Goal: Task Accomplishment & Management: Manage account settings

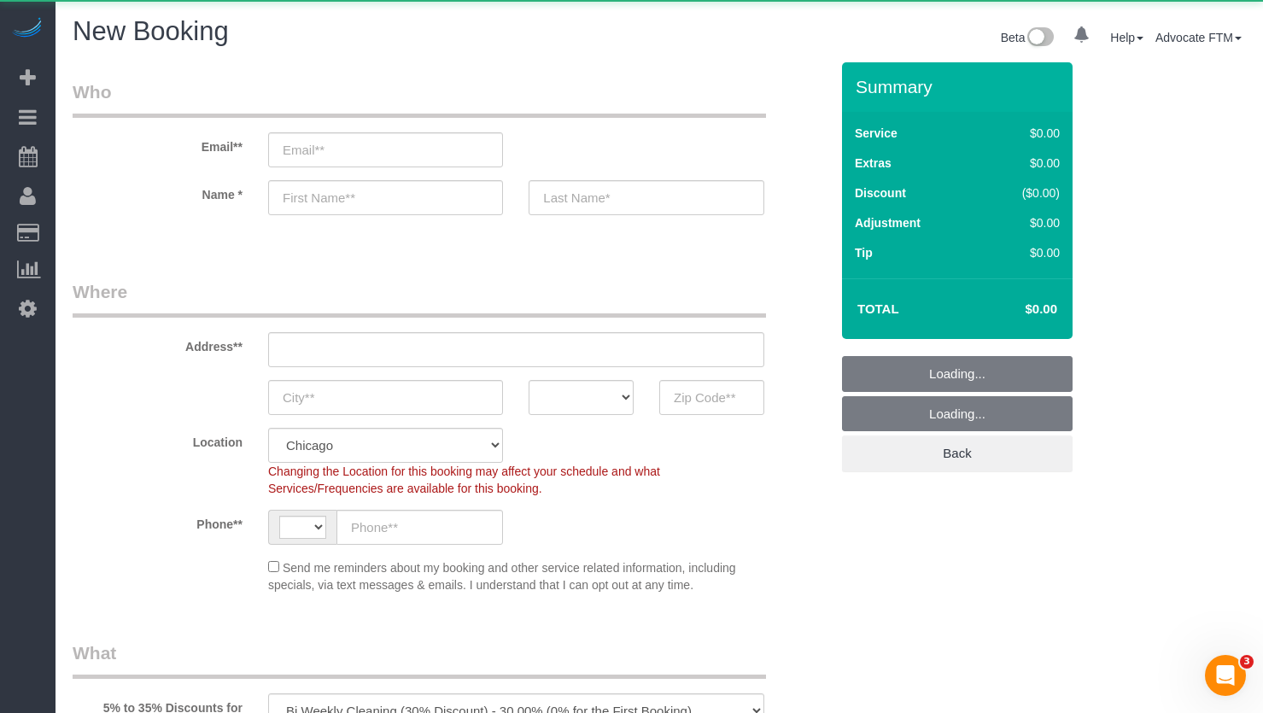
select select "string:US"
select select "512"
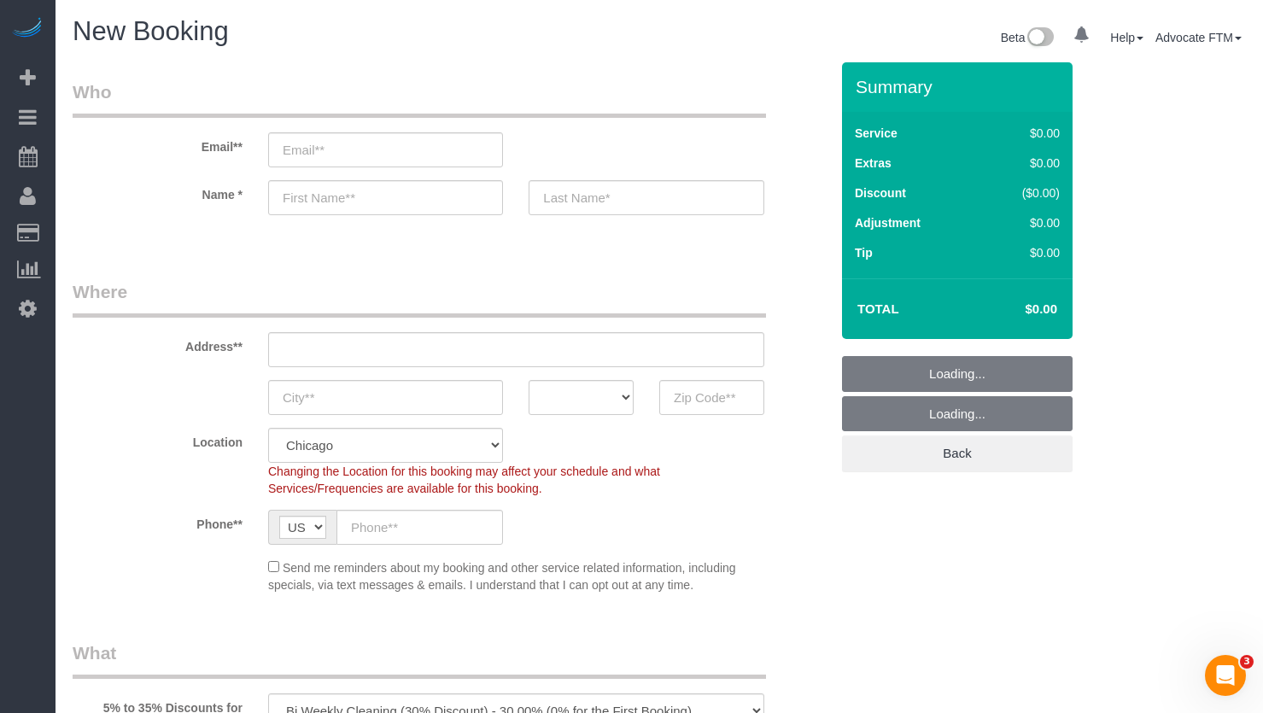
select select "object:1227"
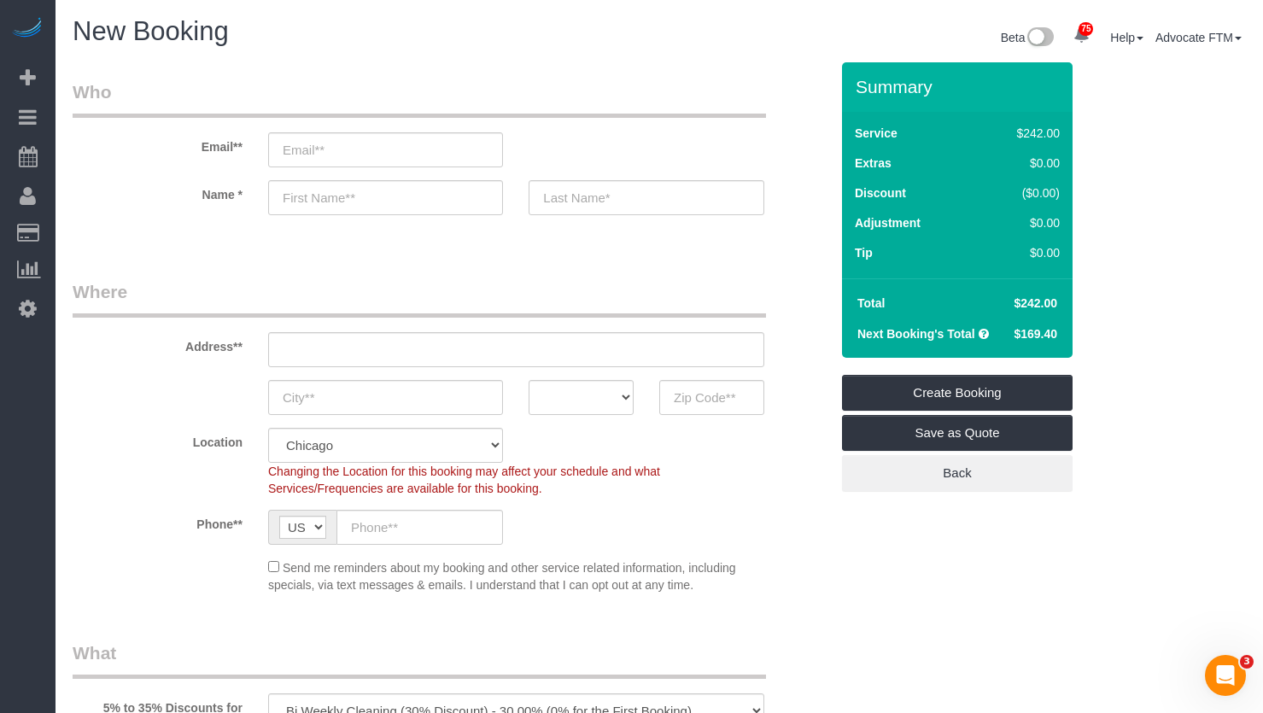
scroll to position [427, 0]
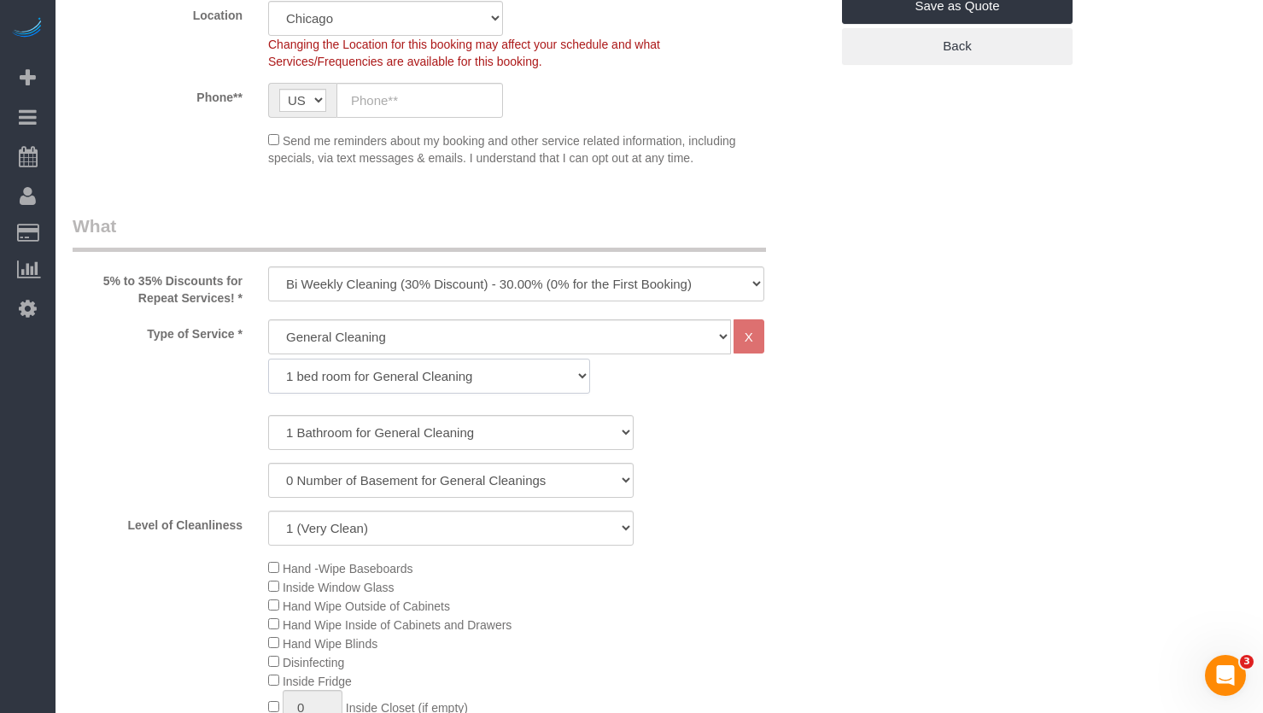
click at [375, 383] on select "1 bed room for General Cleaning 2 bed room for General Cleaning 3 bed room for …" at bounding box center [429, 376] width 322 height 35
select select "287"
click at [268, 359] on select "1 bed room for General Cleaning 2 bed room for General Cleaning 3 bed room for …" at bounding box center [429, 376] width 322 height 35
click at [320, 437] on select "1 Bathroom for General Cleaning 2 Bathroom for General Cleanings 3 Bathroom for…" at bounding box center [450, 432] width 365 height 35
select select "2"
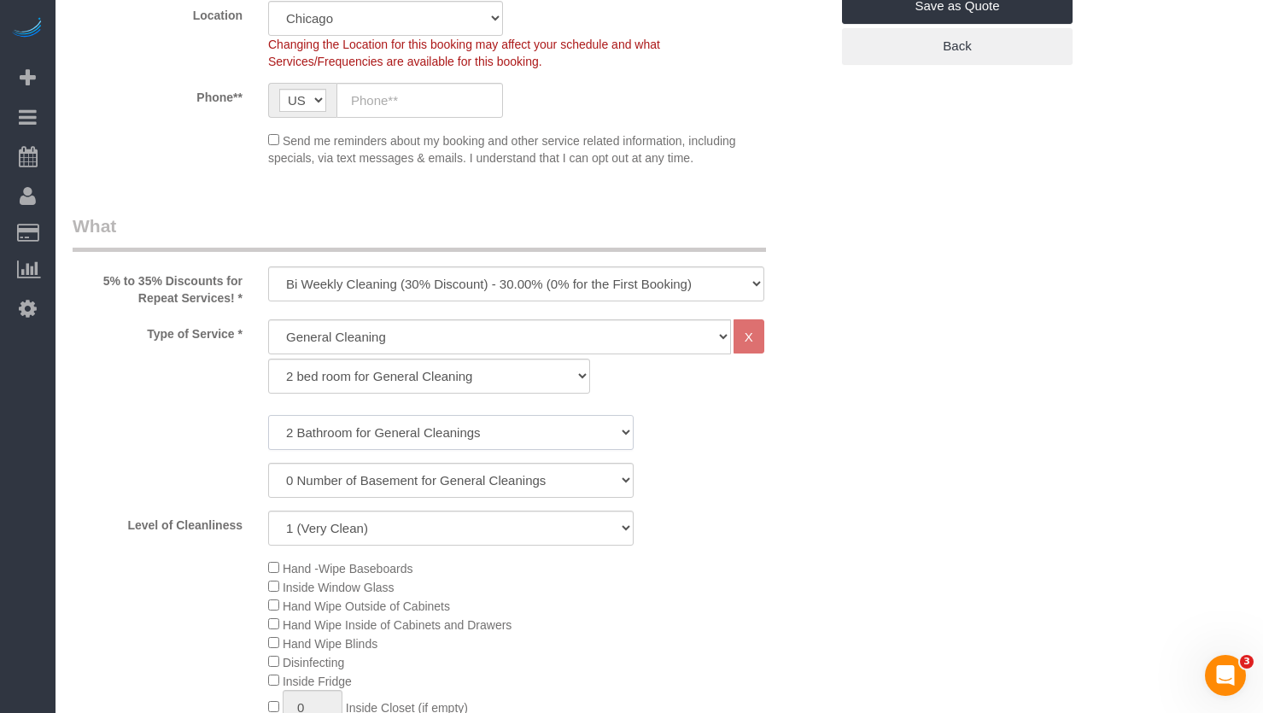
click at [268, 415] on select "1 Bathroom for General Cleaning 2 Bathroom for General Cleanings 3 Bathroom for…" at bounding box center [450, 432] width 365 height 35
click at [426, 277] on select "One Time Cleaning Weekly Cleaning (35% Discount) - 35.00% (0% for the First Boo…" at bounding box center [516, 283] width 496 height 35
select select "object:1228"
click at [268, 266] on select "One Time Cleaning Weekly Cleaning (35% Discount) - 35.00% (0% for the First Boo…" at bounding box center [516, 283] width 496 height 35
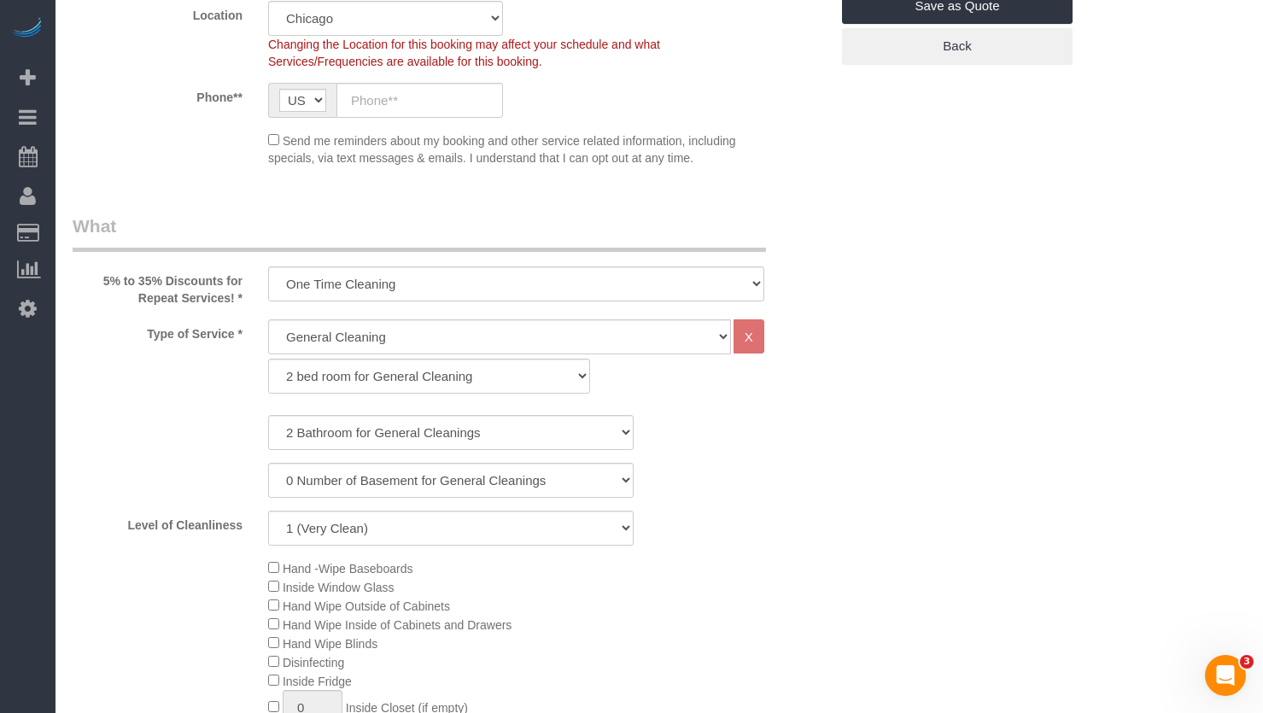
scroll to position [598, 0]
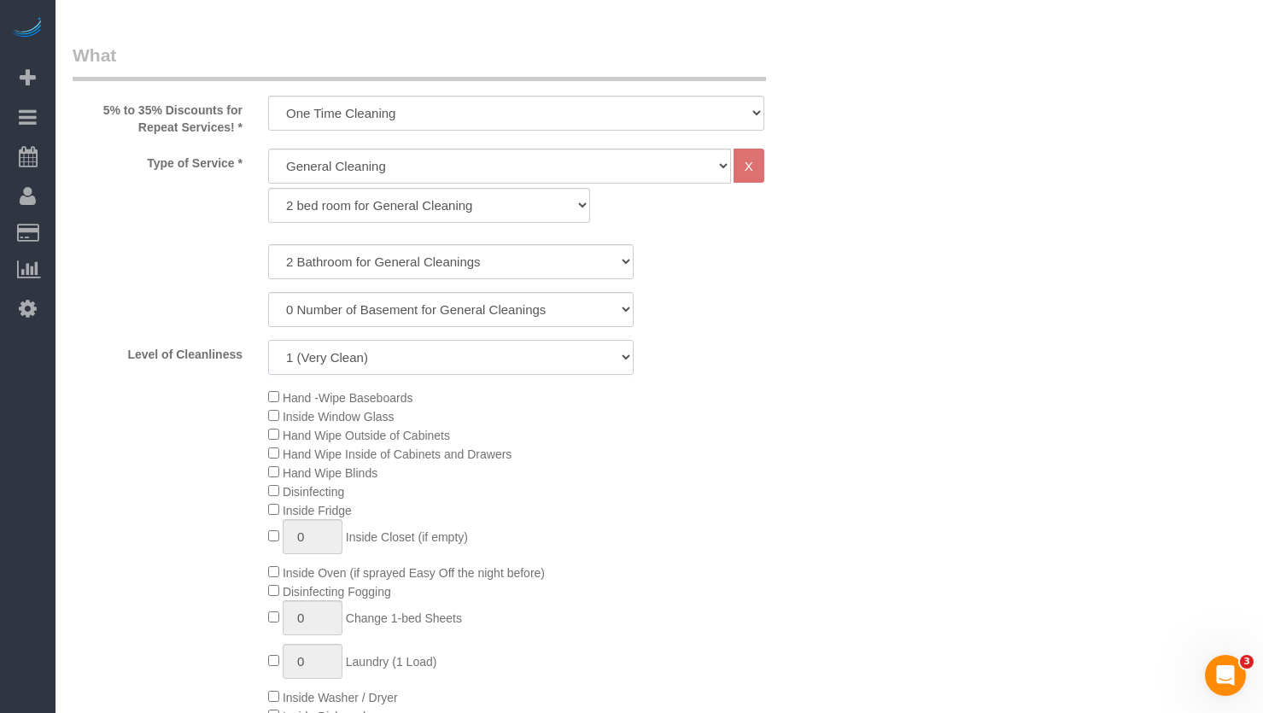
click at [601, 368] on select "1 (Very Clean) 2 3 4 5 (Average Condition) 6 7 8 9 10 (Extremely Dirty)" at bounding box center [450, 357] width 365 height 35
click at [268, 340] on select "1 (Very Clean) 2 3 4 5 (Average Condition) 6 7 8 9 10 (Extremely Dirty)" at bounding box center [450, 357] width 365 height 35
click at [318, 356] on select "1 (Very Clean) 2 3 4 5 (Average Condition) 6 7 8 9 10 (Extremely Dirty)" at bounding box center [450, 357] width 365 height 35
click at [268, 340] on select "1 (Very Clean) 2 3 4 5 (Average Condition) 6 7 8 9 10 (Extremely Dirty)" at bounding box center [450, 357] width 365 height 35
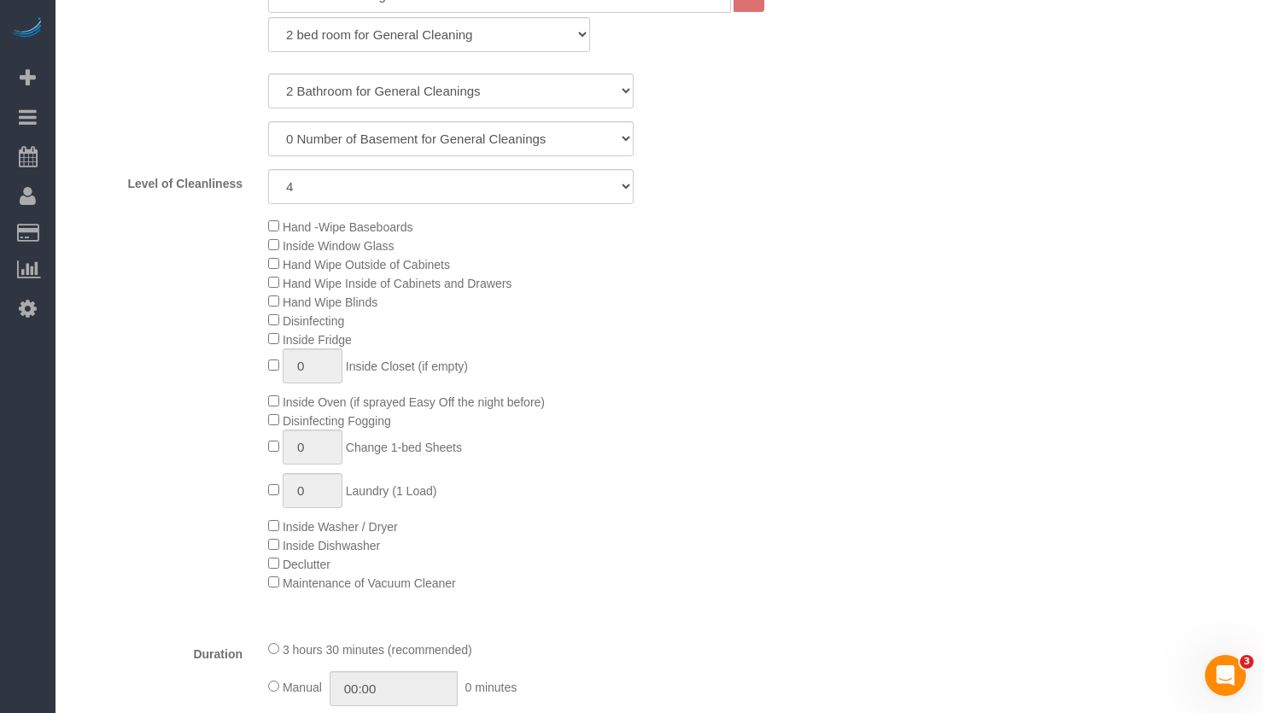
scroll to position [683, 0]
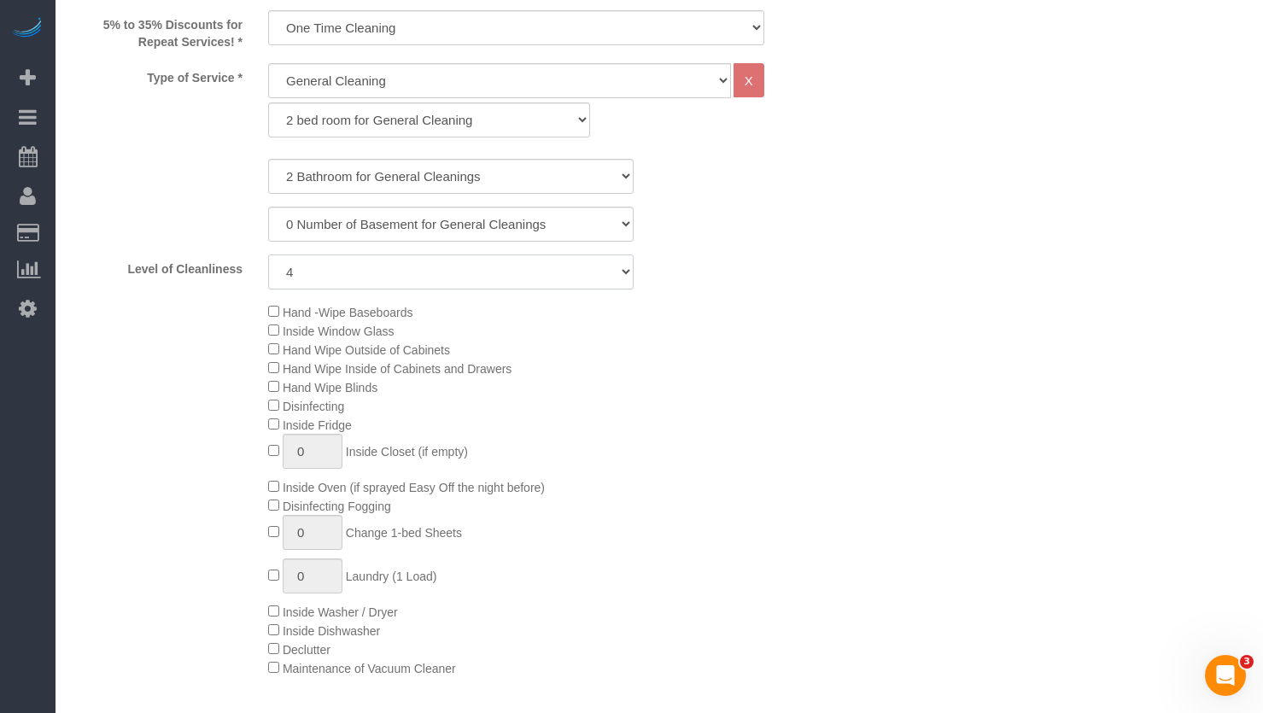
drag, startPoint x: 381, startPoint y: 273, endPoint x: 381, endPoint y: 286, distance: 12.8
click at [381, 275] on select "1 (Very Clean) 2 3 4 5 (Average Condition) 6 7 8 9 10 (Extremely Dirty)" at bounding box center [450, 271] width 365 height 35
select select "3"
click at [268, 254] on select "1 (Very Clean) 2 3 4 5 (Average Condition) 6 7 8 9 10 (Extremely Dirty)" at bounding box center [450, 271] width 365 height 35
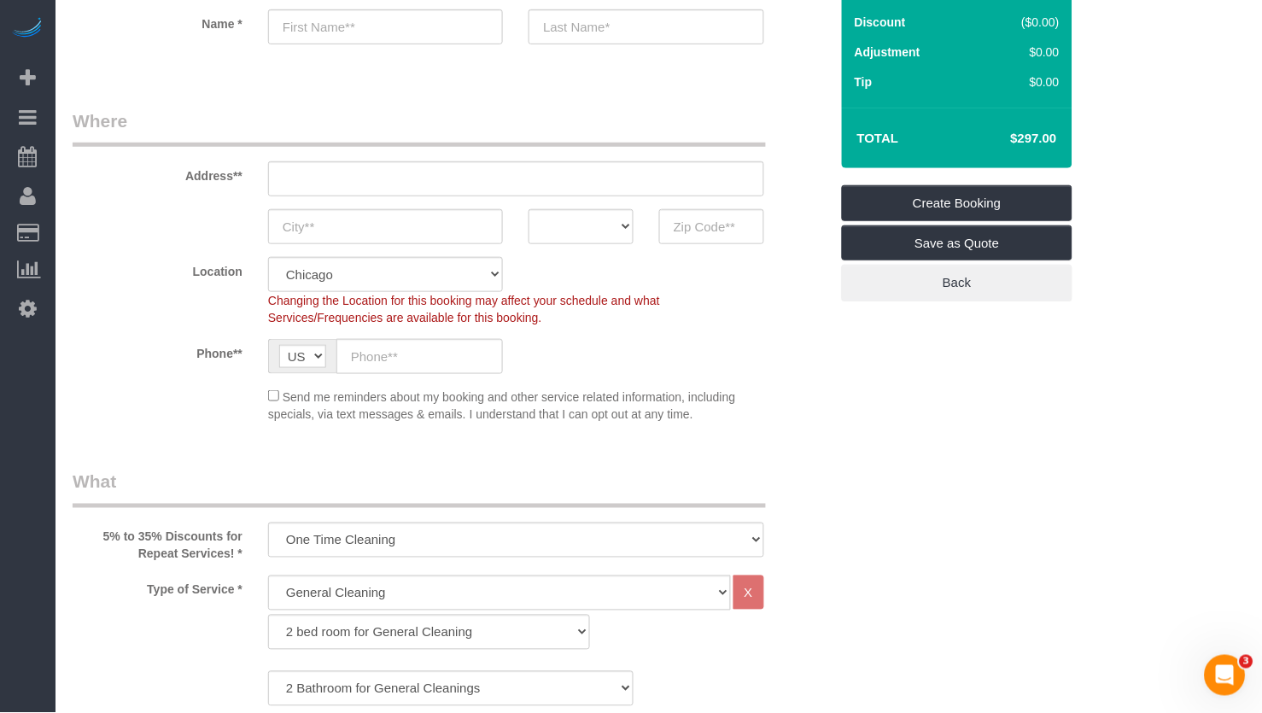
scroll to position [0, 0]
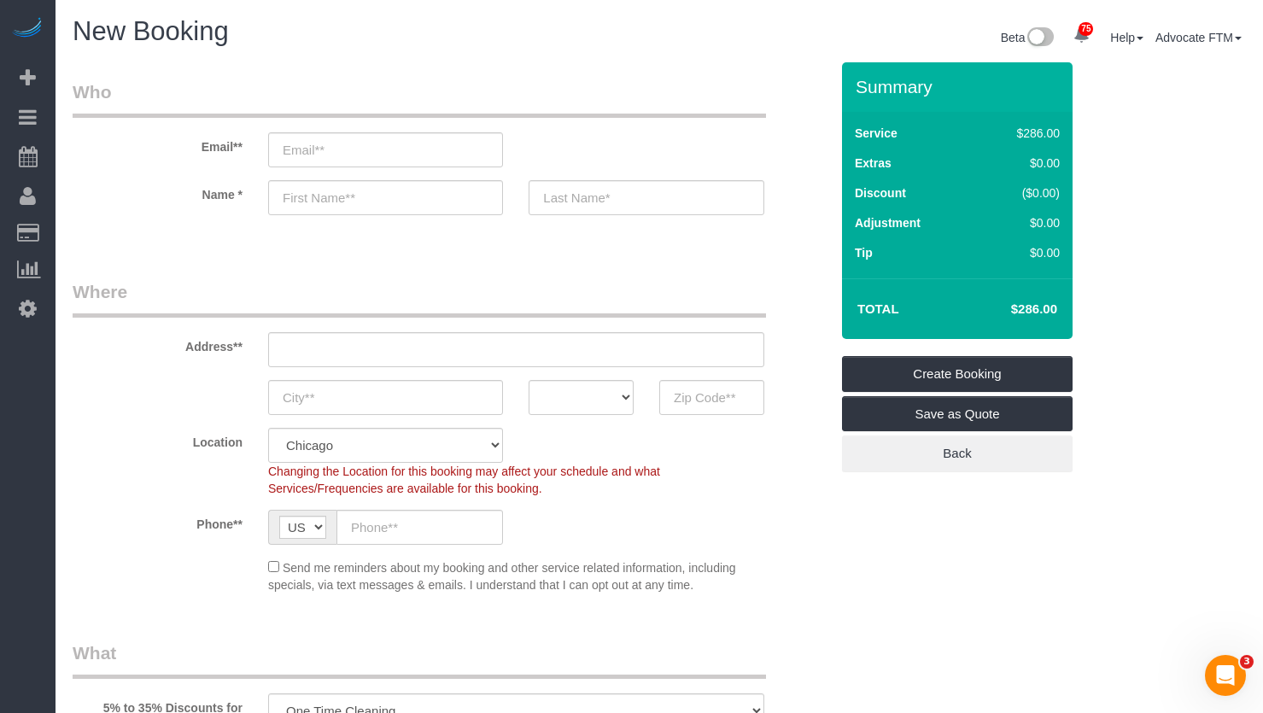
click at [453, 289] on legend "Where" at bounding box center [419, 298] width 693 height 38
click at [1090, 219] on div "Summary Service $286.00 Extras $0.00 Discount ($0.00) Adjustment $0.00 Tip $0.00" at bounding box center [974, 284] width 293 height 444
drag, startPoint x: 996, startPoint y: 301, endPoint x: 1042, endPoint y: 308, distance: 45.8
click at [1042, 308] on h4 "$286.00" at bounding box center [1007, 309] width 97 height 15
copy h4 "$286."
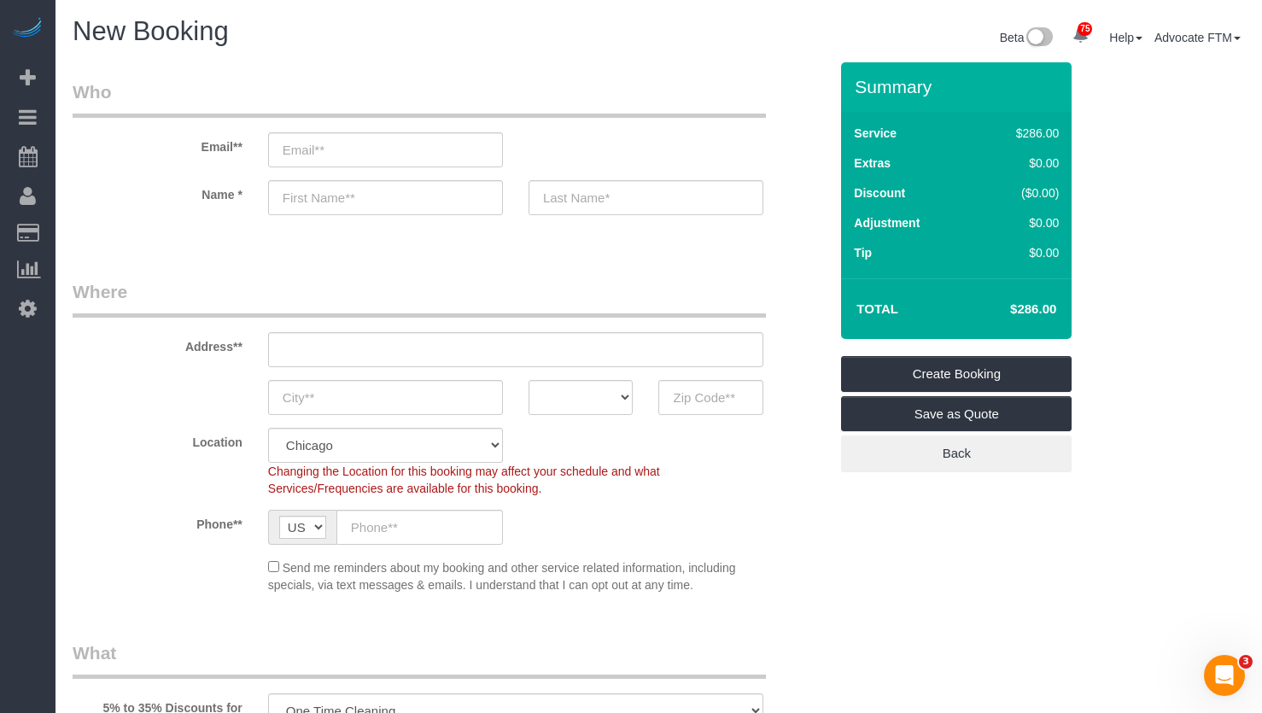
click at [1074, 282] on div "Summary Service $286.00 Extras $0.00 Discount ($0.00) Adjustment $0.00 Tip $0.00" at bounding box center [974, 284] width 293 height 444
drag, startPoint x: 1039, startPoint y: 307, endPoint x: 894, endPoint y: 304, distance: 145.2
click at [934, 309] on tr "Total $286.00" at bounding box center [956, 309] width 213 height 43
copy tr "$286"
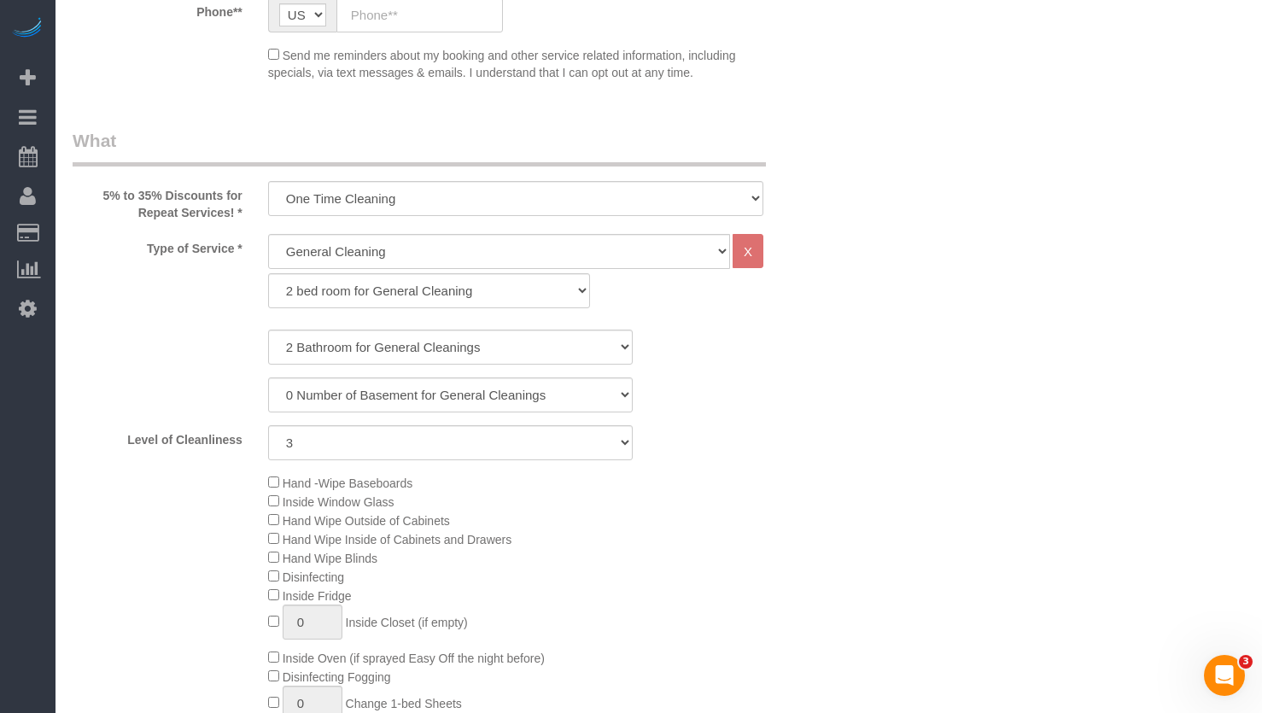
scroll to position [598, 0]
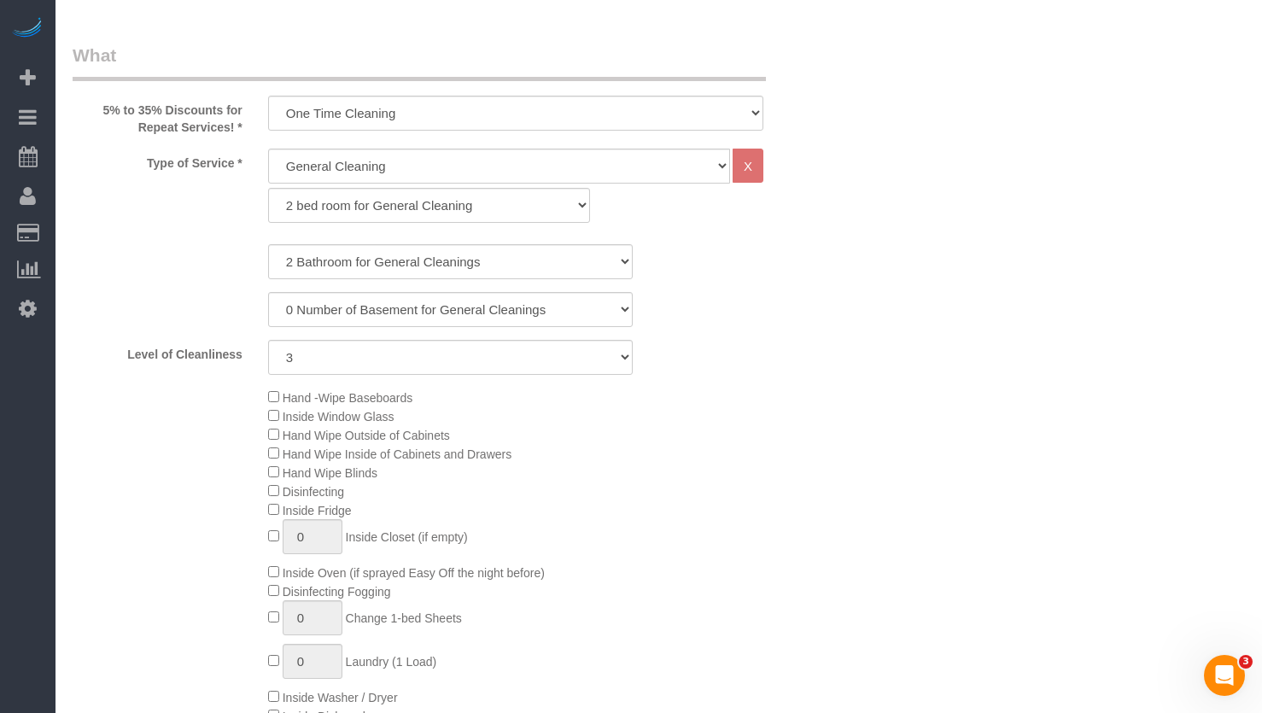
click at [202, 298] on div "0 Number of Basement for General Cleanings 1 Number of Basement for General Cle…" at bounding box center [450, 309] width 781 height 35
click at [351, 212] on select "1 bed room for General Cleaning 2 bed room for General Cleaning 3 bed room for …" at bounding box center [429, 205] width 322 height 35
select select "286"
click at [268, 188] on select "1 bed room for General Cleaning 2 bed room for General Cleaning 3 bed room for …" at bounding box center [429, 205] width 322 height 35
select select "2"
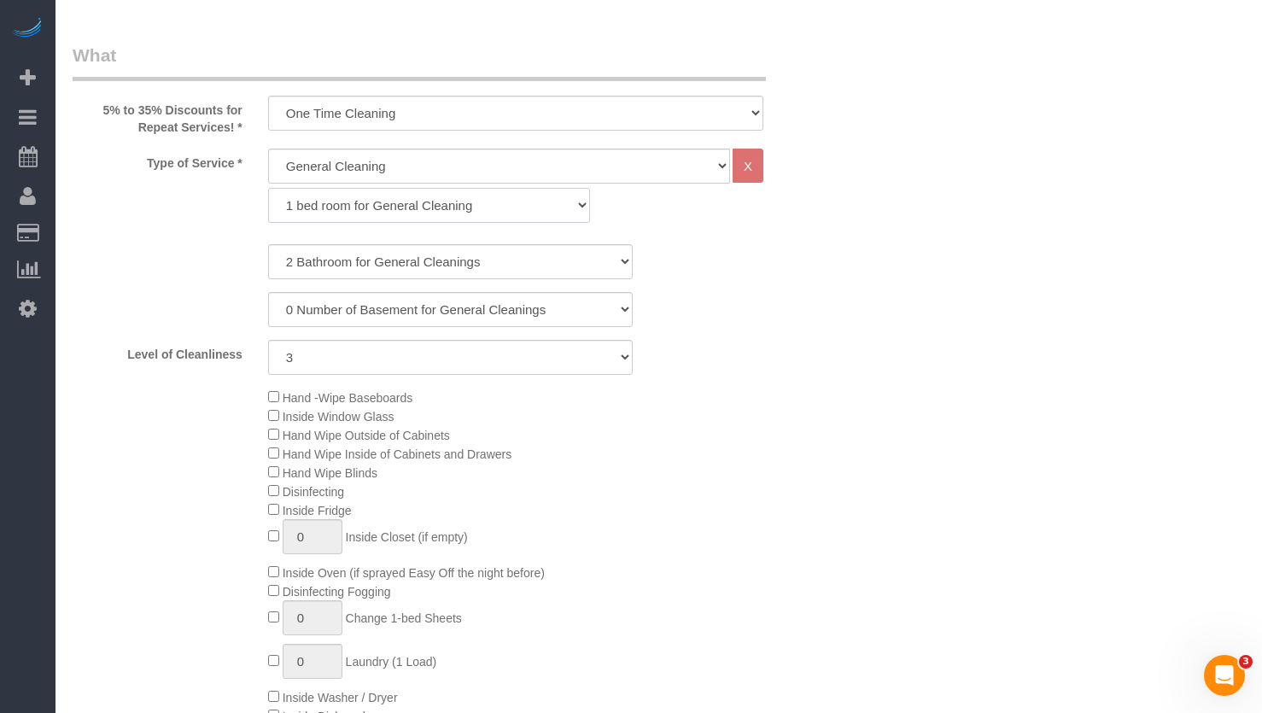
select select "3"
click at [343, 260] on select "1 Bathroom for General Cleaning 2 Bathroom for General Cleanings 3 Bathroom for…" at bounding box center [450, 261] width 365 height 35
select select "1"
click at [268, 244] on select "1 Bathroom for General Cleaning 2 Bathroom for General Cleanings 3 Bathroom for…" at bounding box center [450, 261] width 365 height 35
click at [343, 205] on select "1 bed room for General Cleaning 2 bed room for General Cleaning 3 bed room for …" at bounding box center [429, 205] width 322 height 35
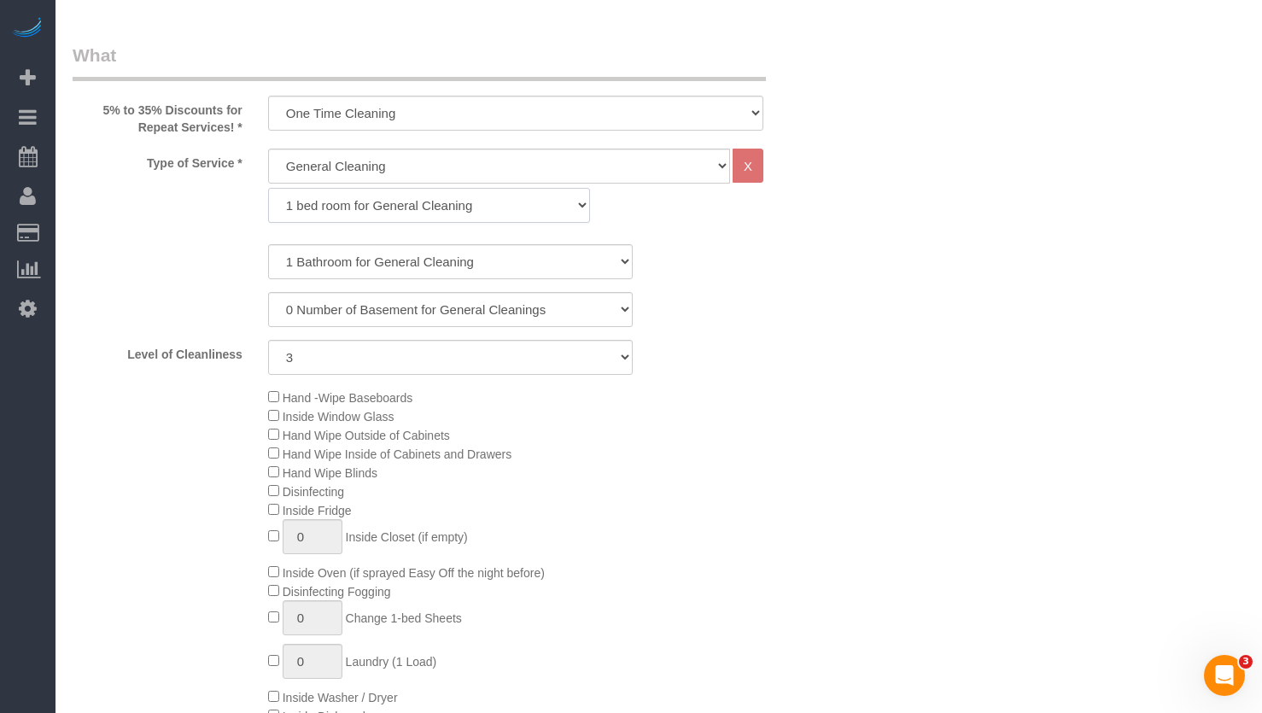
select select "287"
click at [268, 188] on select "1 bed room for General Cleaning 2 bed room for General Cleaning 3 bed room for …" at bounding box center [429, 205] width 322 height 35
select select "3"
click at [389, 308] on select "0 Number of Basement for General Cleanings 1 Number of Basement for General Cle…" at bounding box center [450, 309] width 365 height 35
click at [186, 290] on div "1 Bathroom for General Cleaning 2 Bathroom for General Cleanings 3 Bathroom for…" at bounding box center [451, 309] width 756 height 131
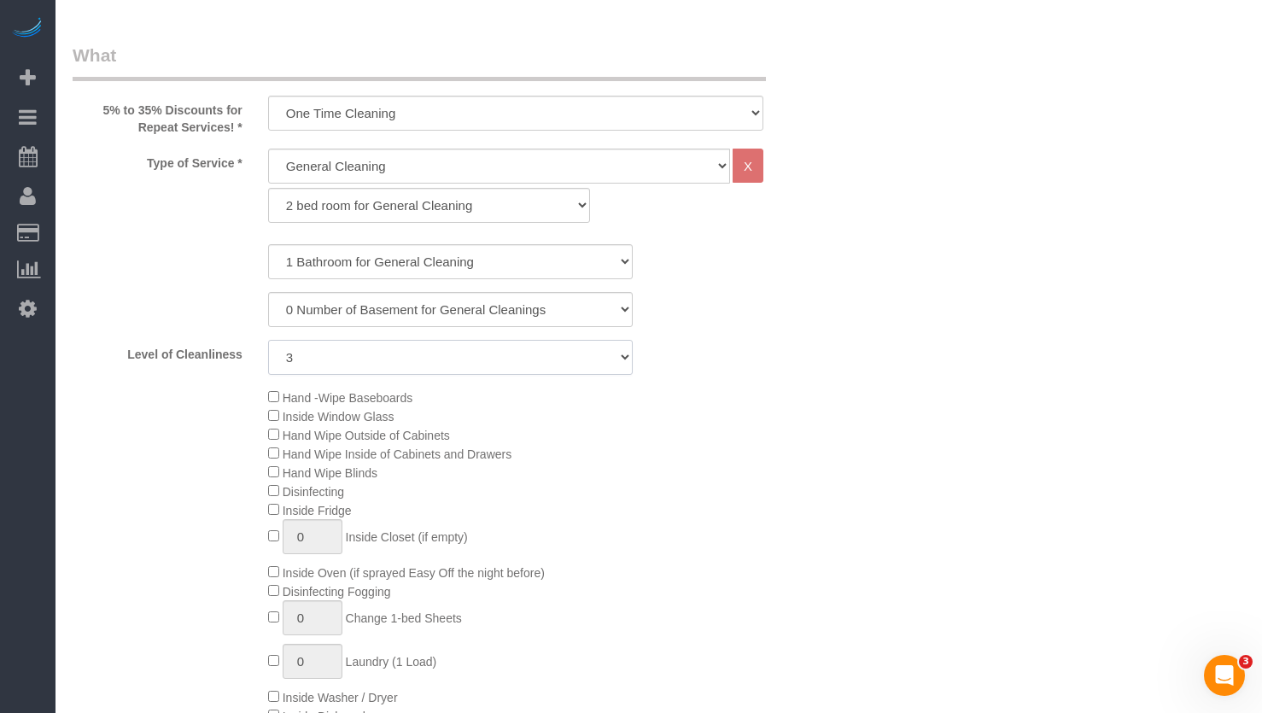
click at [379, 372] on select "1 (Very Clean) 2 3 4 5 (Average Condition) 6 7 8 9 10 (Extremely Dirty)" at bounding box center [450, 357] width 365 height 35
click at [185, 362] on label "Level of Cleanliness" at bounding box center [158, 351] width 196 height 23
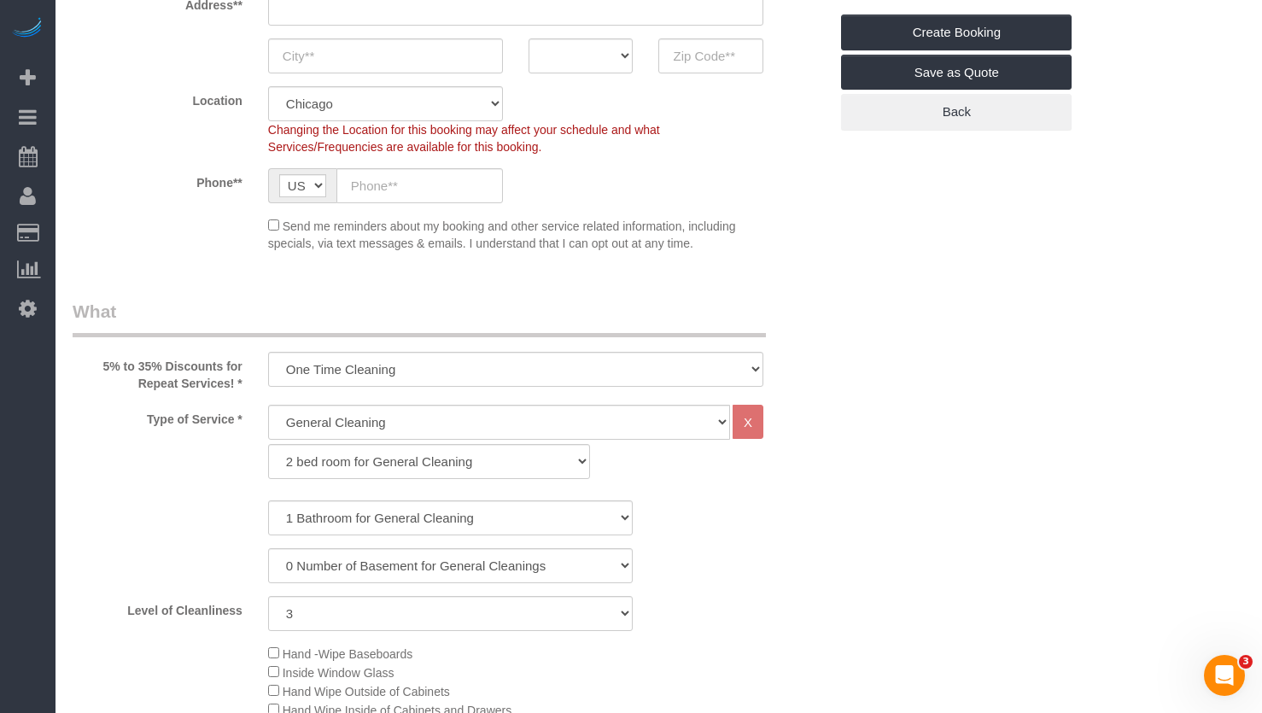
scroll to position [256, 0]
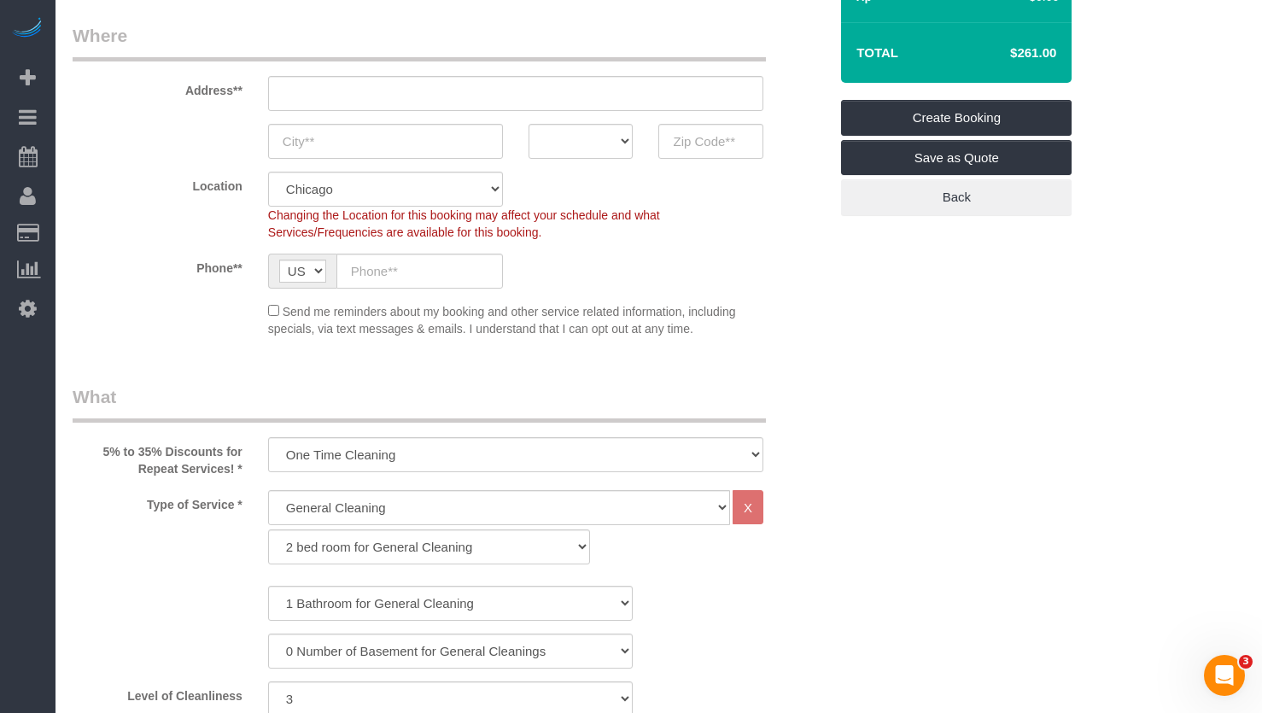
click at [410, 435] on div "5% to 35% Discounts for Repeat Services! * One Time Cleaning Weekly Cleaning (3…" at bounding box center [450, 430] width 781 height 93
drag, startPoint x: 321, startPoint y: 511, endPoint x: 316, endPoint y: 500, distance: 11.5
click at [321, 511] on select "General Cleaning Deep Cleaning Move-in / Move-out Cleaning COUNTS Cleaning" at bounding box center [499, 507] width 462 height 35
click at [339, 458] on select "One Time Cleaning Weekly Cleaning (35% Discount) - 35.00% (0% for the First Boo…" at bounding box center [515, 454] width 495 height 35
select select "object:1227"
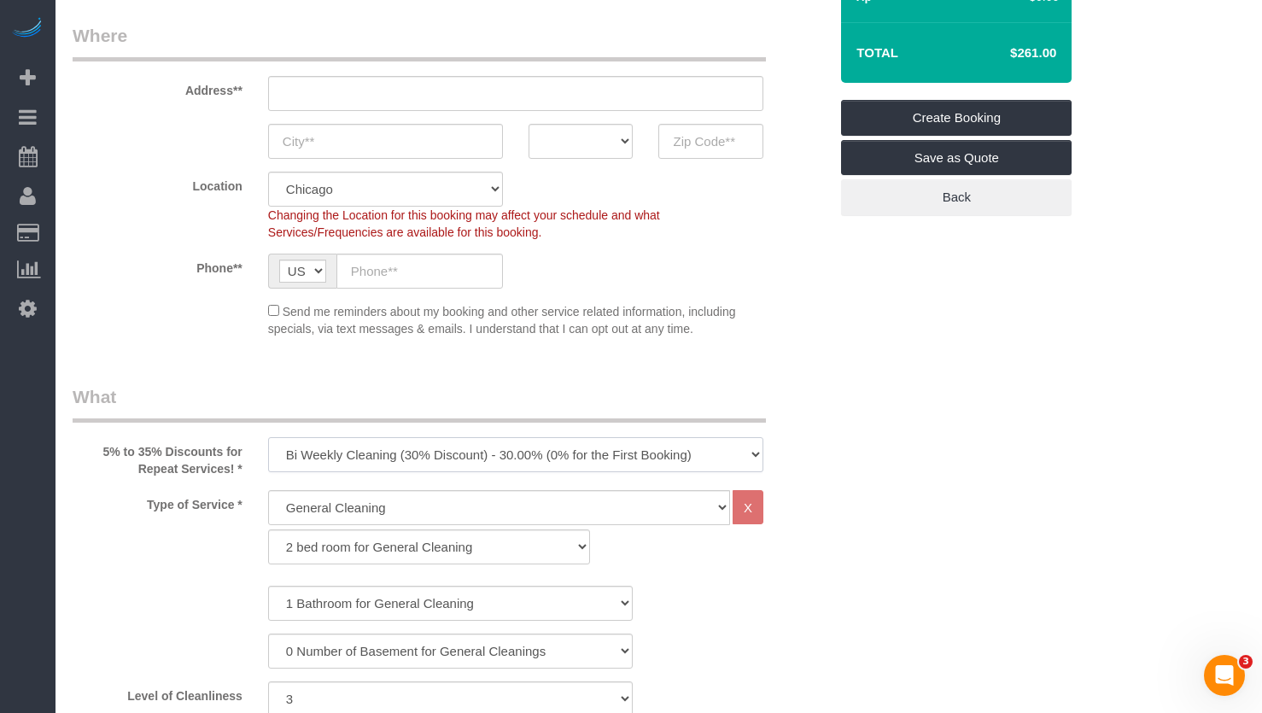
click at [268, 437] on select "One Time Cleaning Weekly Cleaning (35% Discount) - 35.00% (0% for the First Boo…" at bounding box center [515, 454] width 495 height 35
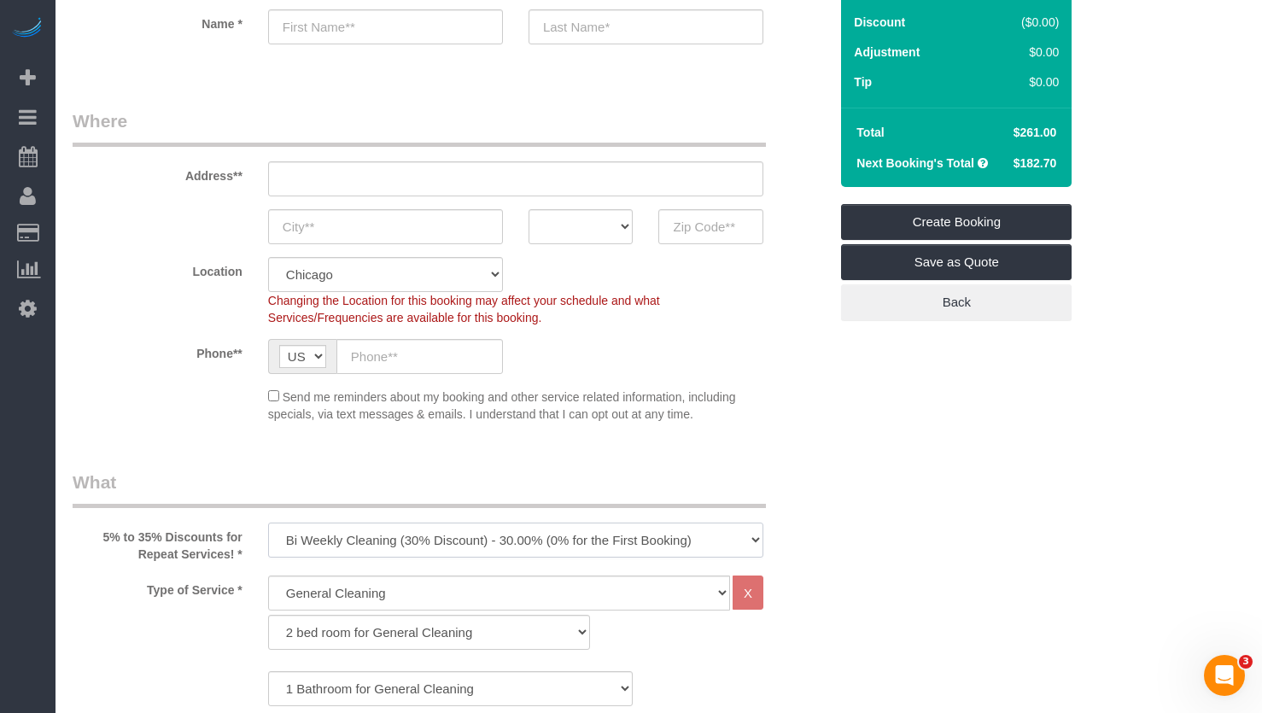
scroll to position [0, 0]
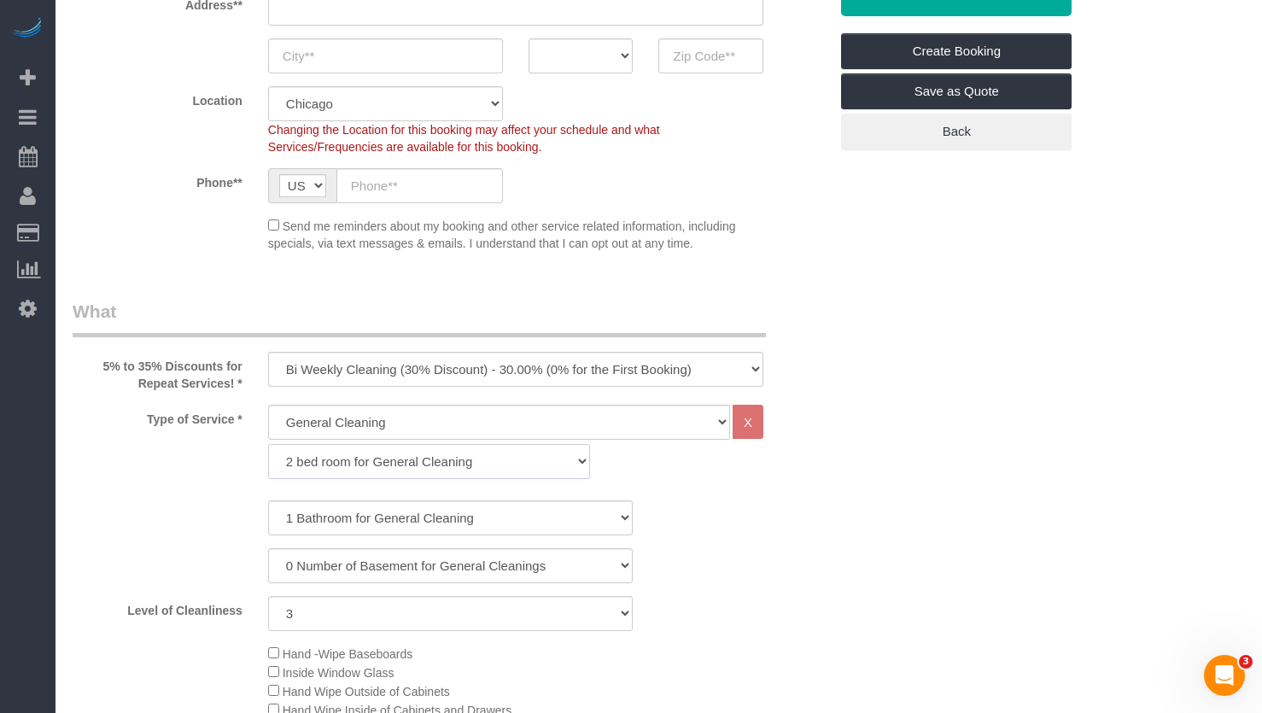
click at [356, 473] on select "1 bed room for General Cleaning 2 bed room for General Cleaning 3 bed room for …" at bounding box center [429, 461] width 322 height 35
select select "286"
click at [268, 444] on select "1 bed room for General Cleaning 2 bed room for General Cleaning 3 bed room for …" at bounding box center [429, 461] width 322 height 35
select select "3"
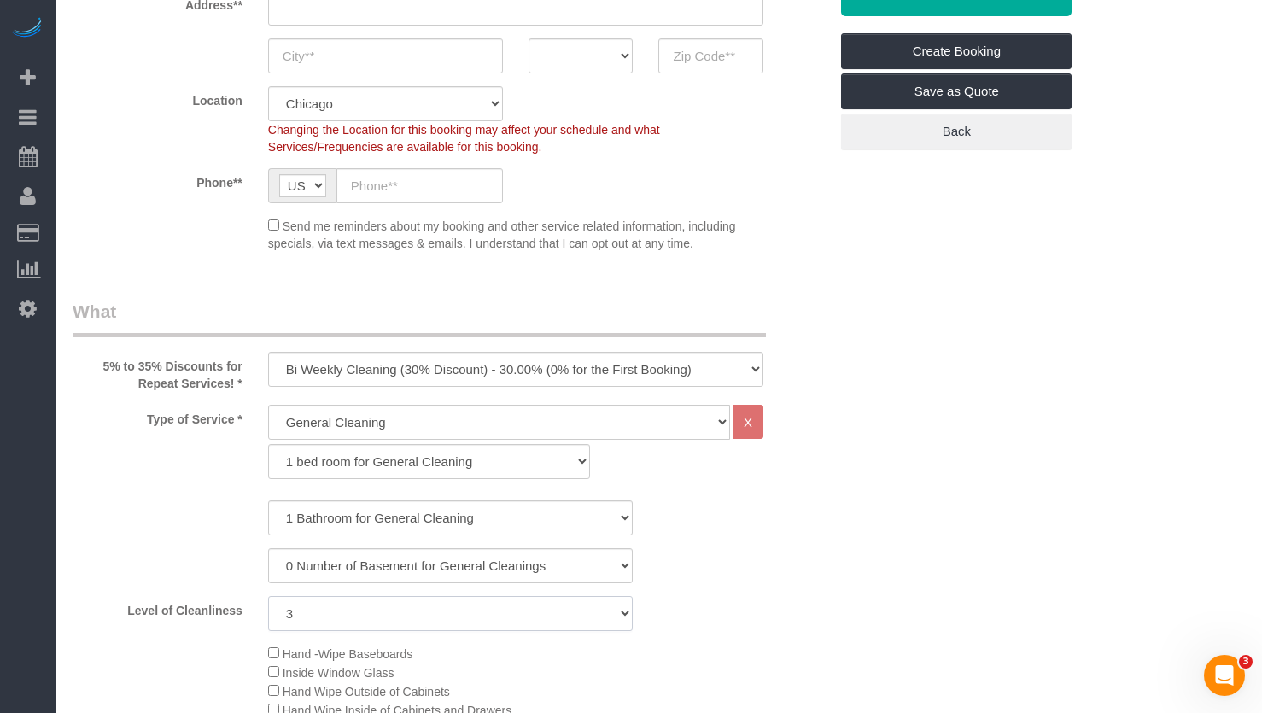
click at [613, 618] on select "1 (Very Clean) 2 3 4 5 (Average Condition) 6 7 8 9 10 (Extremely Dirty)" at bounding box center [450, 613] width 365 height 35
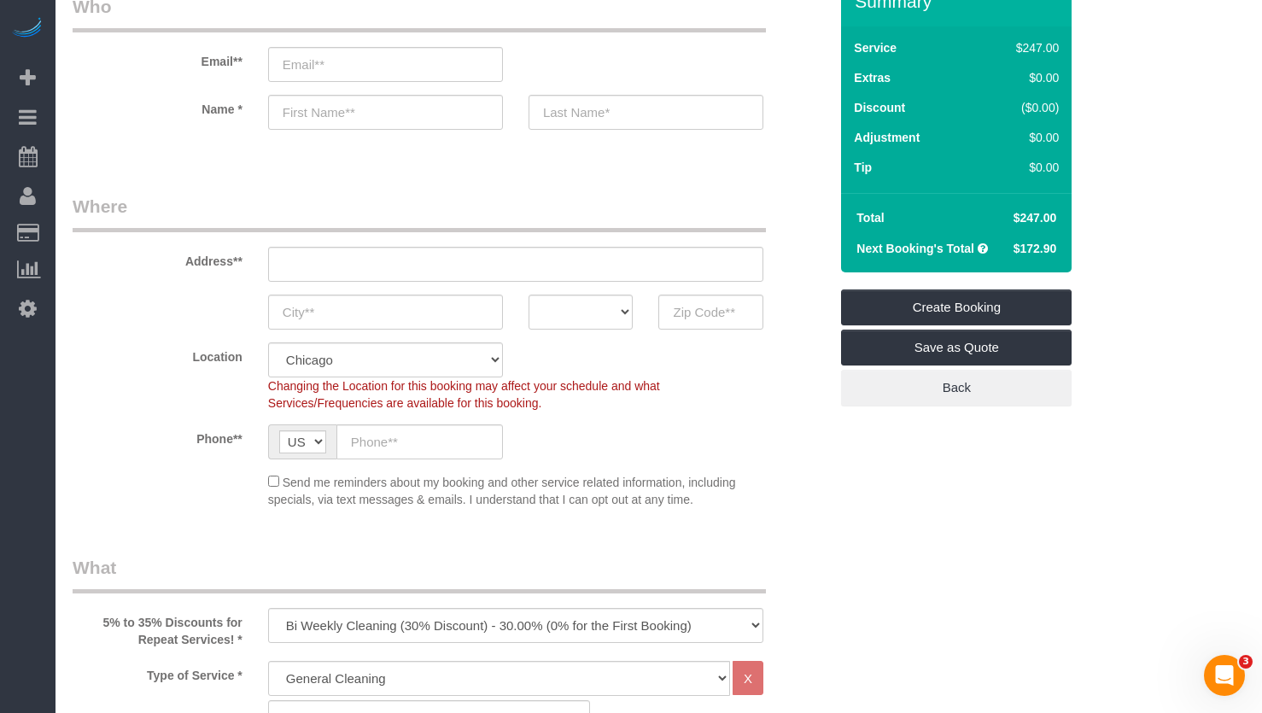
scroll to position [0, 0]
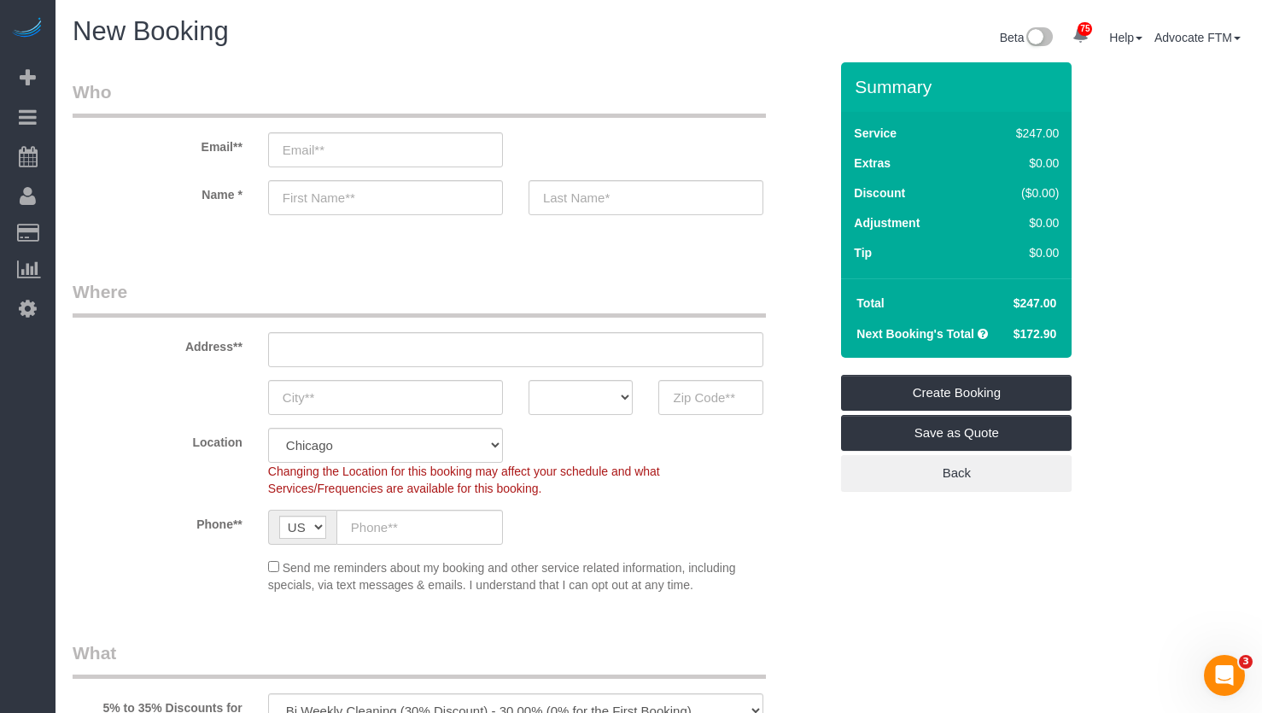
drag, startPoint x: 1016, startPoint y: 330, endPoint x: 1070, endPoint y: 340, distance: 54.8
click at [1070, 340] on div "Total $247.00 Next Booking's Total $172.90" at bounding box center [956, 317] width 231 height 79
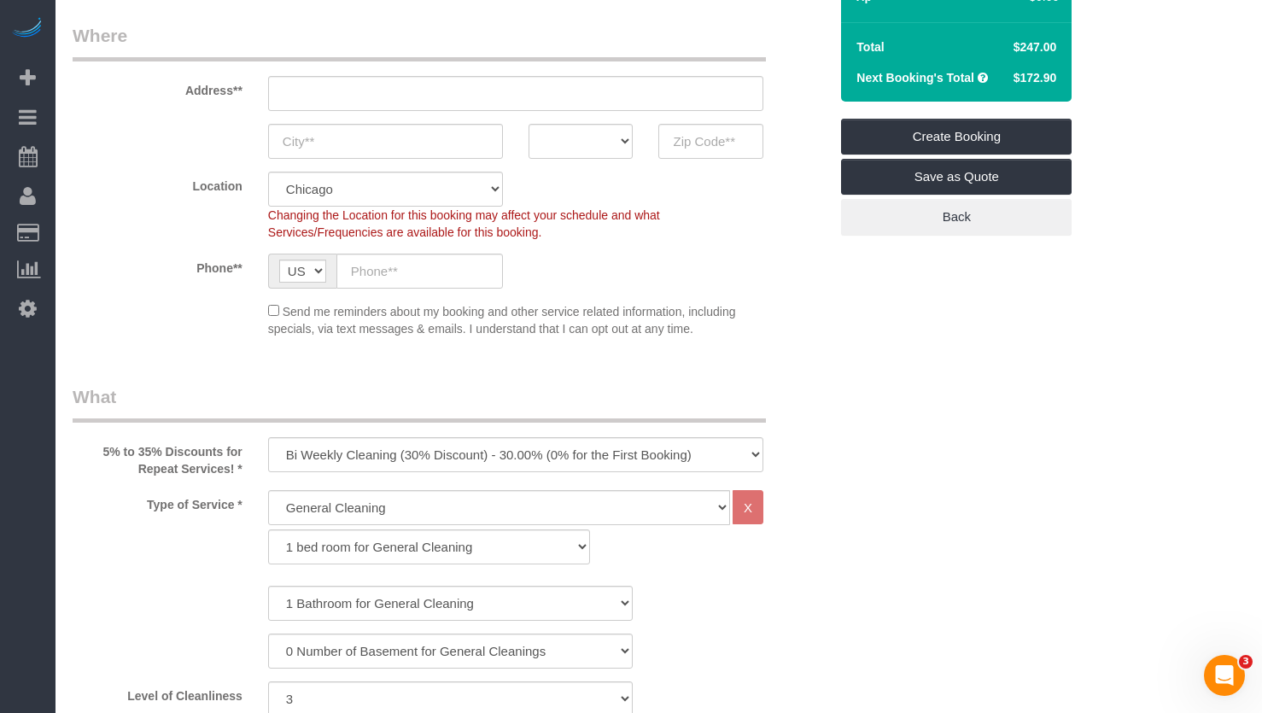
scroll to position [342, 0]
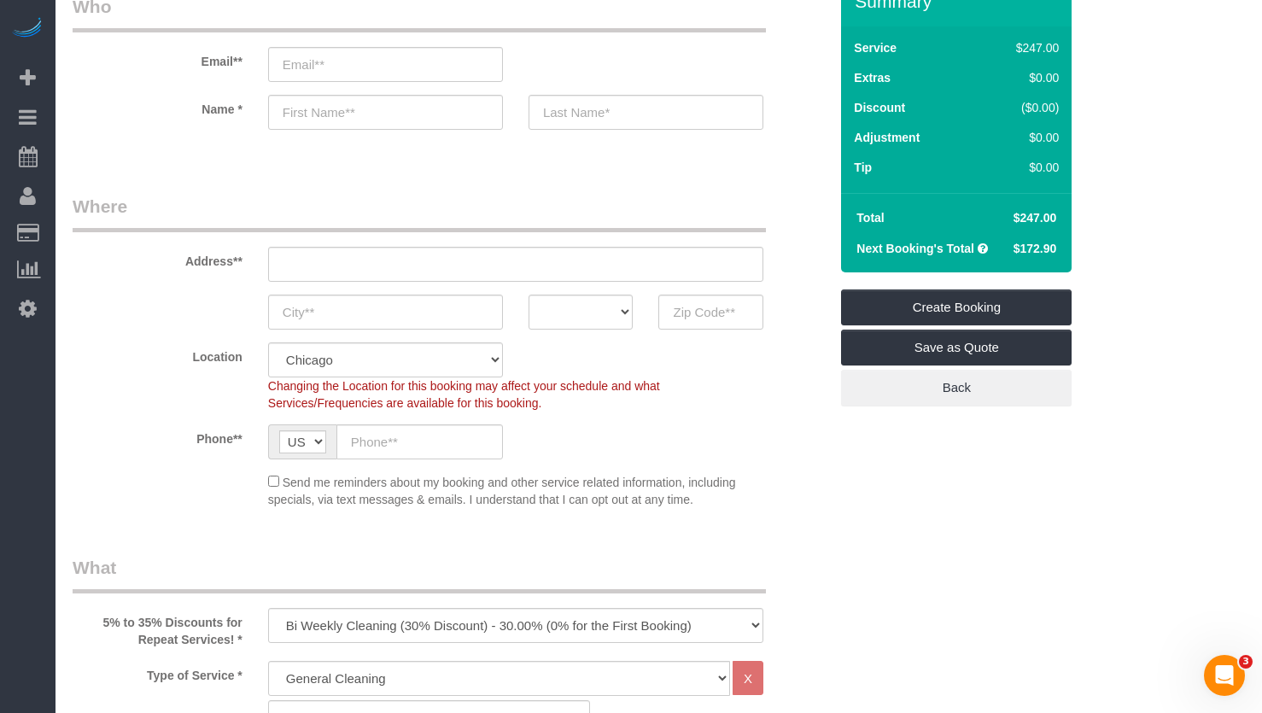
scroll to position [0, 0]
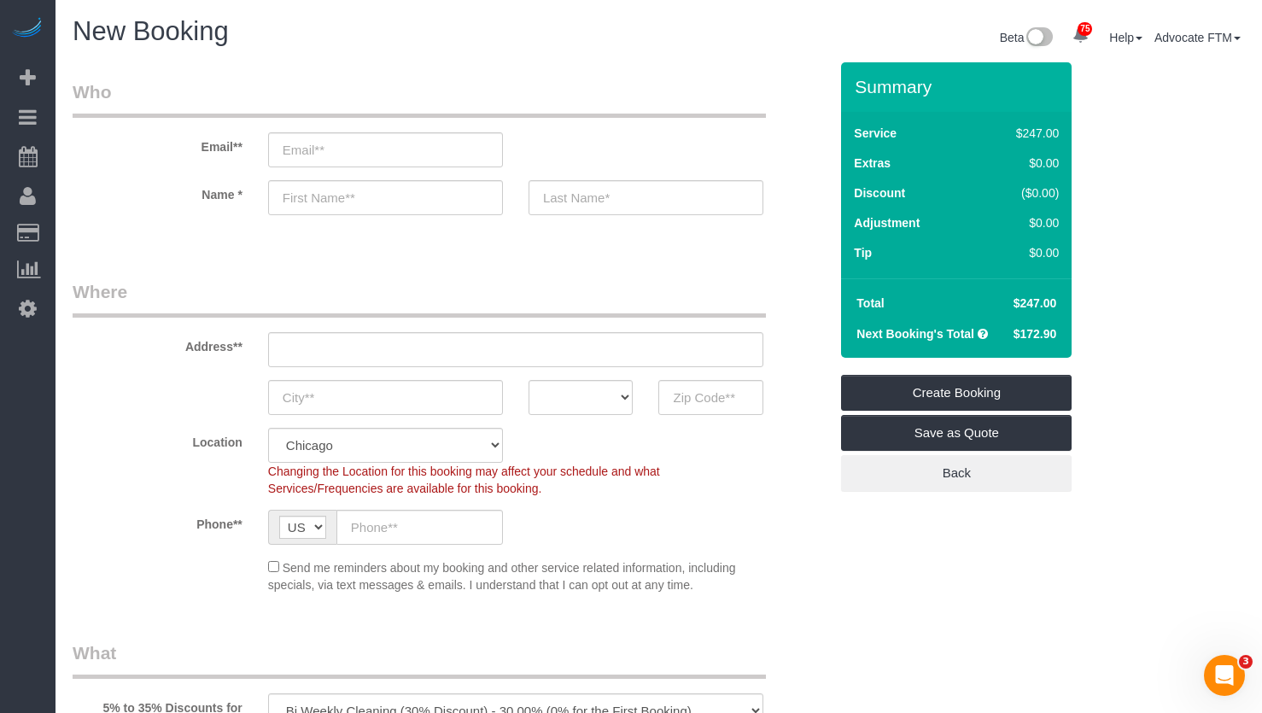
click at [728, 543] on div "Phone** AF AL DZ AD AO AI AQ AG AR AM AW AU AT AZ BS BH BD BB BY BE BZ BJ BM BT…" at bounding box center [450, 527] width 781 height 35
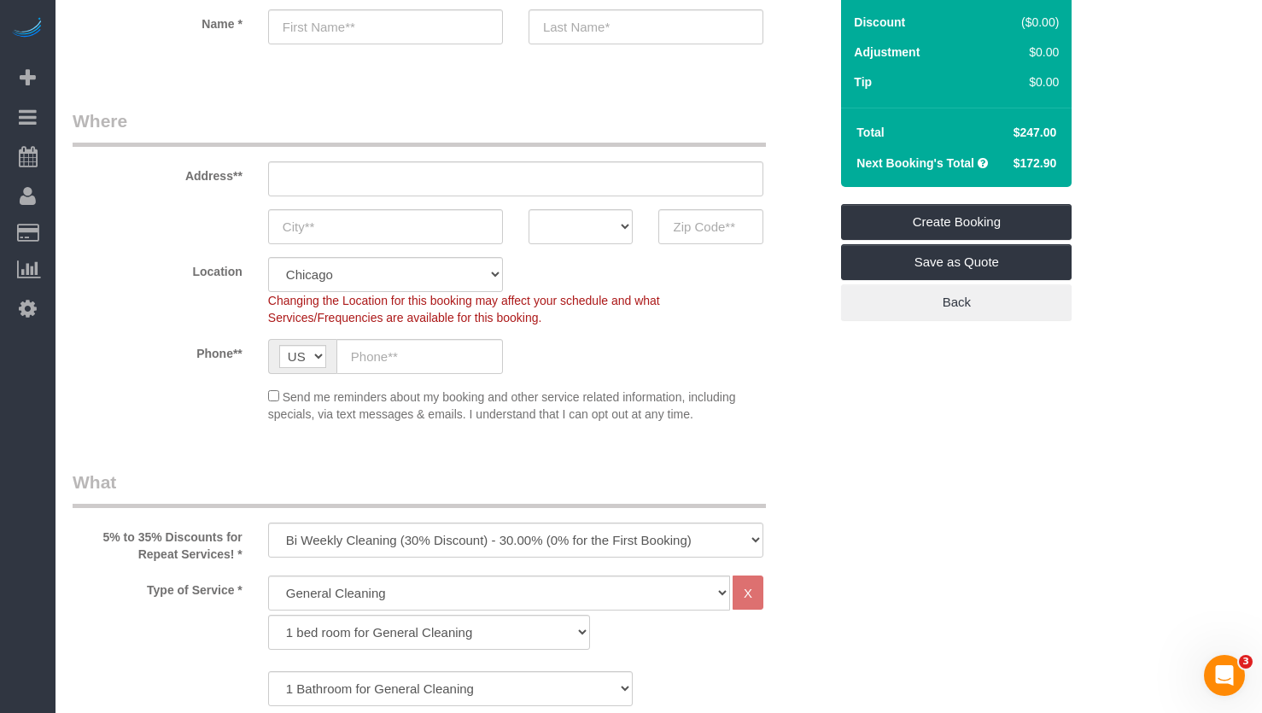
scroll to position [256, 0]
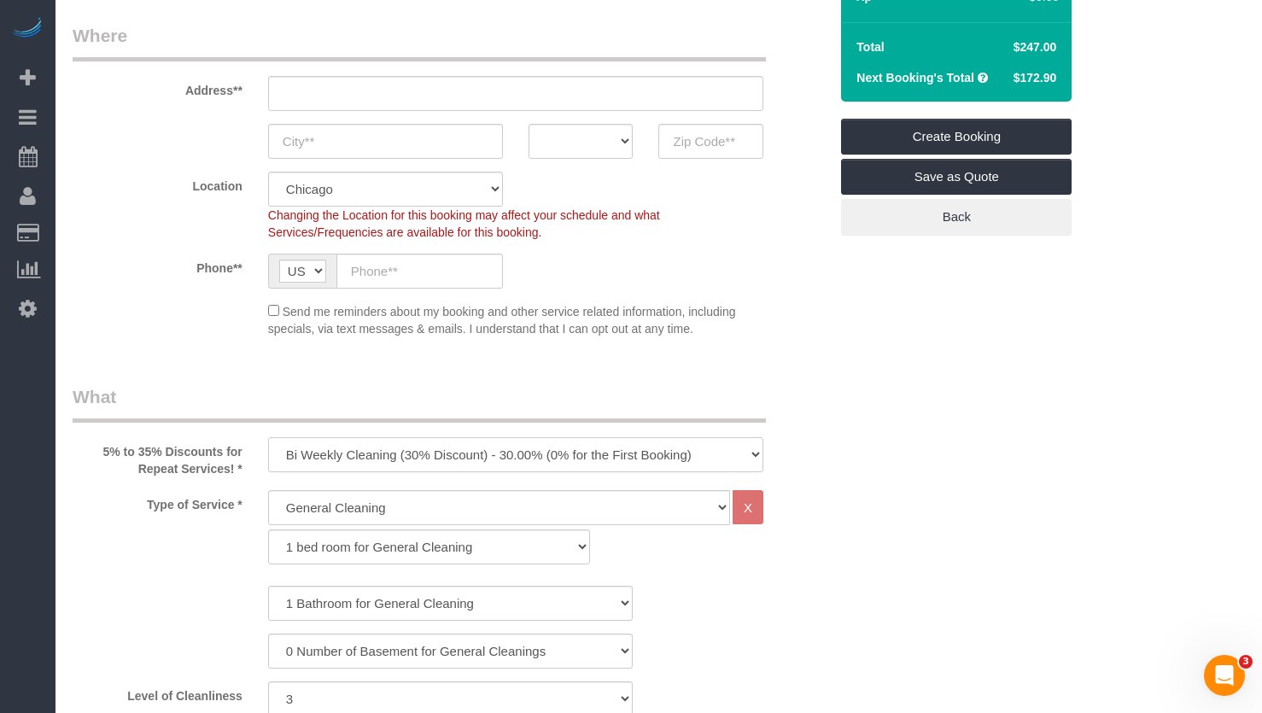
click at [620, 456] on select "One Time Cleaning Weekly Cleaning (35% Discount) - 35.00% (0% for the First Boo…" at bounding box center [515, 454] width 495 height 35
click at [383, 464] on select "One Time Cleaning Weekly Cleaning (35% Discount) - 35.00% (0% for the First Boo…" at bounding box center [515, 454] width 495 height 35
select select "object:1230"
click at [268, 437] on select "One Time Cleaning Weekly Cleaning (35% Discount) - 35.00% (0% for the First Boo…" at bounding box center [515, 454] width 495 height 35
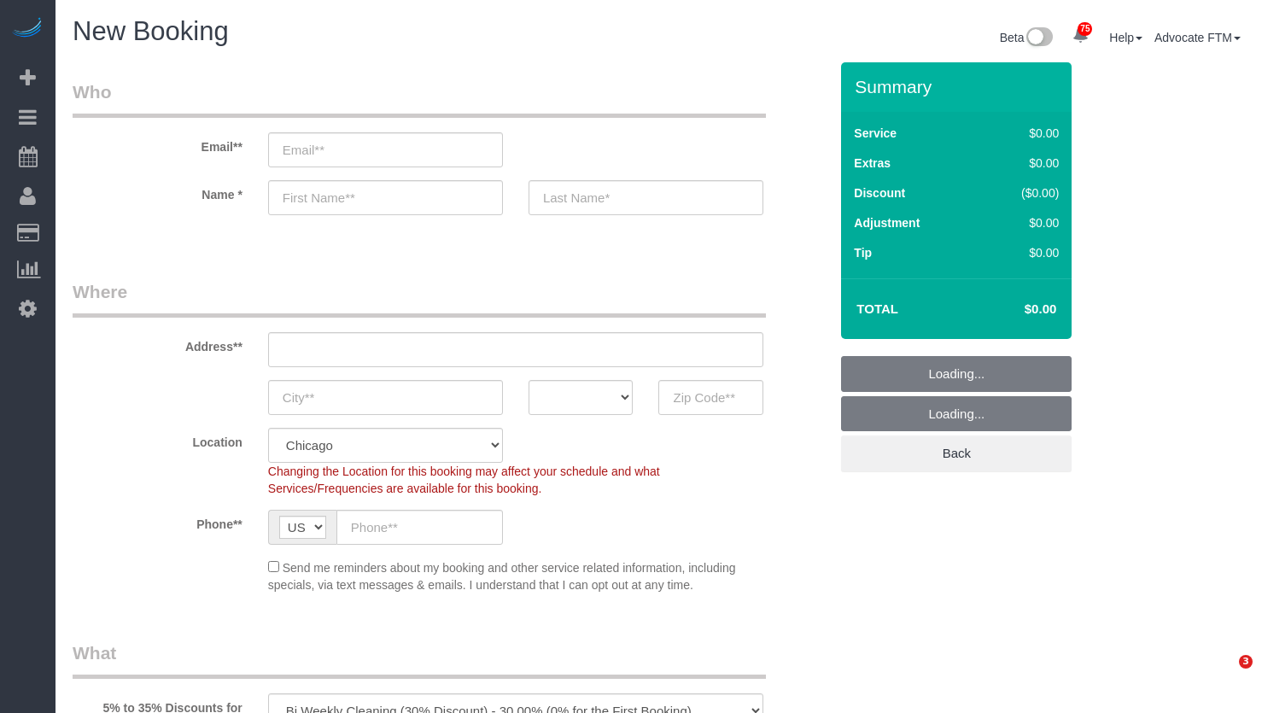
select select "512"
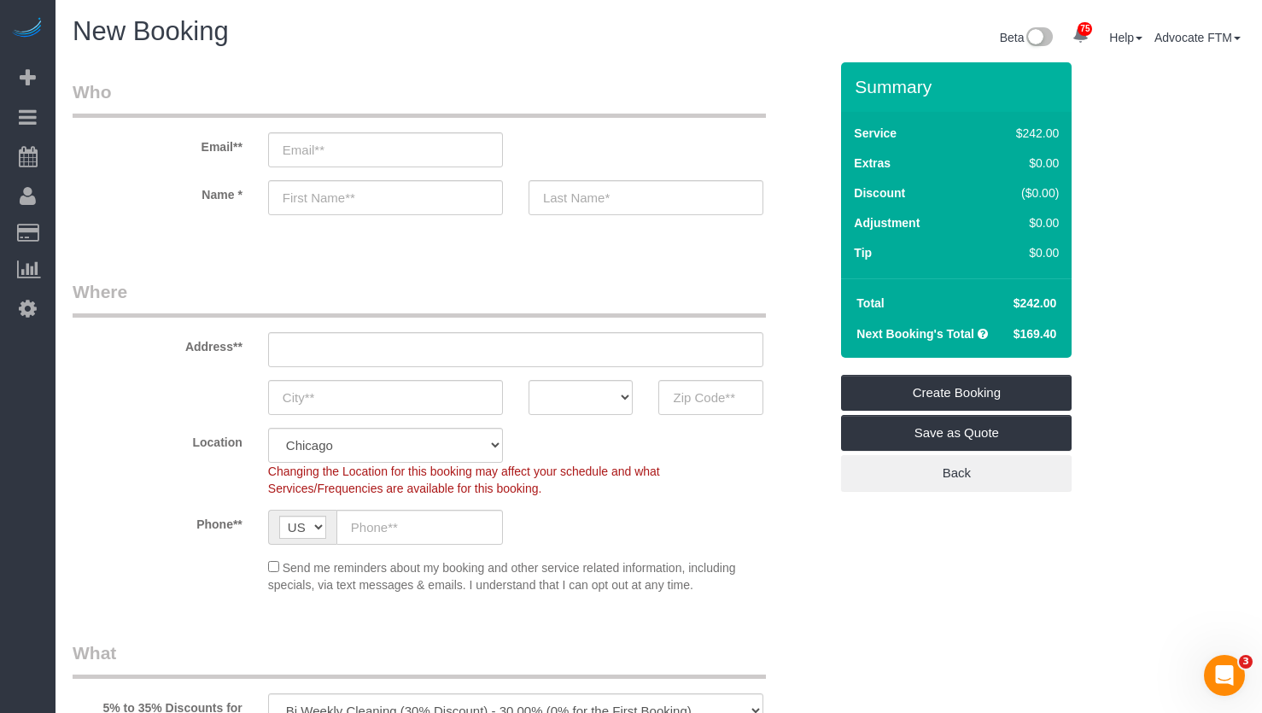
drag, startPoint x: 997, startPoint y: 289, endPoint x: 1053, endPoint y: 333, distance: 70.5
click at [1053, 333] on tbody "Total $242.00 Next Booking's Total $169.40" at bounding box center [956, 318] width 213 height 61
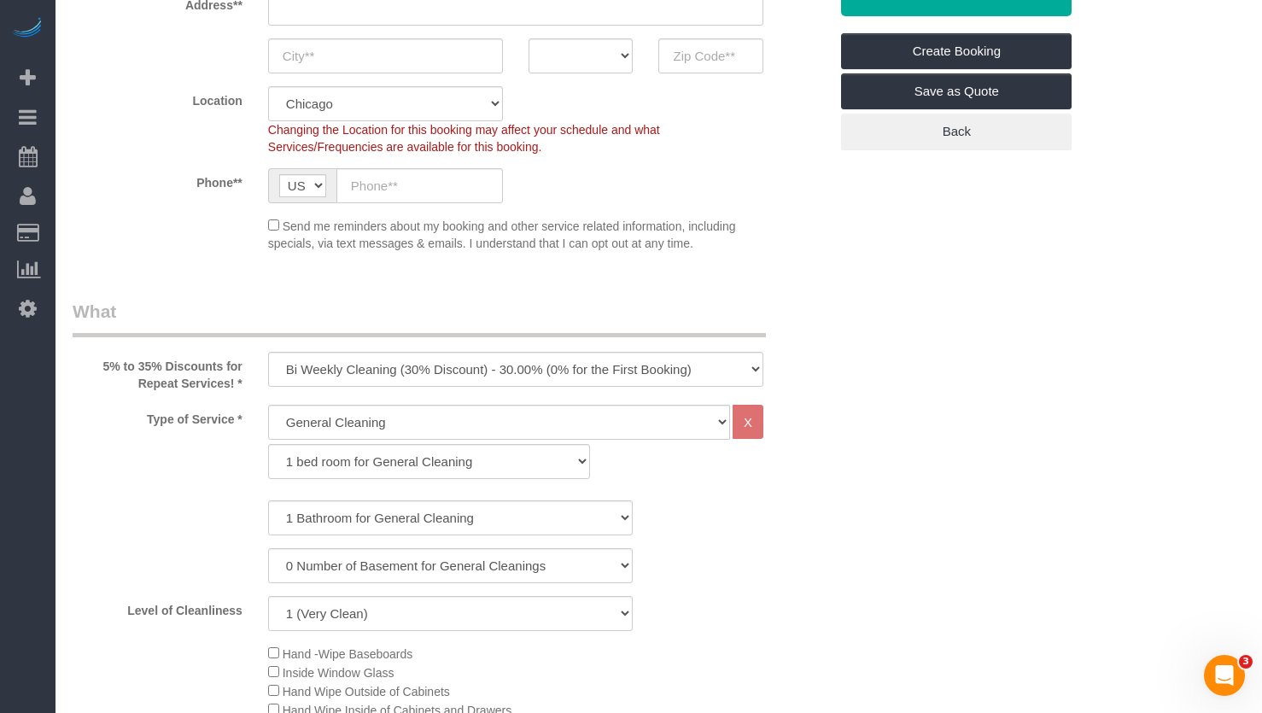
scroll to position [427, 0]
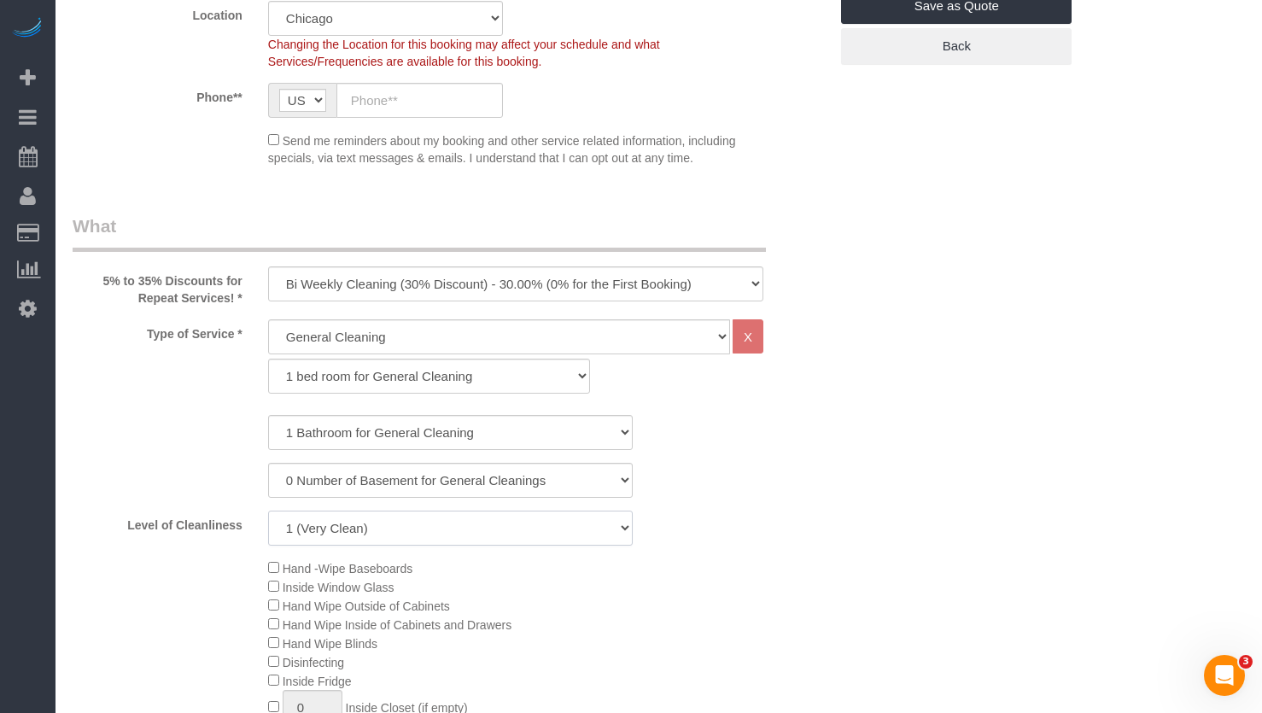
click at [458, 533] on select "1 (Very Clean) 2 3 4 5 (Average Condition) 6 7 8 9 10 (Extremely Dirty)" at bounding box center [450, 528] width 365 height 35
click at [268, 511] on select "1 (Very Clean) 2 3 4 5 (Average Condition) 6 7 8 9 10 (Extremely Dirty)" at bounding box center [450, 528] width 365 height 35
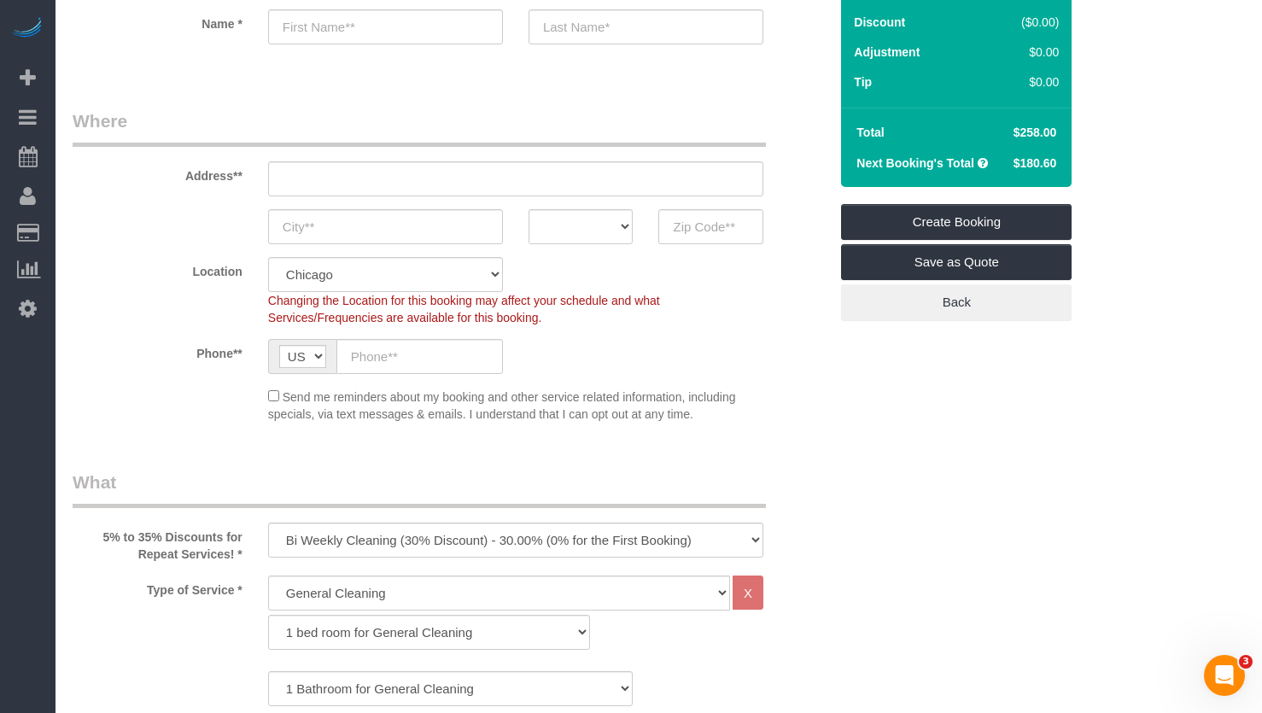
scroll to position [342, 0]
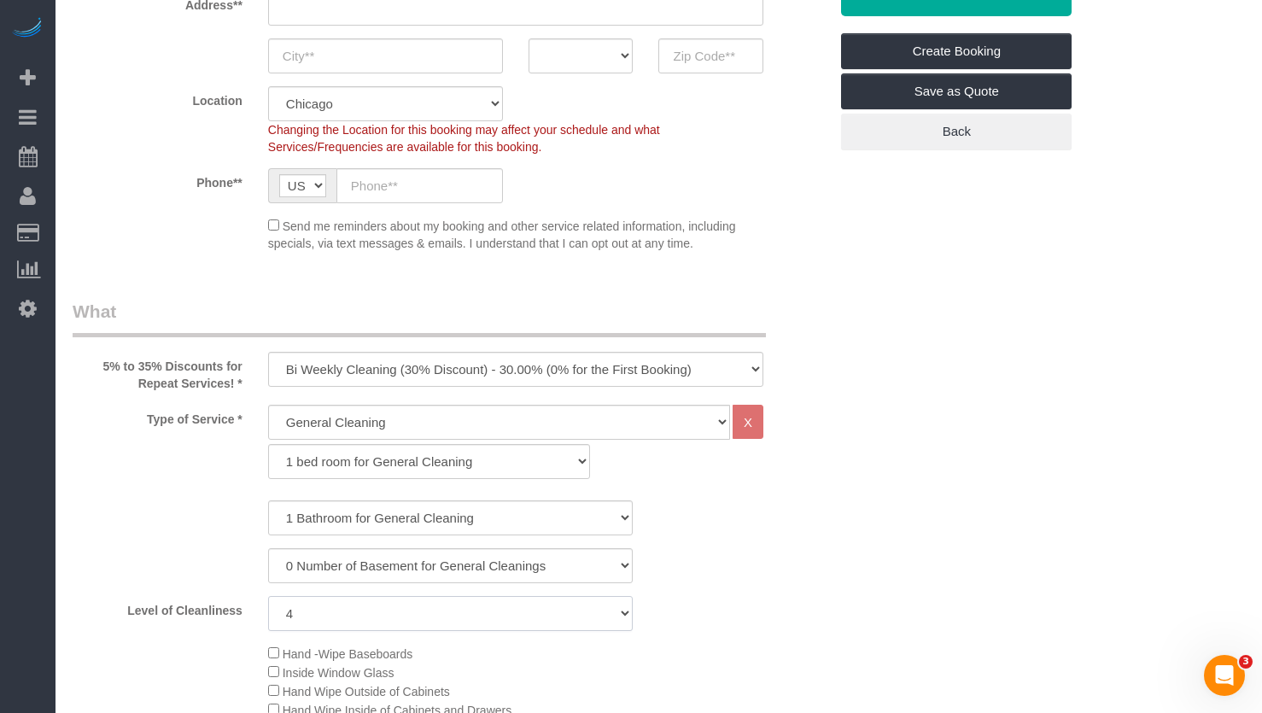
click at [402, 611] on select "1 (Very Clean) 2 3 4 5 (Average Condition) 6 7 8 9 10 (Extremely Dirty)" at bounding box center [450, 613] width 365 height 35
click at [268, 596] on select "1 (Very Clean) 2 3 4 5 (Average Condition) 6 7 8 9 10 (Extremely Dirty)" at bounding box center [450, 613] width 365 height 35
click at [361, 456] on select "1 bed room for General Cleaning 2 bed room for General Cleaning 3 bed room for …" at bounding box center [429, 461] width 322 height 35
click at [171, 503] on div "1 Bathroom for General Cleaning 2 Bathroom for General Cleanings 3 Bathroom for…" at bounding box center [450, 517] width 781 height 35
click at [354, 616] on select "1 (Very Clean) 2 3 4 5 (Average Condition) 6 7 8 9 10 (Extremely Dirty)" at bounding box center [450, 613] width 365 height 35
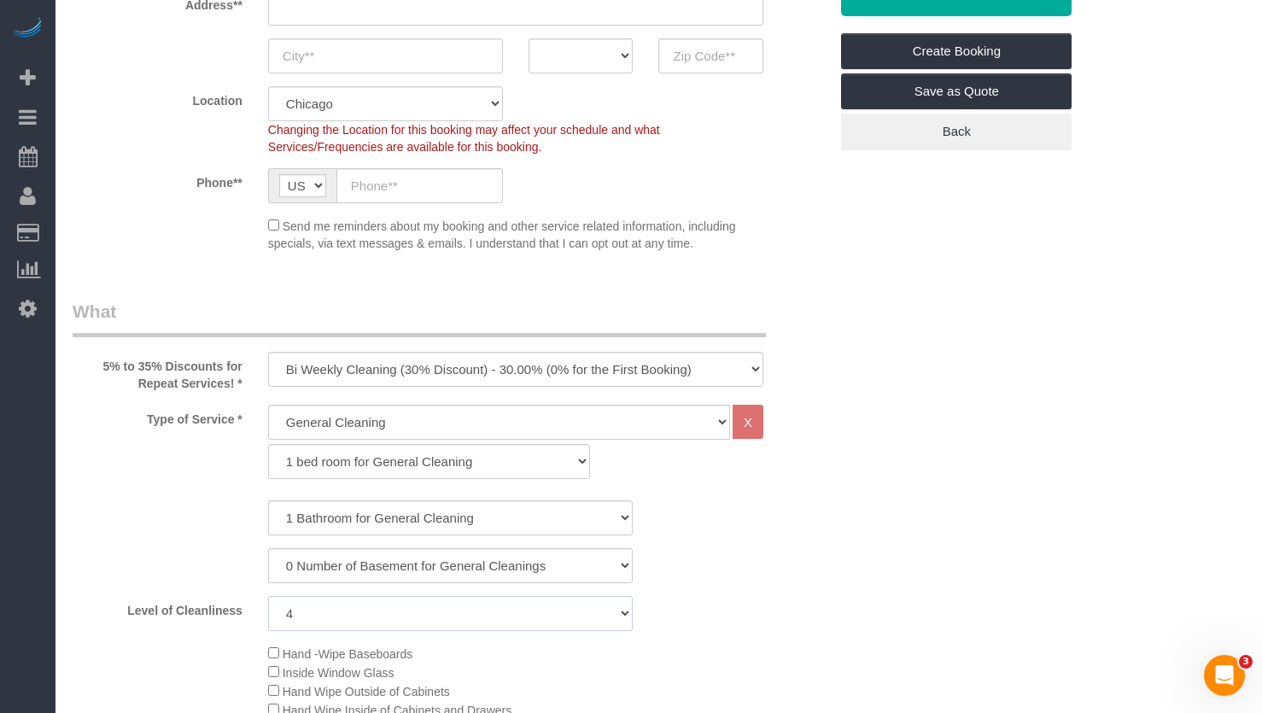
select select "3"
click at [268, 596] on select "1 (Very Clean) 2 3 4 5 (Average Condition) 6 7 8 9 10 (Extremely Dirty)" at bounding box center [450, 613] width 365 height 35
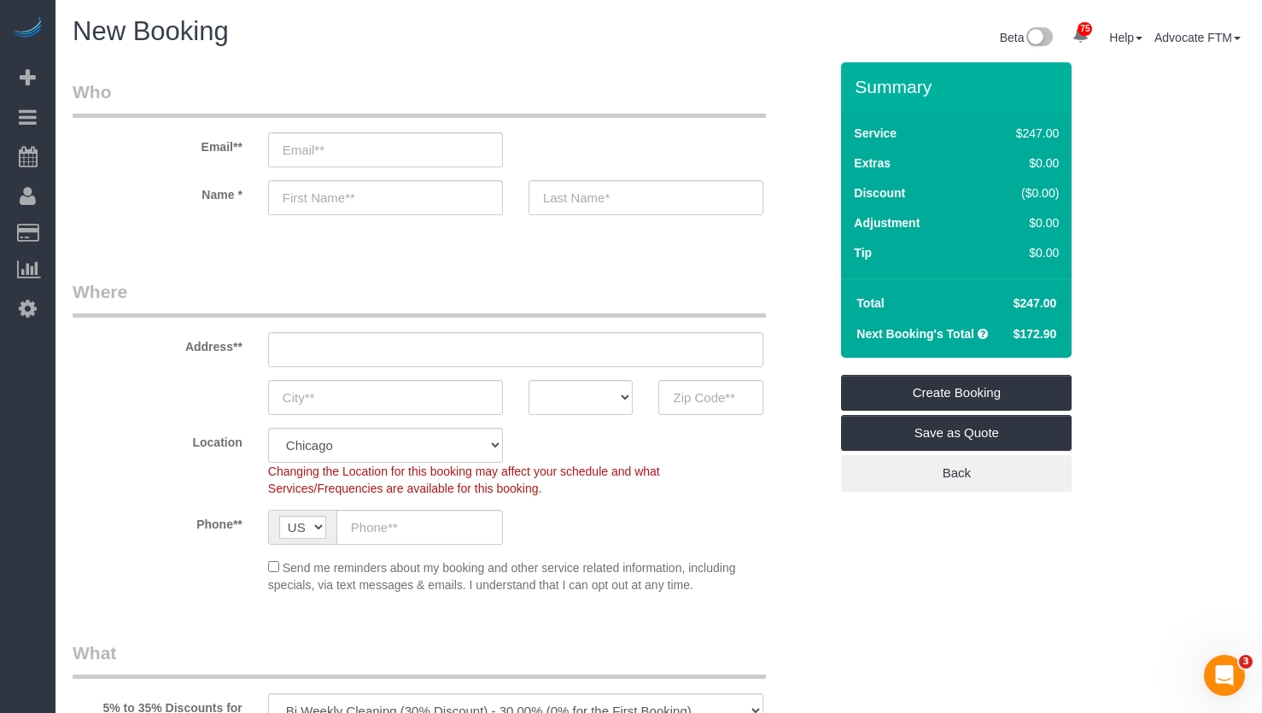
drag, startPoint x: 1004, startPoint y: 300, endPoint x: 1038, endPoint y: 302, distance: 34.3
click at [1038, 302] on td "$247.00" at bounding box center [1033, 303] width 61 height 31
copy span "$247"
click at [1022, 314] on td "$247.00" at bounding box center [1033, 303] width 61 height 31
drag, startPoint x: 1005, startPoint y: 330, endPoint x: 356, endPoint y: 279, distance: 651.0
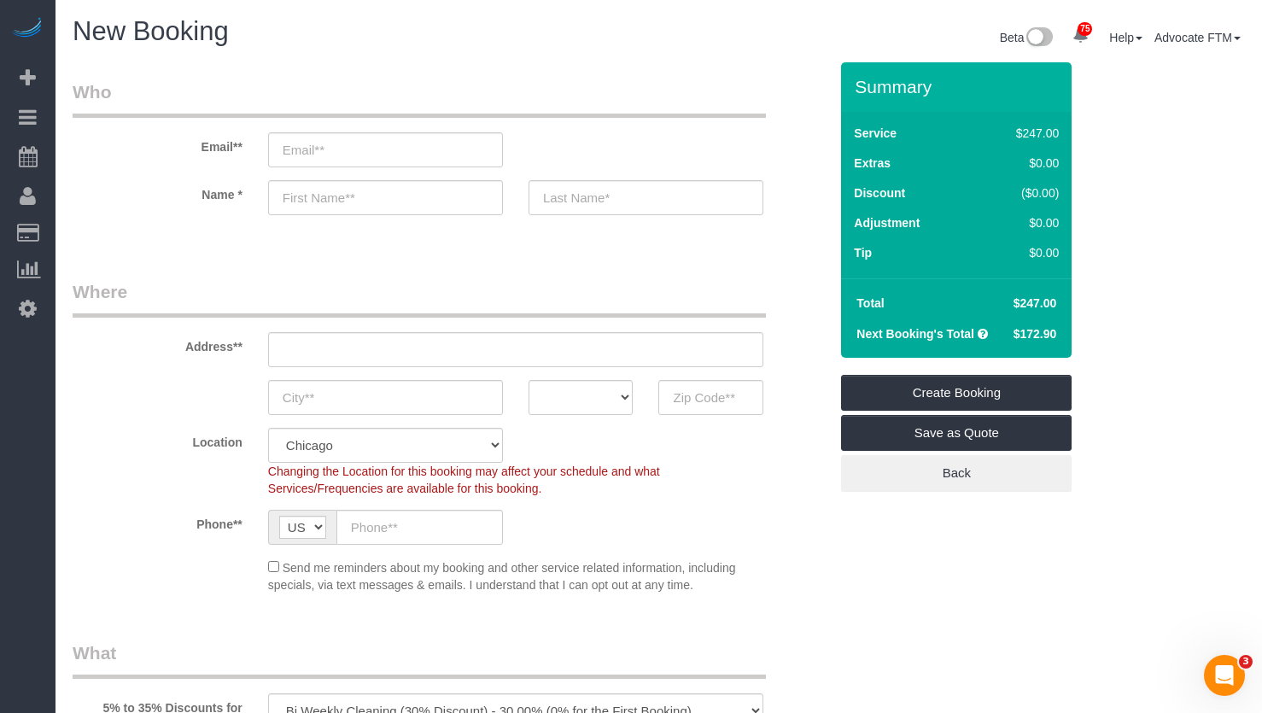
click at [1053, 332] on tr "Next Booking's Total $172.90" at bounding box center [956, 333] width 213 height 31
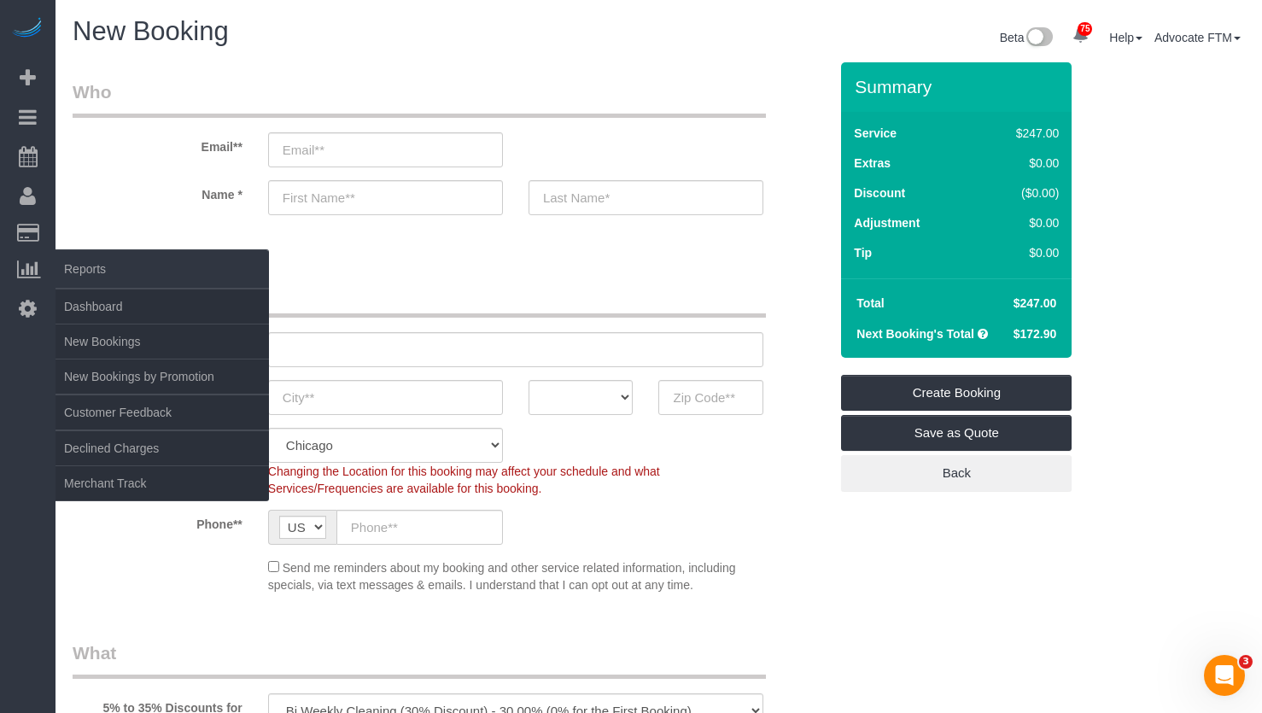
copy tr "$172.9"
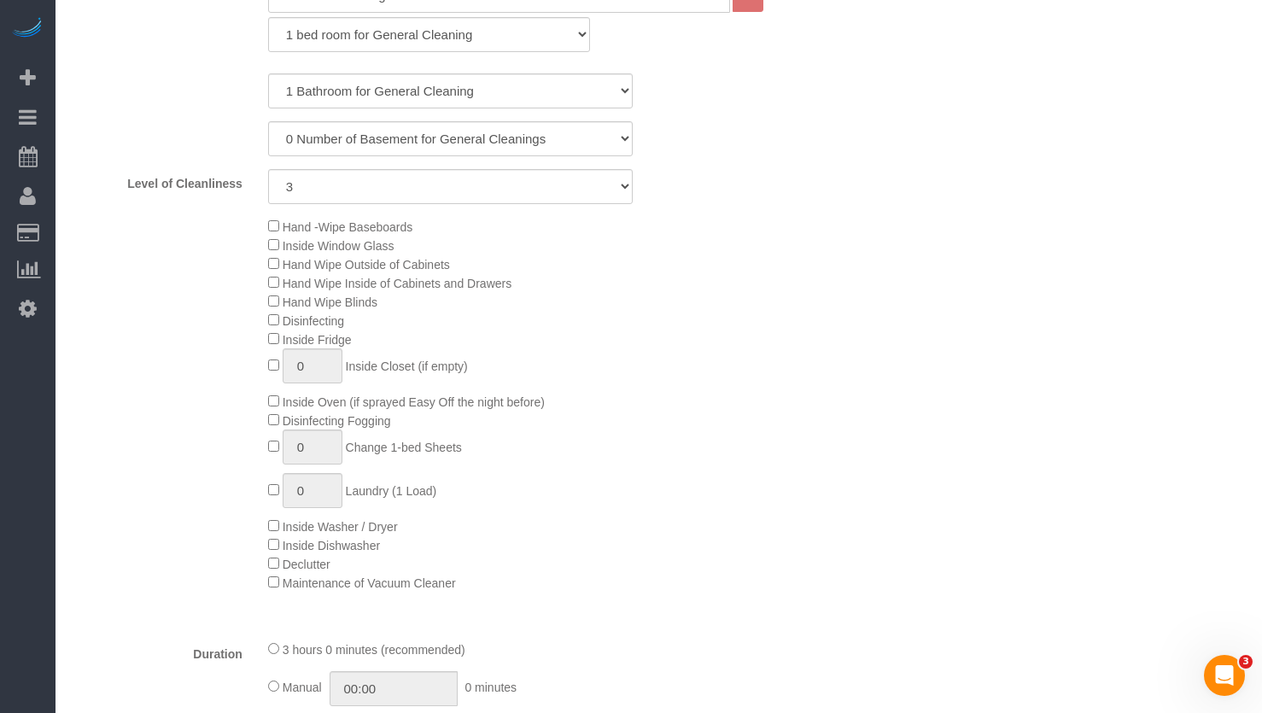
scroll to position [342, 0]
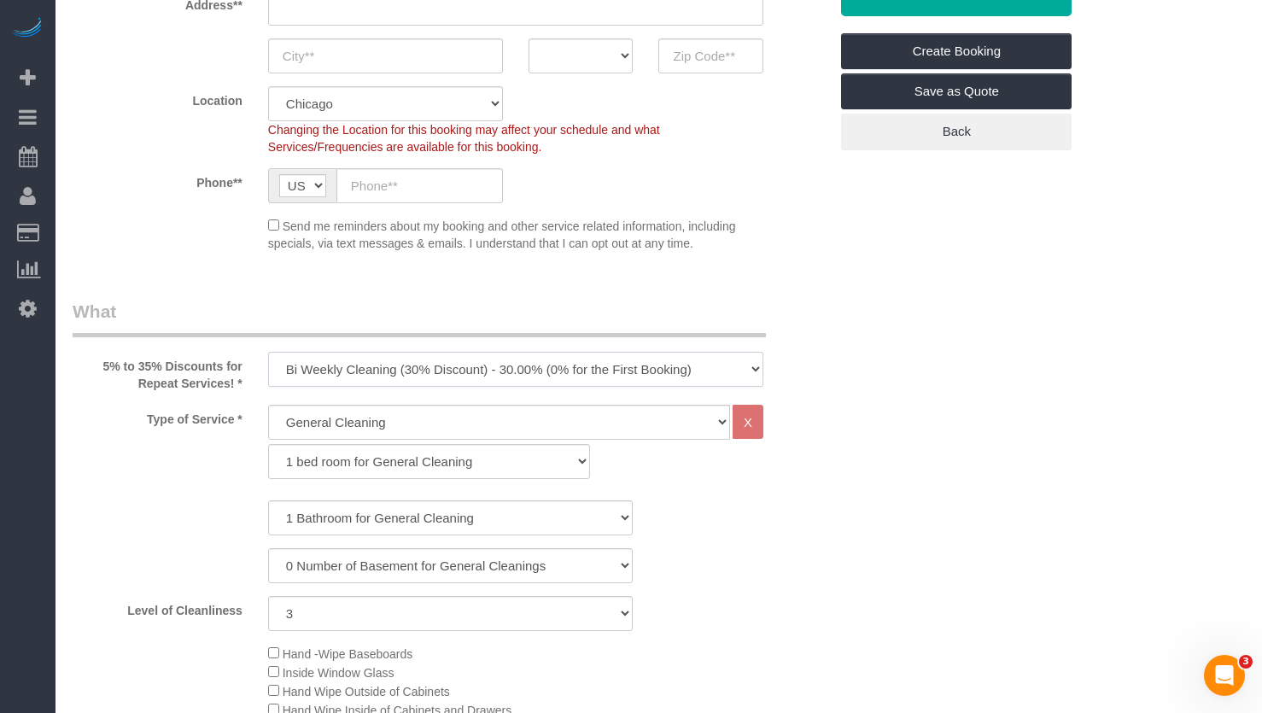
click at [437, 370] on select "One Time Cleaning Weekly Cleaning (35% Discount) - 35.00% (0% for the First Boo…" at bounding box center [515, 369] width 495 height 35
select select "object:1230"
click at [268, 352] on select "One Time Cleaning Weekly Cleaning (35% Discount) - 35.00% (0% for the First Boo…" at bounding box center [515, 369] width 495 height 35
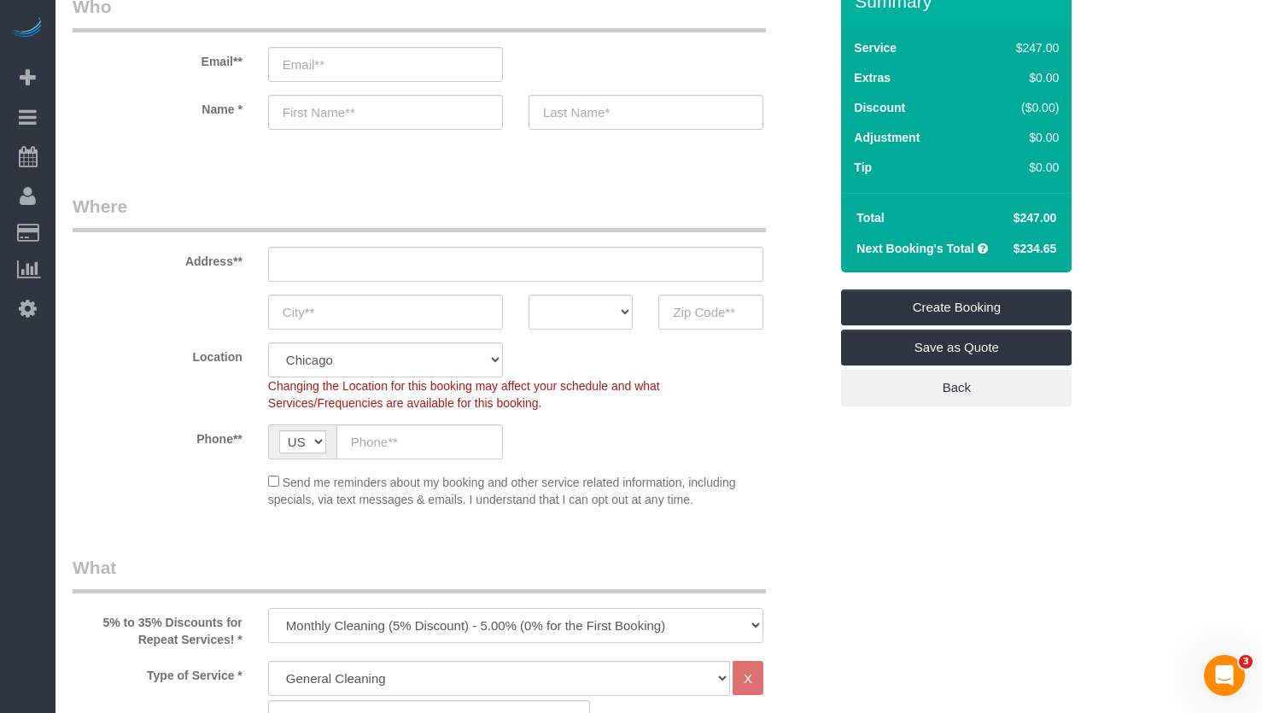
scroll to position [0, 0]
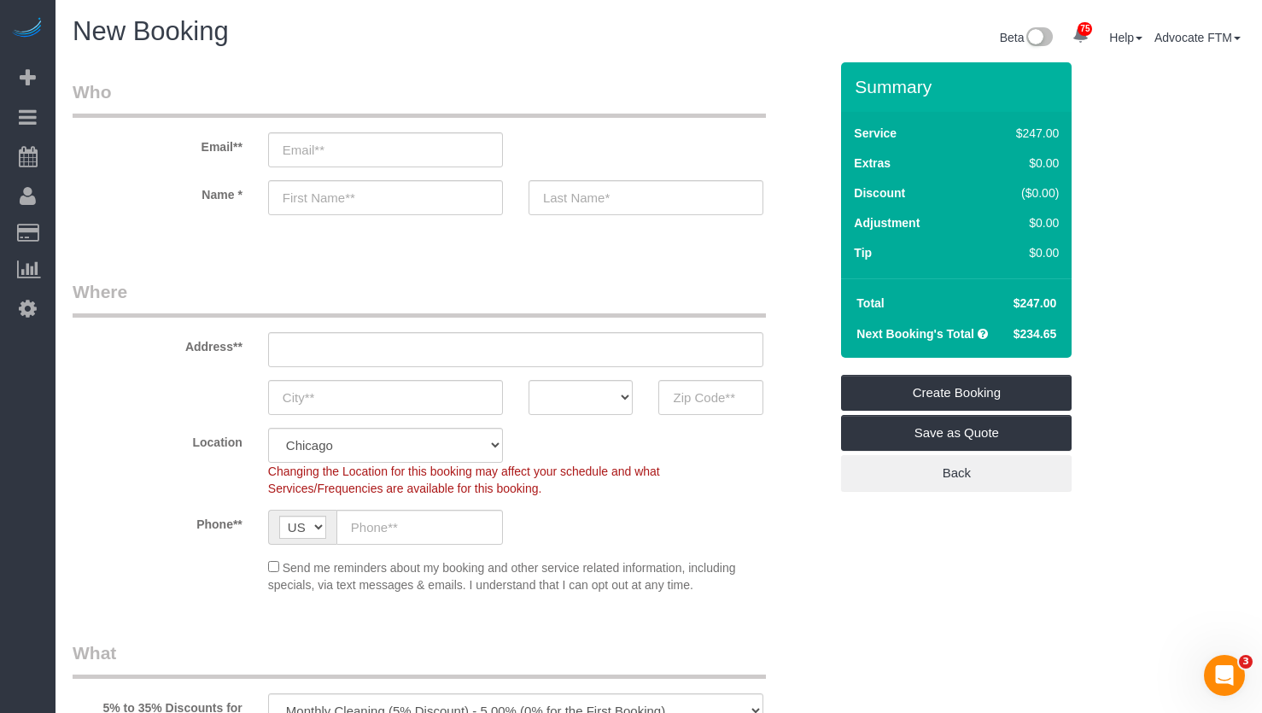
drag, startPoint x: 1013, startPoint y: 331, endPoint x: 1054, endPoint y: 332, distance: 41.0
click at [1054, 332] on span "$234.65" at bounding box center [1036, 334] width 44 height 14
copy span "$234.65"
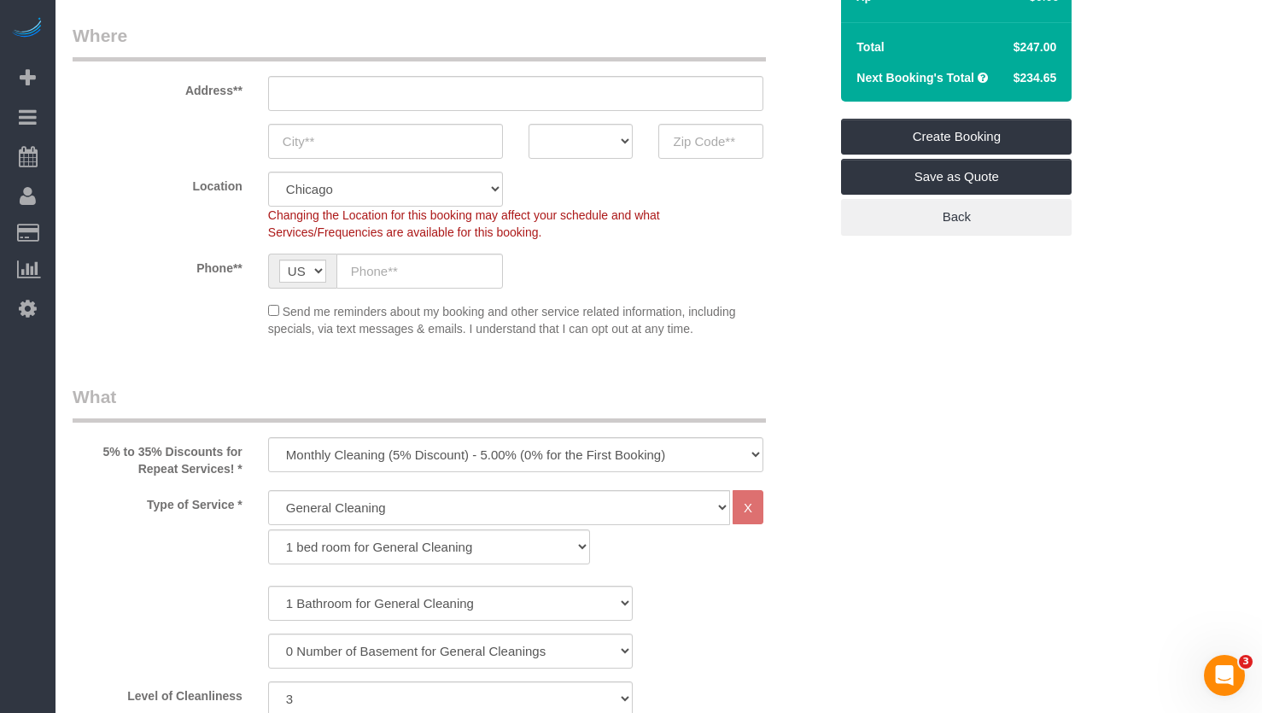
scroll to position [342, 0]
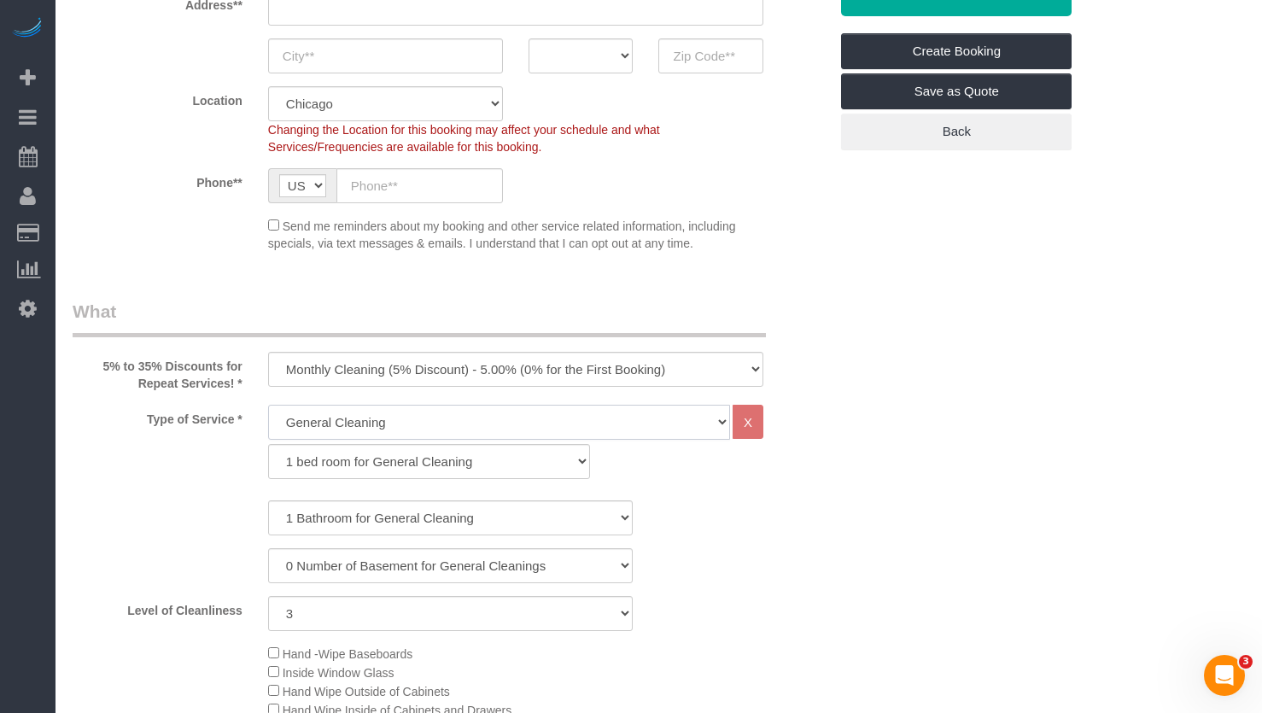
click at [379, 424] on select "General Cleaning Deep Cleaning Move-in / Move-out Cleaning COUNTS Cleaning" at bounding box center [499, 422] width 462 height 35
select select "513"
click at [268, 405] on select "General Cleaning Deep Cleaning Move-in / Move-out Cleaning COUNTS Cleaning" at bounding box center [499, 422] width 462 height 35
select select "291"
select select "3"
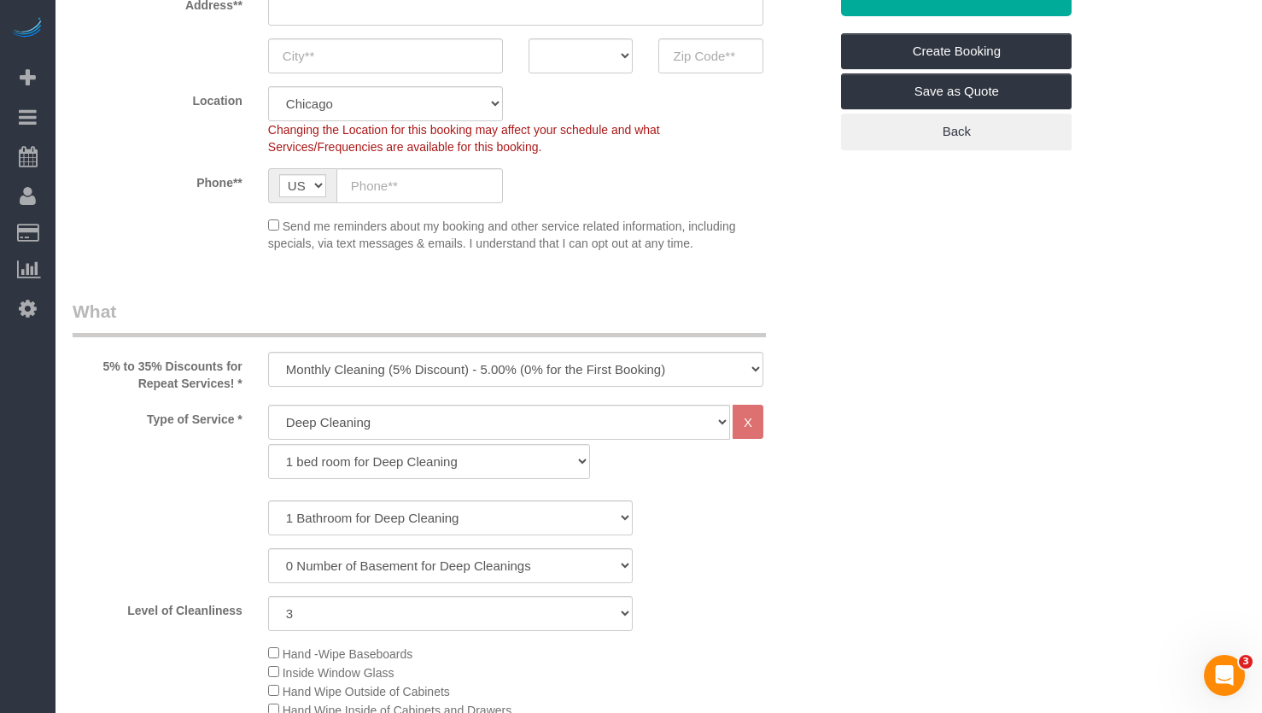
click at [384, 462] on select "1 bed room for Deep Cleaning 2 bed room for Deep Cleaning 3 bed room for Deep C…" at bounding box center [429, 461] width 322 height 35
select select "292"
click at [268, 444] on select "1 bed room for Deep Cleaning 2 bed room for Deep Cleaning 3 bed room for Deep C…" at bounding box center [429, 461] width 322 height 35
select select "3"
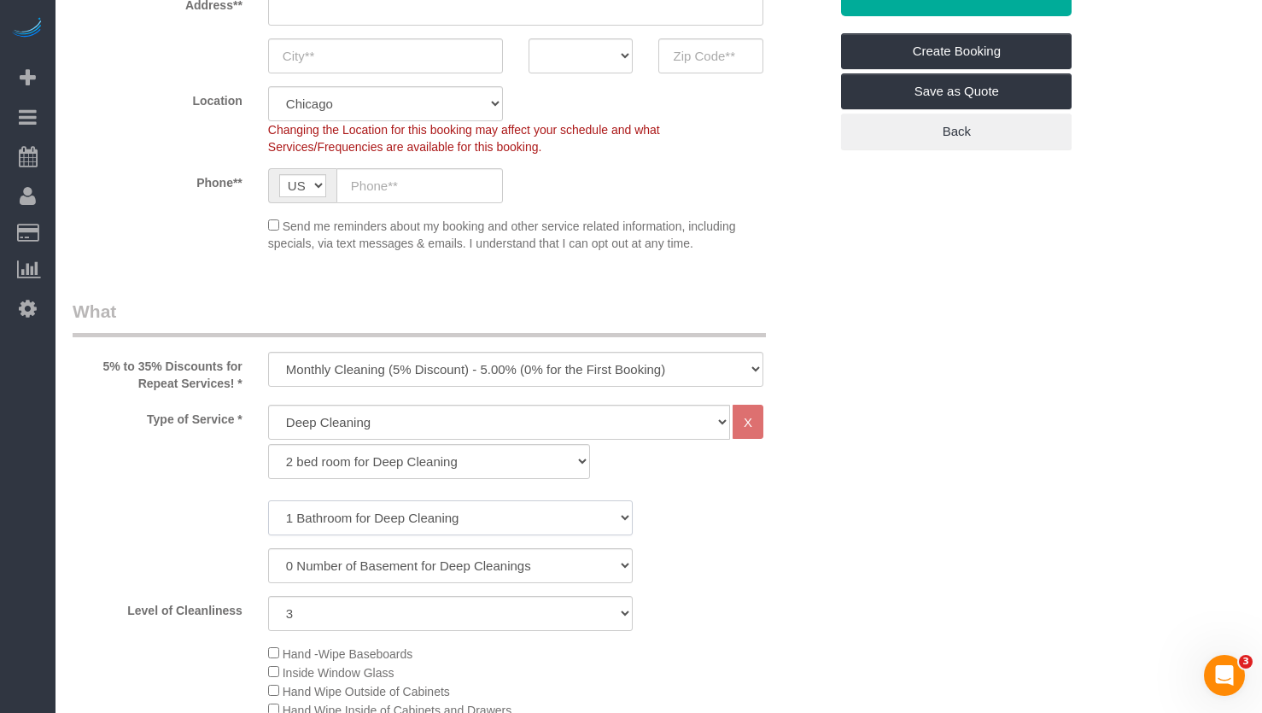
click at [371, 527] on select "1 Bathroom for Deep Cleaning 2 Bathroom for Deep Cleanings 3 Bathroom for Deep …" at bounding box center [450, 517] width 365 height 35
select select "2"
click at [268, 500] on select "1 Bathroom for Deep Cleaning 2 Bathroom for Deep Cleanings 3 Bathroom for Deep …" at bounding box center [450, 517] width 365 height 35
click at [354, 564] on select "0 Number of Basement for Deep Cleanings 1 Number of Basement for Deep Cleaning …" at bounding box center [450, 565] width 365 height 35
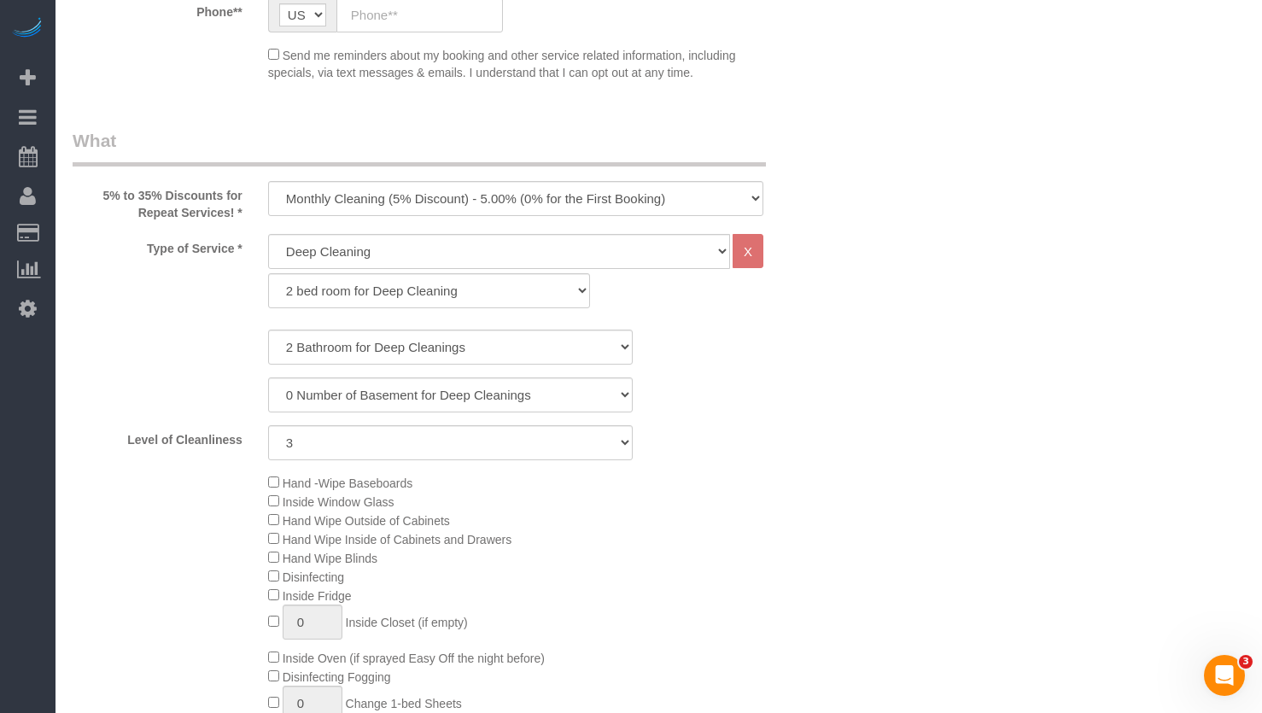
scroll to position [598, 0]
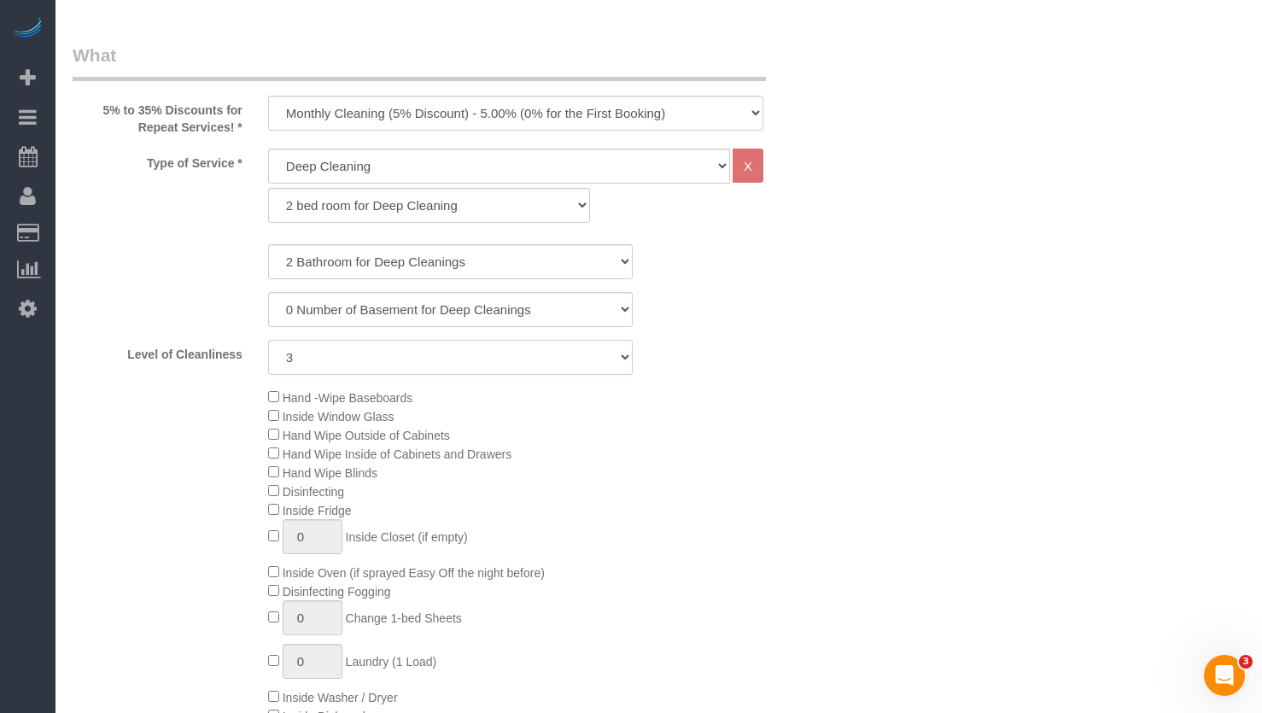
click at [366, 368] on select "1 (Very Clean) 2 3 4 5 (Average Condition) 6 7 8 9 10 (Extremely Dirty)" at bounding box center [450, 357] width 365 height 35
click at [739, 426] on div "Hand -Wipe Baseboards Inside Window Glass Hand Wipe Outside of Cabinets Hand Wi…" at bounding box center [548, 575] width 586 height 375
click at [737, 421] on div "Hand -Wipe Baseboards Inside Window Glass Hand Wipe Outside of Cabinets Hand Wi…" at bounding box center [548, 575] width 586 height 375
click at [528, 368] on select "1 (Very Clean) 2 3 4 5 (Average Condition) 6 7 8 9 10 (Extremely Dirty)" at bounding box center [450, 357] width 365 height 35
select select "5"
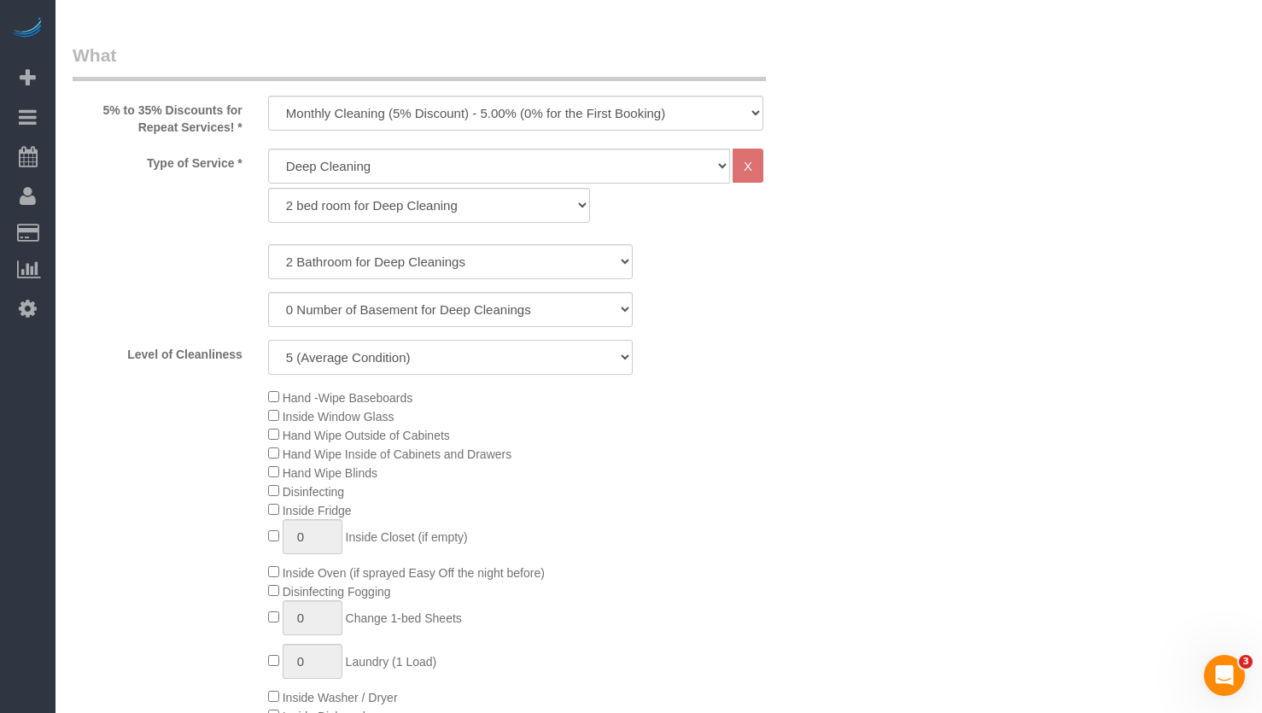
click at [268, 340] on select "1 (Very Clean) 2 3 4 5 (Average Condition) 6 7 8 9 10 (Extremely Dirty)" at bounding box center [450, 357] width 365 height 35
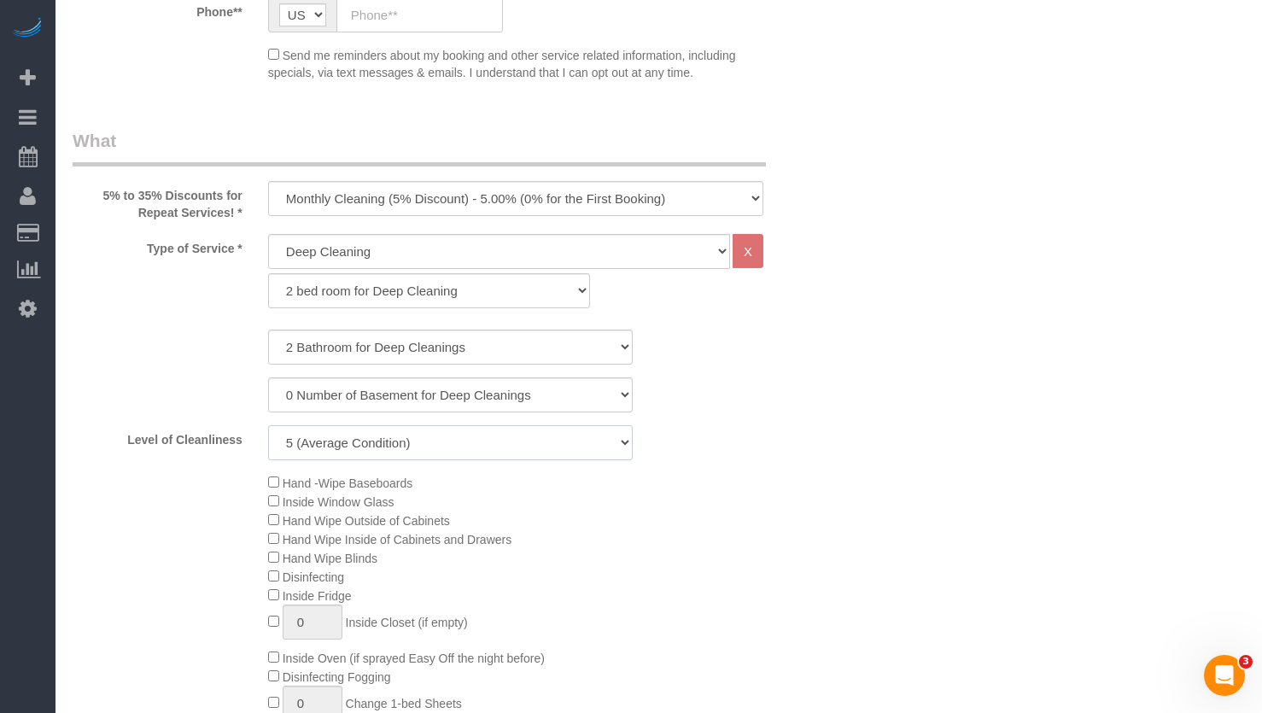
scroll to position [427, 0]
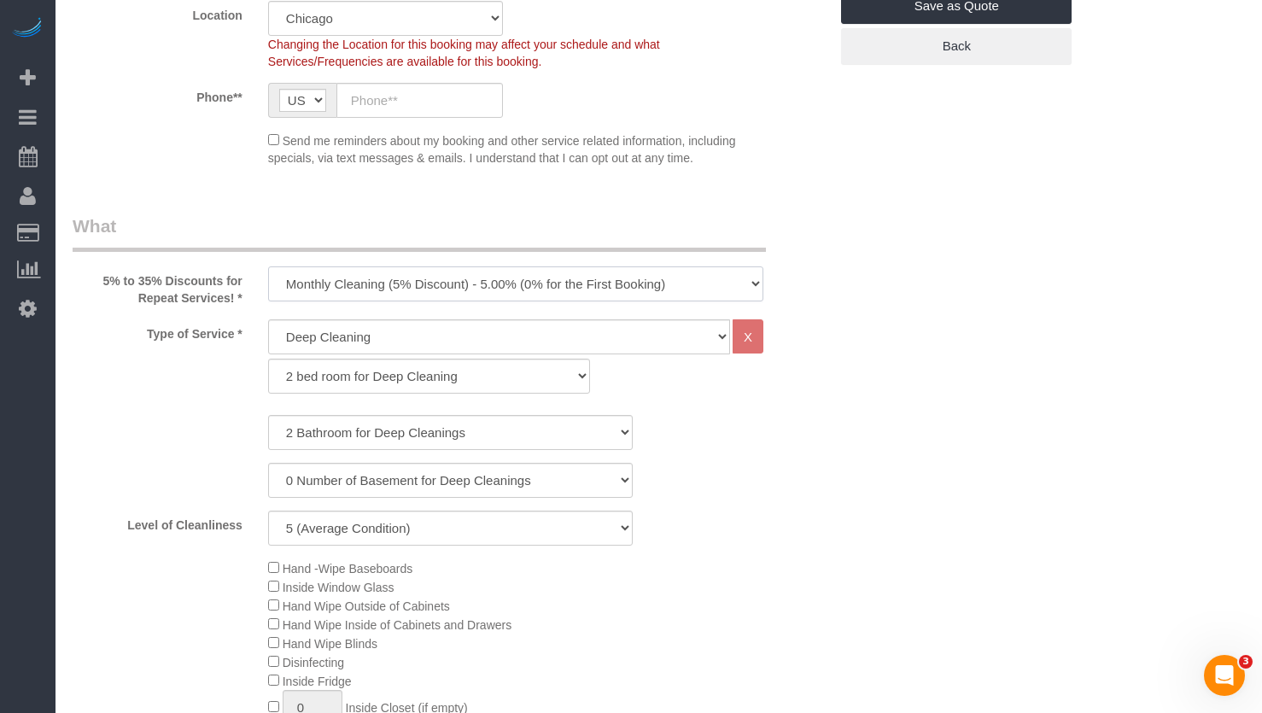
click at [435, 287] on select "One Time Cleaning Weekly Cleaning (35% Discount) - 35.00% (0% for the First Boo…" at bounding box center [515, 283] width 495 height 35
select select "object:1228"
click at [268, 266] on select "One Time Cleaning Weekly Cleaning (35% Discount) - 35.00% (0% for the First Boo…" at bounding box center [515, 283] width 495 height 35
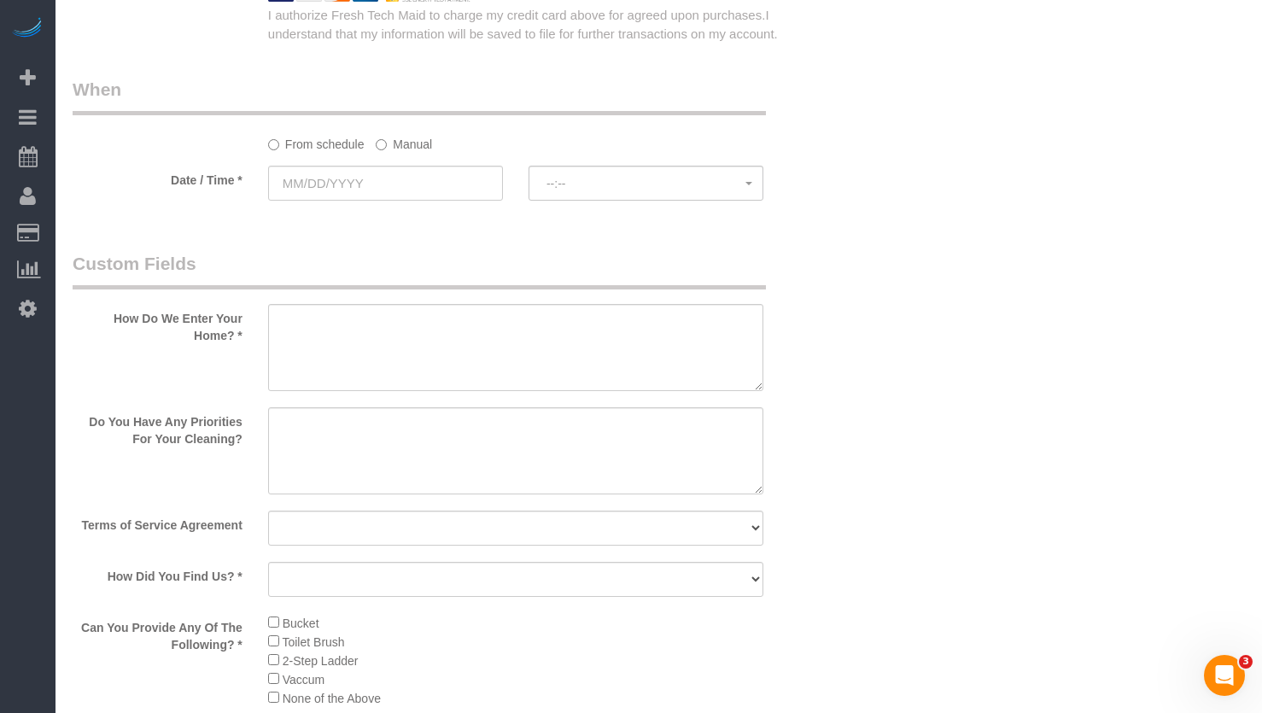
scroll to position [2135, 0]
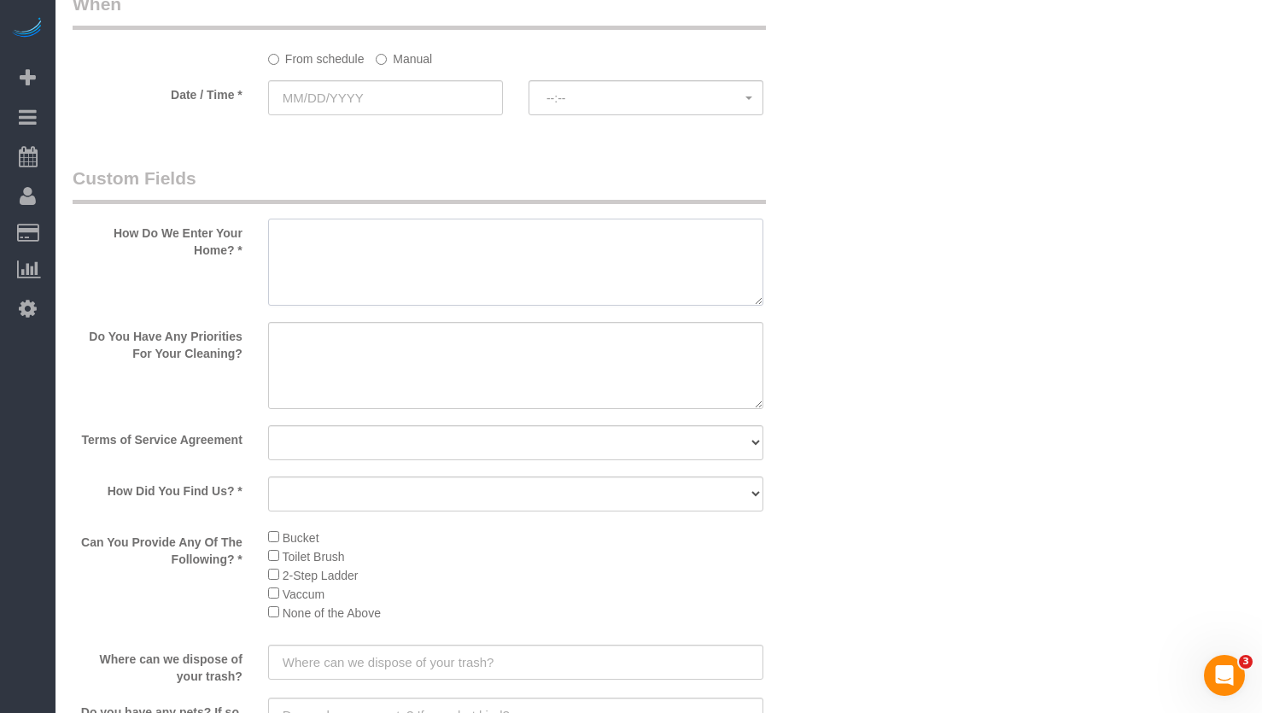
click at [359, 279] on textarea at bounding box center [515, 262] width 495 height 87
type textarea "Front door and walk up to 3rd floor which is apt 4"
click at [499, 392] on textarea at bounding box center [515, 365] width 495 height 87
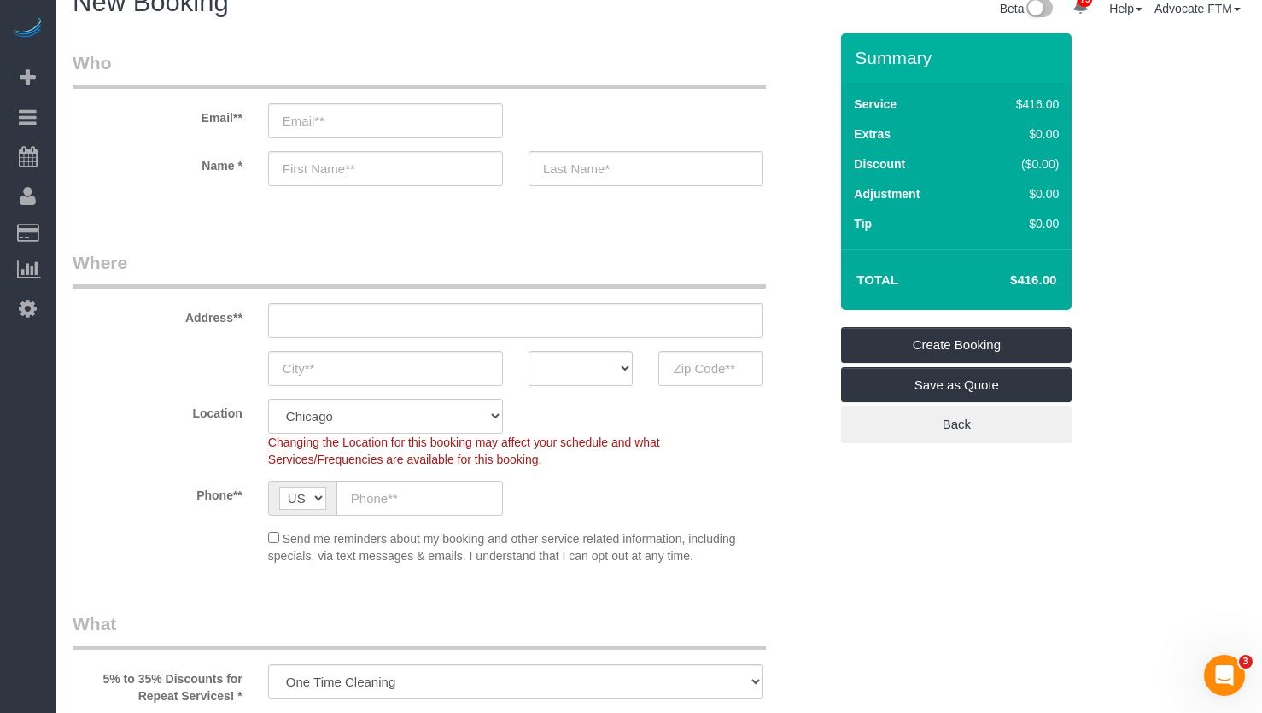
scroll to position [0, 0]
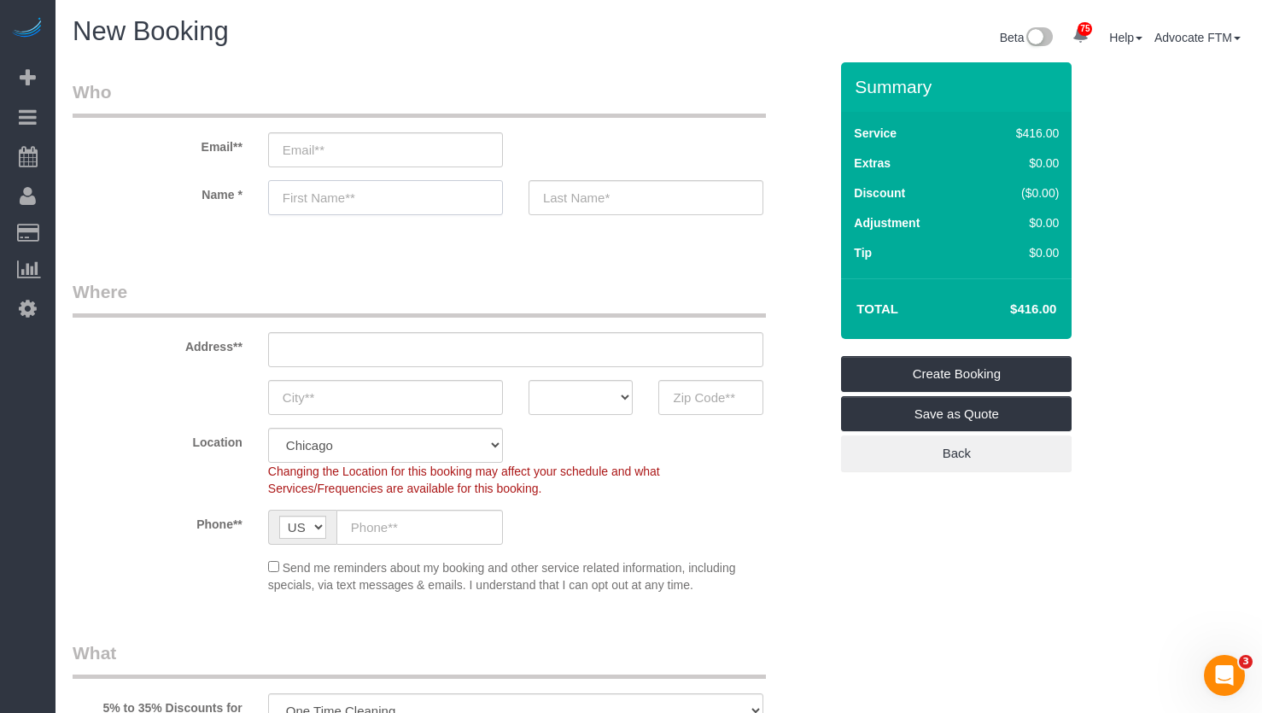
click at [296, 187] on input "text" at bounding box center [385, 197] width 235 height 35
click at [327, 189] on input "text" at bounding box center [385, 197] width 235 height 35
paste input "[PERSON_NAME]"
drag, startPoint x: 362, startPoint y: 201, endPoint x: 329, endPoint y: 197, distance: 33.5
click at [329, 197] on input "[PERSON_NAME]" at bounding box center [385, 197] width 235 height 35
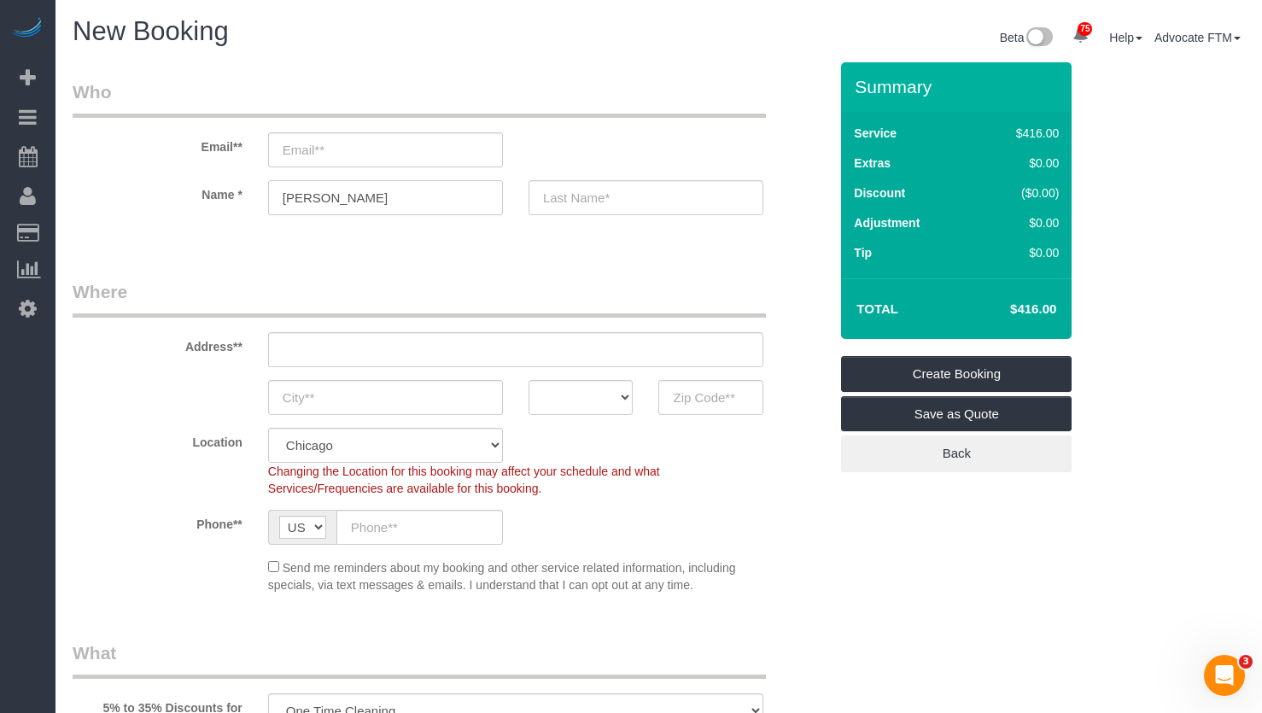
type input "[PERSON_NAME]"
click at [595, 200] on input "text" at bounding box center [646, 197] width 235 height 35
paste input "[PERSON_NAME]"
type input "[PERSON_NAME]"
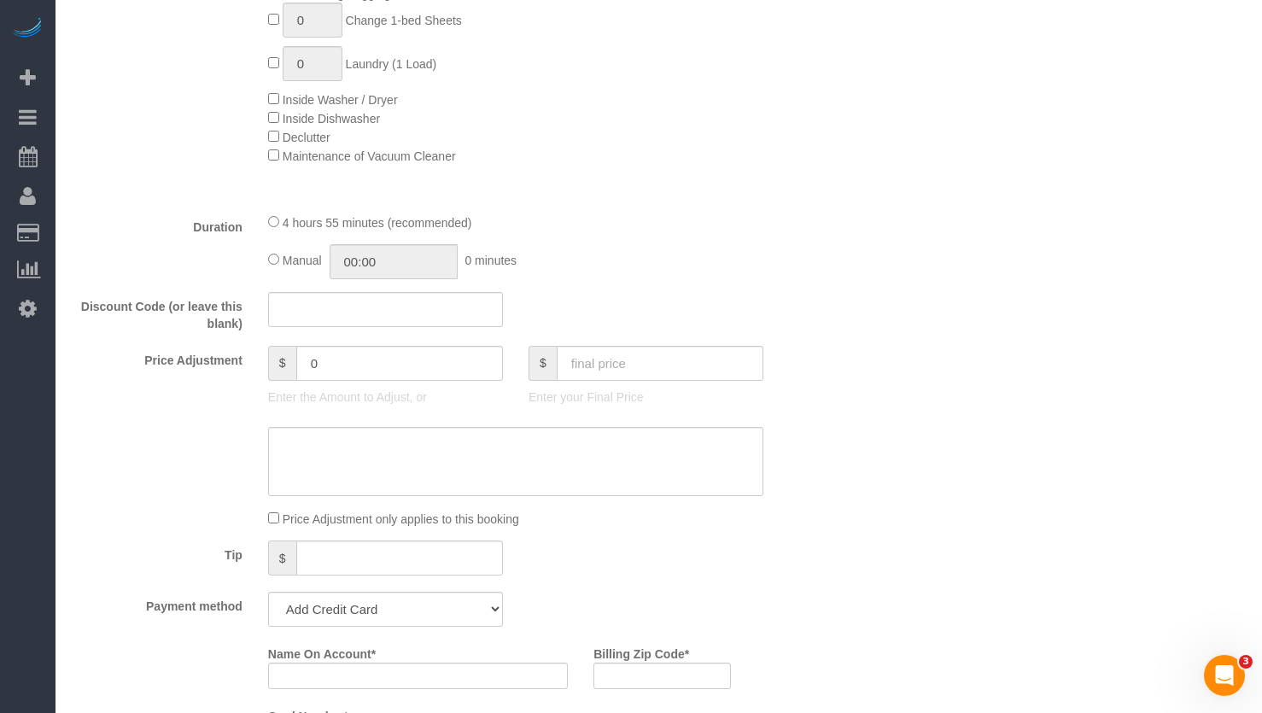
scroll to position [1366, 0]
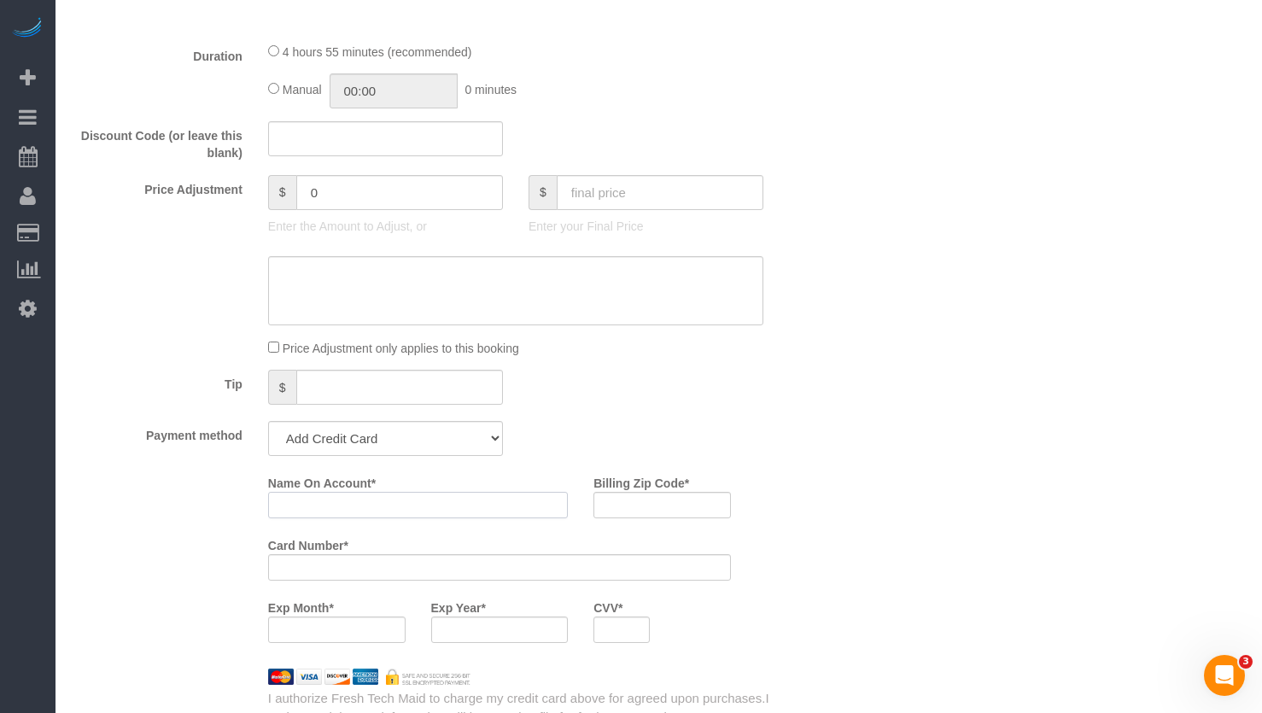
click at [389, 494] on input "Name On Account *" at bounding box center [418, 505] width 300 height 26
paste input "Jennifer Meyer"
type input "Jennifer Meyer"
click at [968, 430] on div "Who Email** Name * Jennifer Meyer Where Address** AK AL AR AZ CA CO CT DC DE FL…" at bounding box center [659, 548] width 1172 height 3704
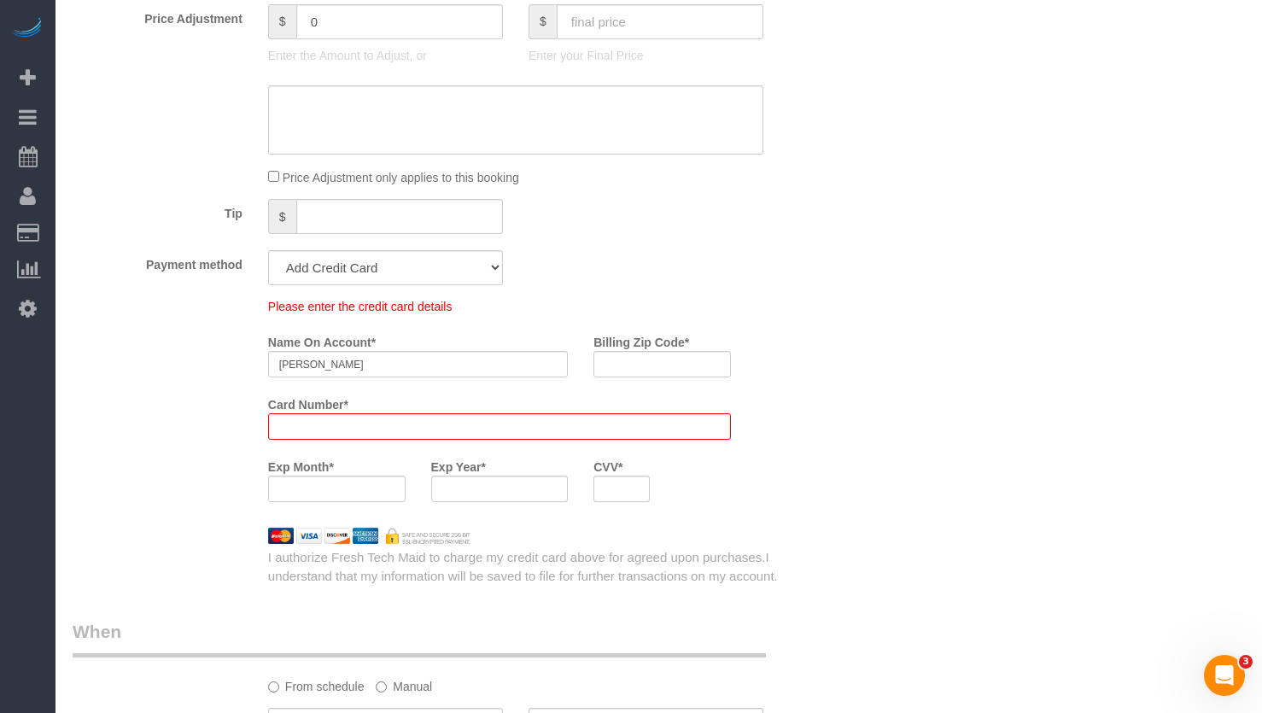
scroll to position [1537, 0]
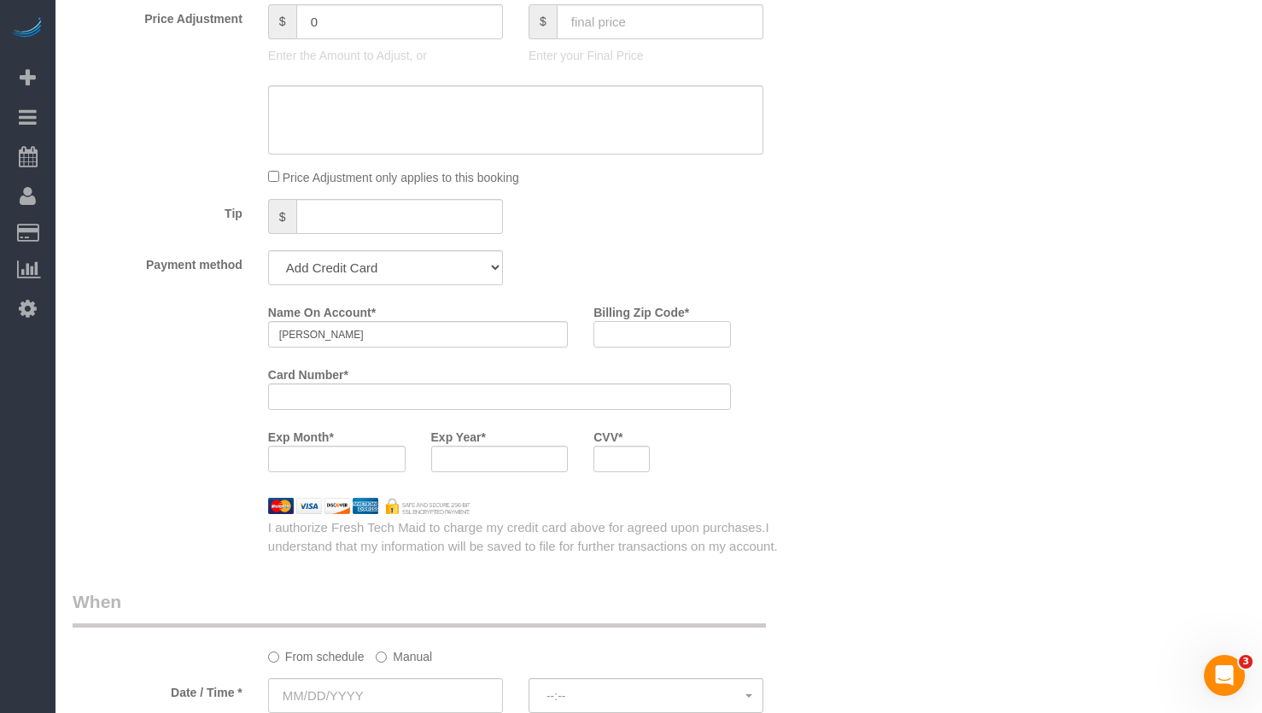
click at [619, 327] on input "Billing Zip Code *" at bounding box center [661, 334] width 137 height 26
paste input "60657"
type input "60657"
click at [881, 334] on div "Who Email** Name * Jennifer Meyer Where Address** AK AL AR AZ CA CO CT DC DE FL…" at bounding box center [659, 377] width 1172 height 3704
click at [479, 70] on div "$ 0 Enter the Amount to Adjust, or" at bounding box center [385, 38] width 260 height 68
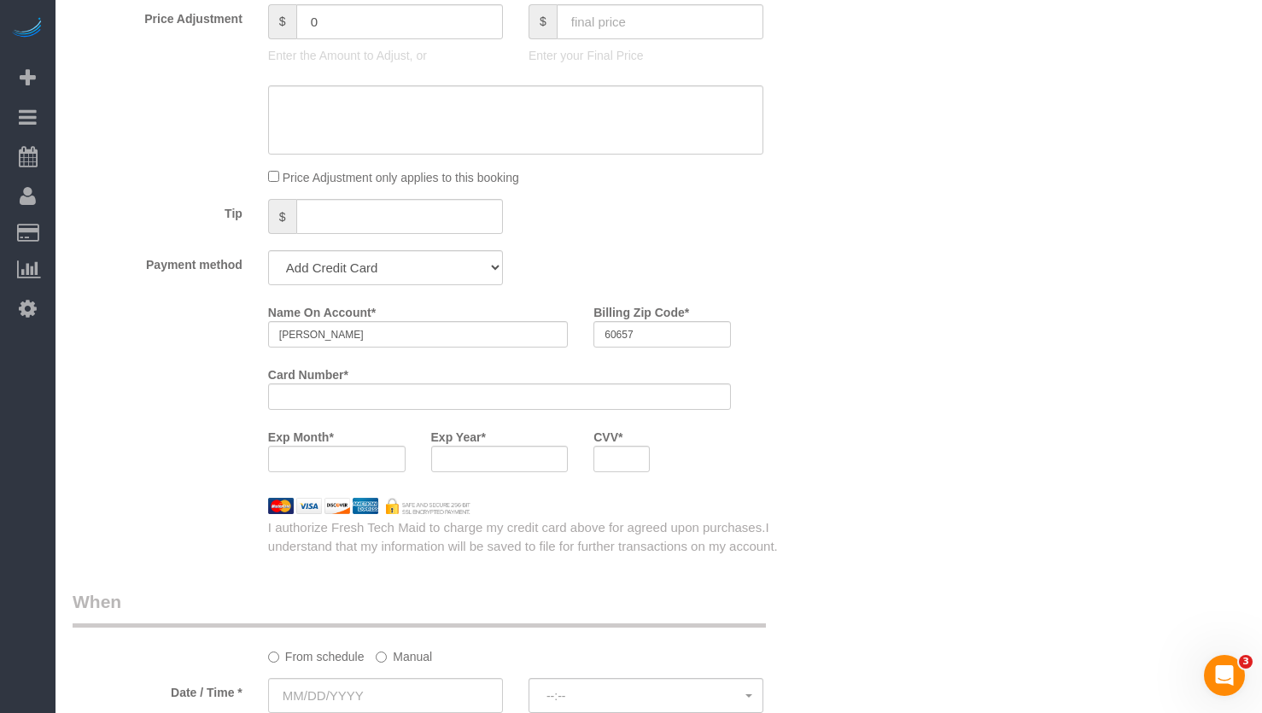
drag, startPoint x: 850, startPoint y: 238, endPoint x: 1046, endPoint y: 254, distance: 197.1
click at [852, 239] on div "Who Email** Name * Jennifer Meyer Where Address** AK AL AR AZ CA CO CT DC DE FL…" at bounding box center [659, 377] width 1172 height 3704
click at [612, 470] on div at bounding box center [621, 459] width 56 height 26
click at [716, 457] on div "Exp Month * Exp Year * CVV *" at bounding box center [499, 454] width 488 height 62
click at [598, 465] on div at bounding box center [621, 459] width 56 height 26
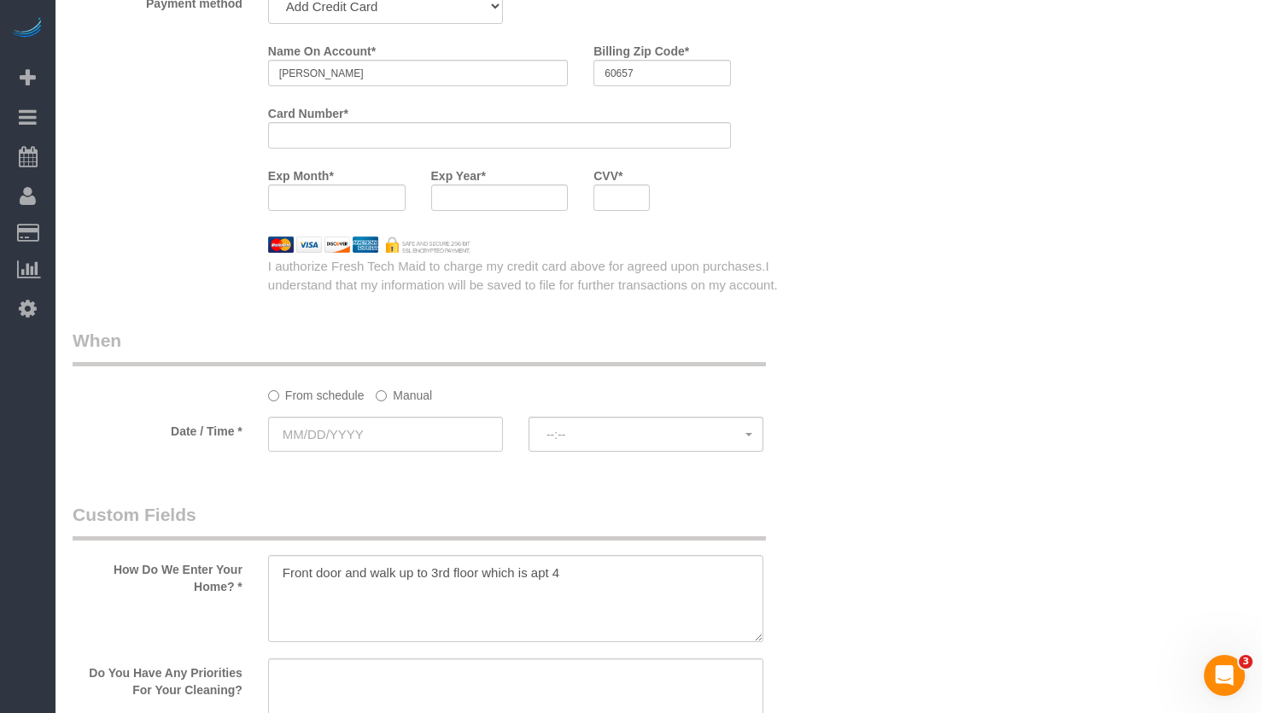
scroll to position [1713, 0]
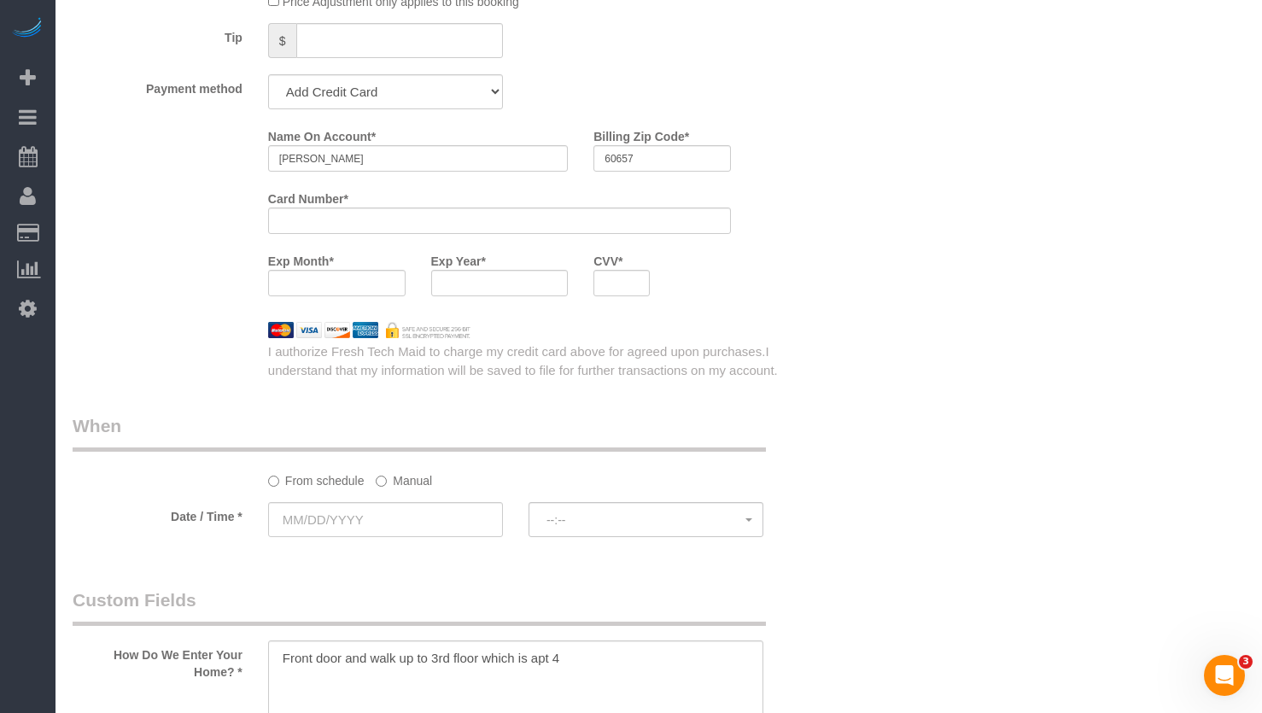
click at [608, 270] on label "CVV *" at bounding box center [607, 258] width 29 height 23
click at [971, 343] on div "Who Email** Name * Jennifer Meyer Where Address** AK AL AR AZ CA CO CT DC DE FL…" at bounding box center [659, 201] width 1172 height 3704
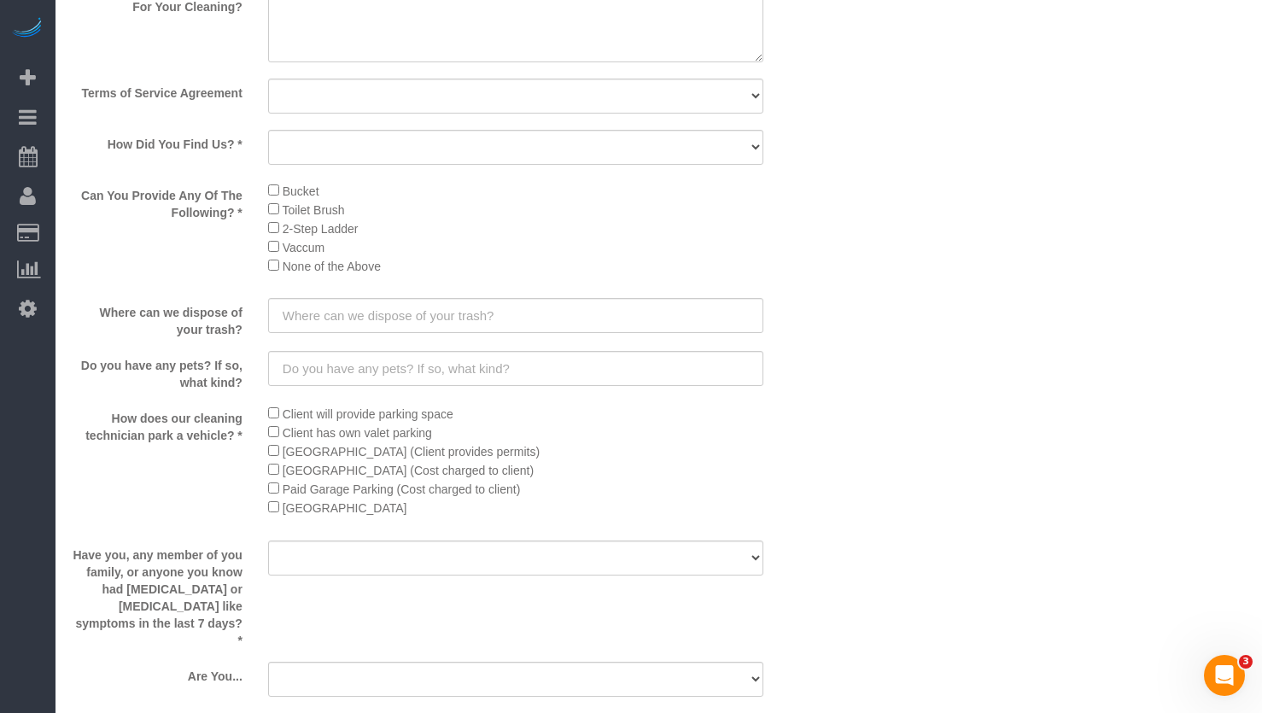
scroll to position [2140, 0]
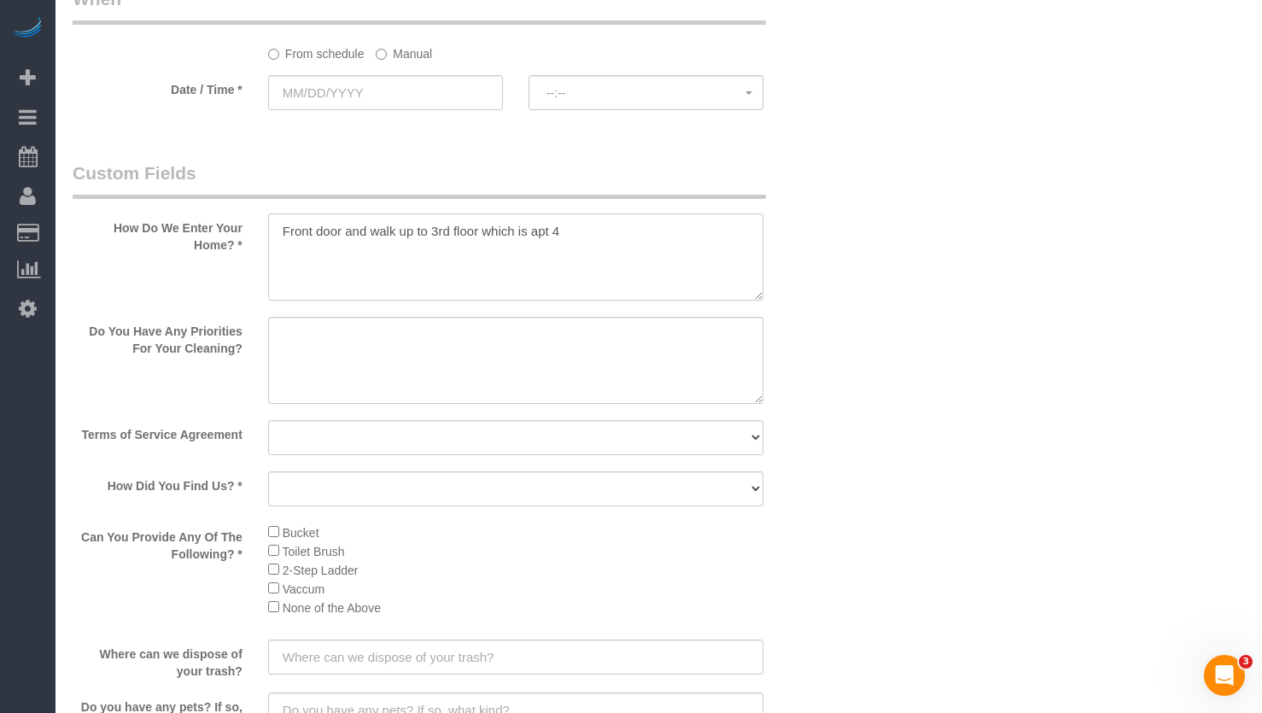
click at [480, 271] on textarea at bounding box center [515, 256] width 495 height 87
click at [621, 262] on textarea at bounding box center [515, 256] width 495 height 87
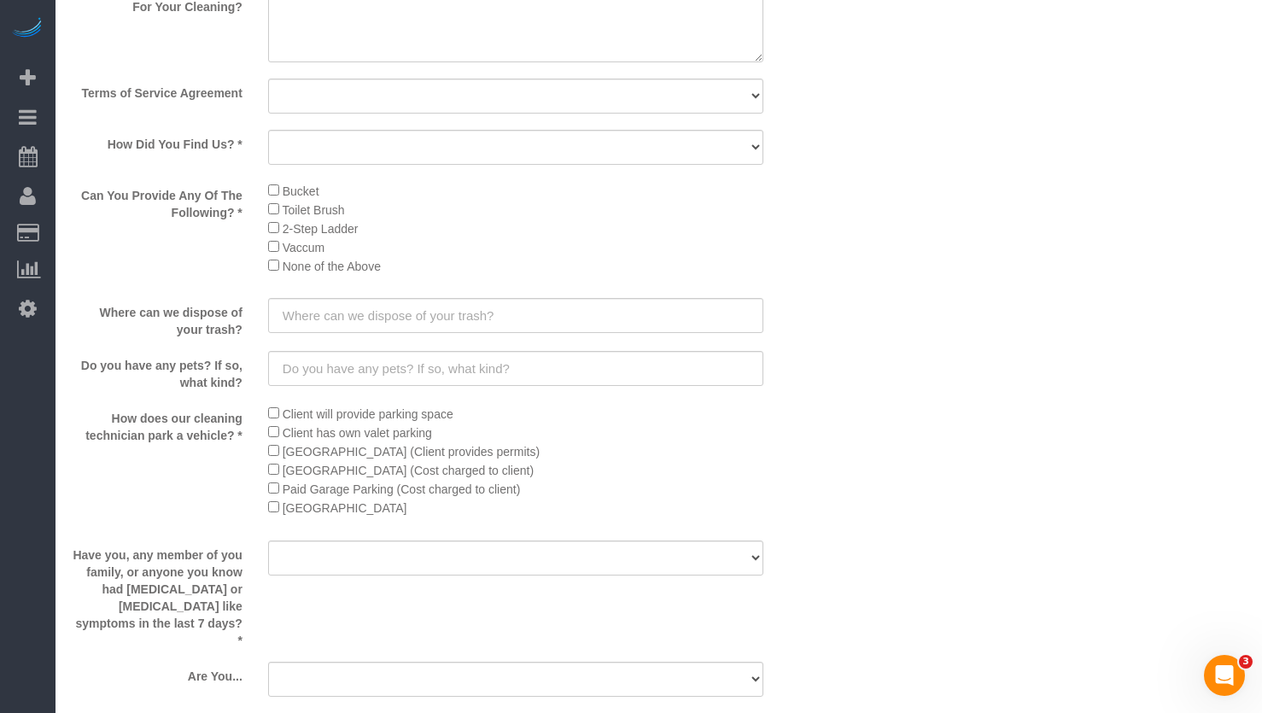
scroll to position [2652, 0]
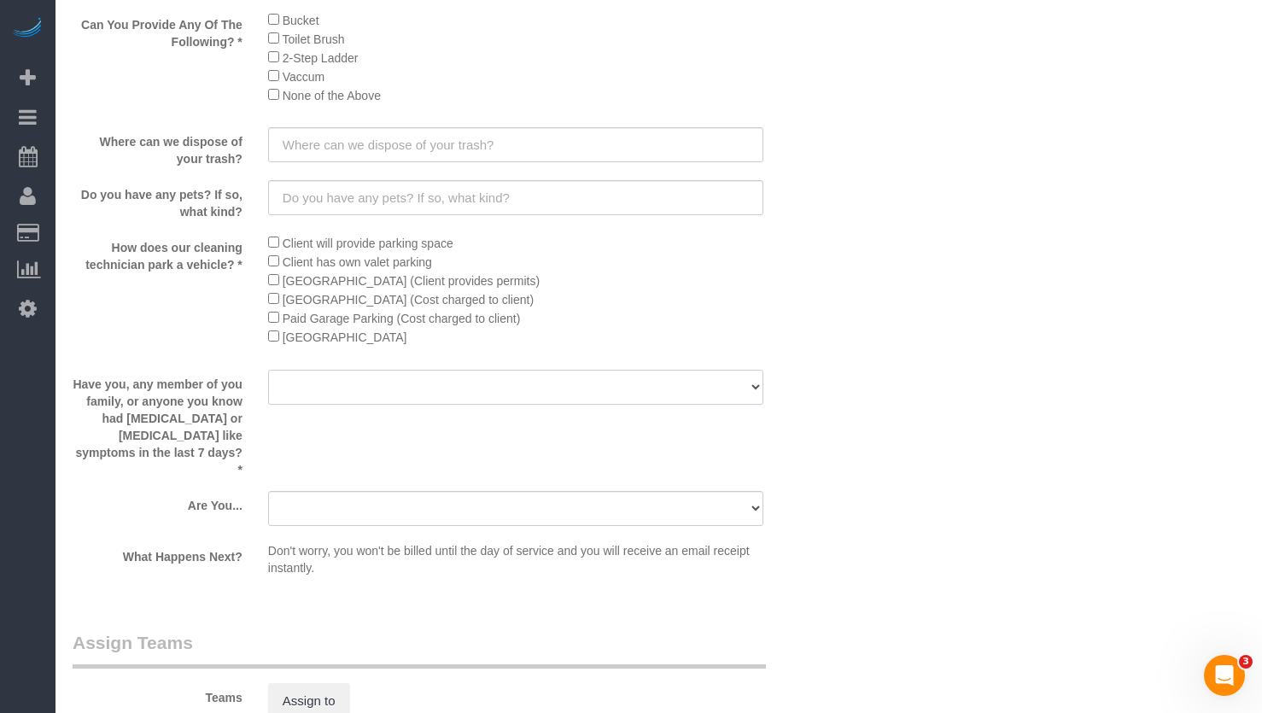
click at [454, 385] on select "Yes No" at bounding box center [515, 387] width 495 height 35
click at [531, 147] on input "text" at bounding box center [515, 144] width 495 height 35
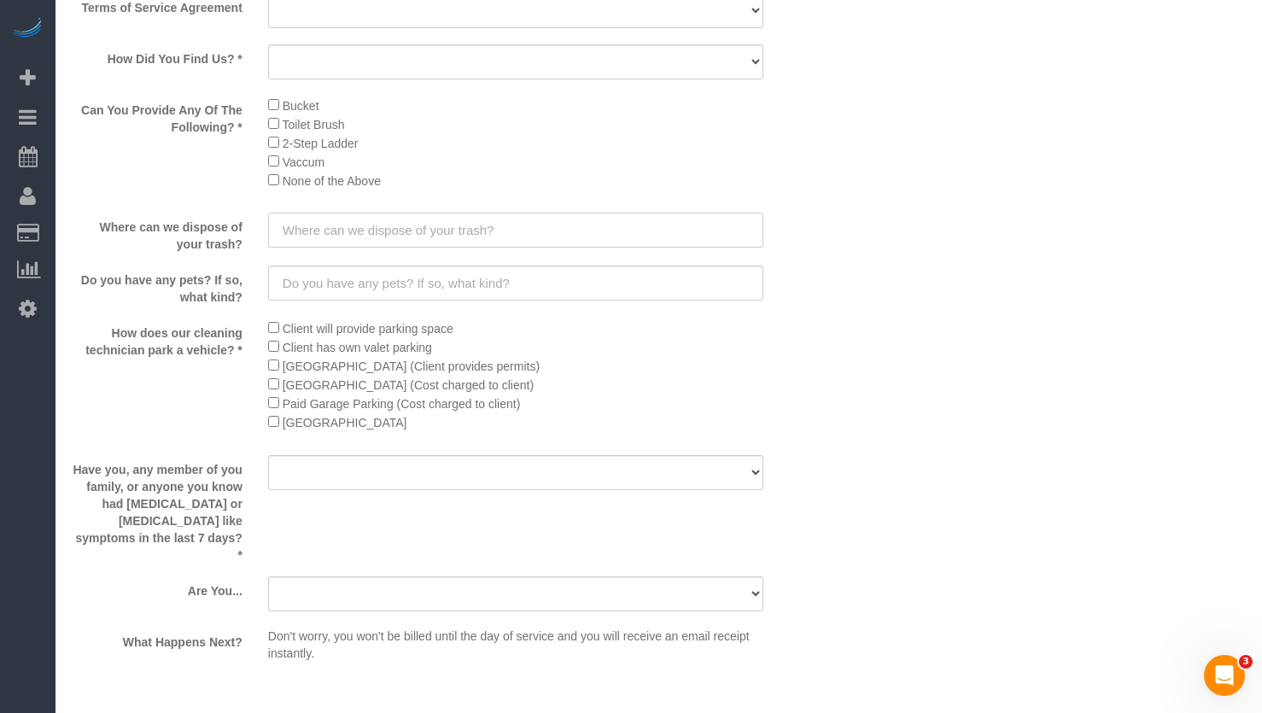
scroll to position [2481, 0]
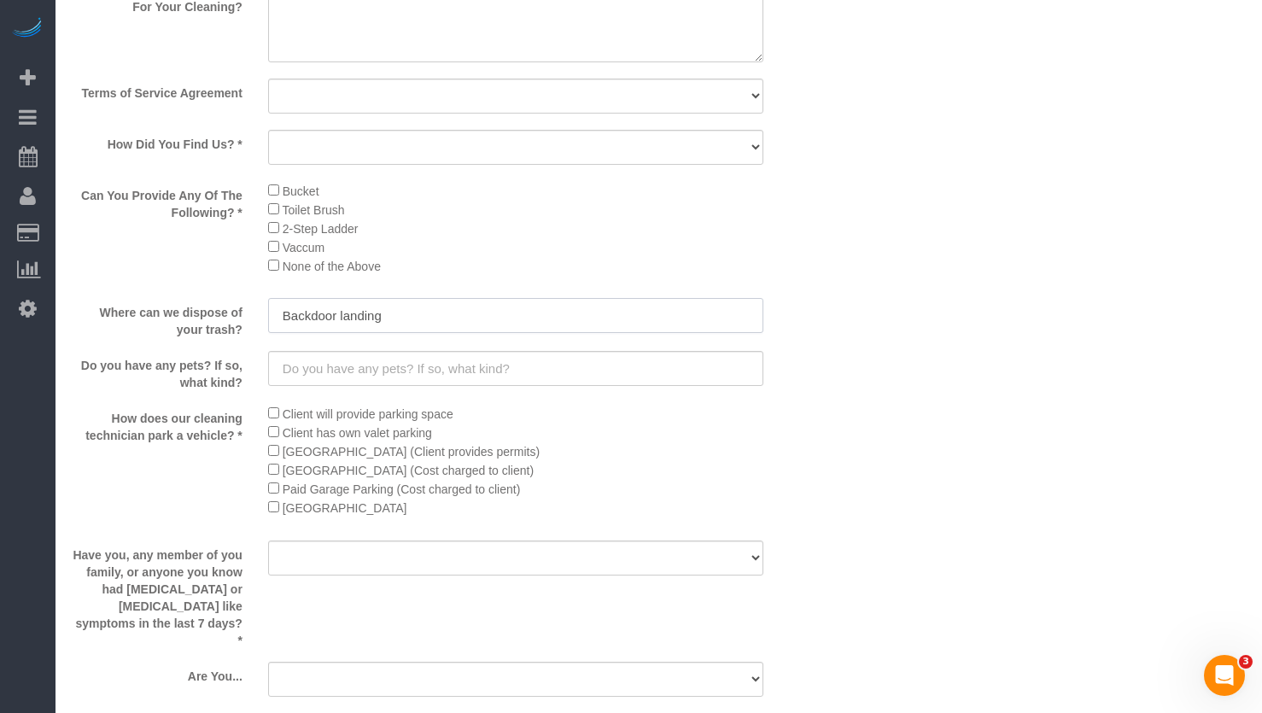
type input "Backdoor landing"
click at [491, 368] on input "text" at bounding box center [515, 368] width 495 height 35
type input "1 dog"
click at [398, 473] on span "[GEOGRAPHIC_DATA] (Cost charged to client)" at bounding box center [408, 471] width 251 height 14
drag, startPoint x: 593, startPoint y: 452, endPoint x: 390, endPoint y: 502, distance: 209.4
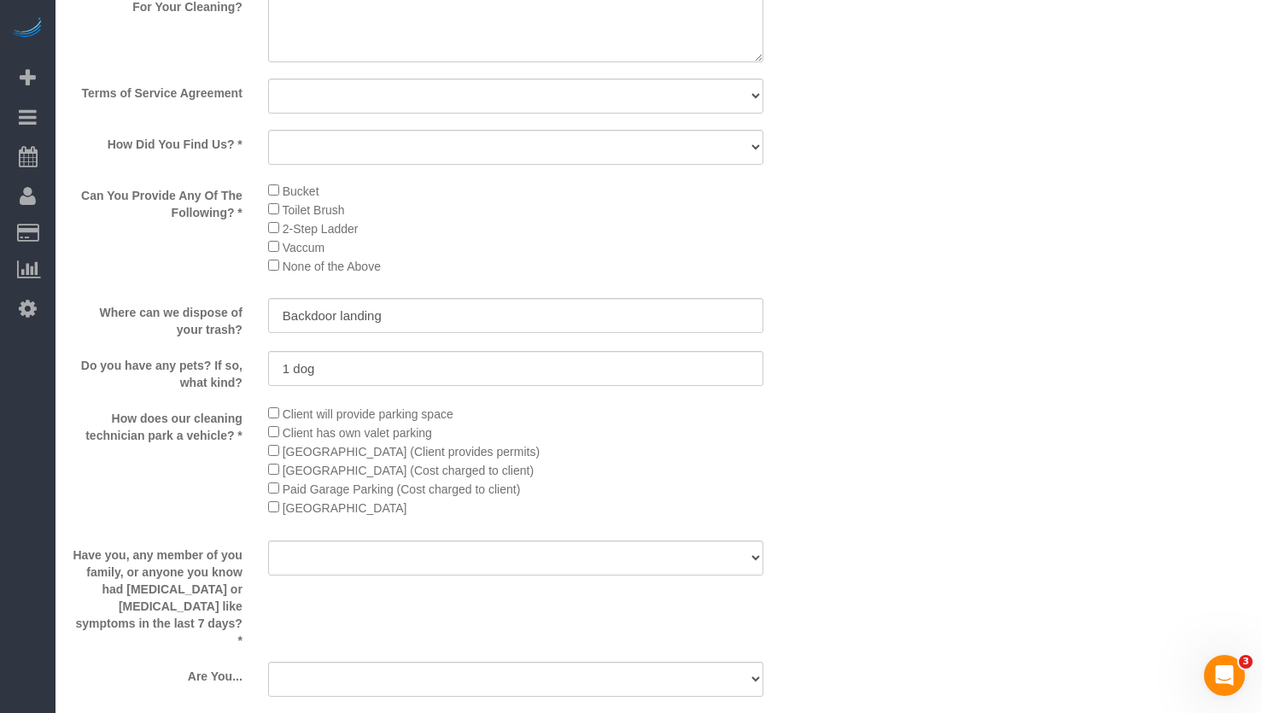
click at [592, 453] on li "[GEOGRAPHIC_DATA] (Client provides permits)" at bounding box center [515, 450] width 495 height 19
click at [476, 546] on select "Yes No" at bounding box center [515, 558] width 495 height 35
select select "number:139"
click at [268, 541] on select "Yes No" at bounding box center [515, 558] width 495 height 35
click at [752, 538] on sui-booking-custom-fields "How Do We Enter Your Home? * Do You Have Any Priorities For Your Cleaning? Term…" at bounding box center [451, 286] width 756 height 935
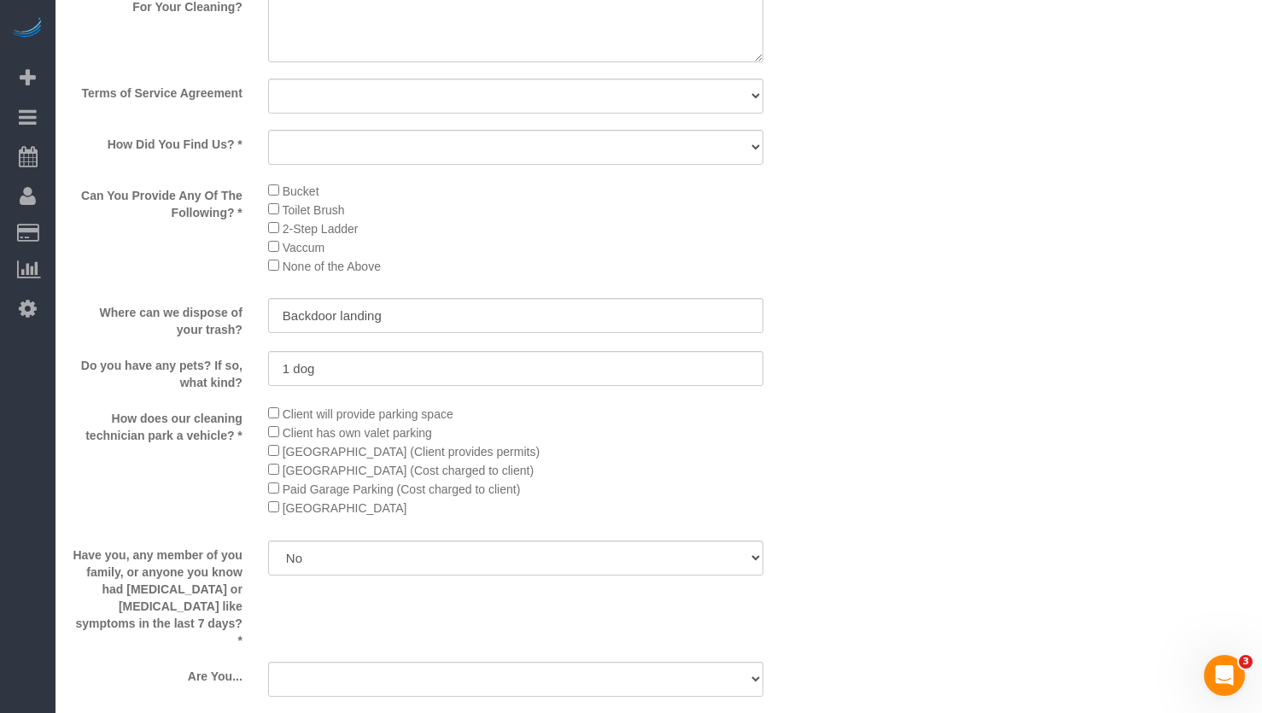
scroll to position [2738, 0]
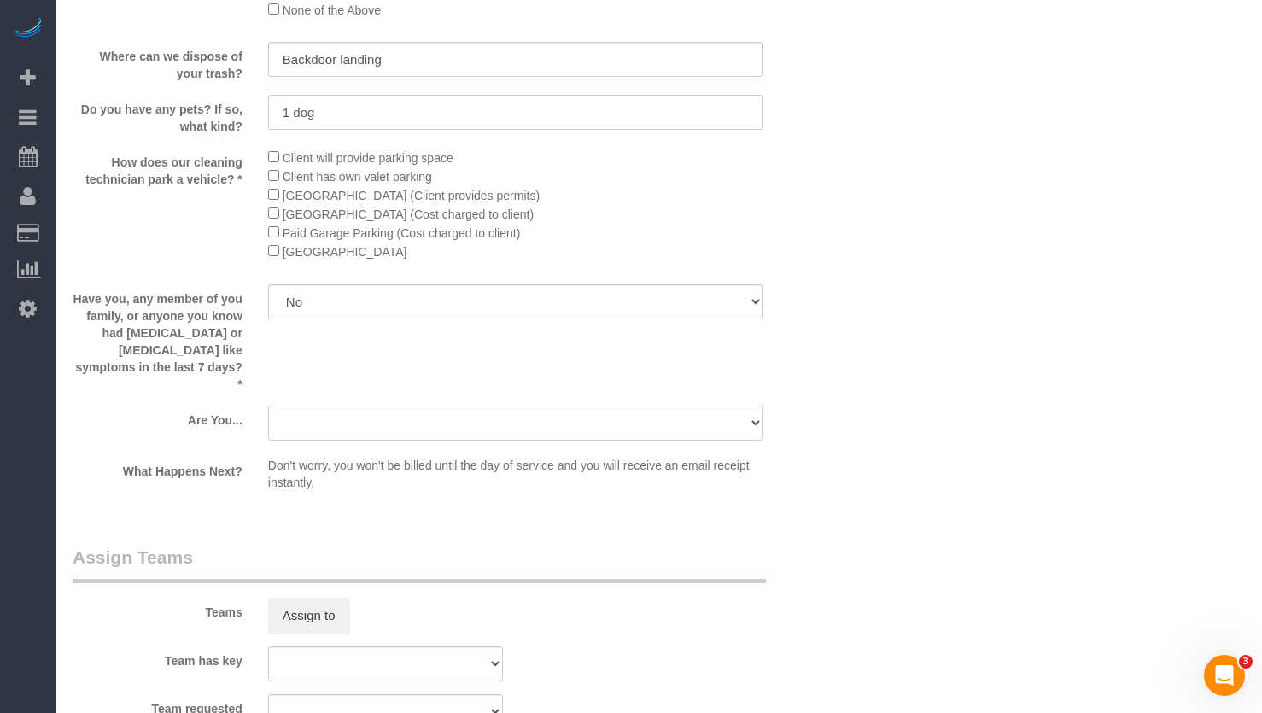
click at [472, 406] on select "A parent with kids living at home. A parent with kids out of home. A person loo…" at bounding box center [515, 423] width 495 height 35
select select "number:106"
click at [268, 406] on select "A parent with kids living at home. A parent with kids out of home. A person loo…" at bounding box center [515, 423] width 495 height 35
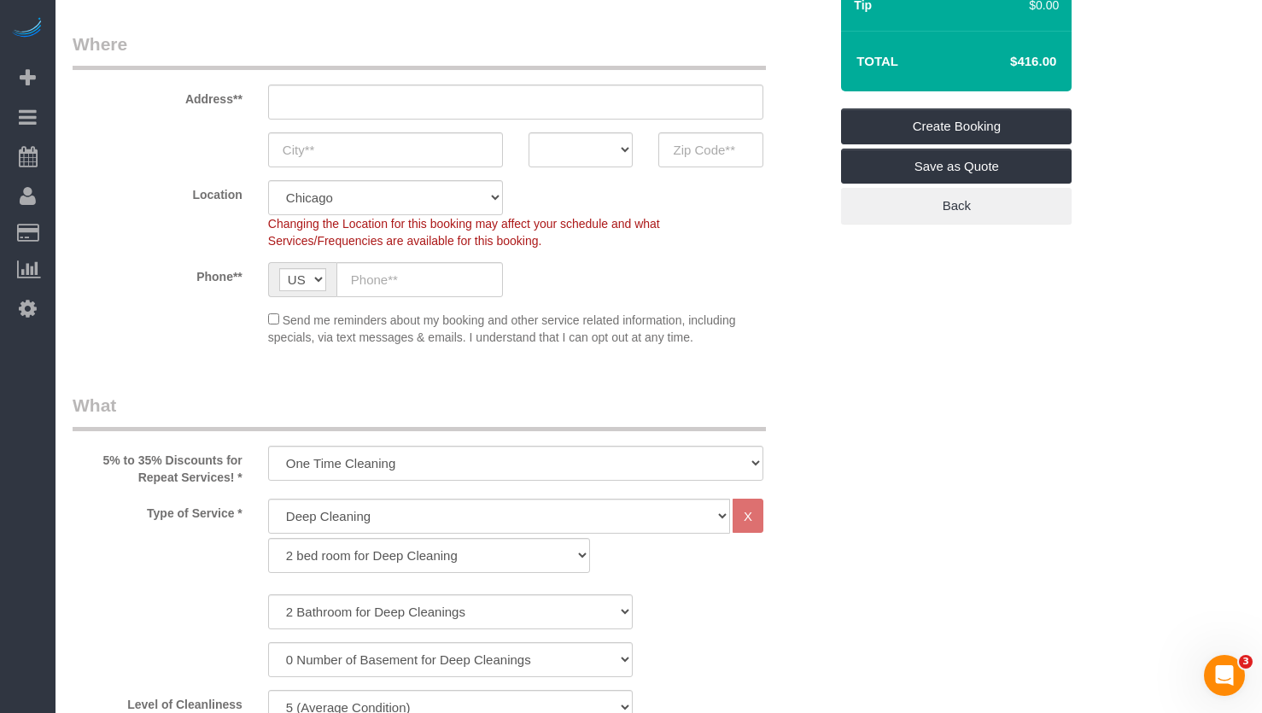
scroll to position [71, 0]
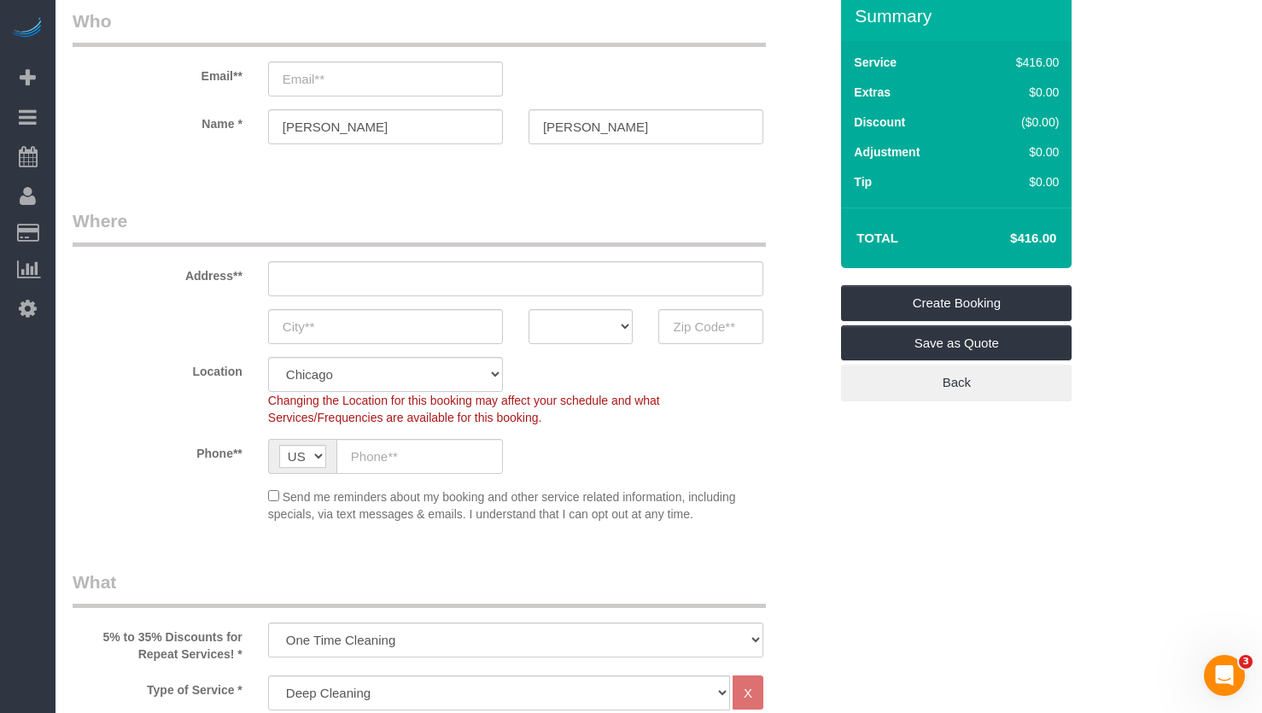
click at [345, 257] on div "Address**" at bounding box center [450, 252] width 781 height 88
click at [342, 285] on input "text" at bounding box center [515, 278] width 495 height 35
paste input "651 W Briar Pl, Chicago, IL 60657, USA"
click at [441, 277] on input "651 W Briar Pl, Chicago, IL 60657, USA" at bounding box center [515, 278] width 495 height 35
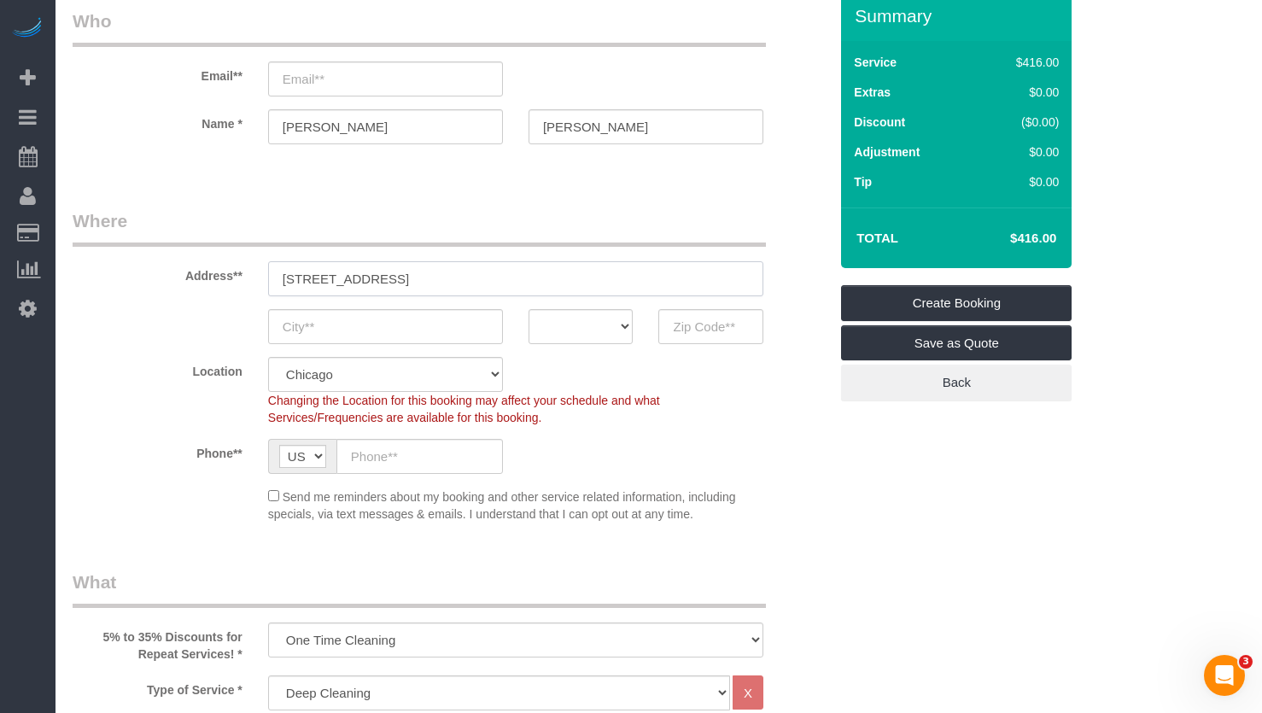
type input "651 W Briar Pl, Chicago, IL , USA"
drag, startPoint x: 698, startPoint y: 333, endPoint x: 667, endPoint y: 334, distance: 30.8
click at [698, 333] on input "text" at bounding box center [710, 326] width 105 height 35
paste input "60657"
type input "60657"
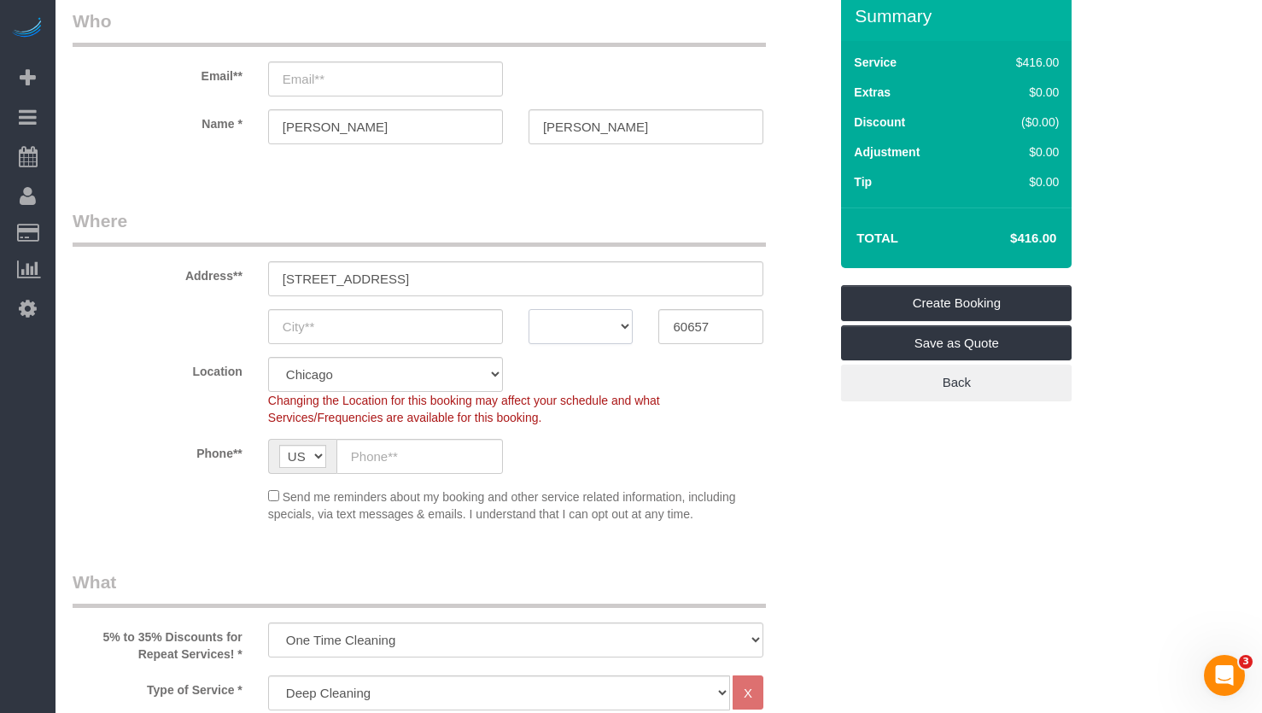
click at [579, 331] on select "AK AL AR AZ CA CO CT DC DE FL GA HI IA ID IL IN KS KY LA MA MD ME MI MN MO MS M…" at bounding box center [581, 326] width 105 height 35
select select "IL"
click at [529, 309] on select "AK AL AR AZ CA CO CT DC DE FL GA HI IA ID IL IN KS KY LA MA MD ME MI MN MO MS M…" at bounding box center [581, 326] width 105 height 35
click at [397, 283] on input "651 W Briar Pl, Chicago, IL , USA" at bounding box center [515, 278] width 495 height 35
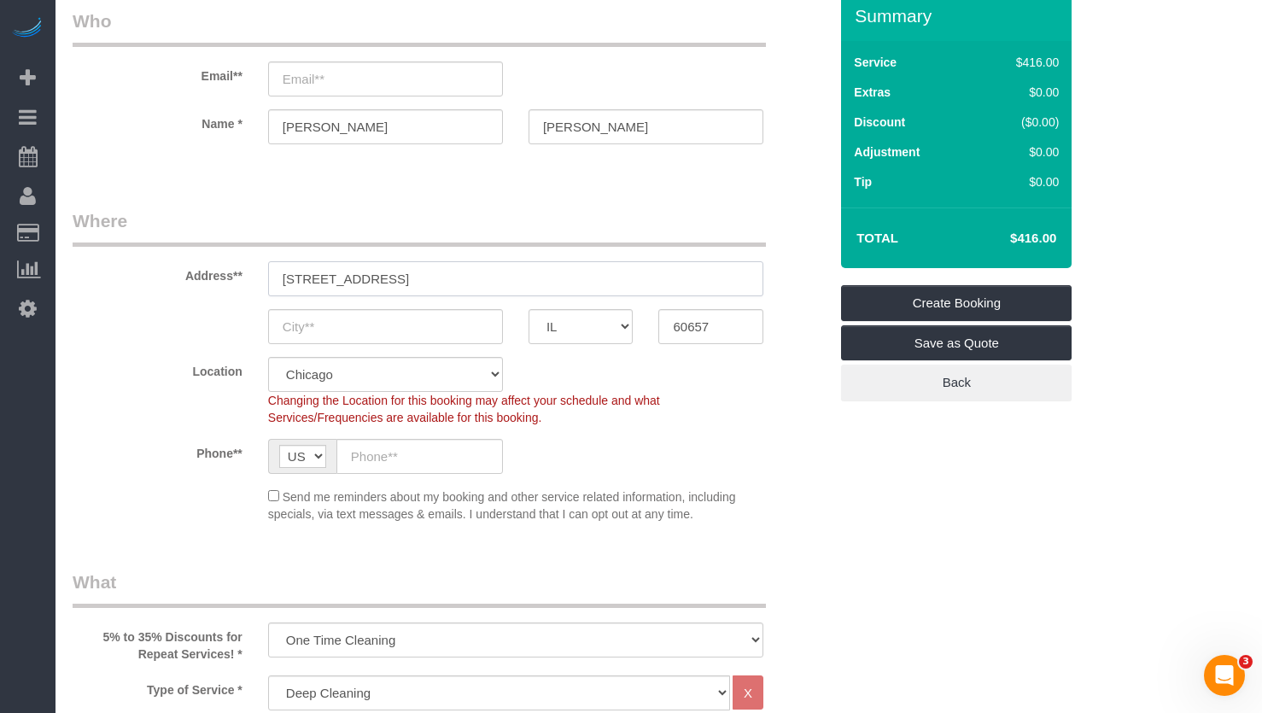
type input "651 W Briar Pl, , IL , USA"
click at [362, 329] on input "text" at bounding box center [385, 326] width 235 height 35
paste input "[GEOGRAPHIC_DATA]"
type input "[GEOGRAPHIC_DATA]"
drag, startPoint x: 326, startPoint y: 79, endPoint x: 346, endPoint y: 103, distance: 30.9
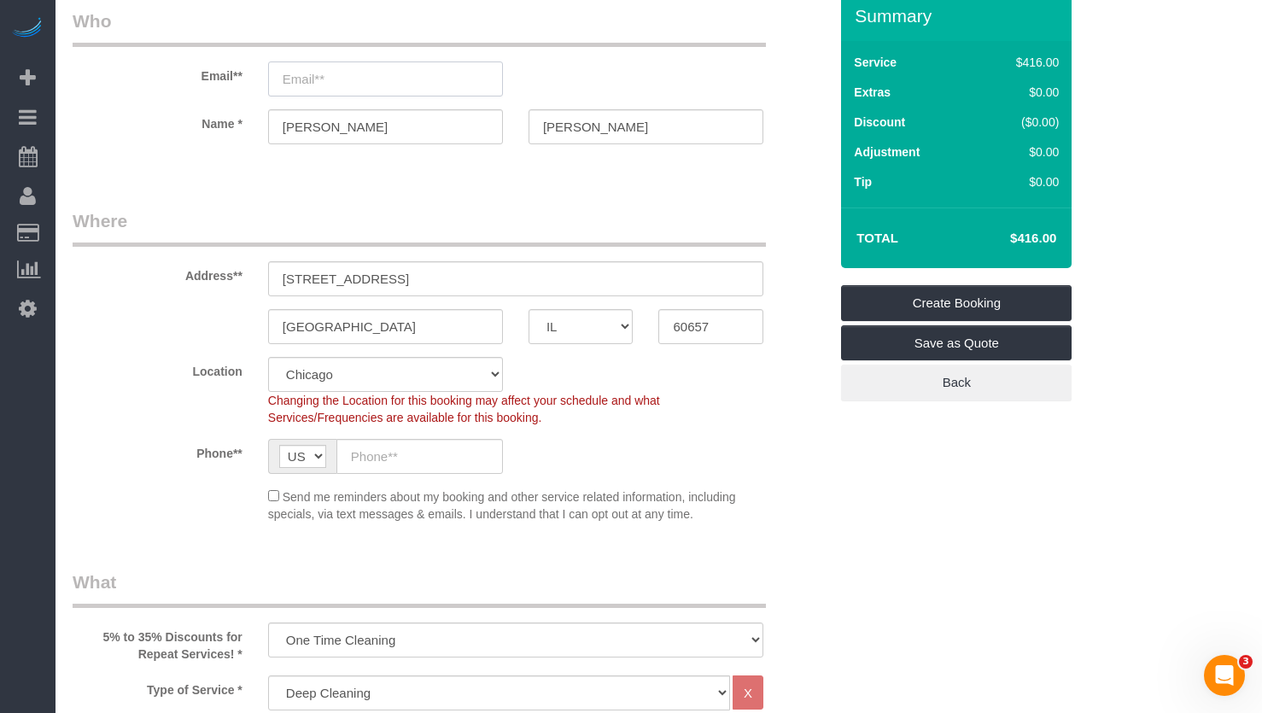
click at [326, 79] on input "email" at bounding box center [385, 78] width 235 height 35
paste input "meyerjenmeyer52@gmail.com"
type input "meyerjenmeyer52@gmail.com"
click at [389, 459] on input "text" at bounding box center [419, 456] width 167 height 35
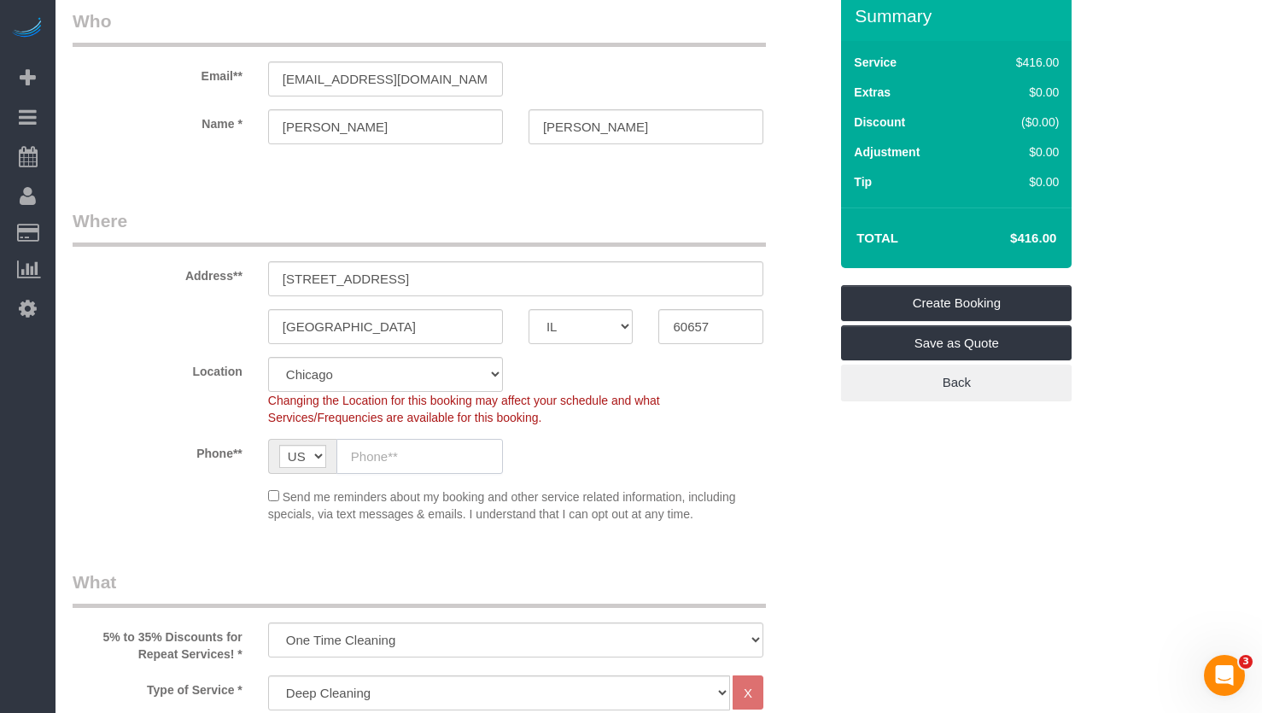
paste input "+1 248 752 5312"
type input "+1 248 752 5312"
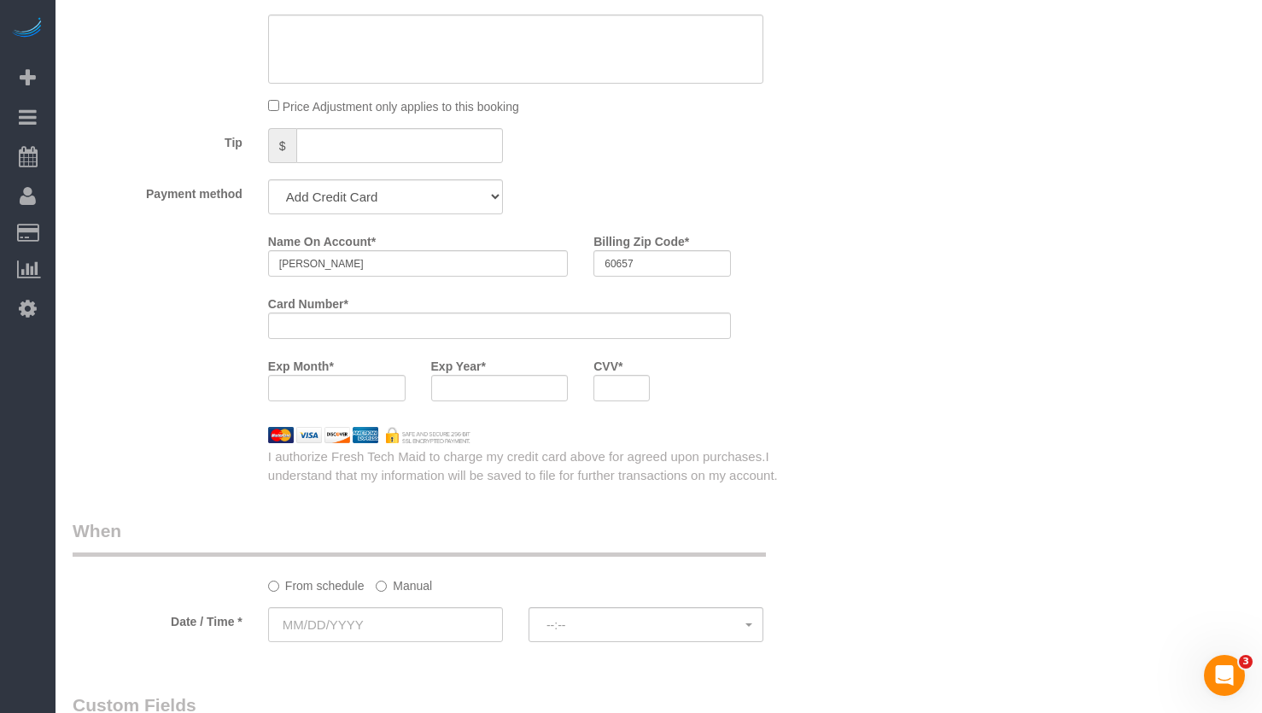
scroll to position [1779, 0]
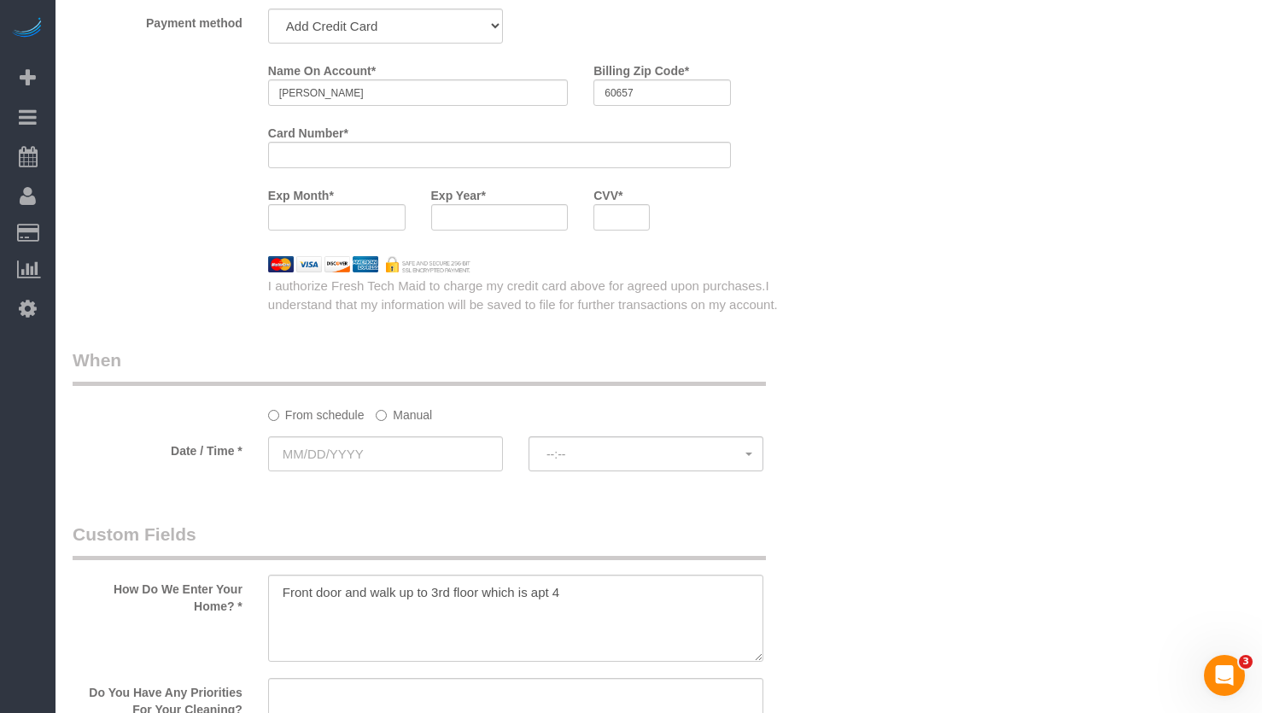
click at [404, 412] on label "Manual" at bounding box center [404, 411] width 56 height 23
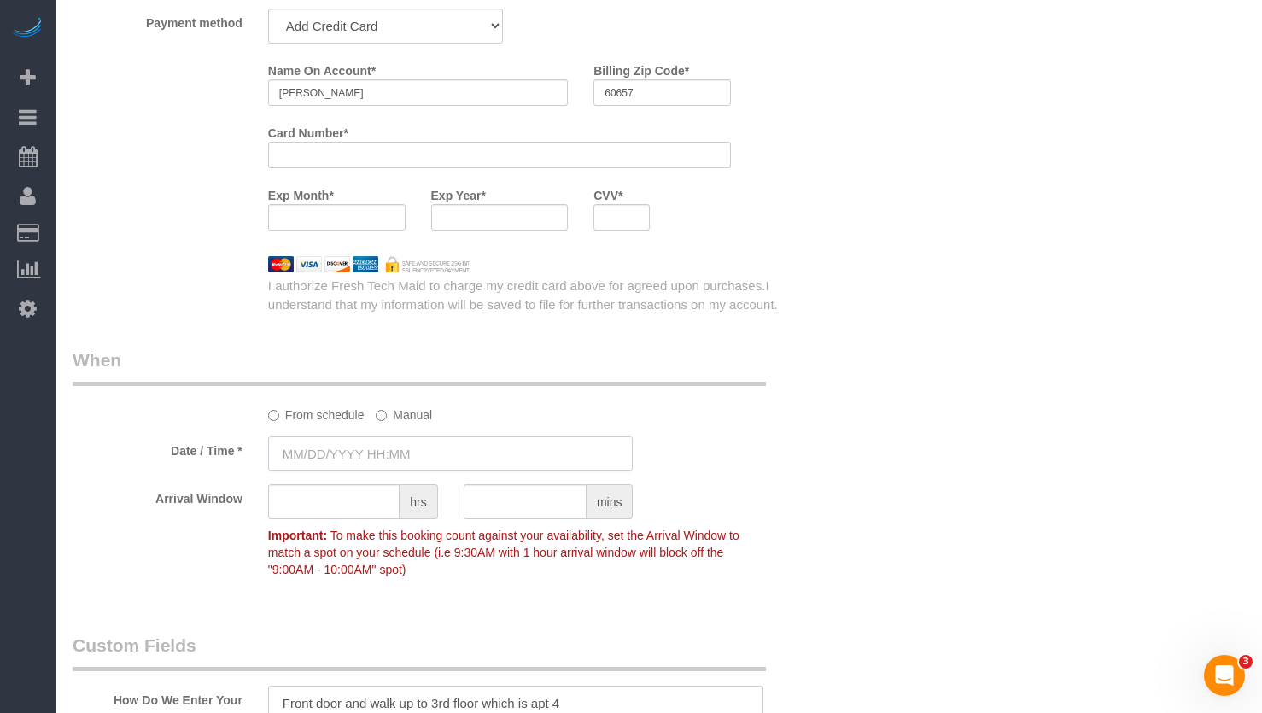
click at [383, 440] on input "text" at bounding box center [450, 453] width 365 height 35
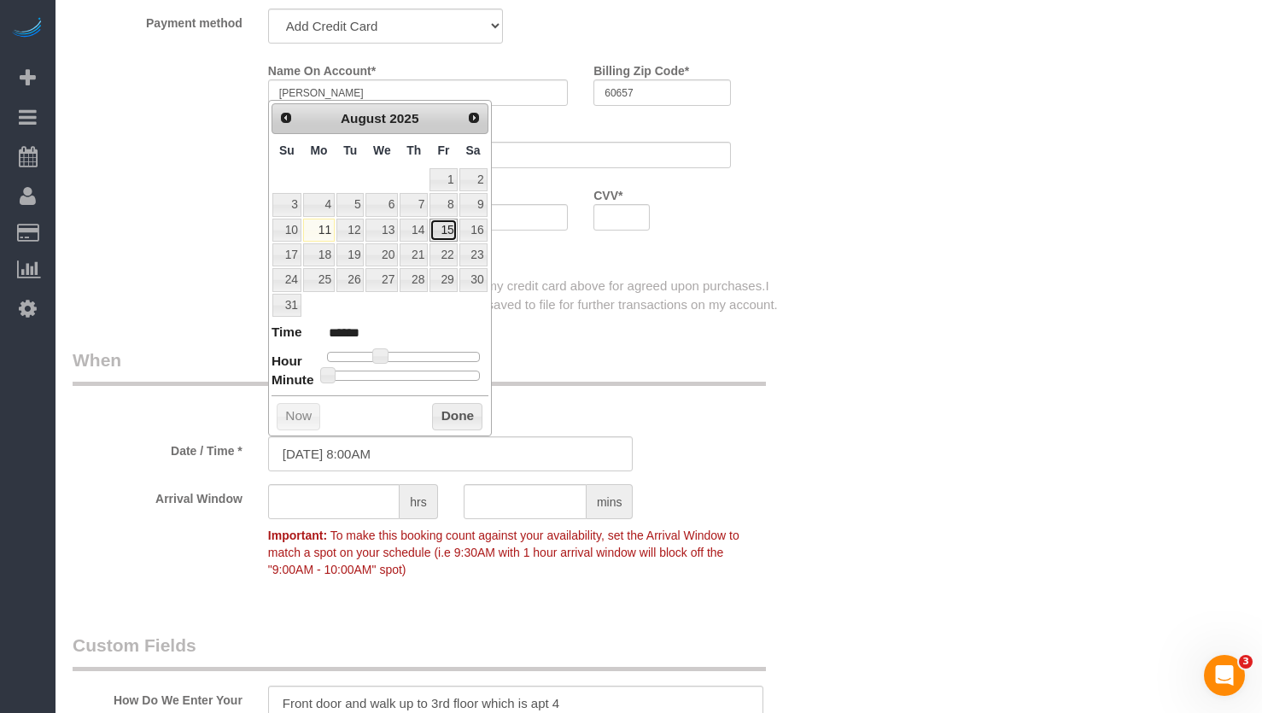
click at [441, 231] on link "15" at bounding box center [443, 230] width 27 height 23
type input "08/15/2025 9:00AM"
type input "******"
type input "08/15/2025 10:00AM"
type input "*******"
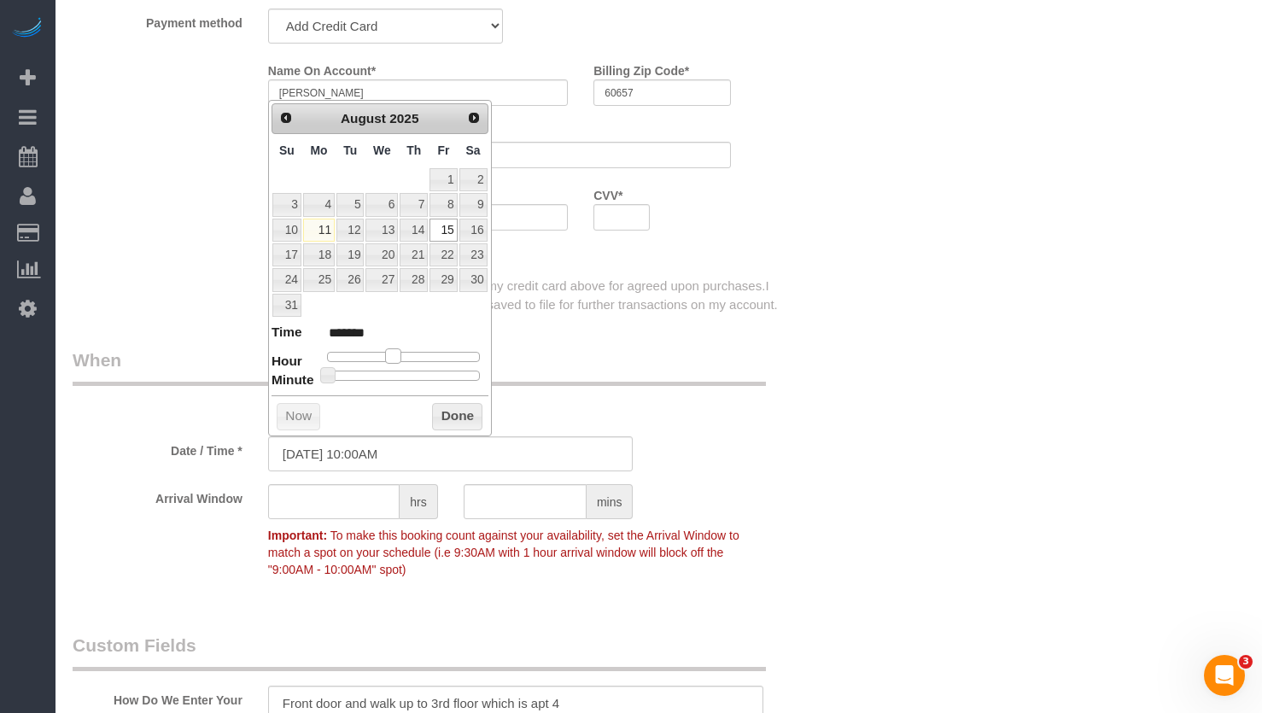
type input "08/15/2025 9:00AM"
type input "******"
click at [391, 358] on span at bounding box center [386, 355] width 15 height 15
click at [340, 506] on input "text" at bounding box center [333, 501] width 131 height 35
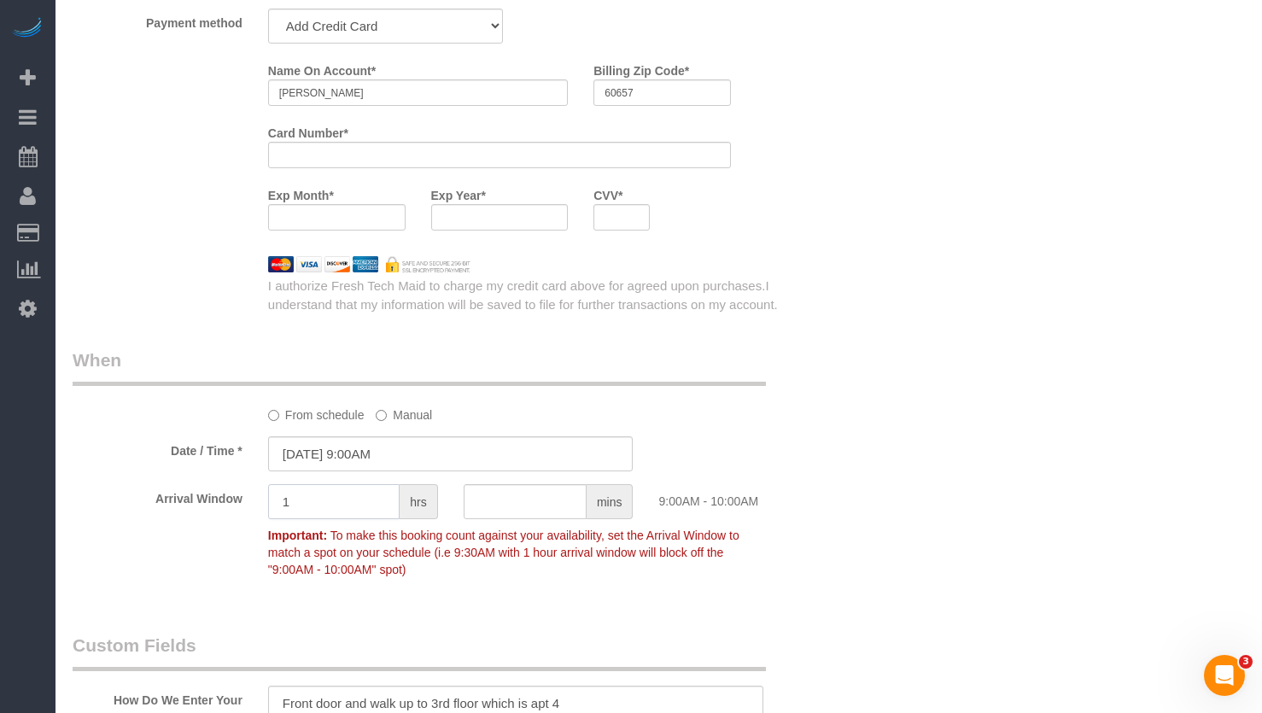
type input "1"
click at [1019, 435] on div "Who Email** meyerjenmeyer52@gmail.com Name * Jennifer Meyer Where Address** 651…" at bounding box center [659, 191] width 1172 height 3815
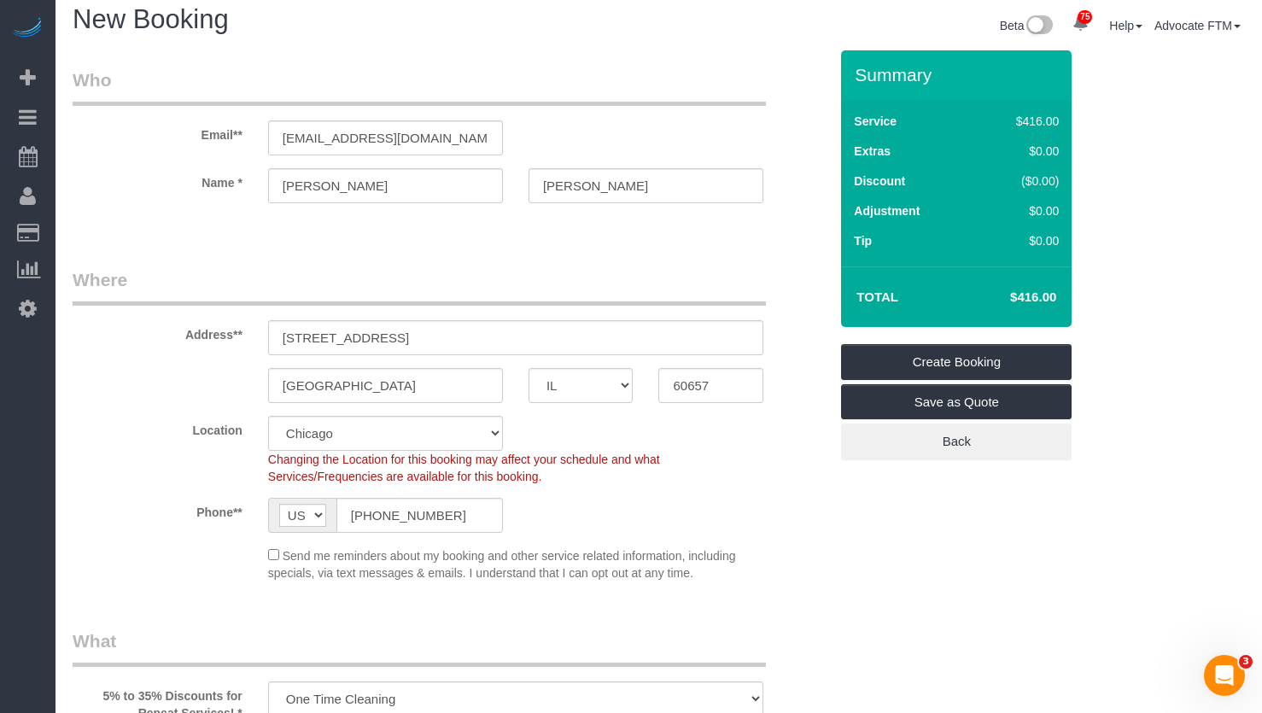
scroll to position [0, 0]
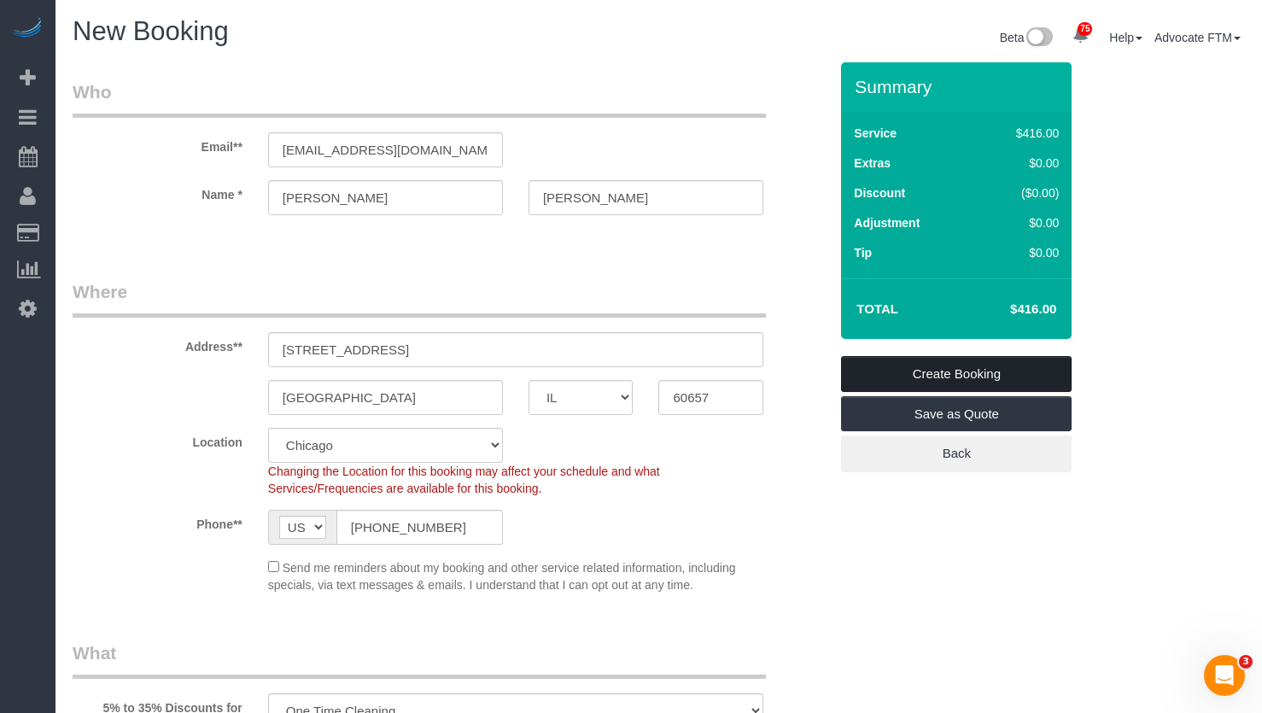
click at [957, 373] on link "Create Booking" at bounding box center [956, 374] width 231 height 36
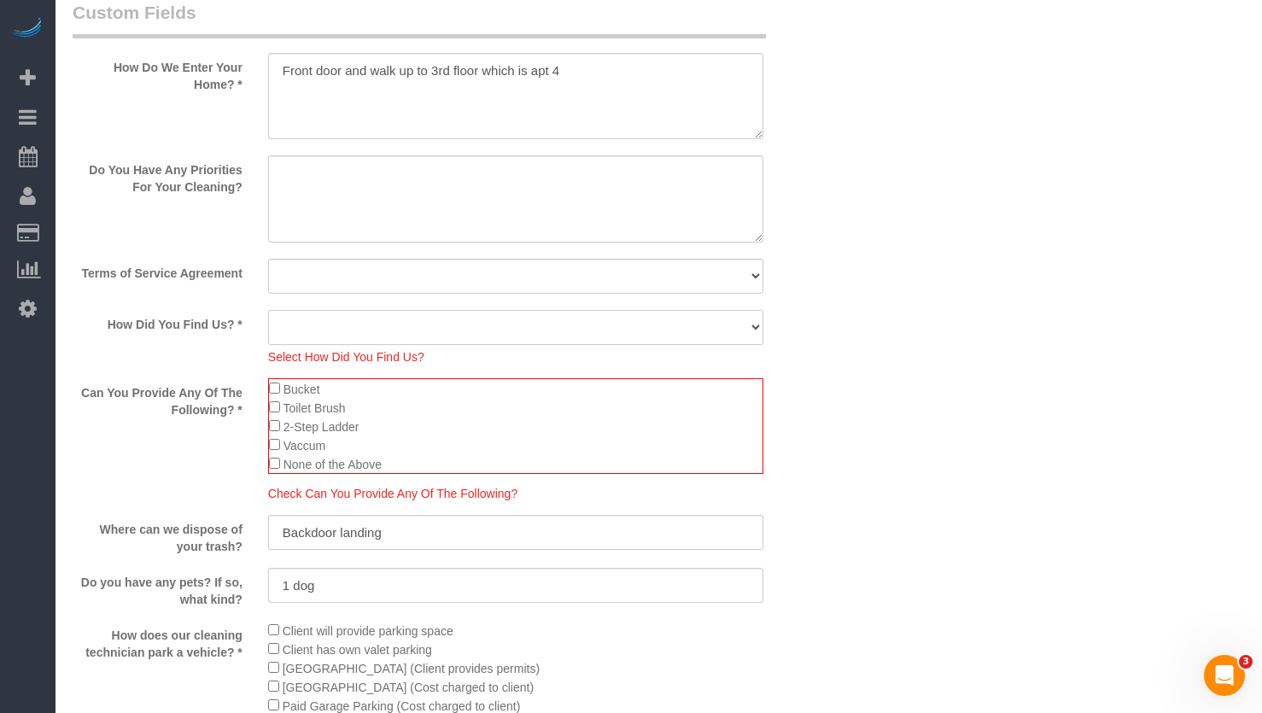
click at [411, 329] on select "Yelp Google Facebook Pinterest Alternative Social Media SMS Message Email Best …" at bounding box center [515, 327] width 495 height 35
select select "number:58"
click at [268, 310] on select "Yelp Google Facebook Pinterest Alternative Social Media SMS Message Email Best …" at bounding box center [515, 327] width 495 height 35
click at [310, 278] on select "Yes, I agree to the Terms of Service and Privacy Policy. No. I disagree with th…" at bounding box center [515, 276] width 495 height 35
select select "number:1"
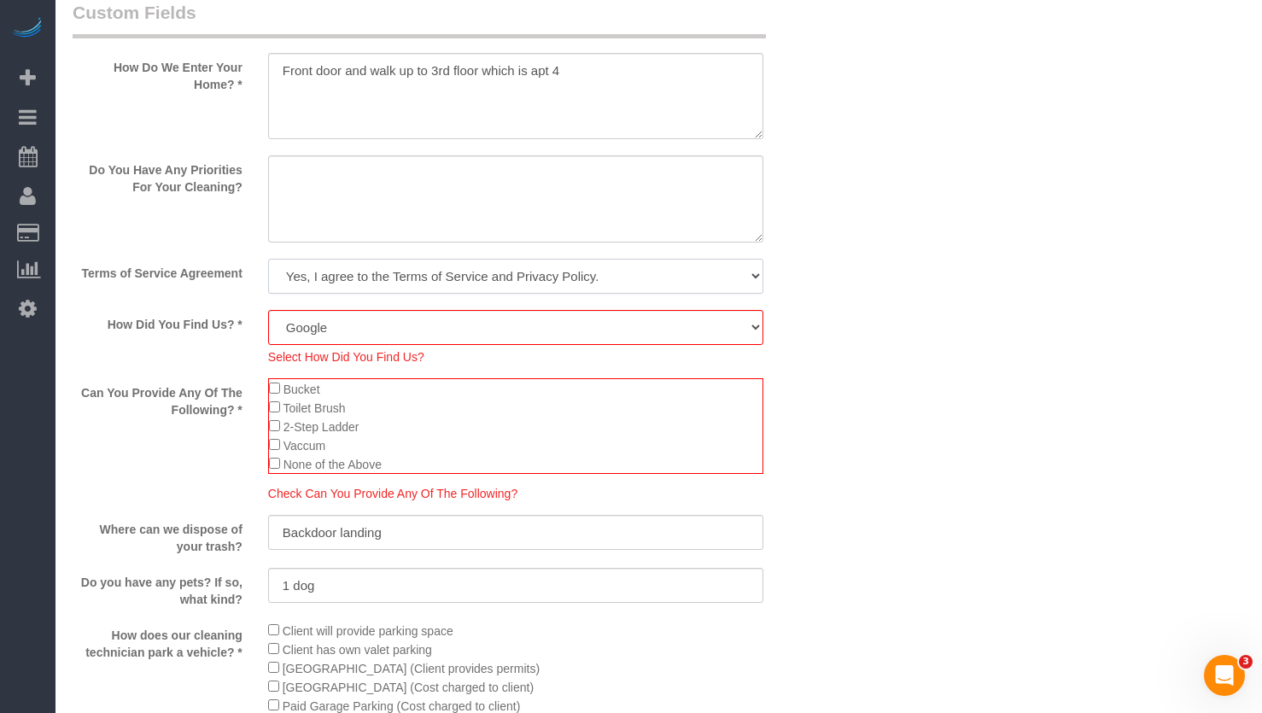
click at [268, 259] on select "Yes, I agree to the Terms of Service and Privacy Policy. No. I disagree with th…" at bounding box center [515, 276] width 495 height 35
click at [498, 435] on li "2-Step Ladder" at bounding box center [516, 426] width 494 height 19
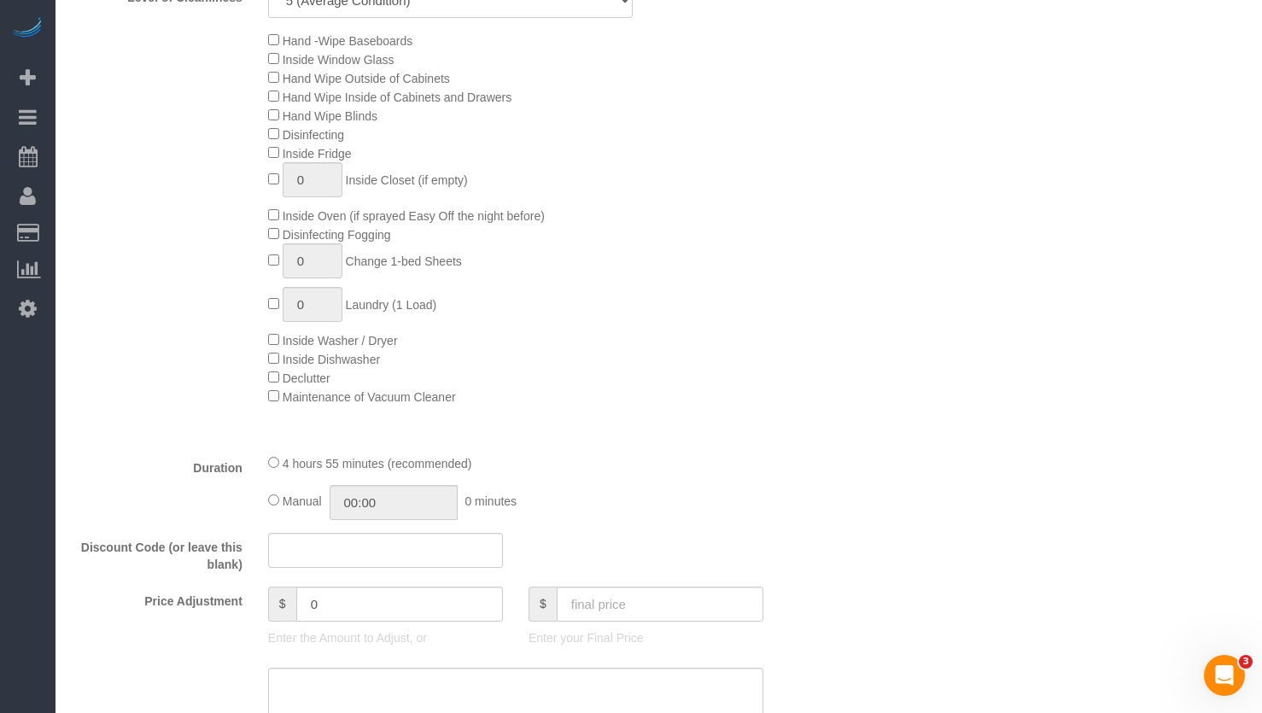
scroll to position [0, 0]
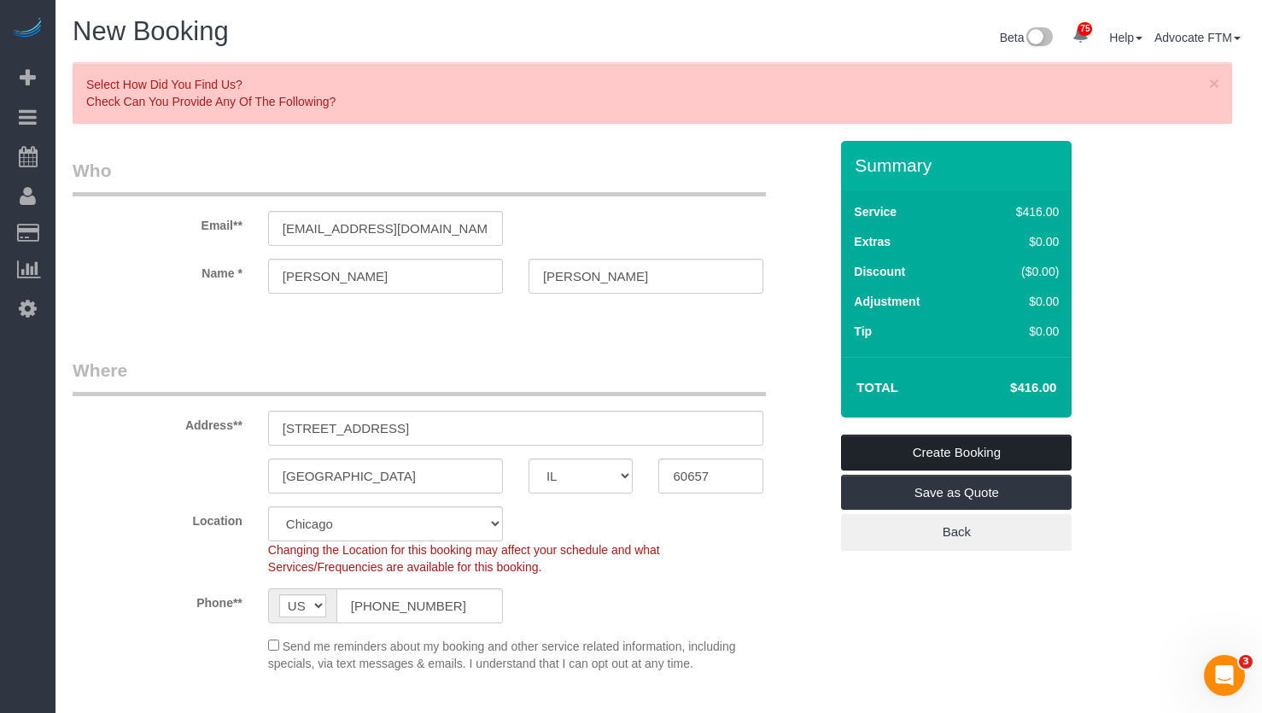
click at [969, 445] on link "Create Booking" at bounding box center [956, 453] width 231 height 36
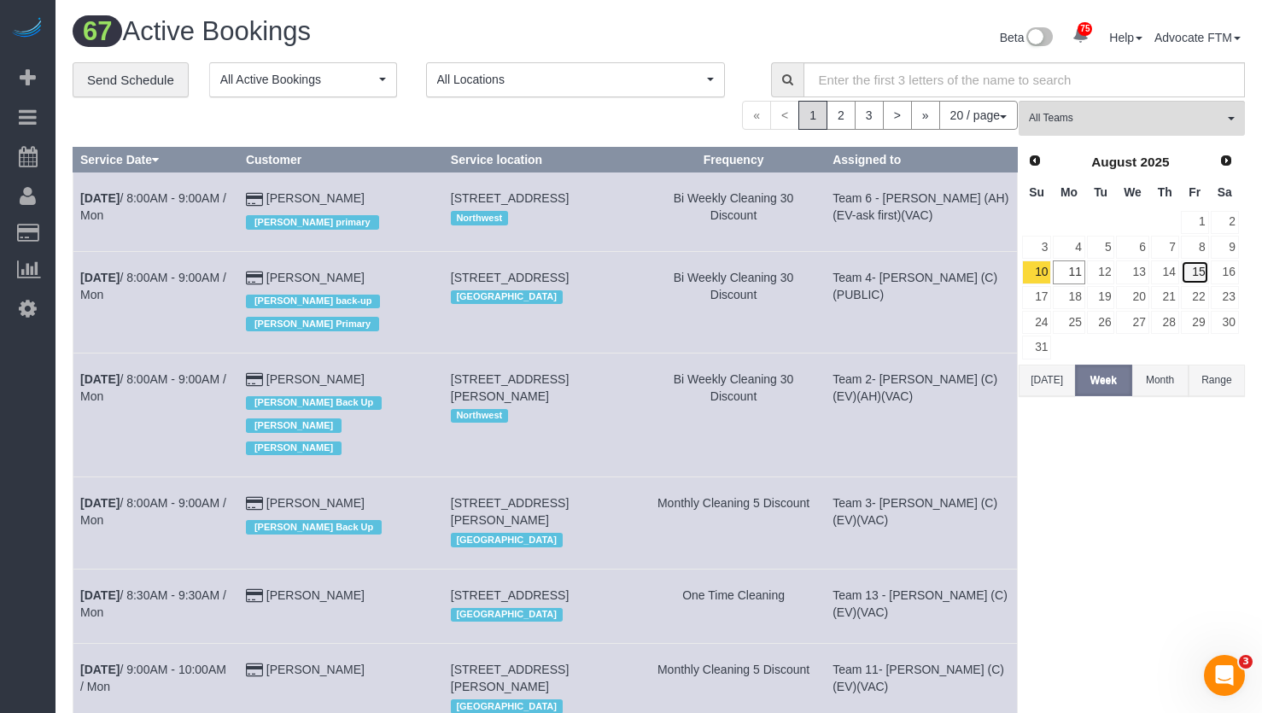
click at [1200, 269] on link "15" at bounding box center [1195, 271] width 28 height 23
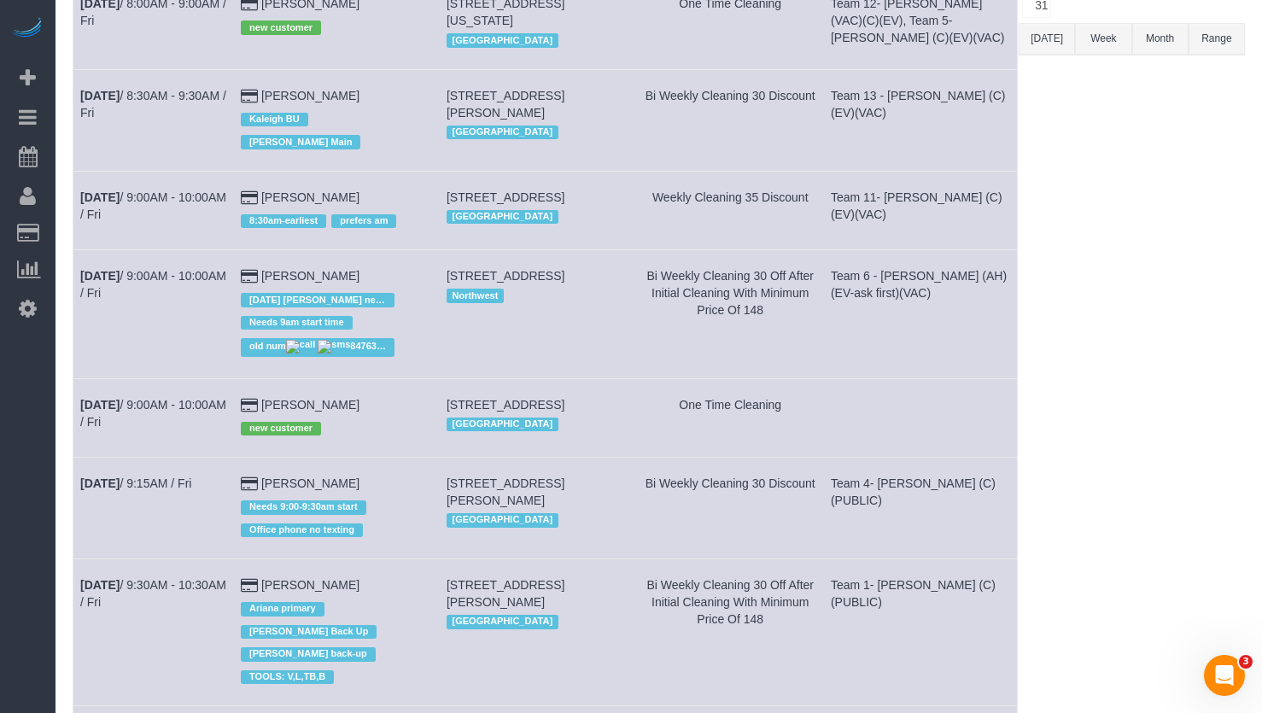
scroll to position [427, 0]
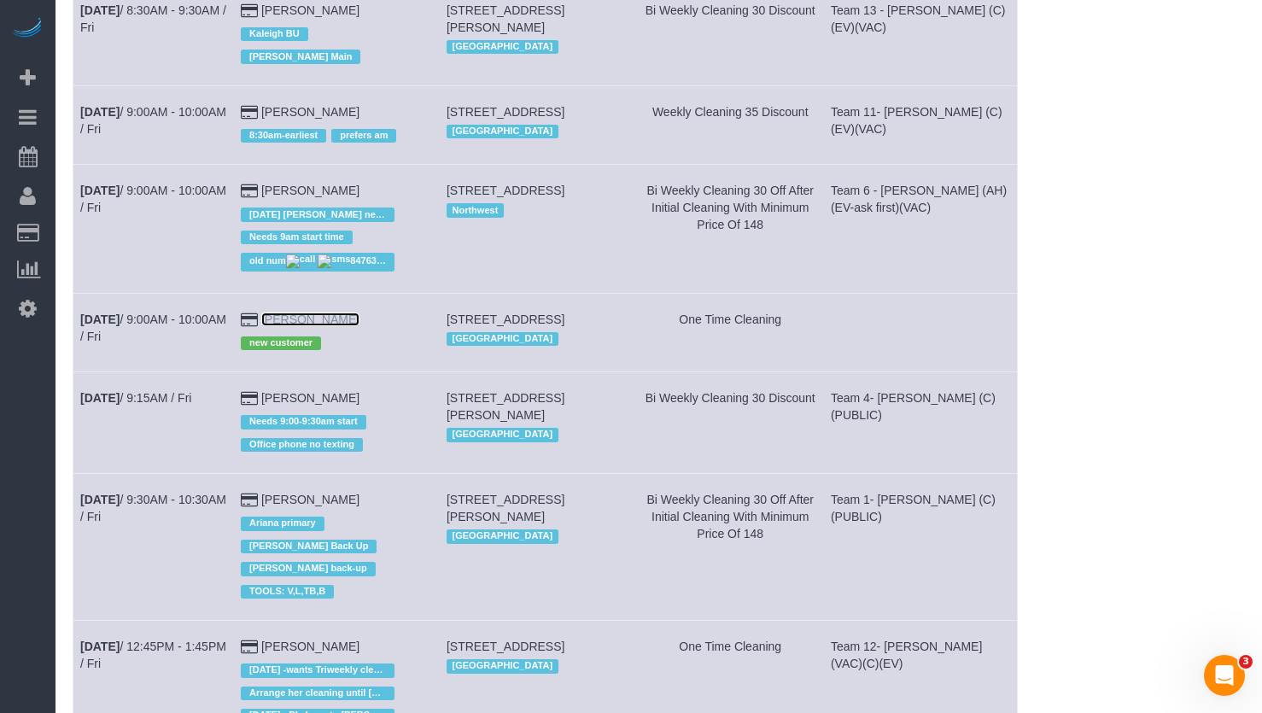
click at [329, 325] on link "Jennifer Meyer" at bounding box center [310, 320] width 98 height 14
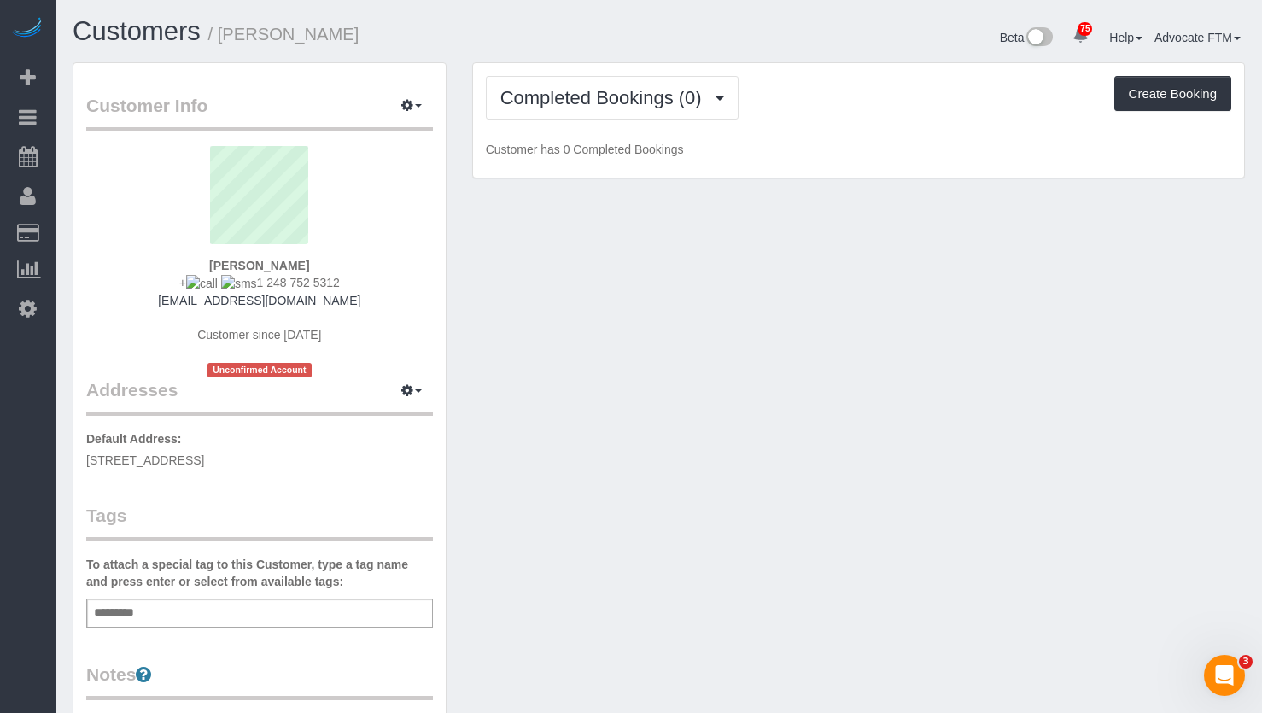
drag, startPoint x: 381, startPoint y: 38, endPoint x: 219, endPoint y: 44, distance: 161.5
click at [219, 44] on h1 "Customers / Jennifer Meyer" at bounding box center [360, 31] width 574 height 29
copy small "Jennifer Meyer"
click at [538, 108] on span "Completed Bookings (0)" at bounding box center [605, 97] width 210 height 21
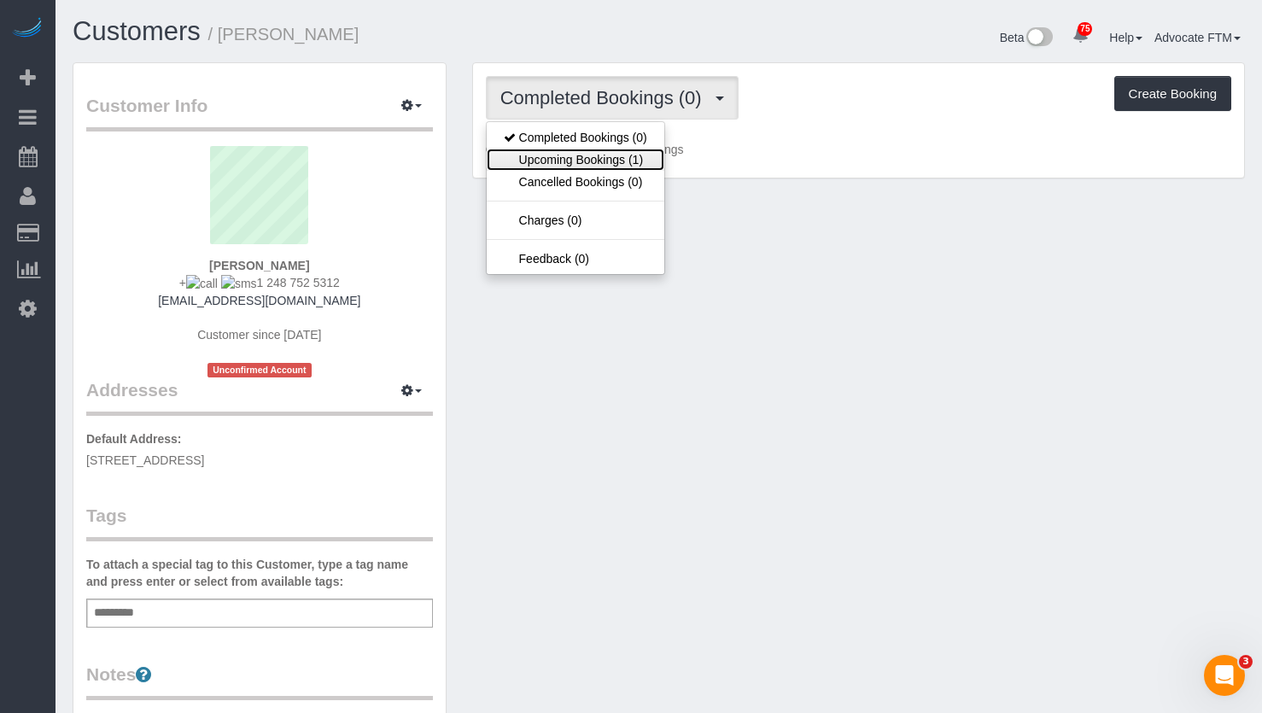
click at [581, 151] on link "Upcoming Bookings (1)" at bounding box center [576, 160] width 178 height 22
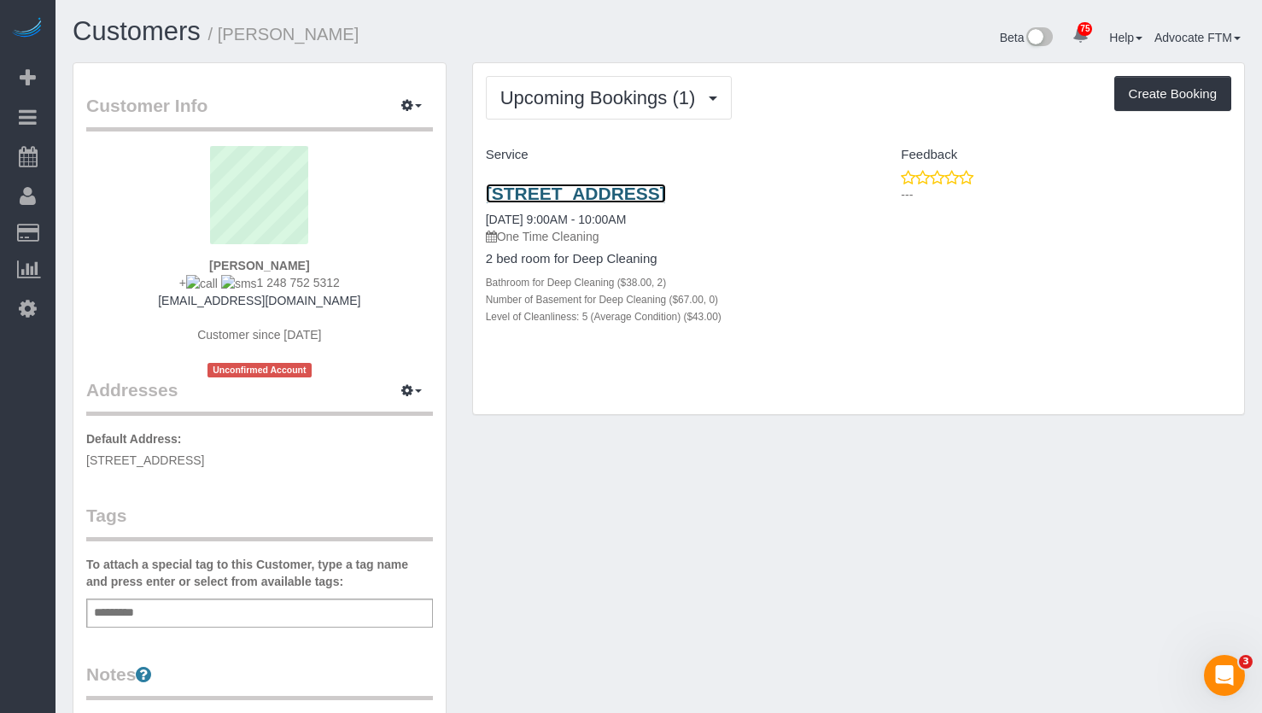
click at [638, 191] on link "651 W Briar Pl, , Il , Usa, Chicago, IL 60657" at bounding box center [576, 194] width 180 height 20
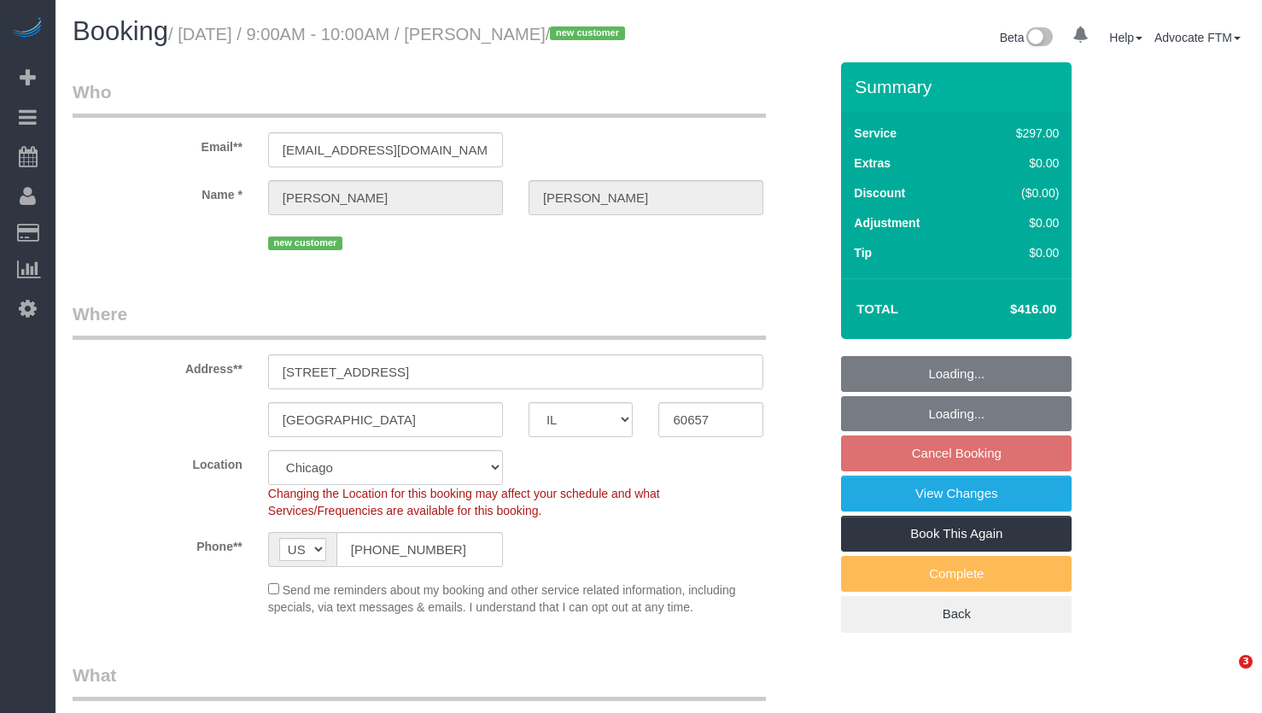
select select "IL"
select select "number:1"
select select "number:58"
select select "number:139"
select select "number:106"
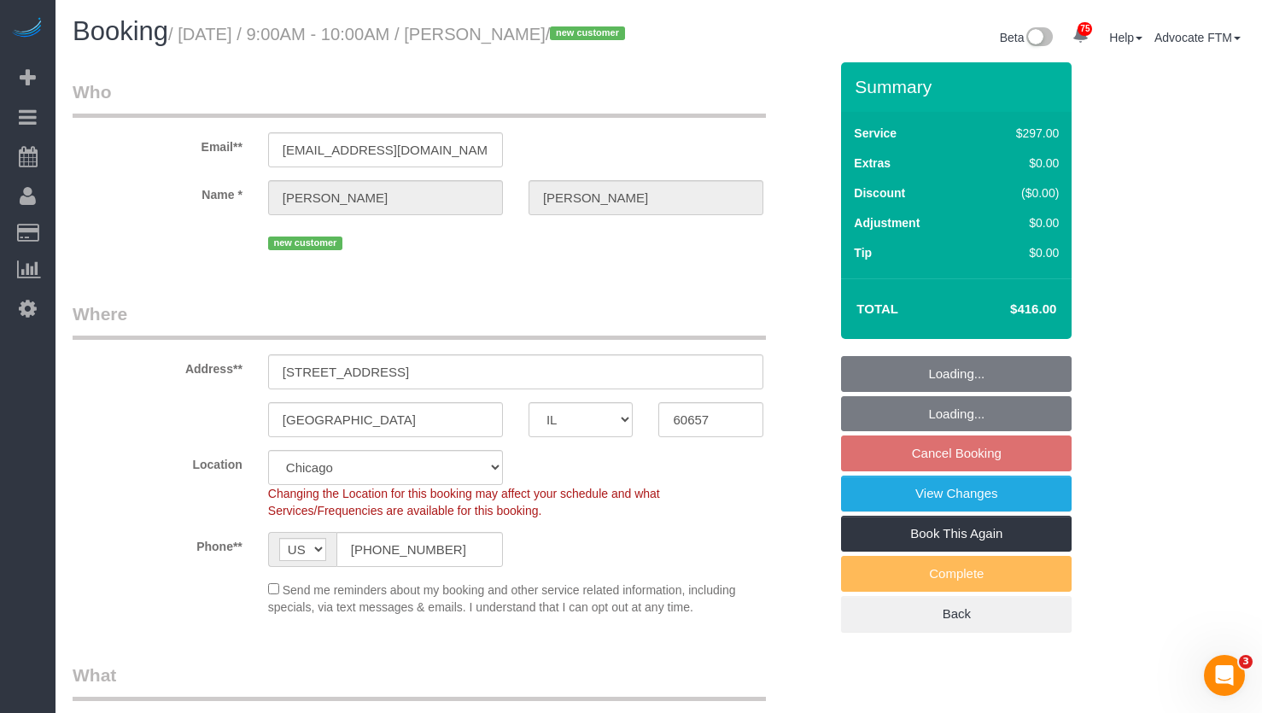
select select "object:1131"
select select "513"
select select "2"
select select "5"
select select "2"
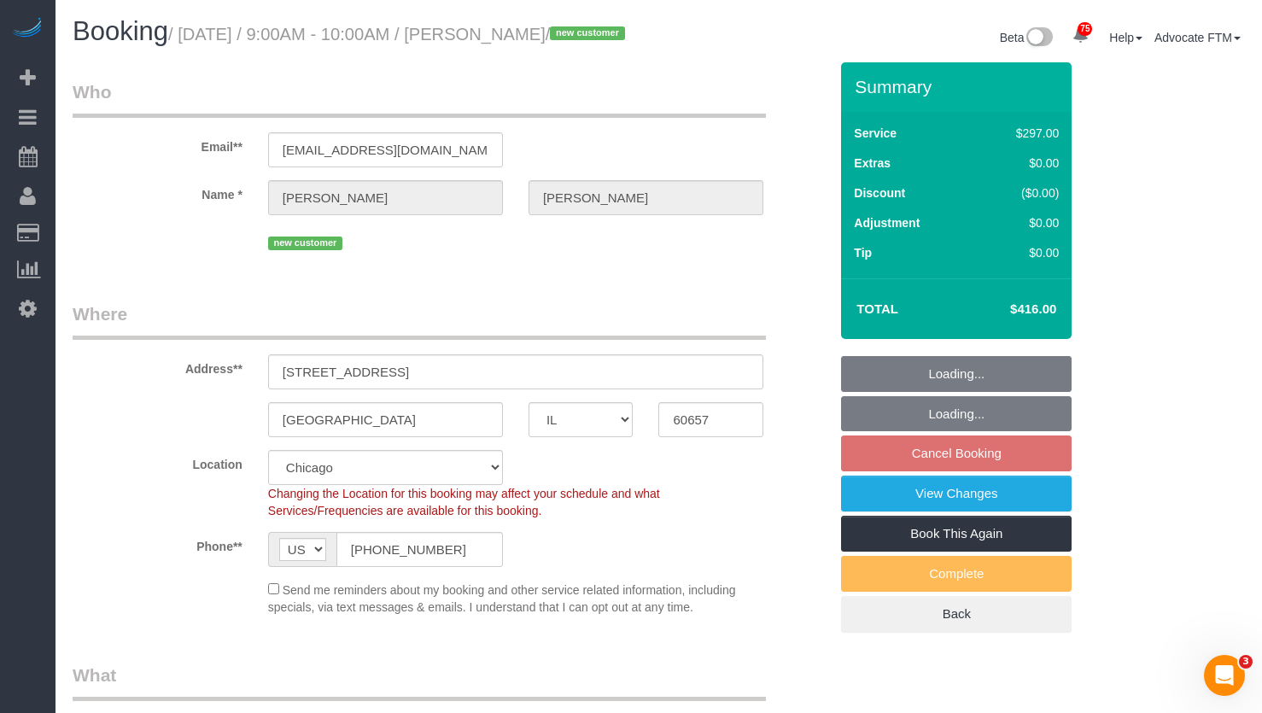
select select "5"
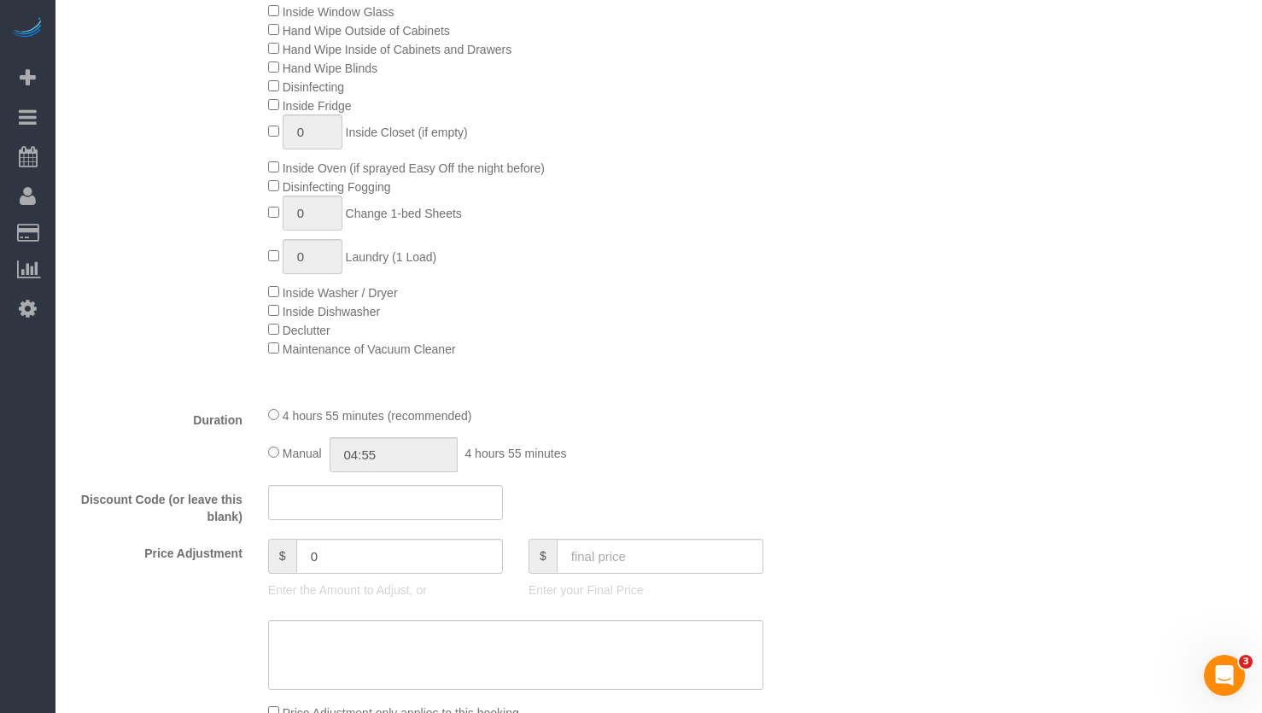
scroll to position [1195, 0]
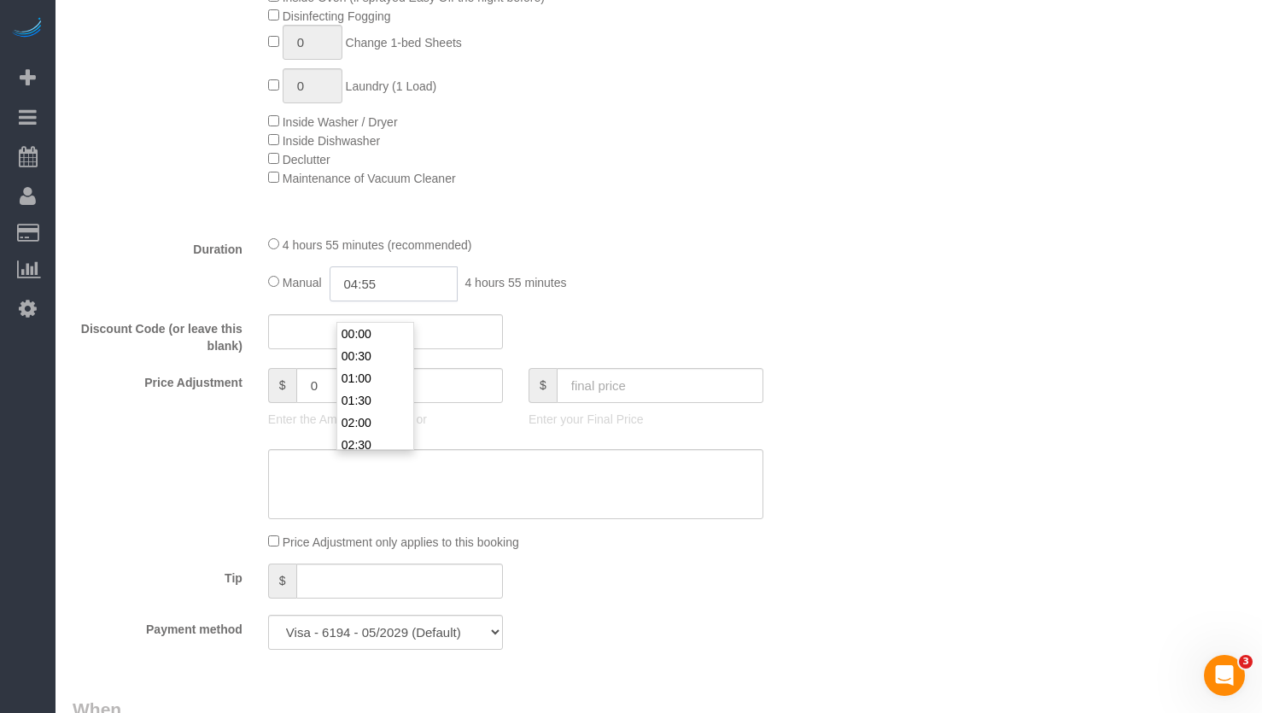
drag, startPoint x: 444, startPoint y: 304, endPoint x: 179, endPoint y: 294, distance: 264.9
click at [190, 295] on div "Duration 4 hours 55 minutes (recommended) Manual 04:55 4 hours 55 minutes" at bounding box center [450, 268] width 781 height 67
click at [449, 519] on textarea at bounding box center [515, 484] width 495 height 70
click at [378, 490] on textarea at bounding box center [515, 484] width 495 height 70
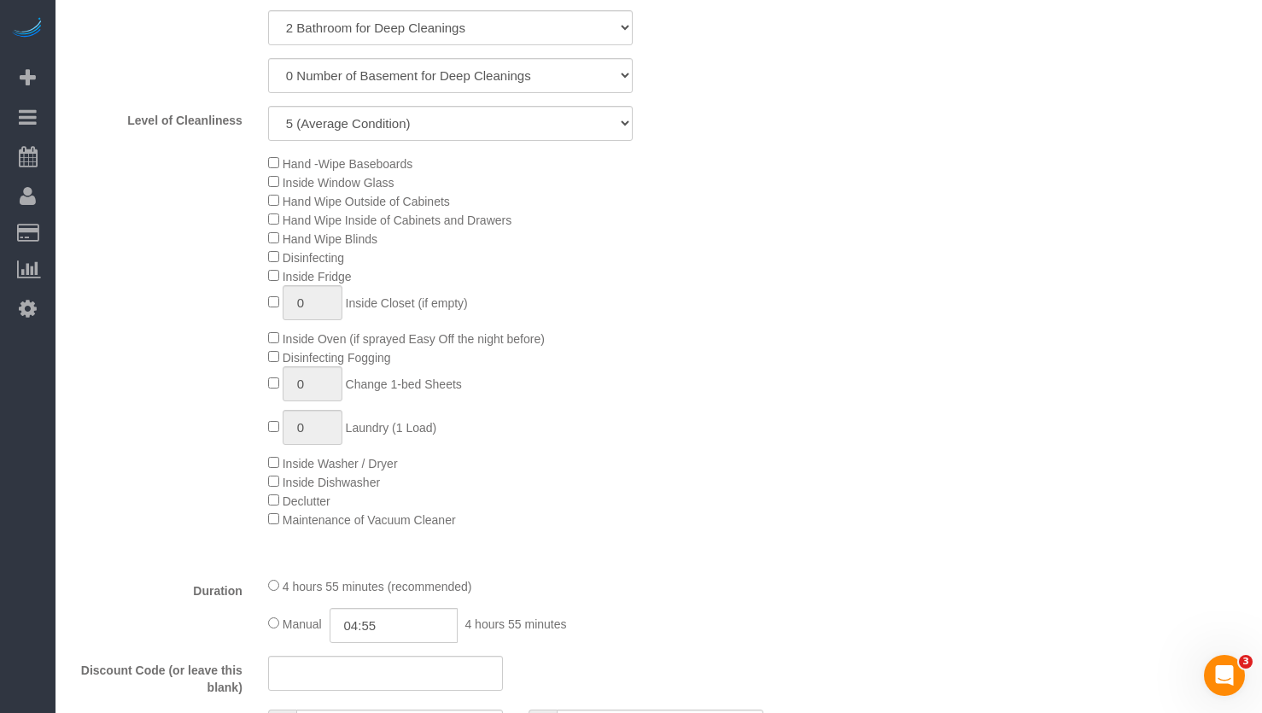
scroll to position [768, 0]
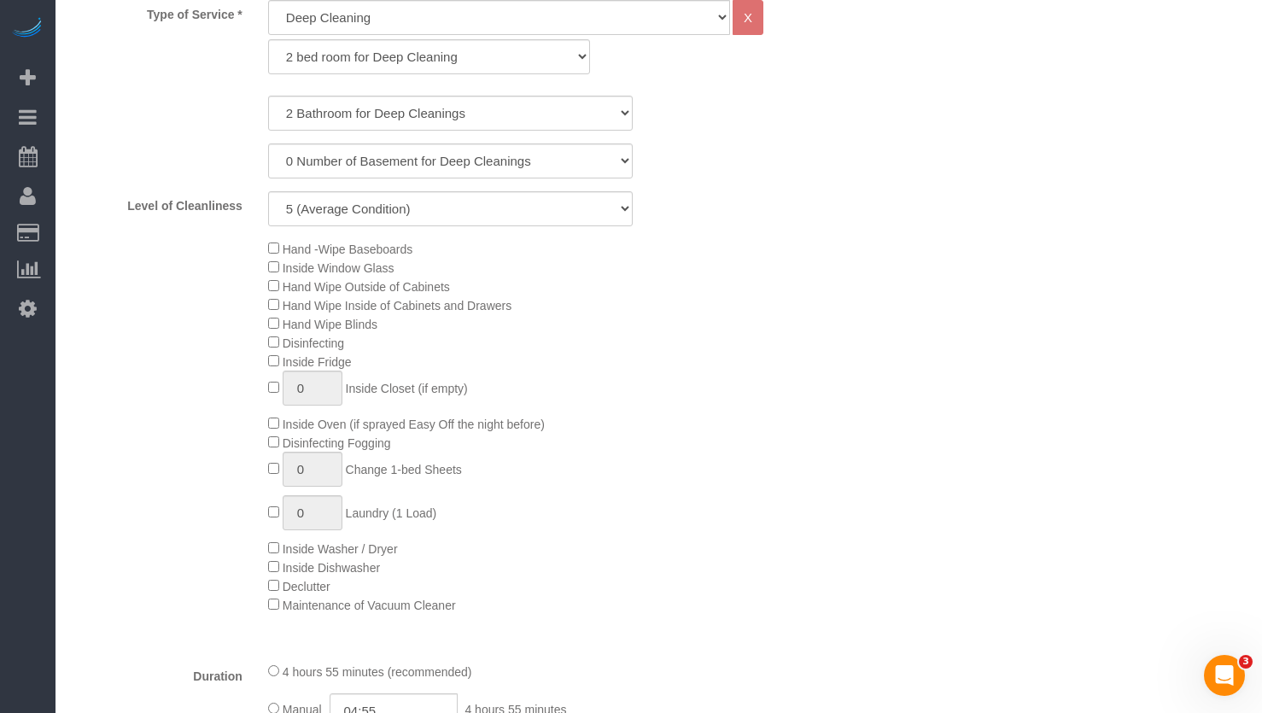
type textarea "System generated 5hrs and 5 mins"
click at [355, 226] on select "1 (Very Clean) 2 3 4 5 (Average Condition) 6 7 8 9 10 (Extremely Dirty)" at bounding box center [450, 208] width 365 height 35
select select "3"
click at [268, 212] on select "1 (Very Clean) 2 3 4 5 (Average Condition) 6 7 8 9 10 (Extremely Dirty)" at bounding box center [450, 208] width 365 height 35
click at [669, 330] on div "Hand -Wipe Baseboards Inside Window Glass Hand Wipe Outside of Cabinets Hand Wi…" at bounding box center [548, 426] width 586 height 375
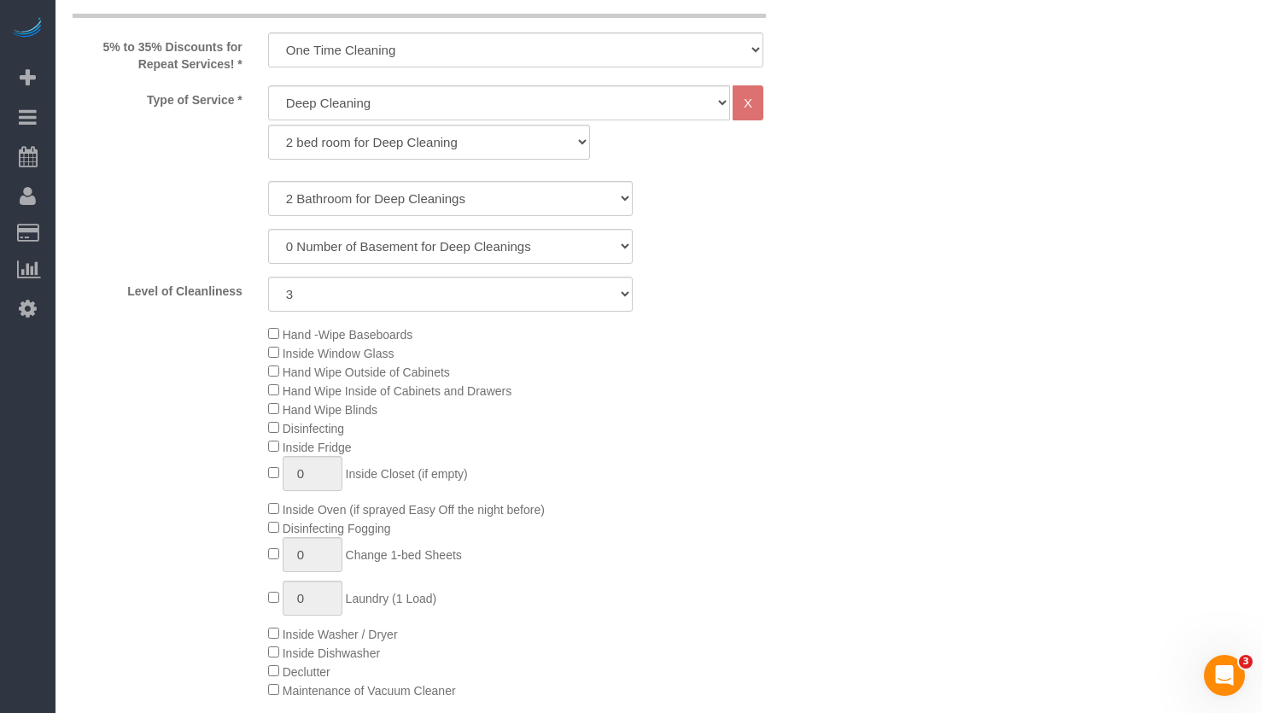
scroll to position [598, 0]
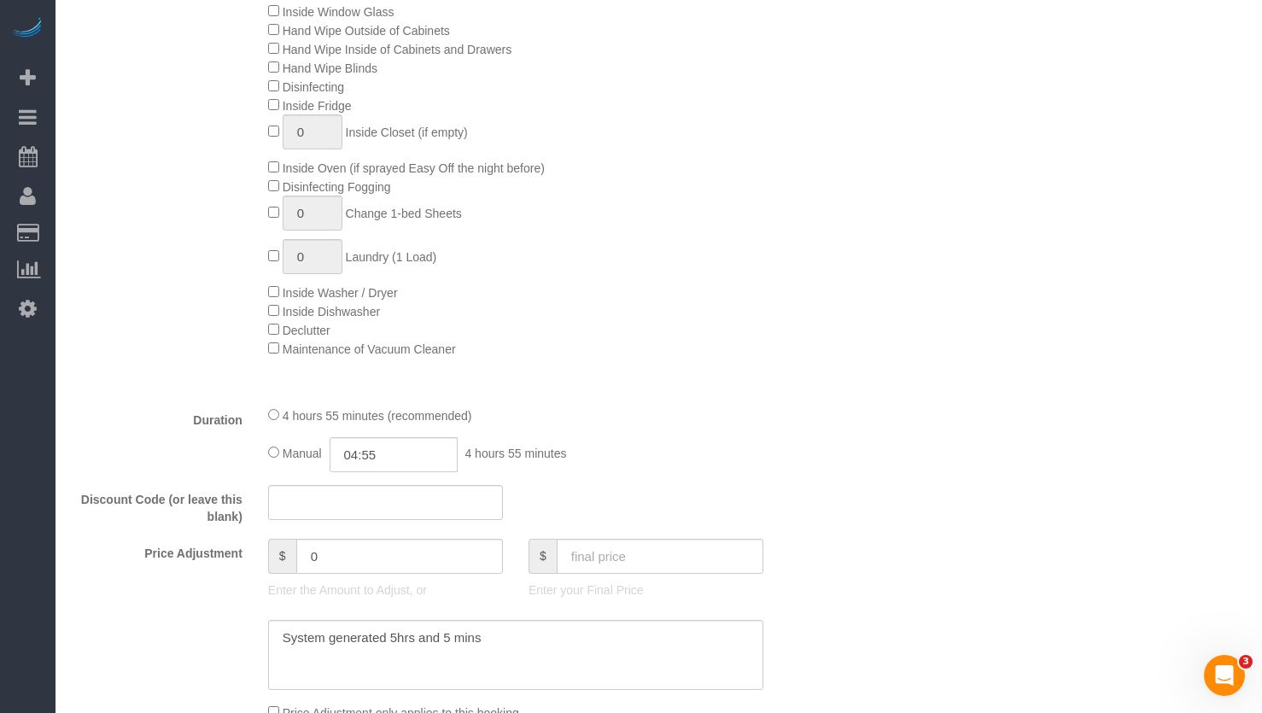
scroll to position [1281, 0]
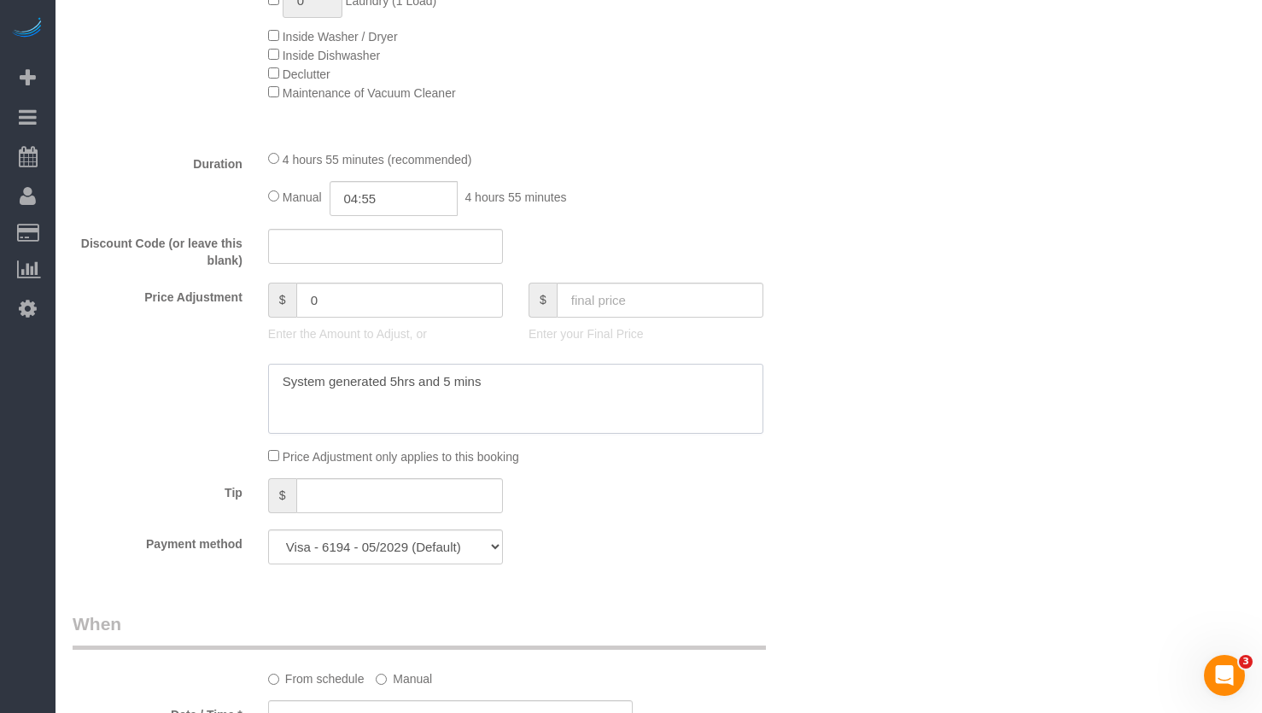
drag, startPoint x: 506, startPoint y: 407, endPoint x: 438, endPoint y: 410, distance: 68.4
click at [438, 410] on textarea at bounding box center [515, 399] width 495 height 70
click at [675, 399] on textarea at bounding box center [515, 399] width 495 height 70
paste textarea "276.5"
click at [640, 402] on textarea at bounding box center [515, 399] width 495 height 70
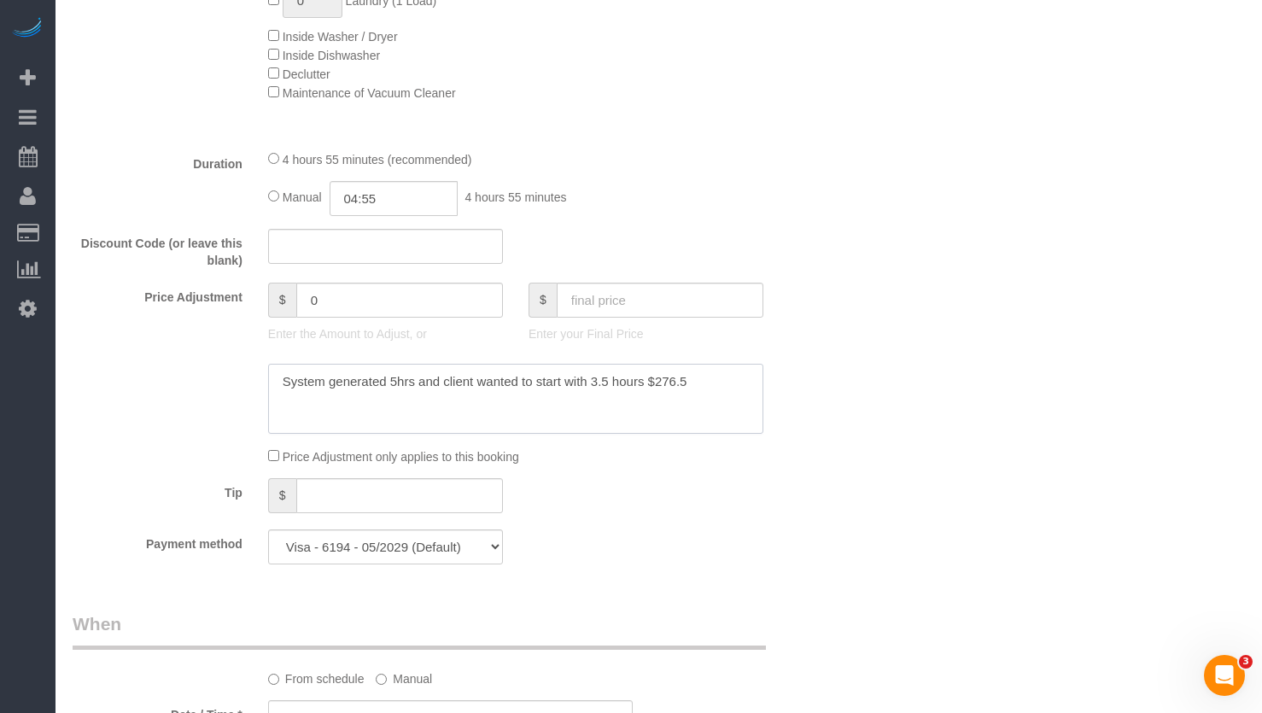
type textarea "System generated 5hrs and client wanted to start with 3.5 hours $276.5"
click at [878, 459] on div "Who Email** [EMAIL_ADDRESS][DOMAIN_NAME] Name * [PERSON_NAME] new customer Wher…" at bounding box center [659, 645] width 1172 height 3727
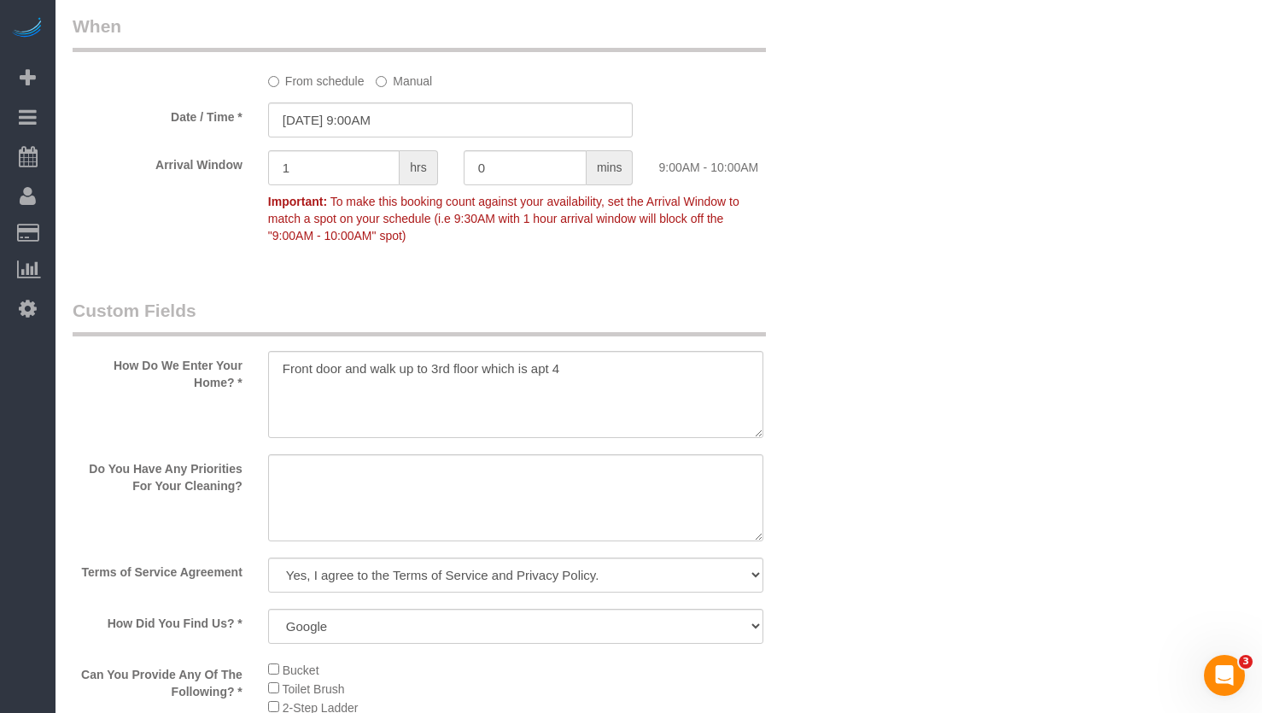
scroll to position [1964, 0]
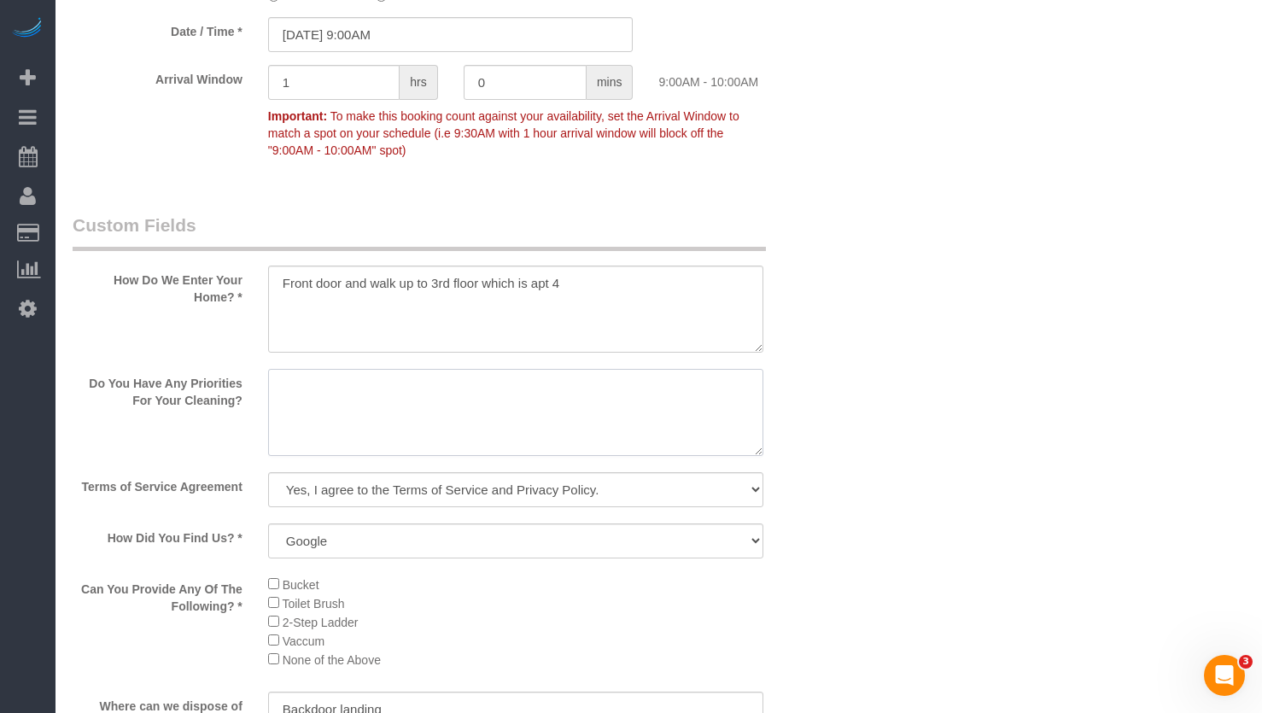
click at [386, 419] on textarea at bounding box center [515, 412] width 495 height 87
paste textarea "main focus, bathroom kitchen, nooks and crannies None of th ebed and cleaning s…"
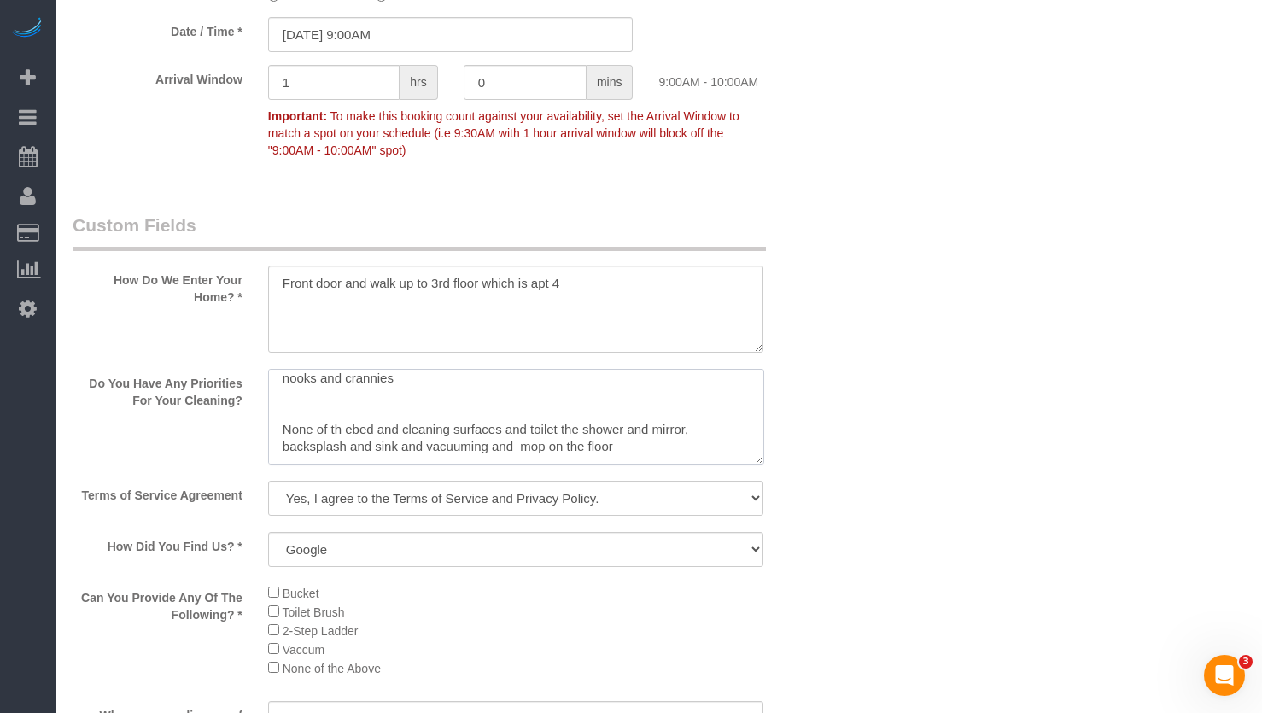
scroll to position [0, 0]
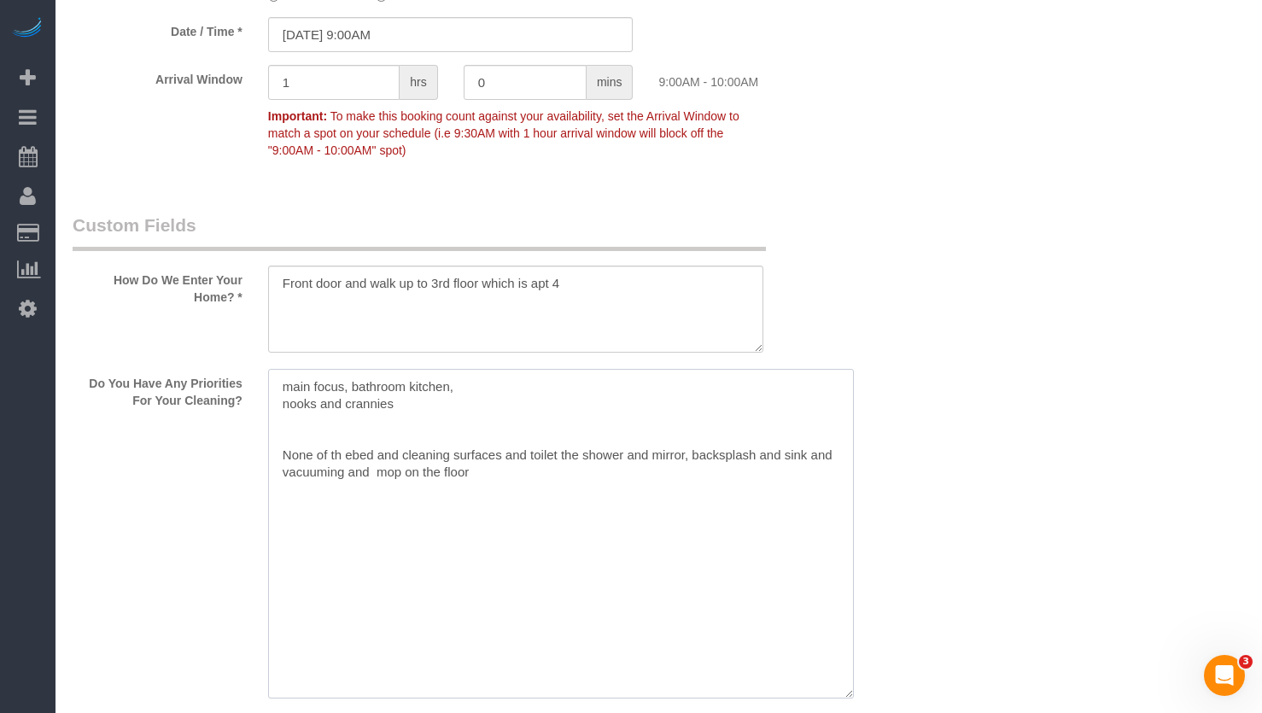
drag, startPoint x: 758, startPoint y: 470, endPoint x: 761, endPoint y: 530, distance: 60.7
click at [850, 698] on textarea at bounding box center [561, 534] width 586 height 330
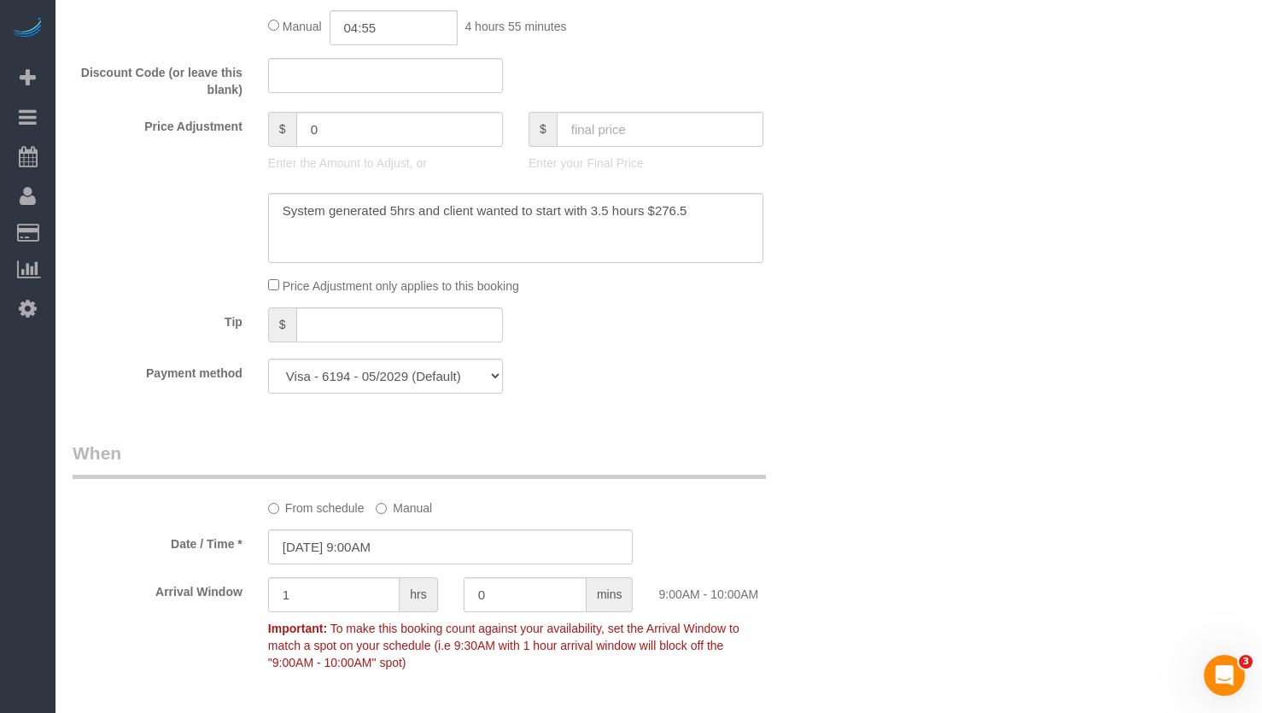
scroll to position [1281, 0]
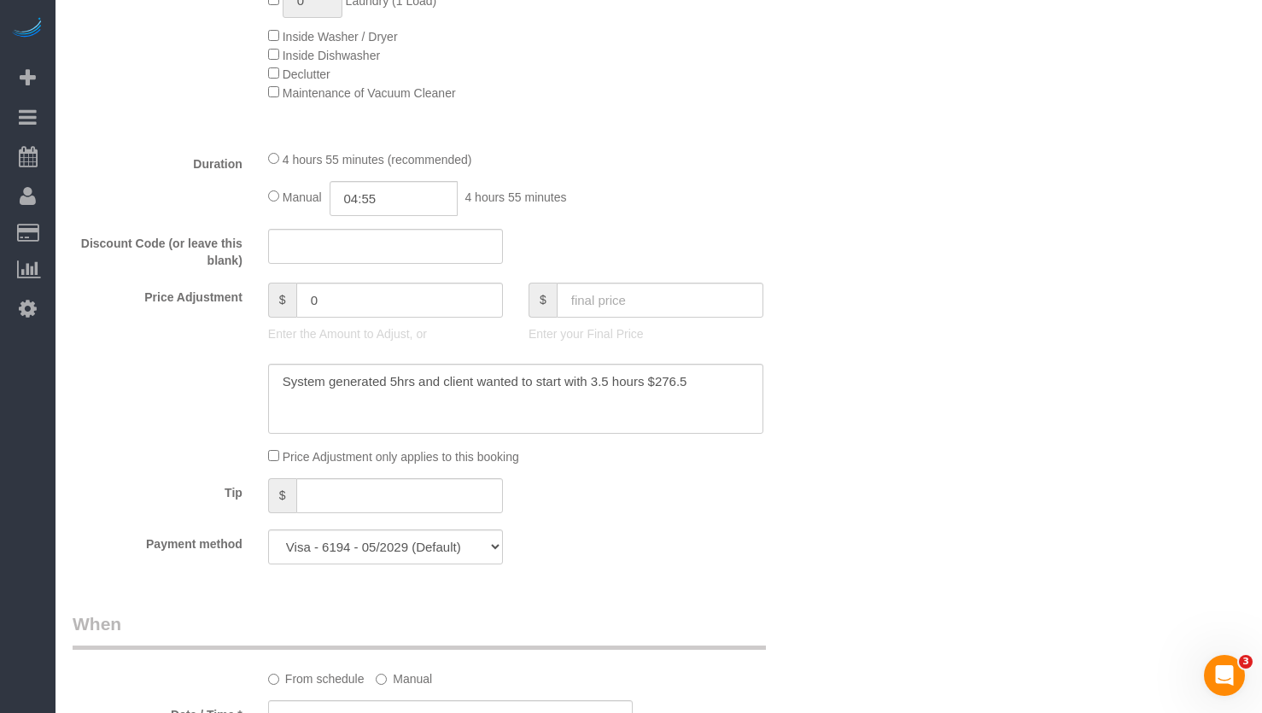
type textarea "main focus, bathroom kitchen, nooks and crannies None of th ebed and cleaning s…"
click at [733, 414] on textarea at bounding box center [515, 399] width 495 height 70
drag, startPoint x: 690, startPoint y: 406, endPoint x: 643, endPoint y: 405, distance: 47.0
click at [643, 405] on textarea at bounding box center [515, 399] width 495 height 70
click at [581, 318] on input "text" at bounding box center [660, 300] width 207 height 35
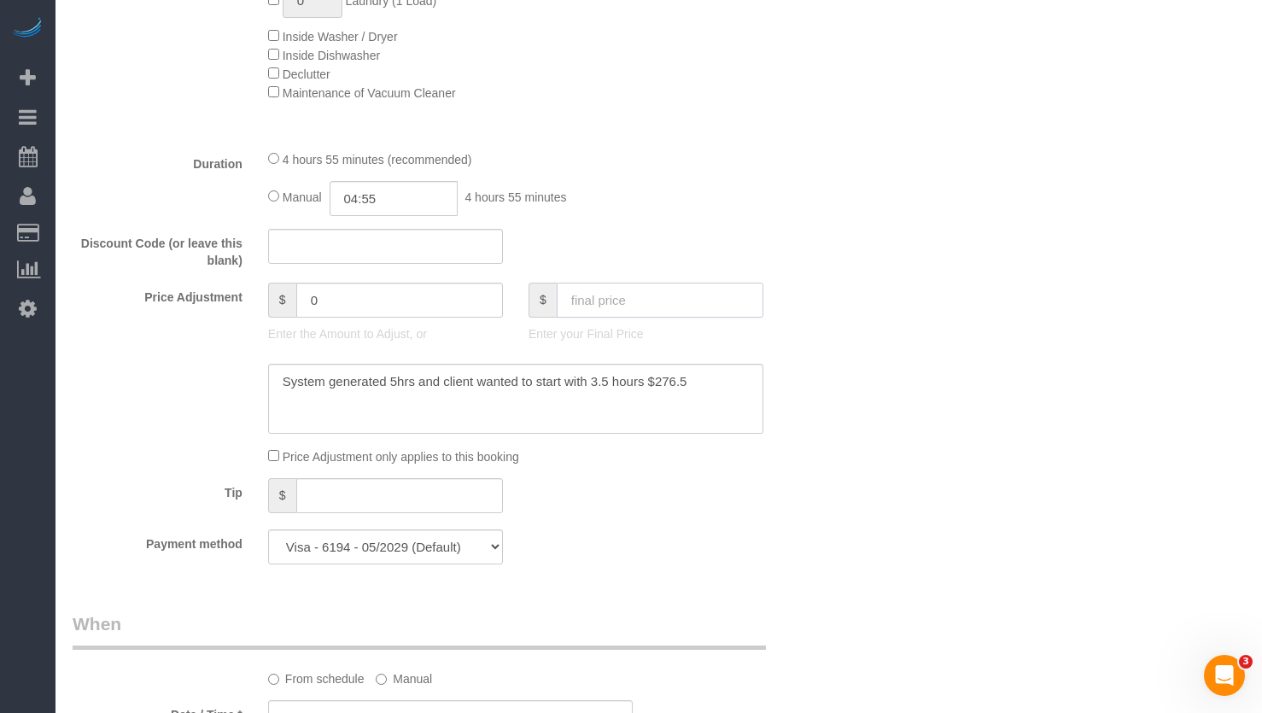
paste input "276.5"
type input "276.5"
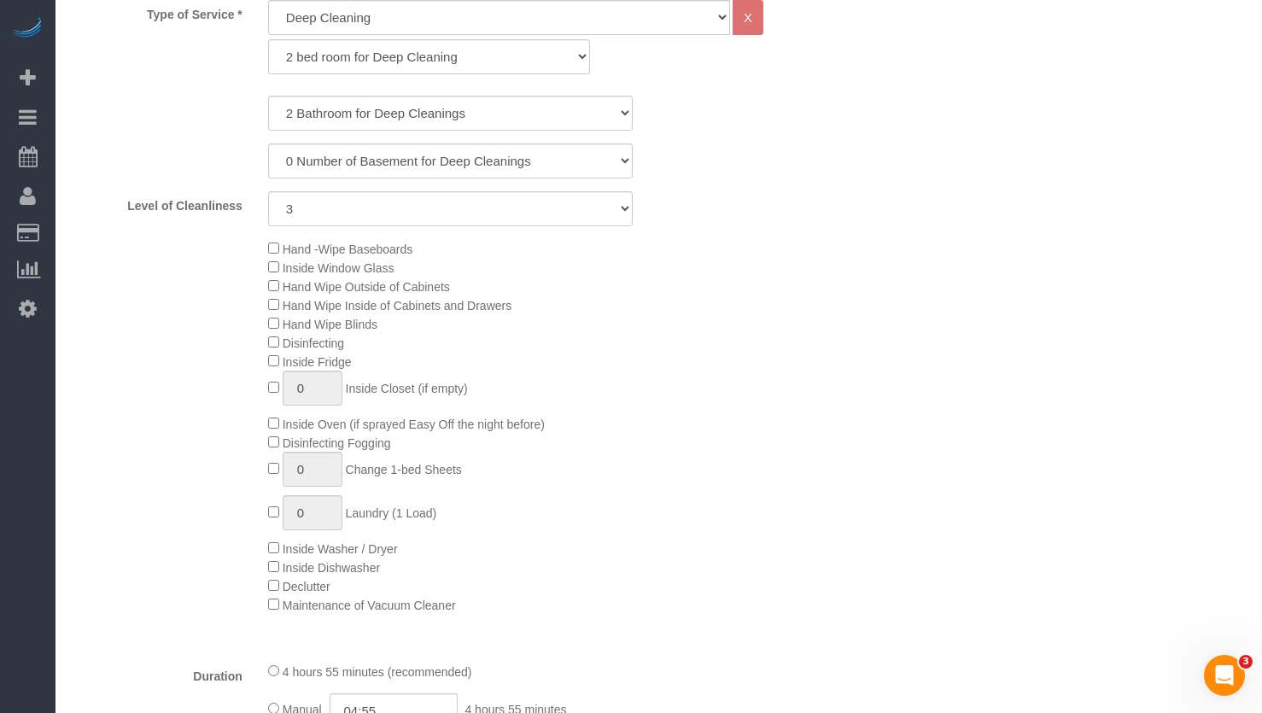
type input "-118.5"
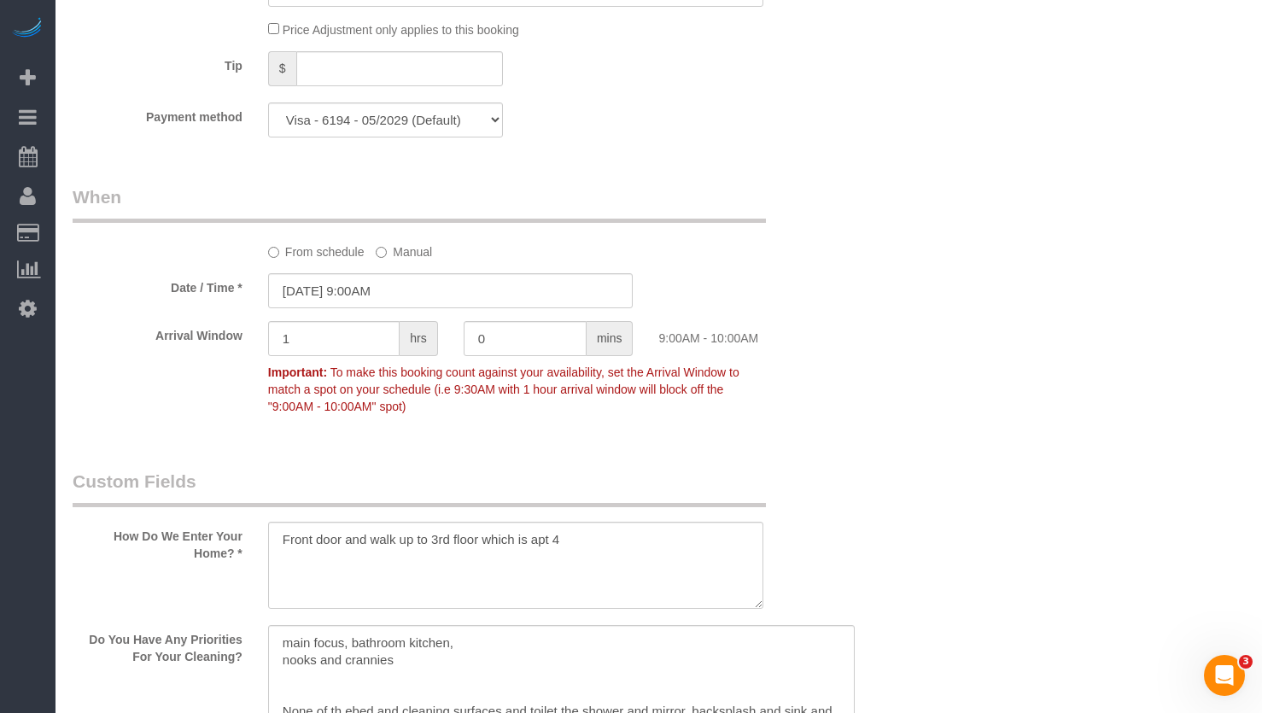
scroll to position [1879, 0]
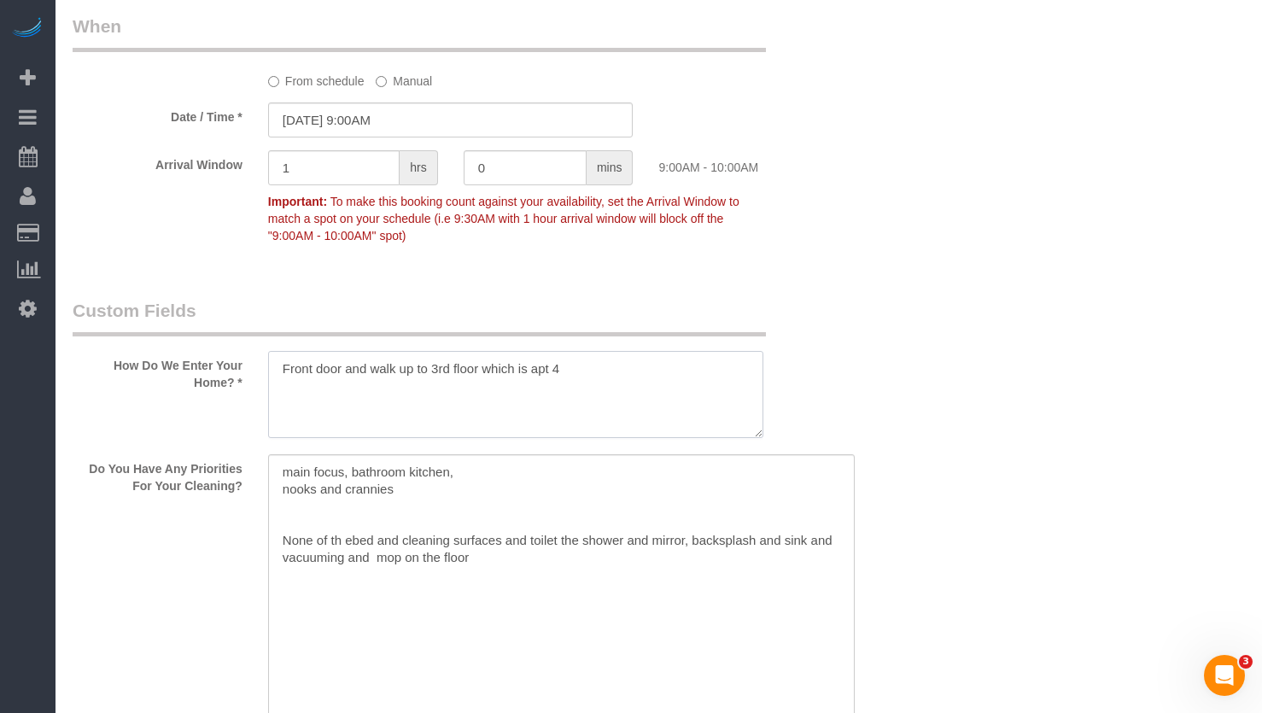
click at [478, 389] on textarea at bounding box center [515, 394] width 495 height 87
click at [660, 438] on textarea at bounding box center [515, 394] width 495 height 87
click at [546, 527] on textarea at bounding box center [561, 618] width 587 height 329
click at [283, 484] on textarea at bounding box center [561, 618] width 587 height 329
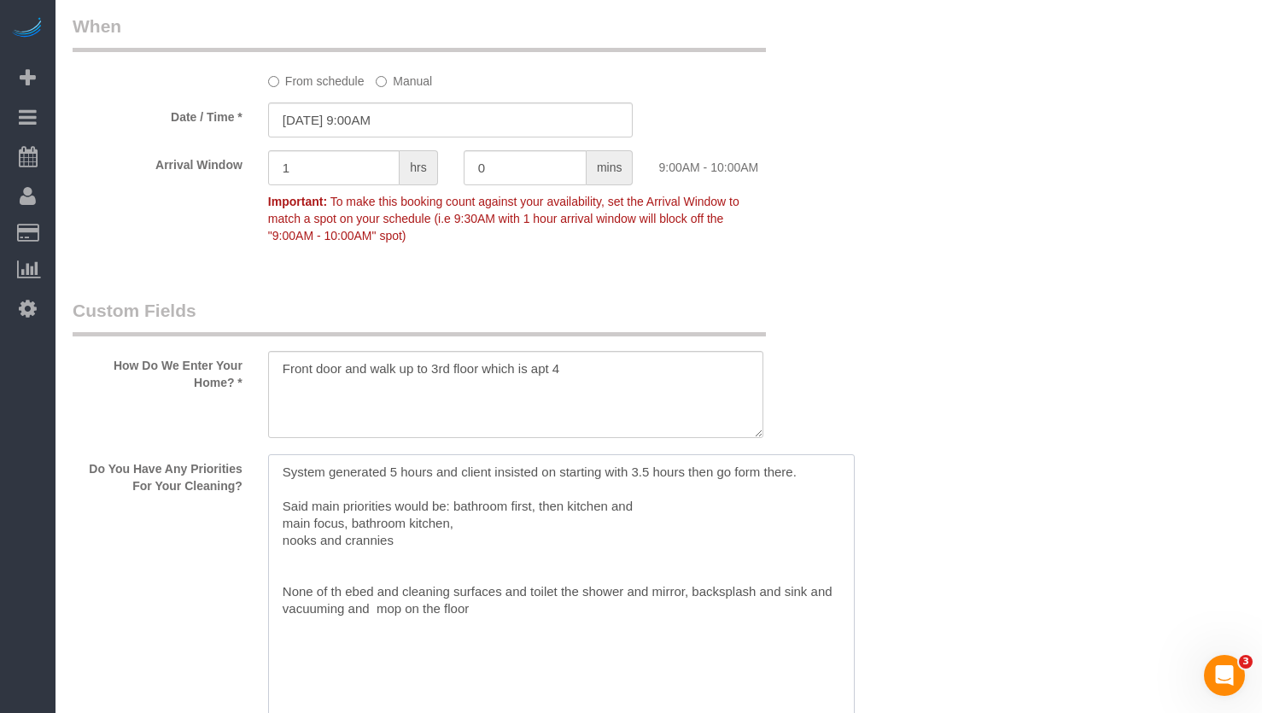
drag, startPoint x: 452, startPoint y: 570, endPoint x: 266, endPoint y: 544, distance: 187.1
click at [266, 544] on div at bounding box center [515, 620] width 521 height 332
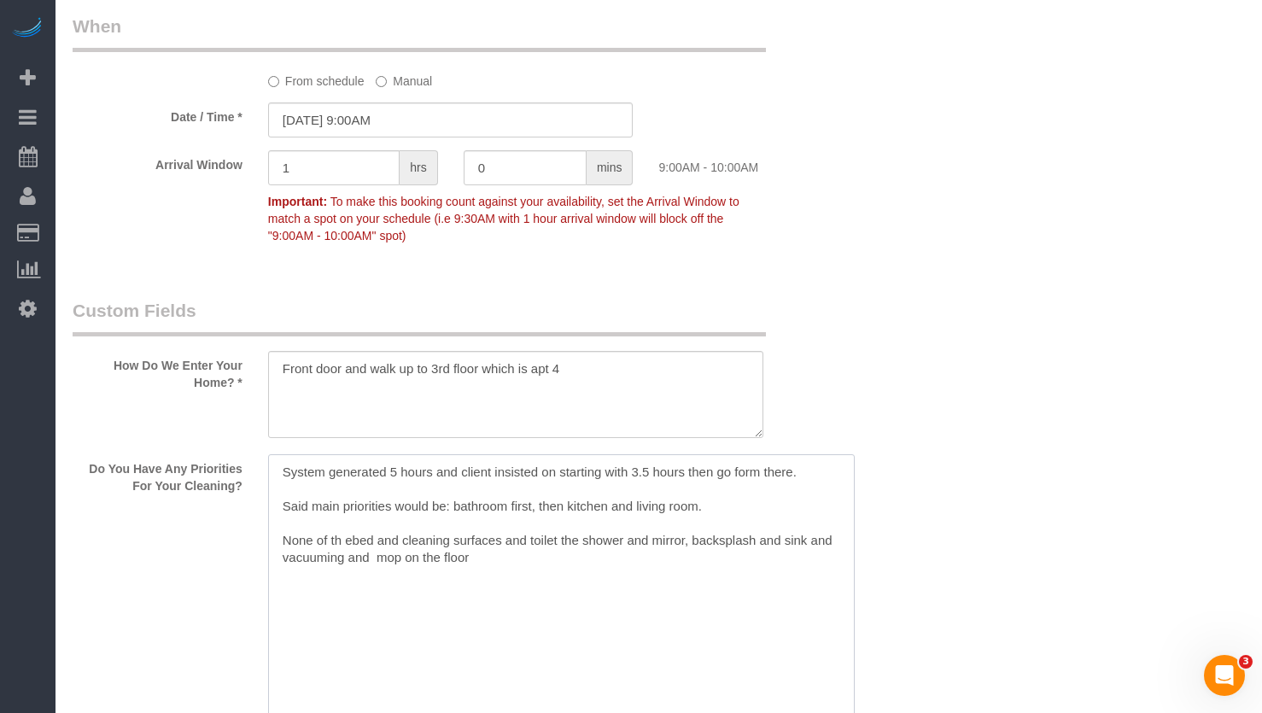
click at [301, 535] on textarea at bounding box center [561, 618] width 587 height 329
click at [287, 535] on textarea at bounding box center [561, 618] width 587 height 329
click at [278, 530] on textarea at bounding box center [561, 618] width 587 height 329
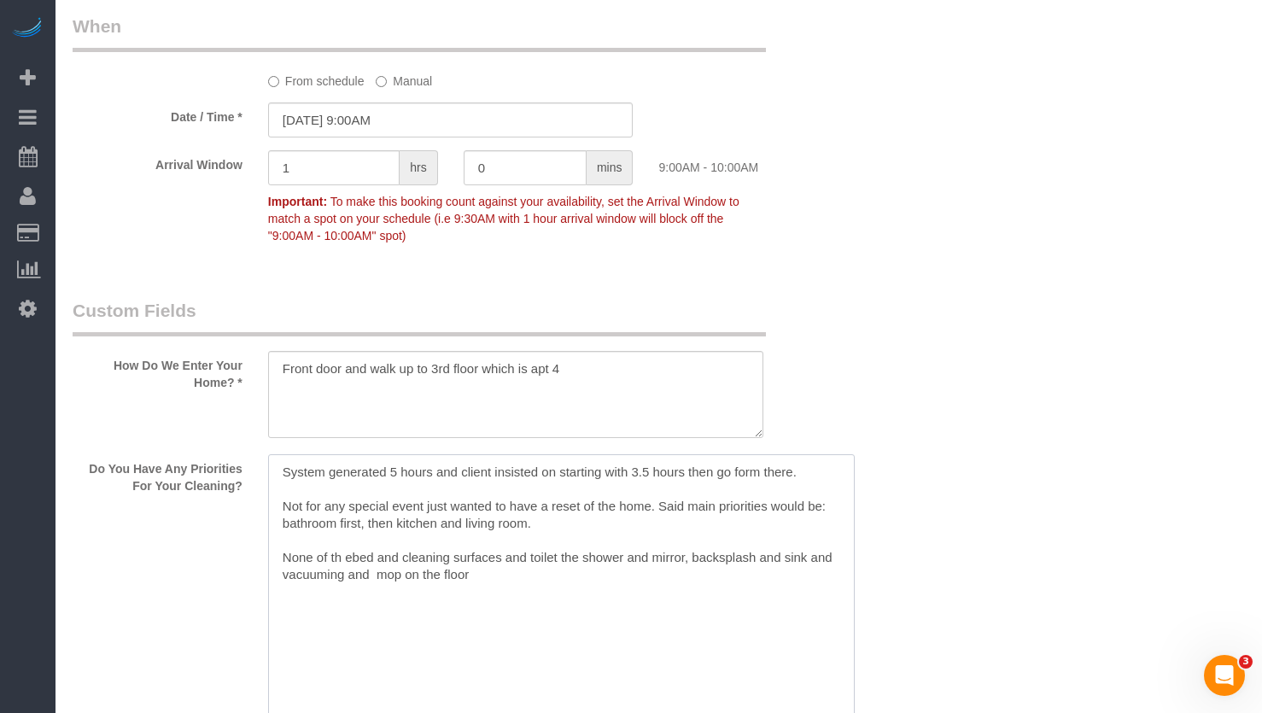
click at [579, 553] on textarea at bounding box center [561, 618] width 587 height 329
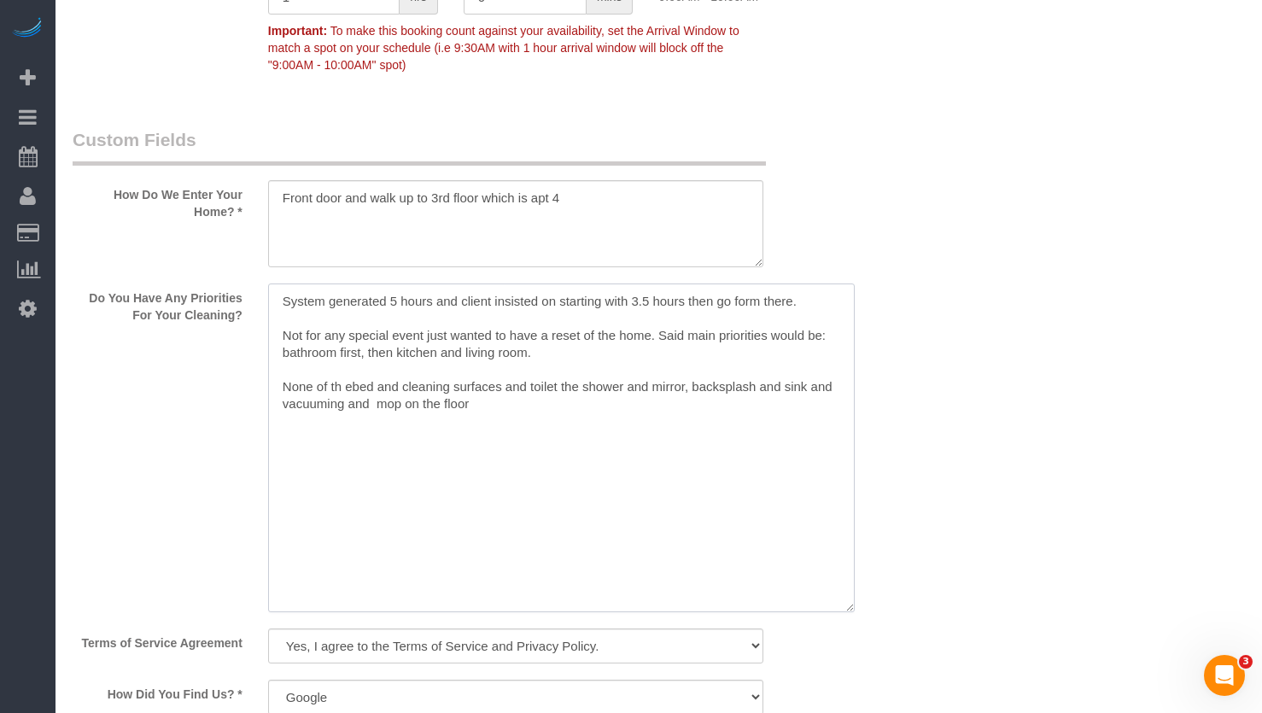
click at [377, 423] on textarea at bounding box center [561, 447] width 587 height 329
click at [564, 418] on textarea at bounding box center [561, 447] width 587 height 329
click at [336, 406] on textarea at bounding box center [561, 447] width 587 height 329
click at [344, 407] on textarea at bounding box center [561, 447] width 587 height 329
click at [372, 400] on textarea at bounding box center [561, 447] width 587 height 329
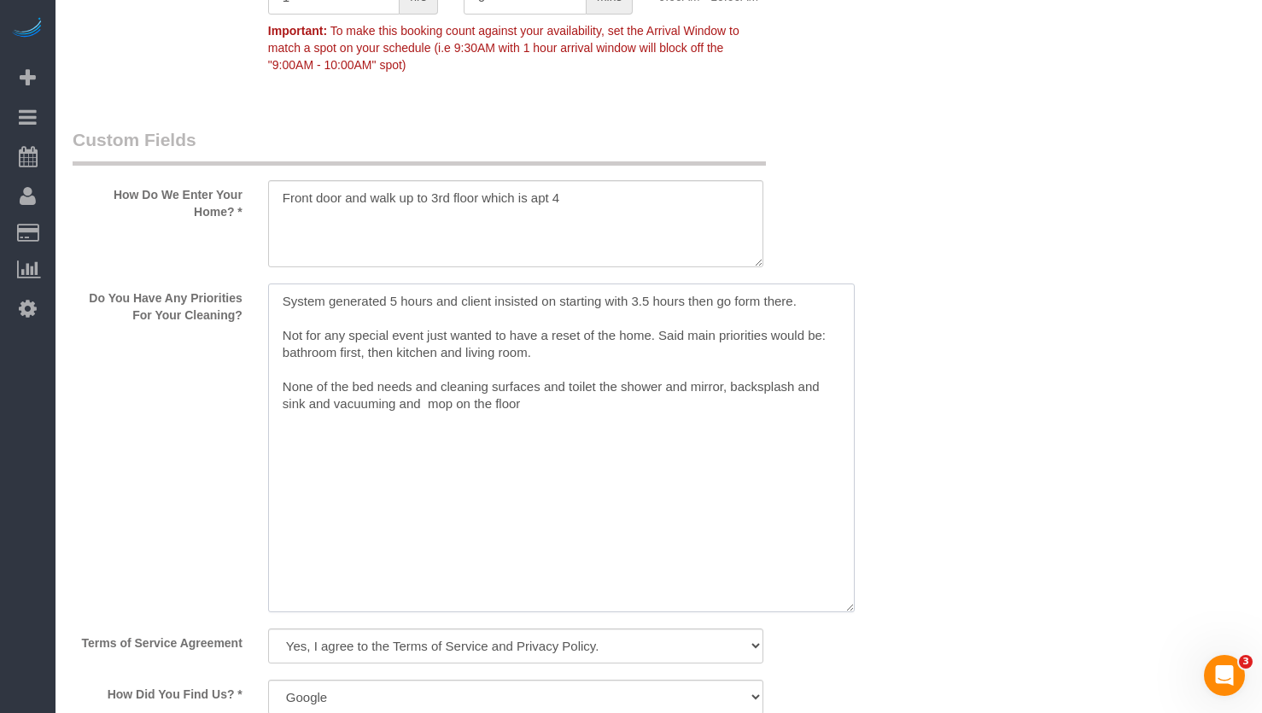
click at [557, 424] on textarea at bounding box center [561, 447] width 587 height 329
click at [485, 421] on textarea at bounding box center [561, 447] width 587 height 329
click at [285, 397] on textarea at bounding box center [561, 447] width 587 height 329
click at [412, 411] on textarea at bounding box center [561, 447] width 587 height 329
click at [412, 412] on textarea at bounding box center [561, 447] width 587 height 329
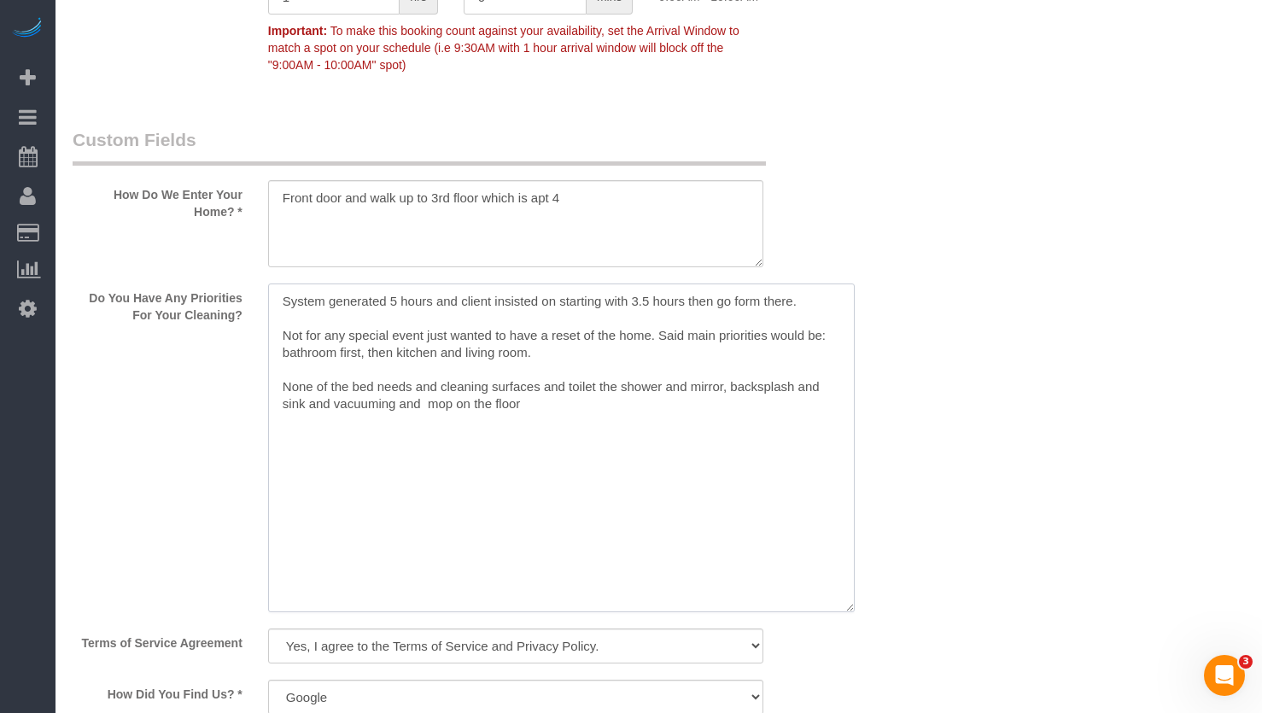
click at [412, 412] on textarea at bounding box center [561, 447] width 587 height 329
click at [692, 452] on textarea at bounding box center [561, 447] width 587 height 329
drag, startPoint x: 520, startPoint y: 424, endPoint x: 535, endPoint y: 460, distance: 38.7
click at [521, 425] on textarea at bounding box center [561, 447] width 587 height 329
drag, startPoint x: 511, startPoint y: 424, endPoint x: 518, endPoint y: 465, distance: 40.7
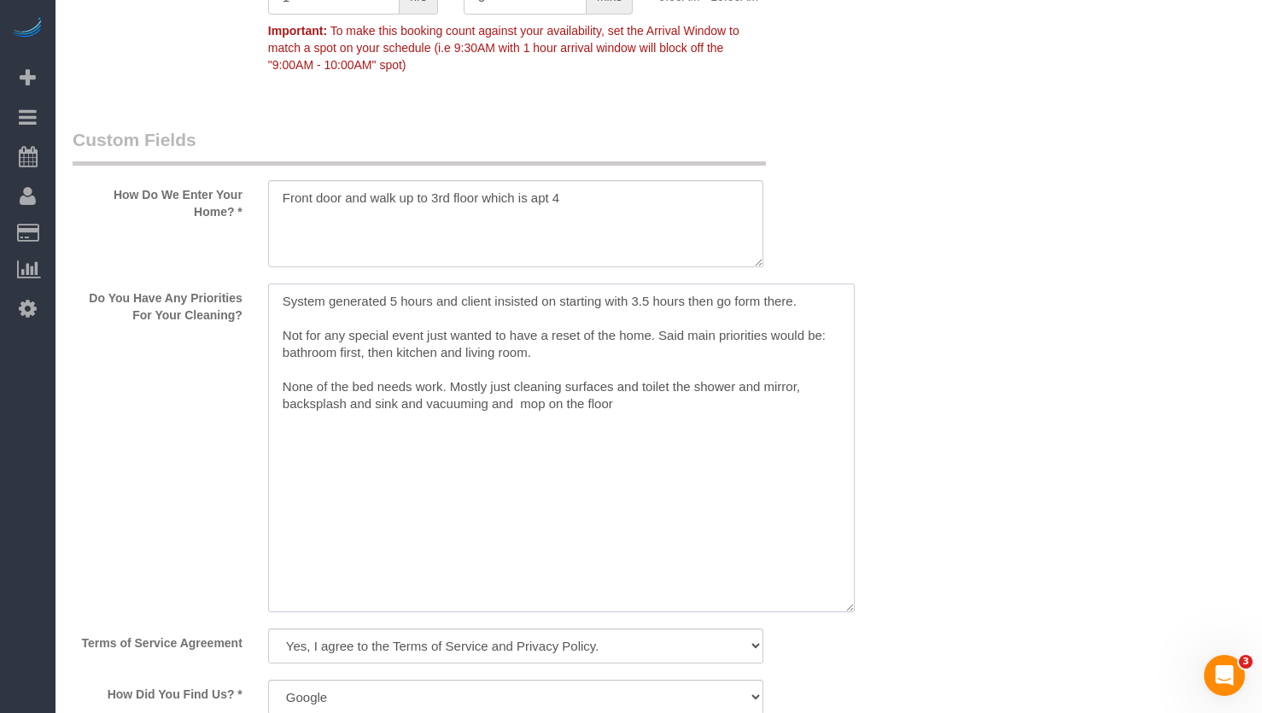
click at [511, 432] on textarea at bounding box center [561, 447] width 587 height 329
click at [624, 424] on textarea at bounding box center [561, 447] width 587 height 329
click at [782, 428] on textarea at bounding box center [561, 447] width 587 height 329
click at [845, 430] on textarea at bounding box center [561, 447] width 587 height 329
click at [708, 418] on textarea at bounding box center [561, 447] width 587 height 329
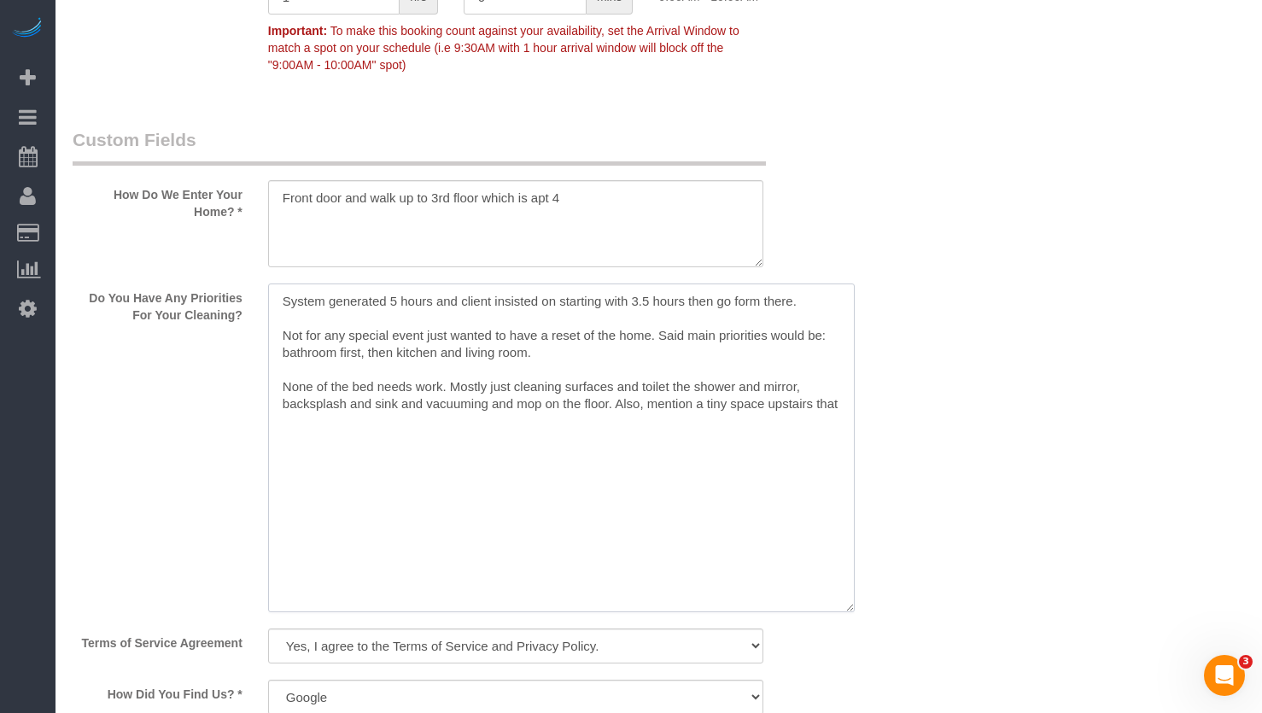
click at [708, 419] on textarea at bounding box center [561, 447] width 587 height 329
click at [372, 446] on textarea at bounding box center [561, 447] width 587 height 329
drag, startPoint x: 461, startPoint y: 412, endPoint x: 572, endPoint y: 401, distance: 111.5
click at [461, 412] on textarea at bounding box center [561, 447] width 587 height 329
drag, startPoint x: 743, startPoint y: 427, endPoint x: 748, endPoint y: 453, distance: 26.1
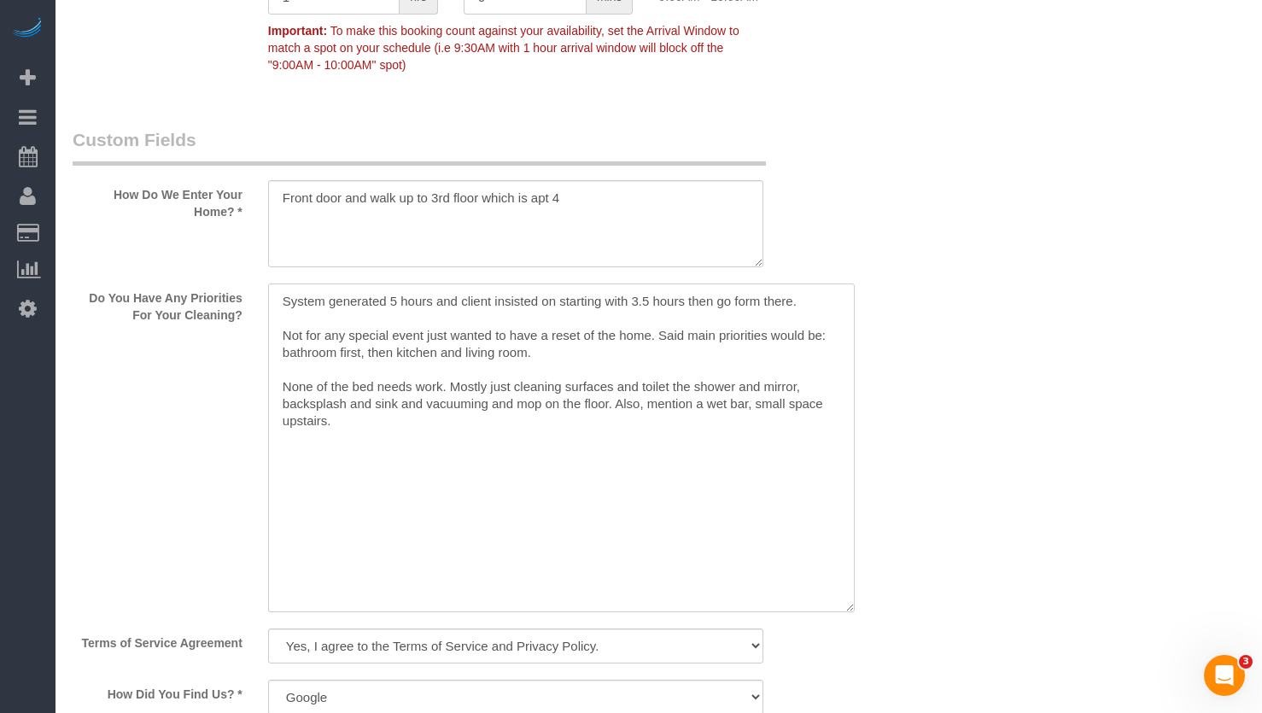
click at [742, 427] on textarea at bounding box center [561, 447] width 587 height 329
click at [434, 406] on textarea at bounding box center [561, 447] width 587 height 329
click at [377, 451] on textarea at bounding box center [561, 447] width 587 height 329
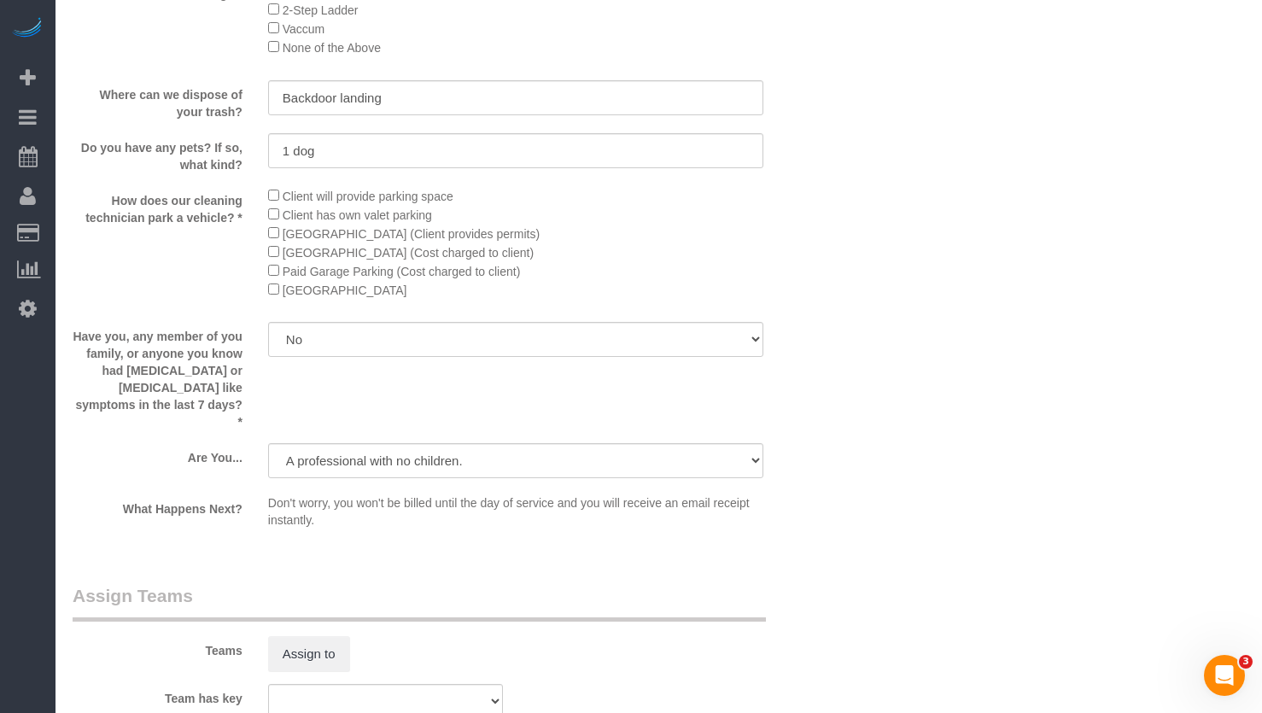
scroll to position [3074, 0]
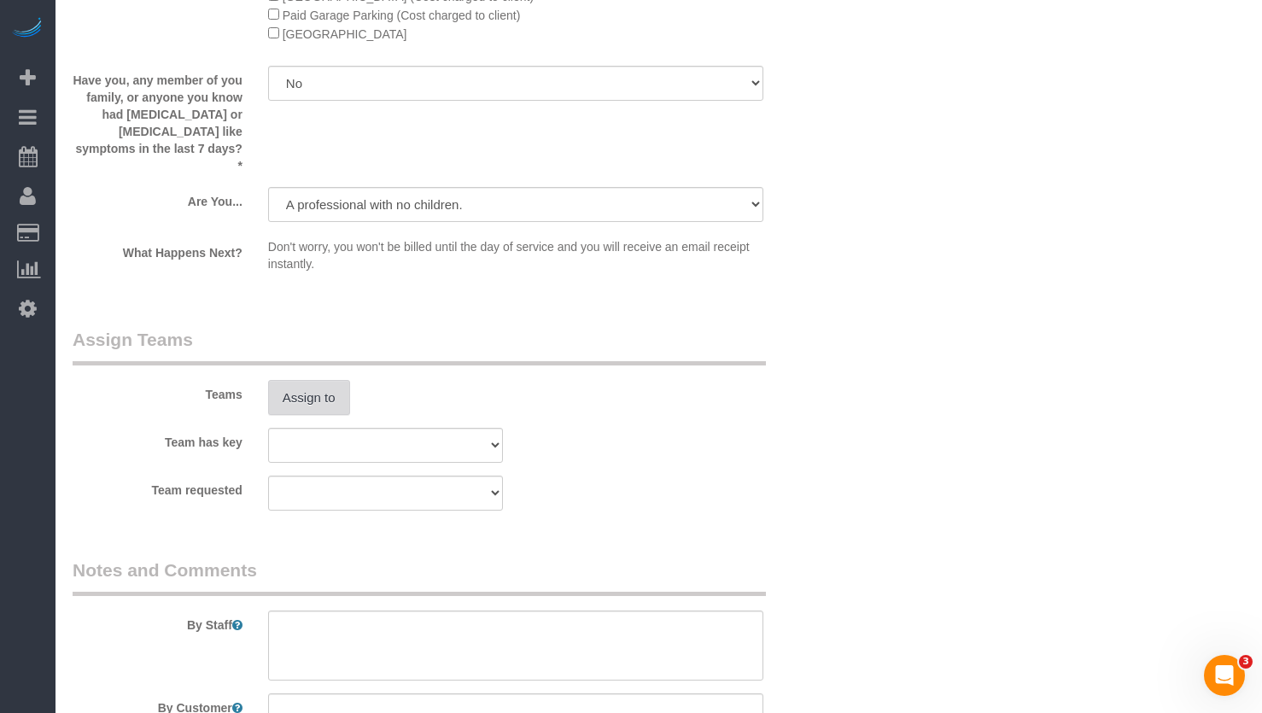
type textarea "System generated 5 hours and client insisted on starting with 3.5 hours then go…"
click at [317, 404] on button "Assign to" at bounding box center [309, 398] width 82 height 36
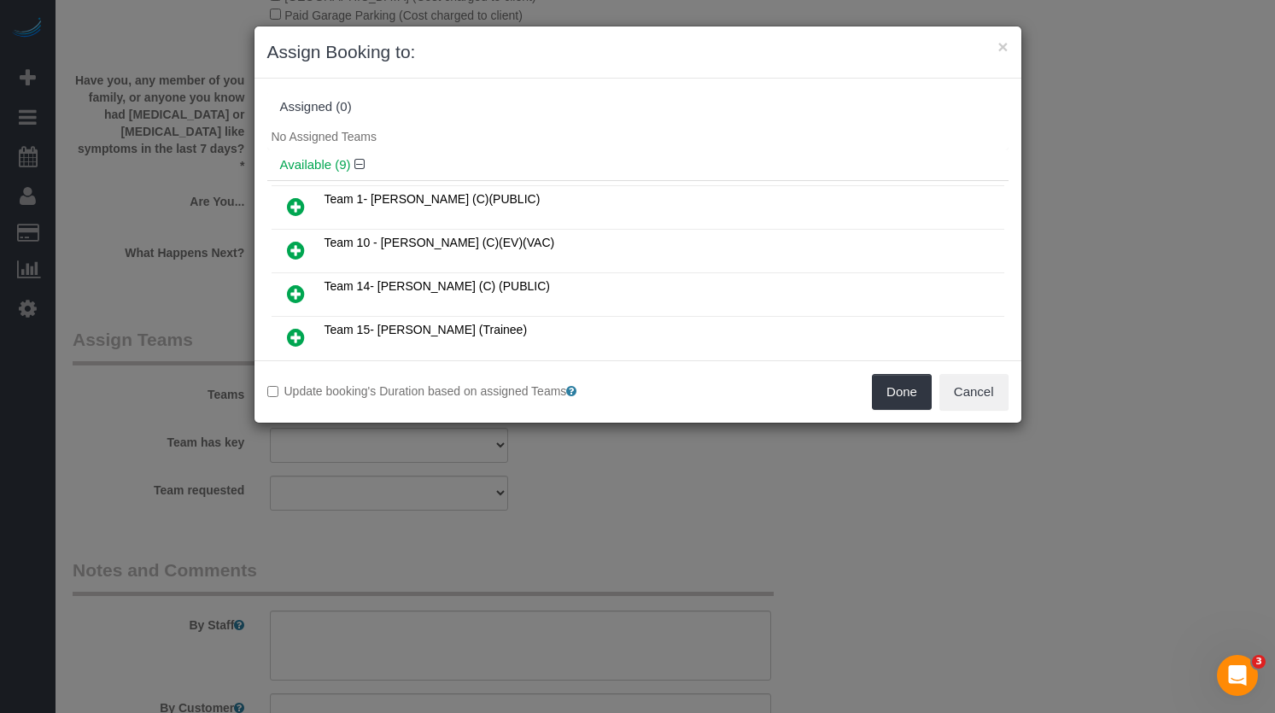
click at [289, 248] on icon at bounding box center [296, 250] width 18 height 20
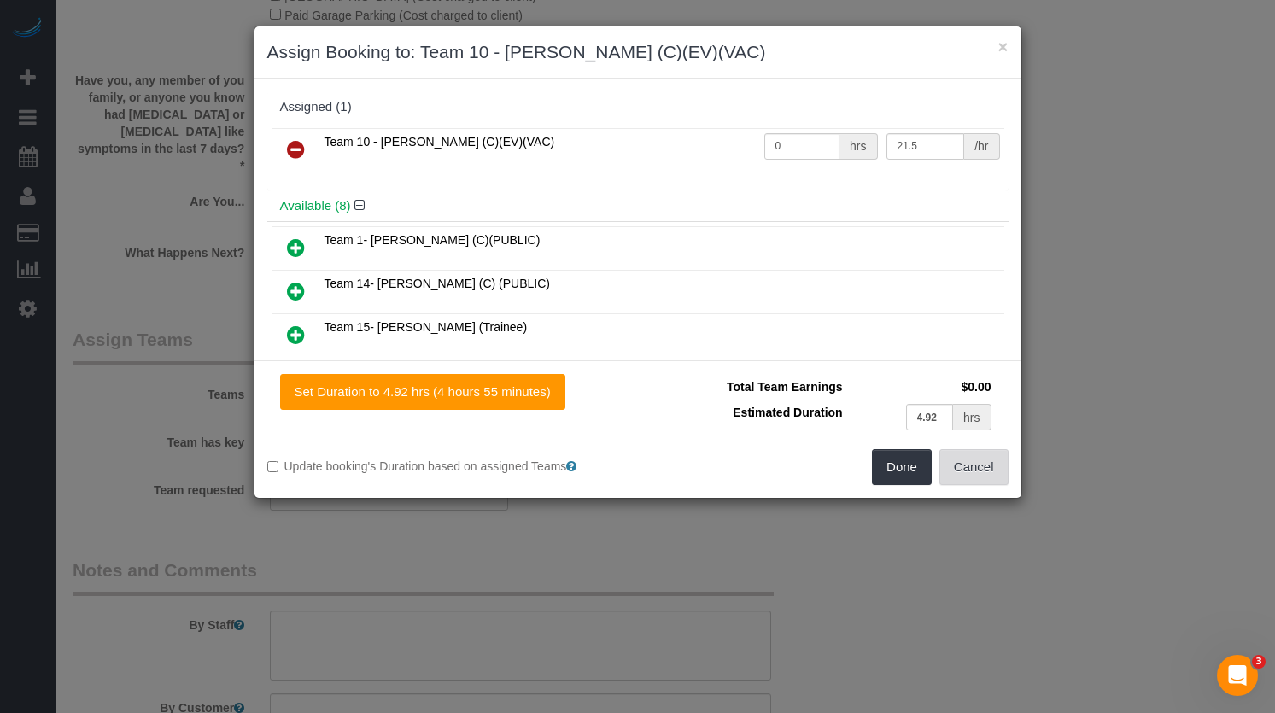
click at [974, 478] on button "Cancel" at bounding box center [973, 467] width 69 height 36
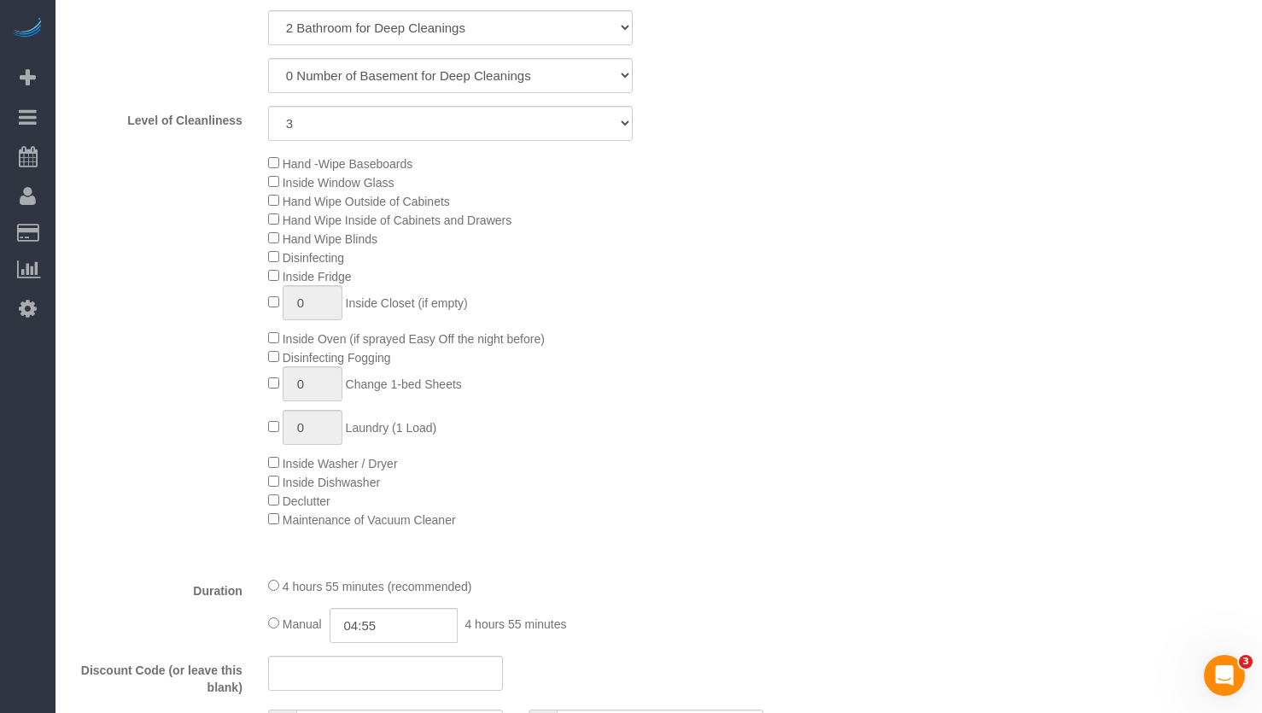
scroll to position [1195, 0]
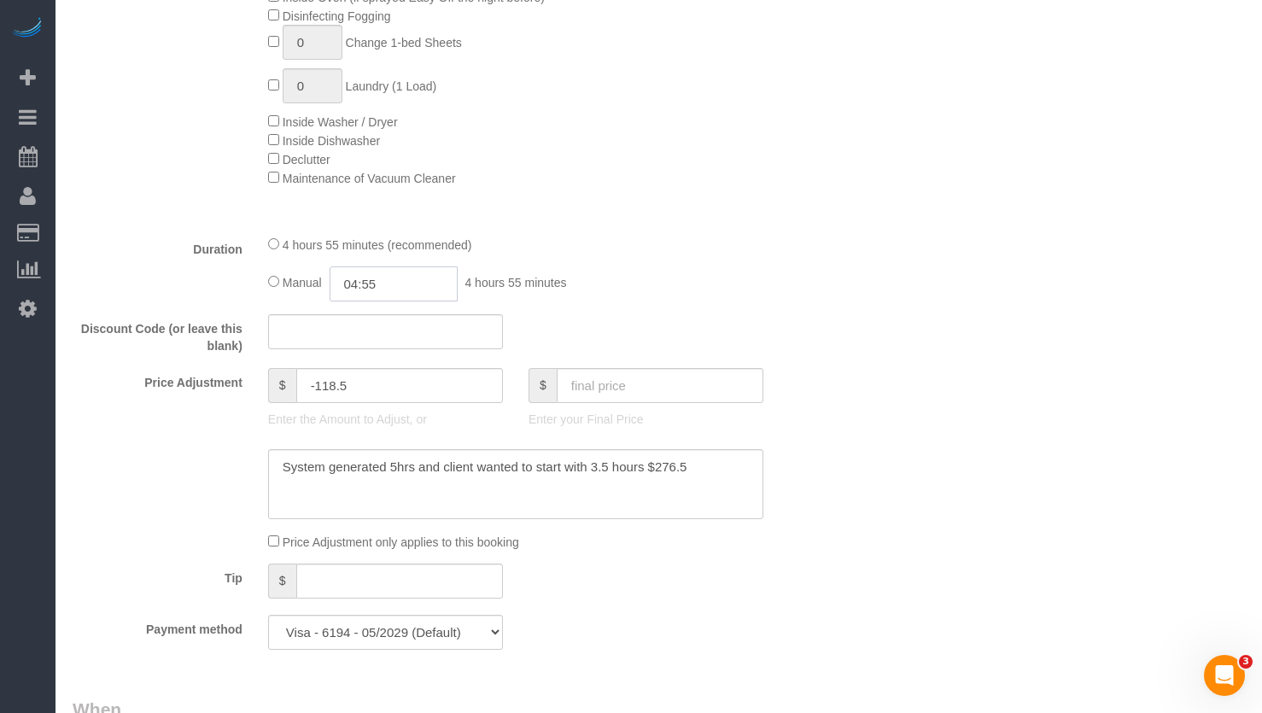
click at [394, 295] on input "04:55" at bounding box center [394, 283] width 128 height 35
drag, startPoint x: 424, startPoint y: 307, endPoint x: 270, endPoint y: 289, distance: 155.7
click at [274, 289] on div "Manual 04:55 4 hours 55 minutes" at bounding box center [515, 283] width 495 height 35
type input "03:50"
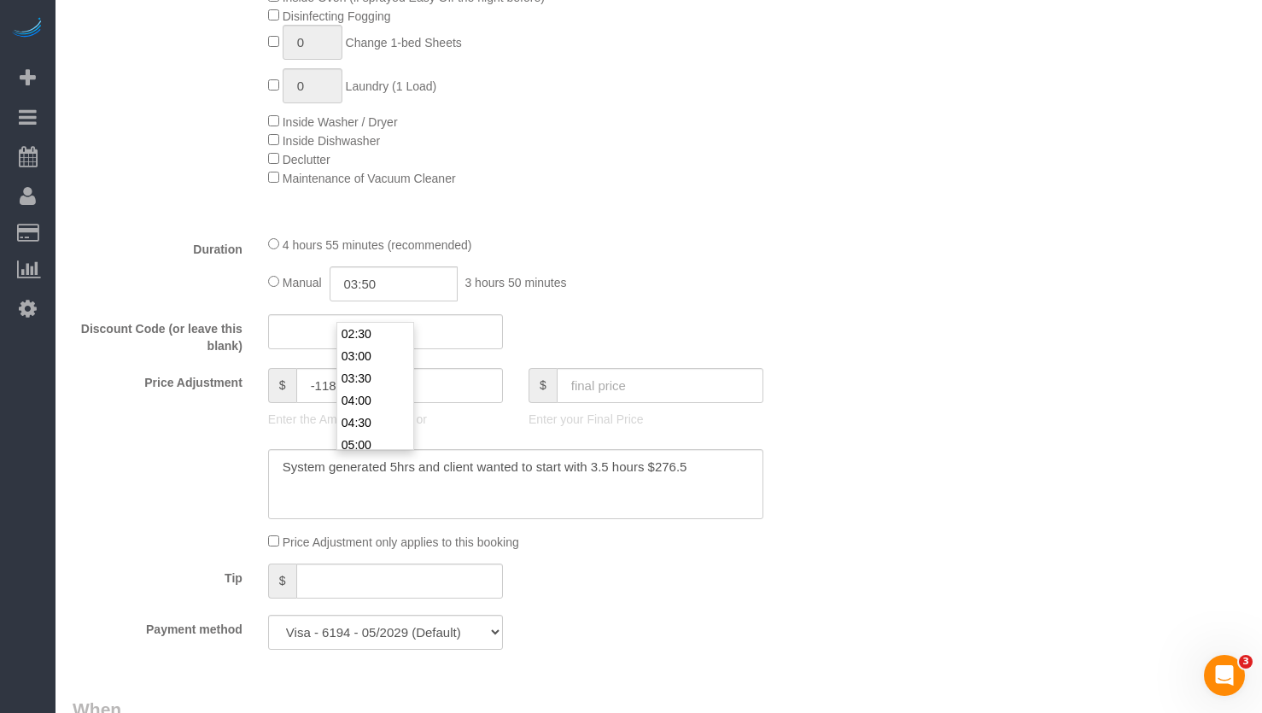
click at [828, 408] on div "Price Adjustment $ -118.5 Enter the Amount to Adjust, or $ Enter your Final Pri…" at bounding box center [450, 402] width 781 height 68
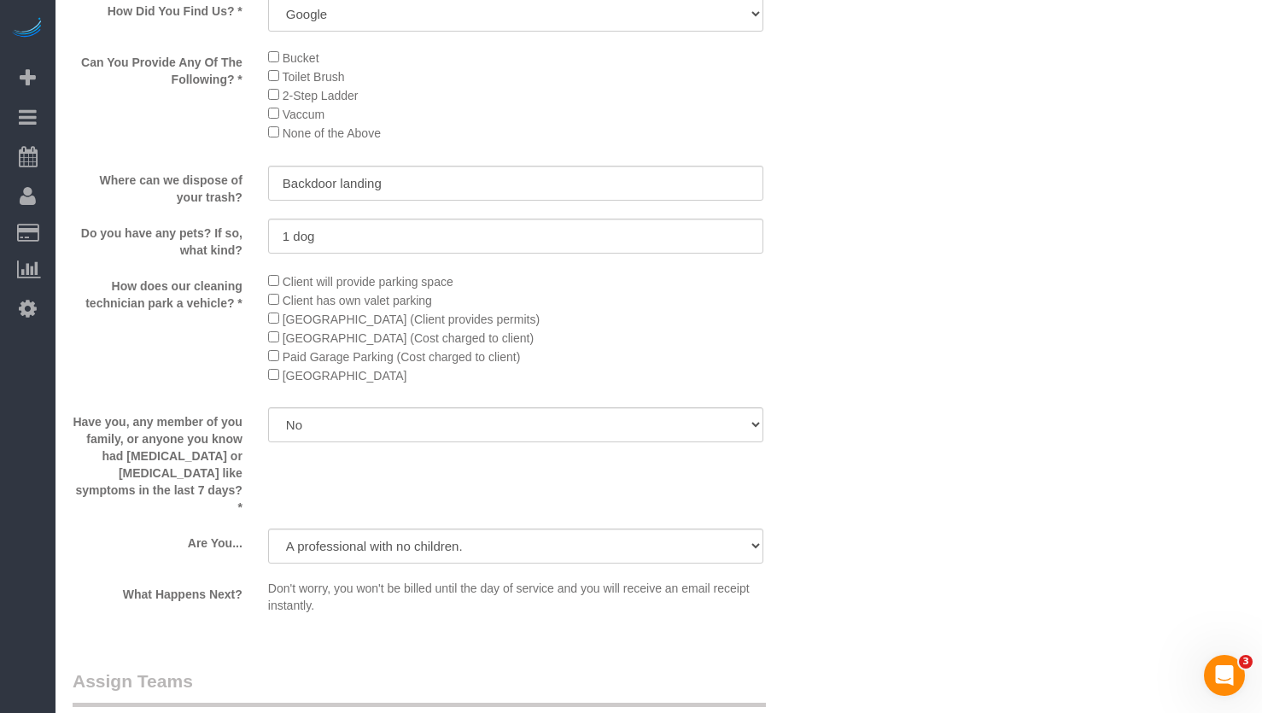
scroll to position [3159, 0]
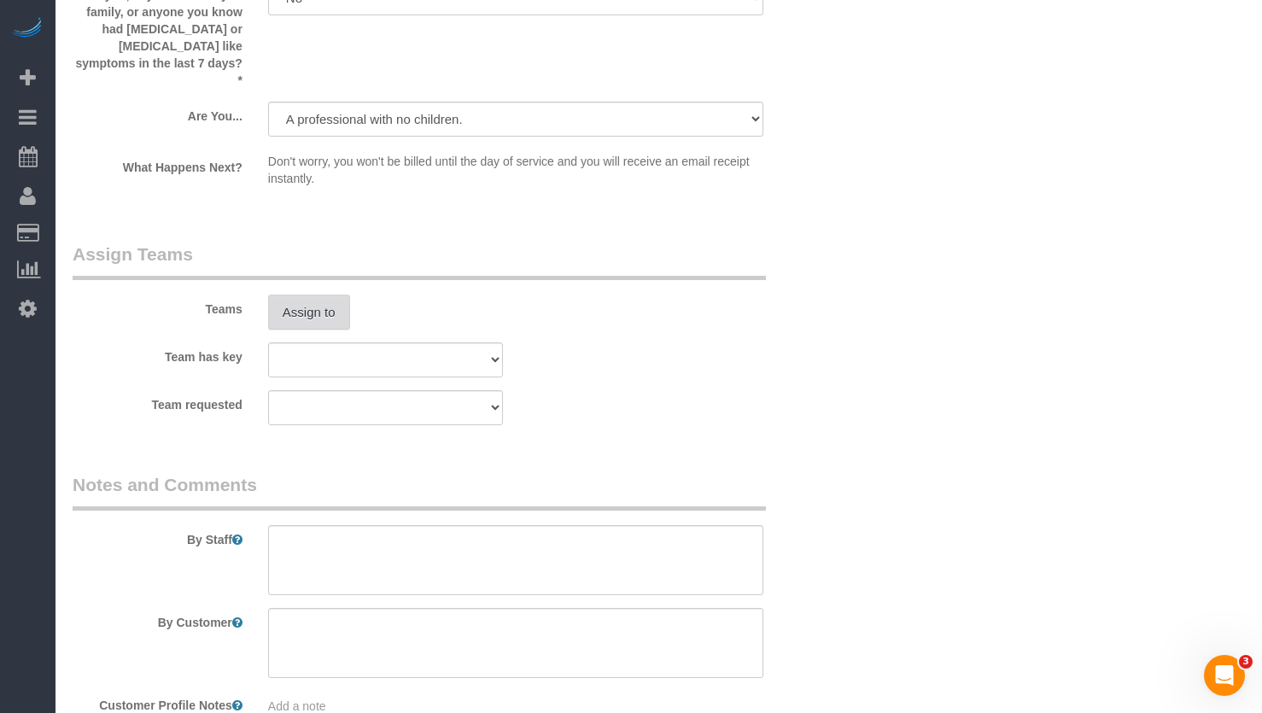
click at [293, 324] on button "Assign to" at bounding box center [309, 313] width 82 height 36
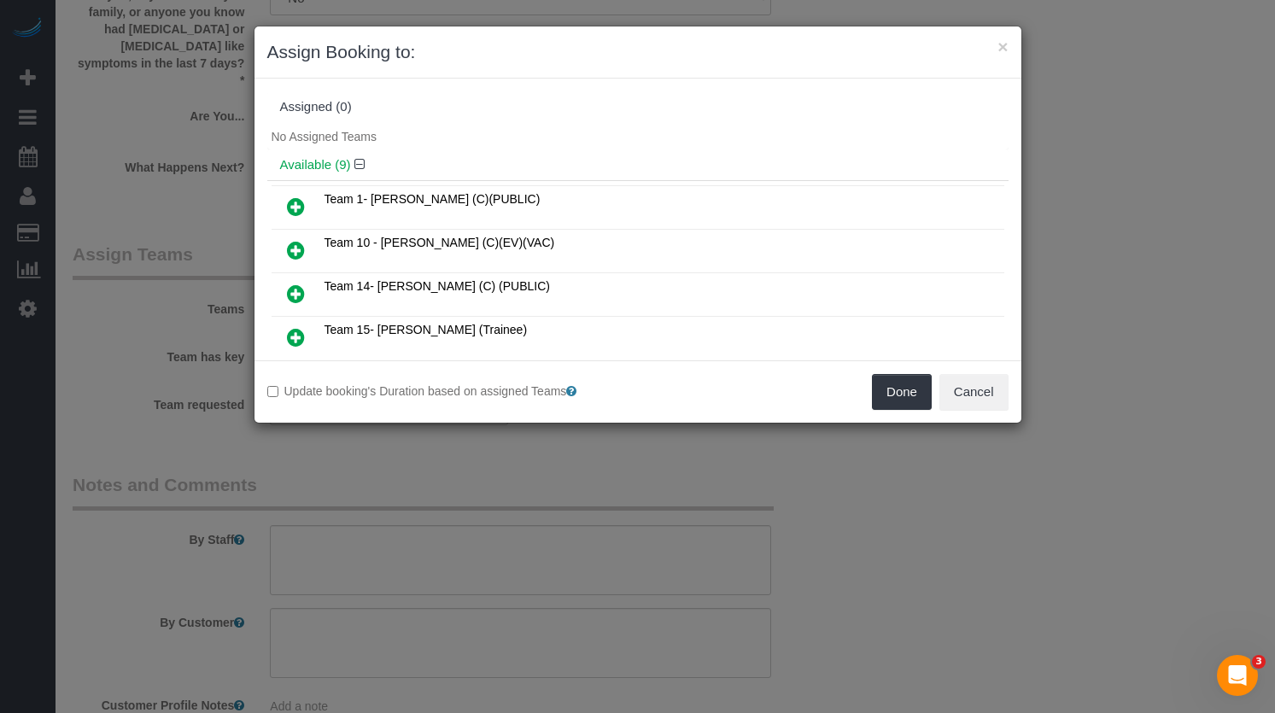
click at [295, 244] on icon at bounding box center [296, 250] width 18 height 20
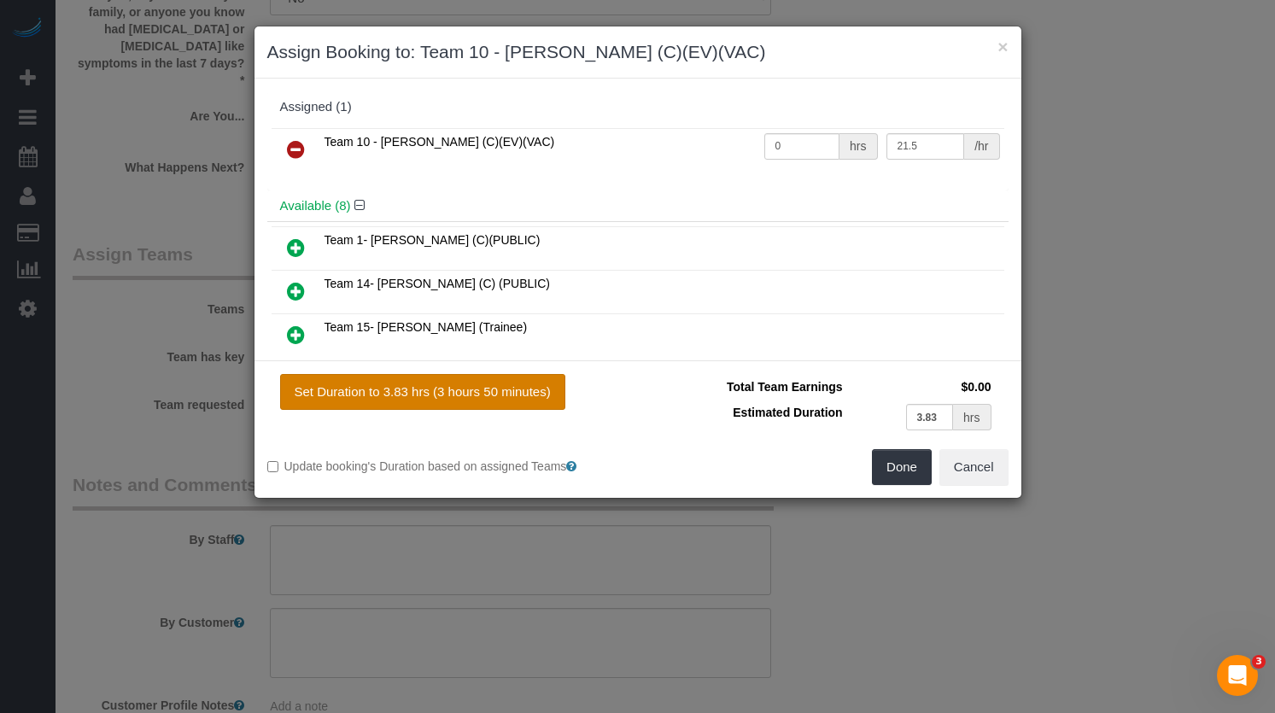
click at [497, 395] on button "Set Duration to 3.83 hrs (3 hours 50 minutes)" at bounding box center [422, 392] width 285 height 36
type input "3.83"
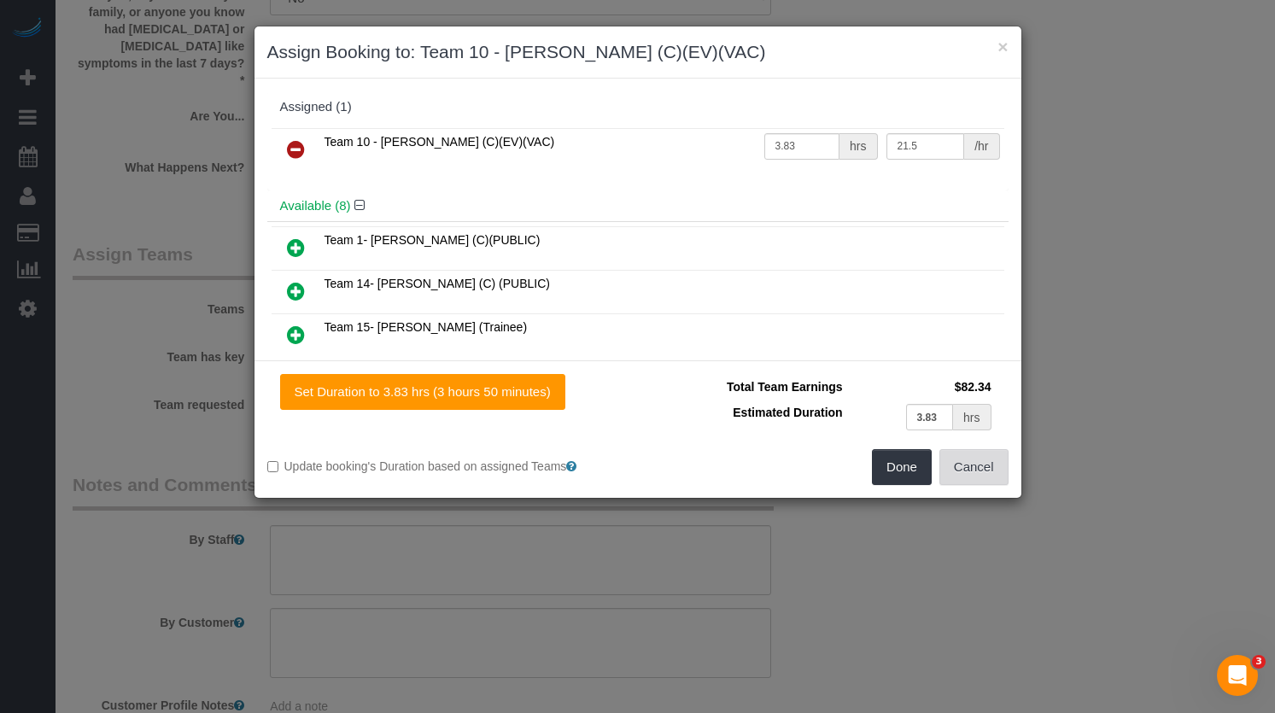
click at [965, 478] on button "Cancel" at bounding box center [973, 467] width 69 height 36
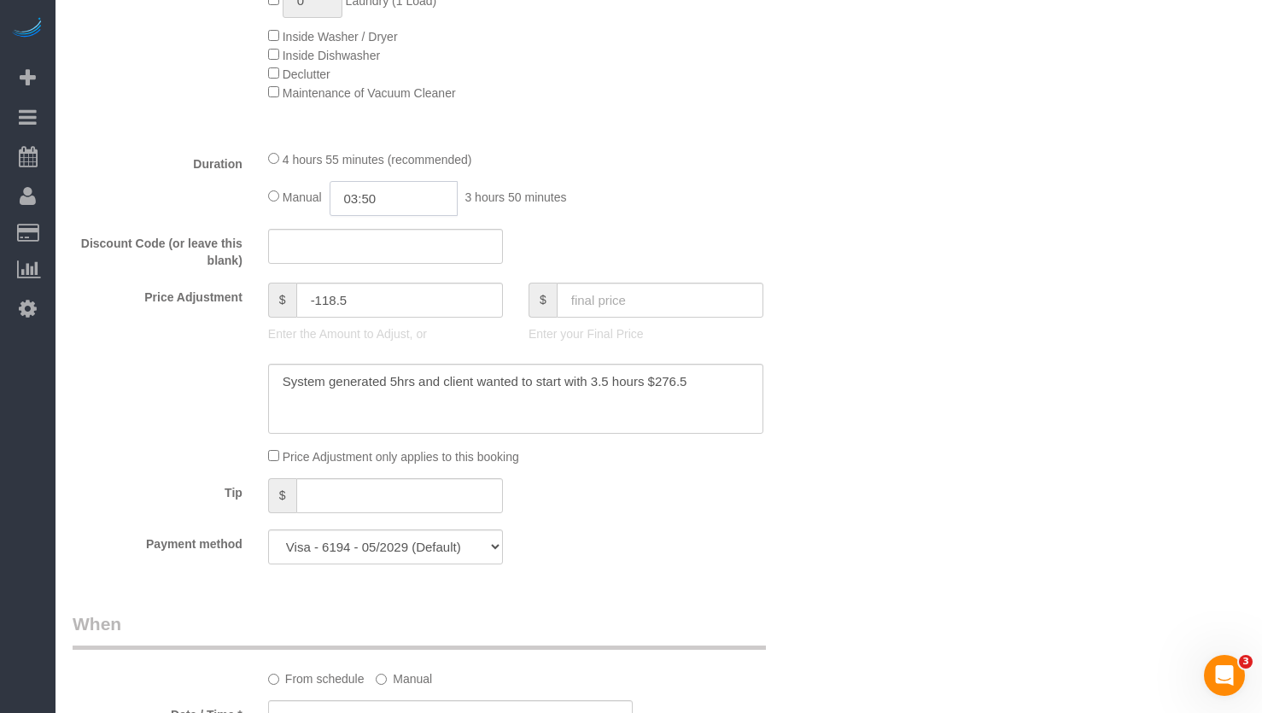
scroll to position [0, 0]
click at [399, 206] on input "03:50" at bounding box center [394, 198] width 128 height 35
type input "03:30"
drag, startPoint x: 873, startPoint y: 221, endPoint x: 859, endPoint y: 232, distance: 17.6
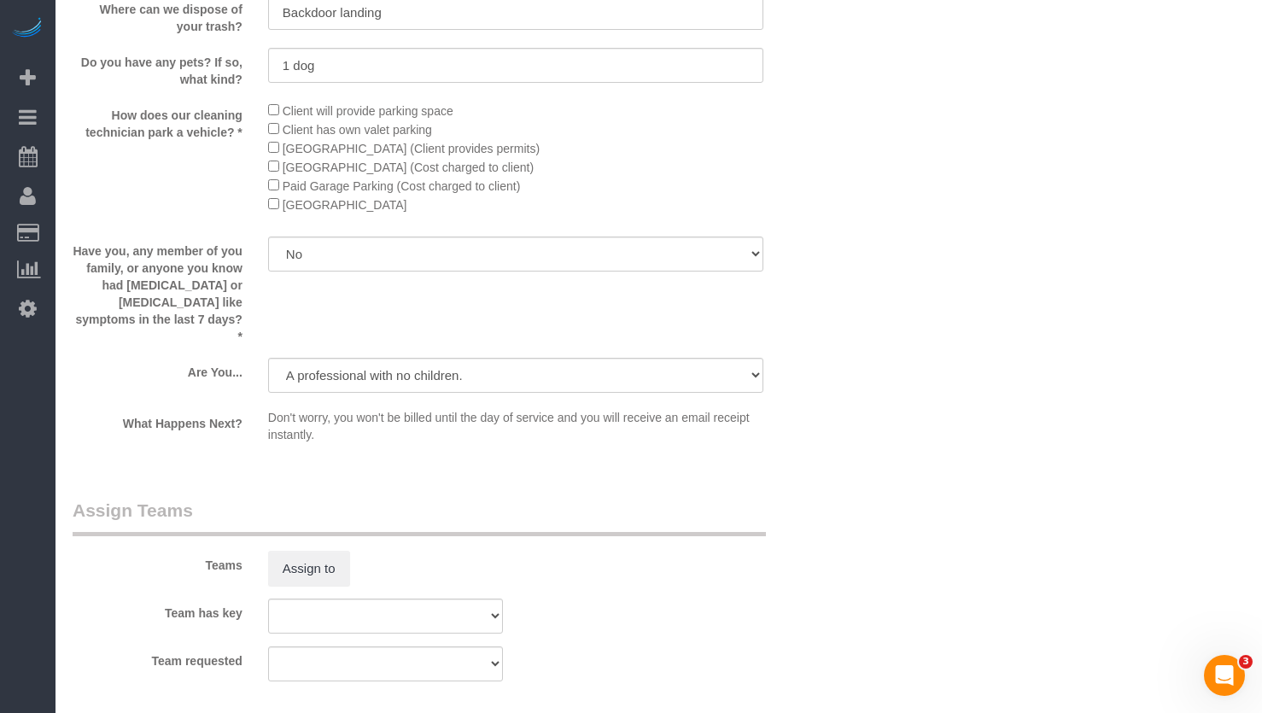
scroll to position [3159, 0]
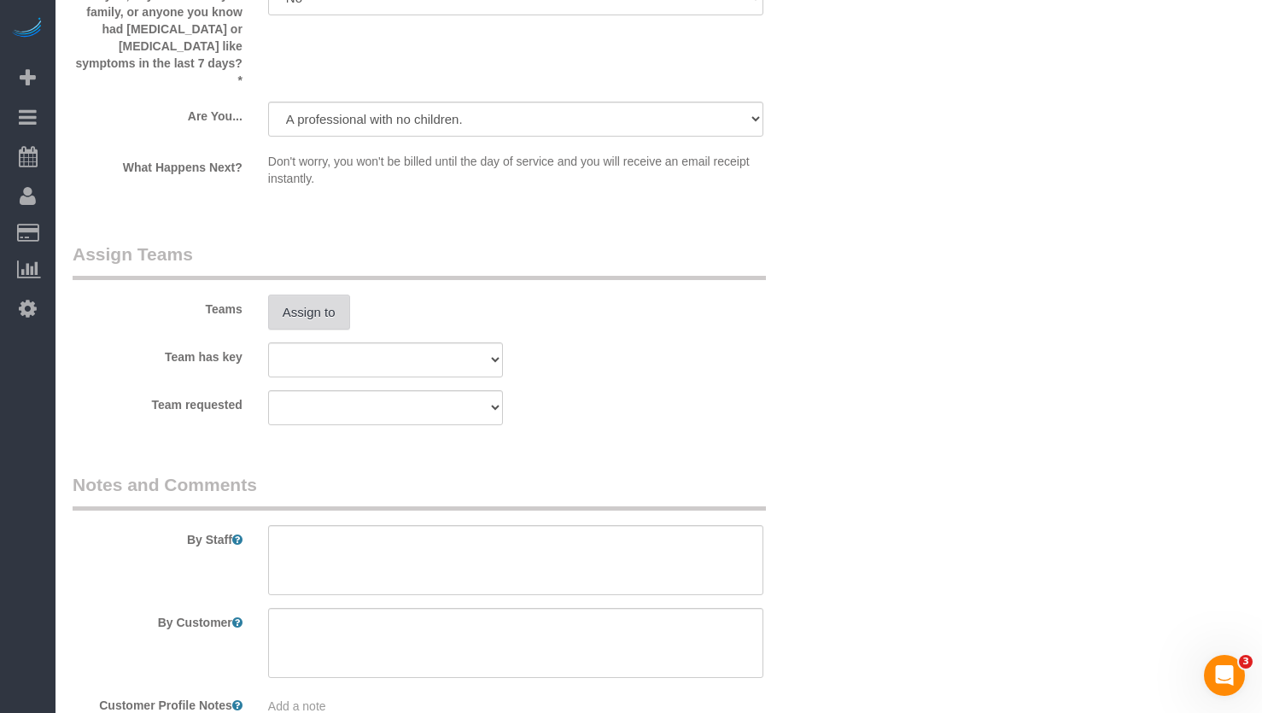
click at [307, 308] on button "Assign to" at bounding box center [309, 313] width 82 height 36
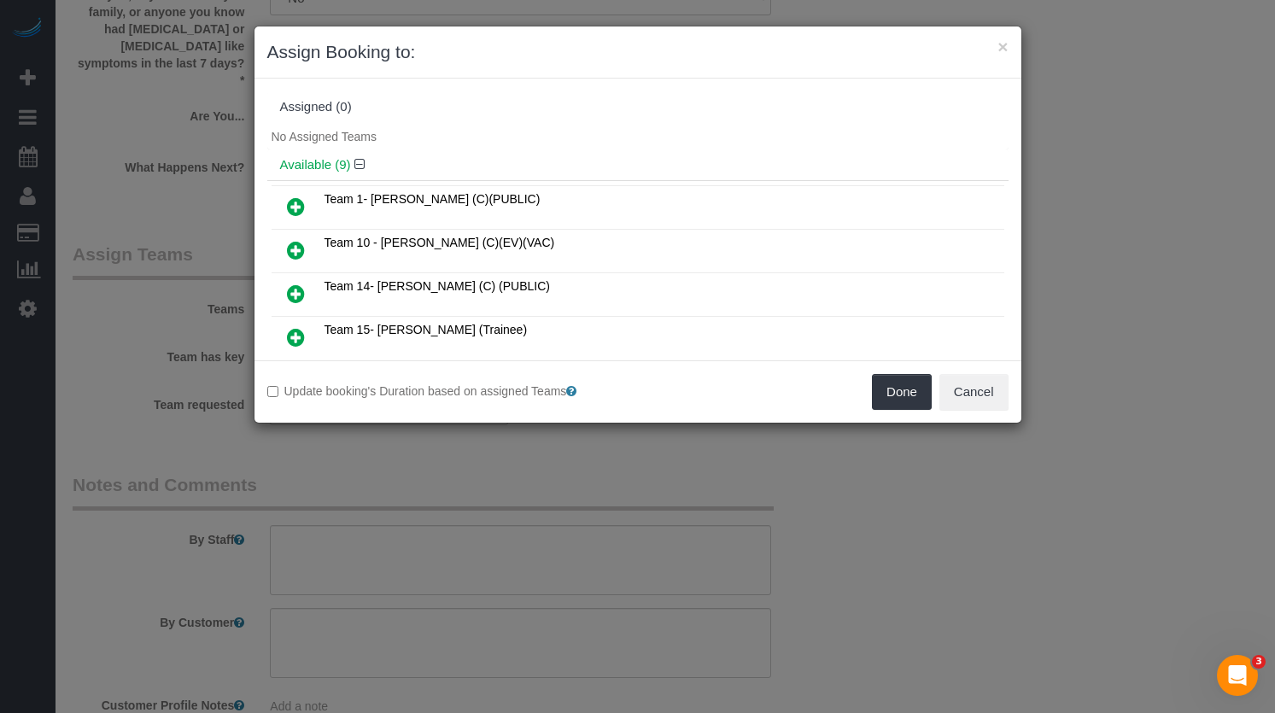
click at [289, 253] on icon at bounding box center [296, 250] width 18 height 20
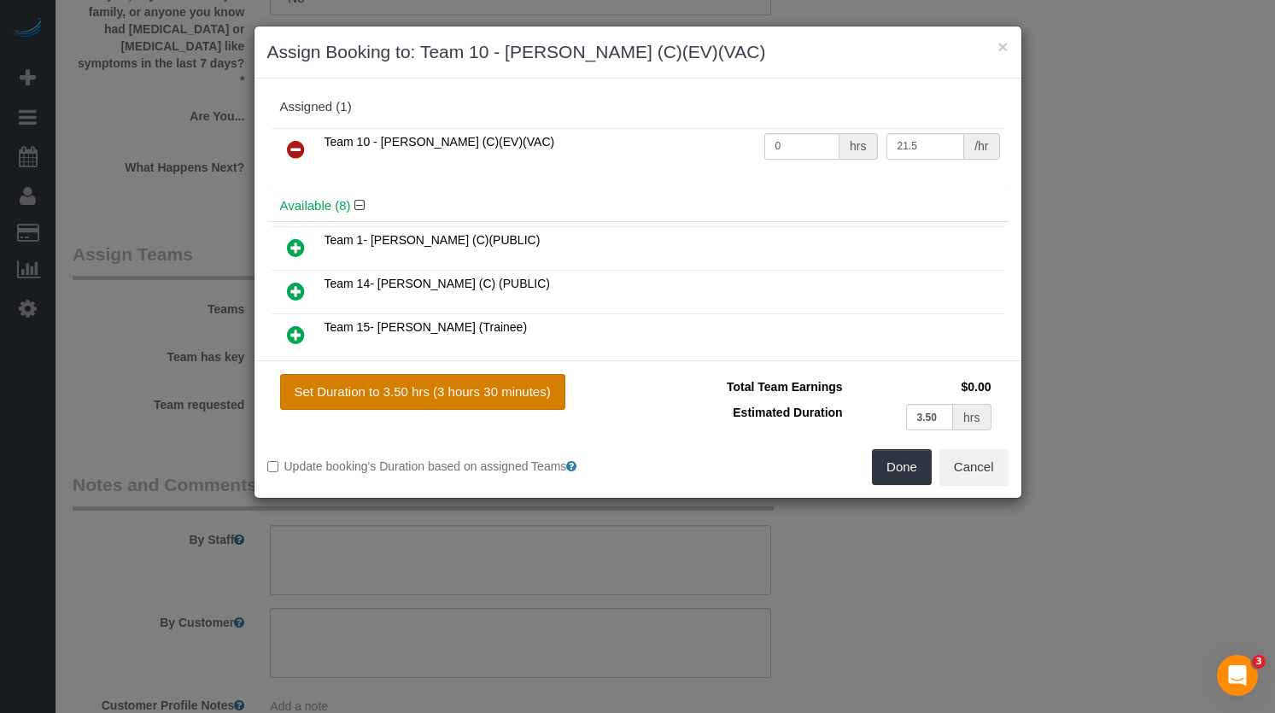
click at [481, 388] on button "Set Duration to 3.50 hrs (3 hours 30 minutes)" at bounding box center [422, 392] width 285 height 36
type input "3.50"
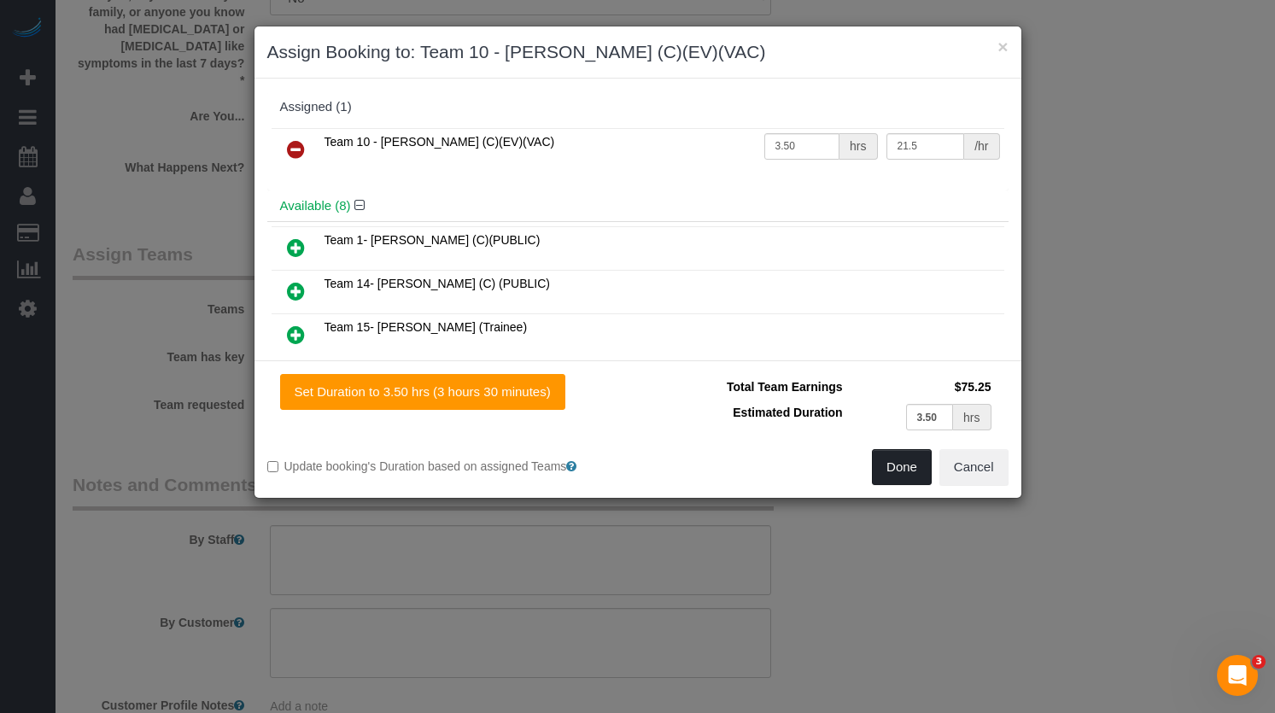
click at [897, 470] on button "Done" at bounding box center [902, 467] width 60 height 36
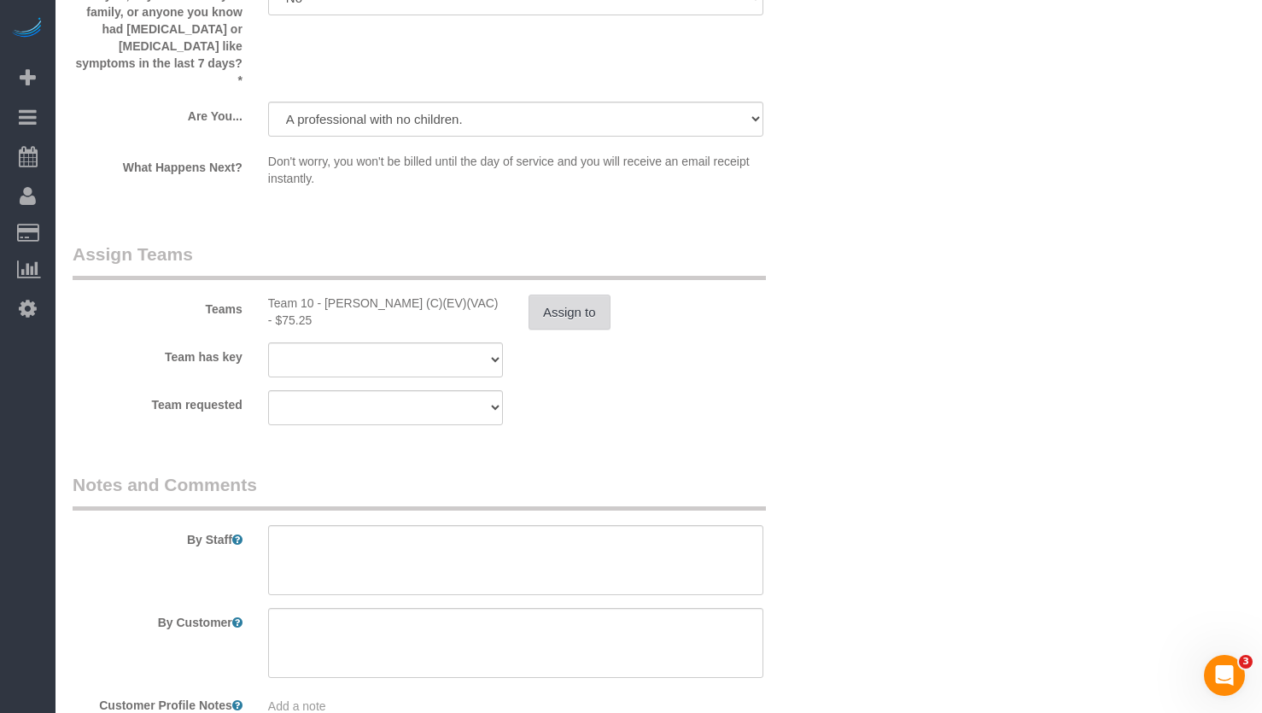
scroll to position [3330, 0]
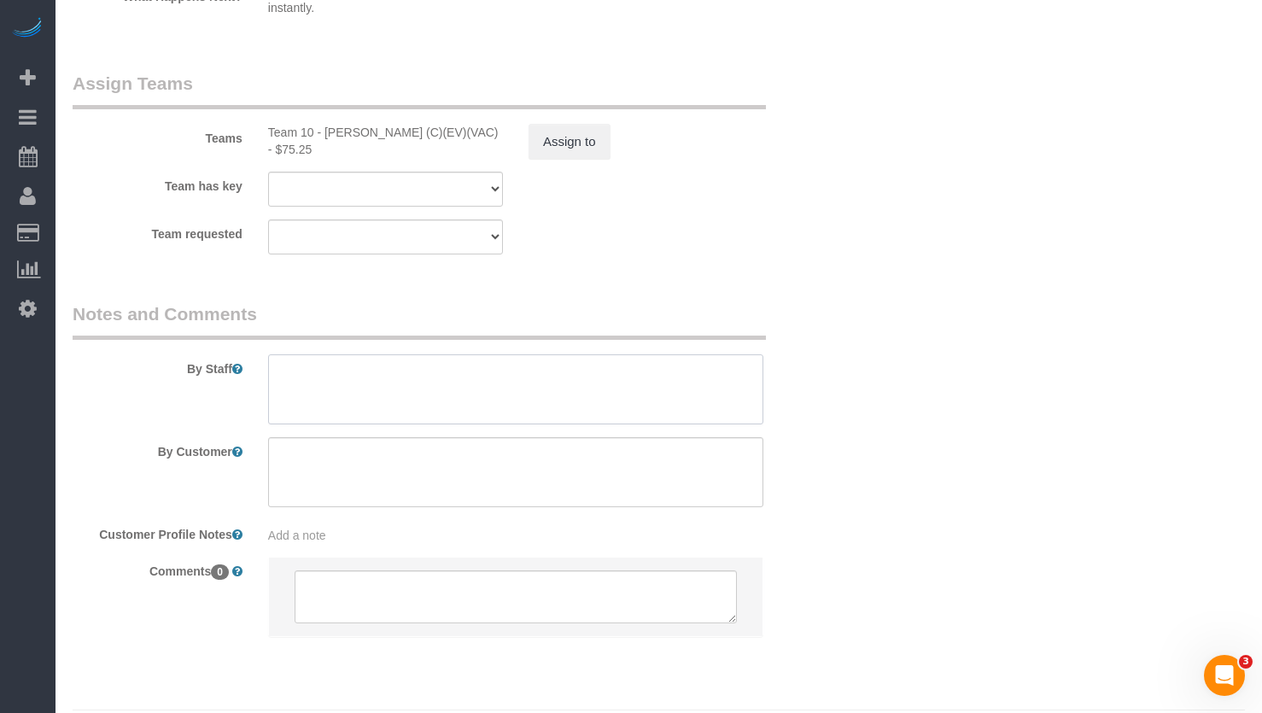
click at [440, 397] on textarea at bounding box center [515, 389] width 495 height 70
paste textarea "Initial Cleaning for a weekly cleaning. Partial Cleaning. 1). General Cleaning.…"
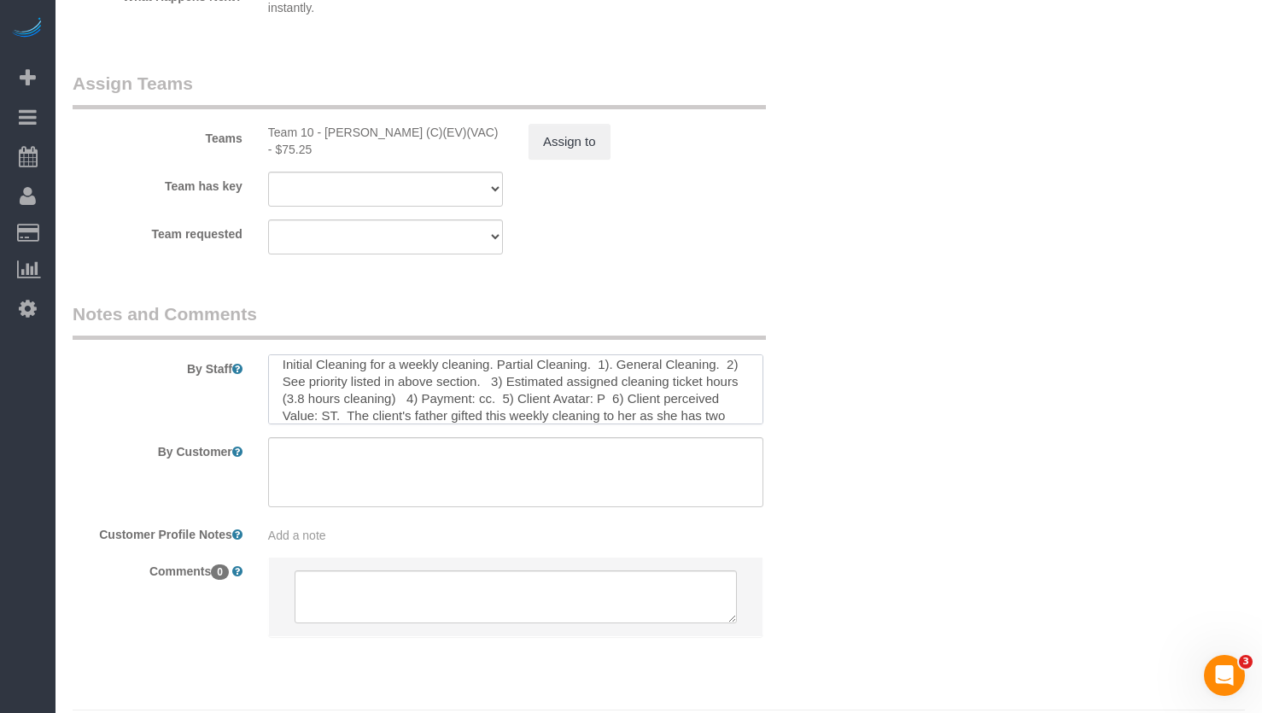
scroll to position [0, 0]
drag, startPoint x: 581, startPoint y: 374, endPoint x: 385, endPoint y: 362, distance: 196.8
click at [385, 362] on textarea at bounding box center [515, 389] width 495 height 70
click at [458, 373] on textarea at bounding box center [515, 389] width 495 height 70
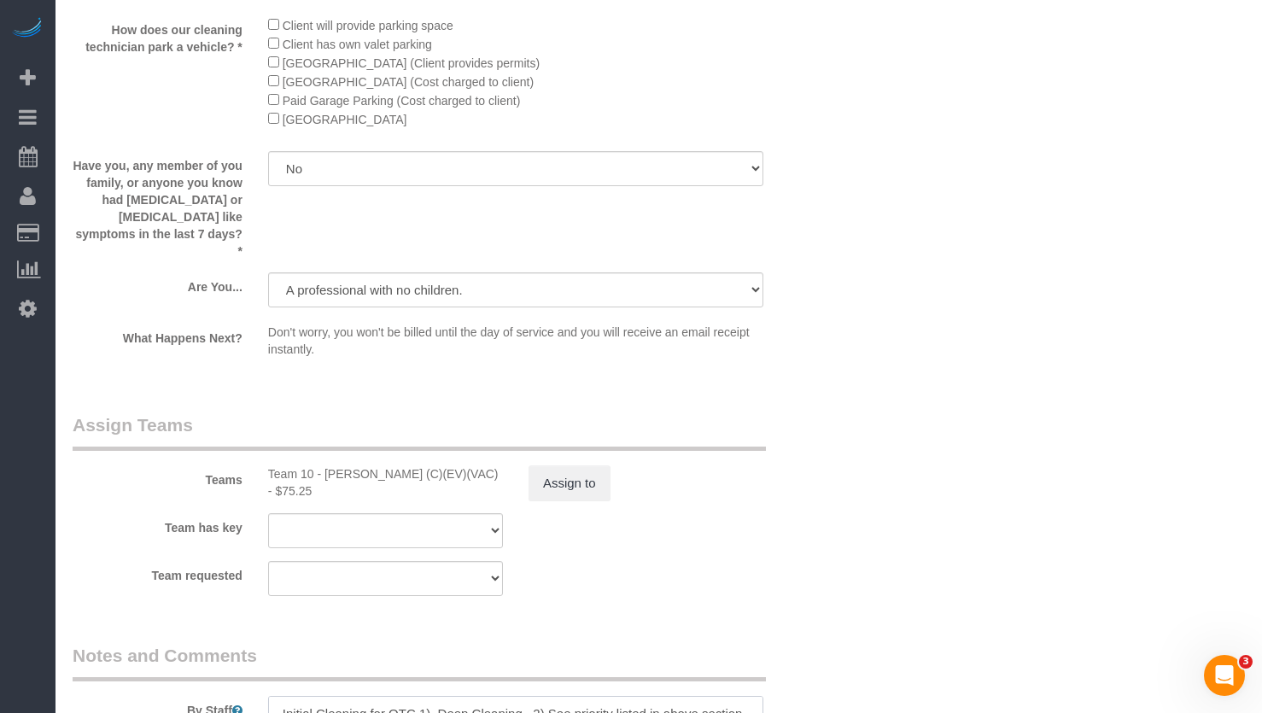
scroll to position [2903, 0]
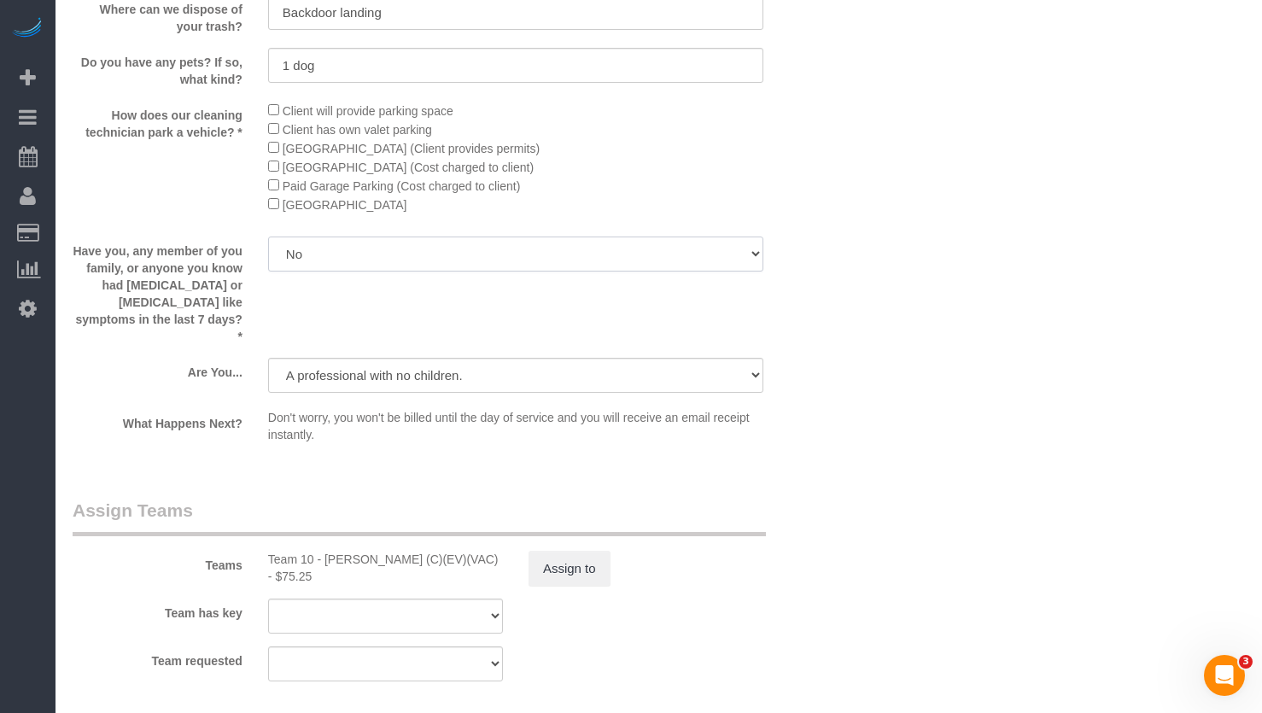
click at [385, 272] on select "Yes No" at bounding box center [515, 254] width 495 height 35
click at [268, 257] on select "Yes No" at bounding box center [515, 254] width 495 height 35
click at [337, 391] on select "A parent with kids living at home. A parent with kids out of home. A person loo…" at bounding box center [515, 375] width 495 height 35
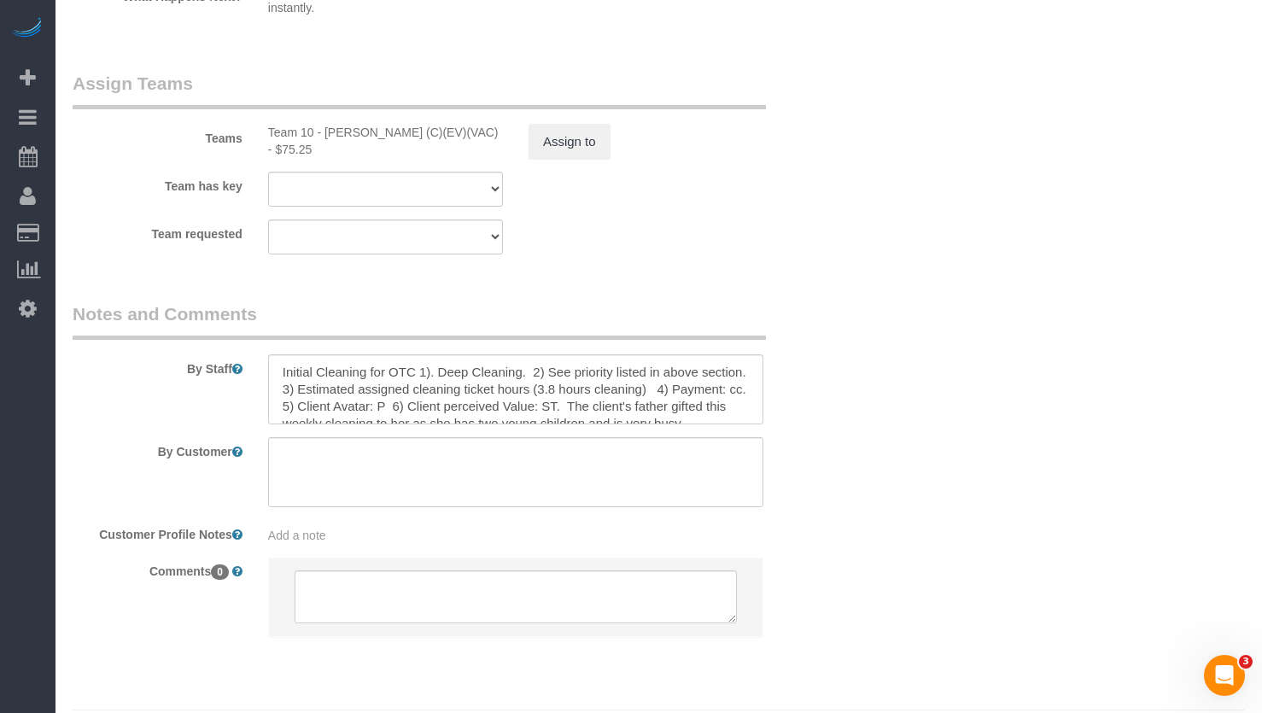
scroll to position [3381, 0]
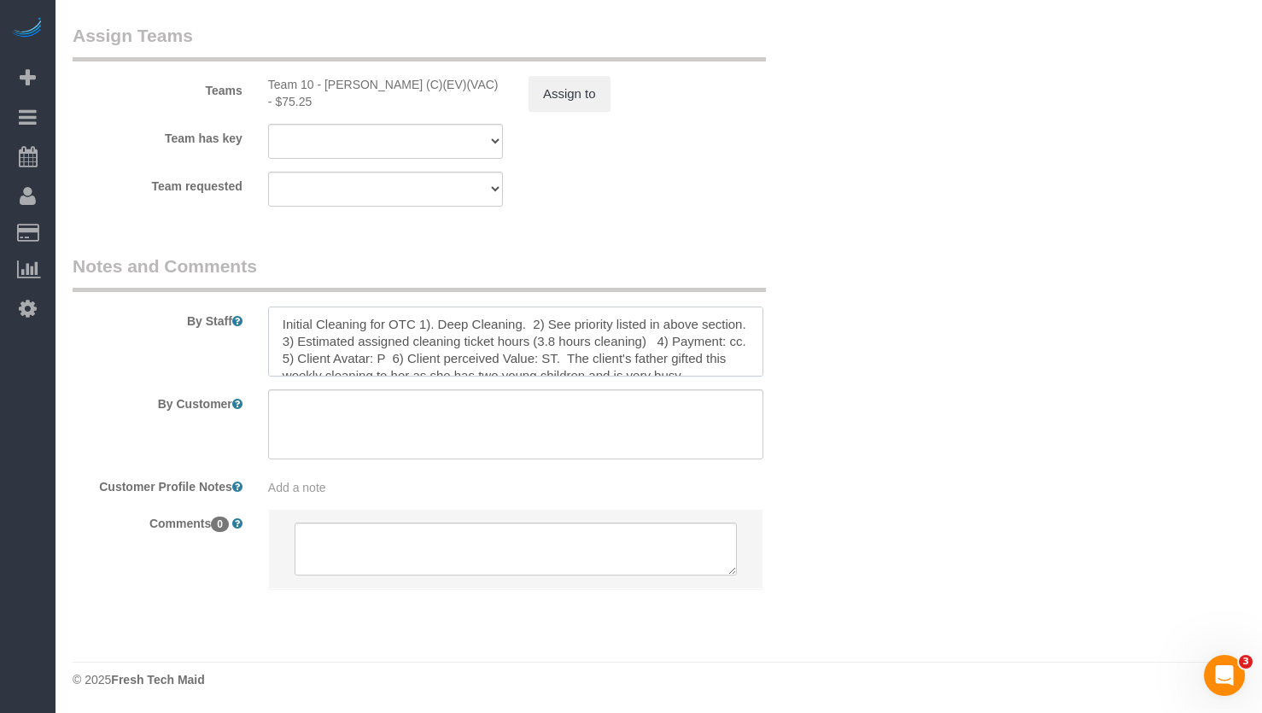
click at [575, 341] on textarea at bounding box center [515, 342] width 495 height 70
click at [549, 342] on textarea at bounding box center [515, 342] width 495 height 70
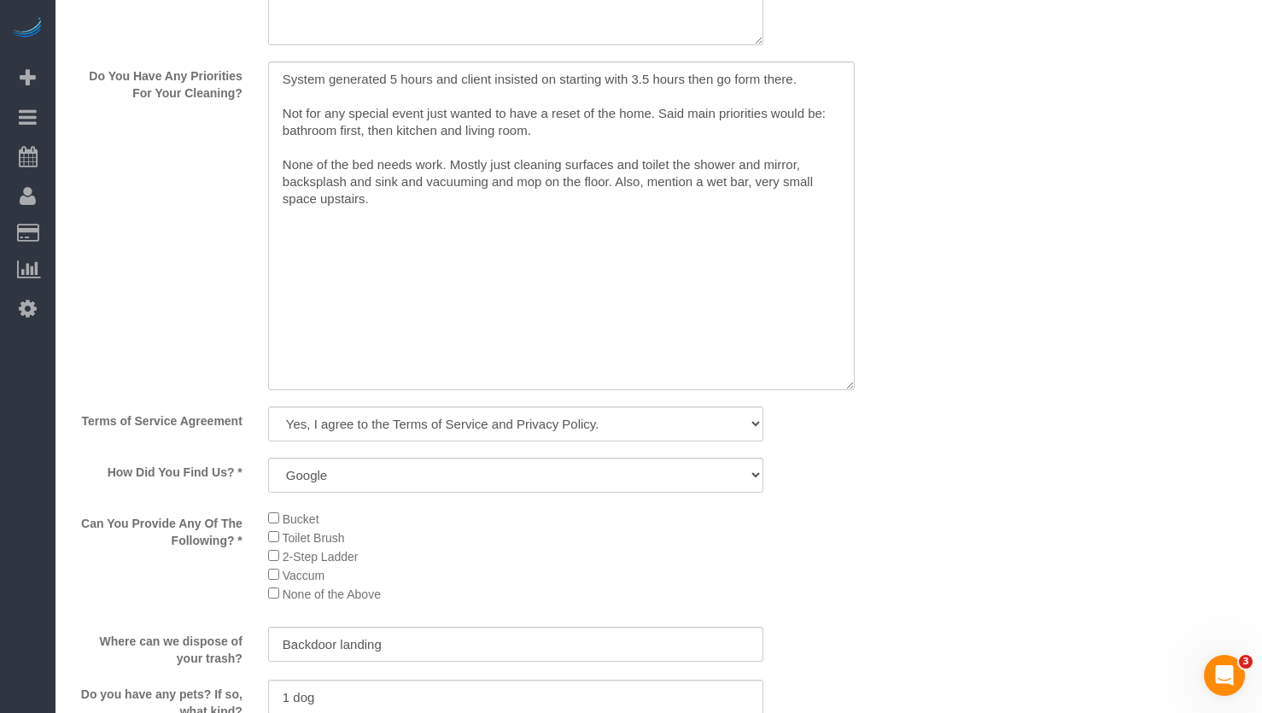
scroll to position [2186, 0]
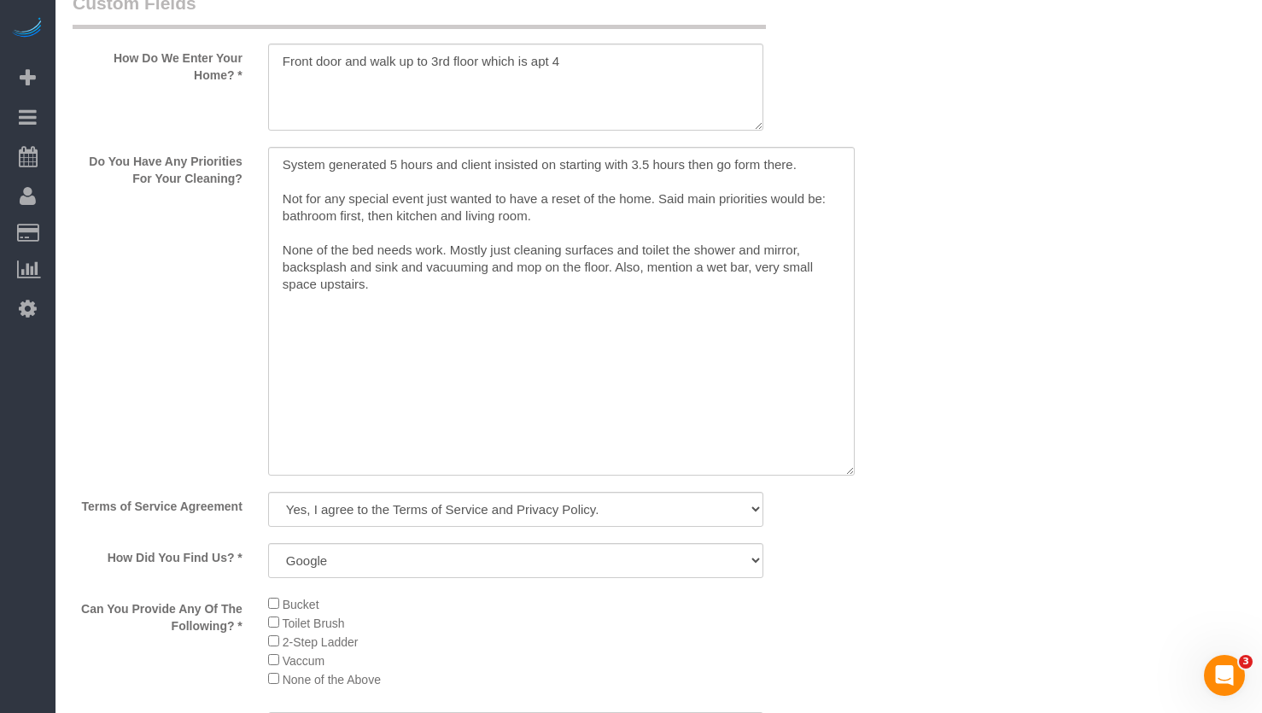
type textarea "Initial Cleaning for OTC 1). Deep Cleaning. 2) See priority listed in above sec…"
drag, startPoint x: 282, startPoint y: 223, endPoint x: 246, endPoint y: 170, distance: 63.9
click at [246, 170] on div "Do You Have Any Priorities For Your Cleaning?" at bounding box center [450, 313] width 781 height 332
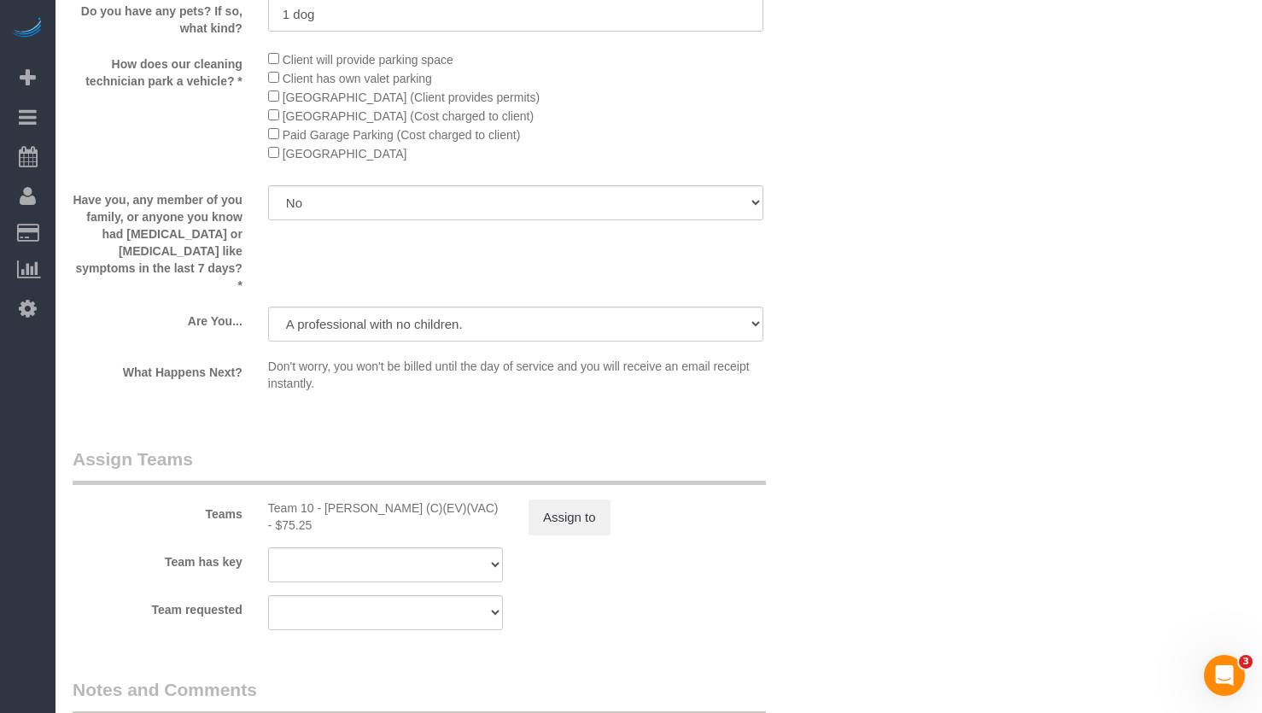
scroll to position [3381, 0]
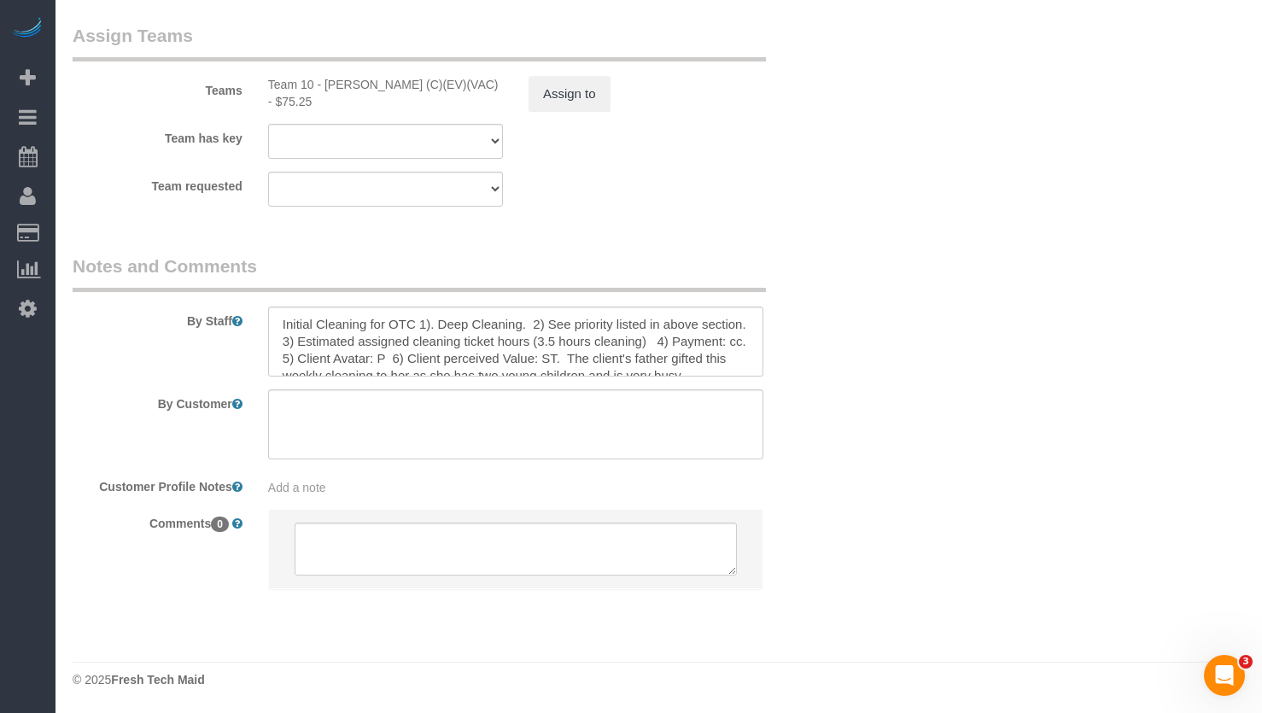
type textarea "Not for any special event just wanted to have a reset of the home. Said main pr…"
click at [377, 356] on textarea at bounding box center [515, 342] width 495 height 70
drag, startPoint x: 555, startPoint y: 355, endPoint x: 754, endPoint y: 400, distance: 203.8
click at [754, 400] on sui-booking-comments "By Staff By Customer Customer Profile Notes Add a note Comments 0" at bounding box center [451, 430] width 756 height 353
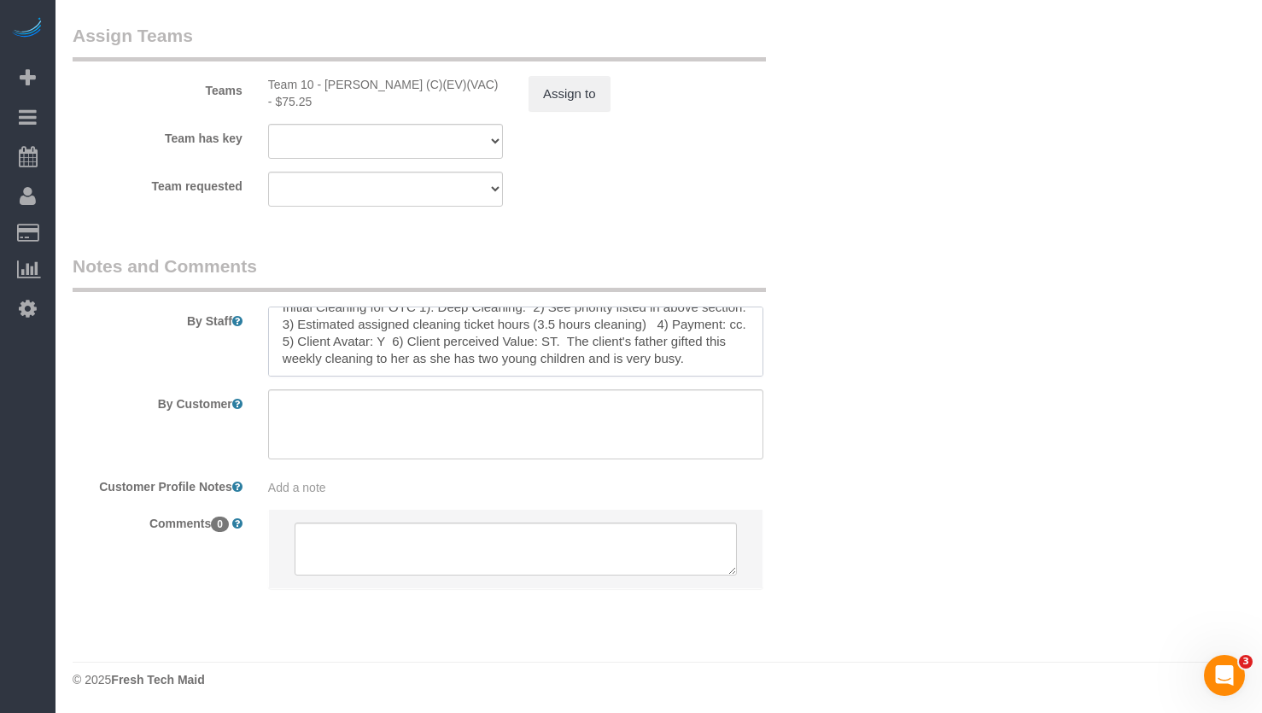
paste textarea "System generated 5 hours and client insisted on starting with 3.5 hours then go…"
click at [552, 360] on textarea at bounding box center [515, 342] width 495 height 70
click at [558, 358] on textarea at bounding box center [515, 342] width 495 height 70
click at [654, 368] on textarea at bounding box center [515, 342] width 495 height 70
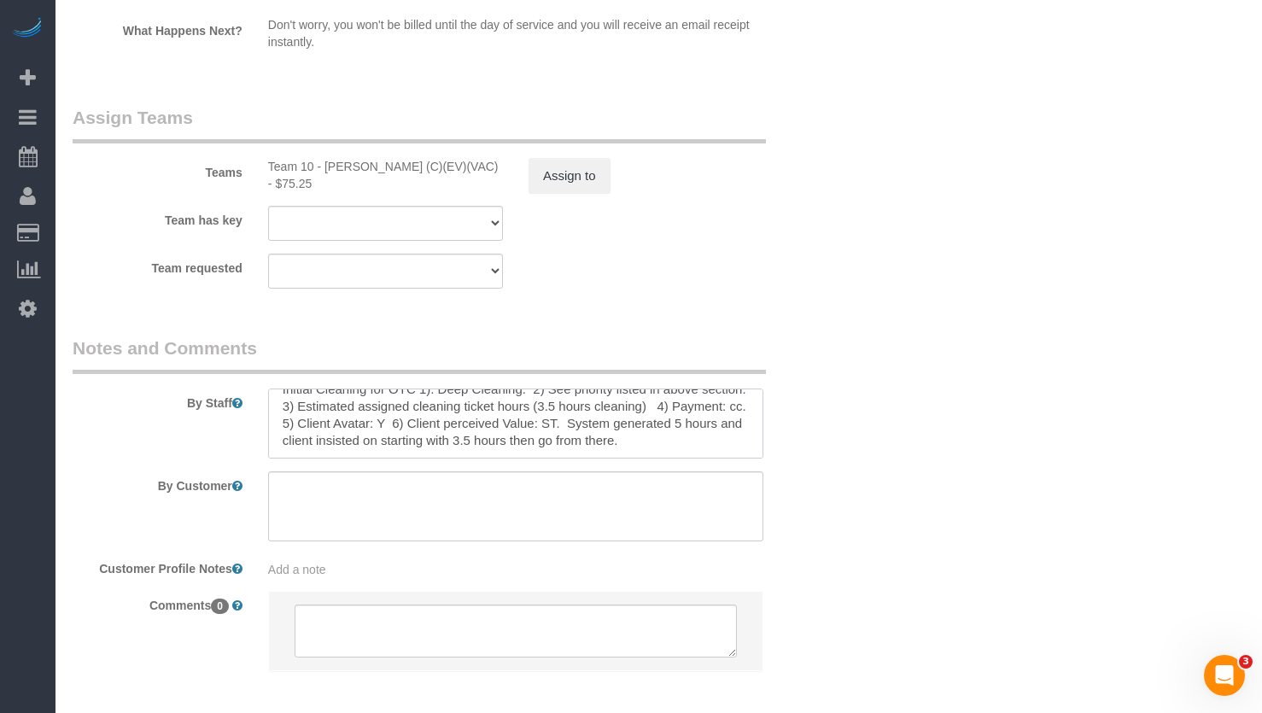
scroll to position [3381, 0]
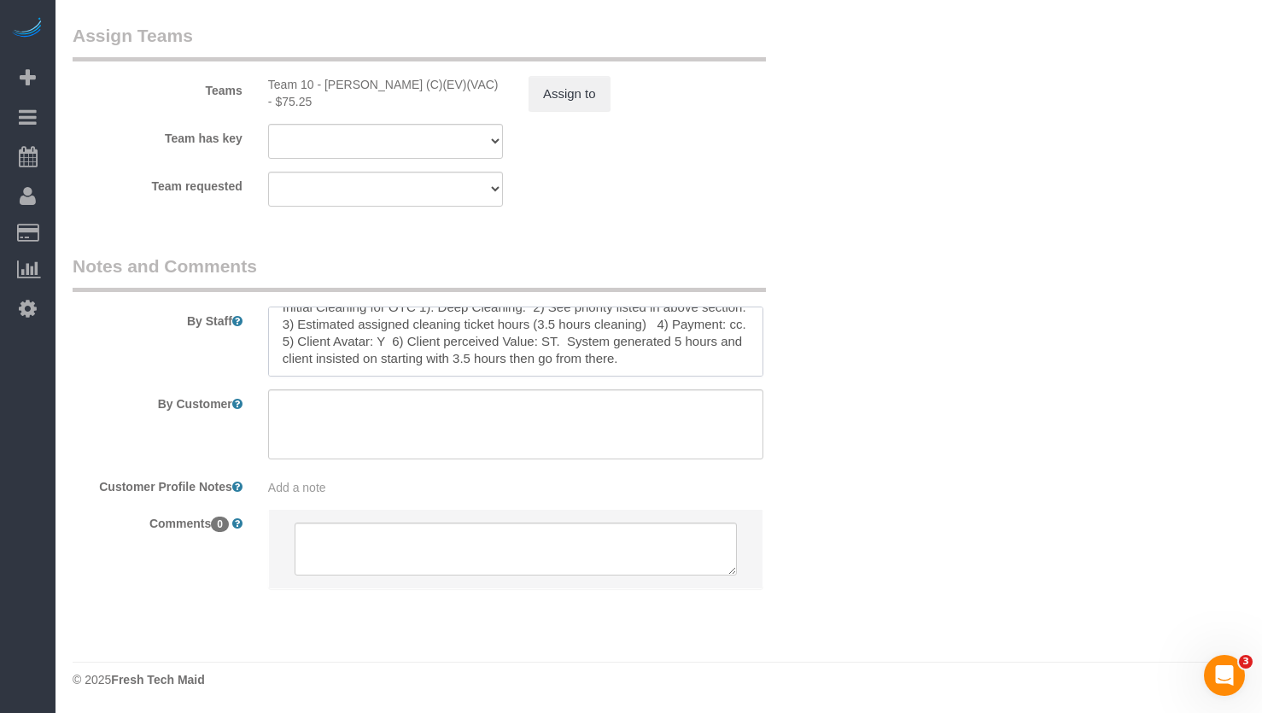
click at [499, 359] on textarea at bounding box center [515, 342] width 495 height 70
type textarea "Initial Cleaning for OTC 1). Deep Cleaning. 2) See priority listed in above sec…"
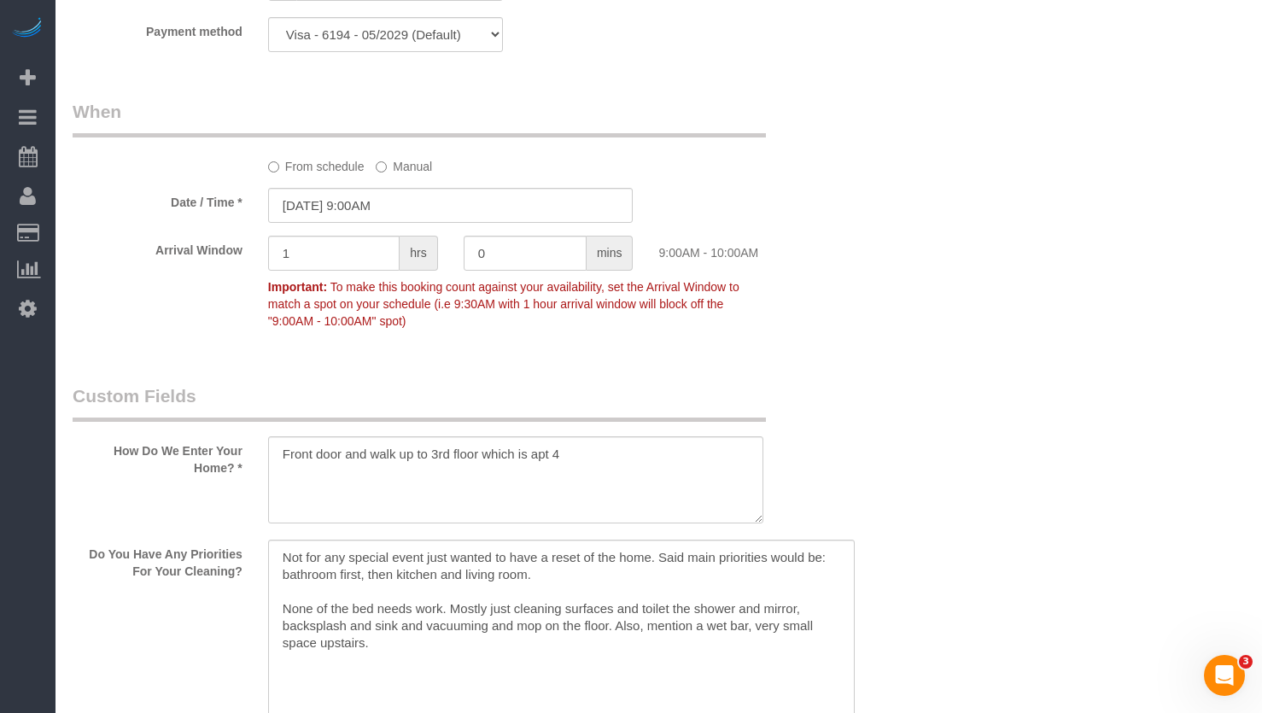
scroll to position [1964, 0]
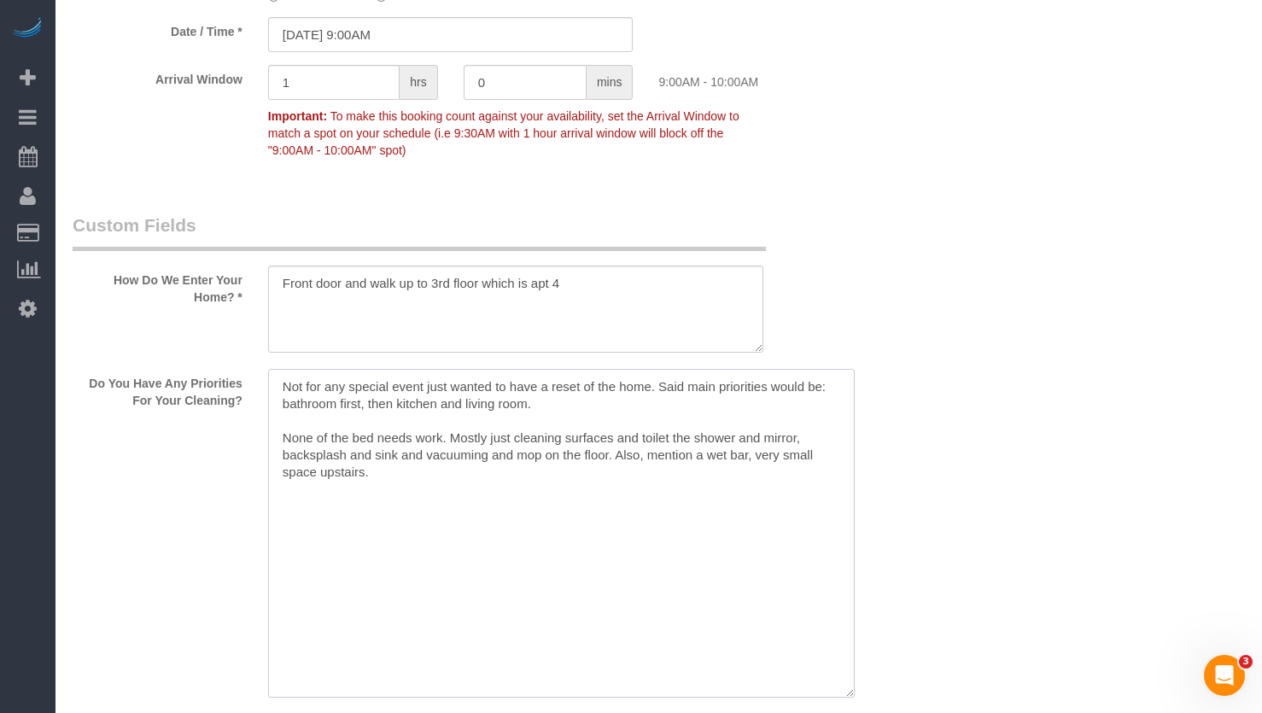
drag, startPoint x: 570, startPoint y: 512, endPoint x: 220, endPoint y: 395, distance: 368.3
click at [220, 395] on div "Do You Have Any Priorities For Your Cleaning?" at bounding box center [450, 535] width 781 height 332
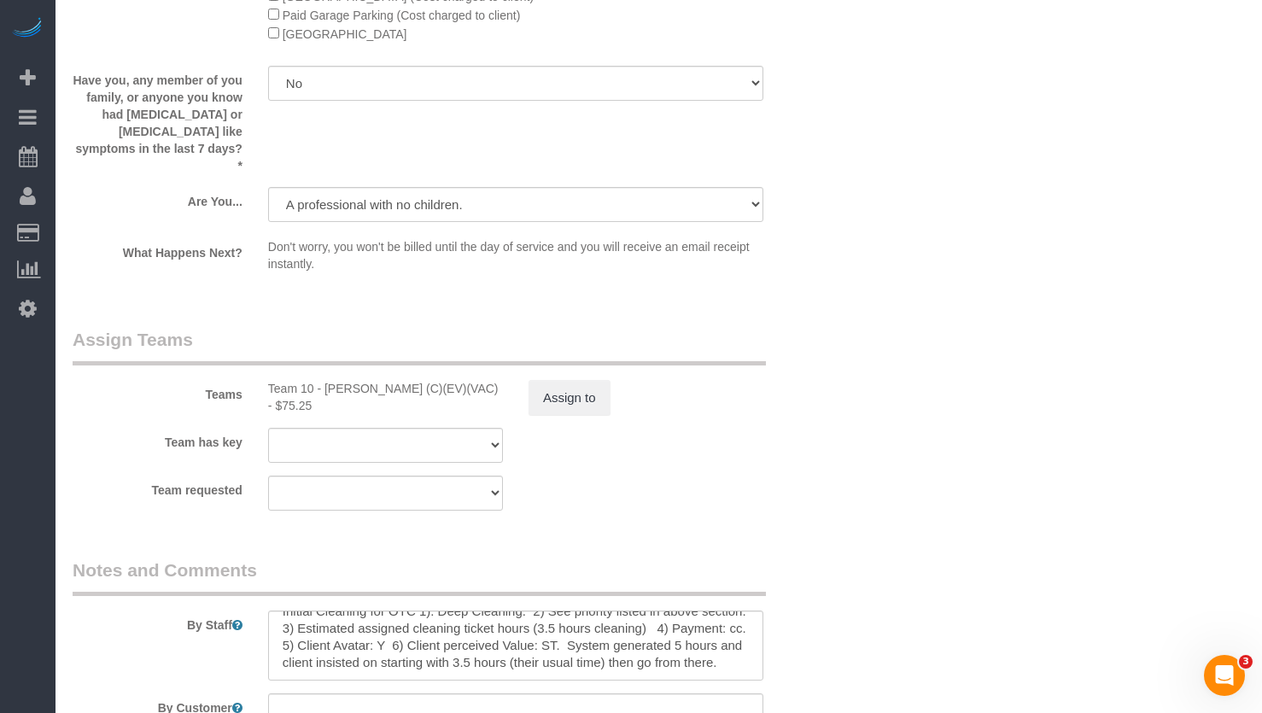
scroll to position [3296, 0]
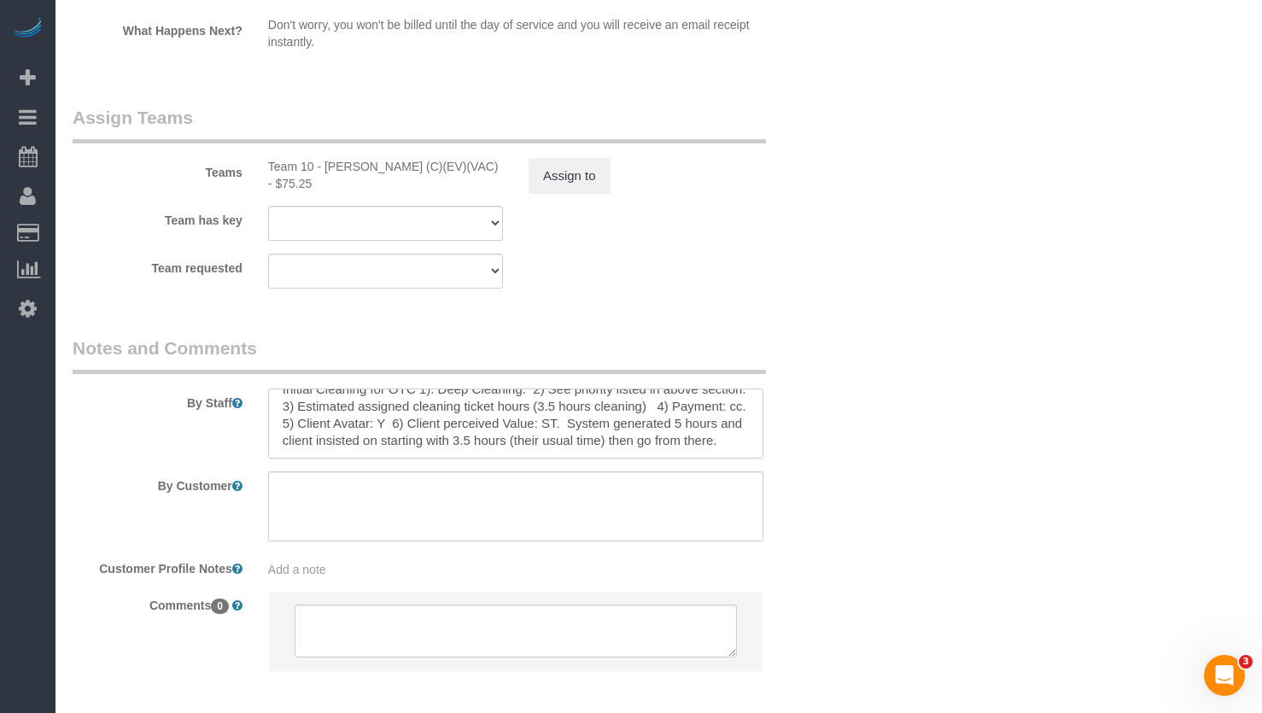
drag, startPoint x: 557, startPoint y: 428, endPoint x: 748, endPoint y: 471, distance: 196.2
click at [748, 471] on sui-booking-comments "By Staff By Customer Customer Profile Notes Add a note Comments 0" at bounding box center [451, 512] width 756 height 353
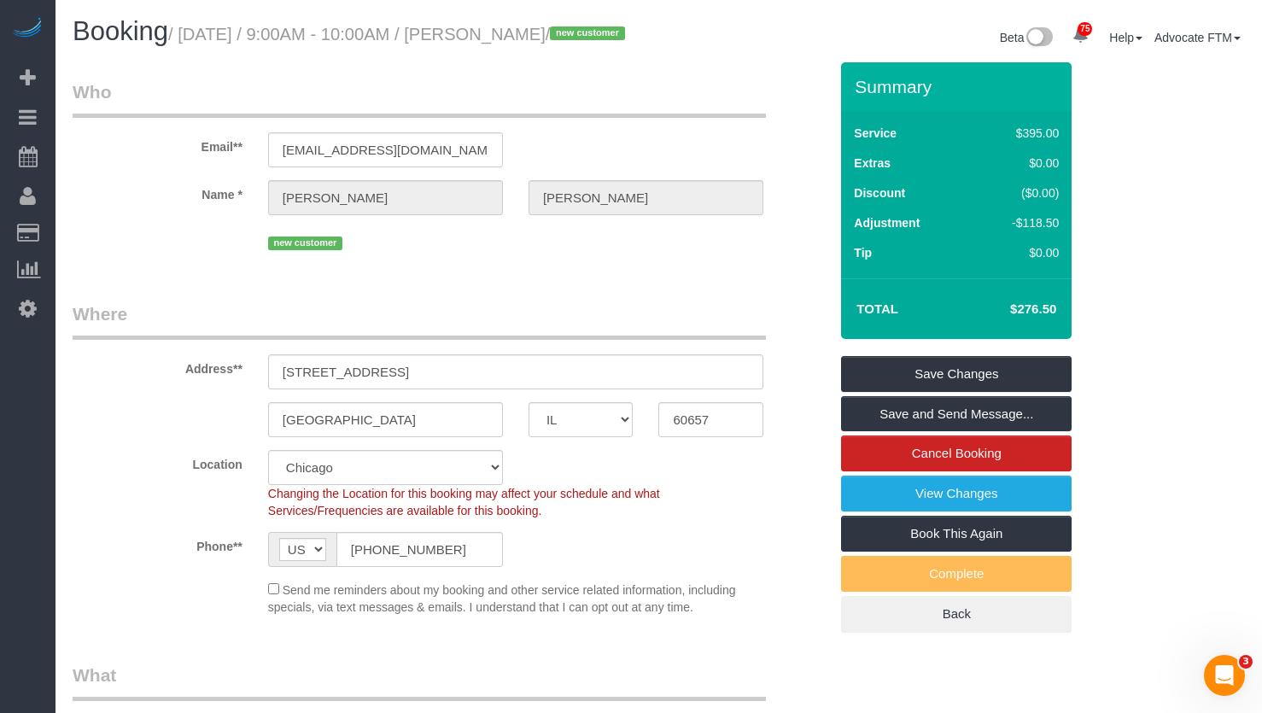
scroll to position [171, 0]
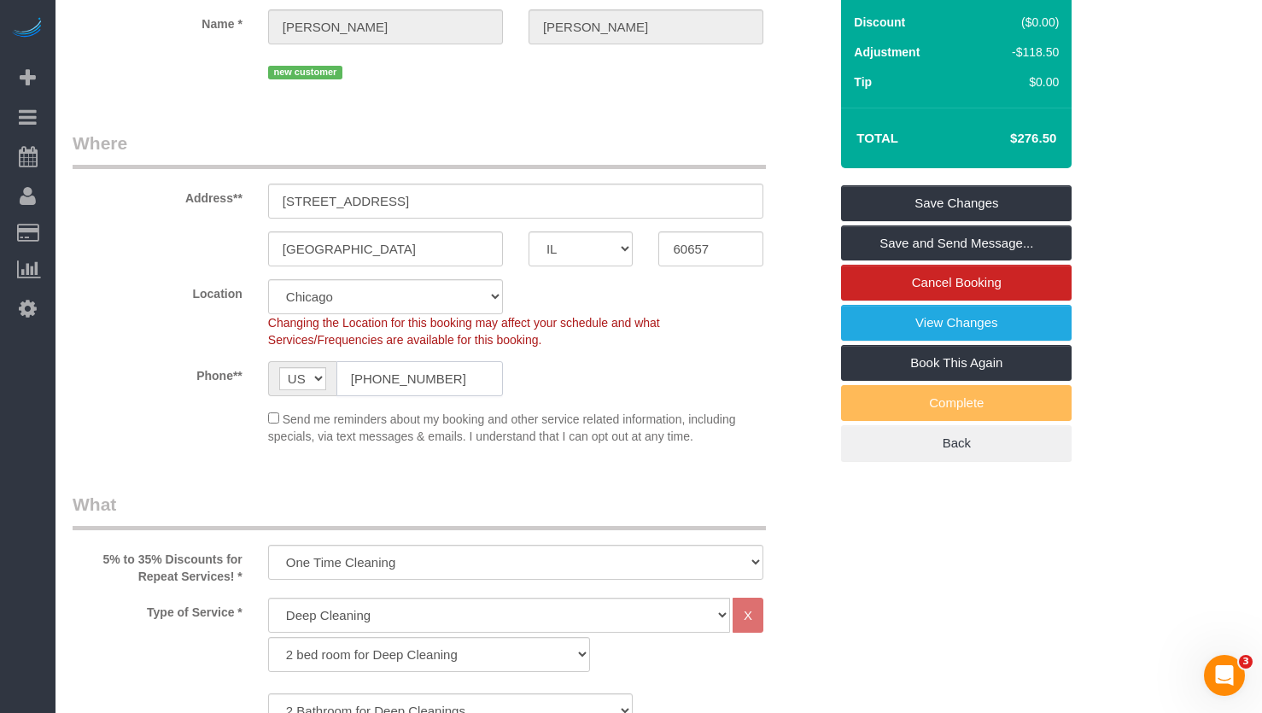
drag, startPoint x: 456, startPoint y: 396, endPoint x: 161, endPoint y: 388, distance: 295.6
click at [161, 388] on div "Phone** AF AL DZ AD AO AI AQ AG AR AM AW AU AT AZ BS BH BD BB BY BE BZ BJ BM BT…" at bounding box center [450, 378] width 781 height 35
drag, startPoint x: 1006, startPoint y: 153, endPoint x: 1031, endPoint y: 168, distance: 29.9
click at [1057, 160] on td "$276.50" at bounding box center [1007, 138] width 111 height 43
copy h4 "$276.50"
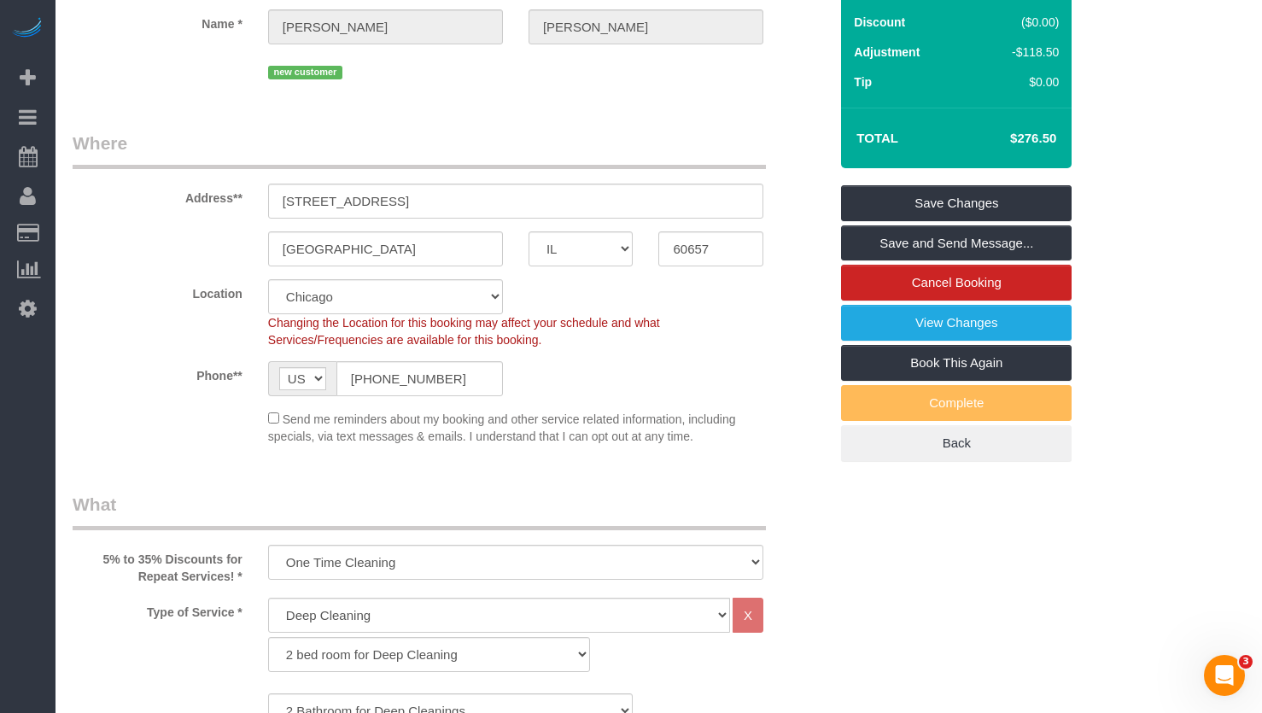
scroll to position [0, 0]
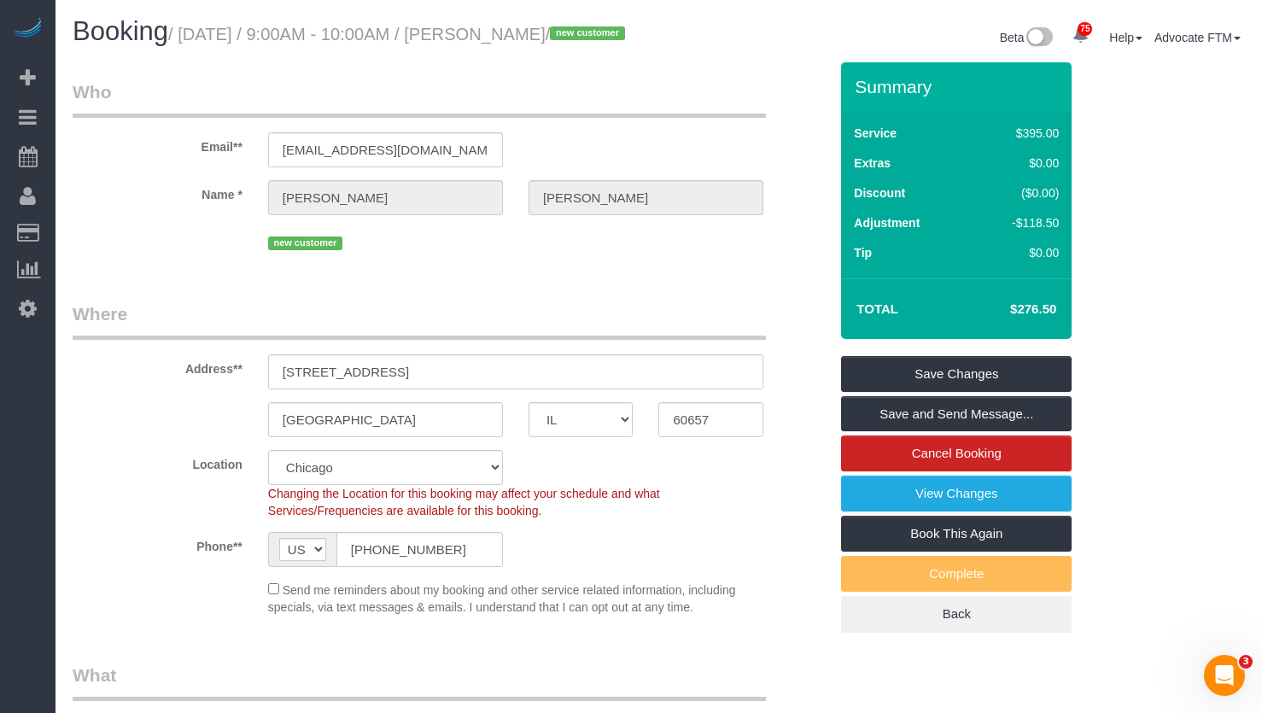
drag, startPoint x: 480, startPoint y: 33, endPoint x: 593, endPoint y: 38, distance: 113.7
click at [593, 38] on small "/ August 15, 2025 / 9:00AM - 10:00AM / Jennifer Meyer / new customer" at bounding box center [399, 34] width 462 height 19
copy small "Jennifer Meyer"
drag, startPoint x: 1001, startPoint y: 328, endPoint x: 1061, endPoint y: 329, distance: 60.6
click at [1061, 329] on td "$276.50" at bounding box center [1007, 309] width 111 height 43
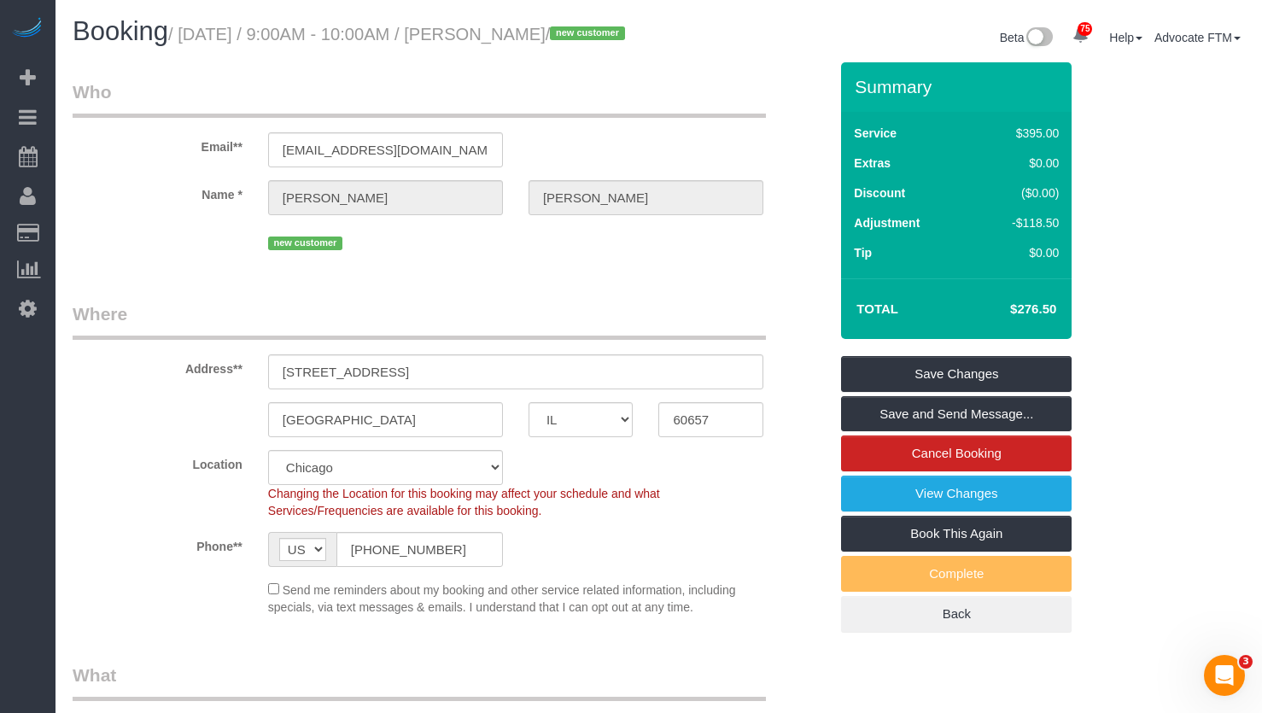
copy h4 "$276.50"
drag, startPoint x: 1063, startPoint y: 318, endPoint x: 1048, endPoint y: 319, distance: 15.5
click at [1063, 318] on td "$276.50" at bounding box center [1007, 309] width 111 height 43
drag, startPoint x: 1010, startPoint y: 330, endPoint x: 1049, endPoint y: 328, distance: 38.5
click at [1049, 317] on h4 "$276.50" at bounding box center [1007, 309] width 97 height 15
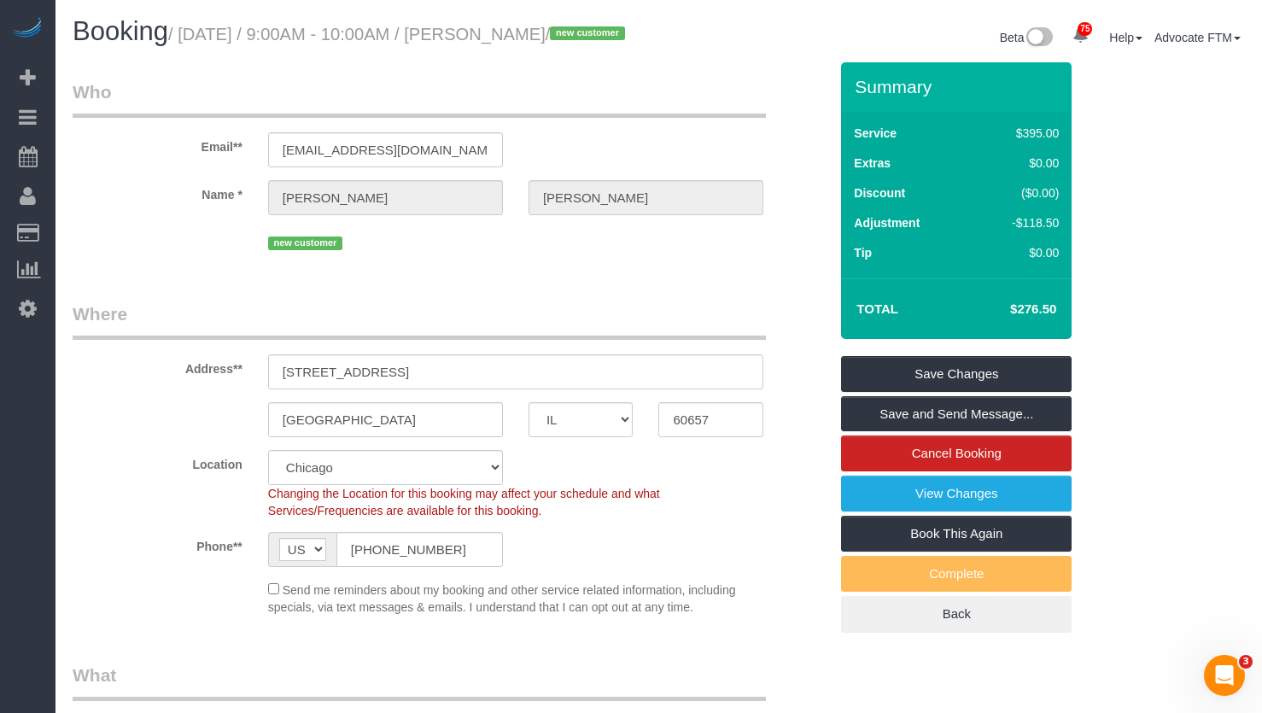
click at [1040, 317] on h4 "$276.50" at bounding box center [1007, 309] width 97 height 15
drag, startPoint x: 1019, startPoint y: 328, endPoint x: 1073, endPoint y: 330, distance: 54.7
click at [1073, 330] on div "Summary Service $395.00 Extras $0.00 Discount ($0.00) Adjustment -$118.50 Tip $…" at bounding box center [974, 364] width 293 height 605
copy table "Total $"
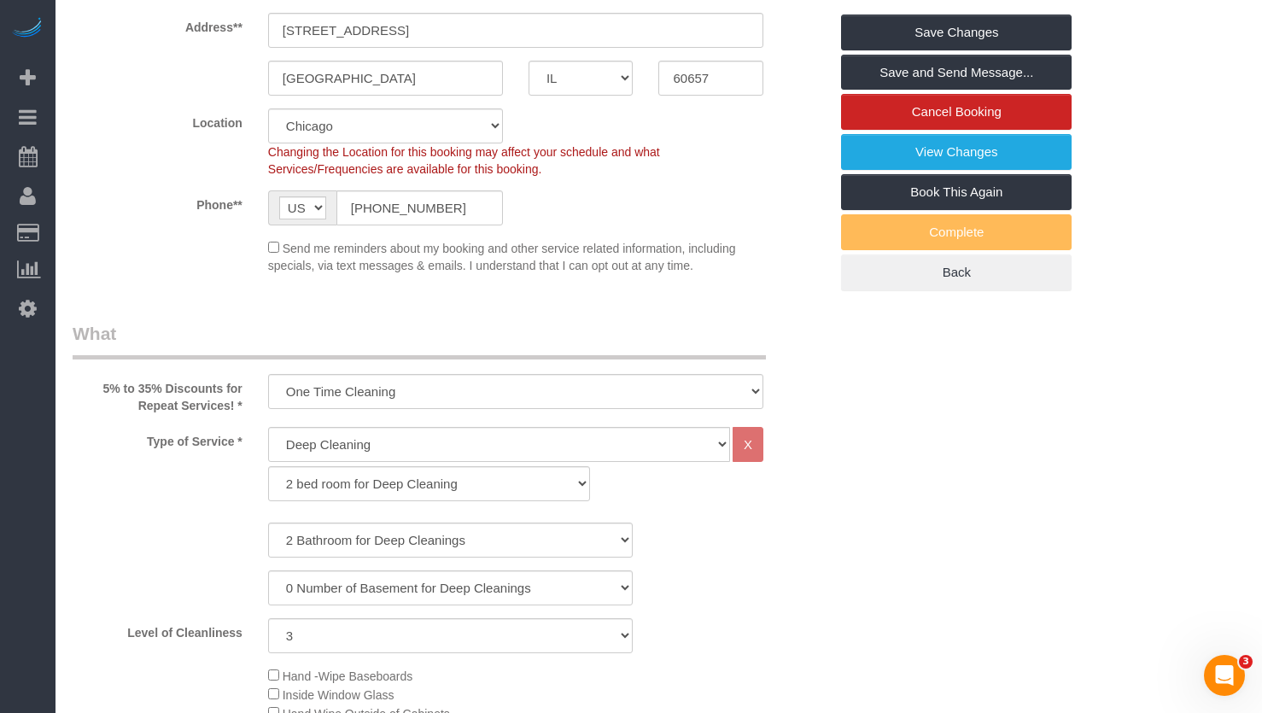
click at [185, 287] on fieldset "Where Address** 651 W Briar Pl, , IL , USA Chicago AK AL AR AZ CA CO CT DC DE F…" at bounding box center [451, 123] width 756 height 327
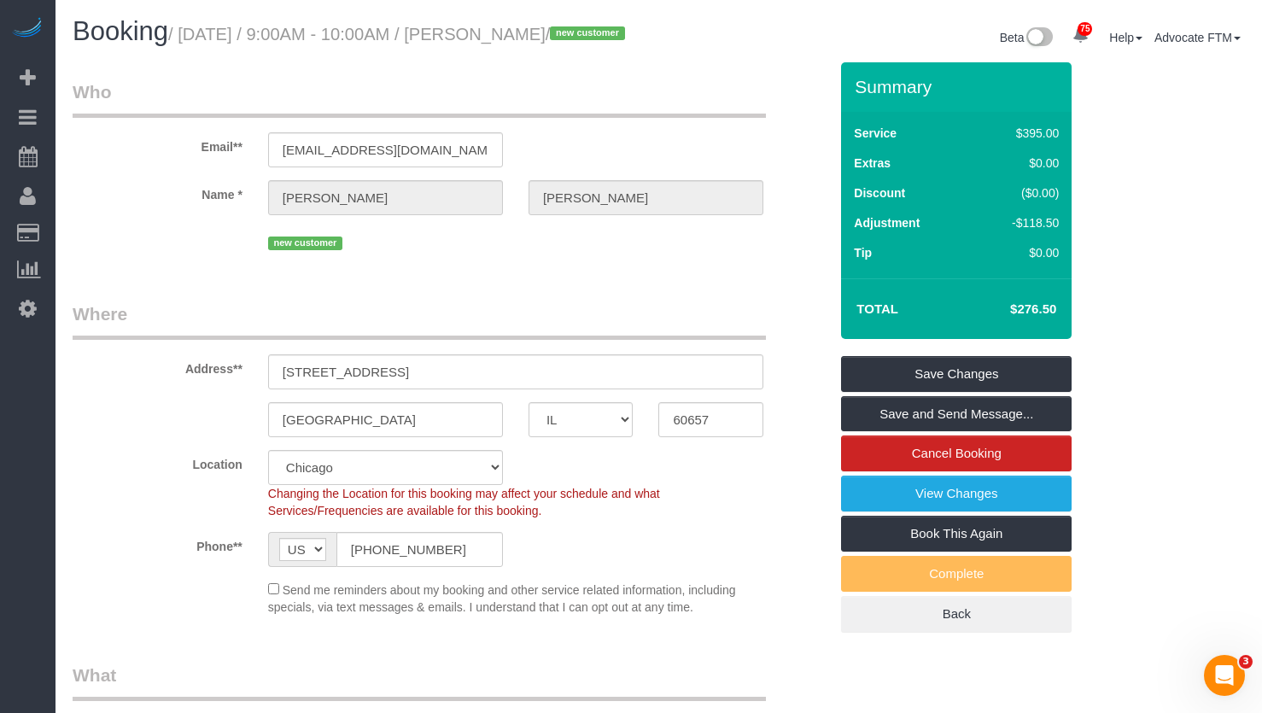
click at [206, 267] on fieldset "Who Email** meyerjenmeyer52@gmail.com Name * Jennifer Meyer new customer" at bounding box center [451, 173] width 756 height 188
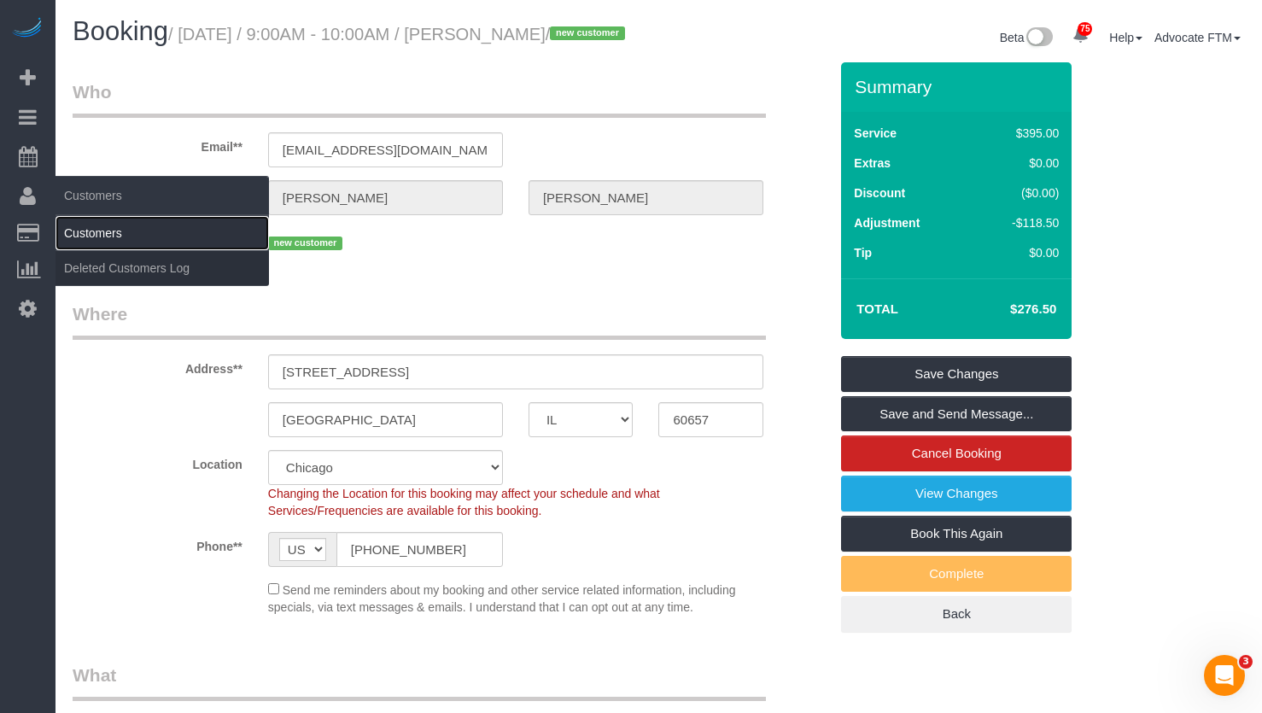
click at [110, 235] on link "Customers" at bounding box center [162, 233] width 213 height 34
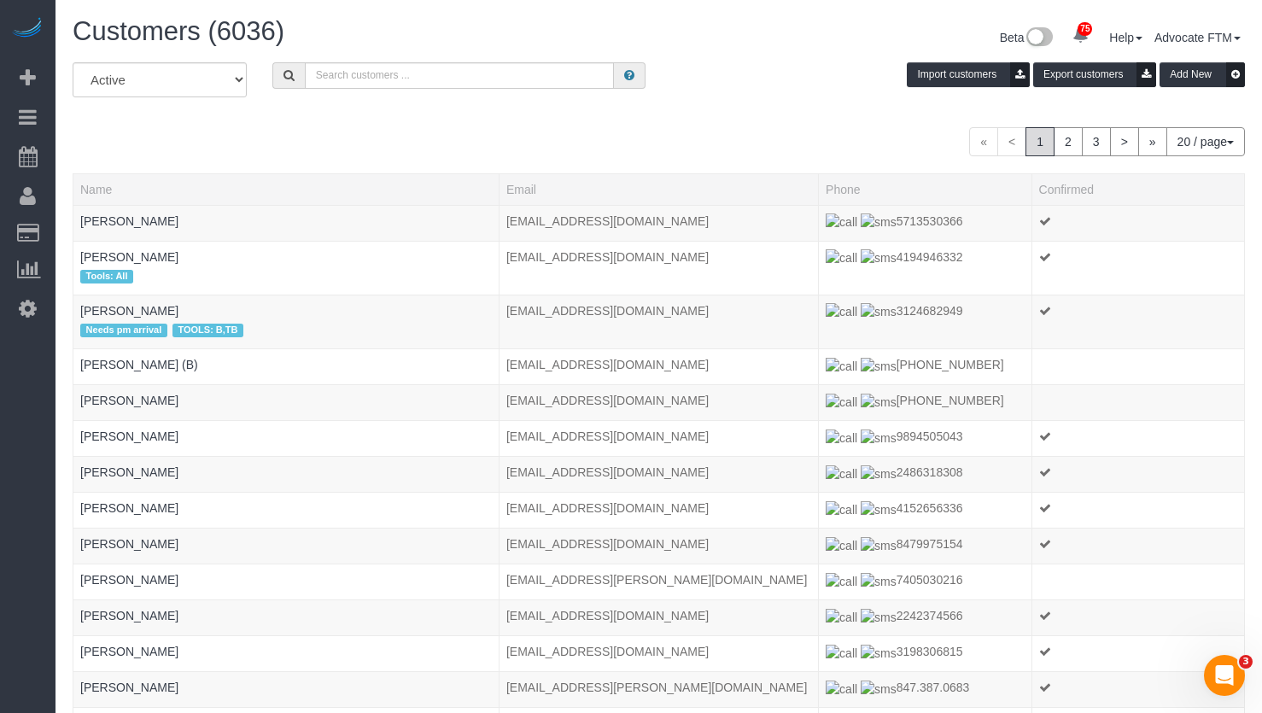
click at [363, 128] on div "« < 1 2 3 > » 20 / page 10 / page 20 / page 30 / page 40 / page 50 / page 100 /…" at bounding box center [659, 141] width 1172 height 29
click at [330, 79] on input "text" at bounding box center [460, 75] width 310 height 26
click at [371, 73] on input "text" at bounding box center [460, 75] width 310 height 26
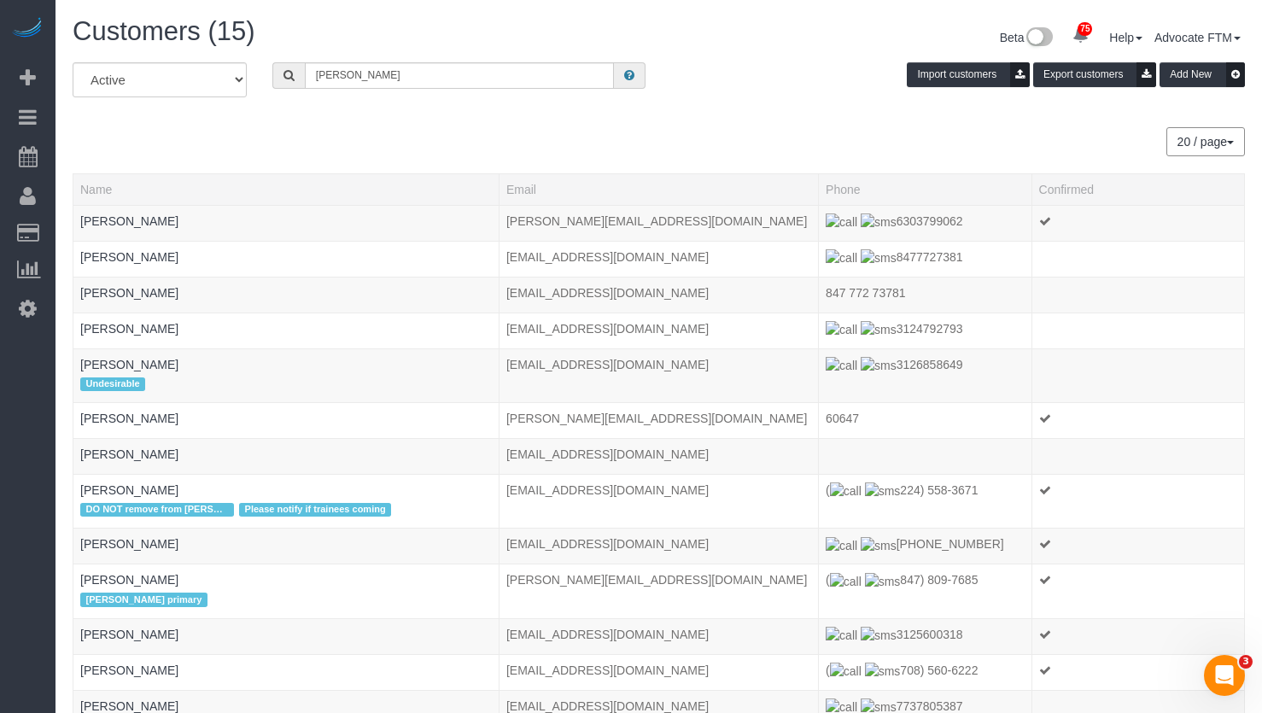
click at [335, 123] on div "All Active Archived angela Import customers Export customers Add New 20 / page …" at bounding box center [659, 462] width 1172 height 801
drag, startPoint x: 413, startPoint y: 78, endPoint x: 137, endPoint y: 57, distance: 276.6
click at [137, 57] on div "Customers (15) Beta 75 Your Notifications You have 0 alerts × You have 1 to cha…" at bounding box center [659, 469] width 1207 height 939
paste input "Angela Roudez"
type input "Angela Roudez"
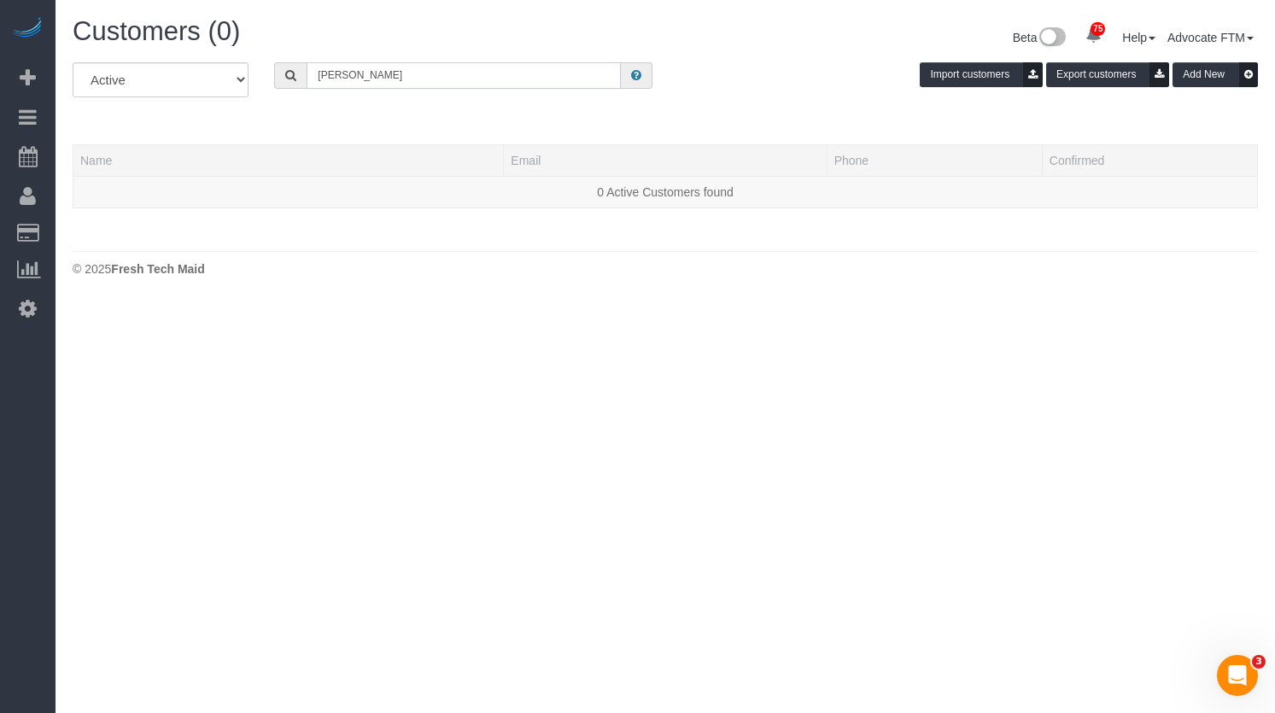
drag, startPoint x: 417, startPoint y: 76, endPoint x: 220, endPoint y: 76, distance: 196.4
click at [220, 76] on div "All Active Archived Angela Roudez Import customers Export customers Add New" at bounding box center [665, 86] width 1211 height 48
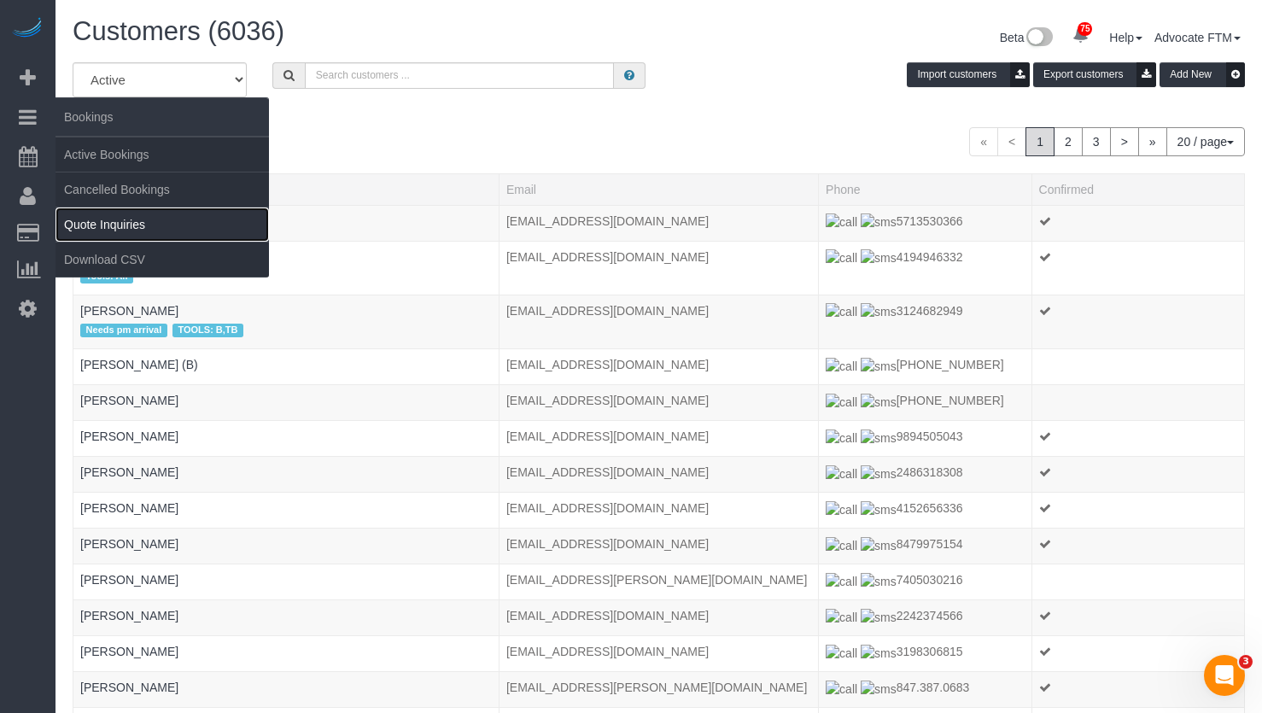
click at [143, 234] on link "Quote Inquiries" at bounding box center [162, 224] width 213 height 34
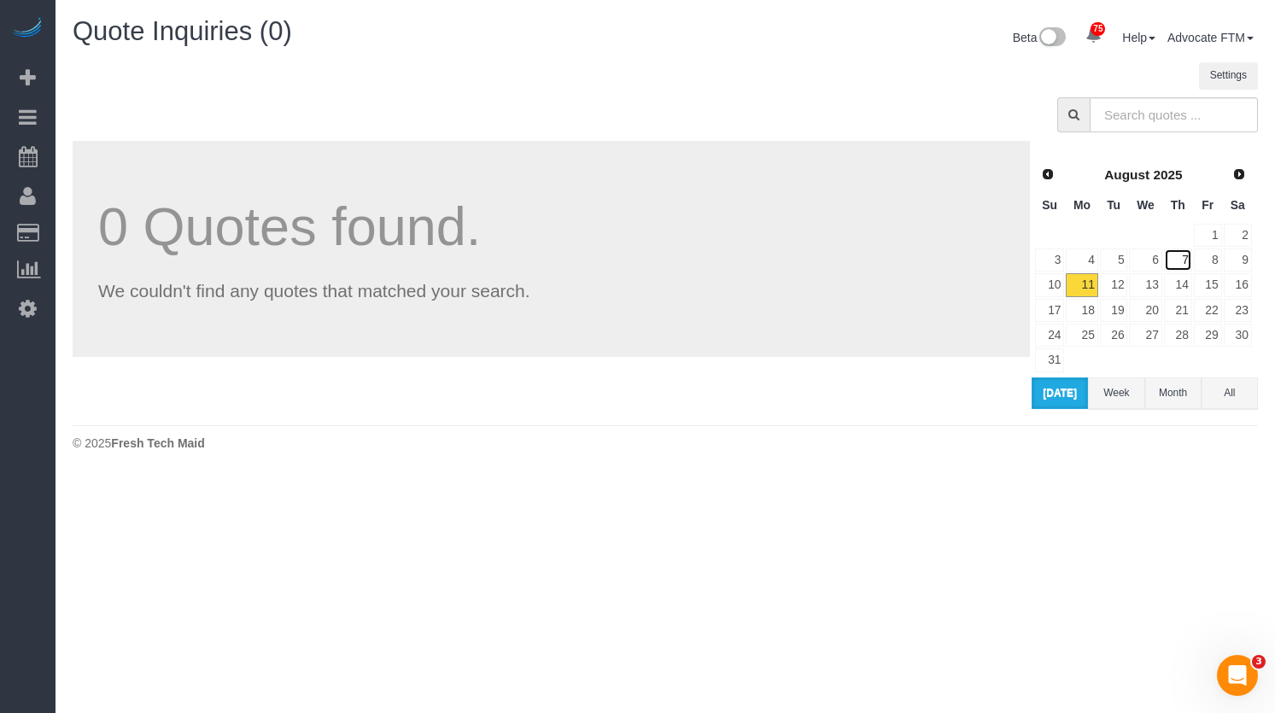
click at [1186, 260] on link "7" at bounding box center [1178, 259] width 28 height 23
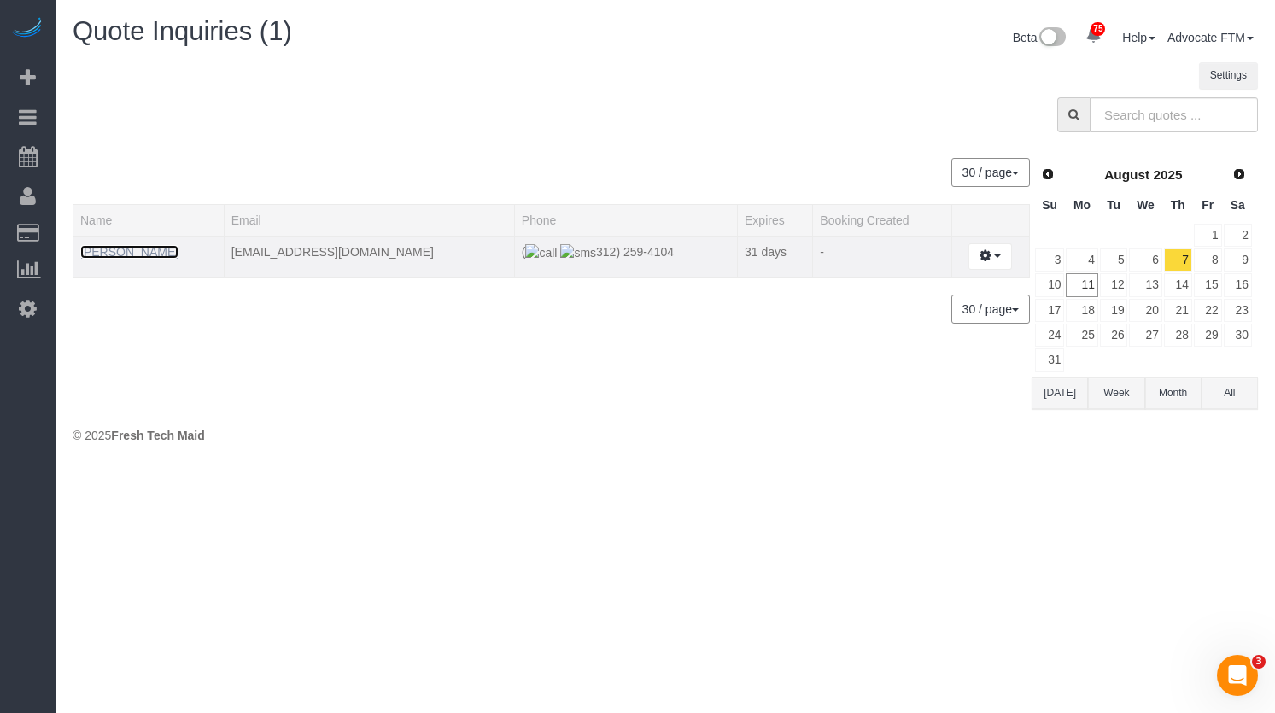
click at [143, 250] on link "Angela Roudez" at bounding box center [129, 252] width 98 height 14
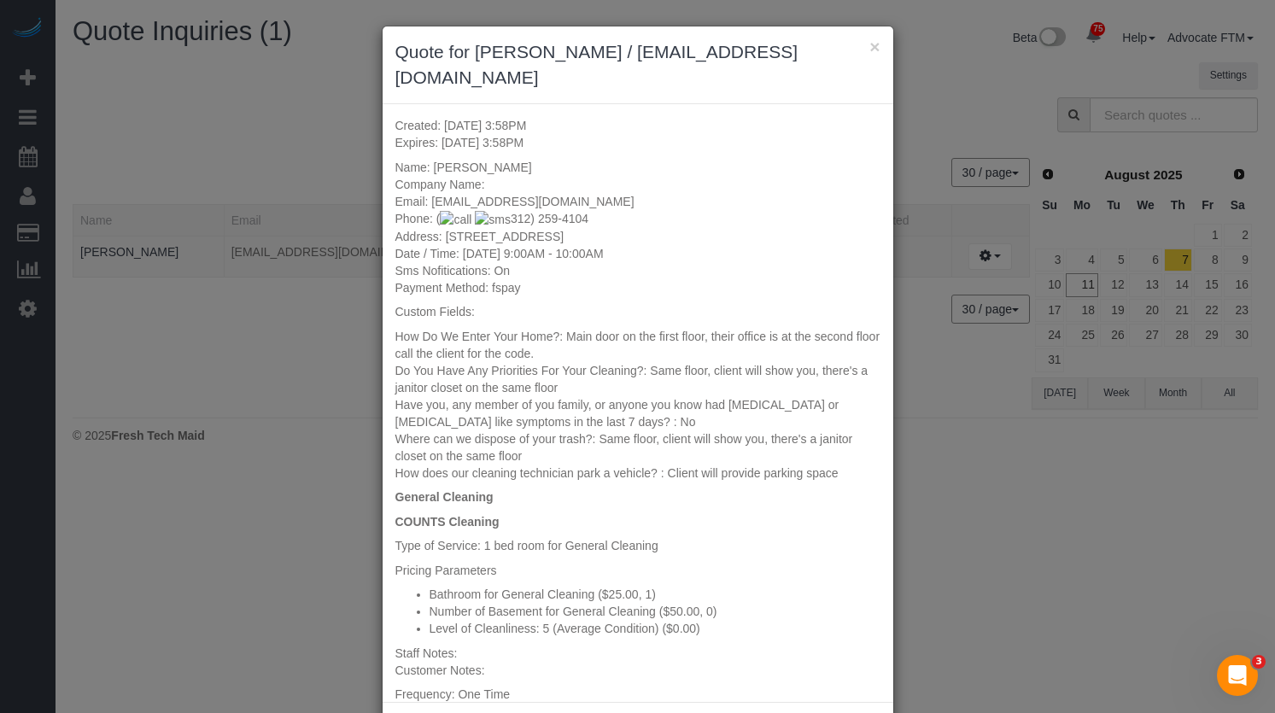
click at [309, 129] on div "× Quote for Angela Roudez / angelaroudez@gmail.com Created: 08/07/2025 3:58PM E…" at bounding box center [637, 356] width 1275 height 713
click at [869, 46] on button "×" at bounding box center [874, 47] width 10 height 18
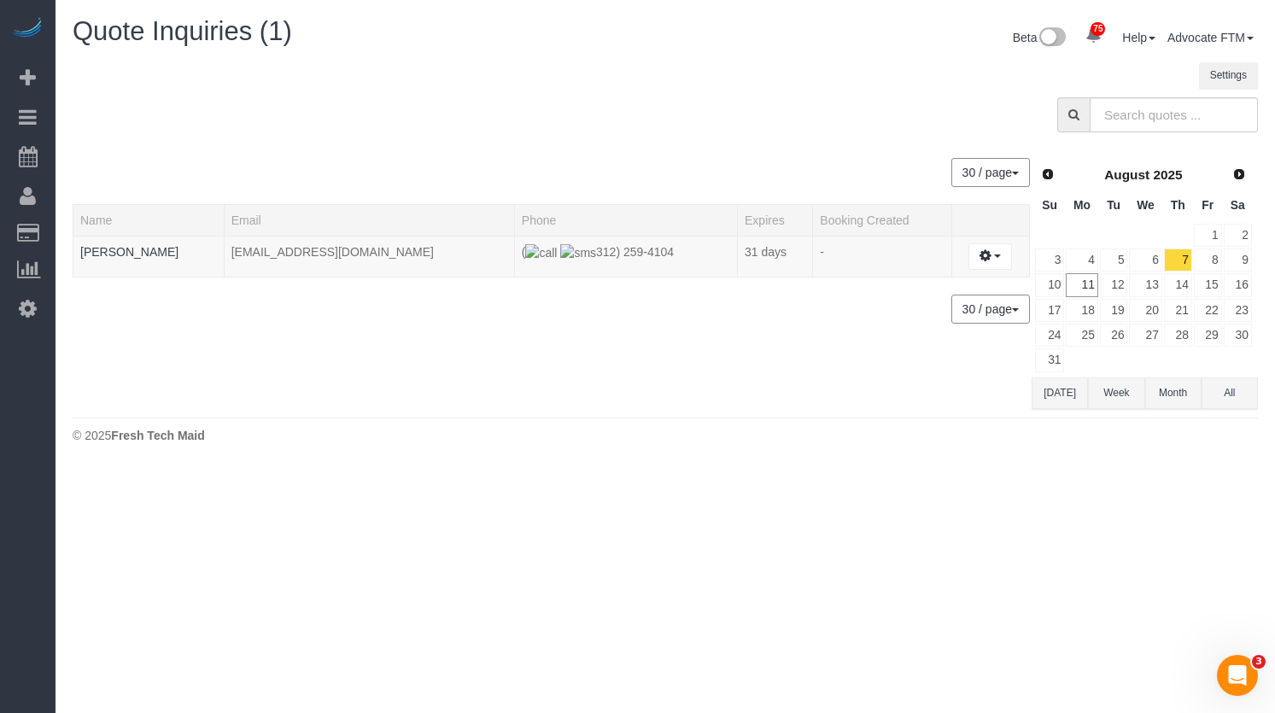
click at [1010, 316] on button "30 / page" at bounding box center [990, 309] width 79 height 29
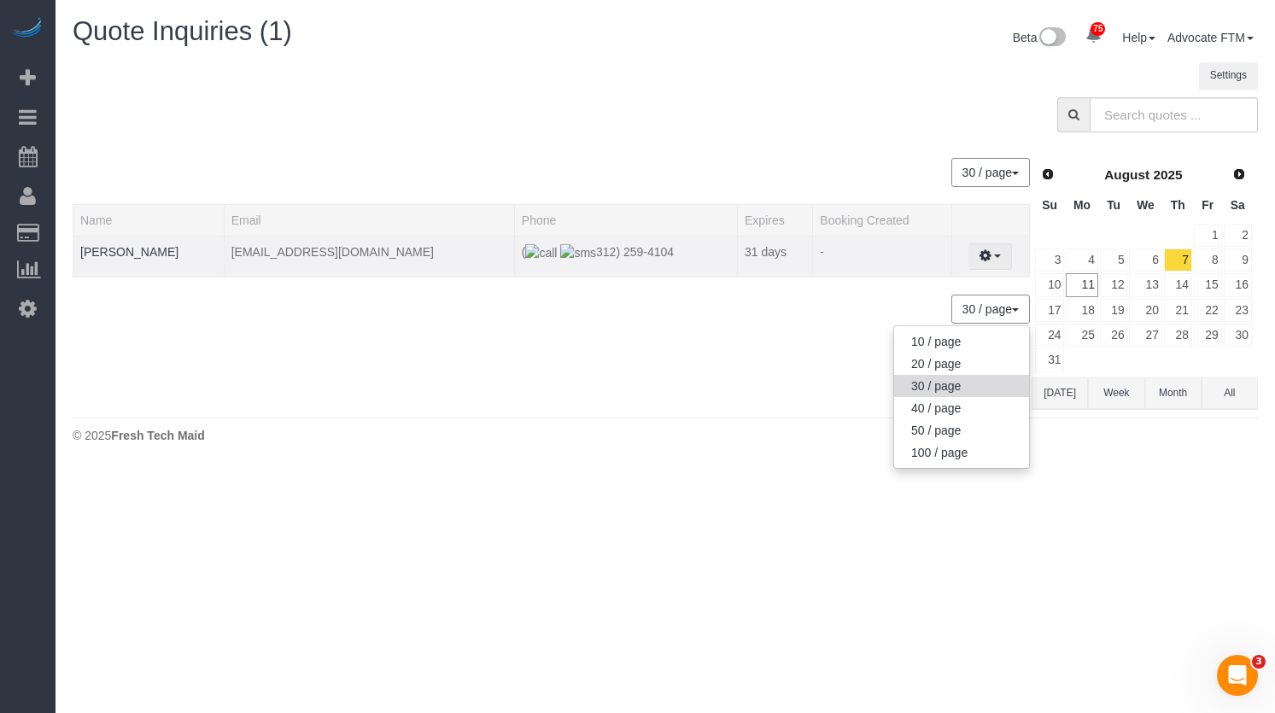
click at [982, 252] on icon "button" at bounding box center [985, 255] width 12 height 10
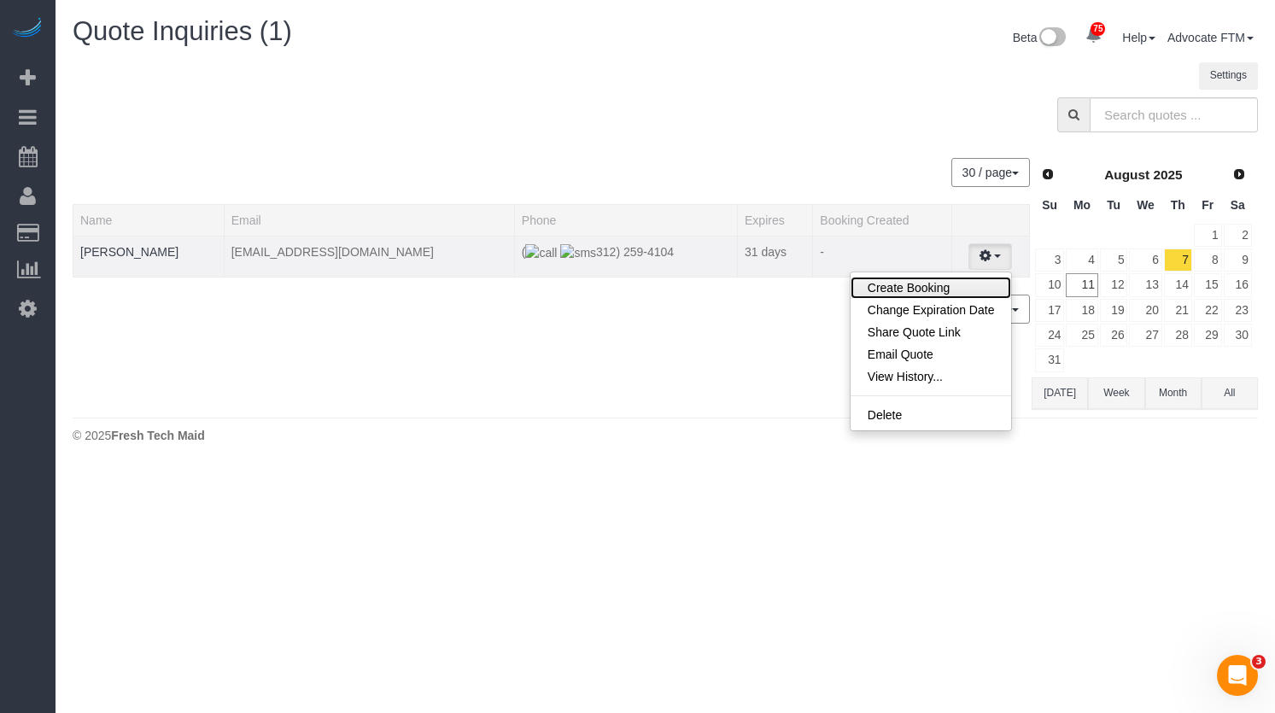
click at [938, 290] on link "Create Booking" at bounding box center [930, 288] width 161 height 22
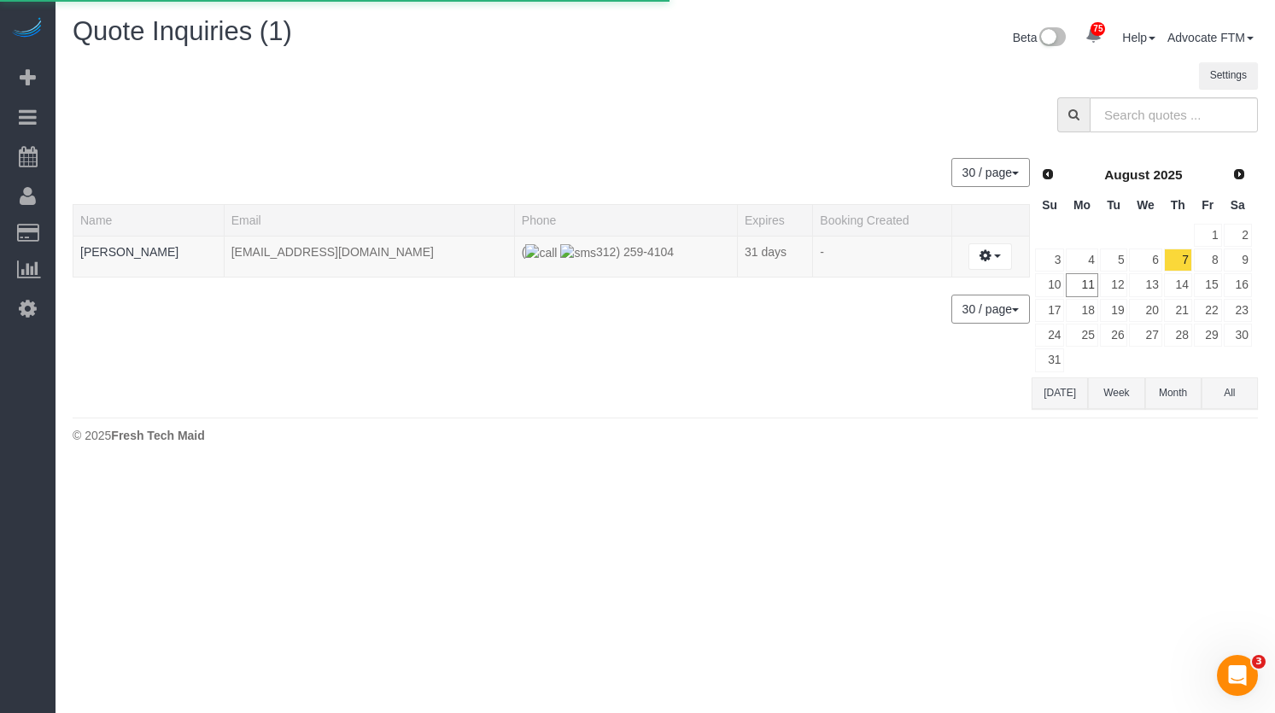
select select "IL"
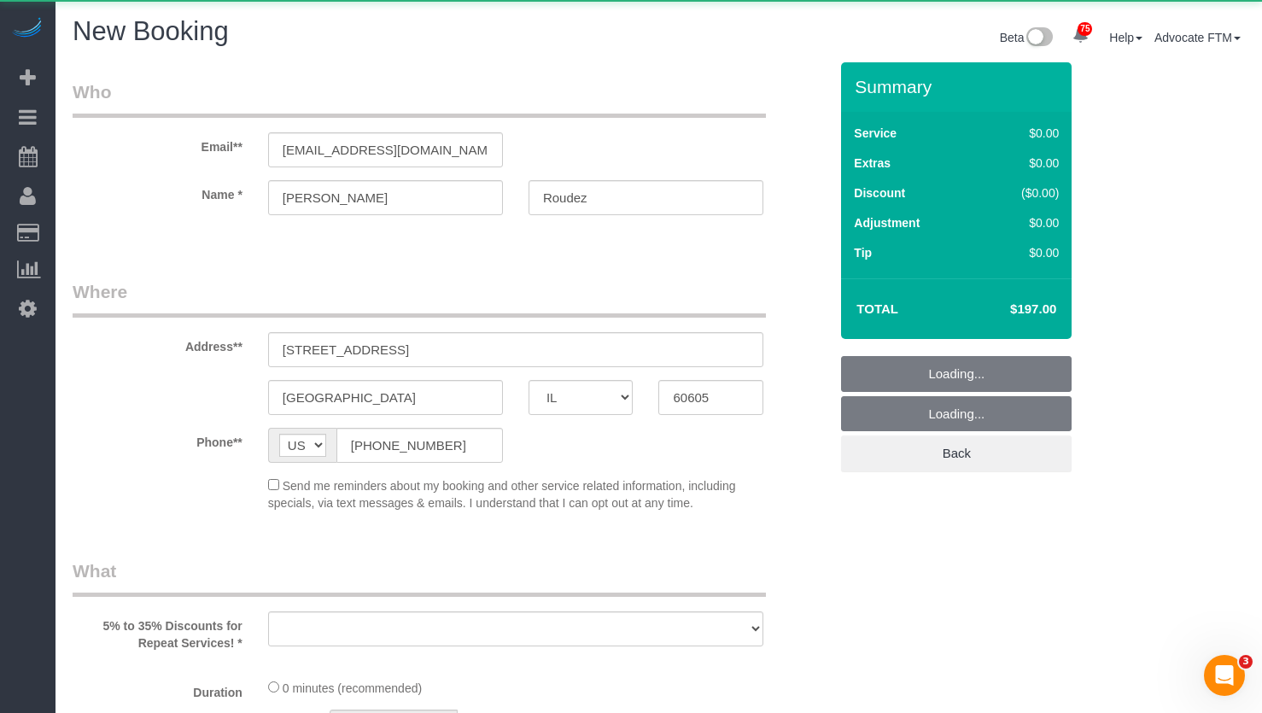
select select "number:139"
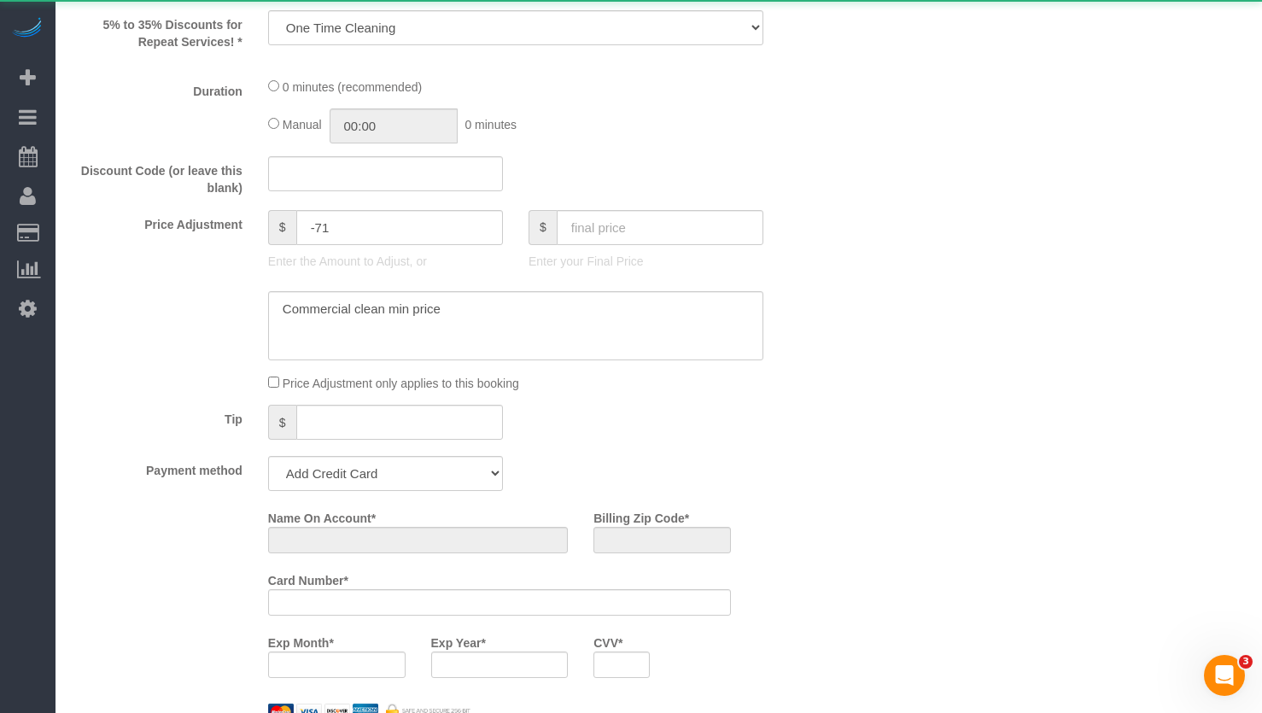
select select "object:3758"
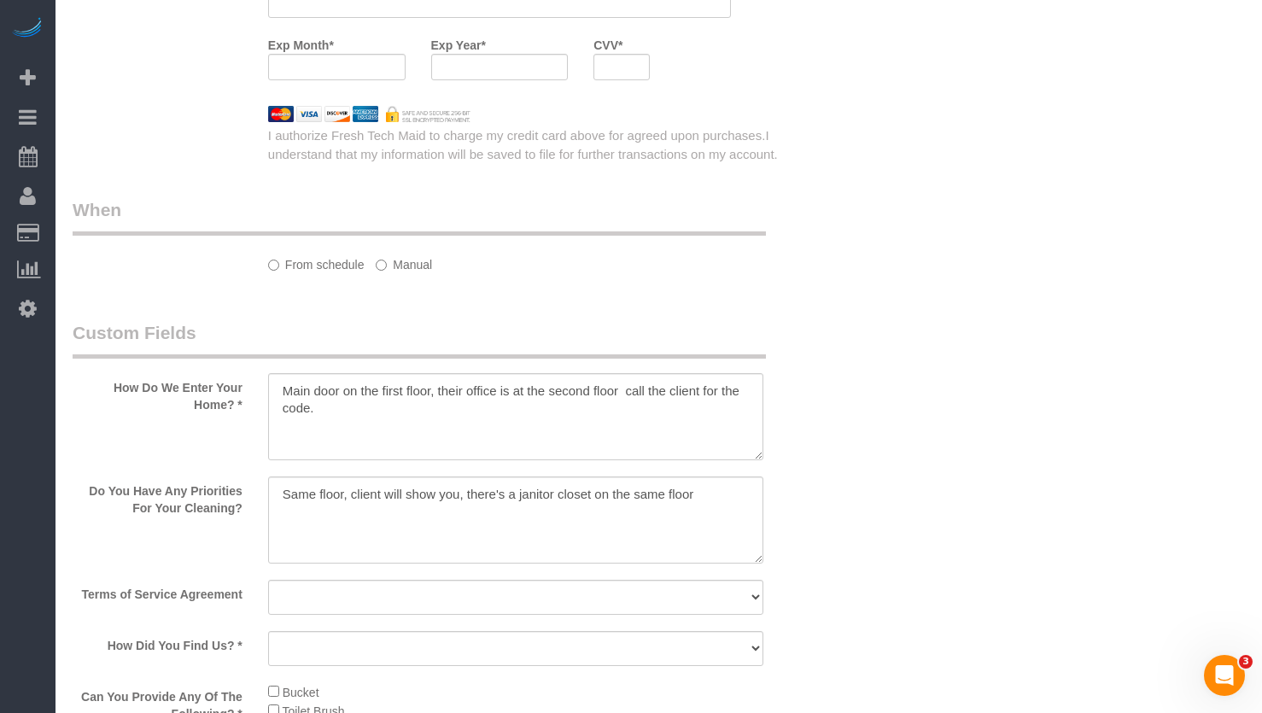
select select "512"
select select "5"
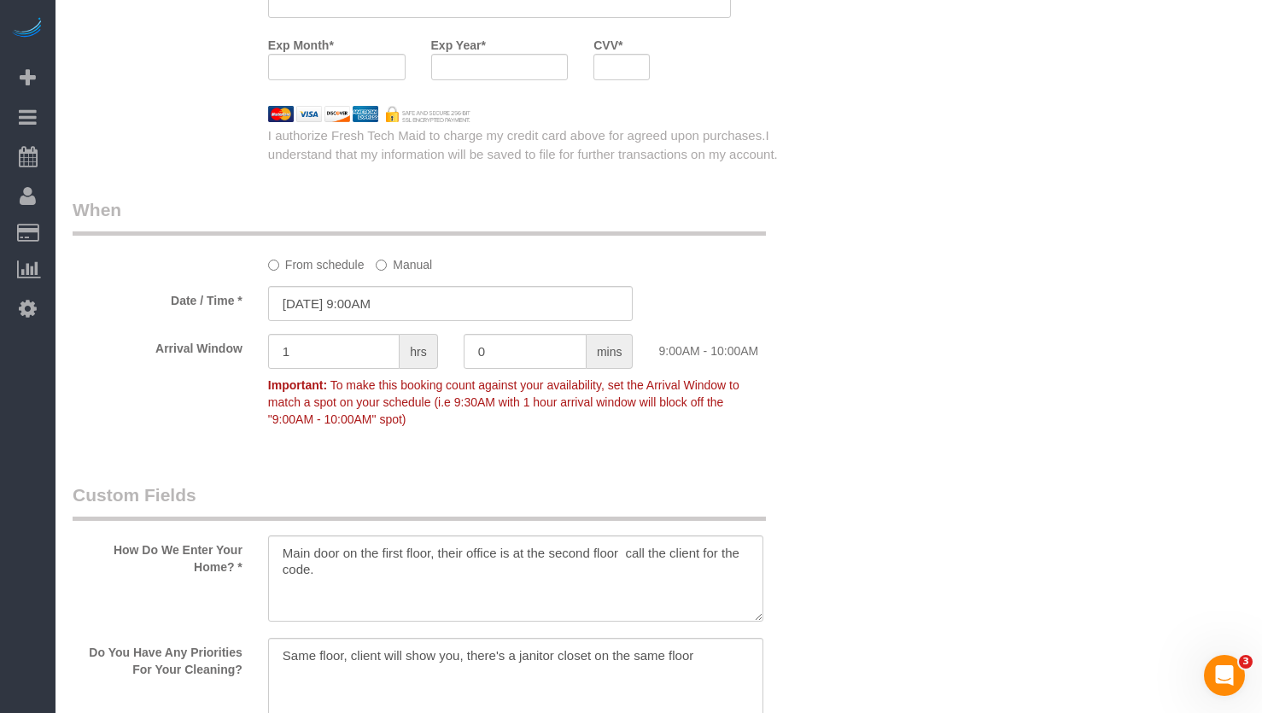
scroll to position [2100, 0]
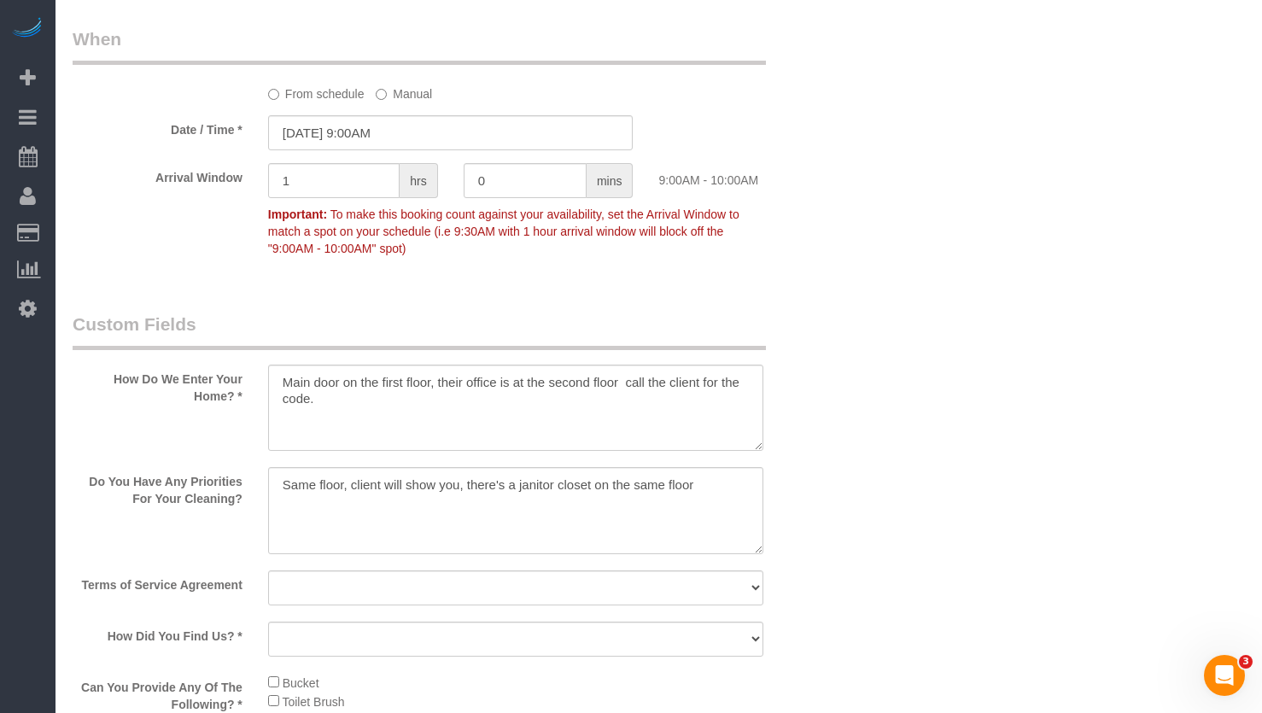
select select "object:4003"
select select "5"
click at [614, 378] on textarea at bounding box center [515, 408] width 495 height 87
type textarea "Main door on the first floor, their office is at the second floor - call the cl…"
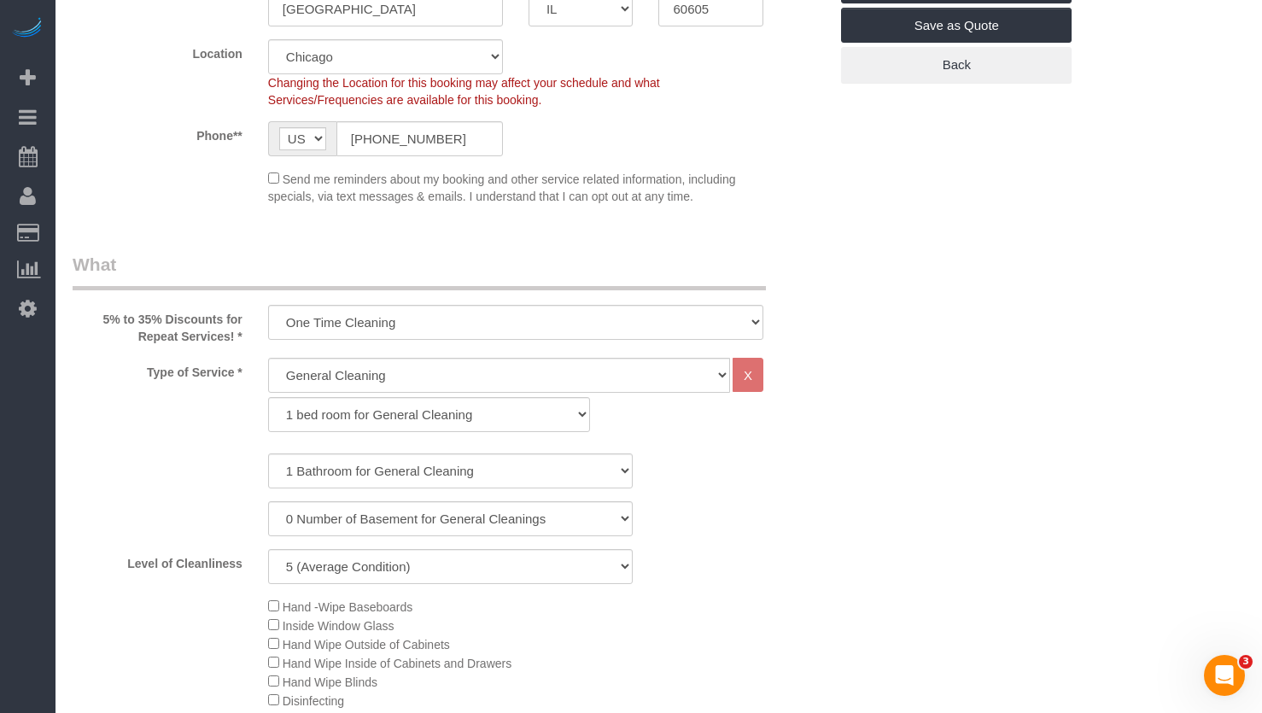
scroll to position [0, 0]
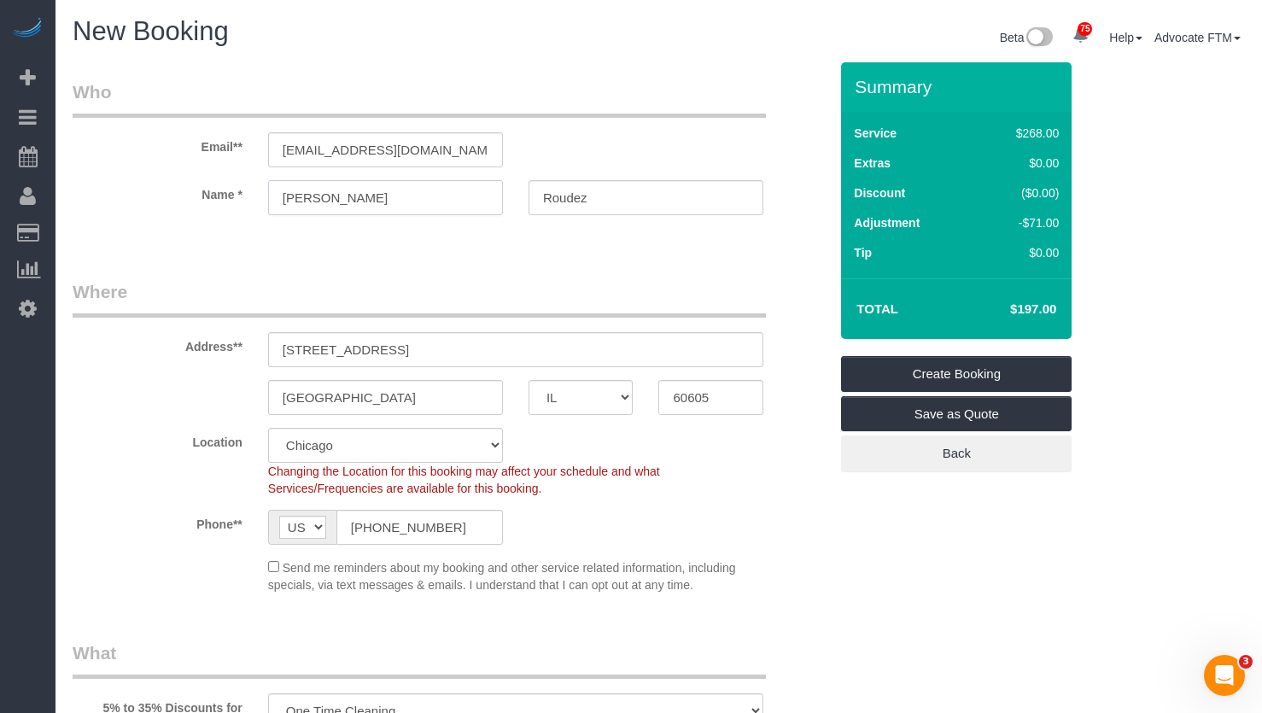
drag, startPoint x: 312, startPoint y: 195, endPoint x: 232, endPoint y: 193, distance: 79.4
click at [232, 193] on div "Name * Angela Roudez" at bounding box center [450, 197] width 781 height 35
drag, startPoint x: 634, startPoint y: 201, endPoint x: 483, endPoint y: 198, distance: 151.2
click at [465, 193] on div "Name * Angela Roudez" at bounding box center [450, 197] width 781 height 35
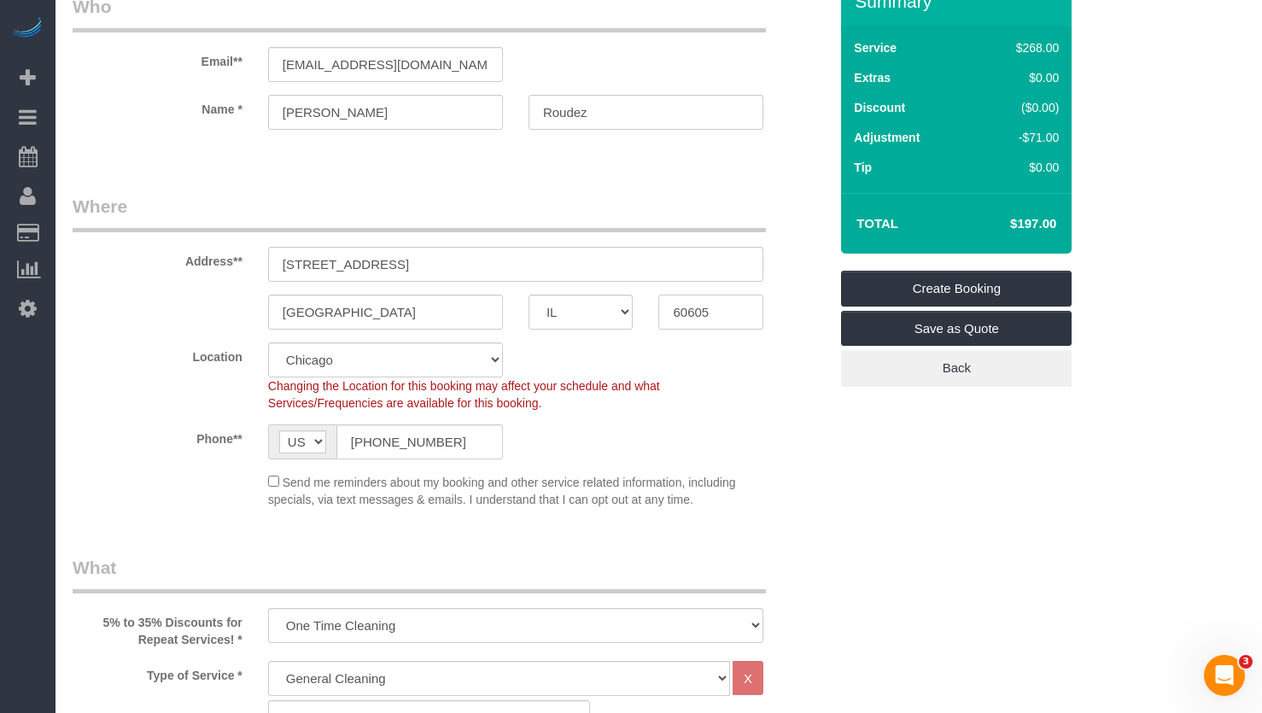
drag, startPoint x: 729, startPoint y: 313, endPoint x: 648, endPoint y: 307, distance: 81.3
click at [611, 302] on div "Chicago AK AL AR AZ CA CO CT DC DE FL GA HI IA ID IL IN KS KY LA MA MD ME MI MN…" at bounding box center [450, 312] width 781 height 35
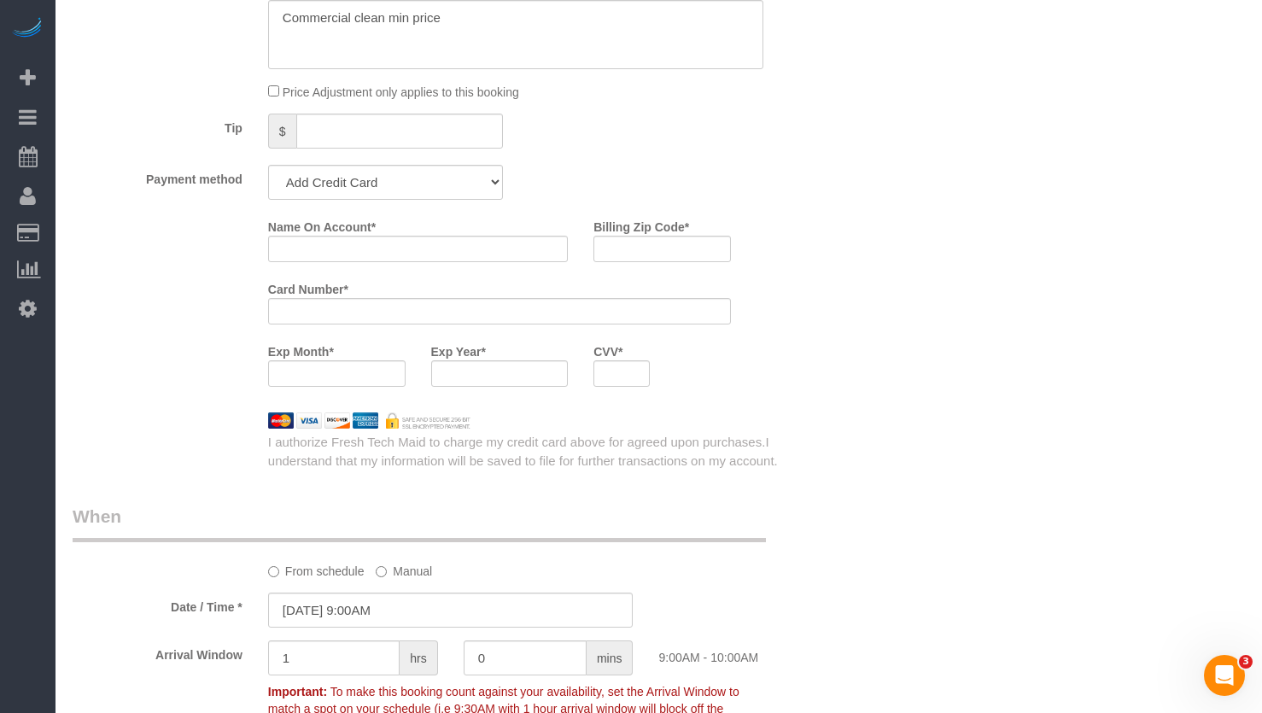
scroll to position [1537, 0]
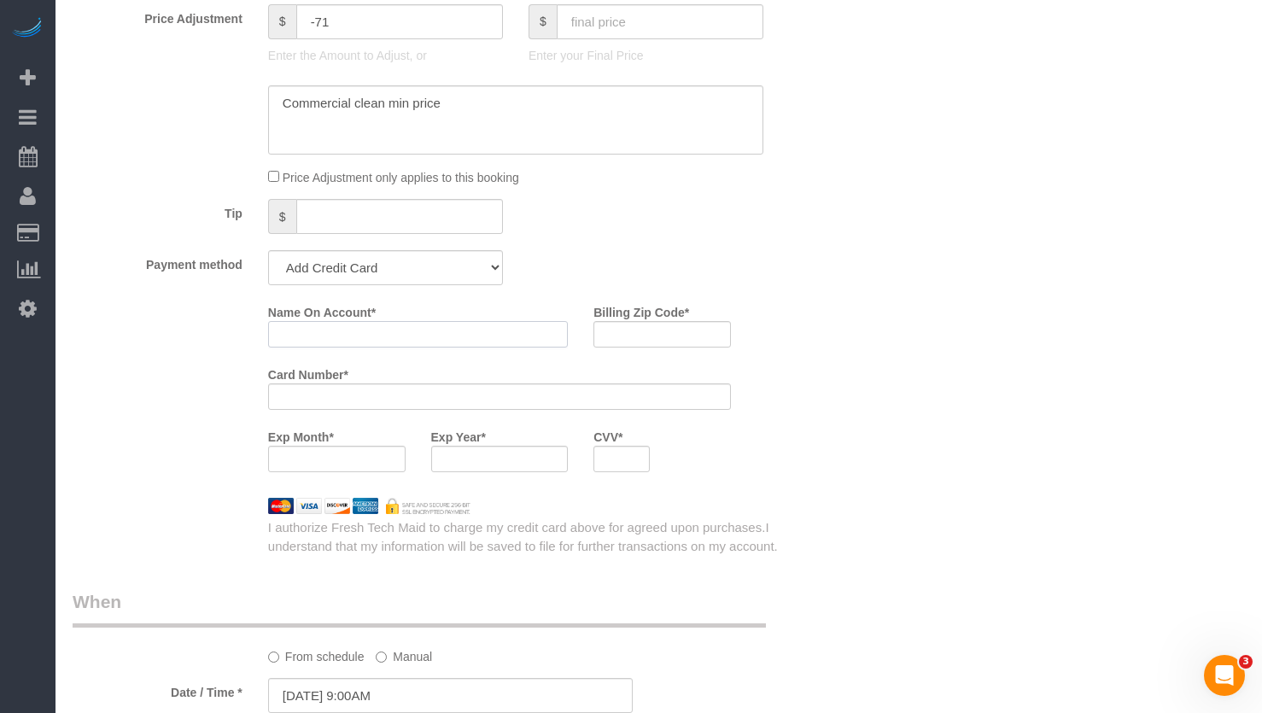
click at [359, 330] on input "Name On Account *" at bounding box center [418, 334] width 300 height 26
paste input "Angela Roudez"
type input "Angela Roudez"
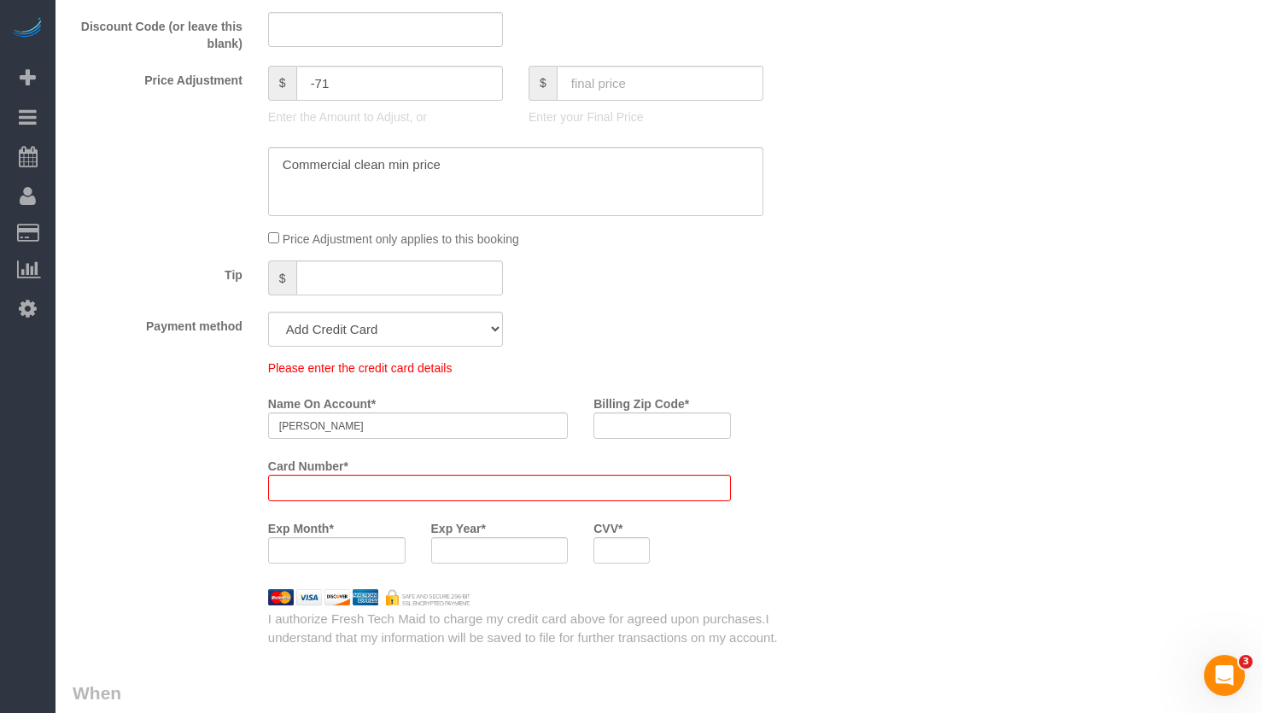
scroll to position [1598, 0]
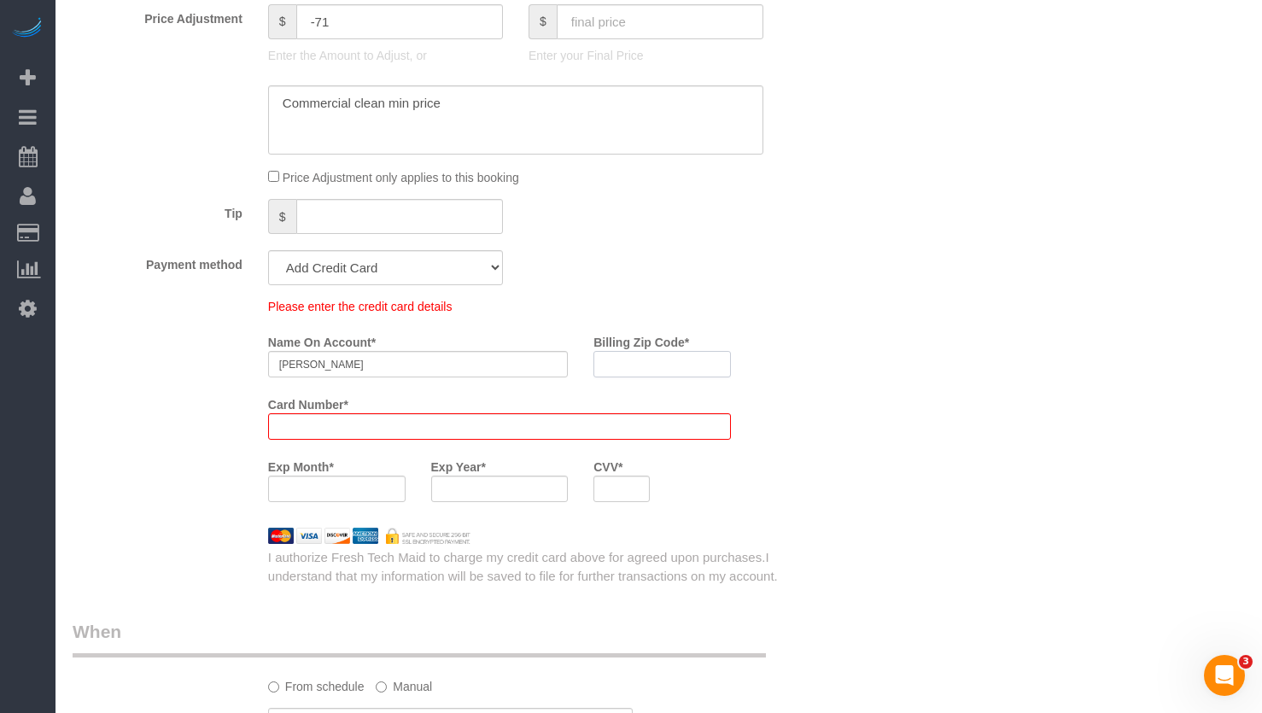
click at [658, 354] on input "Billing Zip Code *" at bounding box center [661, 364] width 137 height 26
paste input "60605"
type input "60605"
click at [927, 379] on div "Who Email** angelaroudez@gmail.com Name * Angela Roudez Where Address** 1132 S …" at bounding box center [659, 447] width 1172 height 3845
drag, startPoint x: 971, startPoint y: 411, endPoint x: 1107, endPoint y: 339, distance: 154.3
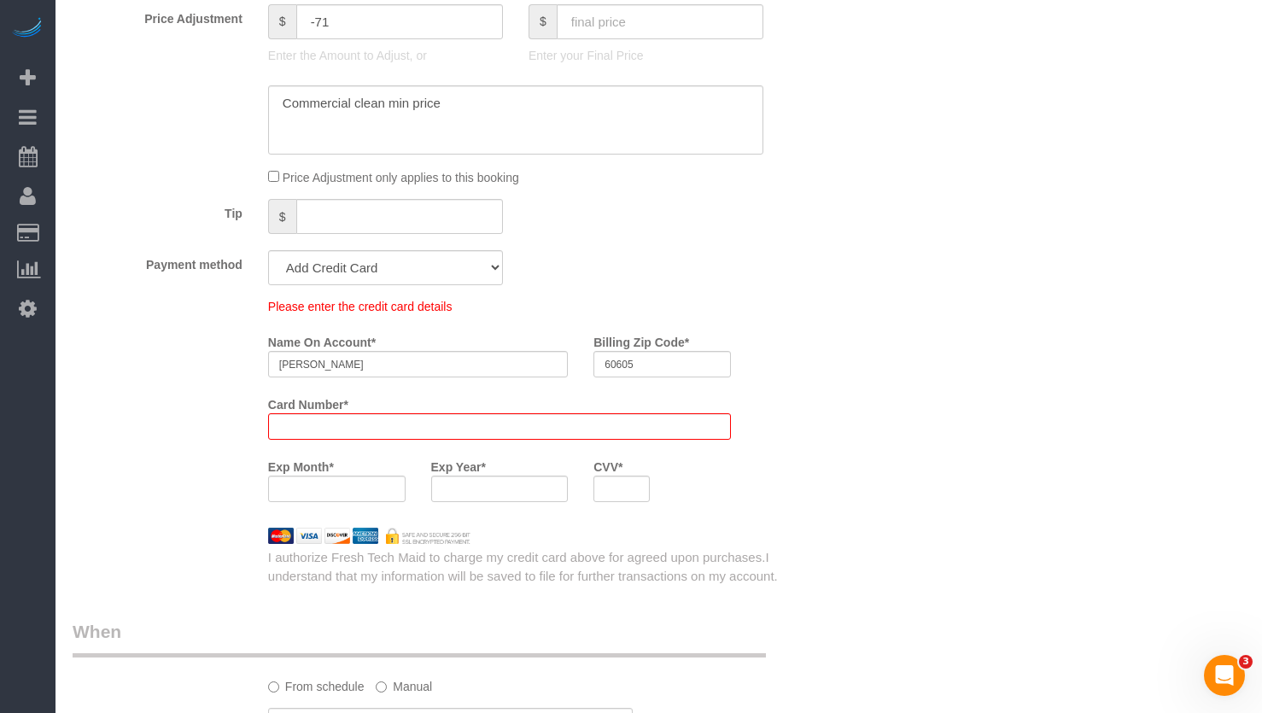
click at [973, 411] on div "Who Email** angelaroudez@gmail.com Name * Angela Roudez Where Address** 1132 S …" at bounding box center [659, 447] width 1172 height 3845
click at [491, 478] on div at bounding box center [499, 489] width 137 height 26
click at [852, 255] on div "Who Email** angelaroudez@gmail.com Name * Angela Roudez Where Address** 1132 S …" at bounding box center [659, 447] width 1172 height 3845
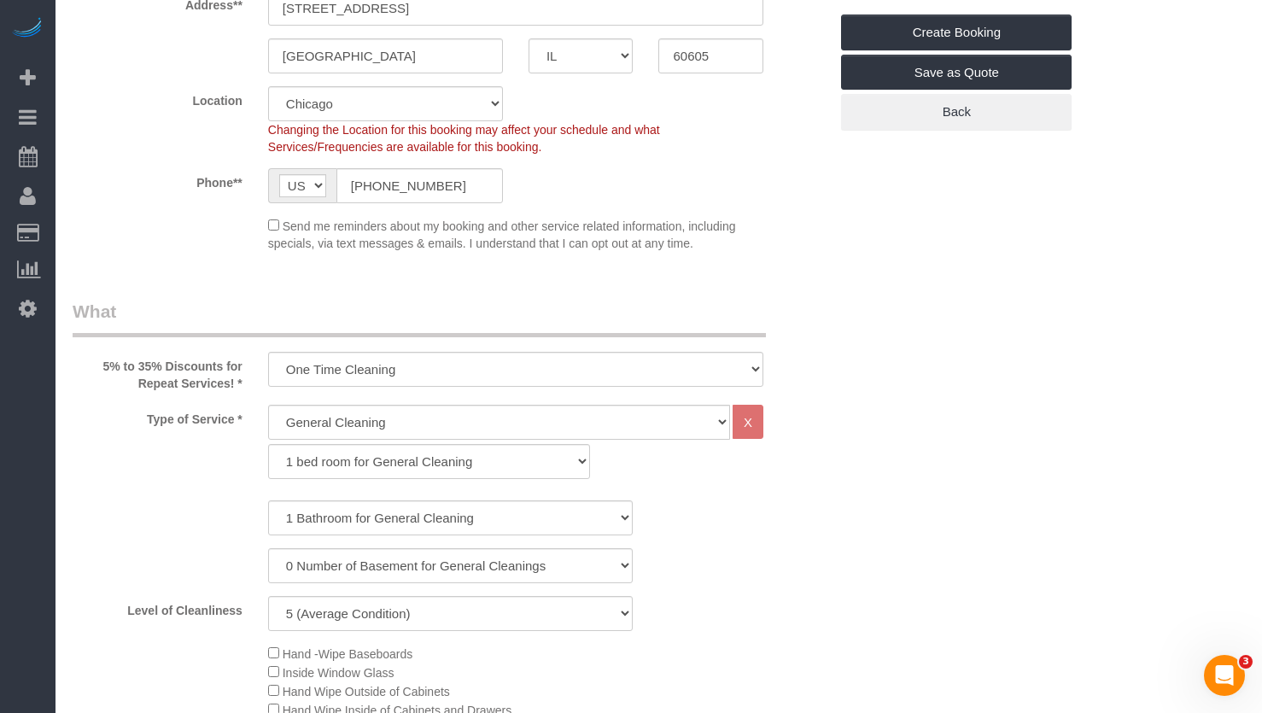
scroll to position [0, 0]
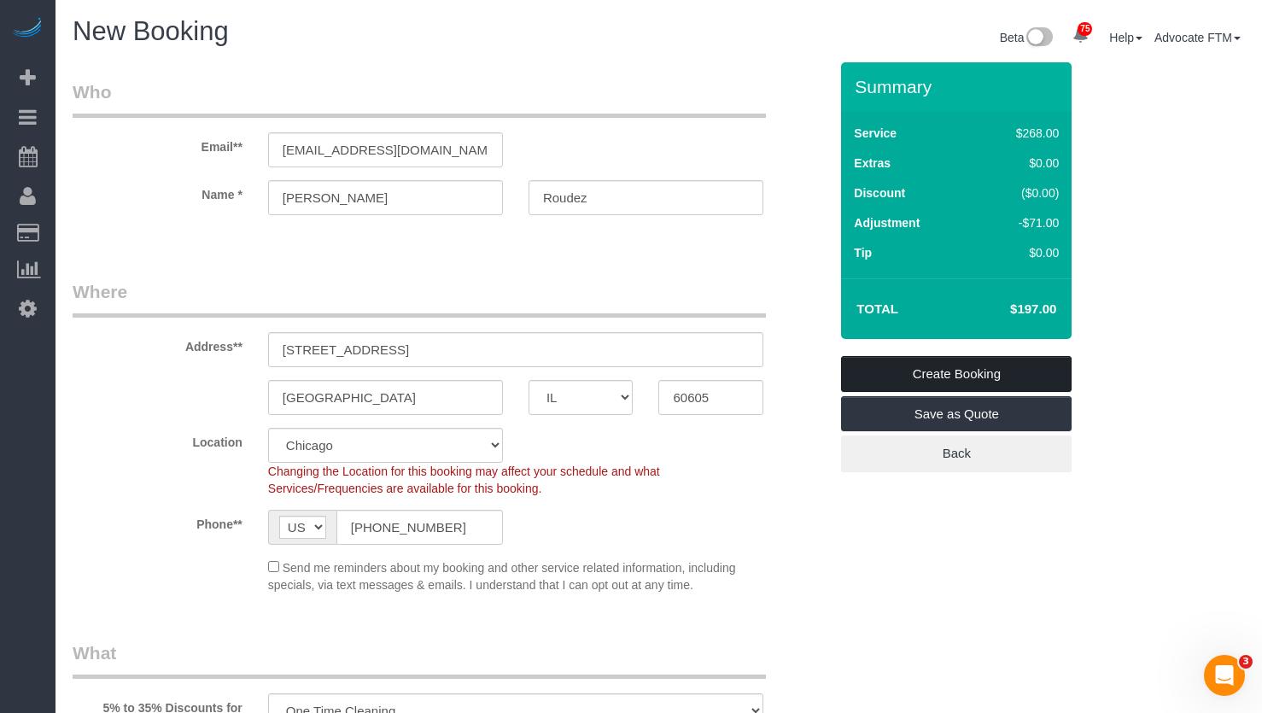
click at [995, 379] on link "Create Booking" at bounding box center [956, 374] width 231 height 36
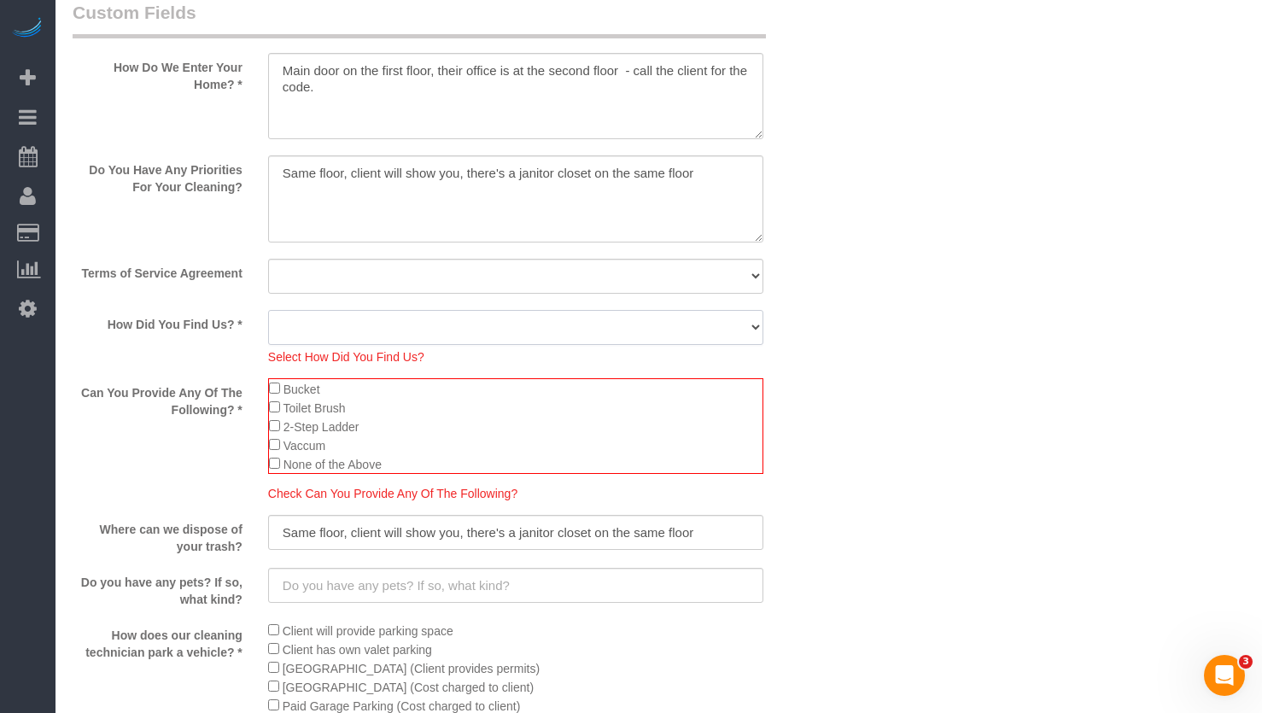
click at [392, 341] on select "Yelp Google Facebook Pinterest Alternative Social Media SMS Message Email Best …" at bounding box center [515, 327] width 495 height 35
select select "number:58"
click at [268, 310] on select "Yelp Google Facebook Pinterest Alternative Social Media SMS Message Email Best …" at bounding box center [515, 327] width 495 height 35
click at [318, 273] on select "Yes, I agree to the Terms of Service and Privacy Policy. No. I disagree with th…" at bounding box center [515, 276] width 495 height 35
select select "number:1"
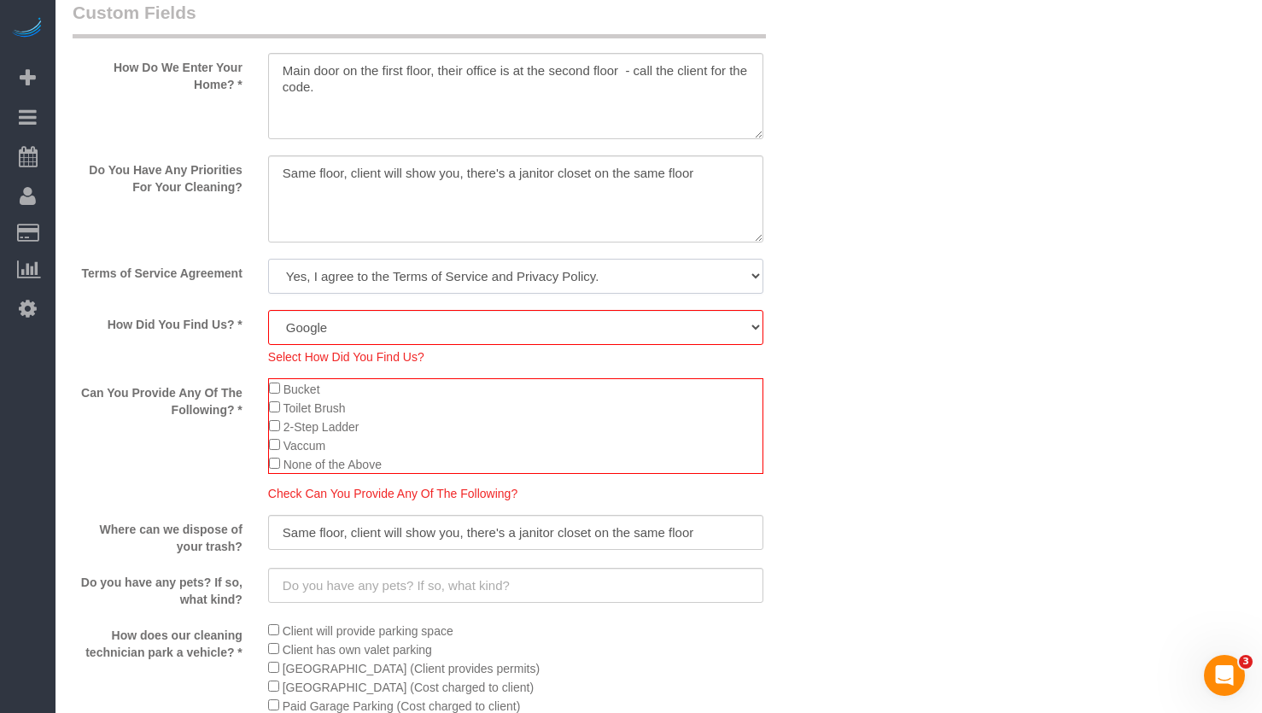
click at [268, 259] on select "Yes, I agree to the Terms of Service and Privacy Policy. No. I disagree with th…" at bounding box center [515, 276] width 495 height 35
click at [200, 393] on label "Can You Provide Any Of The Following? *" at bounding box center [158, 398] width 196 height 40
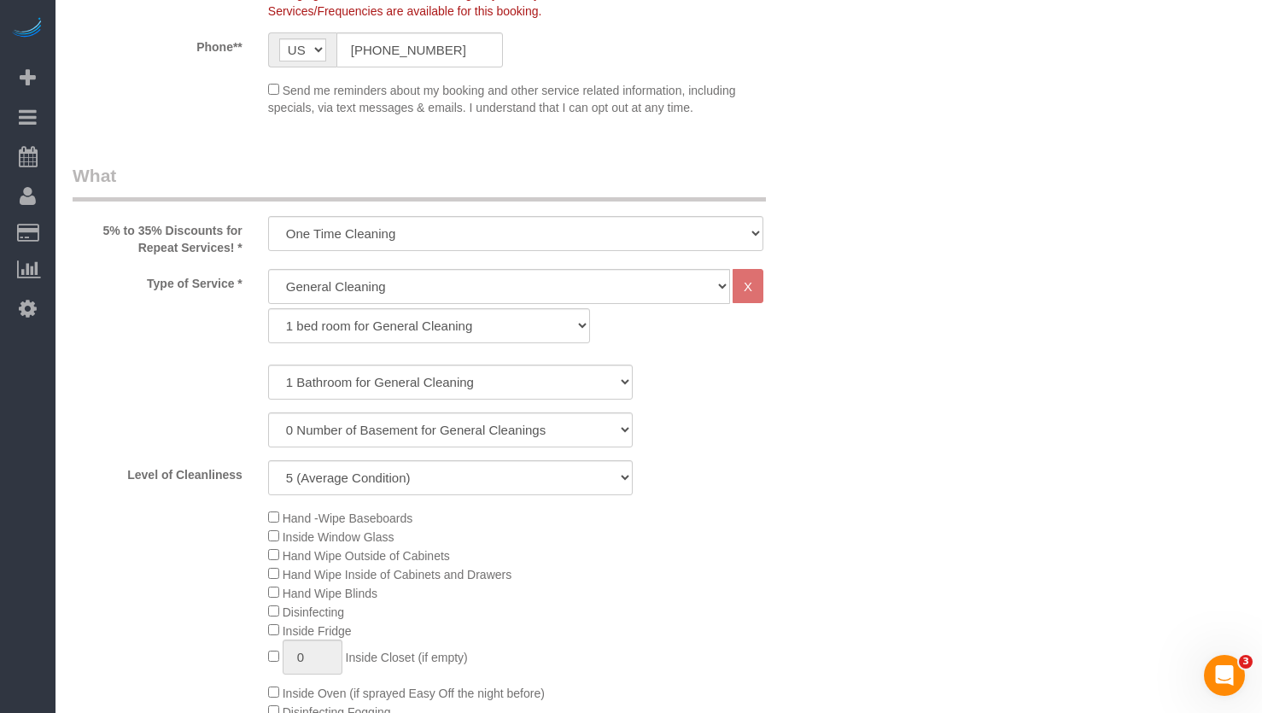
scroll to position [129, 0]
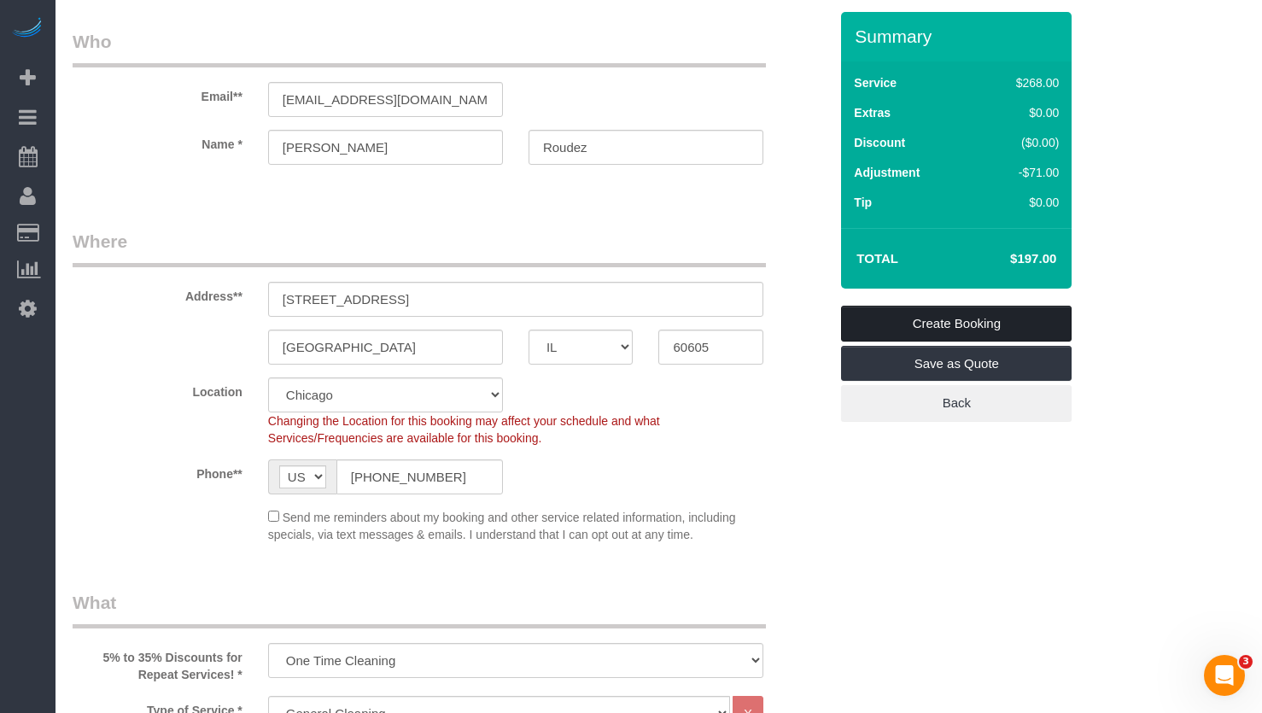
click at [980, 332] on link "Create Booking" at bounding box center [956, 324] width 231 height 36
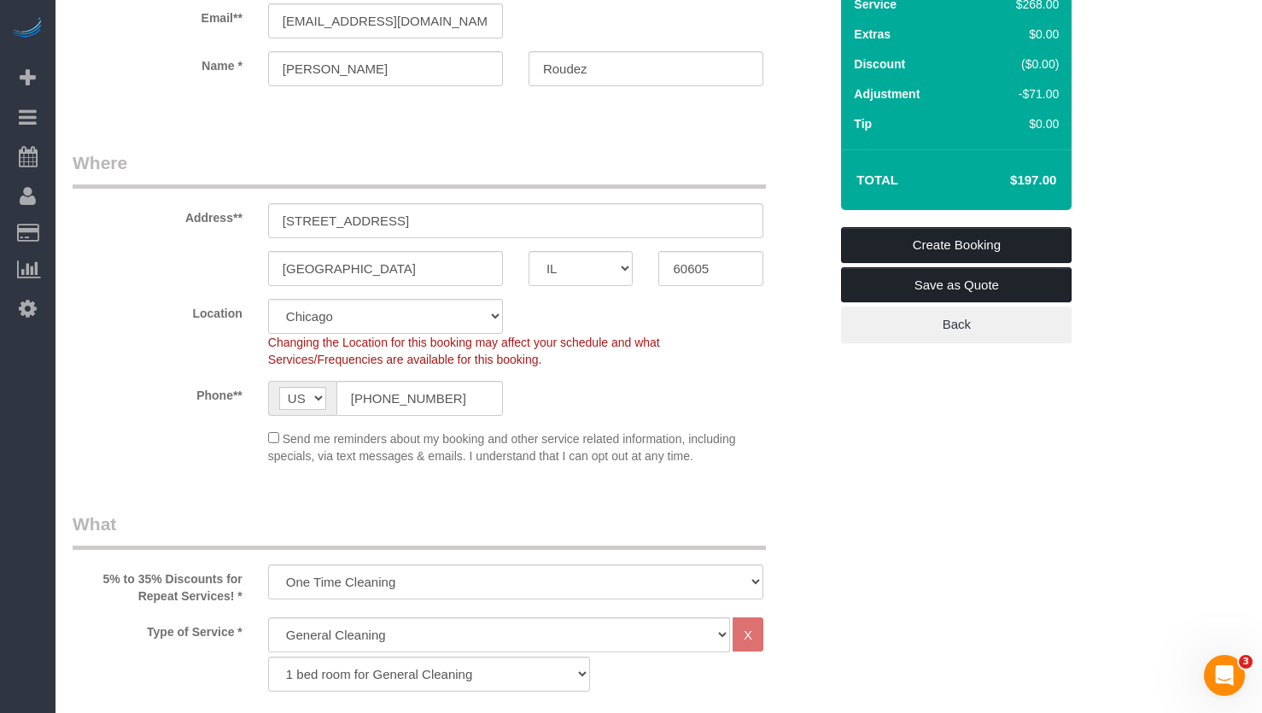
scroll to position [0, 0]
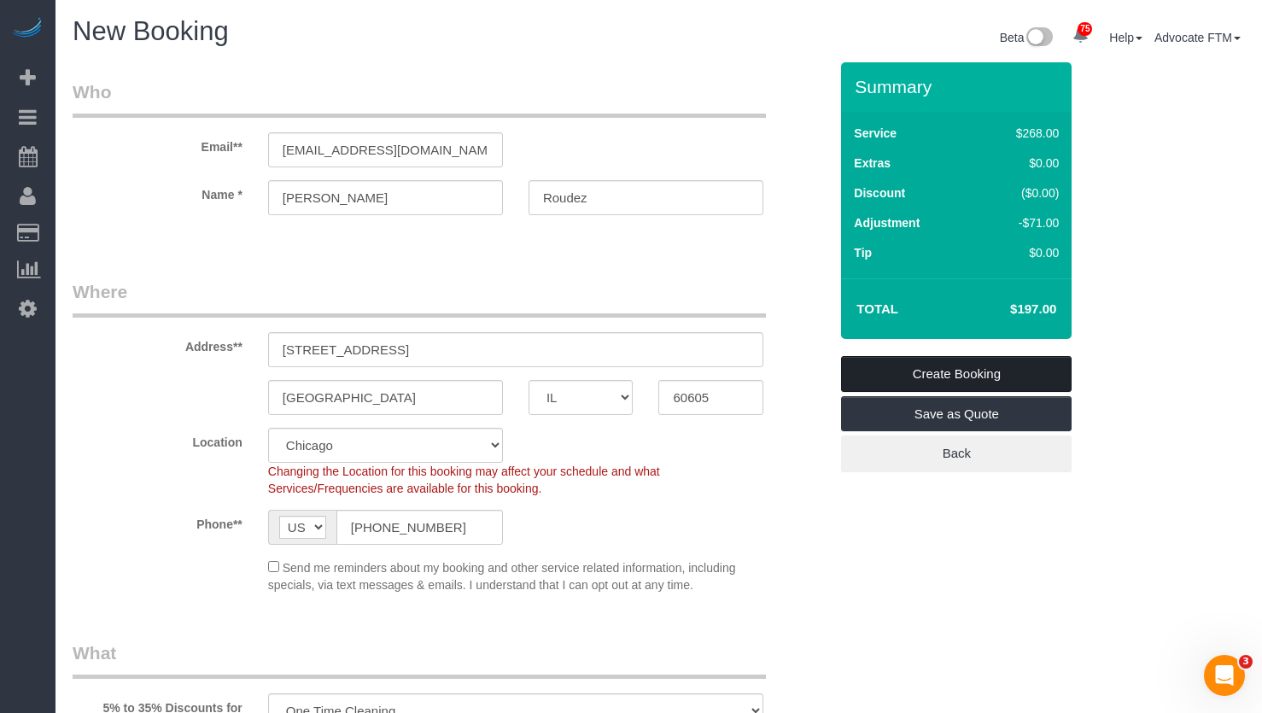
click at [991, 373] on link "Create Booking" at bounding box center [956, 374] width 231 height 36
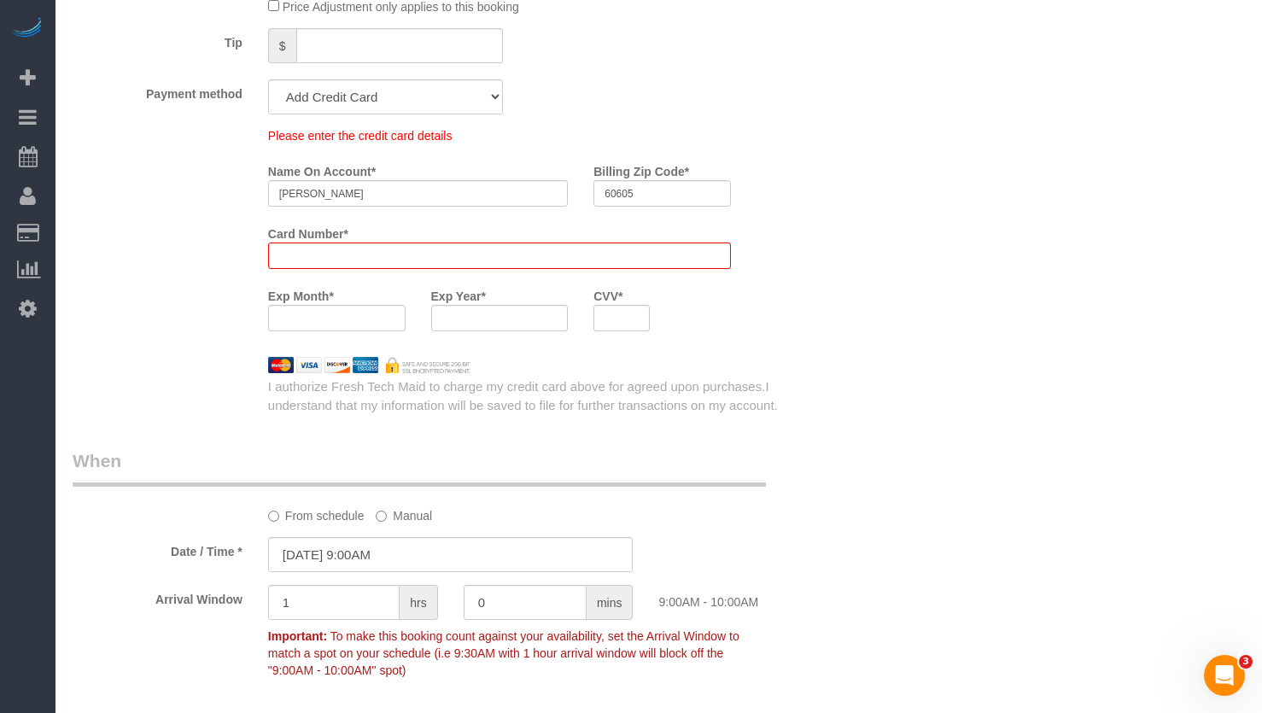
scroll to position [1769, 0]
click at [279, 256] on iframe at bounding box center [499, 255] width 441 height 15
click at [1131, 359] on div "Who Email** angelaroudez@gmail.com Name * Angela Roudez Where Address** 1132 S …" at bounding box center [659, 277] width 1172 height 3845
click at [993, 226] on div "Who Email** angelaroudez@gmail.com Name * Angela Roudez Where Address** 1132 S …" at bounding box center [659, 277] width 1172 height 3845
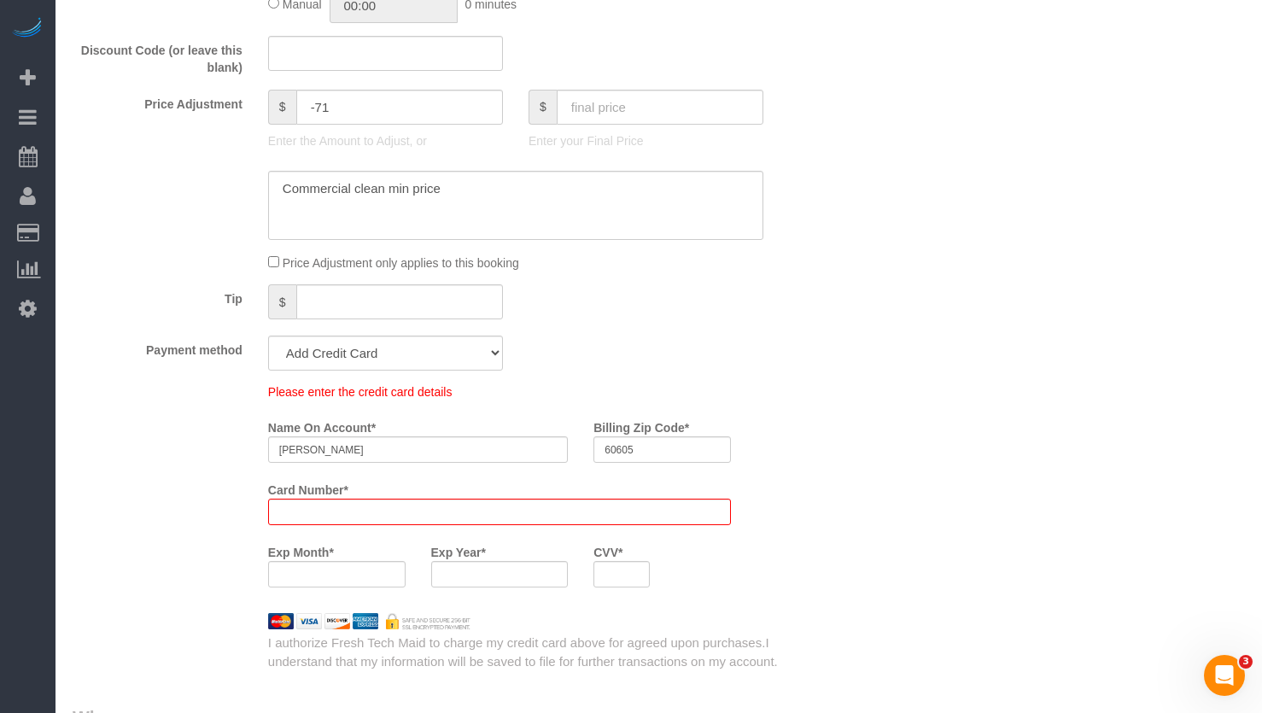
scroll to position [1598, 0]
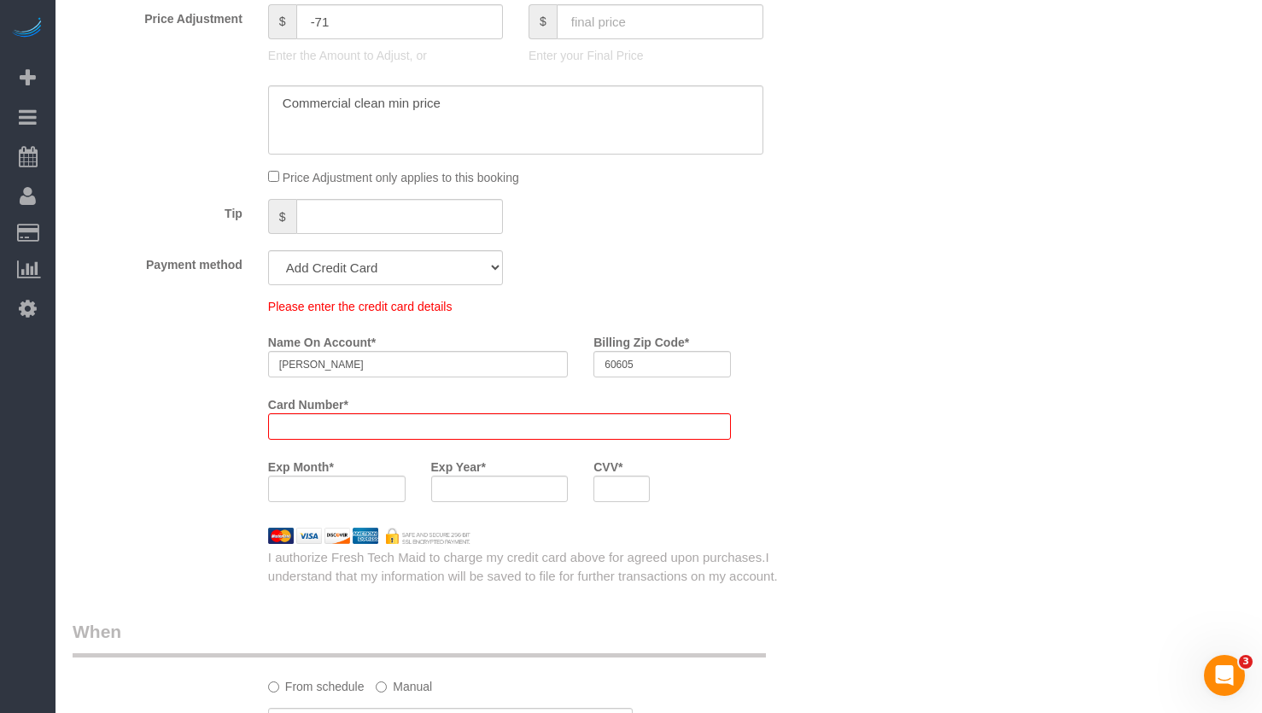
click at [935, 347] on div "Who Email** angelaroudez@gmail.com Name * Angela Roudez Where Address** 1132 S …" at bounding box center [659, 447] width 1172 height 3845
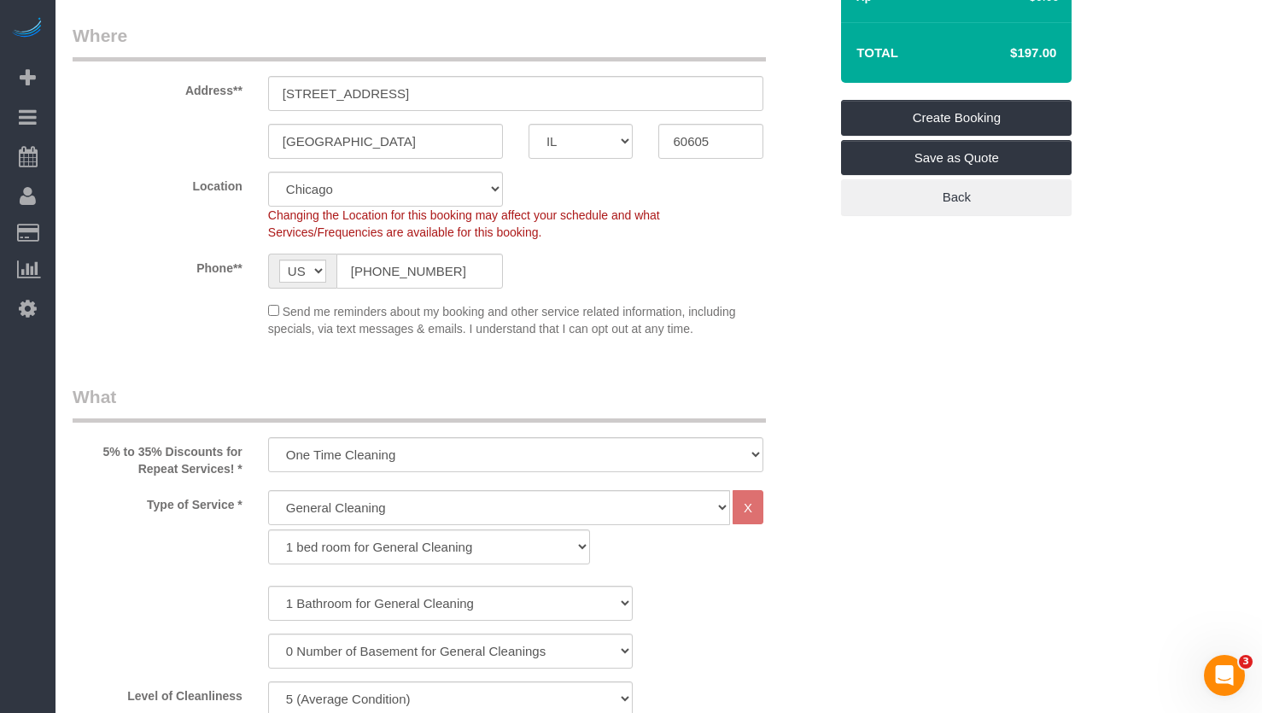
scroll to position [0, 0]
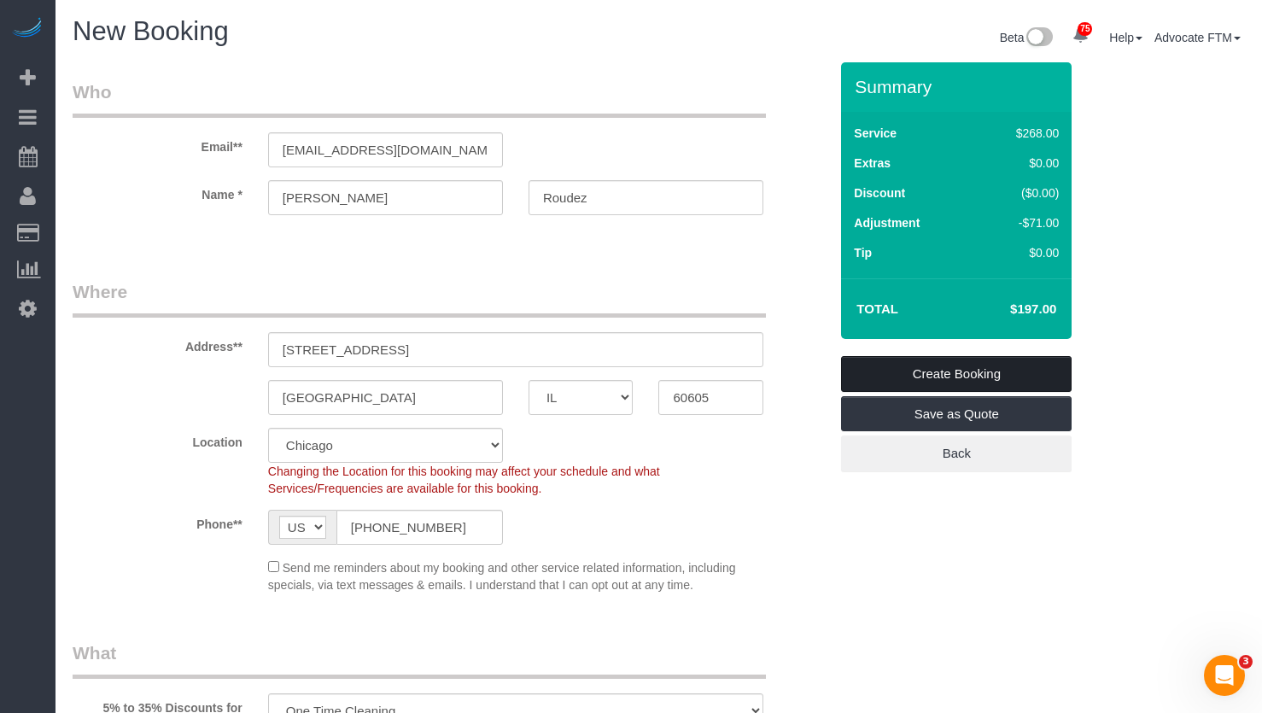
click at [968, 428] on fieldset "Create Booking Save as Quote Back" at bounding box center [956, 414] width 231 height 116
click at [943, 365] on link "Create Booking" at bounding box center [956, 374] width 231 height 36
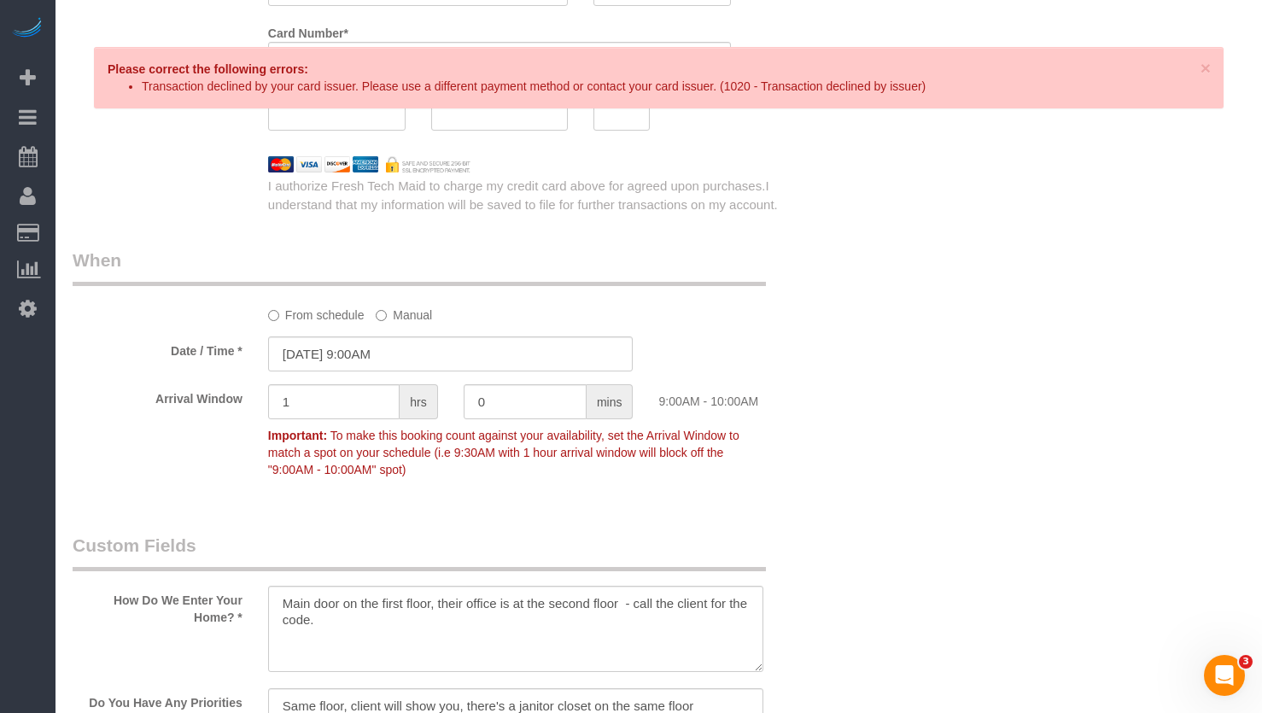
scroll to position [1622, 0]
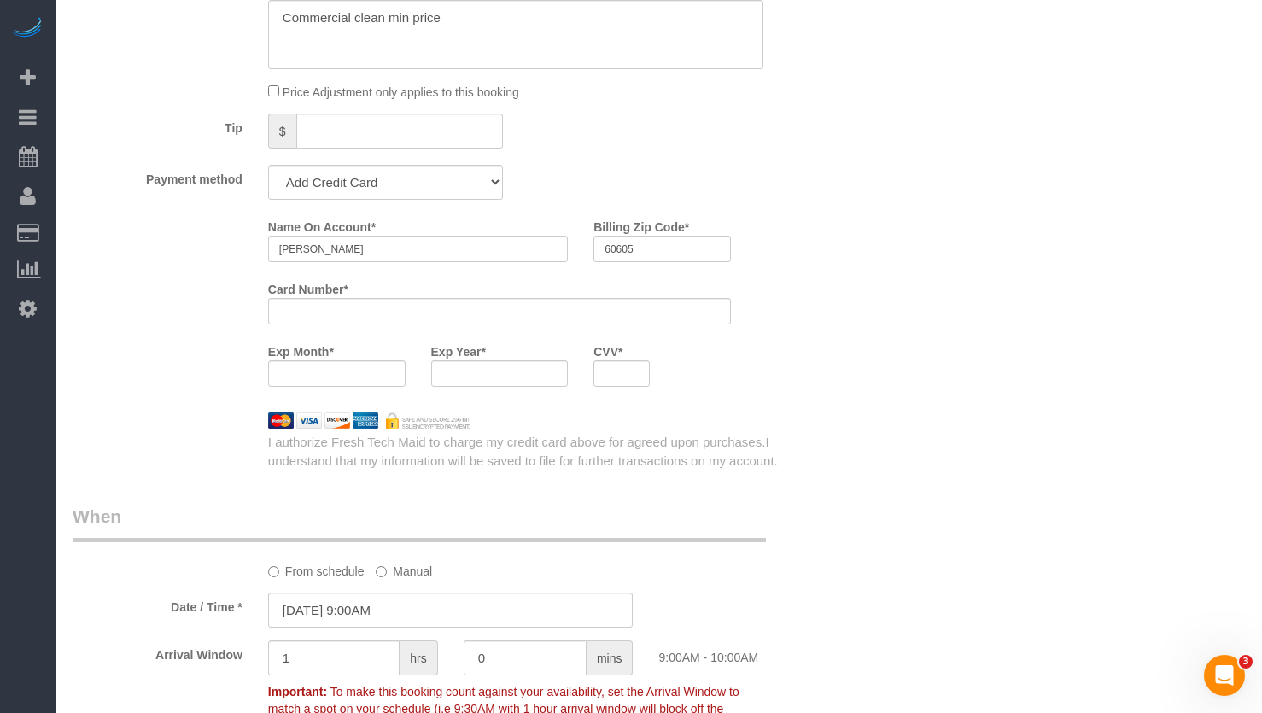
click at [333, 365] on div at bounding box center [336, 373] width 137 height 26
click at [830, 342] on div "Name On Account * Angela Roudez Billing Zip Code * 60605 Card Number * Exp Mont…" at bounding box center [548, 306] width 586 height 187
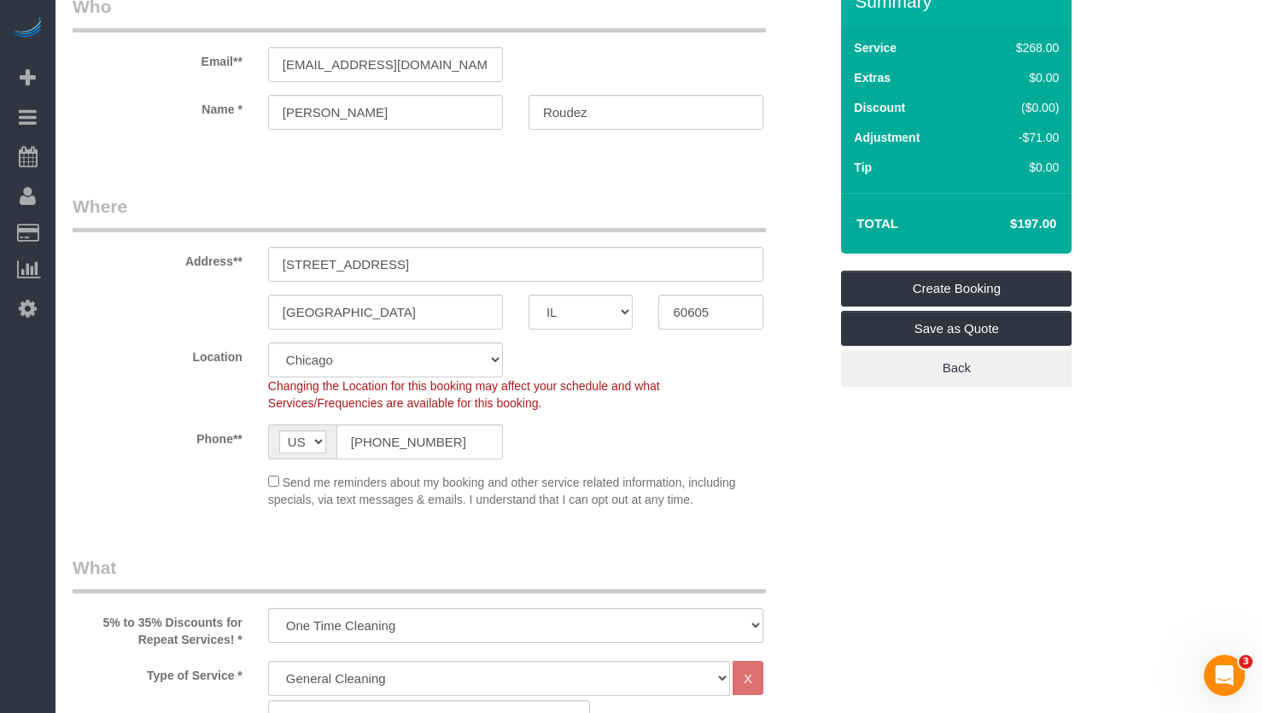
scroll to position [0, 0]
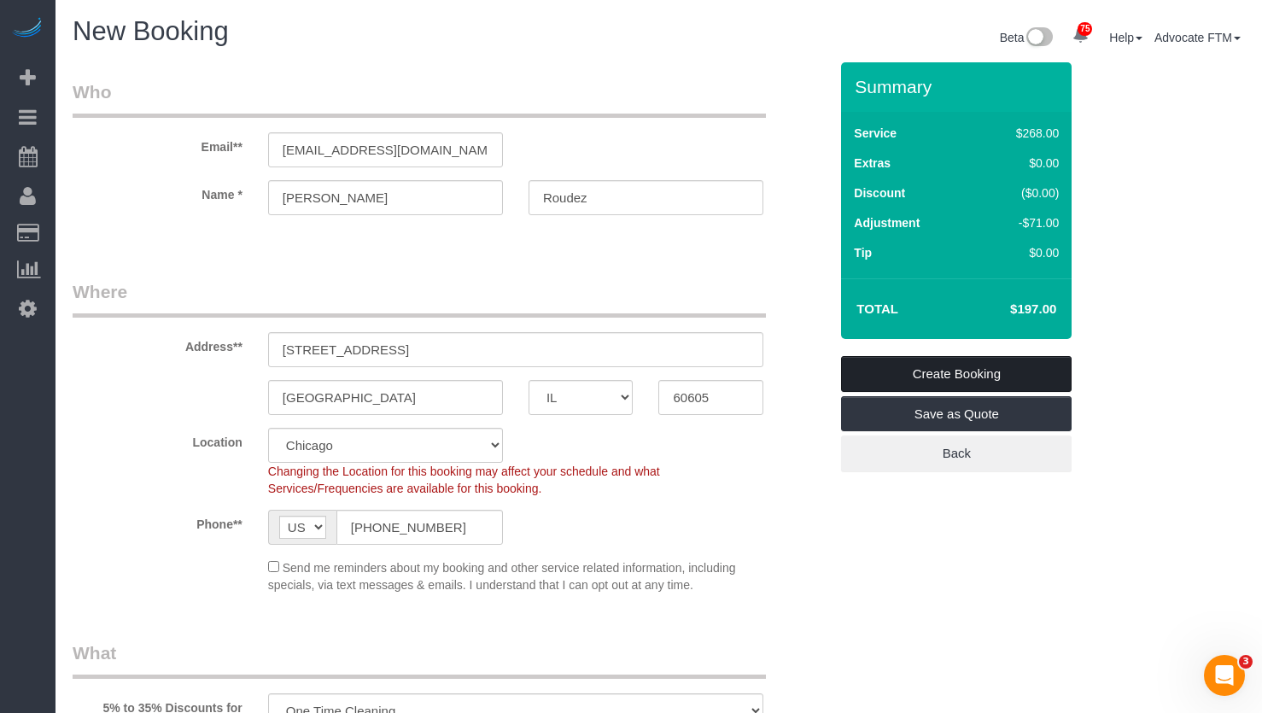
click at [963, 378] on link "Create Booking" at bounding box center [956, 374] width 231 height 36
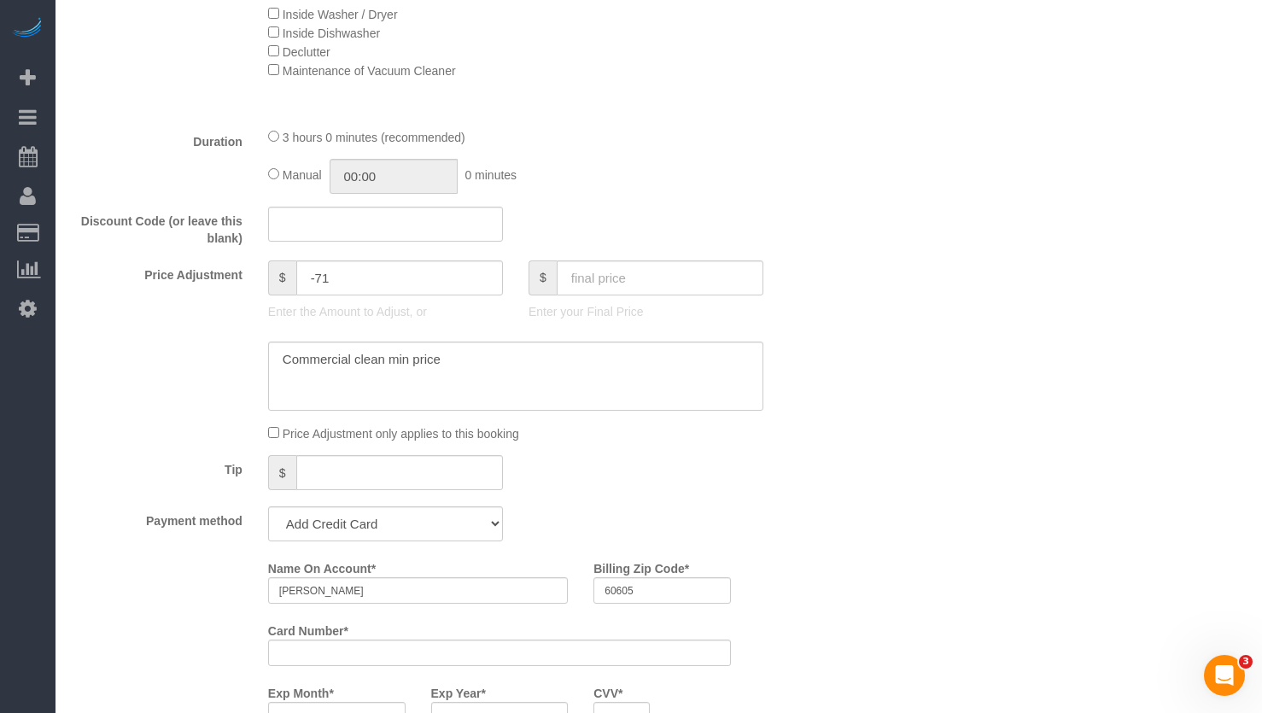
scroll to position [1366, 0]
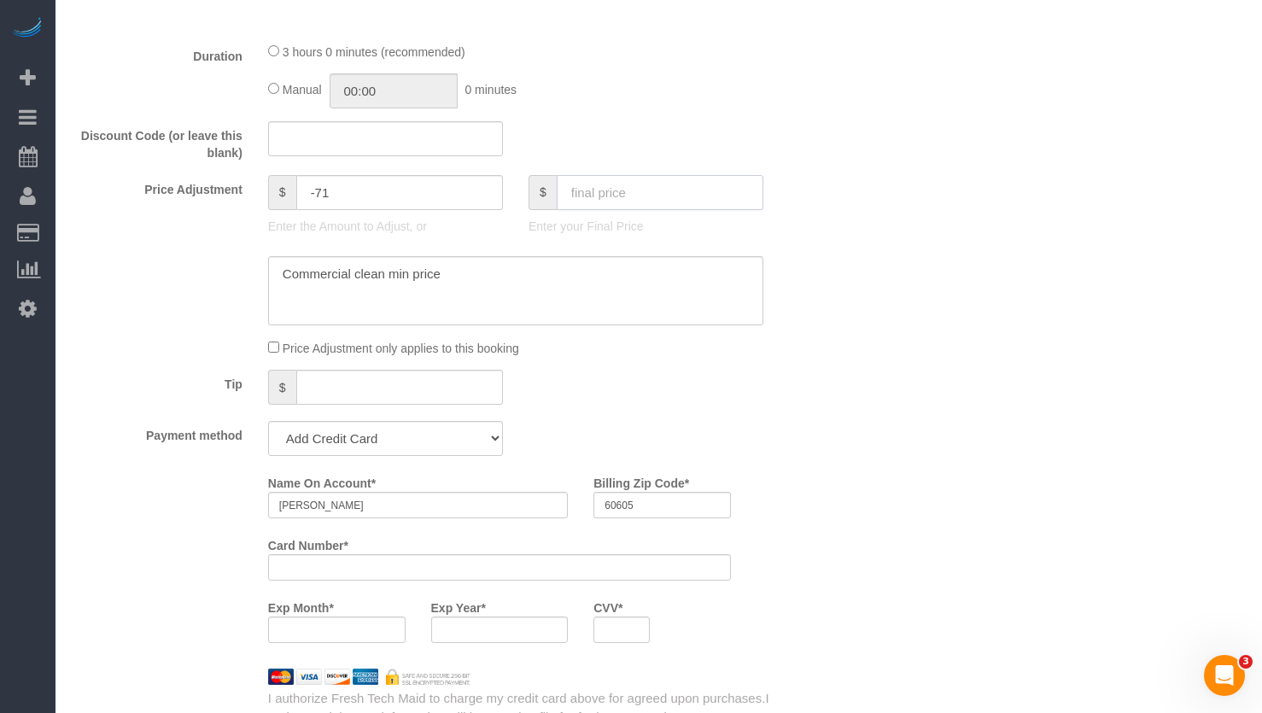
click at [595, 198] on input "text" at bounding box center [660, 192] width 207 height 35
type input "169"
click at [1012, 213] on div "Who Email** angelaroudez@gmail.com Name * Angela Roudez Where Address** 1132 S …" at bounding box center [659, 603] width 1172 height 3815
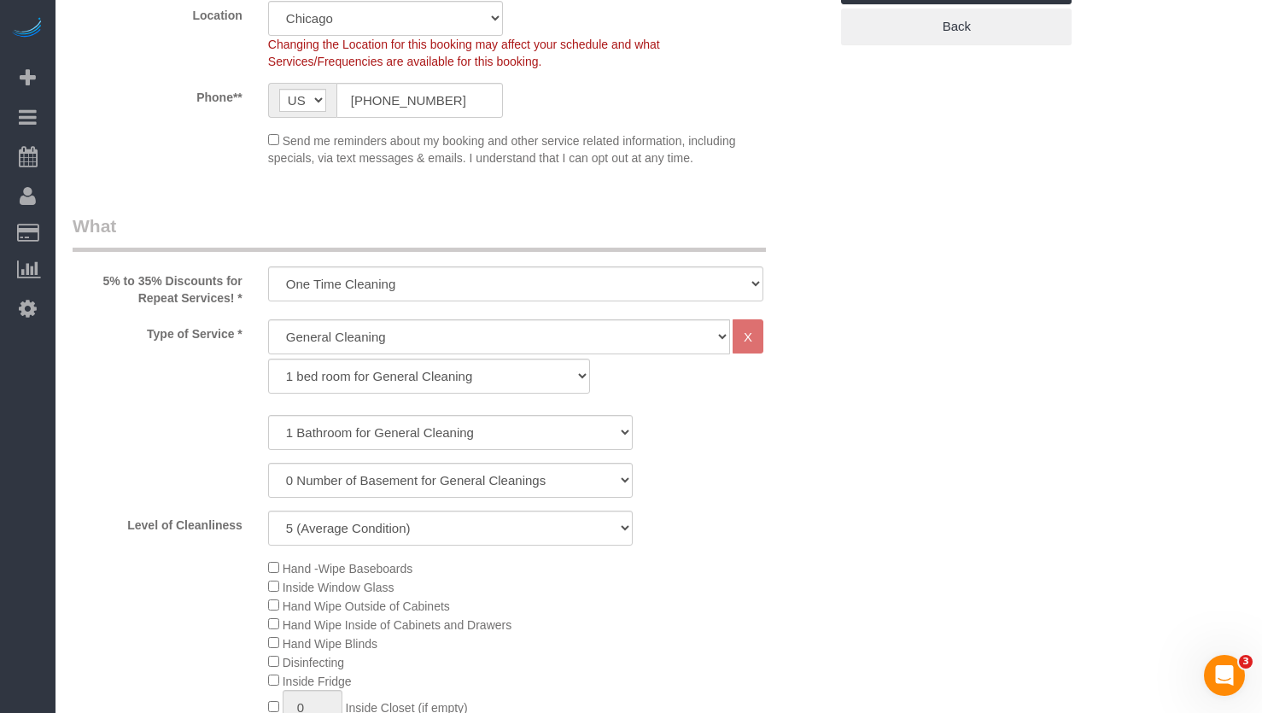
scroll to position [0, 0]
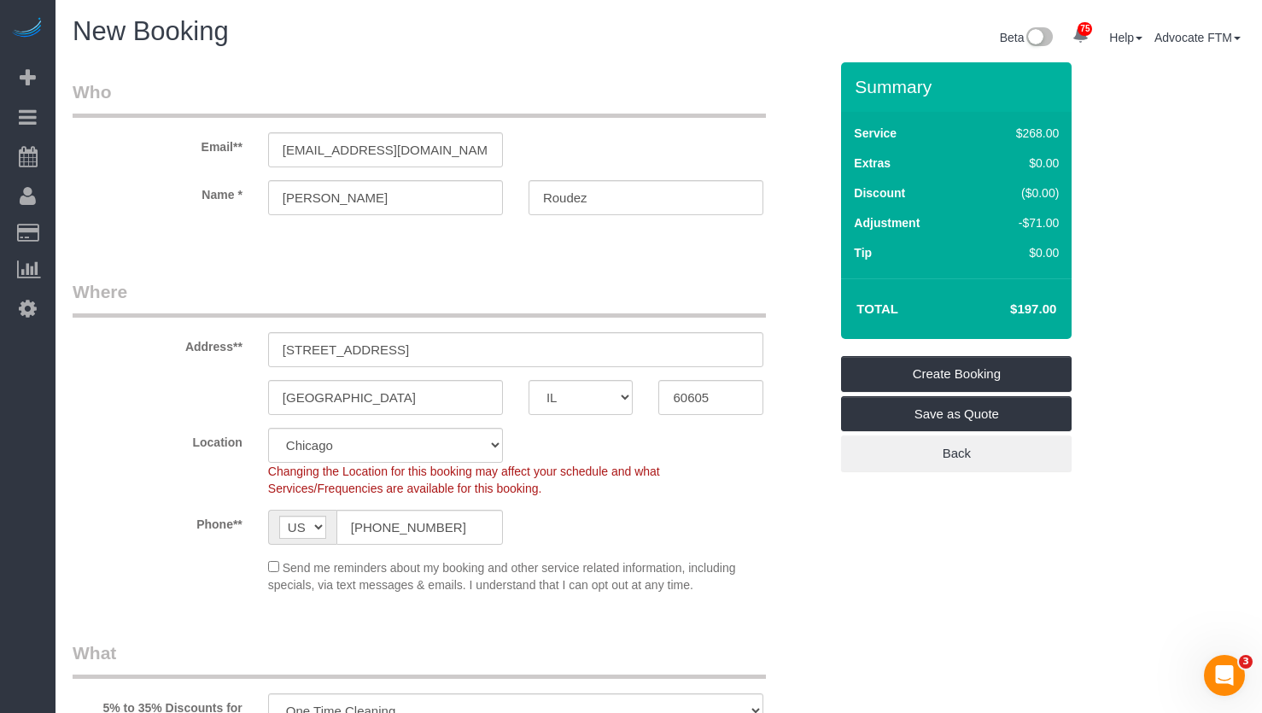
type input "-99"
click at [1011, 371] on link "Create Booking" at bounding box center [956, 374] width 231 height 36
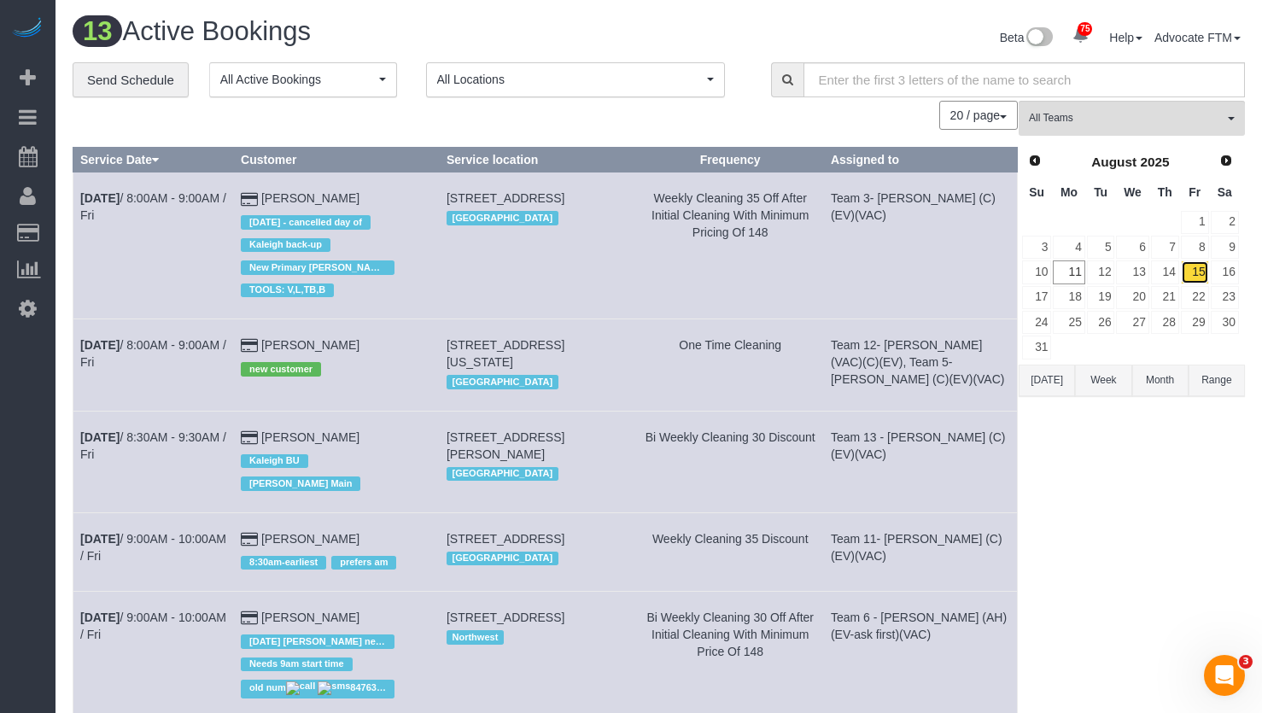
click at [1194, 278] on link "15" at bounding box center [1195, 271] width 28 height 23
click at [914, 83] on input "text" at bounding box center [1023, 79] width 441 height 35
type input "a"
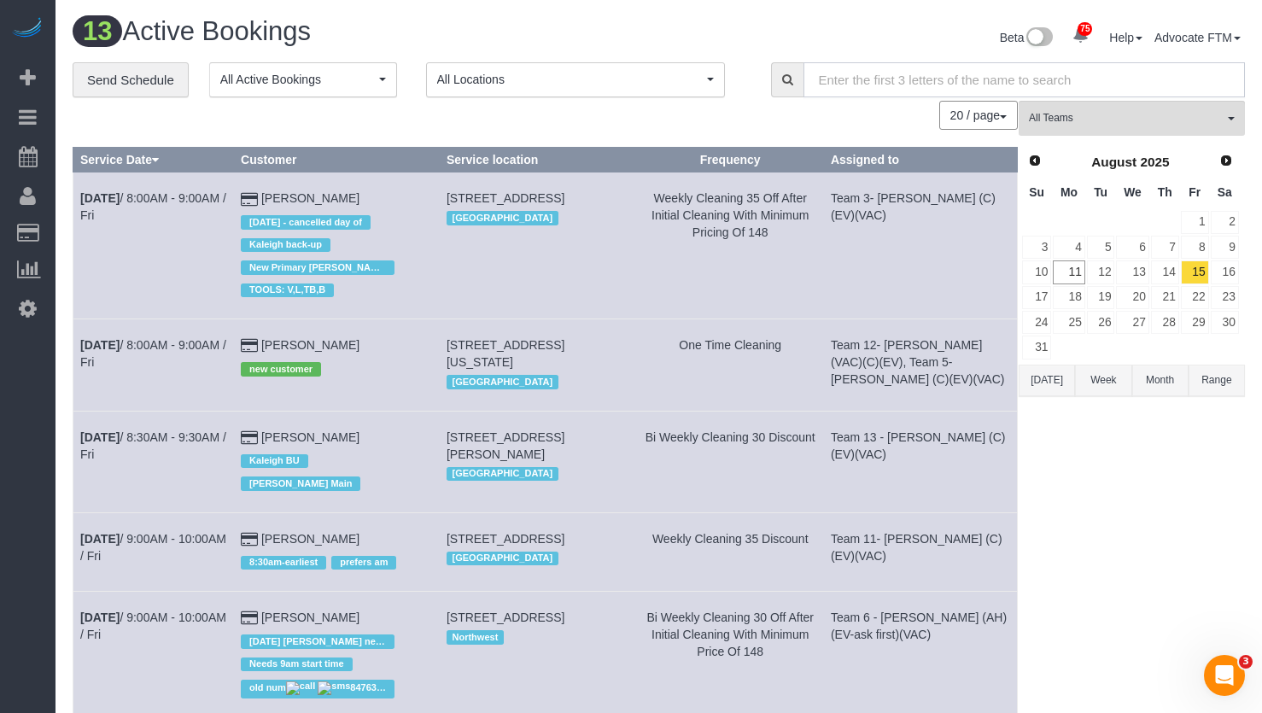
type input "a"
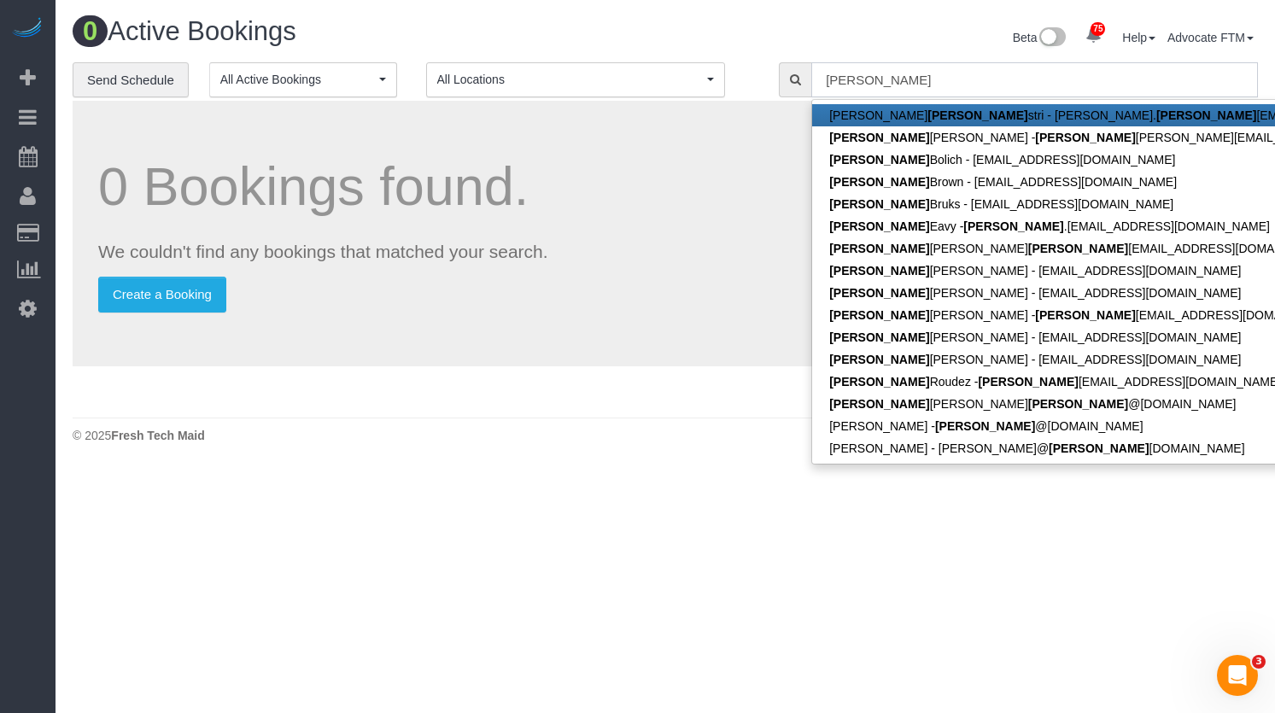
type input "alison.angelastri@gmail.com"
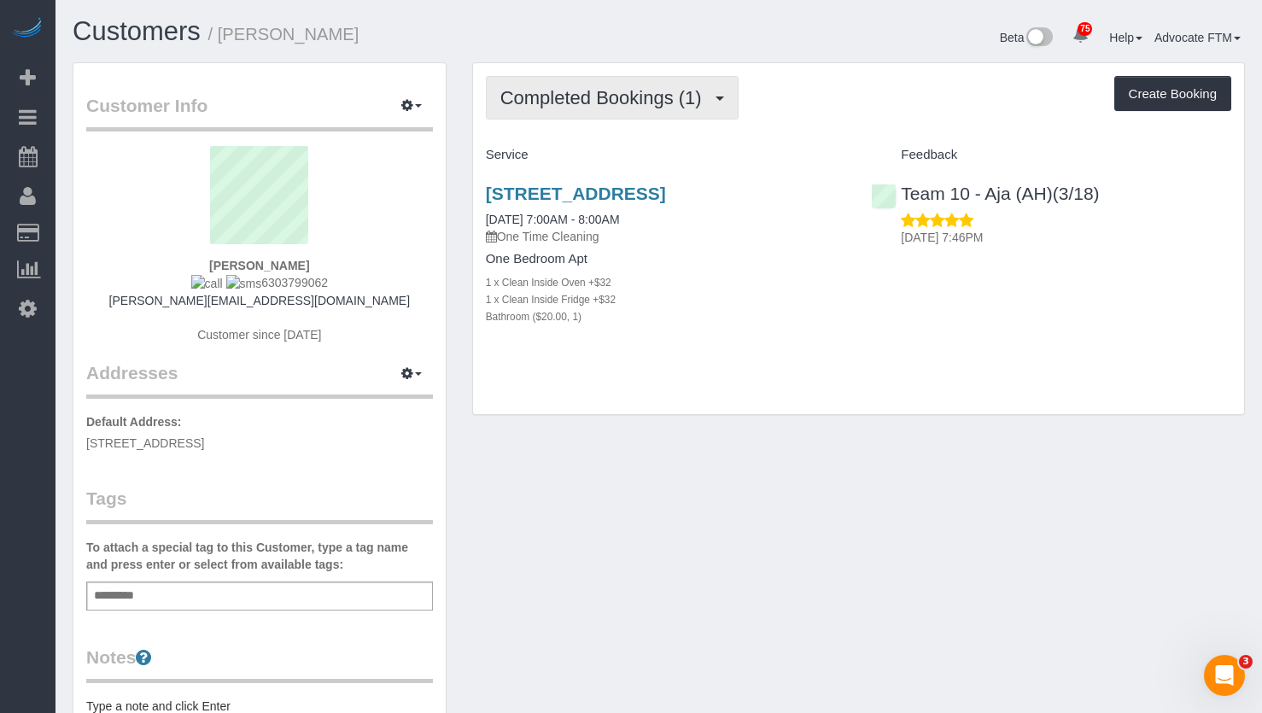
click at [583, 103] on span "Completed Bookings (1)" at bounding box center [605, 97] width 210 height 21
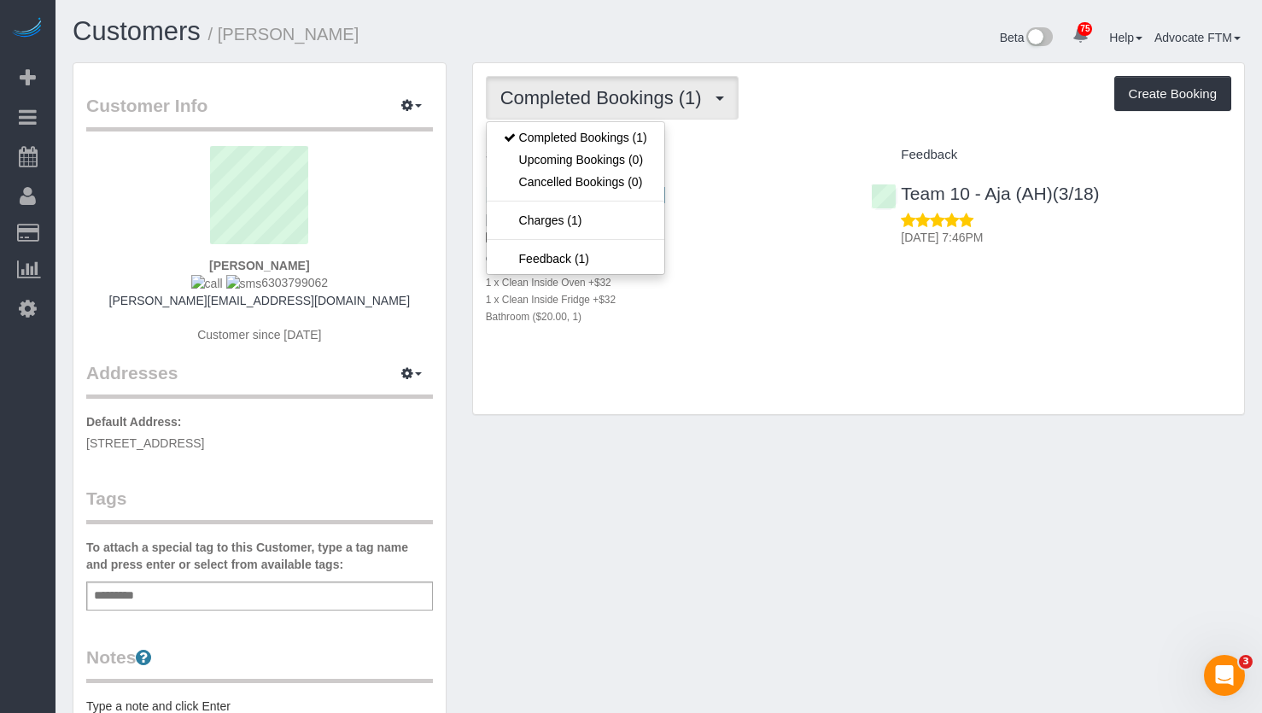
click at [425, 54] on div "Customers / Alison Angelastri Beta 75 Your Notifications You have 0 alerts × Yo…" at bounding box center [659, 39] width 1198 height 45
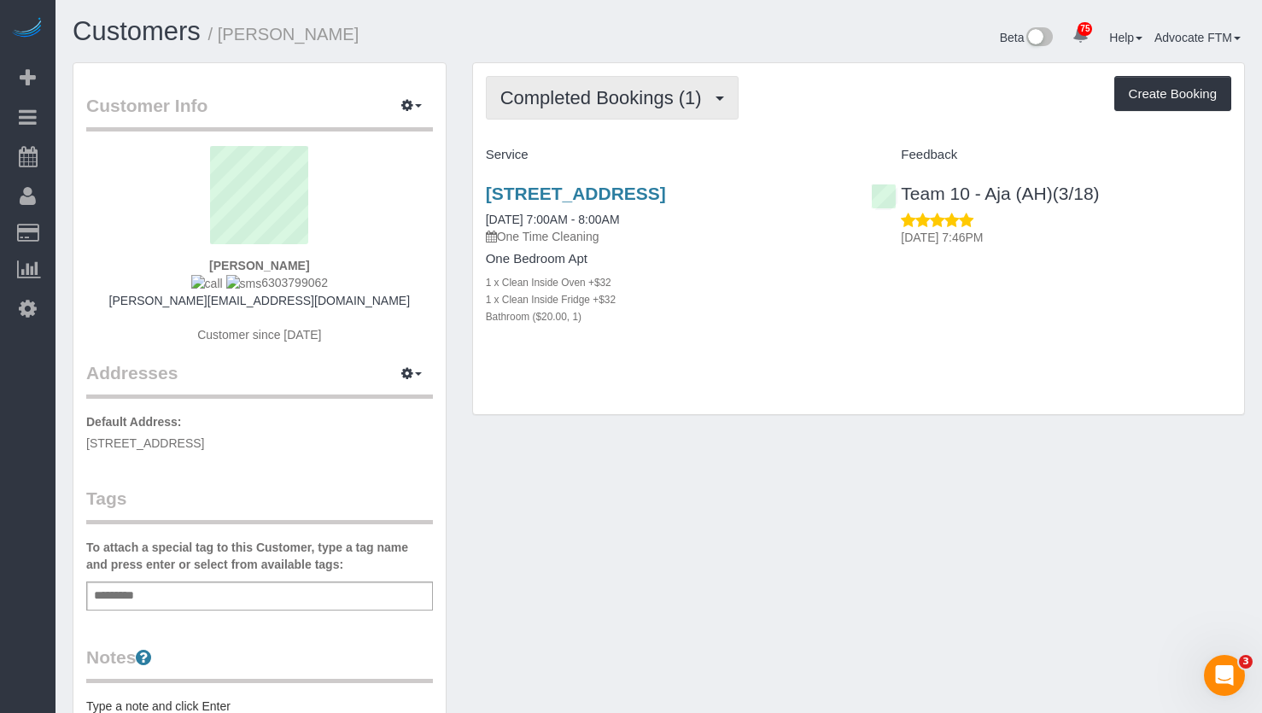
click at [576, 88] on span "Completed Bookings (1)" at bounding box center [605, 97] width 210 height 21
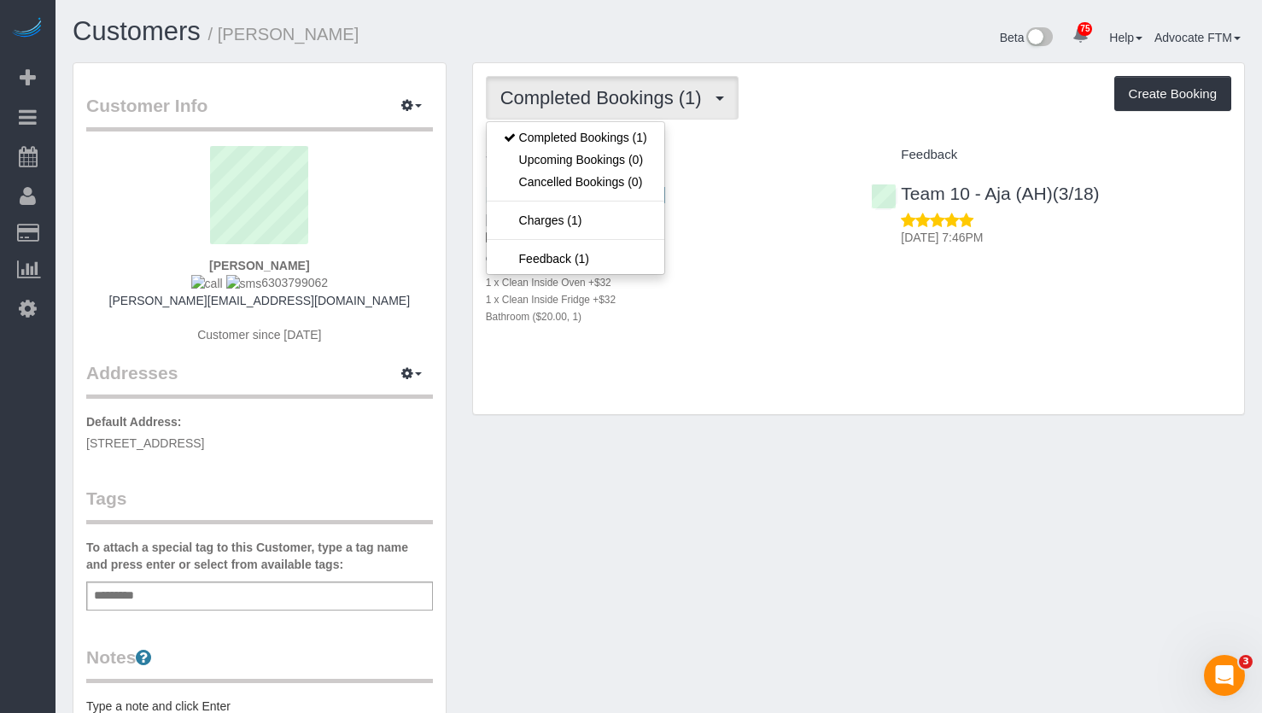
click at [631, 110] on button "Completed Bookings (1)" at bounding box center [612, 98] width 253 height 44
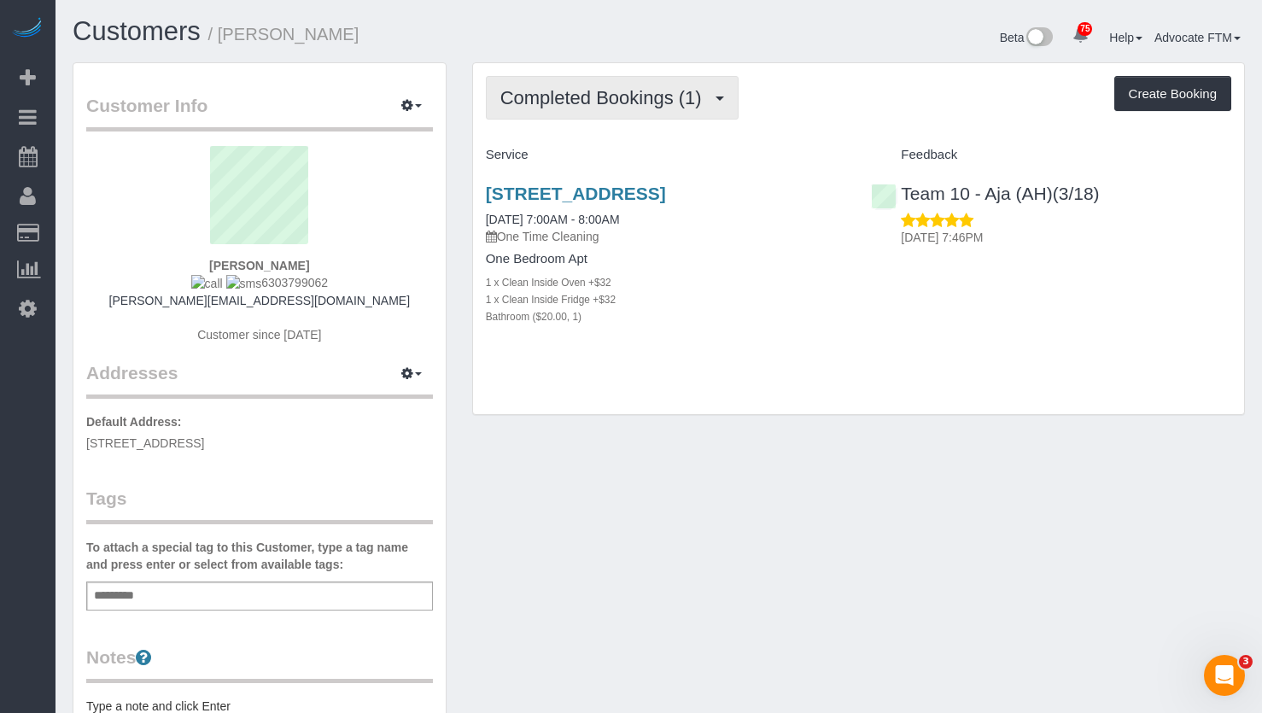
click at [628, 108] on button "Completed Bookings (1)" at bounding box center [612, 98] width 253 height 44
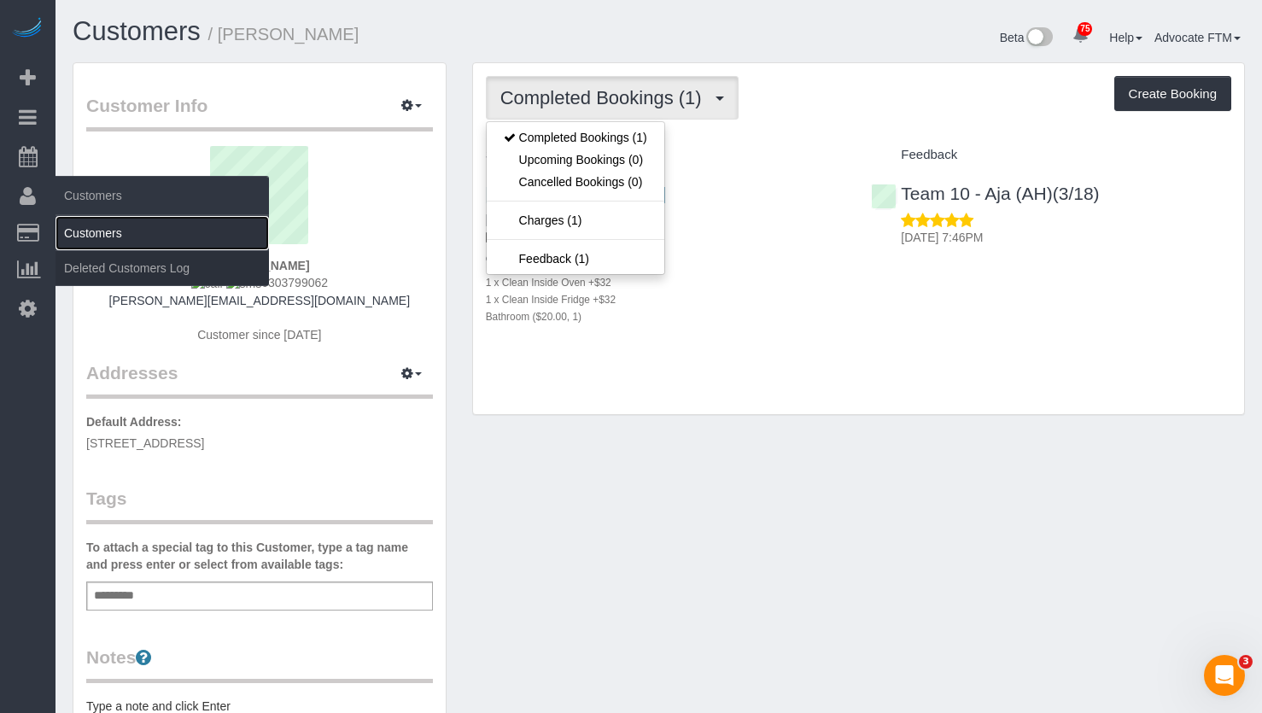
click at [116, 235] on link "Customers" at bounding box center [162, 233] width 213 height 34
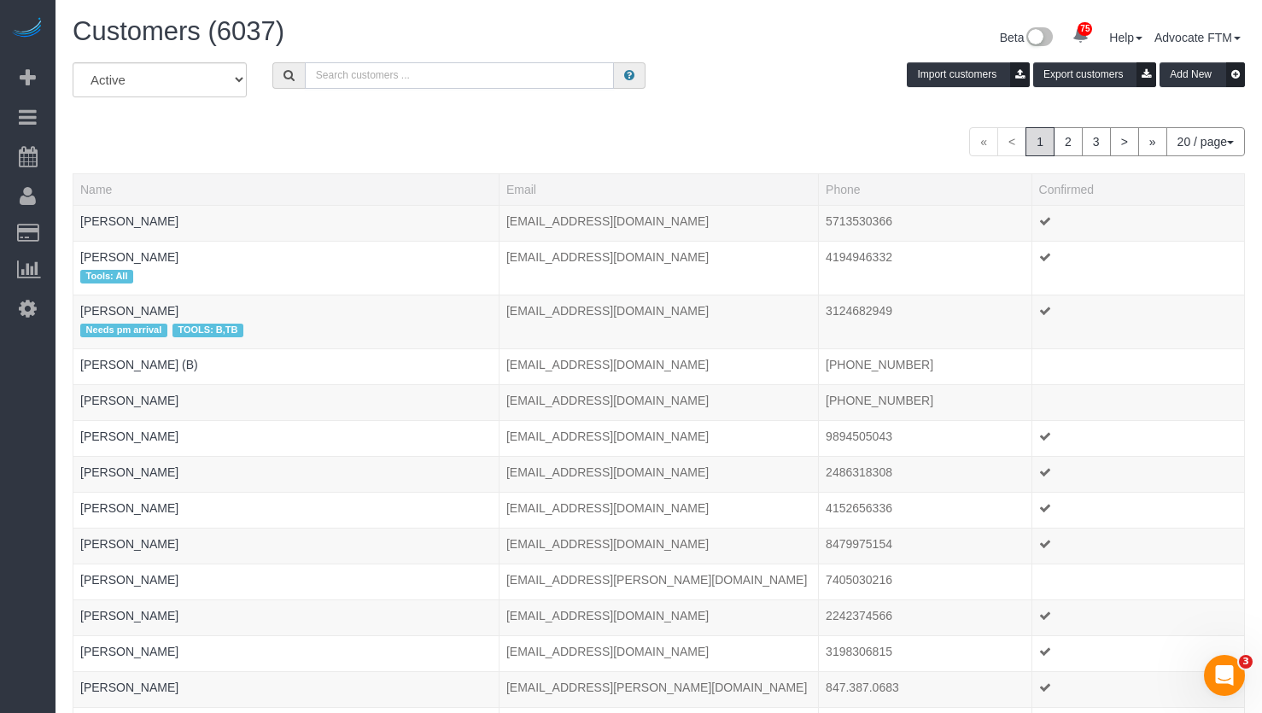
click at [407, 79] on input "text" at bounding box center [460, 75] width 310 height 26
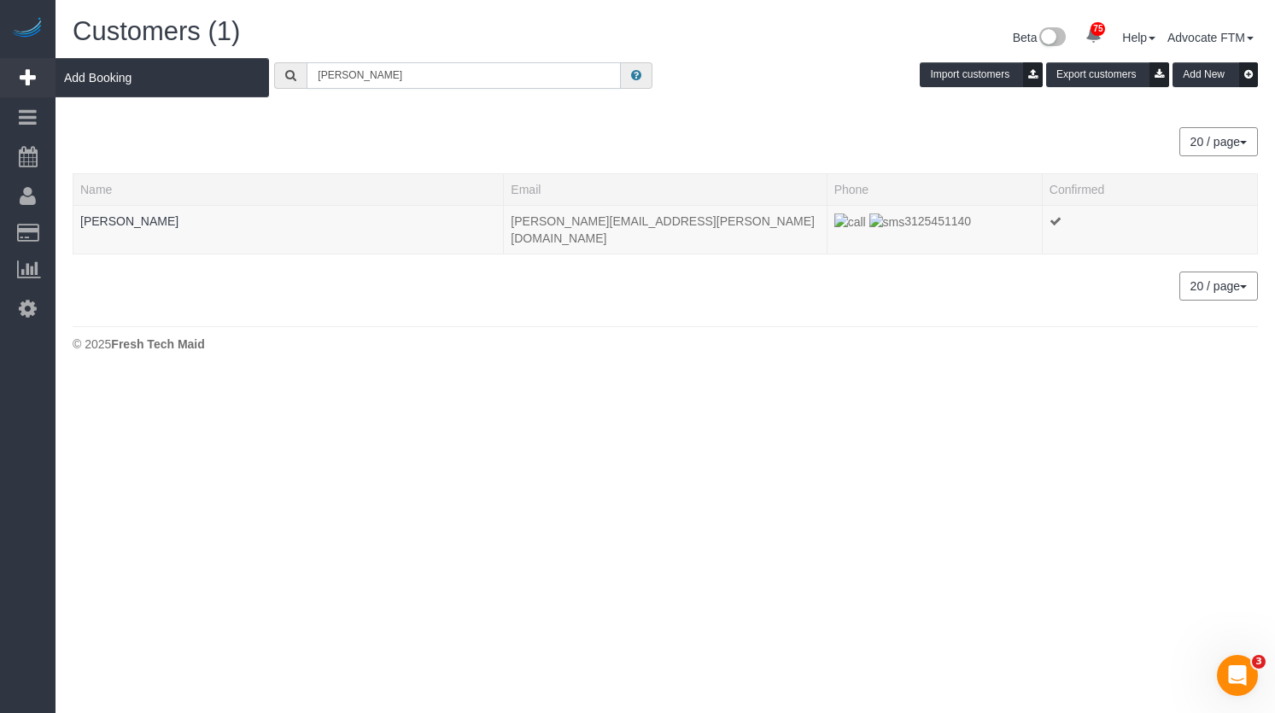
type input "amanda grace"
click at [423, 73] on input "amanda grace" at bounding box center [464, 75] width 314 height 26
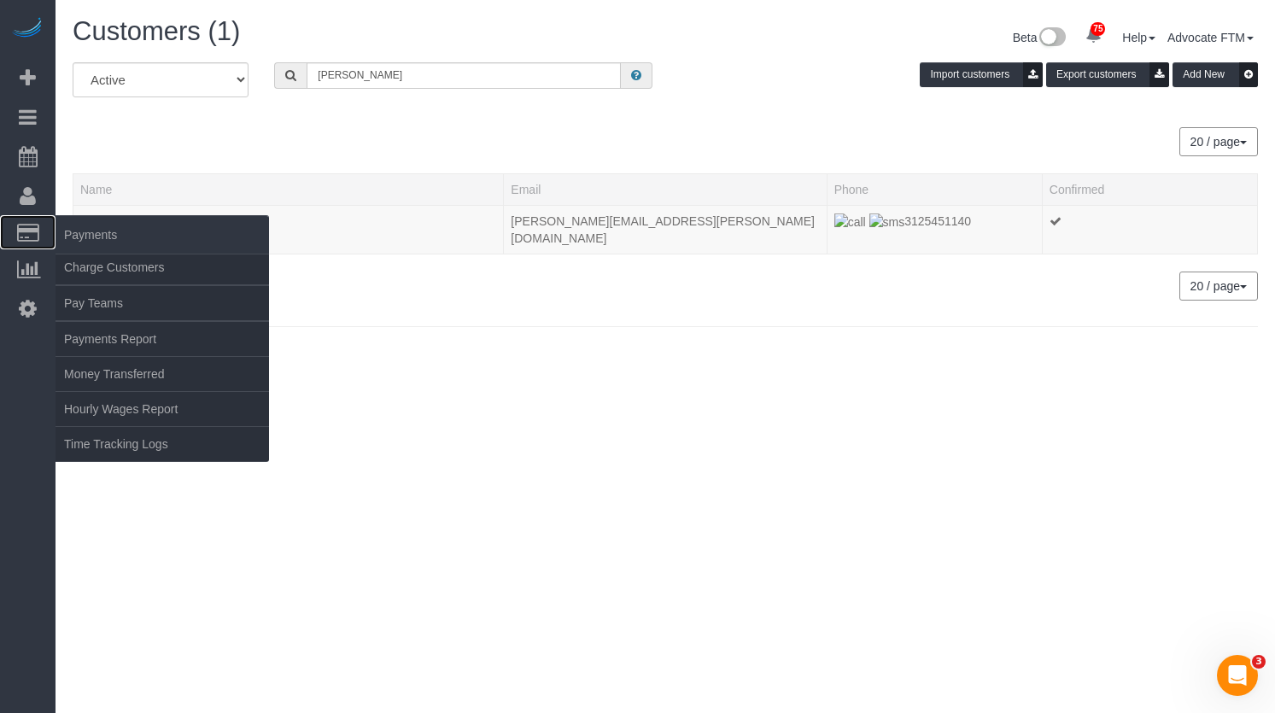
click at [110, 222] on span "Payments" at bounding box center [162, 234] width 213 height 39
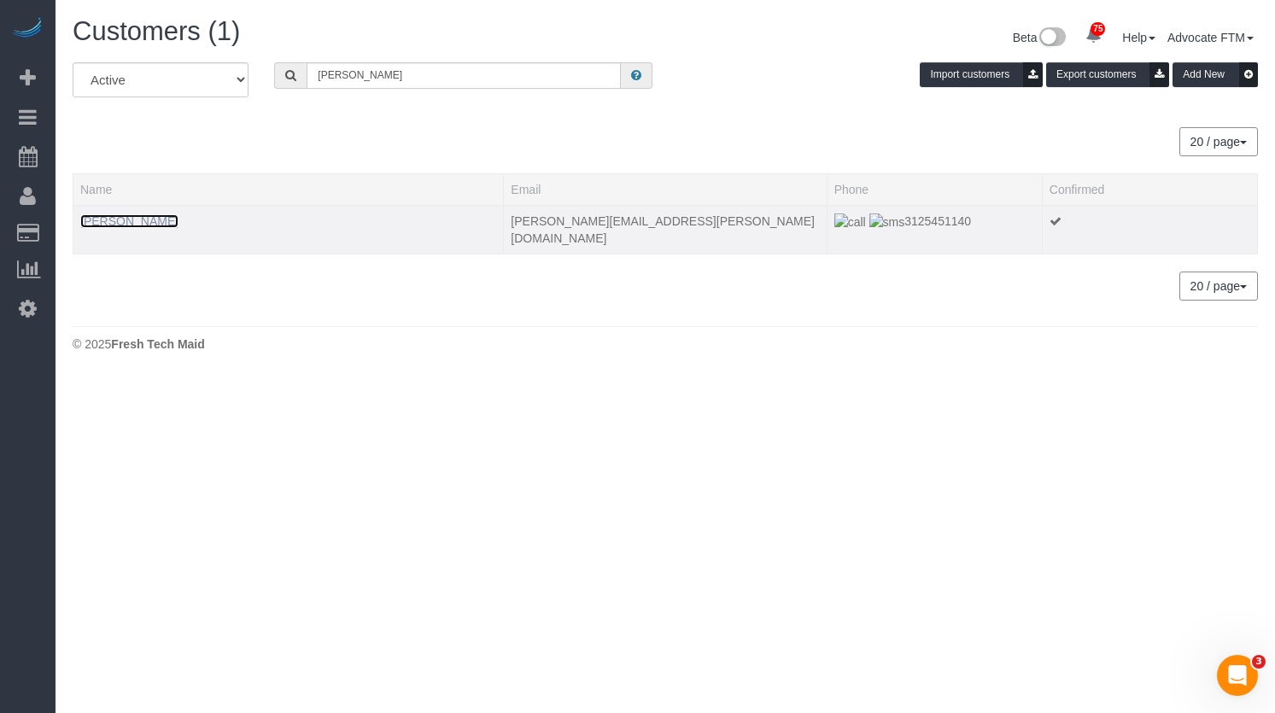
click at [131, 220] on link "Amanda Grace" at bounding box center [129, 221] width 98 height 14
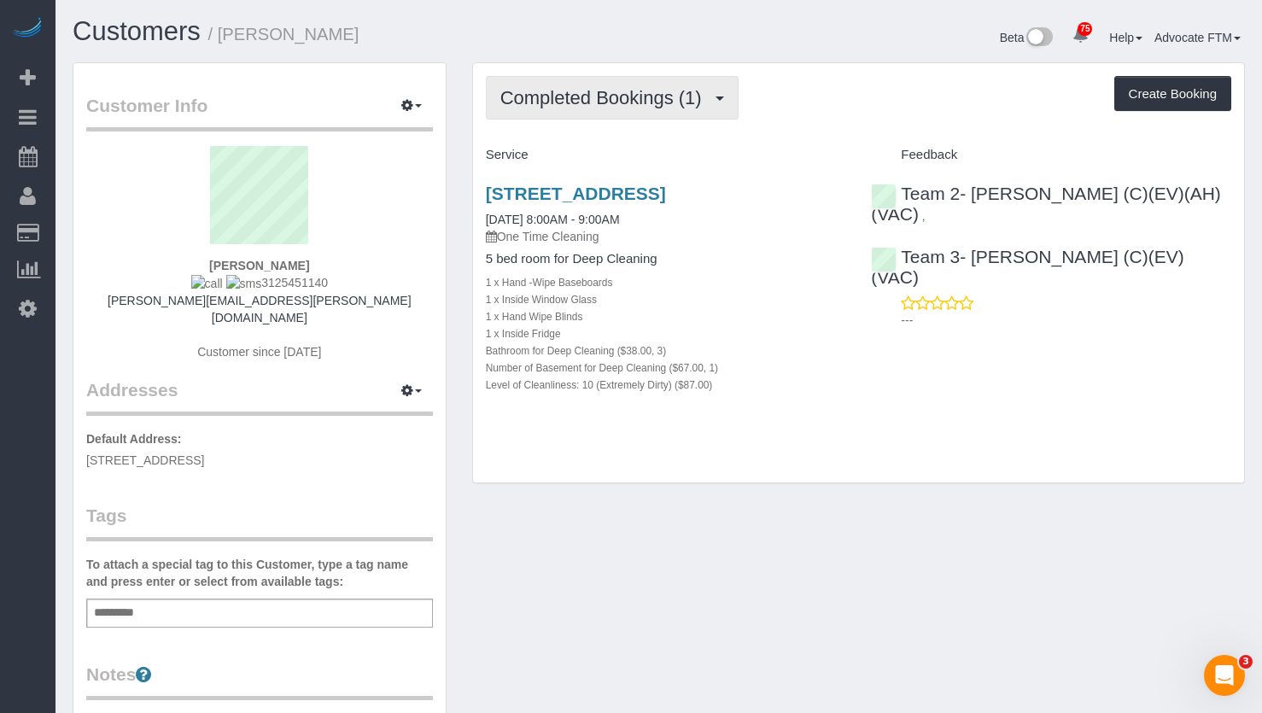
click at [604, 92] on span "Completed Bookings (1)" at bounding box center [605, 97] width 210 height 21
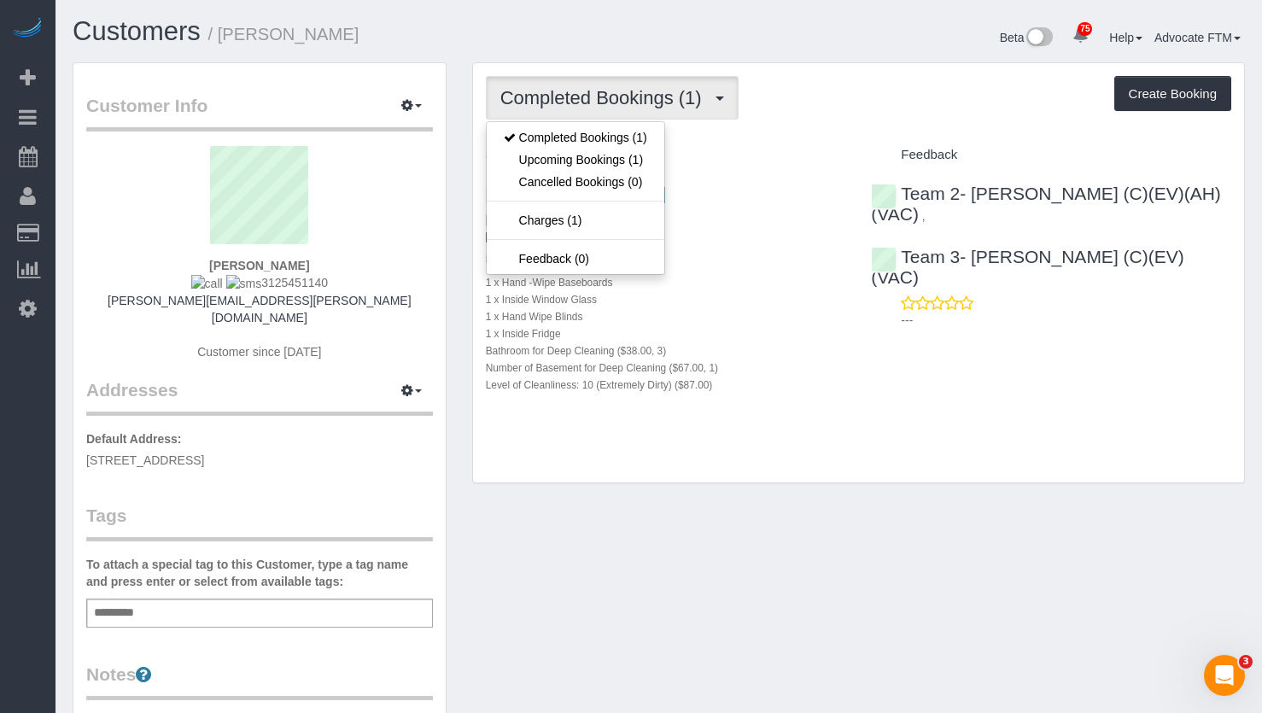
click at [792, 72] on div "Completed Bookings (1) Completed Bookings (1) Upcoming Bookings (1) Cancelled B…" at bounding box center [858, 273] width 771 height 420
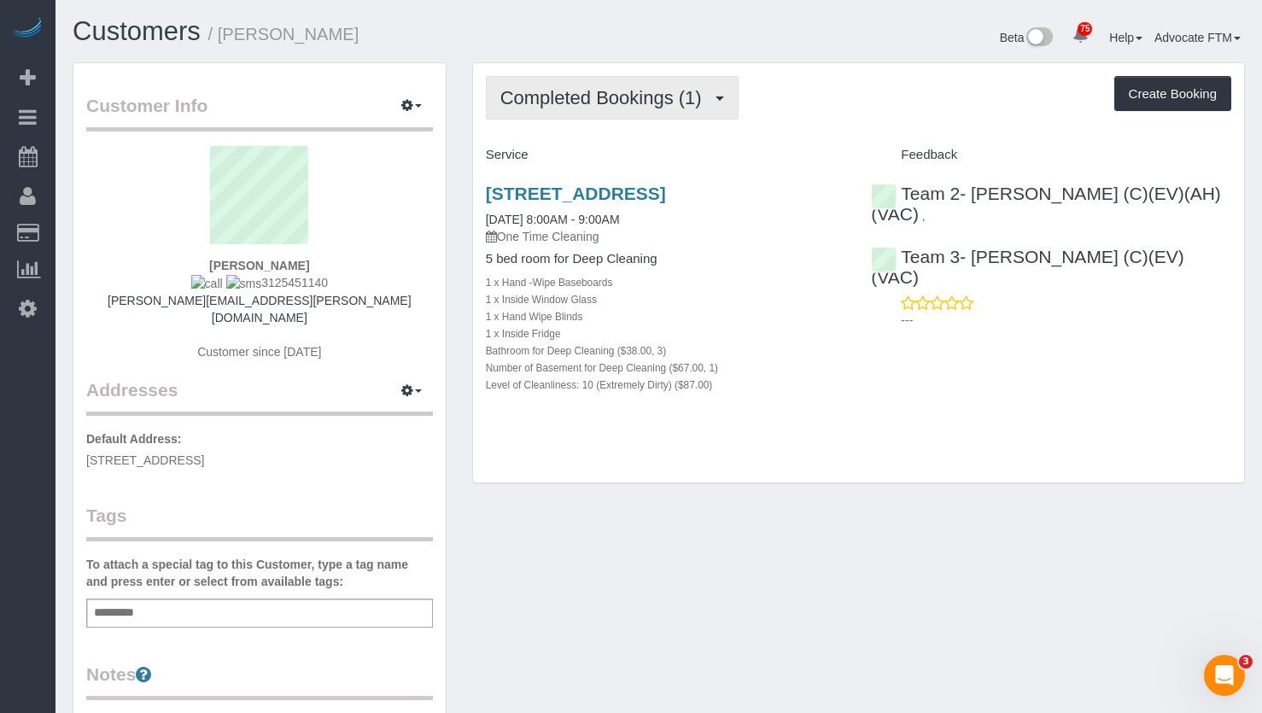
click at [622, 96] on span "Completed Bookings (1)" at bounding box center [605, 97] width 210 height 21
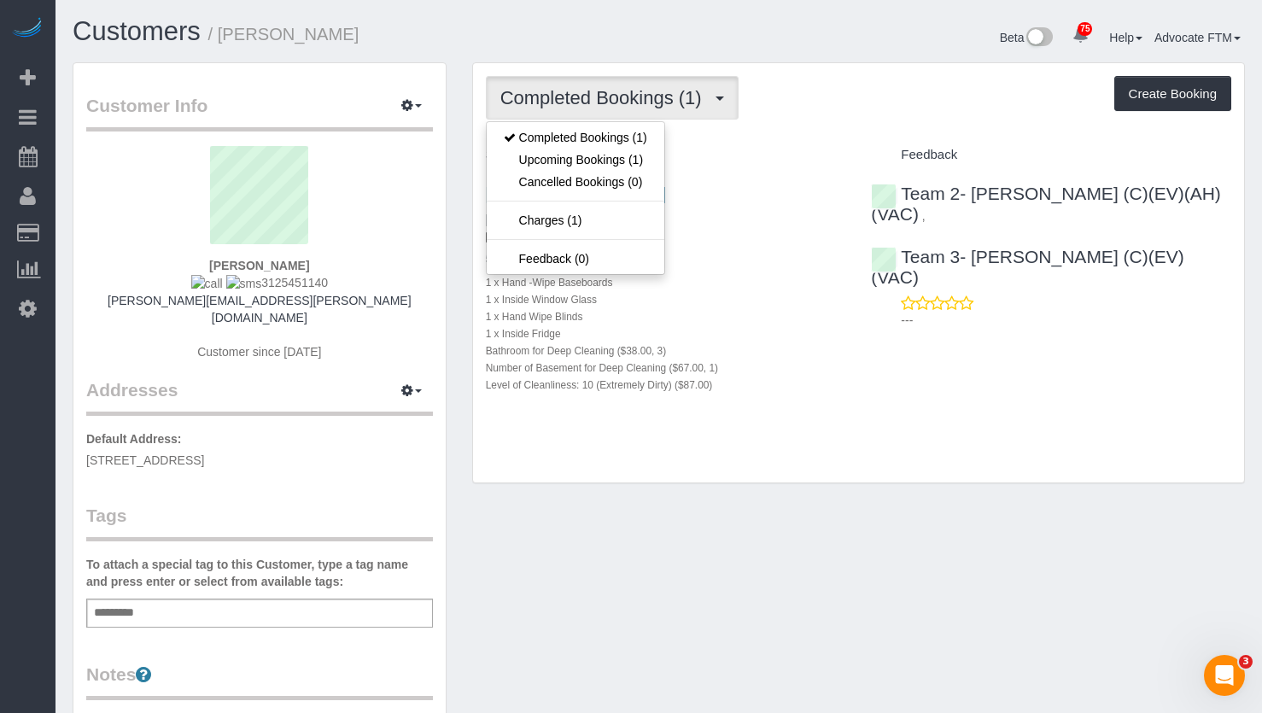
click at [836, 69] on div "Completed Bookings (1) Completed Bookings (1) Upcoming Bookings (1) Cancelled B…" at bounding box center [858, 273] width 771 height 420
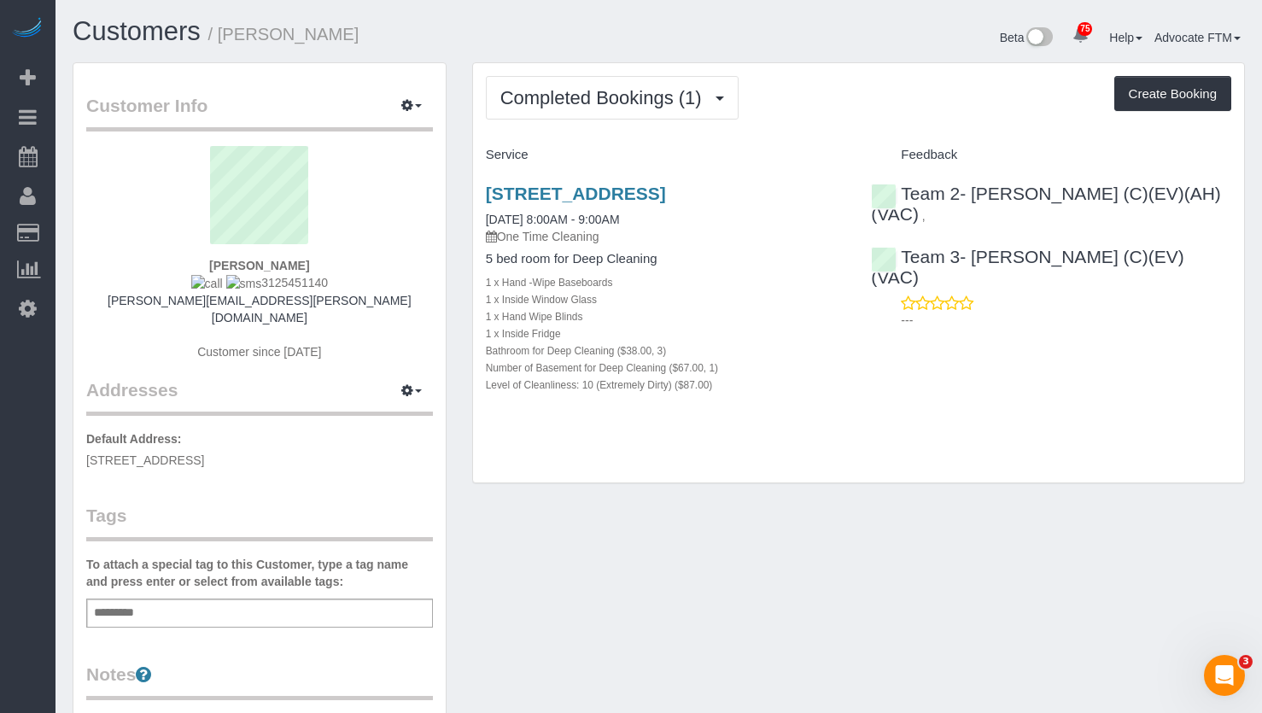
click at [627, 181] on div "4148 N Rockwell St, Chicago, IL 60618 07/14/2025 8:00AM - 9:00AM One Time Clean…" at bounding box center [666, 298] width 386 height 258
click at [630, 196] on link "4148 N Rockwell St, Chicago, IL 60618" at bounding box center [576, 194] width 180 height 20
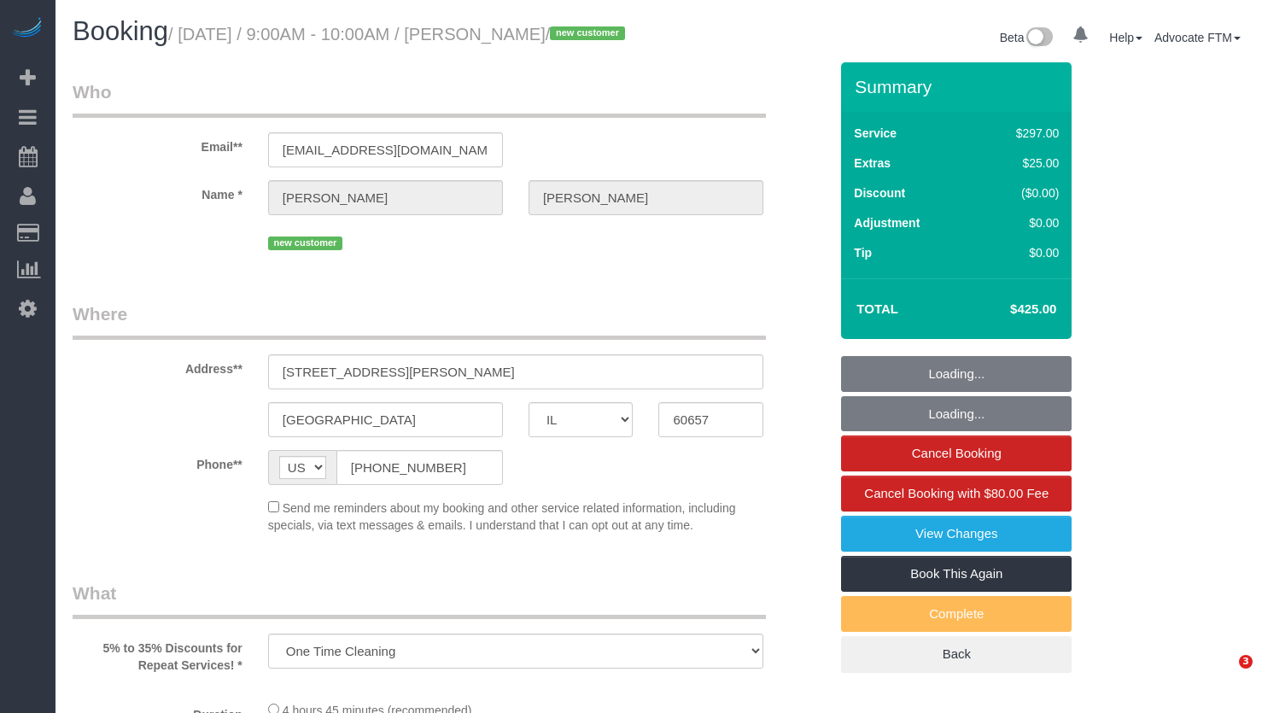
select select "IL"
select select "number:1"
select select "number:58"
select select "number:139"
select select "number:104"
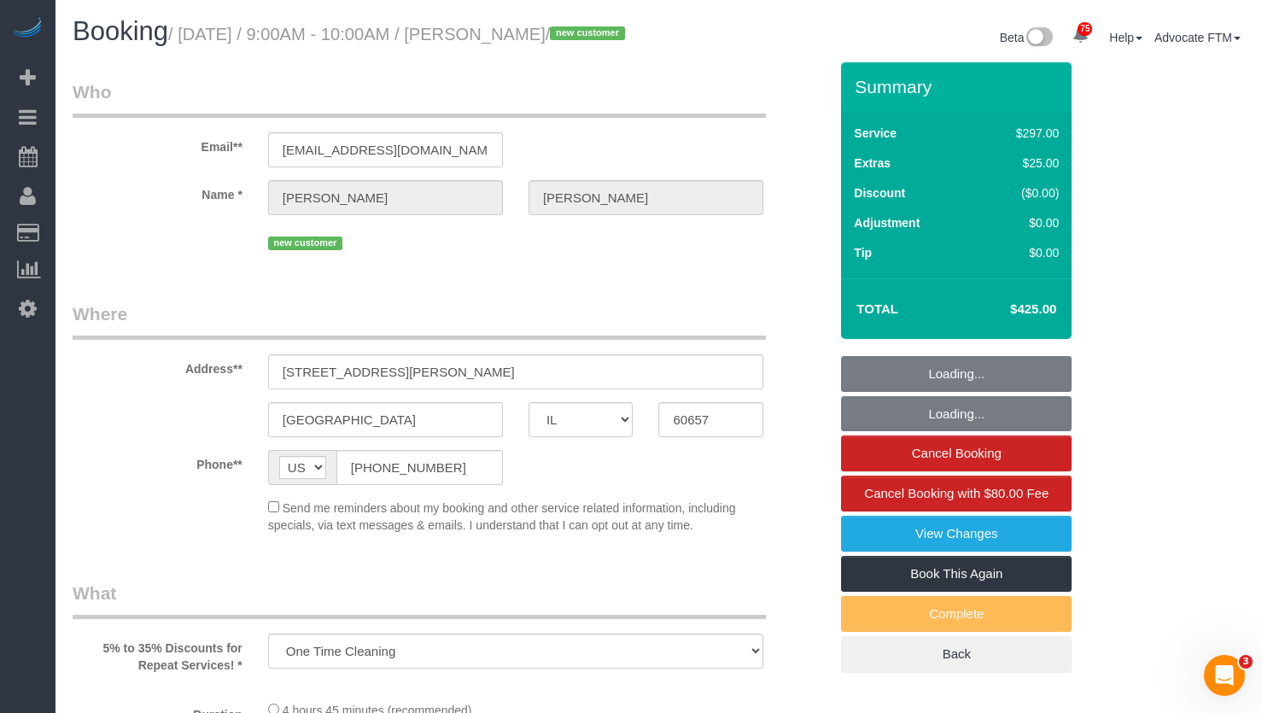
select select "513"
select select "7"
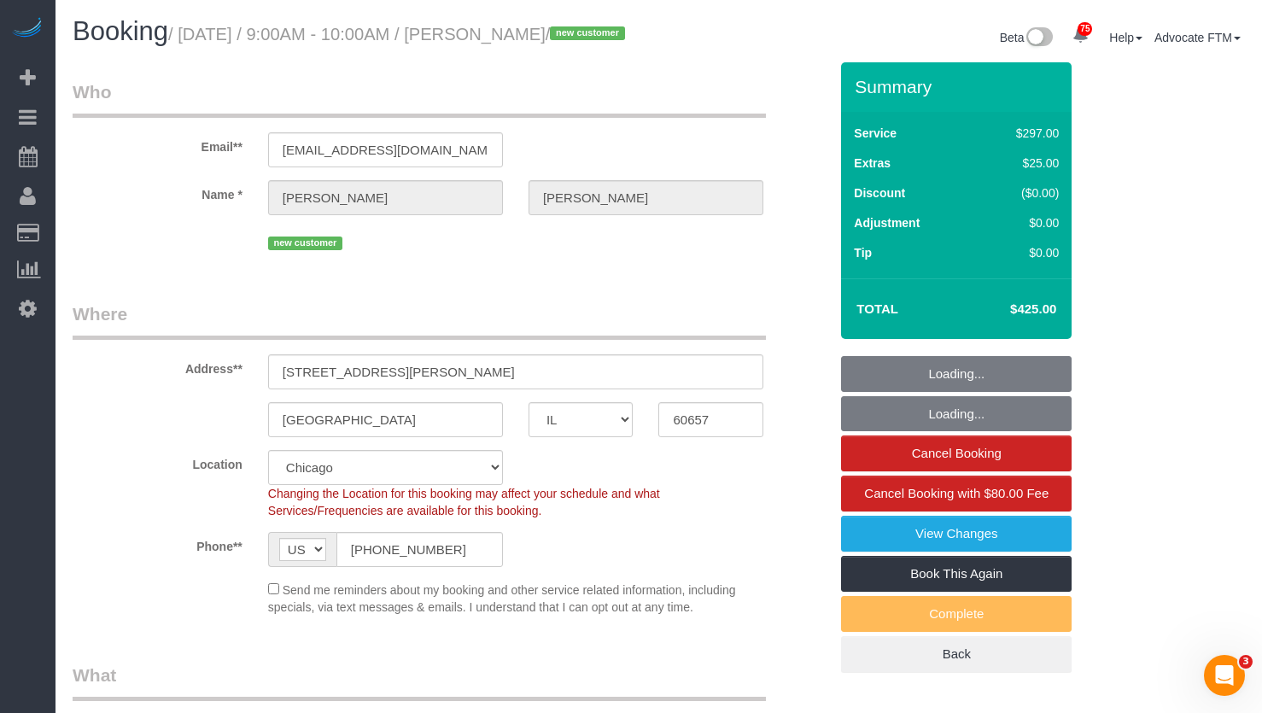
select select "spot1"
select select "7"
select select "object:1342"
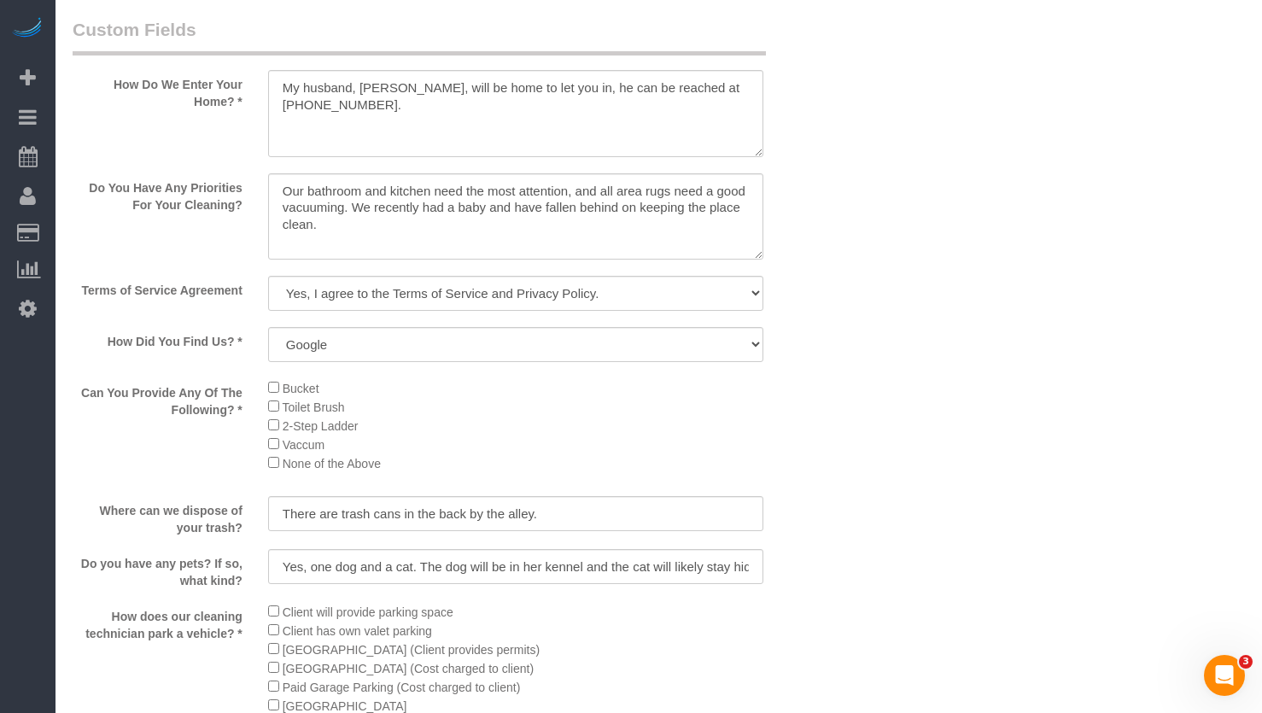
scroll to position [2220, 0]
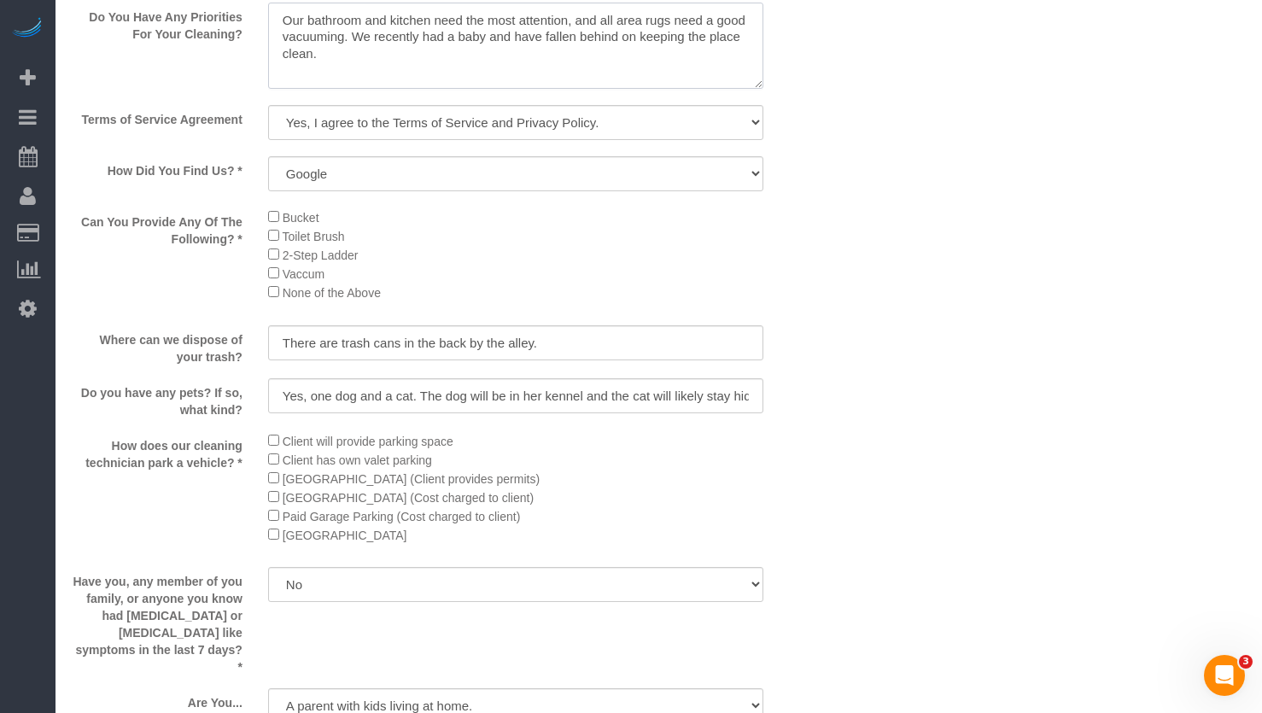
drag, startPoint x: 325, startPoint y: 67, endPoint x: 231, endPoint y: 26, distance: 102.8
click at [221, 21] on sui-booking-custom-fields "How Do We Enter Your Home? * Do You Have Any Priorities For Your Cleaning? Term…" at bounding box center [451, 313] width 756 height 935
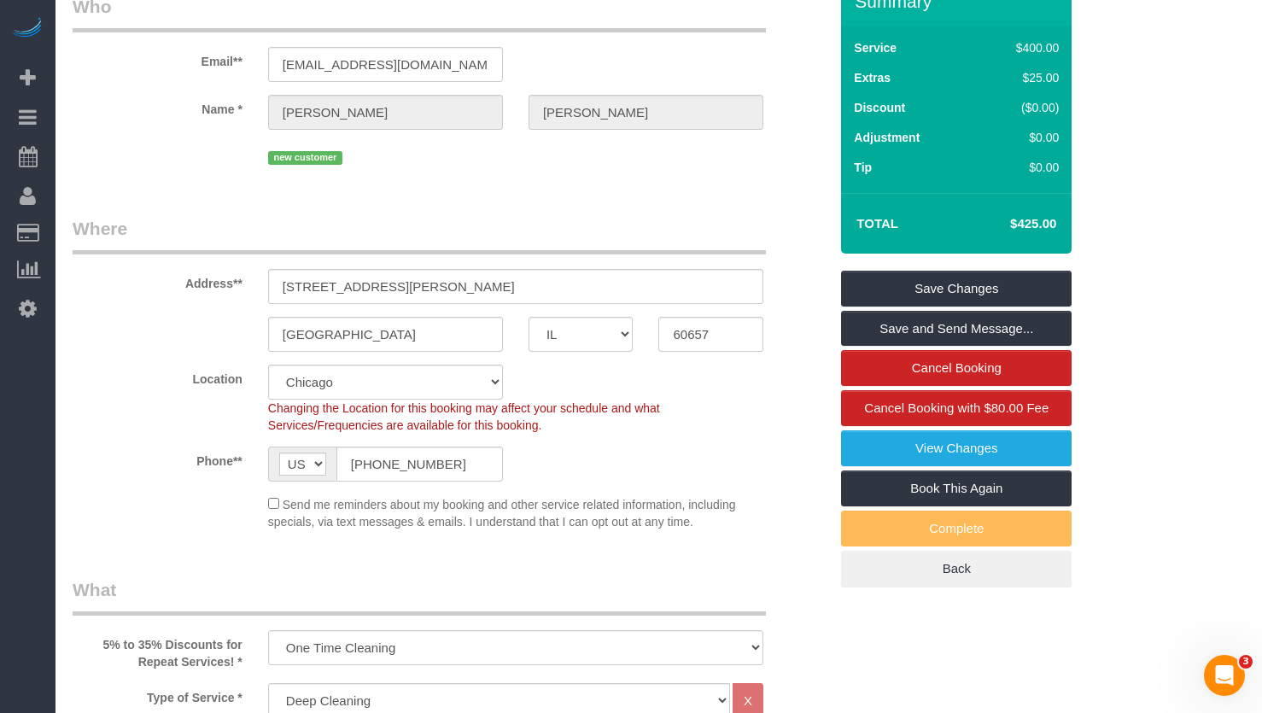
scroll to position [256, 0]
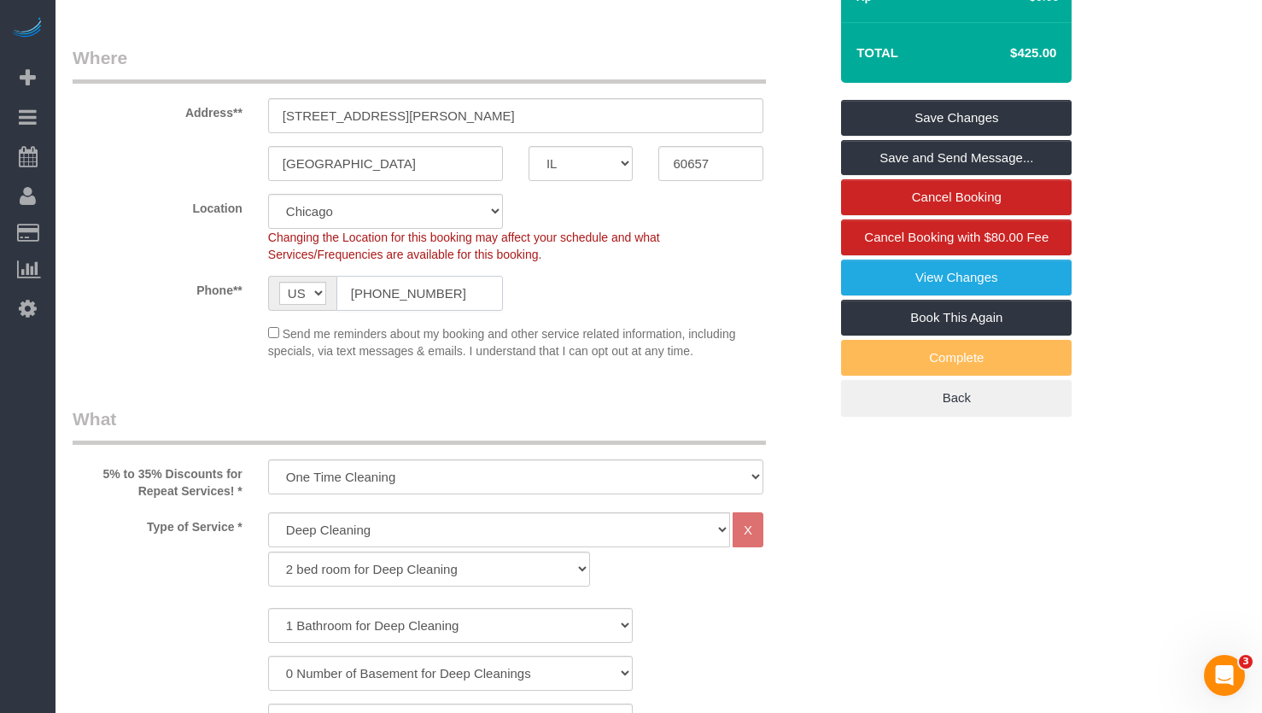
drag, startPoint x: 447, startPoint y: 306, endPoint x: 259, endPoint y: 300, distance: 187.9
click at [259, 300] on div "AF AL DZ AD AO AI AQ AG AR AM AW AU AT AZ BS BH BD BB BY BE BZ BJ BM BT BO BA B…" at bounding box center [385, 293] width 260 height 35
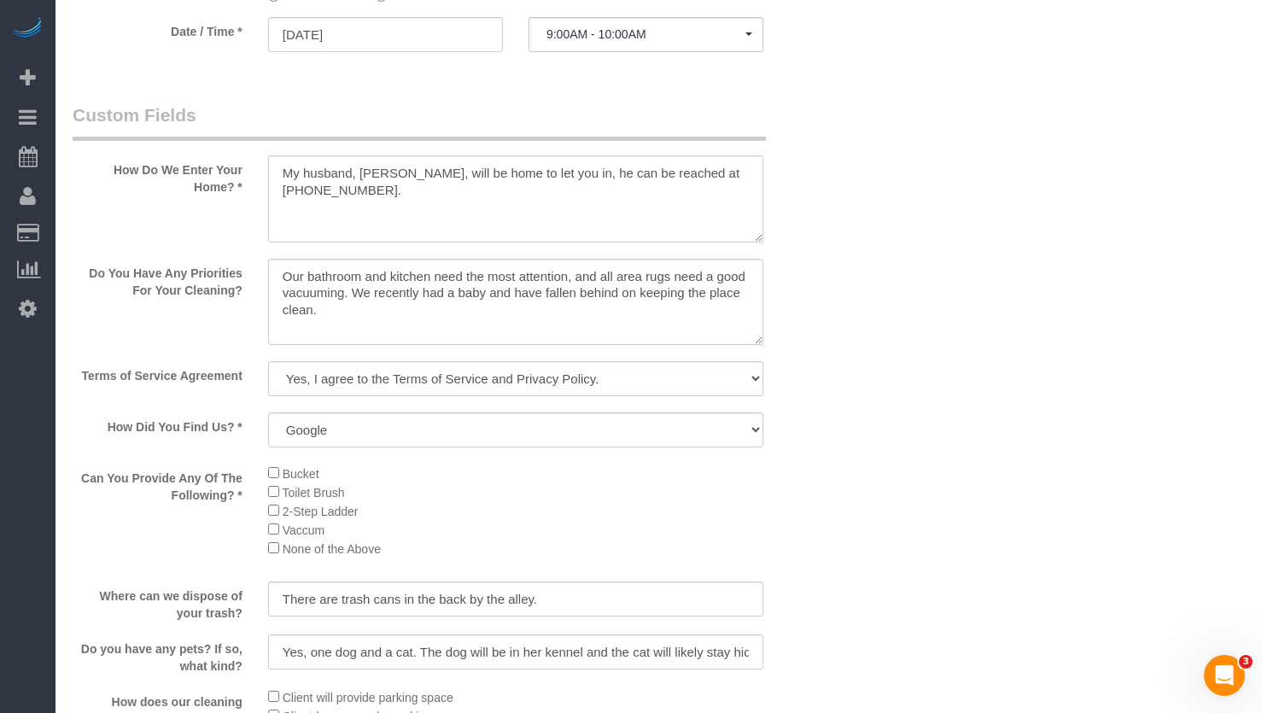
scroll to position [2049, 0]
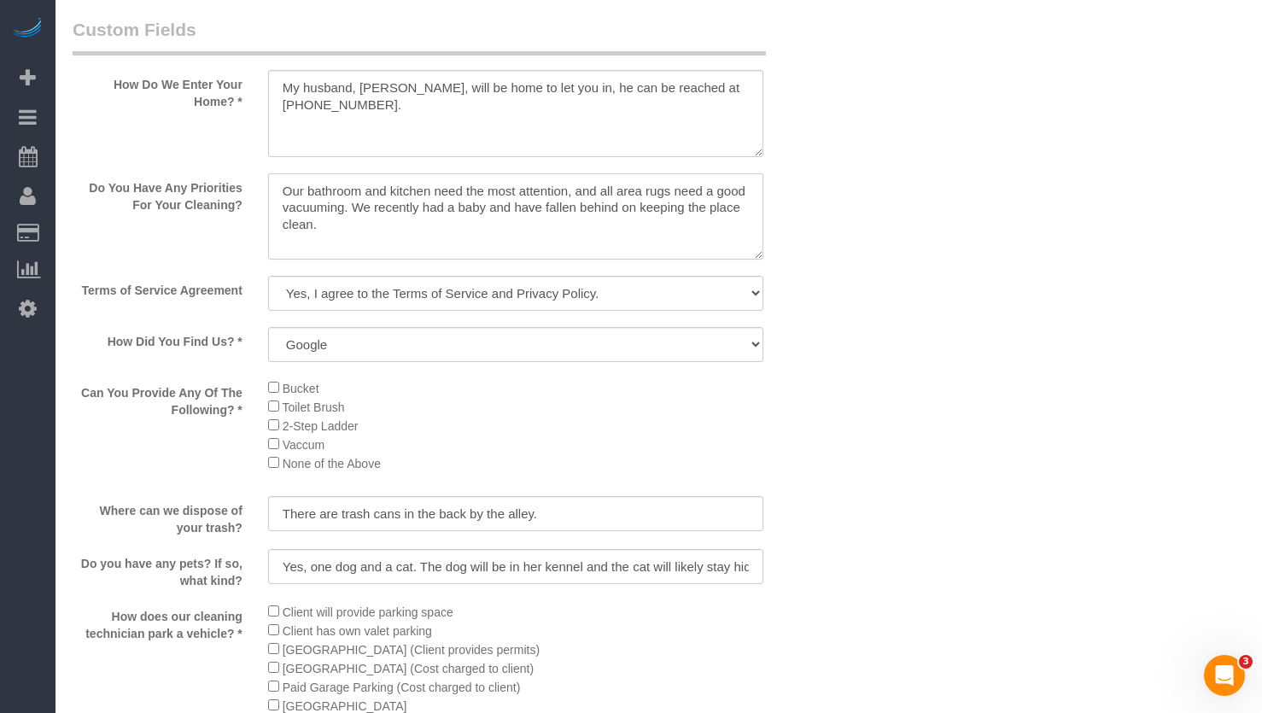
click at [549, 240] on textarea at bounding box center [515, 216] width 495 height 87
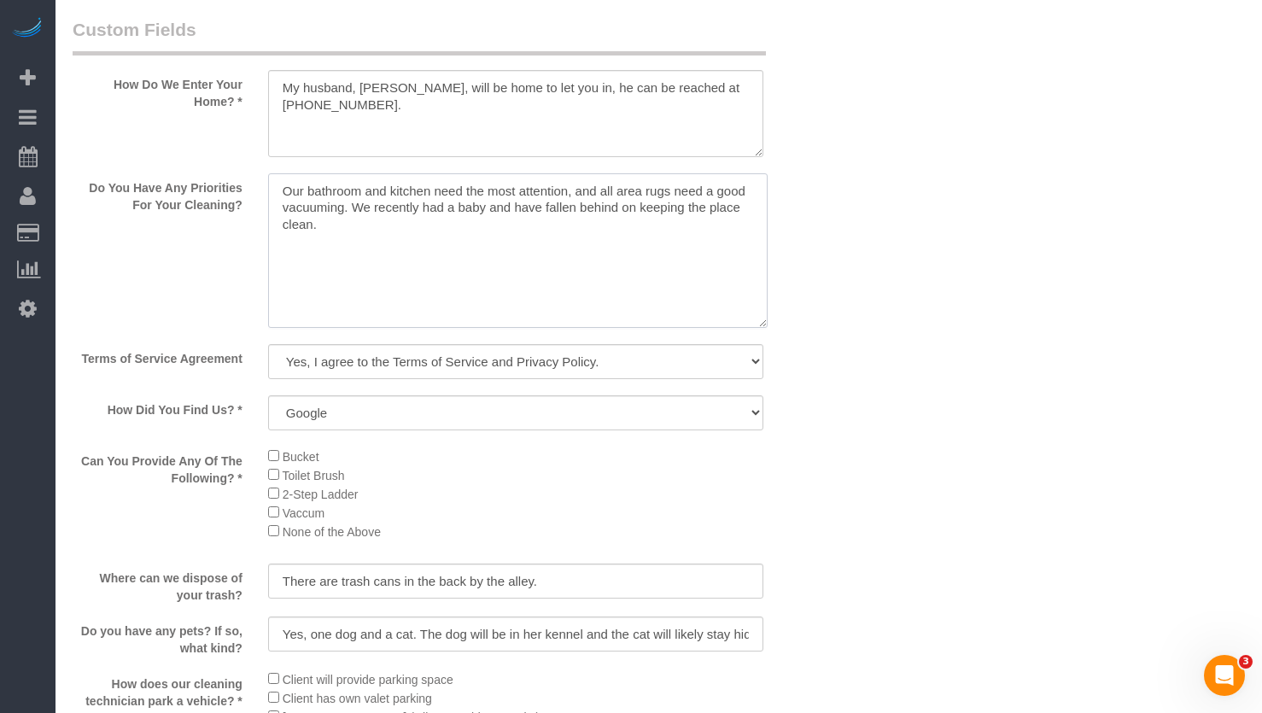
drag, startPoint x: 755, startPoint y: 272, endPoint x: 759, endPoint y: 339, distance: 67.6
click at [759, 328] on textarea at bounding box center [518, 250] width 500 height 155
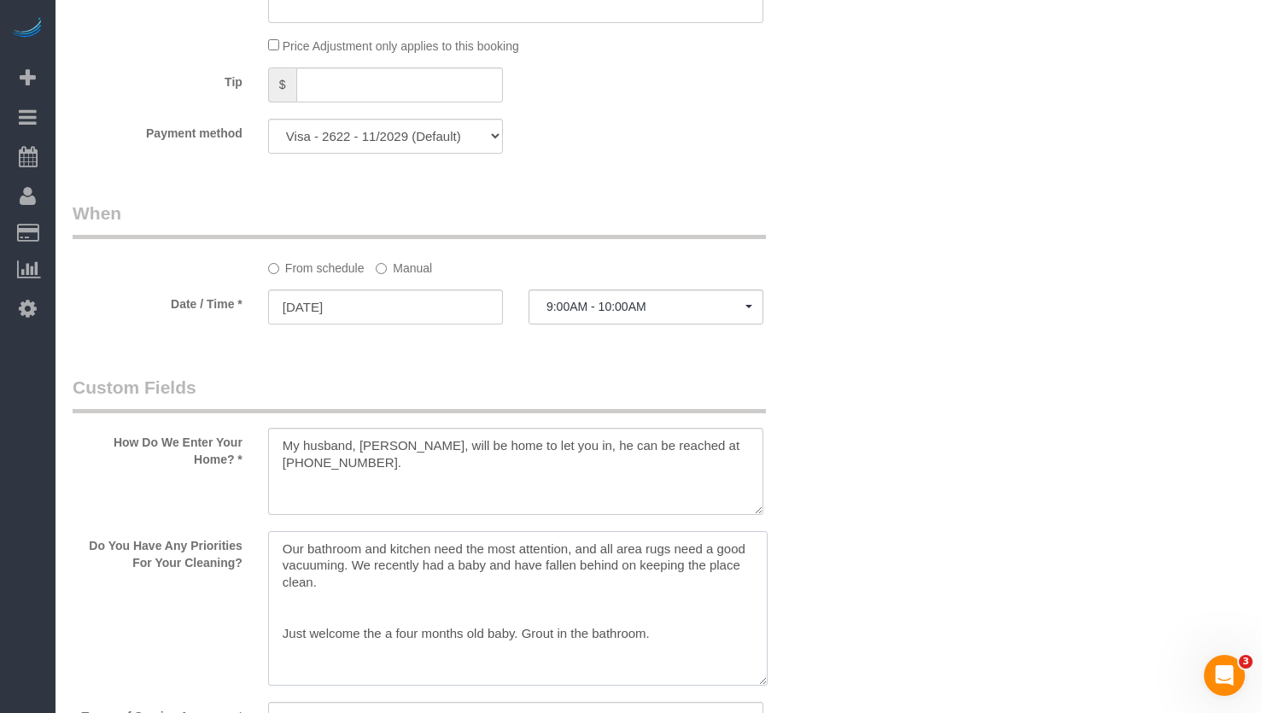
scroll to position [1777, 0]
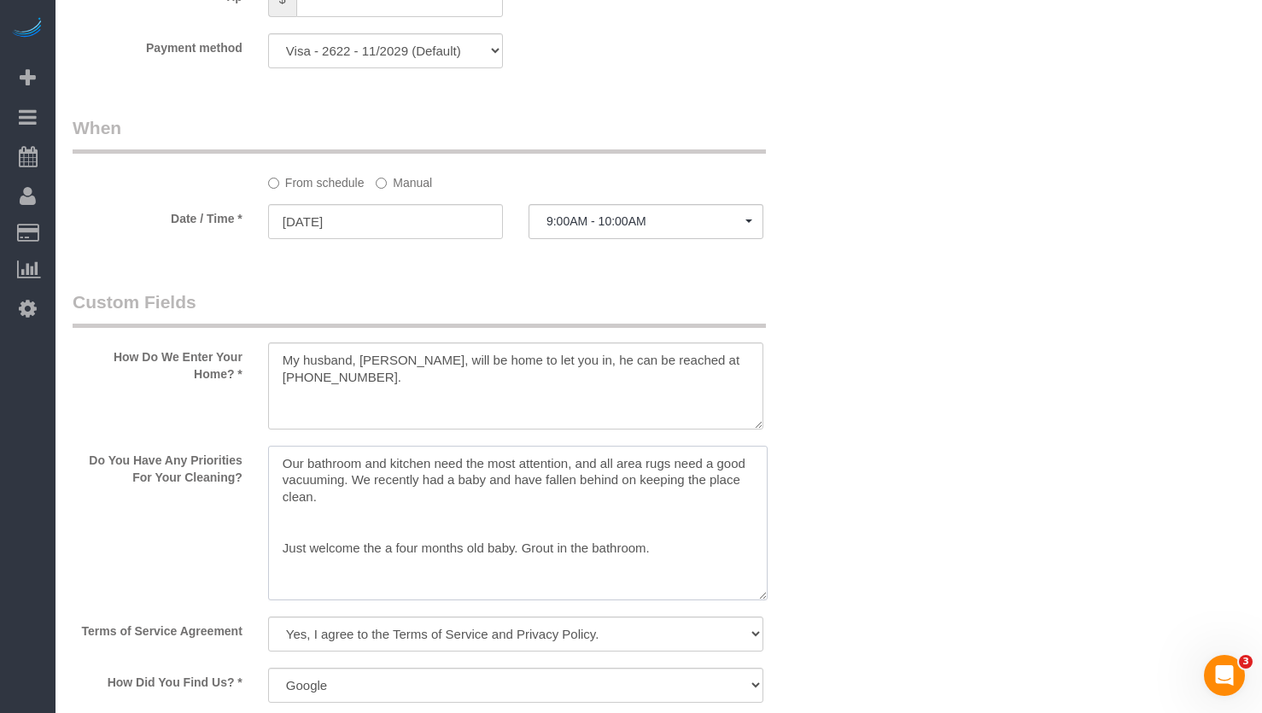
click at [530, 579] on textarea at bounding box center [518, 523] width 500 height 155
drag, startPoint x: 518, startPoint y: 572, endPoint x: 536, endPoint y: 574, distance: 18.0
click at [536, 574] on textarea at bounding box center [518, 523] width 500 height 155
click at [674, 570] on textarea at bounding box center [518, 523] width 500 height 155
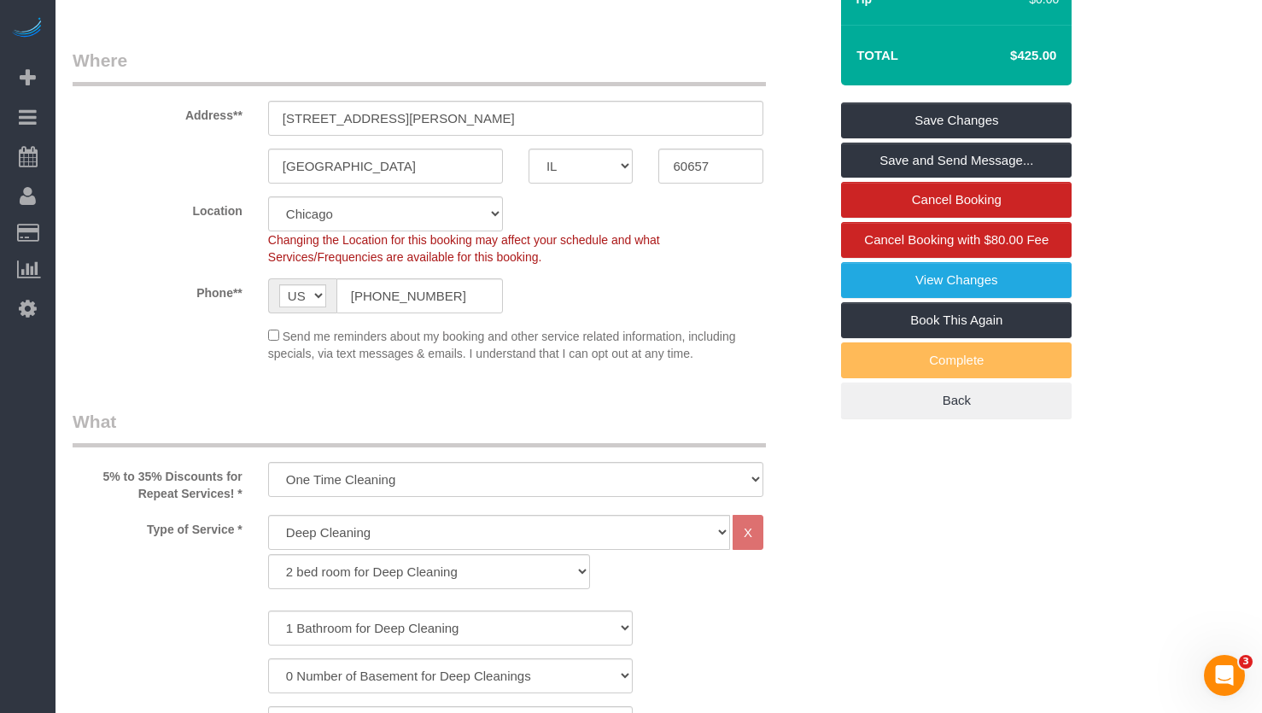
scroll to position [220, 0]
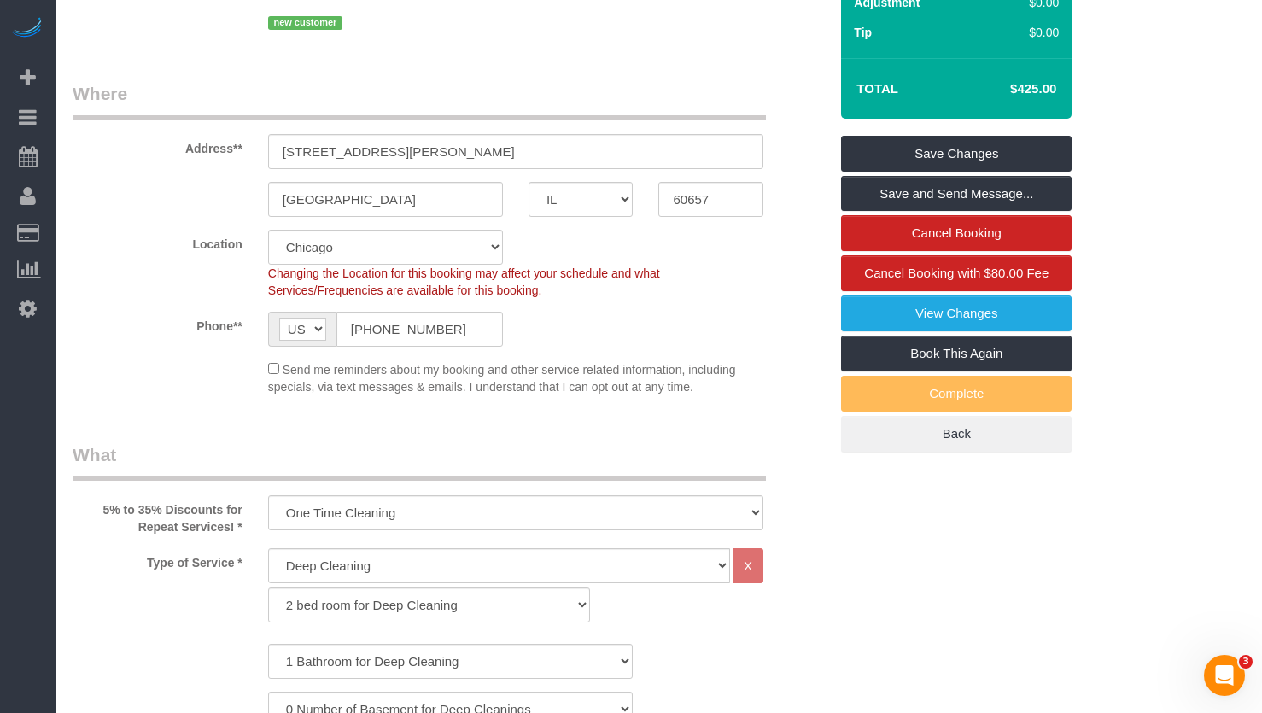
type textarea "Our bathroom and kitchen need the most attention, and all area rugs need a good…"
click at [1008, 96] on h4 "$425.00" at bounding box center [1007, 89] width 97 height 15
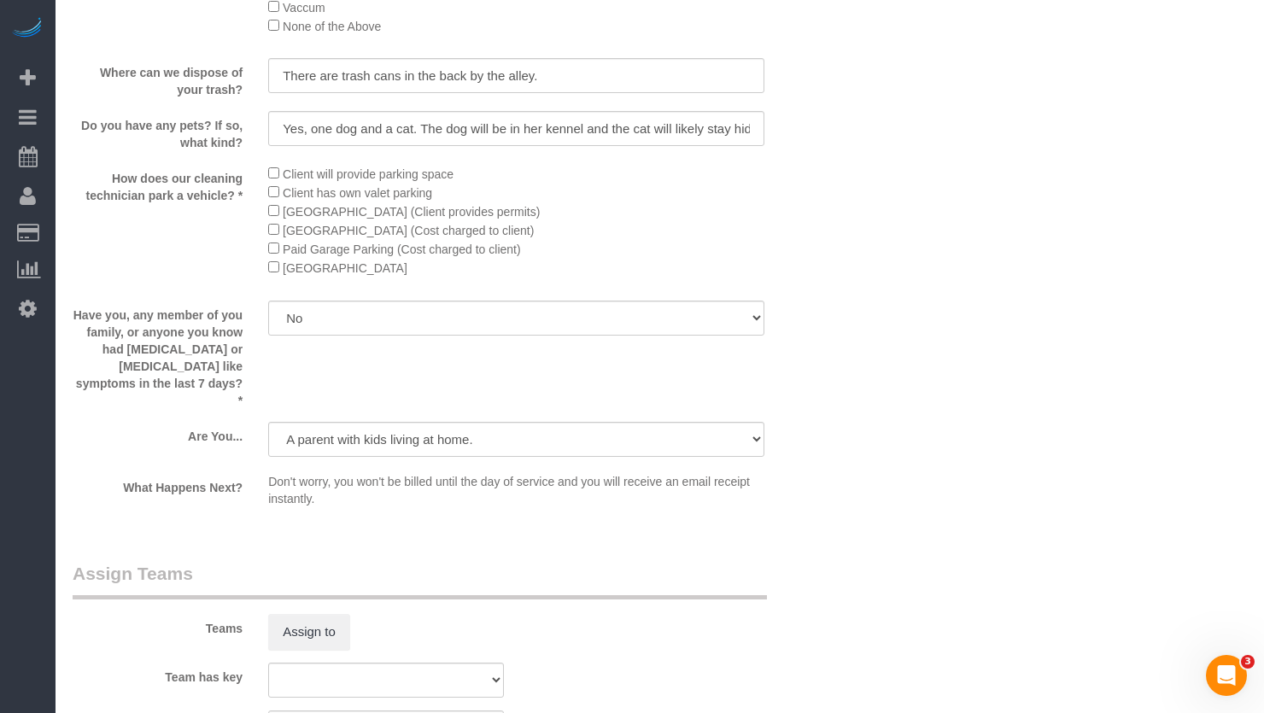
scroll to position [2469, 0]
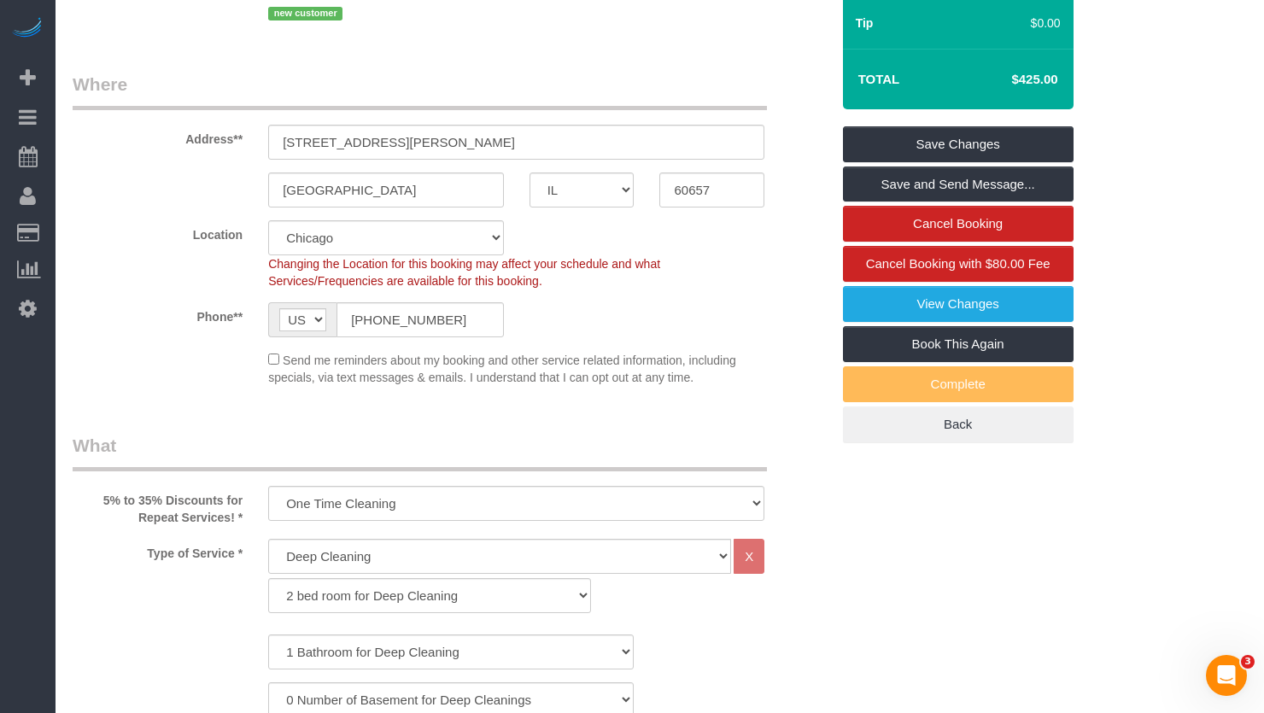
scroll to position [0, 0]
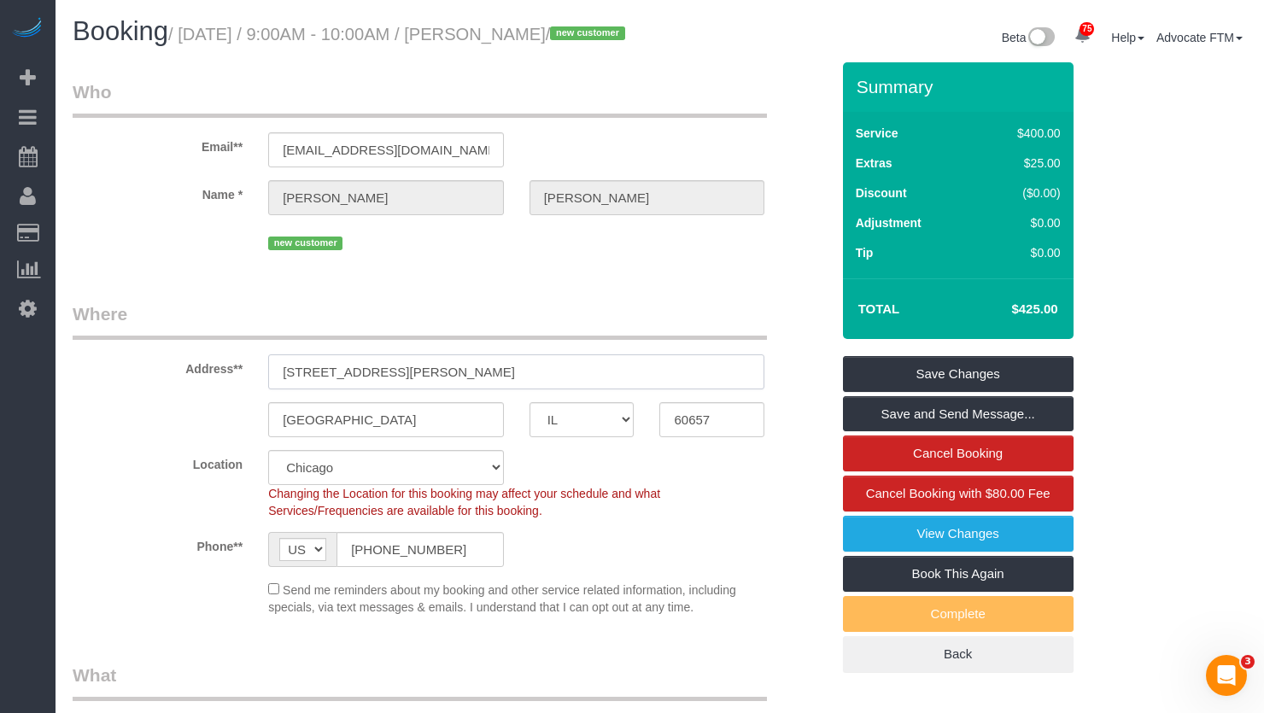
drag, startPoint x: 535, startPoint y: 384, endPoint x: 195, endPoint y: 389, distance: 339.9
click at [195, 389] on div "Address** 1820 W Henderson St, Unit 1" at bounding box center [451, 345] width 783 height 88
type input "1820 W Henderson St, Unit 1"
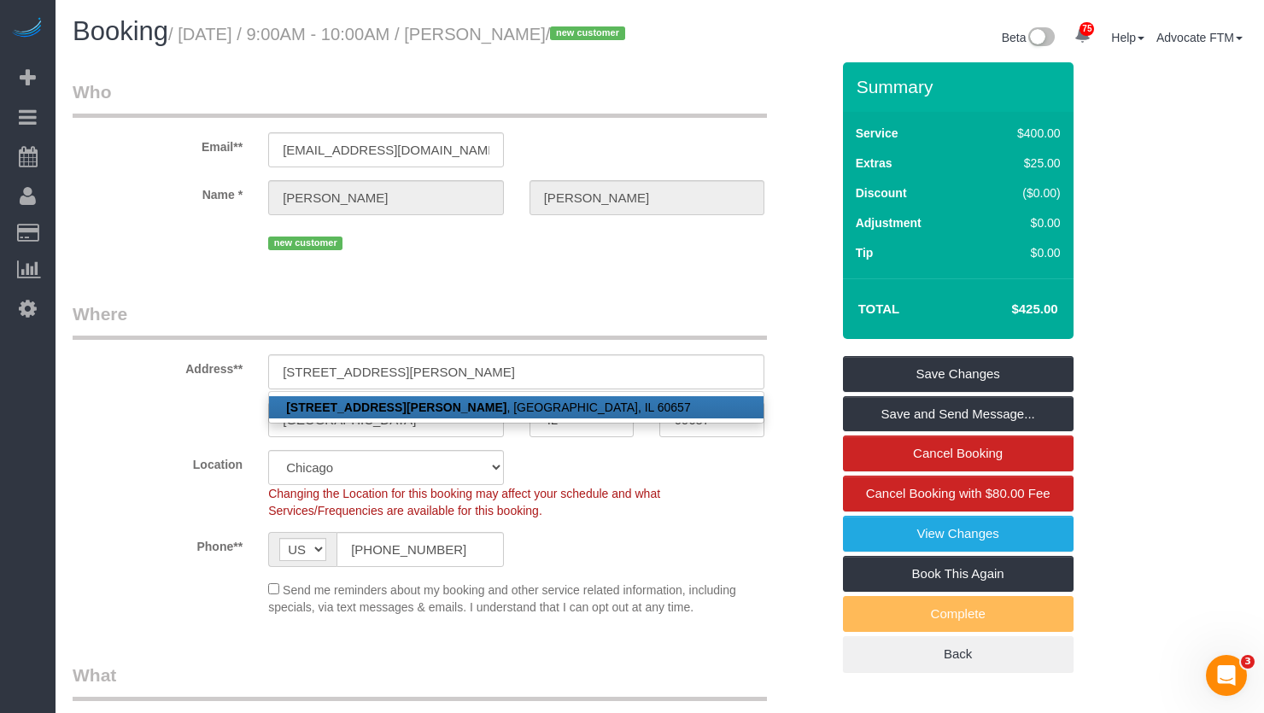
click at [554, 340] on legend "Where" at bounding box center [420, 320] width 694 height 38
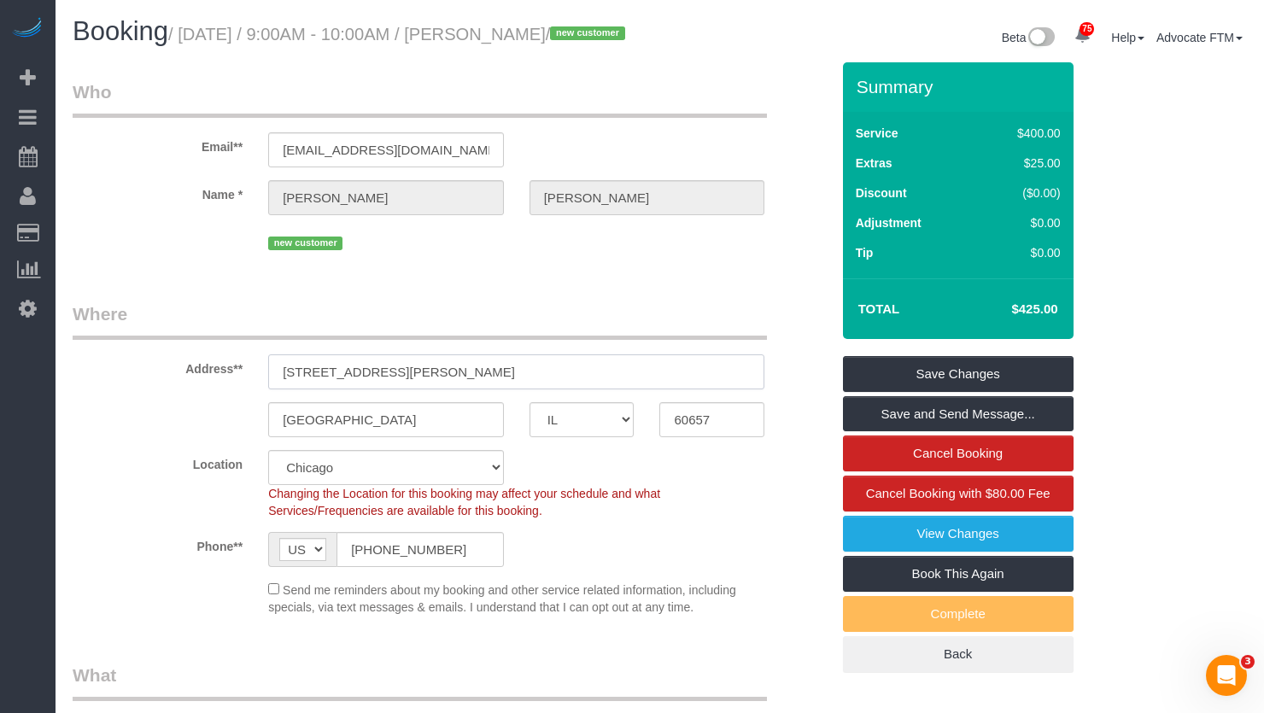
drag, startPoint x: 511, startPoint y: 390, endPoint x: 254, endPoint y: 406, distance: 256.6
click at [251, 389] on div "Address** 1820 W Henderson St, Unit 1" at bounding box center [451, 345] width 783 height 88
drag, startPoint x: 479, startPoint y: 35, endPoint x: 597, endPoint y: 39, distance: 117.9
click at [597, 39] on small "/ August 13, 2025 / 9:00AM - 10:00AM / Kelsey Lightsey / new customer" at bounding box center [399, 34] width 462 height 19
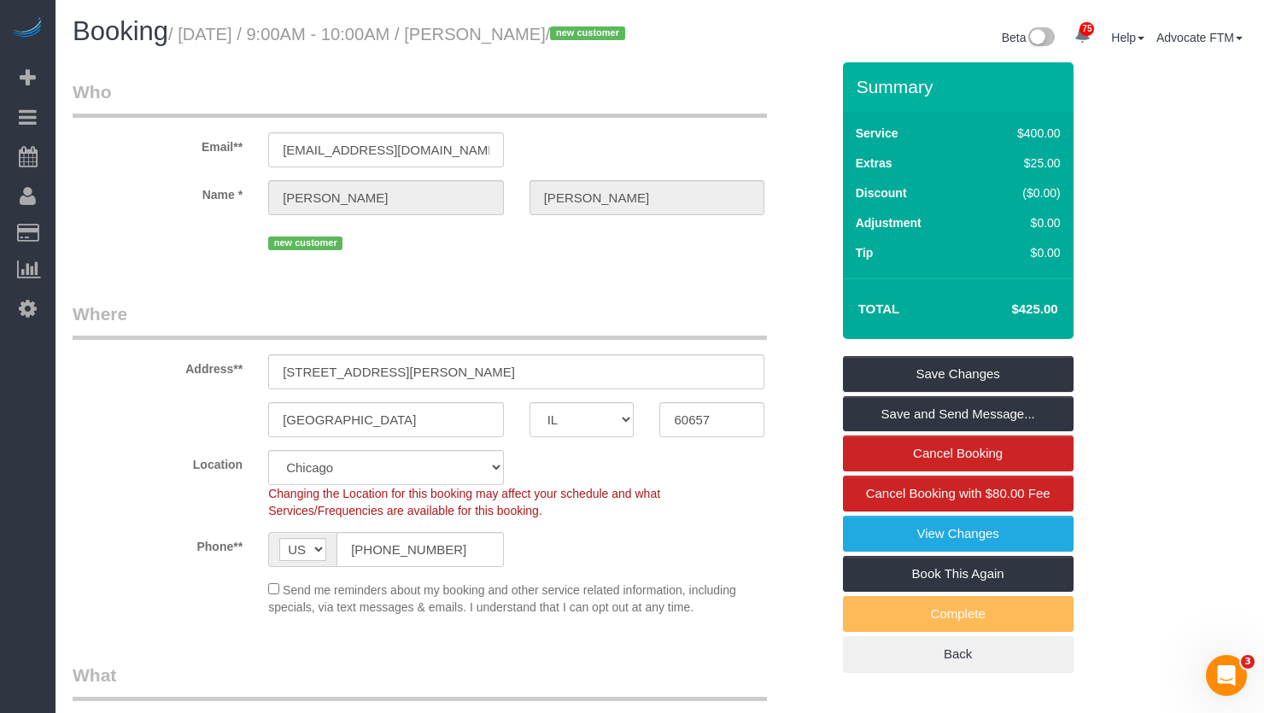
copy small "Kelsey Lightsey"
drag, startPoint x: 1025, startPoint y: 315, endPoint x: 1009, endPoint y: 330, distance: 21.7
click at [1024, 316] on td "$425.00" at bounding box center [1008, 309] width 111 height 43
drag, startPoint x: 1020, startPoint y: 327, endPoint x: 1039, endPoint y: 333, distance: 20.5
click at [1039, 317] on h4 "$425.00" at bounding box center [1008, 309] width 97 height 15
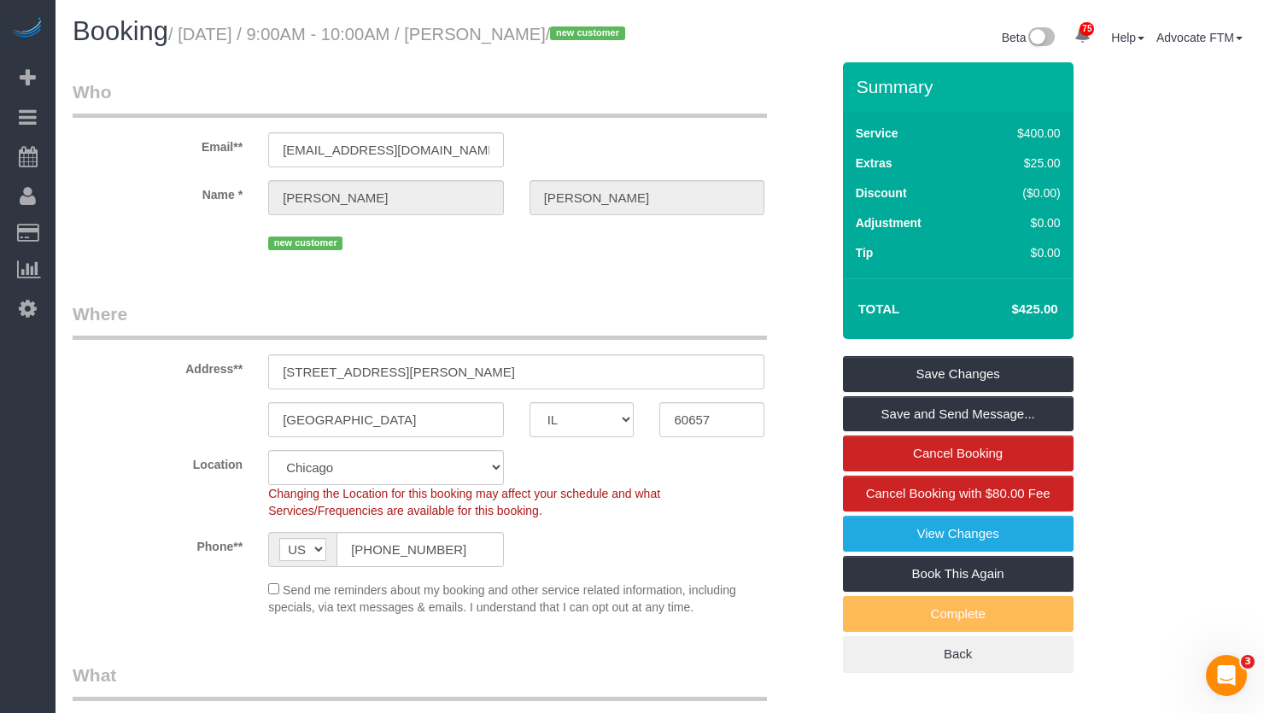
copy h4 "$425"
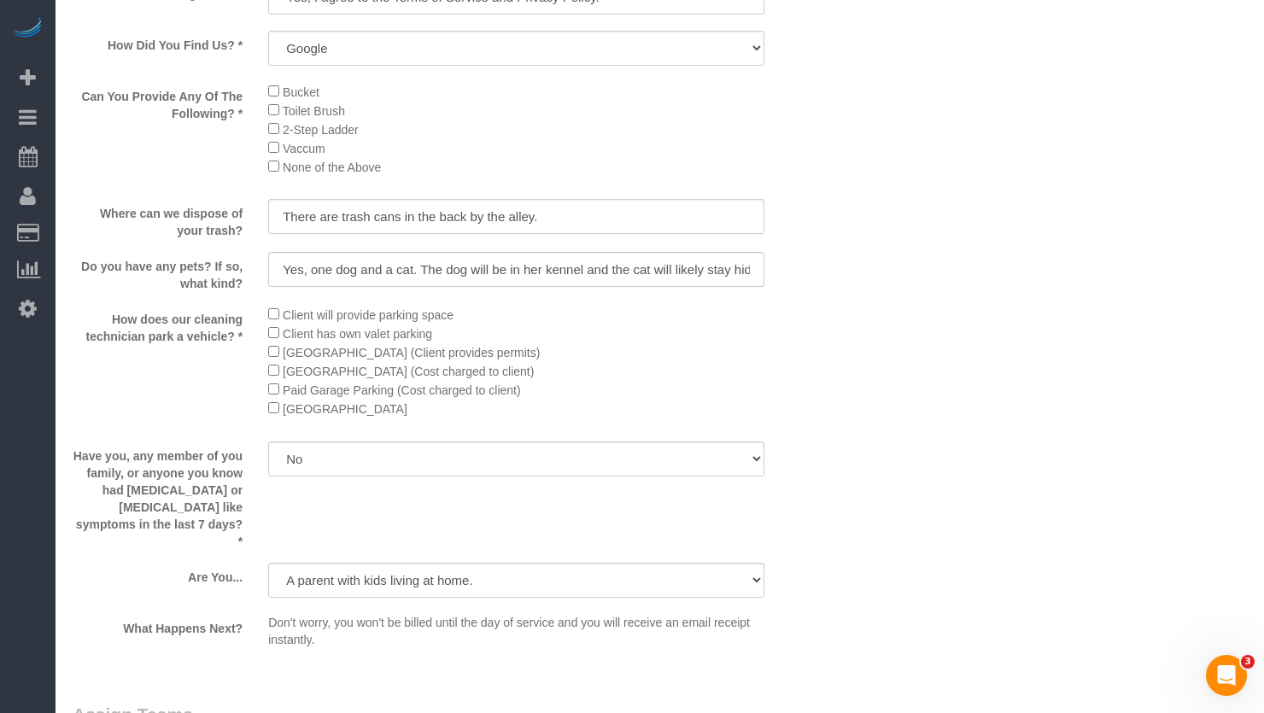
scroll to position [3097, 0]
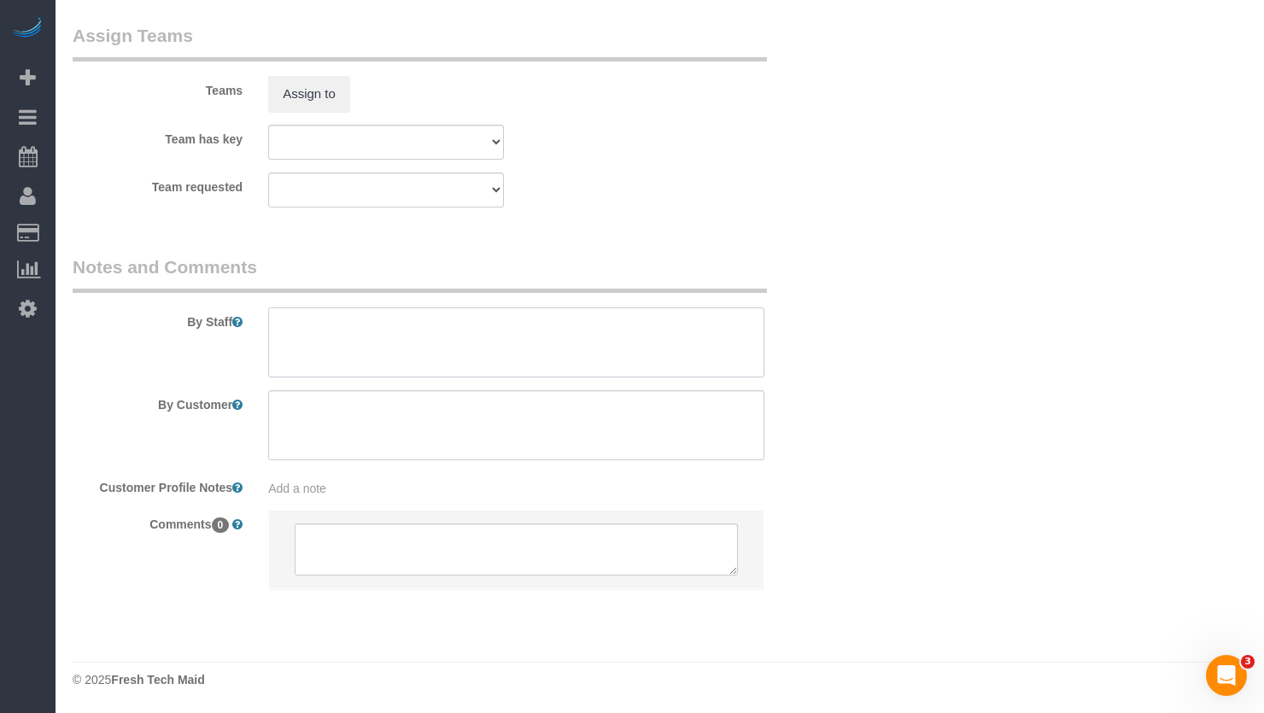
paste textarea "Initial Cleaning for a weekly cleaning. Partial Cleaning. 1). General Cleaning.…"
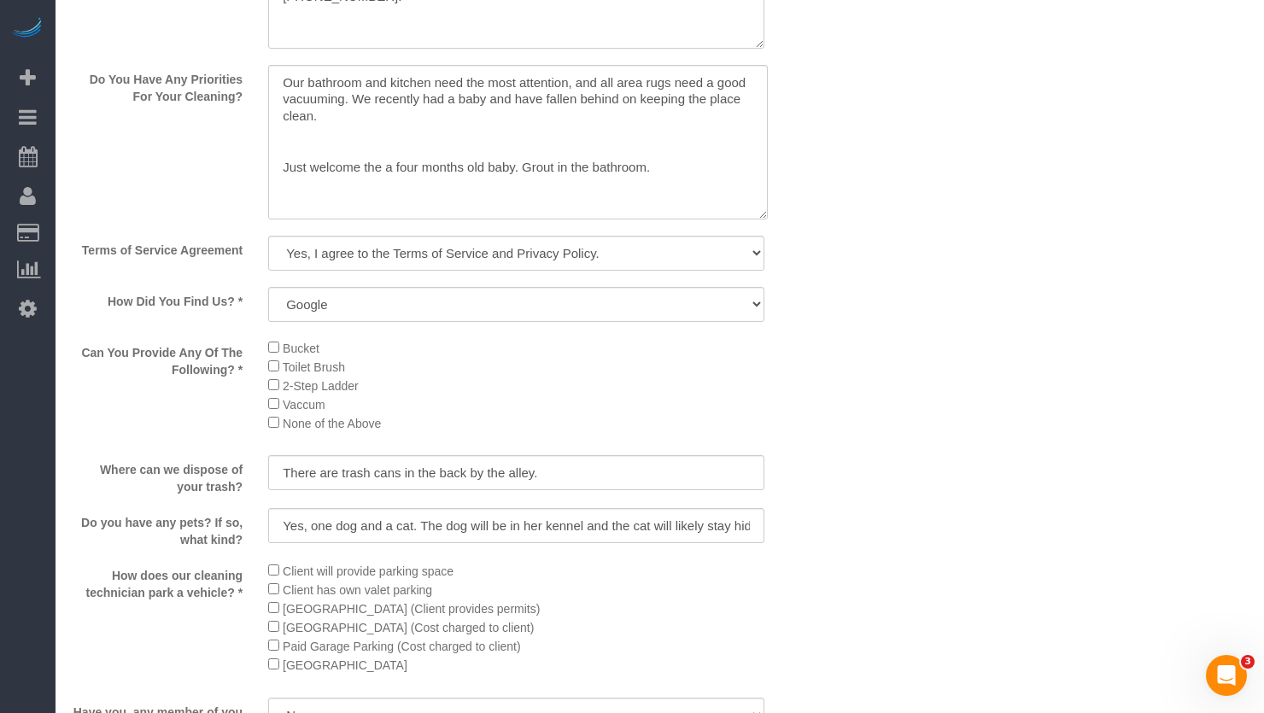
scroll to position [2072, 0]
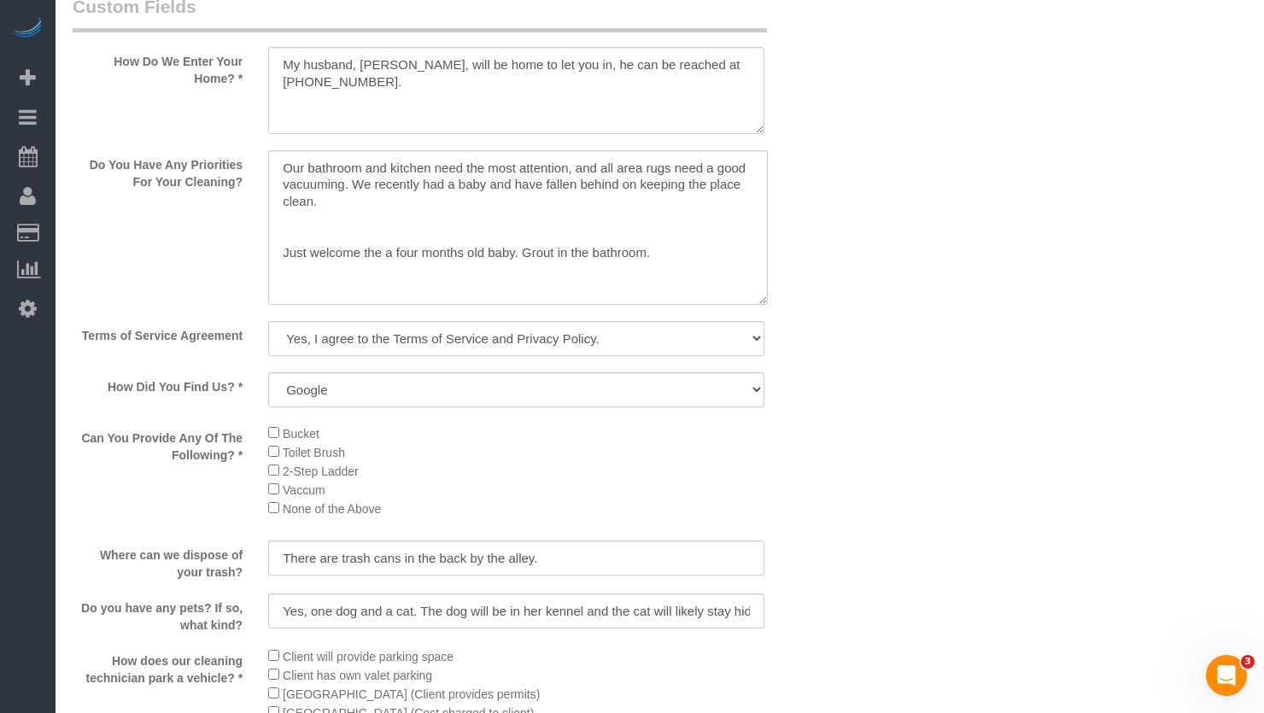
type textarea "Initial Cleaning for a weekly cleaning. Partial Cleaning. 1). General Cleaning.…"
click at [704, 283] on textarea at bounding box center [518, 227] width 500 height 155
type textarea "Our bathroom and kitchen need the most attention, and all area rugs need a good…"
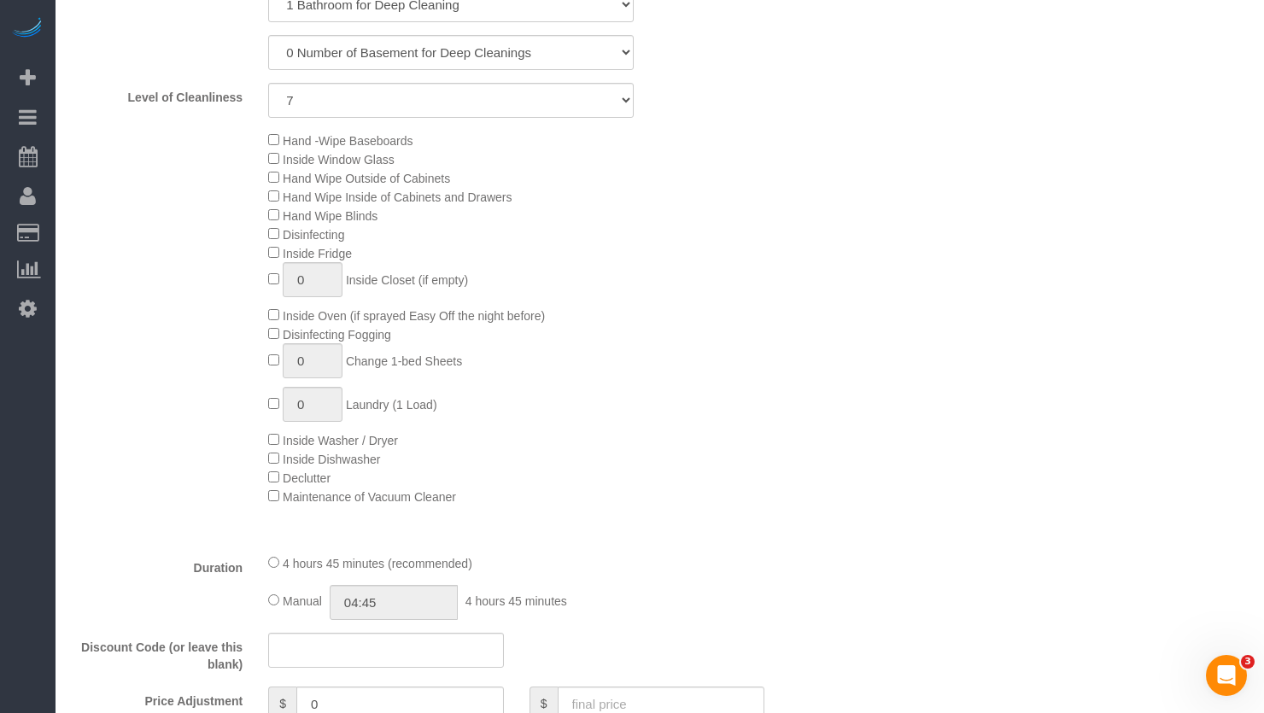
scroll to position [1133, 0]
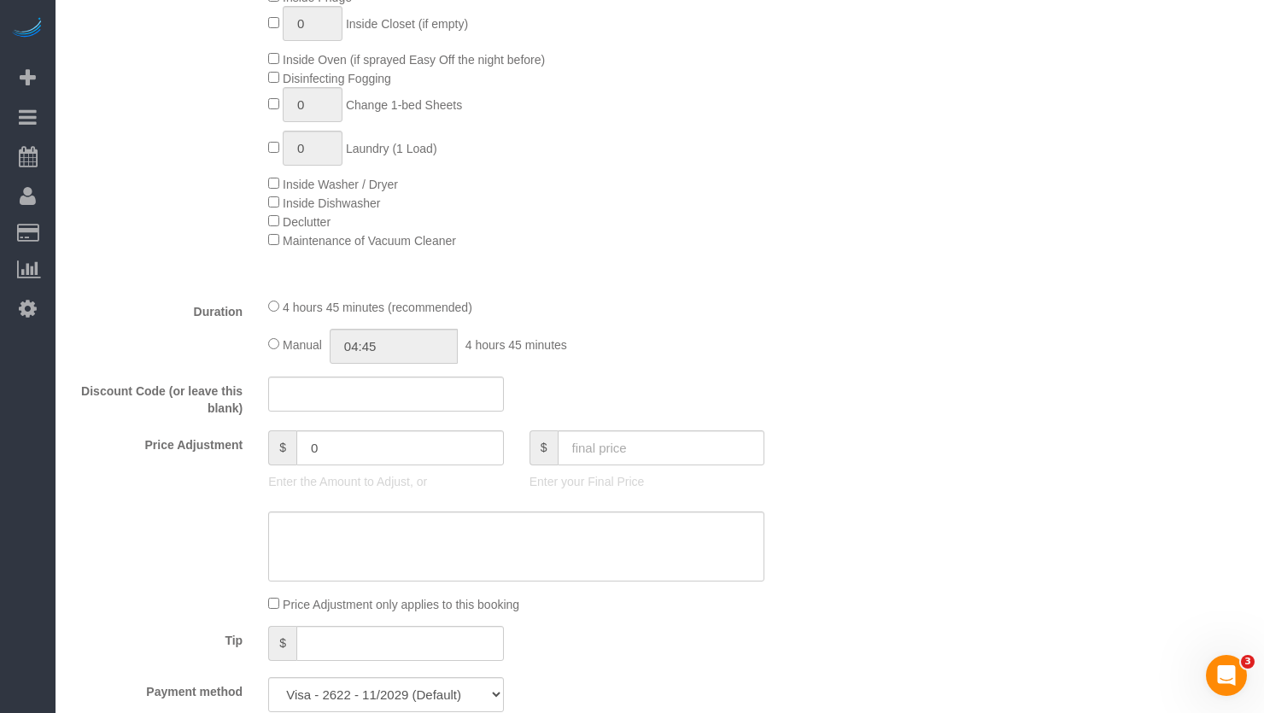
click at [271, 354] on div "Manual 04:45 4 hours 45 minutes" at bounding box center [516, 346] width 496 height 35
click at [272, 364] on div "Manual 04:45 4 hours 45 minutes" at bounding box center [516, 346] width 496 height 35
type input "5:2"
select select "spot6"
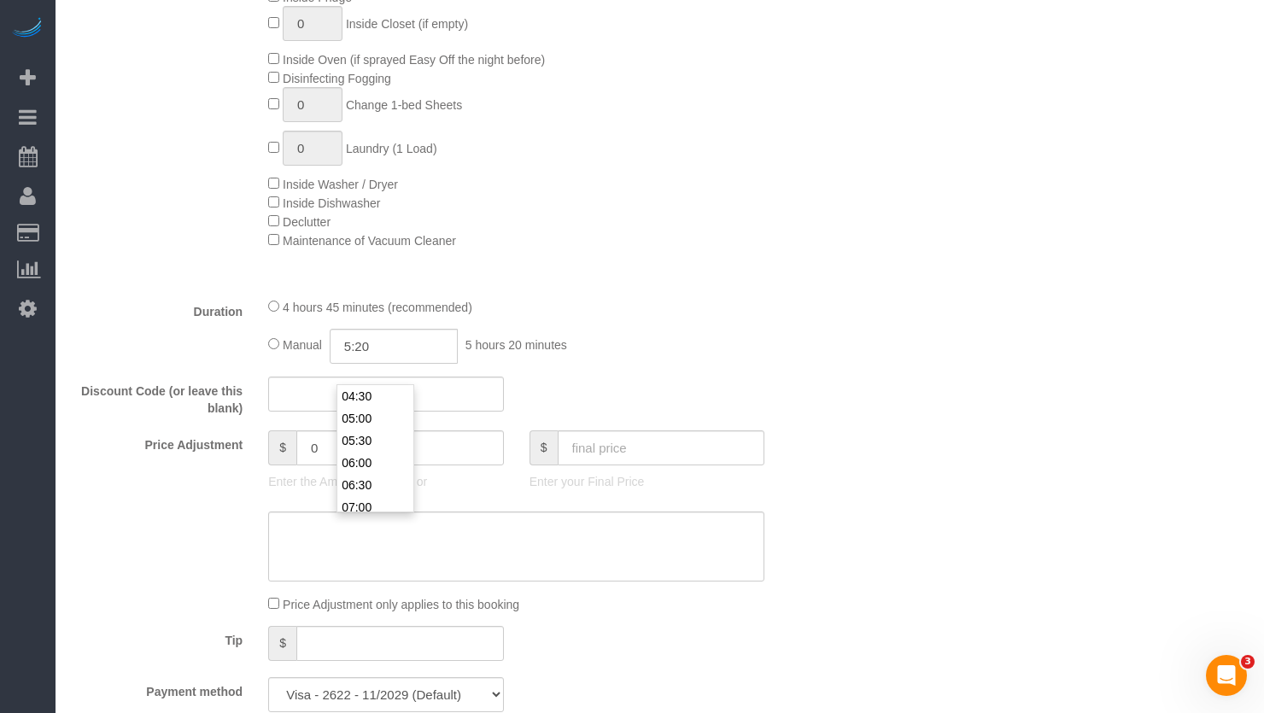
type input "05:20"
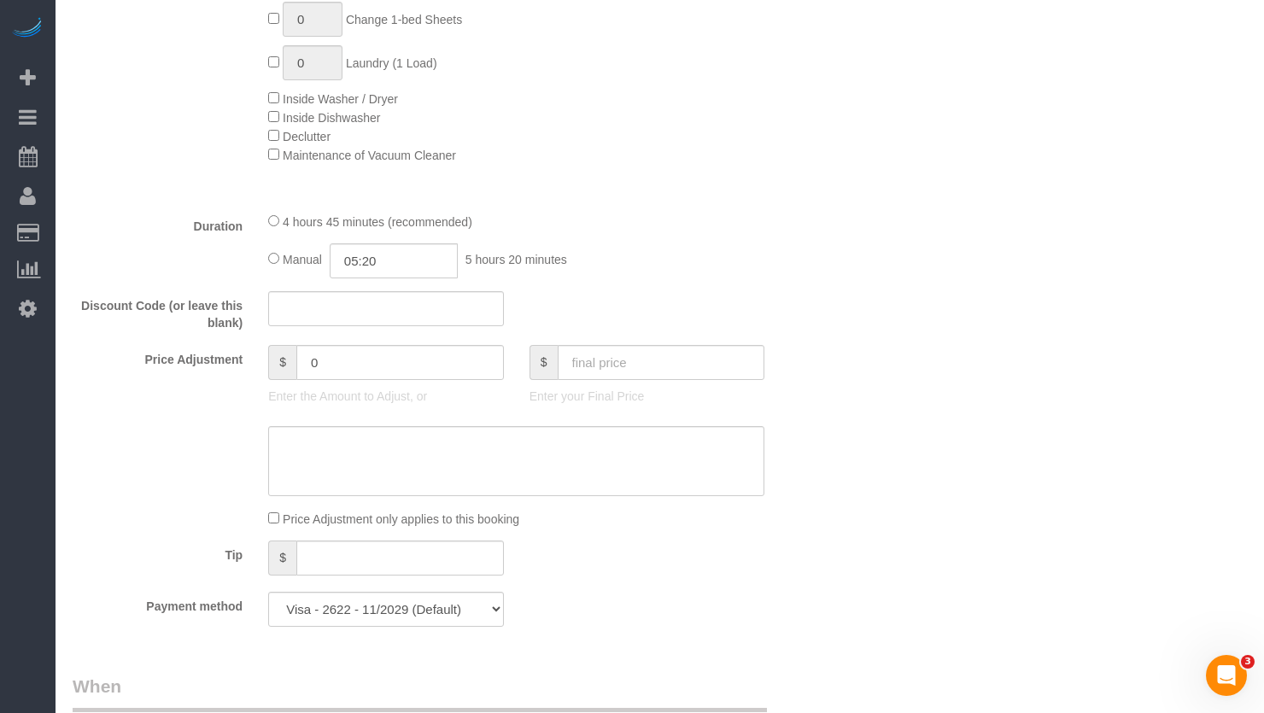
select select "spot11"
select select "spot16"
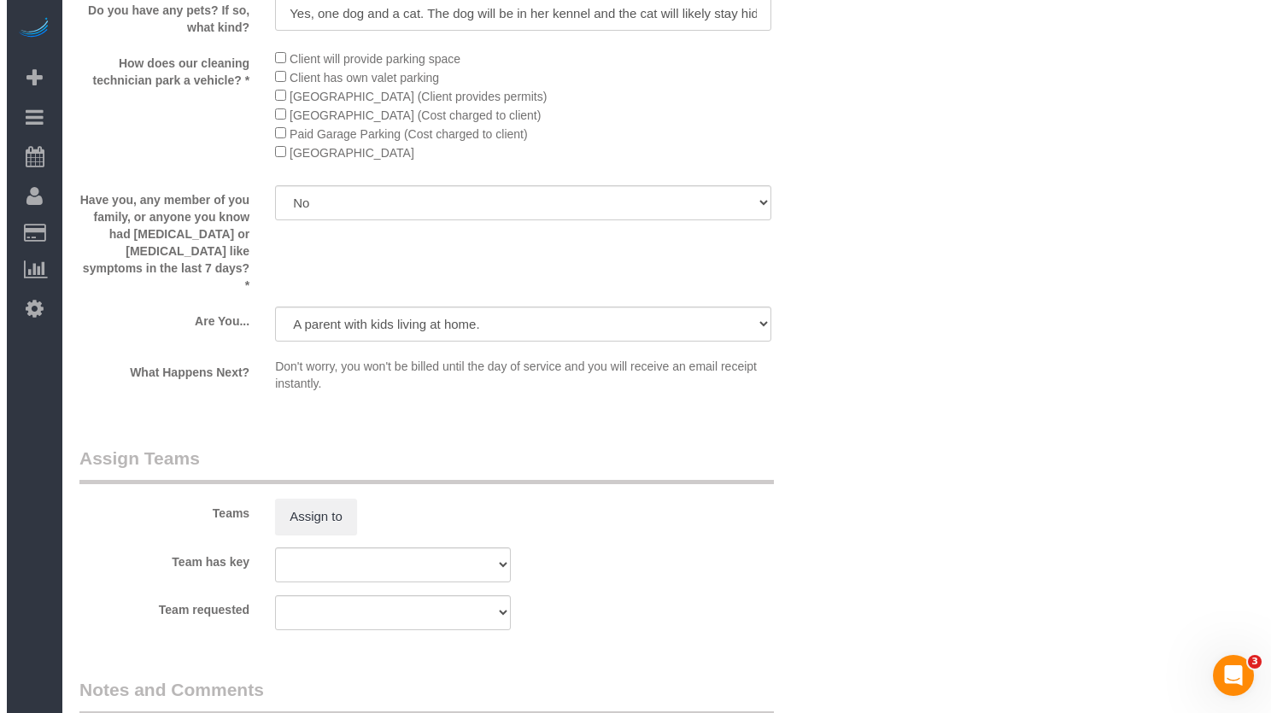
scroll to position [2841, 0]
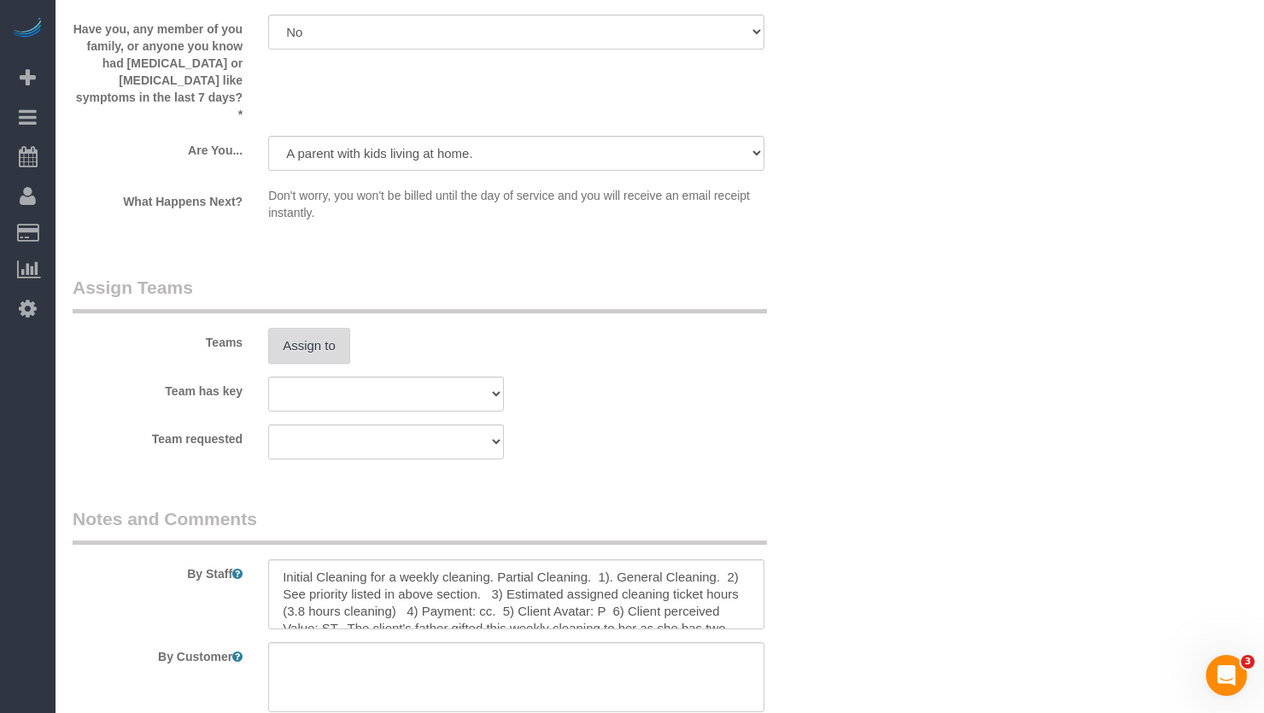
click at [299, 351] on button "Assign to" at bounding box center [309, 346] width 82 height 36
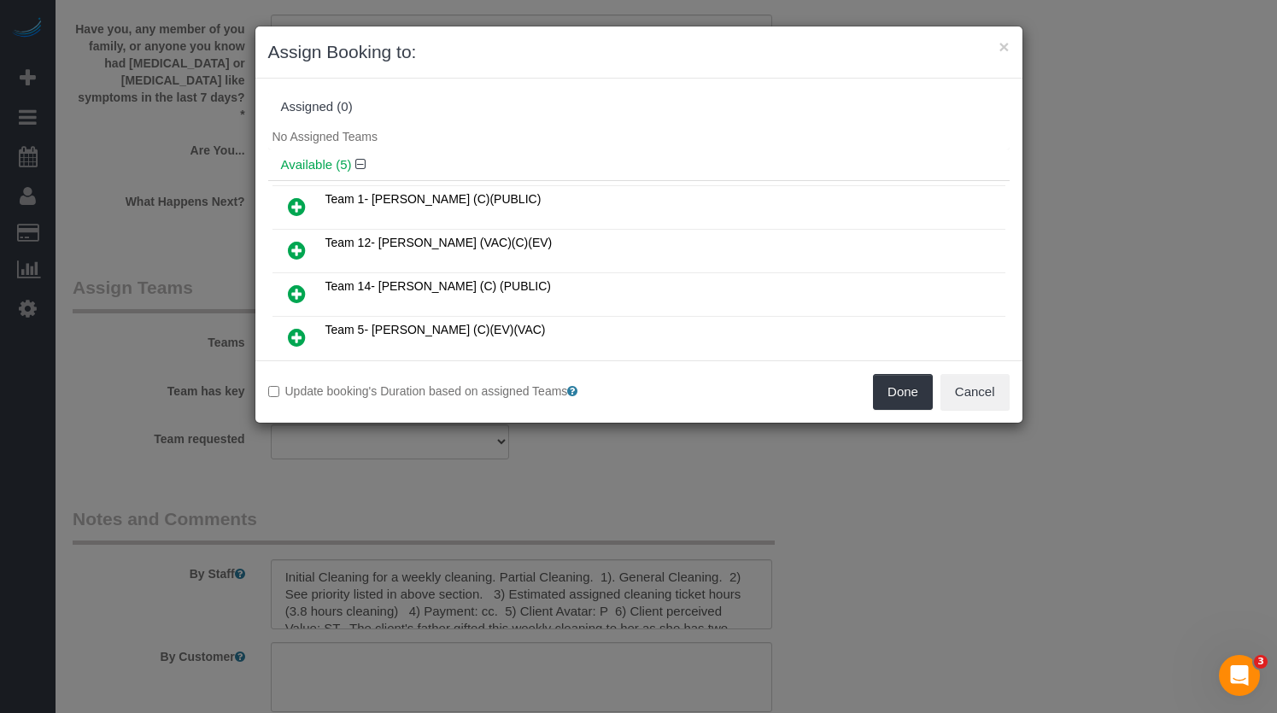
click at [297, 253] on icon at bounding box center [297, 250] width 18 height 20
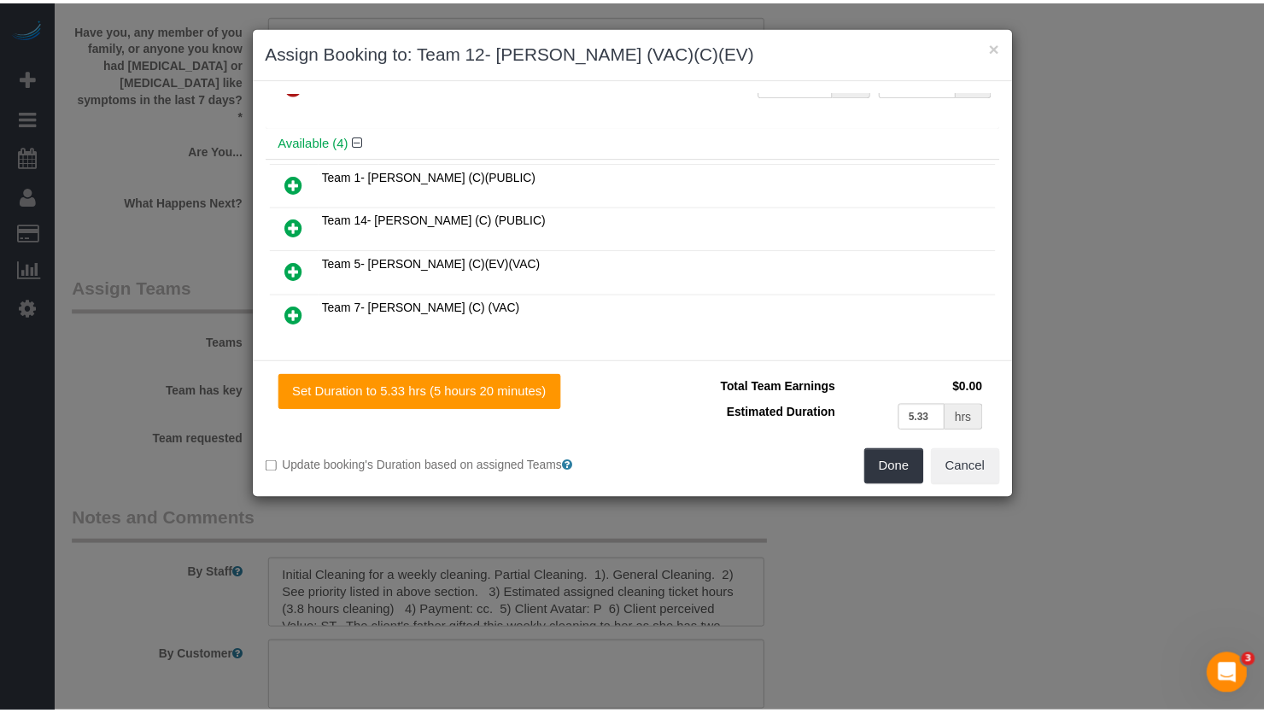
scroll to position [0, 0]
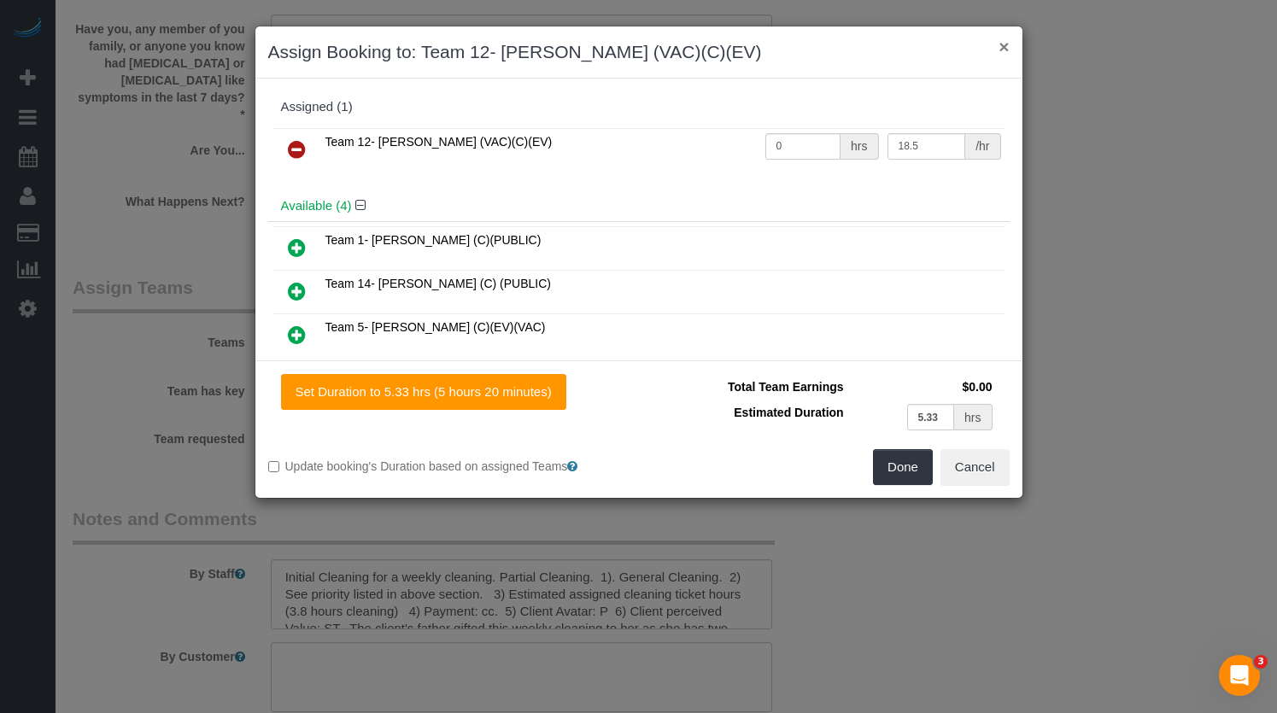
click at [1008, 38] on div "× Assign Booking to: Team 12- Candice P. (VAC)(C)(EV)" at bounding box center [638, 52] width 767 height 52
click at [1004, 44] on button "×" at bounding box center [1003, 47] width 10 height 18
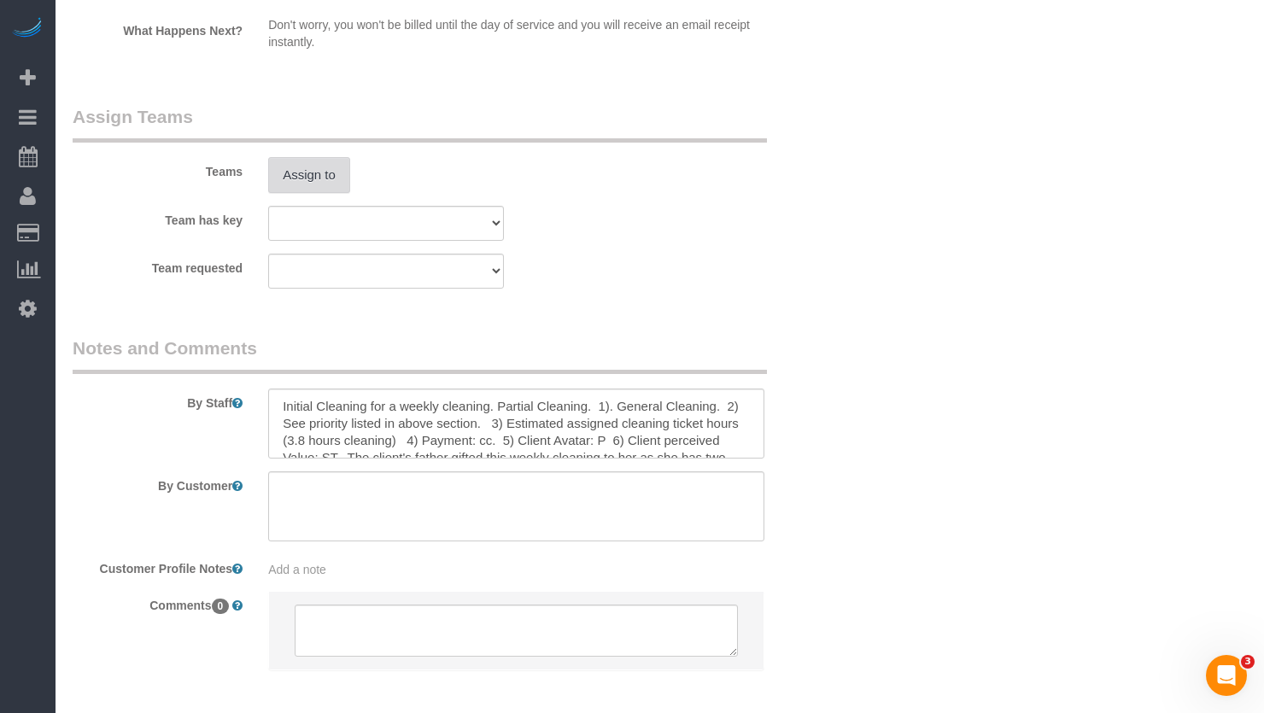
scroll to position [3097, 0]
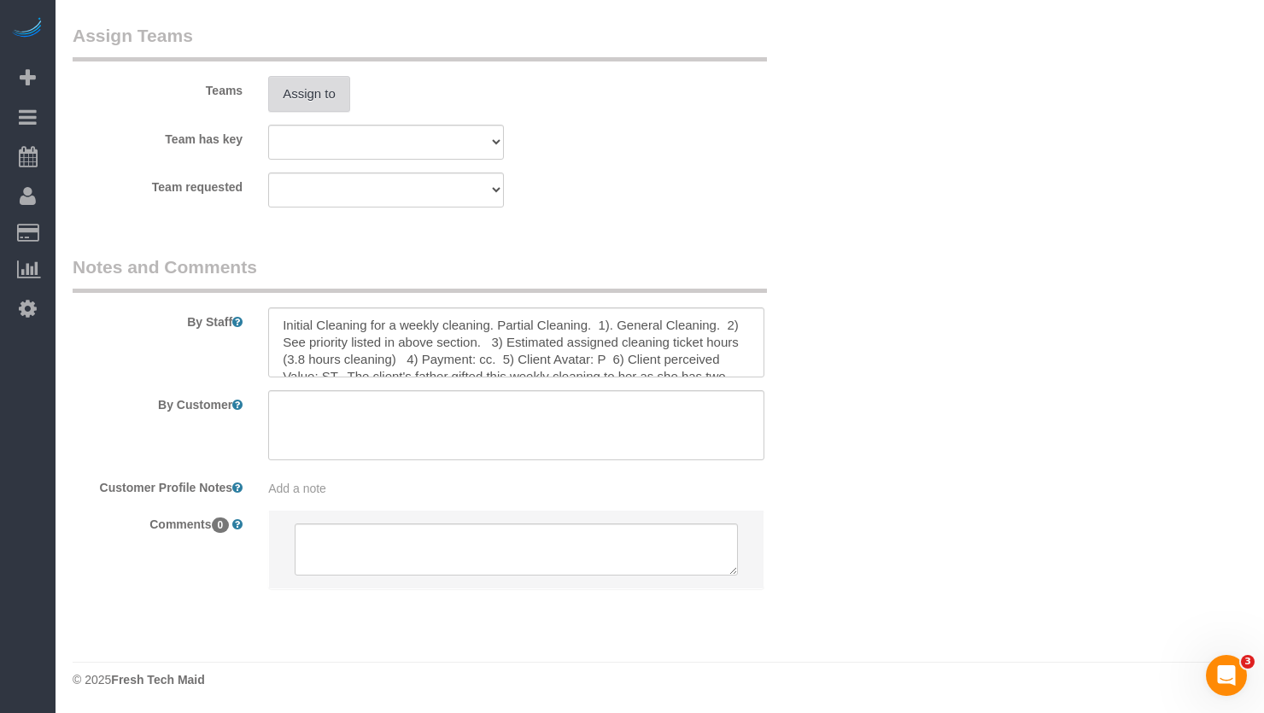
click at [295, 100] on button "Assign to" at bounding box center [309, 94] width 82 height 36
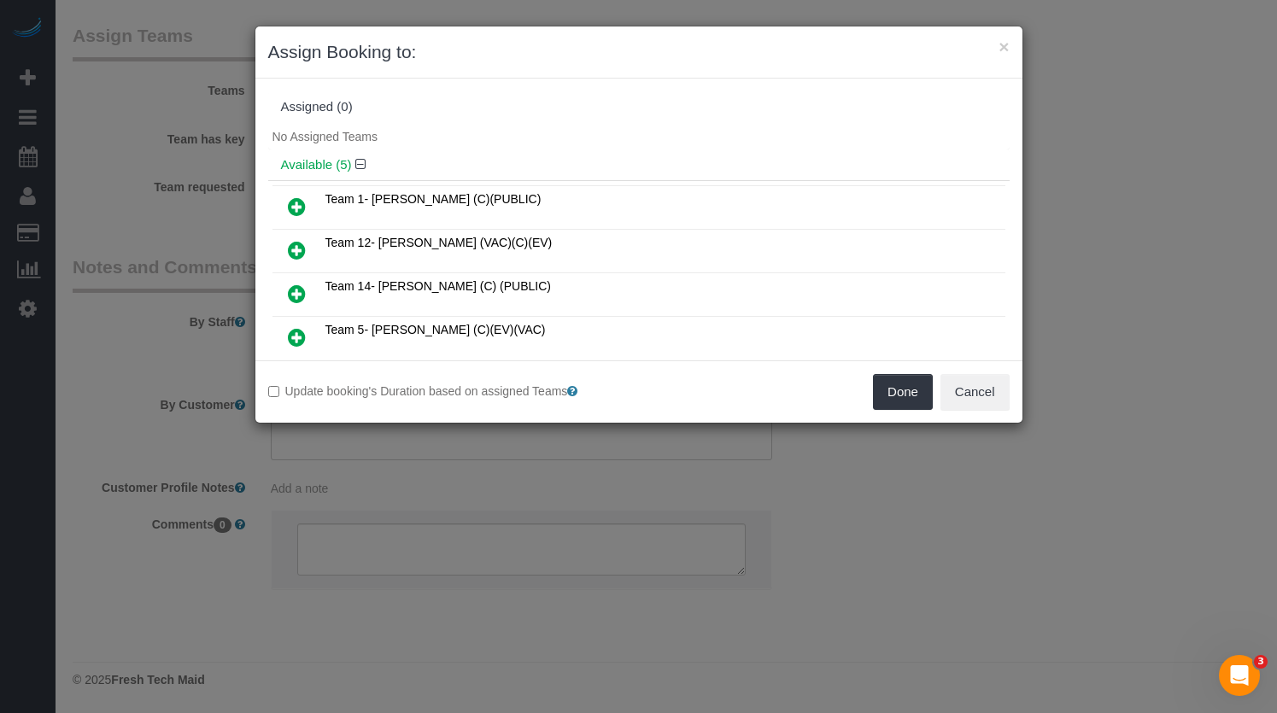
click at [289, 251] on icon at bounding box center [297, 250] width 18 height 20
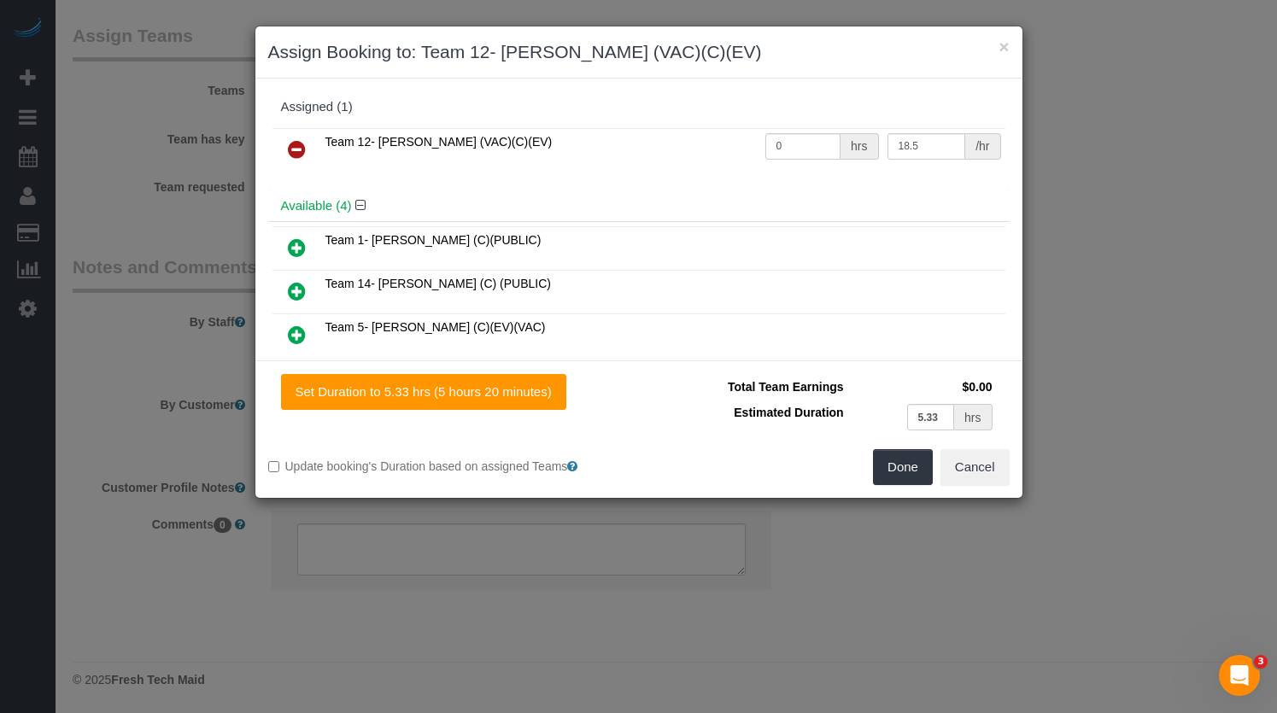
click at [441, 412] on div "Set Duration to 5.33 hrs (5 hours 20 minutes) Total Team Earnings $0.00 Estimat…" at bounding box center [638, 428] width 767 height 137
click at [465, 398] on button "Set Duration to 5.33 hrs (5 hours 20 minutes)" at bounding box center [423, 392] width 285 height 36
type input "5.33"
click at [910, 466] on button "Done" at bounding box center [903, 467] width 60 height 36
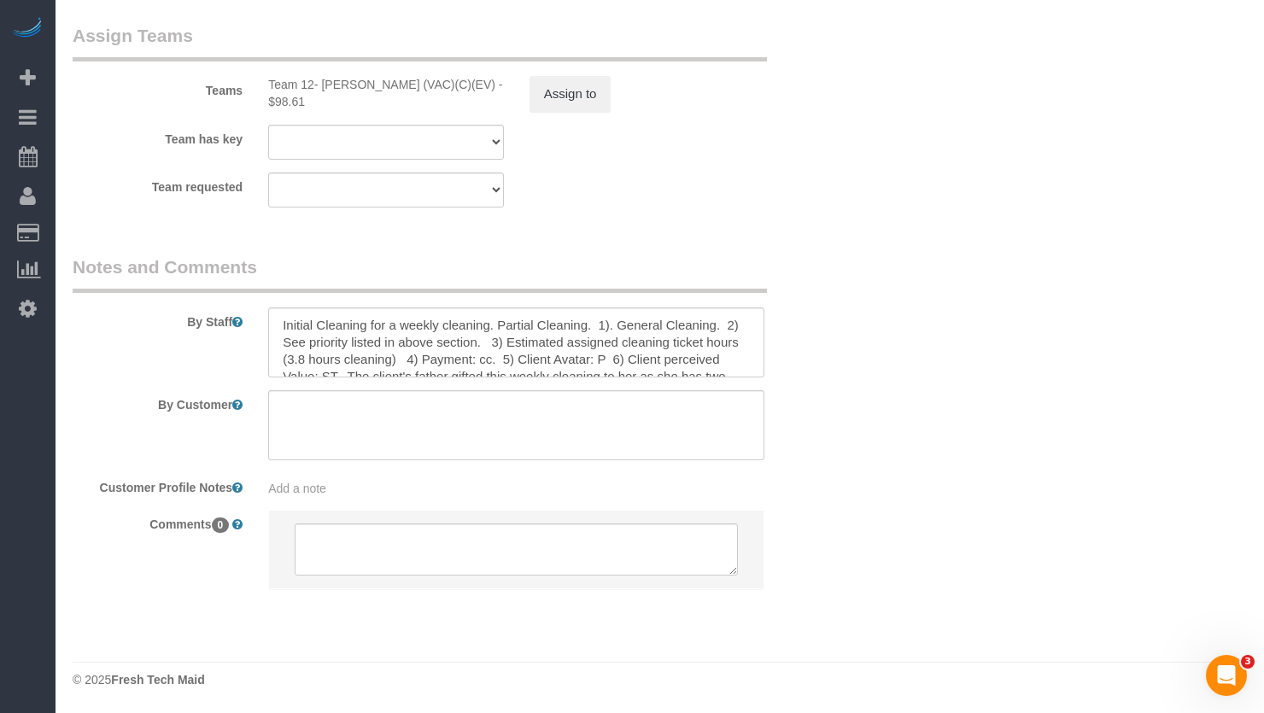
click at [1145, 327] on div "× Assign Booking to: Team 12- Candice P. (VAC)(C)(EV) Assigned (1) Team 12- Can…" at bounding box center [632, 356] width 1264 height 713
click at [533, 343] on textarea at bounding box center [516, 342] width 496 height 70
click at [642, 345] on textarea at bounding box center [516, 342] width 496 height 70
click at [331, 374] on textarea at bounding box center [516, 342] width 496 height 70
click at [301, 359] on textarea at bounding box center [516, 342] width 496 height 70
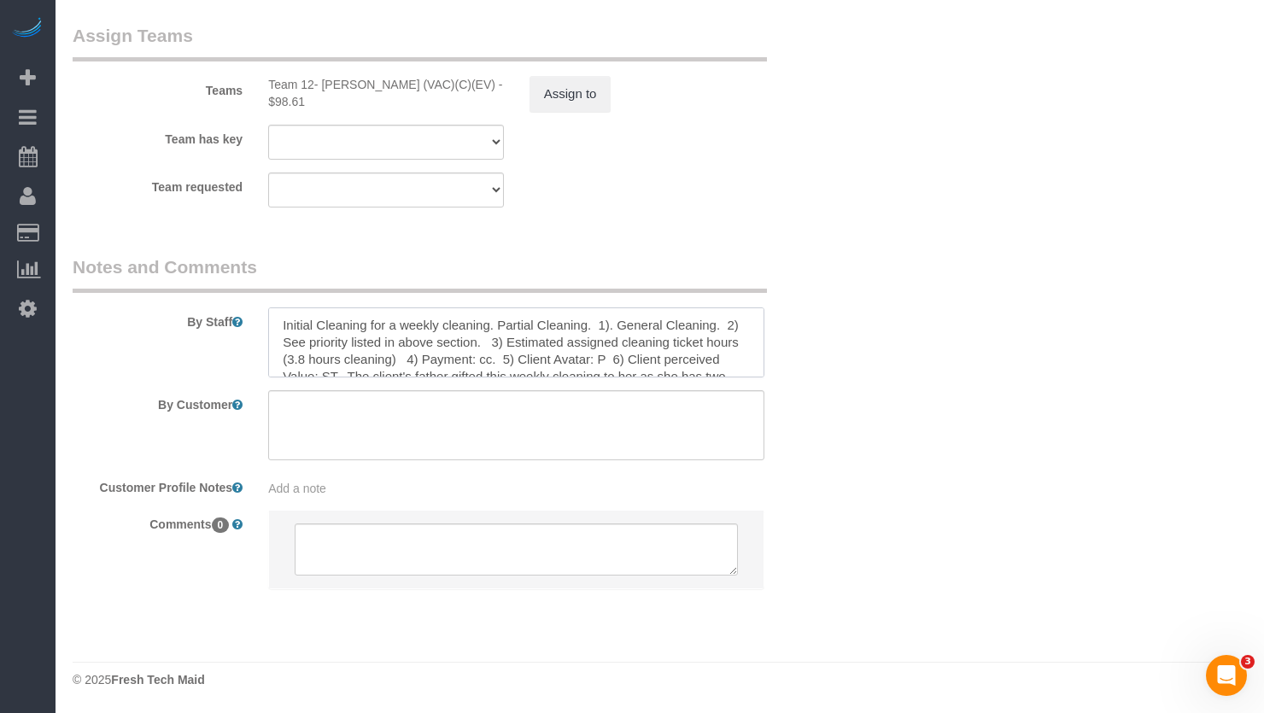
click at [303, 362] on textarea at bounding box center [516, 342] width 496 height 70
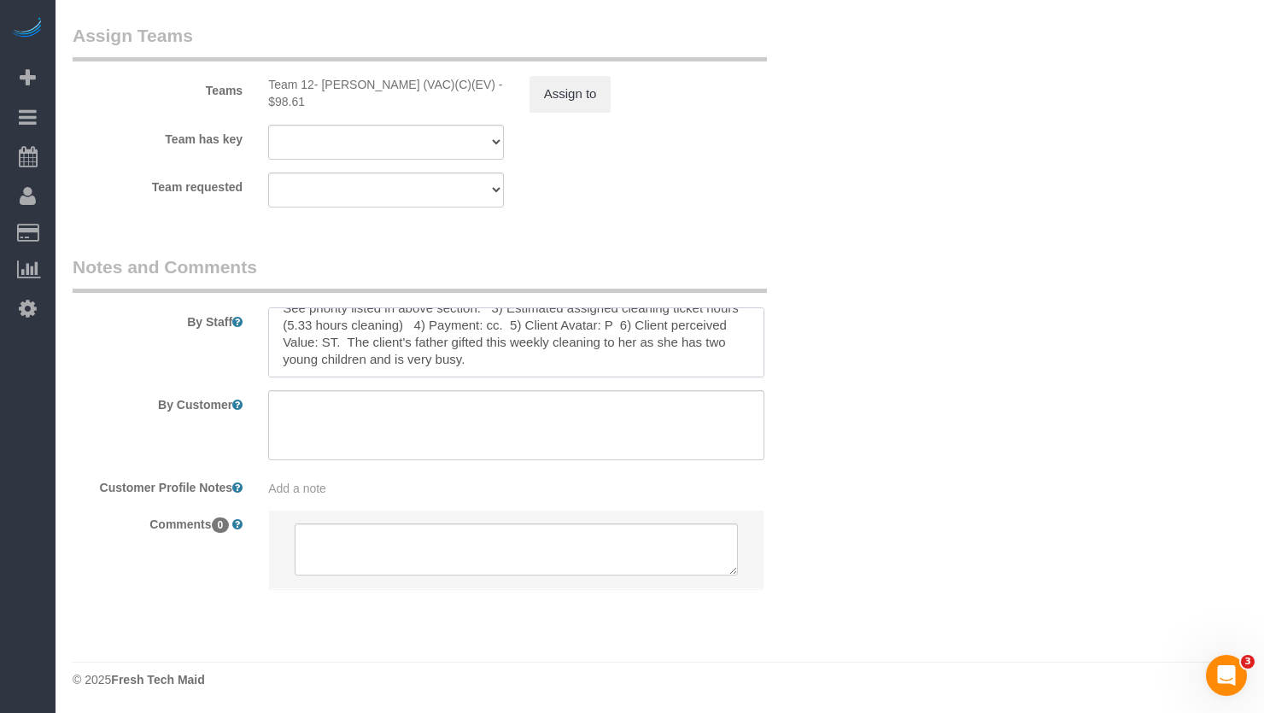
scroll to position [51, 0]
drag, startPoint x: 400, startPoint y: 367, endPoint x: 494, endPoint y: 414, distance: 105.0
click at [494, 414] on sui-booking-comments "By Staff By Customer Customer Profile Notes Add a note Comments 0" at bounding box center [451, 430] width 757 height 353
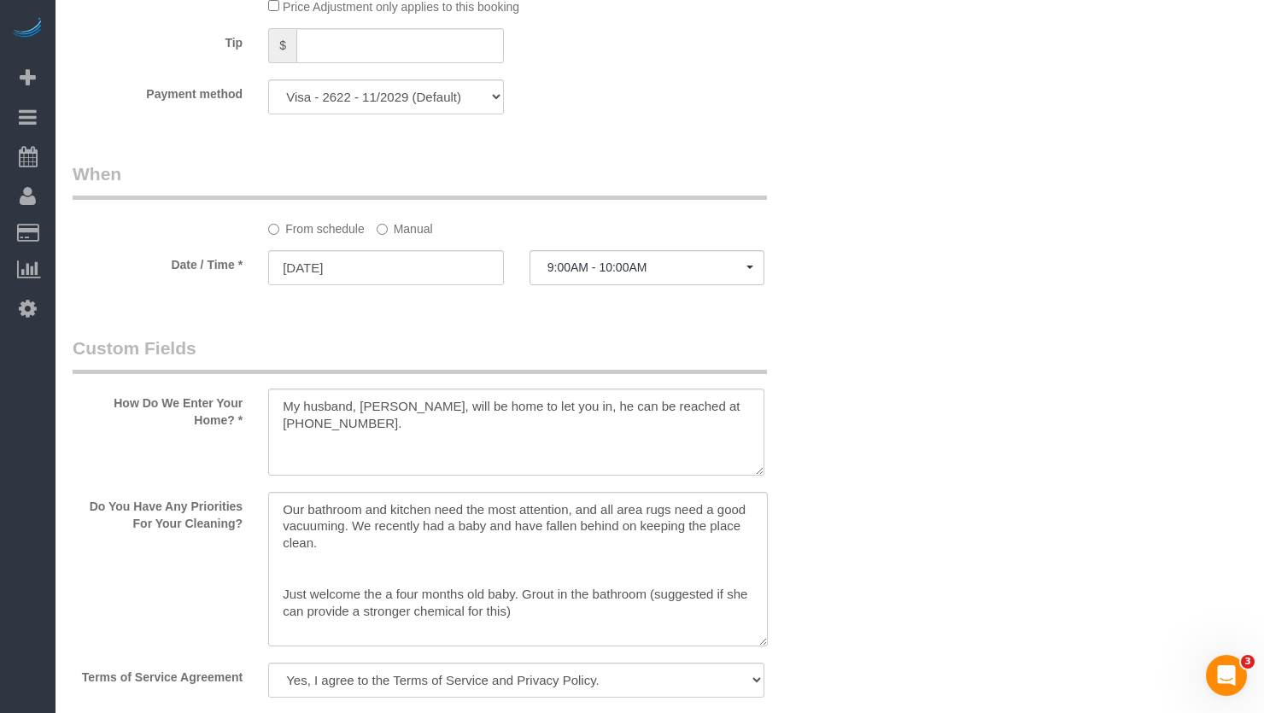
scroll to position [1816, 0]
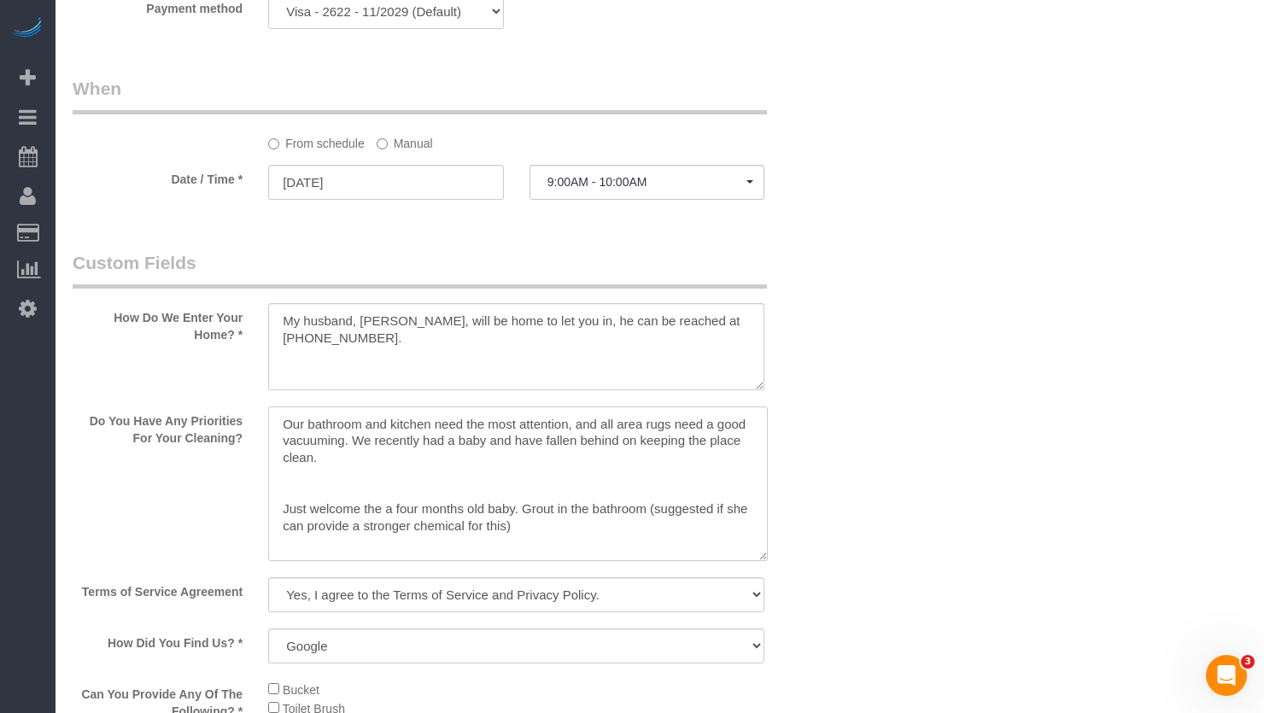
drag, startPoint x: 351, startPoint y: 461, endPoint x: 463, endPoint y: 483, distance: 114.0
click at [463, 483] on textarea at bounding box center [518, 483] width 500 height 155
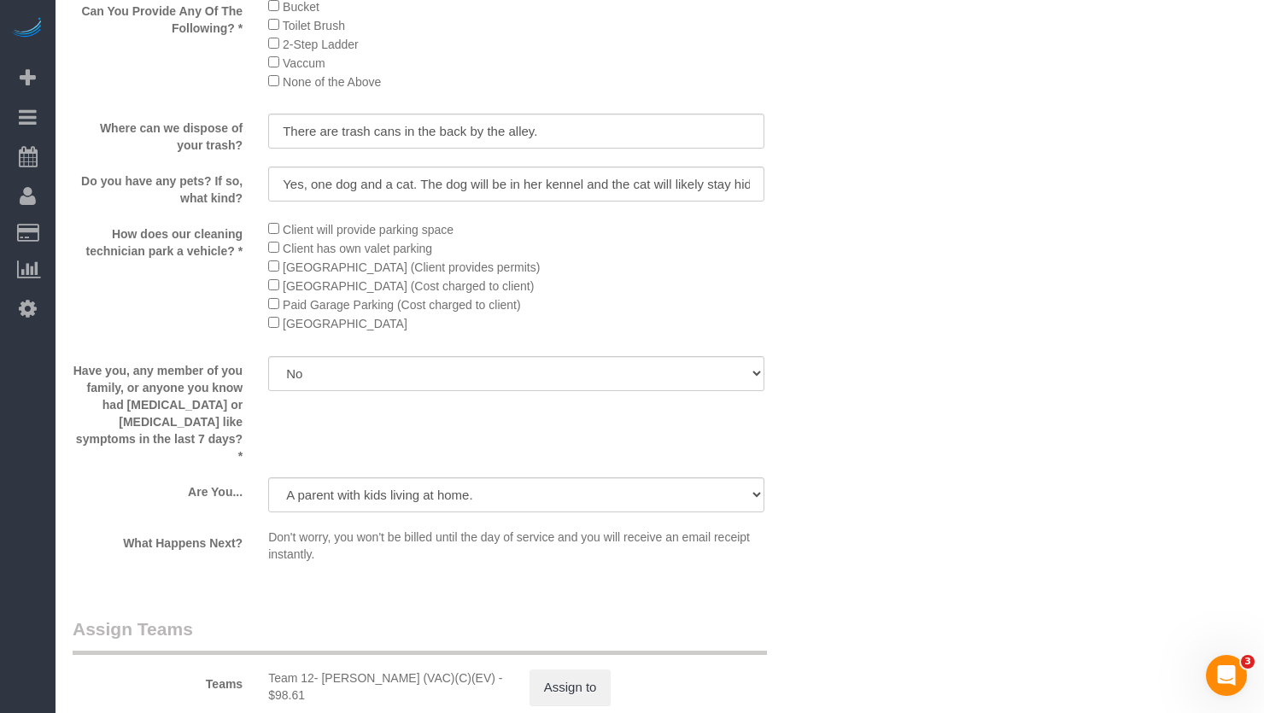
scroll to position [3097, 0]
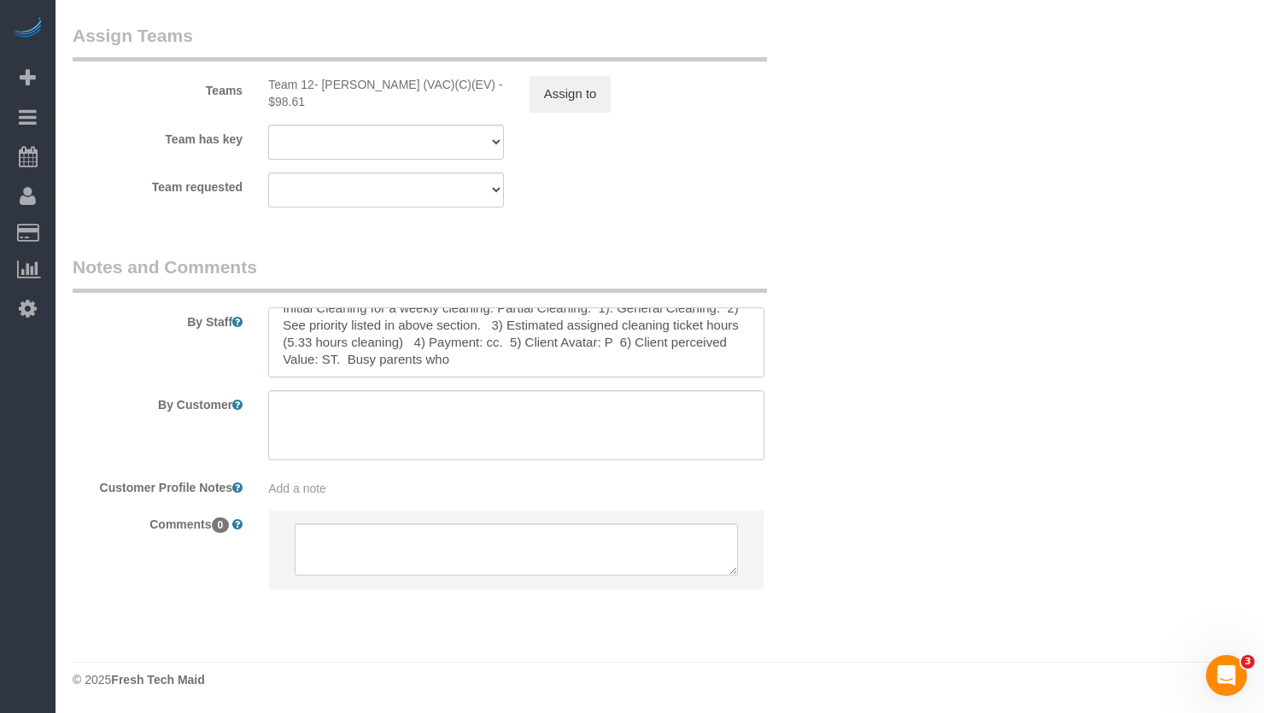
click at [556, 355] on textarea at bounding box center [516, 342] width 496 height 70
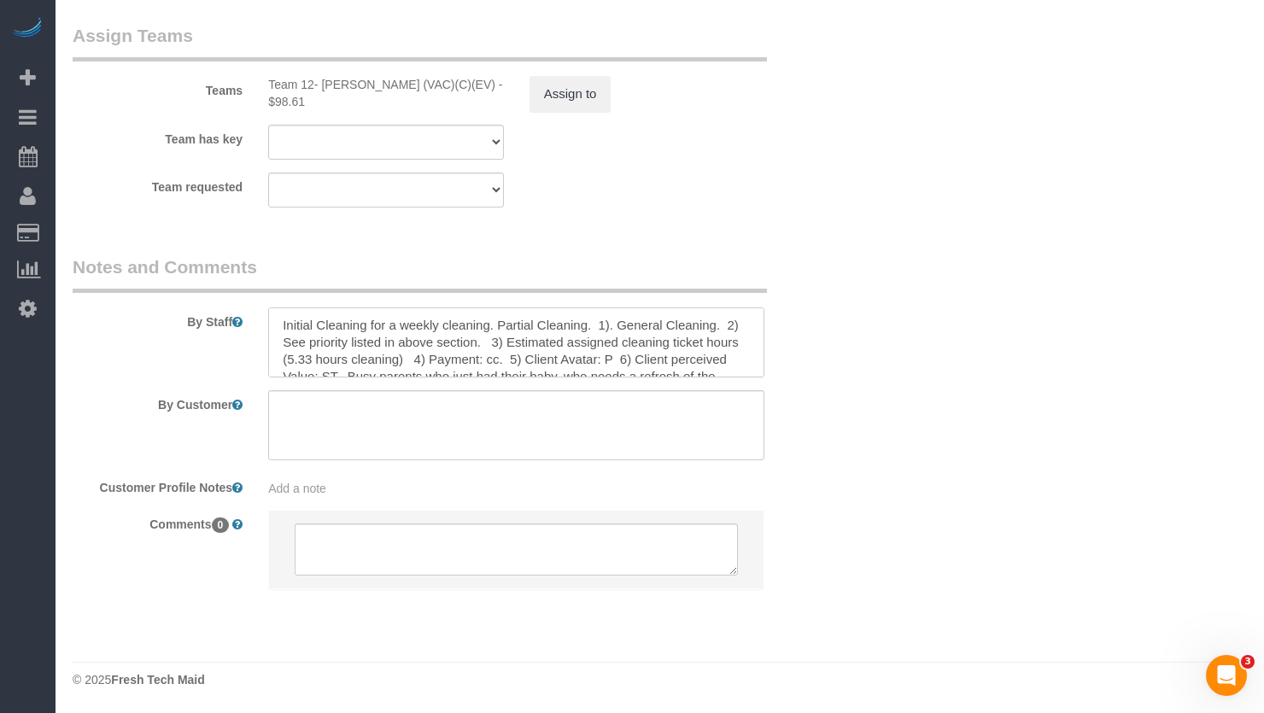
scroll to position [3012, 0]
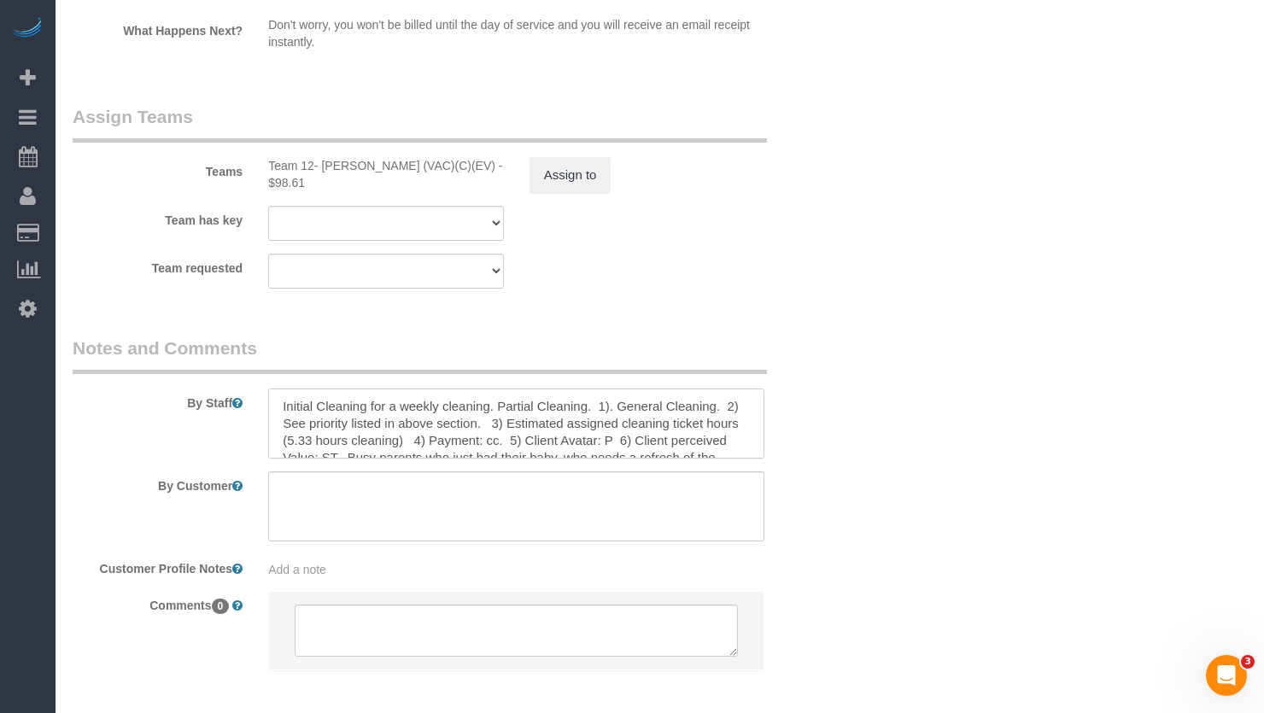
drag, startPoint x: 394, startPoint y: 408, endPoint x: 583, endPoint y: 409, distance: 188.7
click at [583, 409] on textarea at bounding box center [516, 424] width 496 height 70
click at [387, 407] on textarea at bounding box center [516, 424] width 496 height 70
click at [463, 403] on textarea at bounding box center [516, 424] width 496 height 70
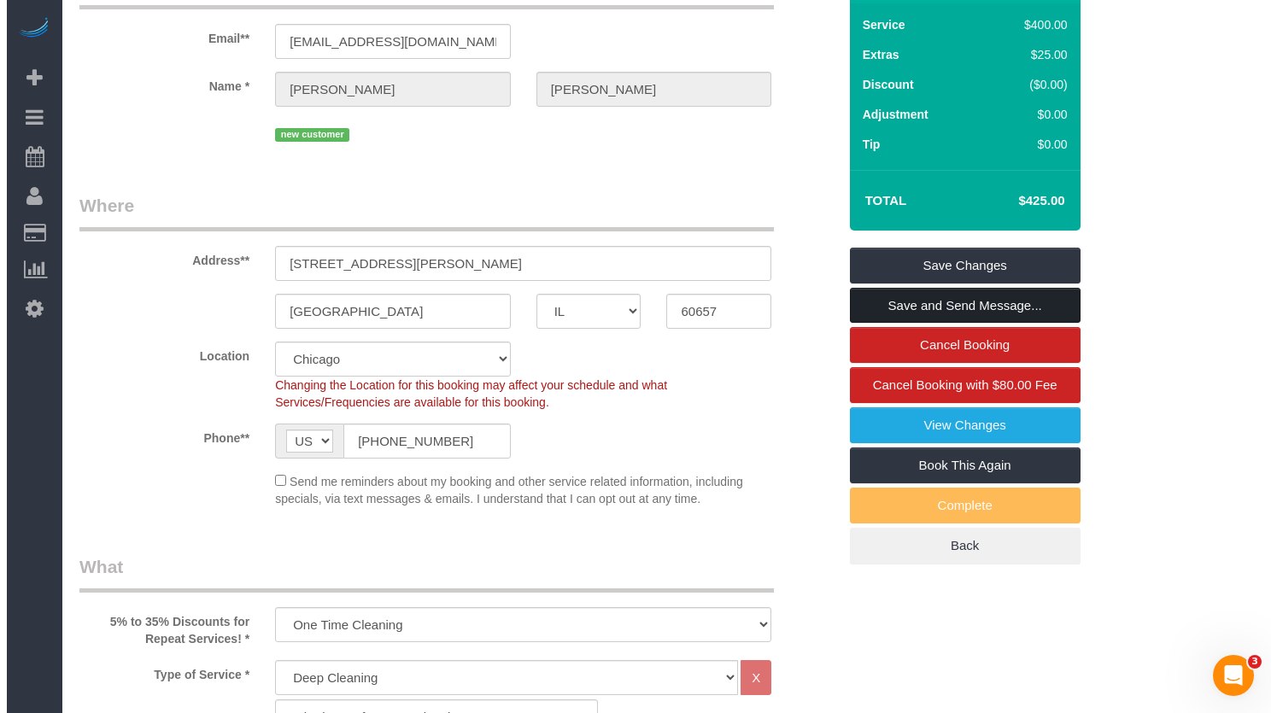
scroll to position [23, 0]
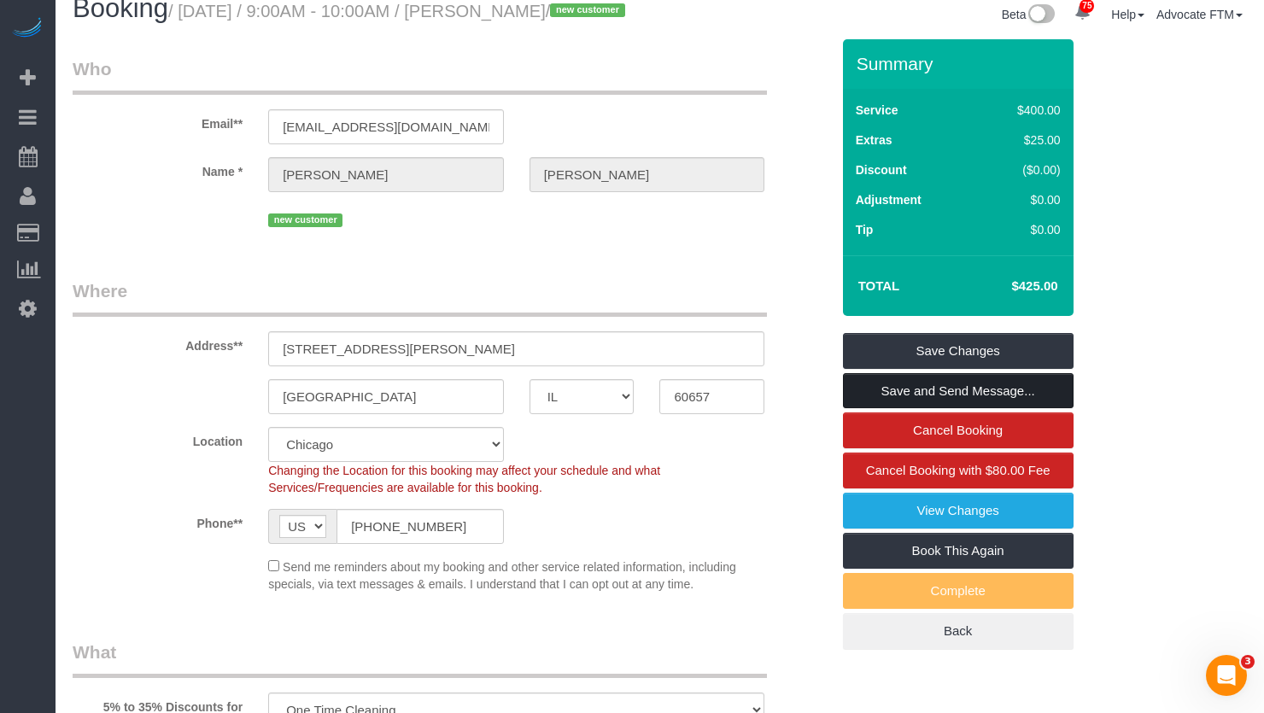
type textarea "Initial Cleaning for OTC 1). Deep Cleaning. 2) See priority listed in above sec…"
click at [973, 409] on link "Save and Send Message..." at bounding box center [958, 391] width 231 height 36
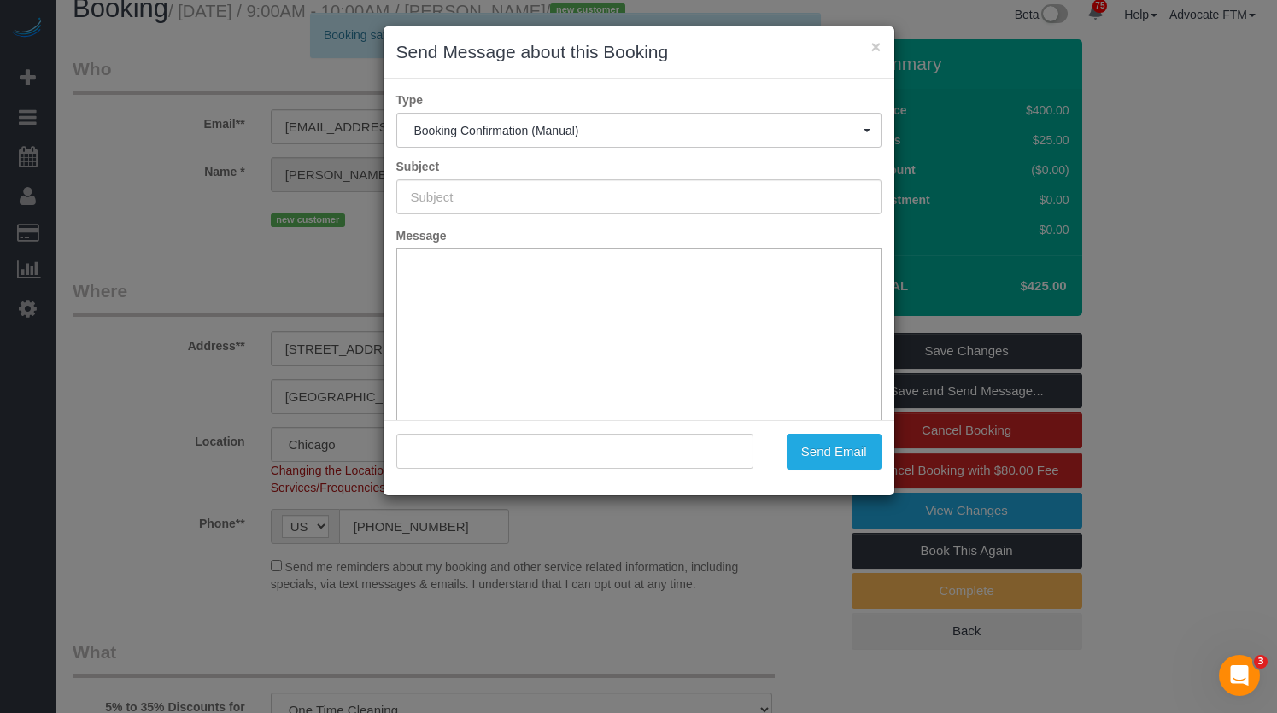
type input "Your Booking With Fresh Tech Maid, Confirmed!"
type input ""Kelsey Lightsey" <kelseylightsey@gmail.com>"
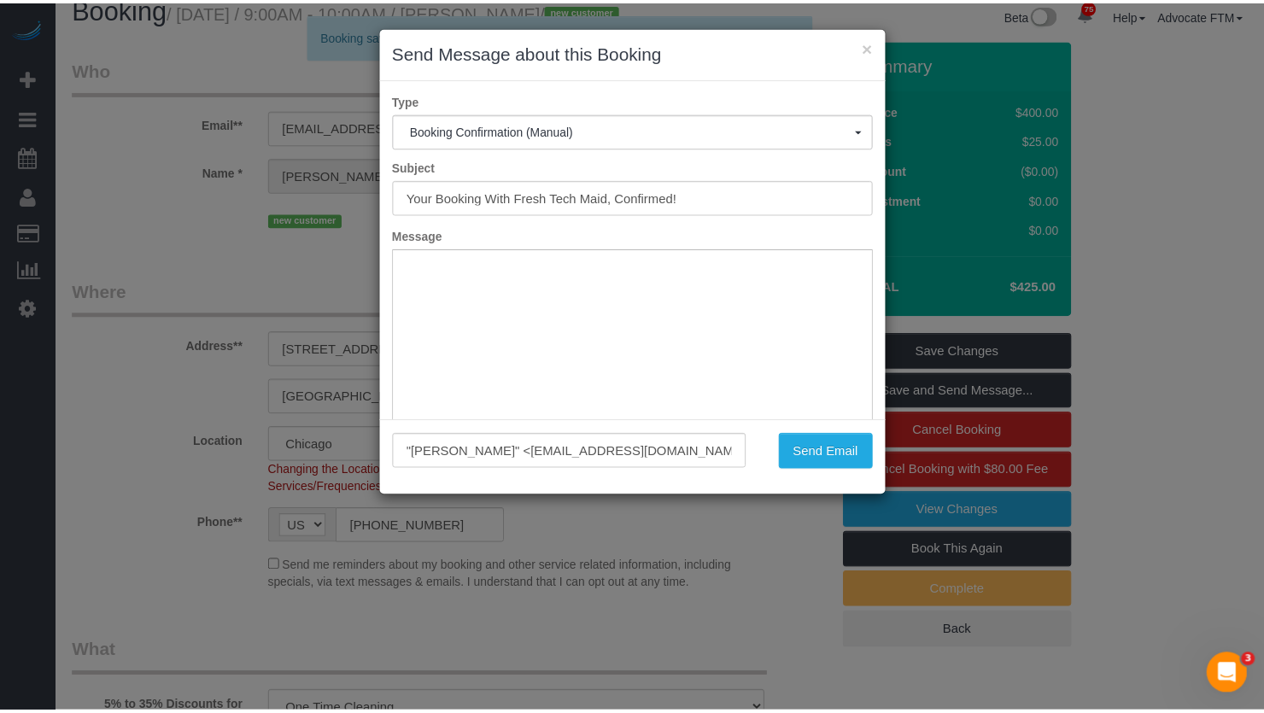
scroll to position [0, 0]
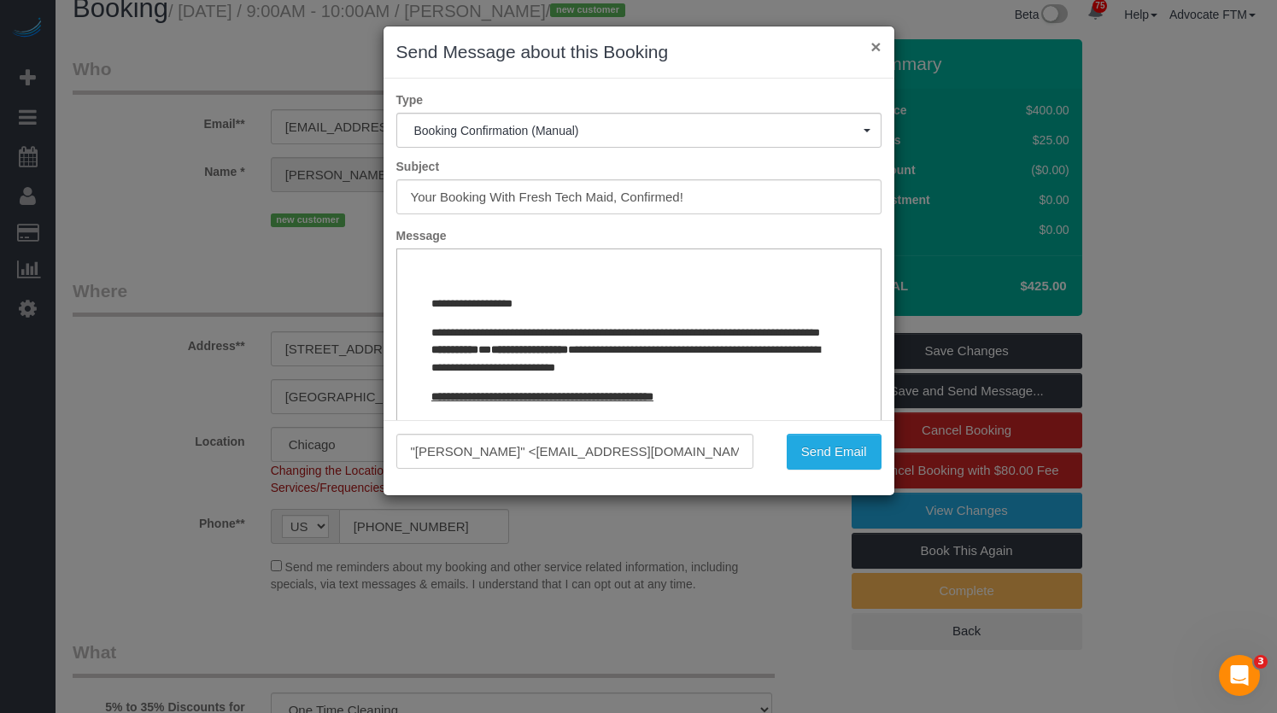
click at [878, 45] on button "×" at bounding box center [875, 47] width 10 height 18
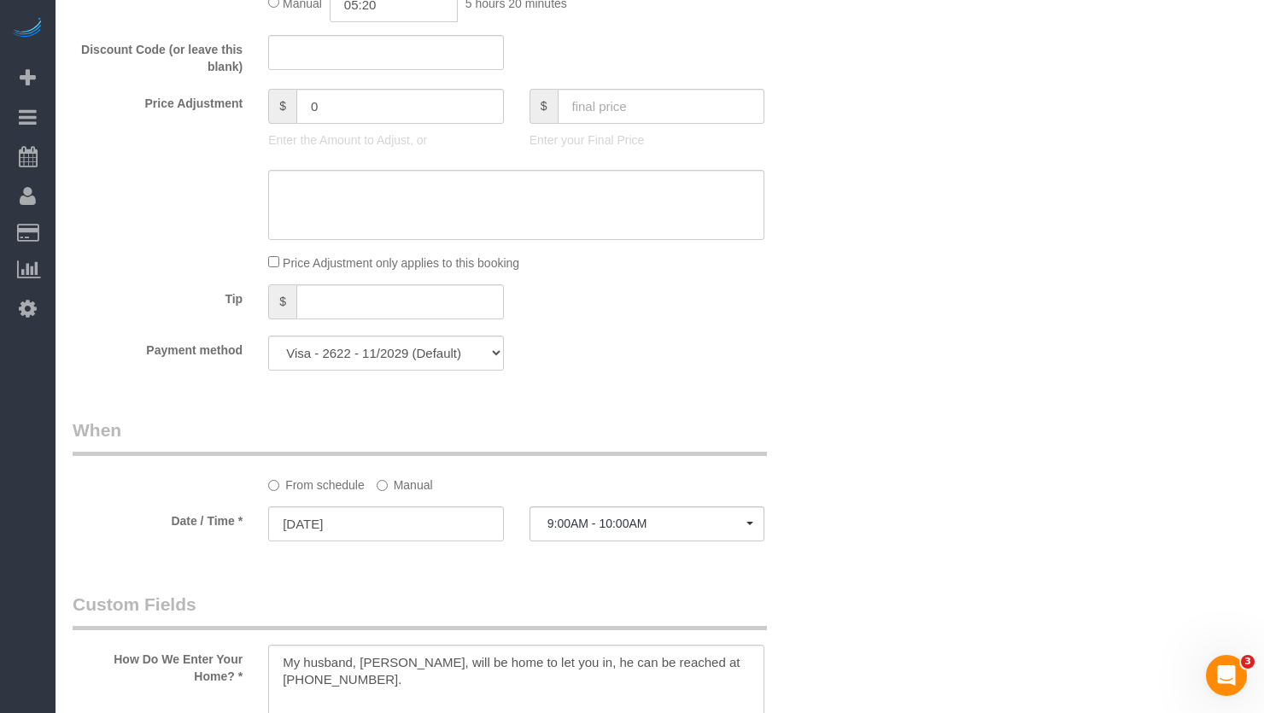
scroll to position [1560, 0]
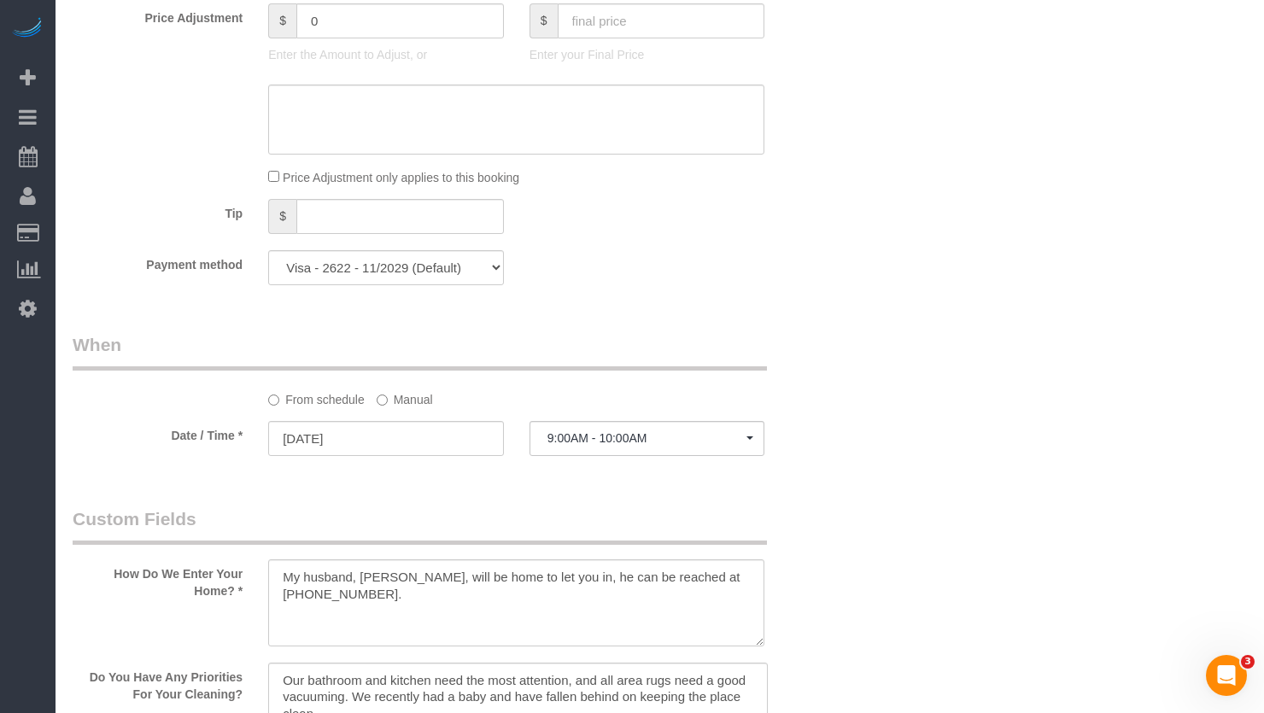
click at [405, 408] on label "Manual" at bounding box center [405, 396] width 56 height 23
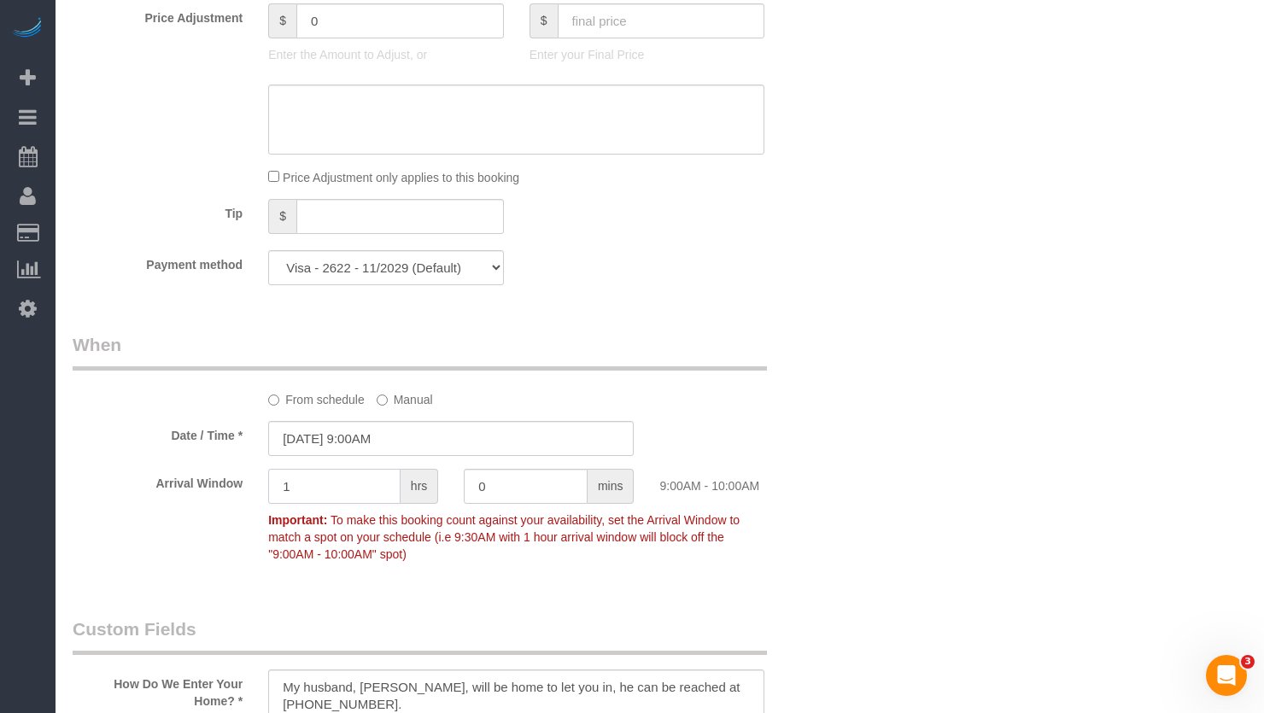
click at [380, 494] on input "1" at bounding box center [334, 486] width 132 height 35
click at [1045, 365] on div "Who Email** kelseylightsey@gmail.com Name * Kelsey Lightsey new customer Where …" at bounding box center [660, 399] width 1174 height 3795
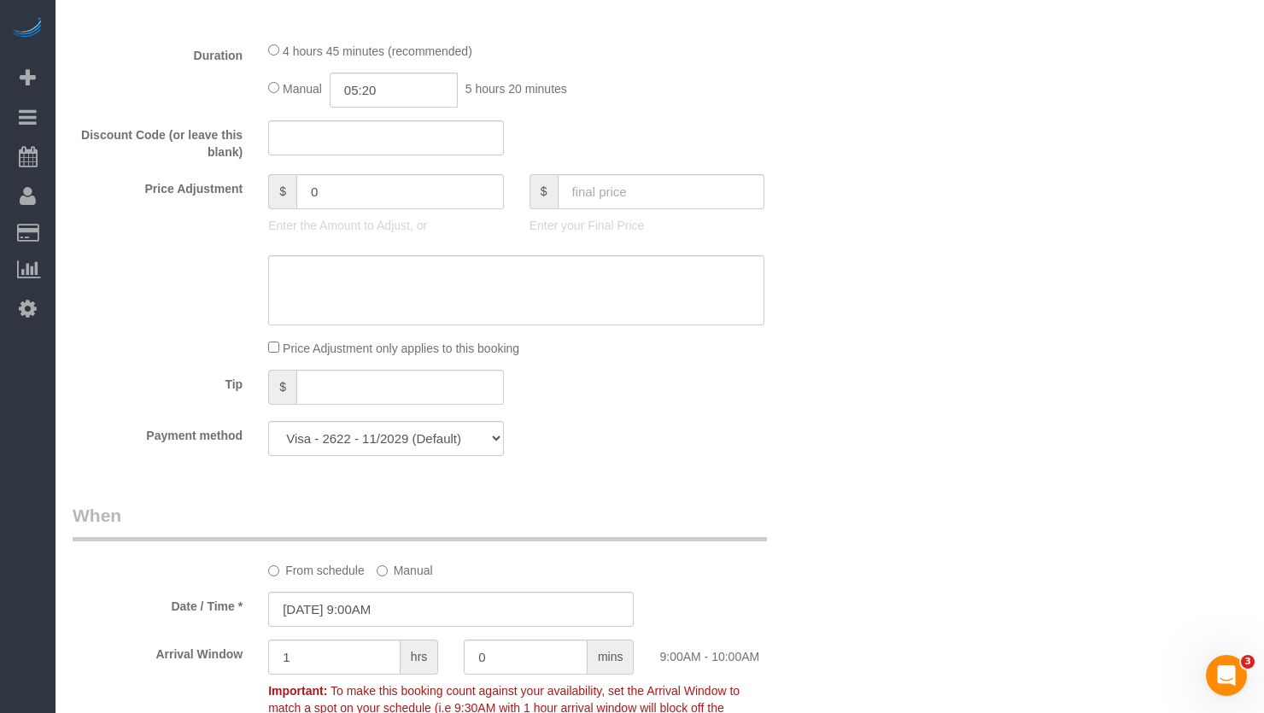
scroll to position [1475, 0]
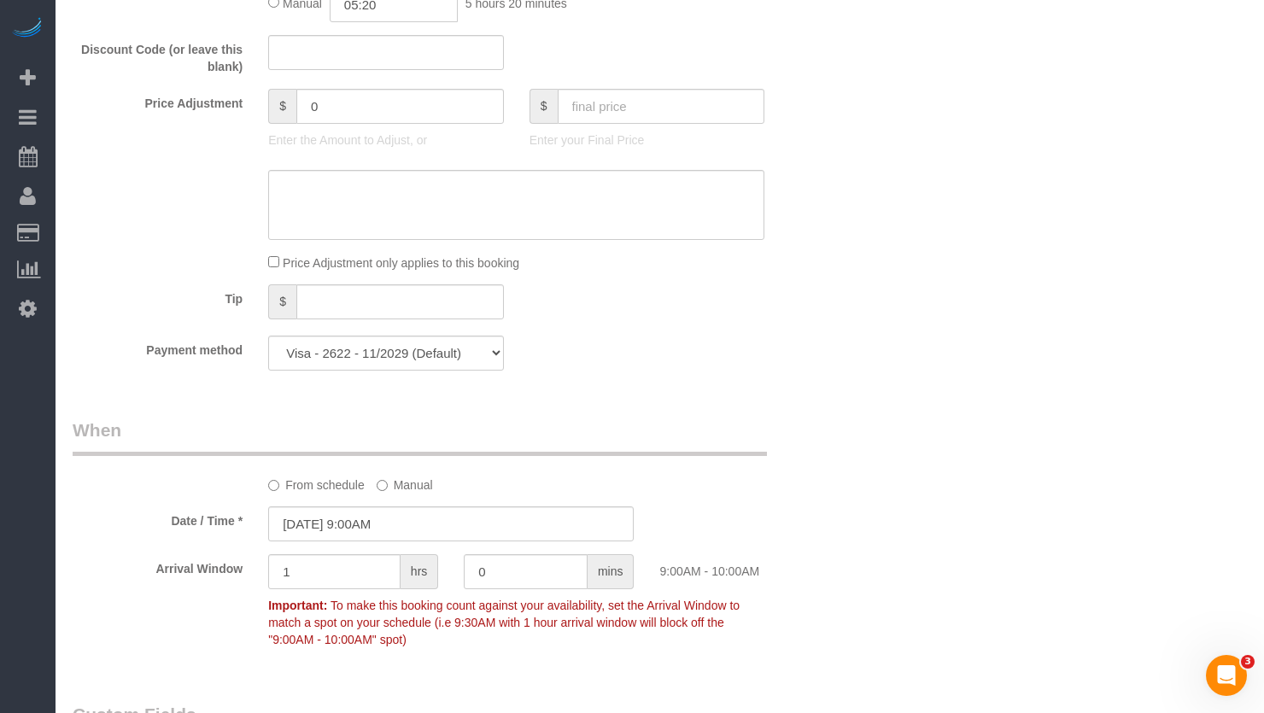
click at [291, 494] on label "From schedule" at bounding box center [316, 481] width 96 height 23
select select "spot16"
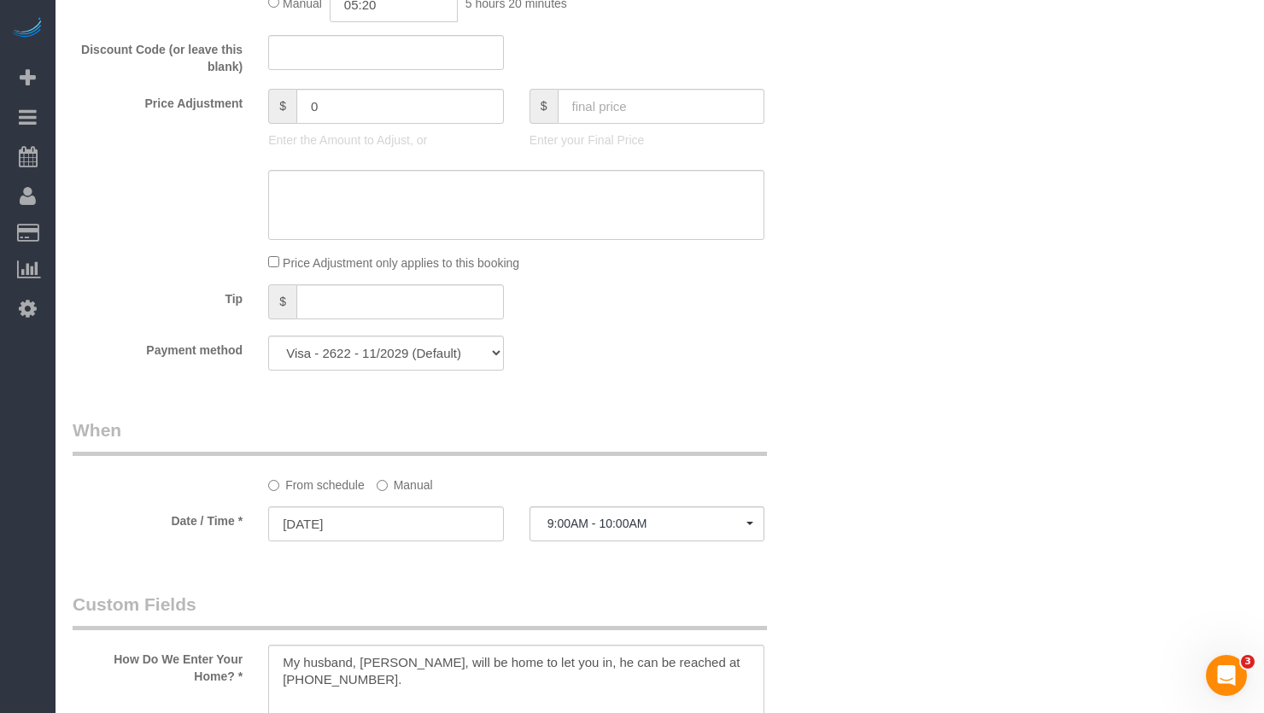
click at [405, 494] on label "Manual" at bounding box center [405, 481] width 56 height 23
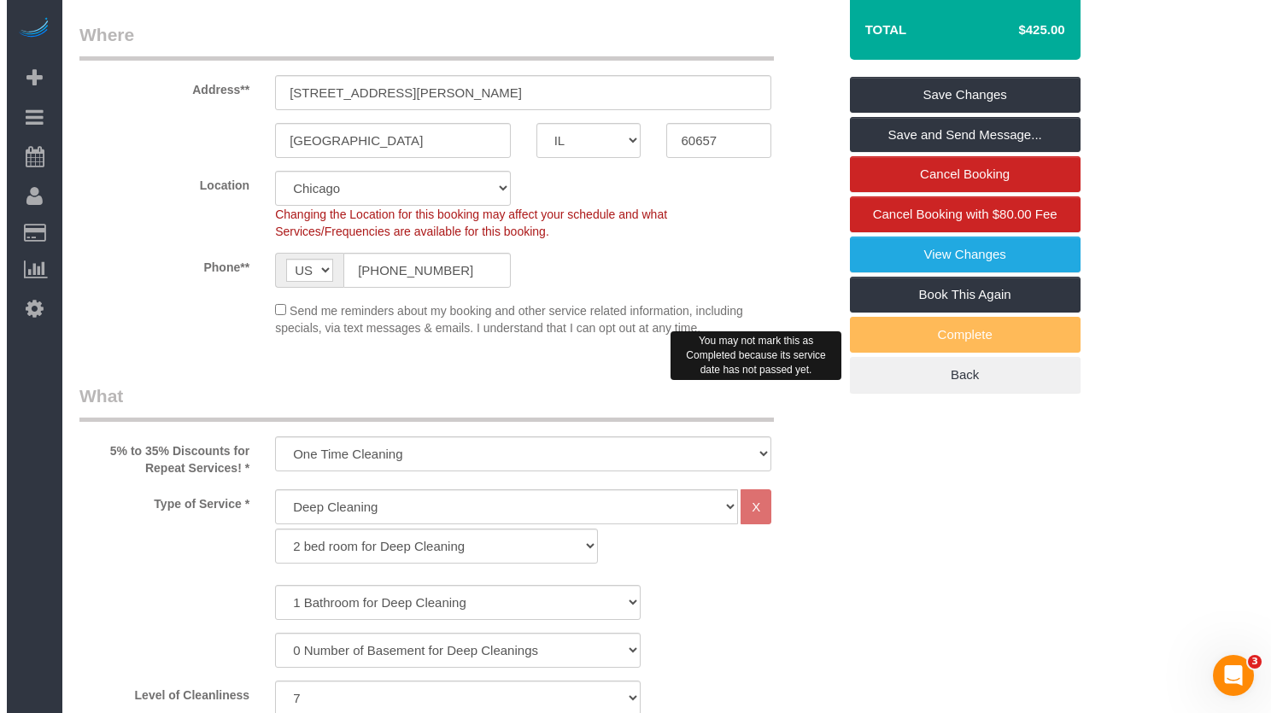
scroll to position [194, 0]
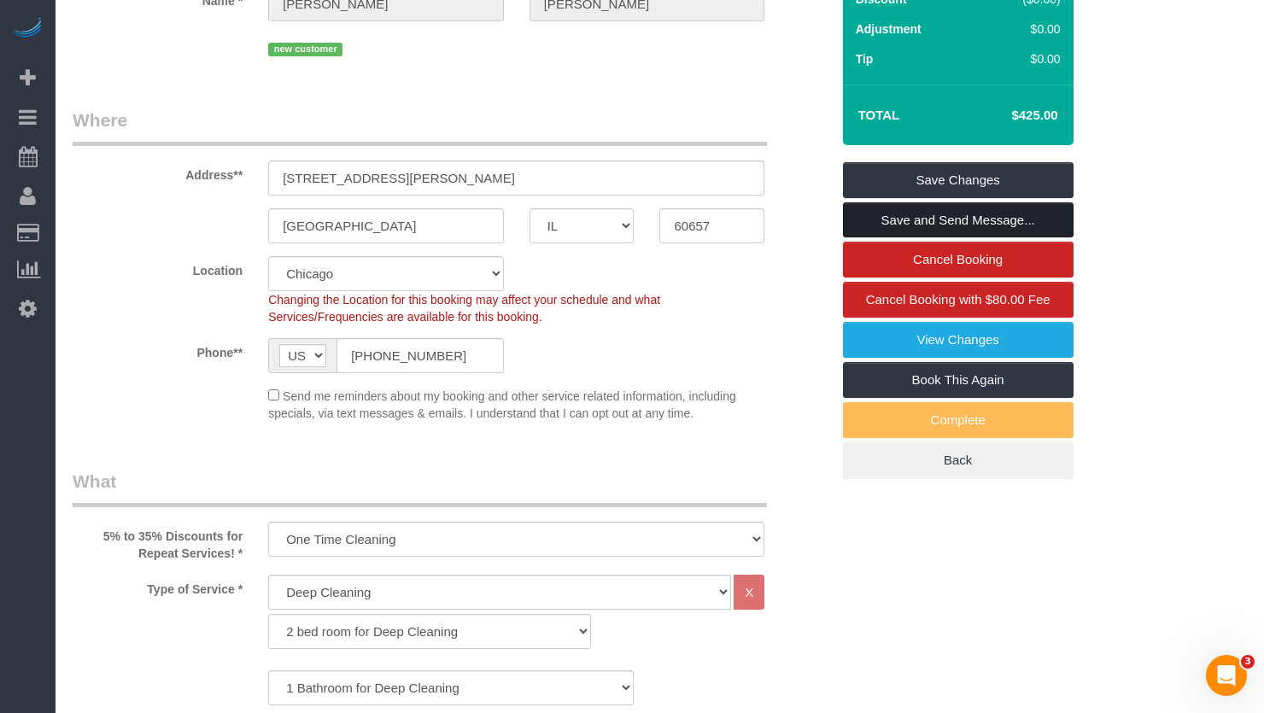
click at [979, 234] on link "Save and Send Message..." at bounding box center [958, 220] width 231 height 36
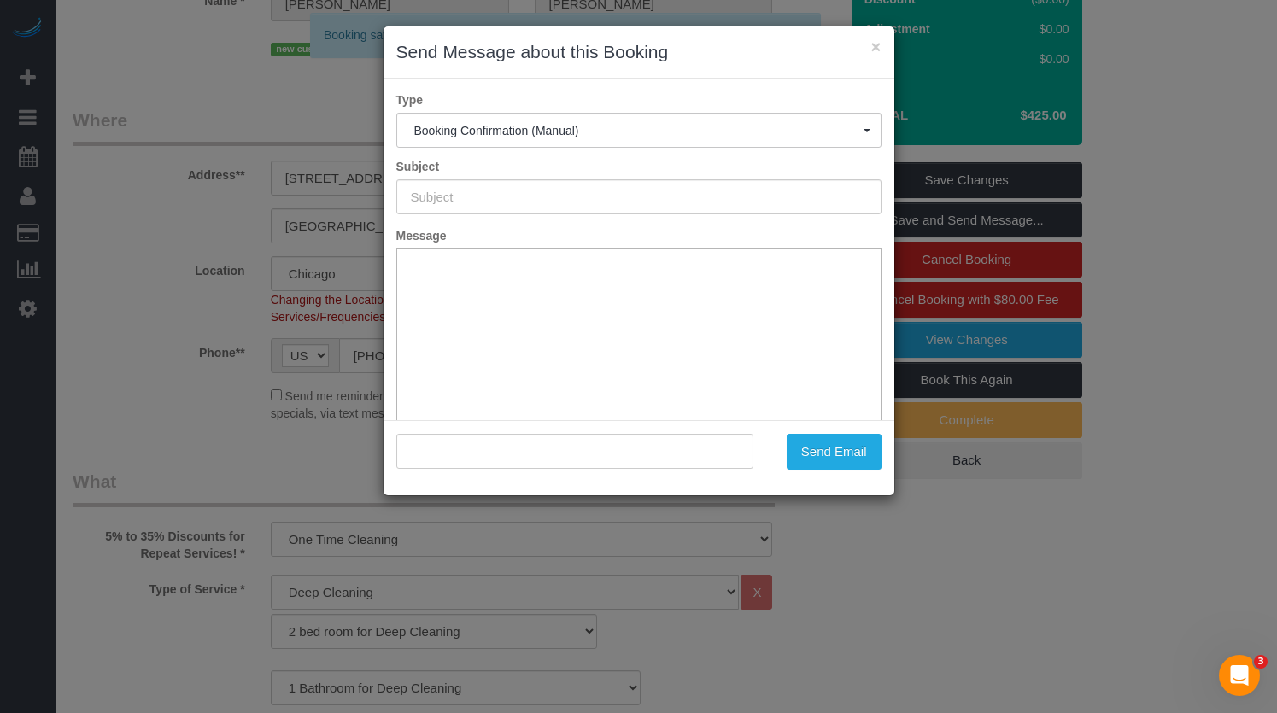
type input "Your Booking With Fresh Tech Maid, Confirmed!"
type input ""Kelsey Lightsey" <kelseylightsey@gmail.com>"
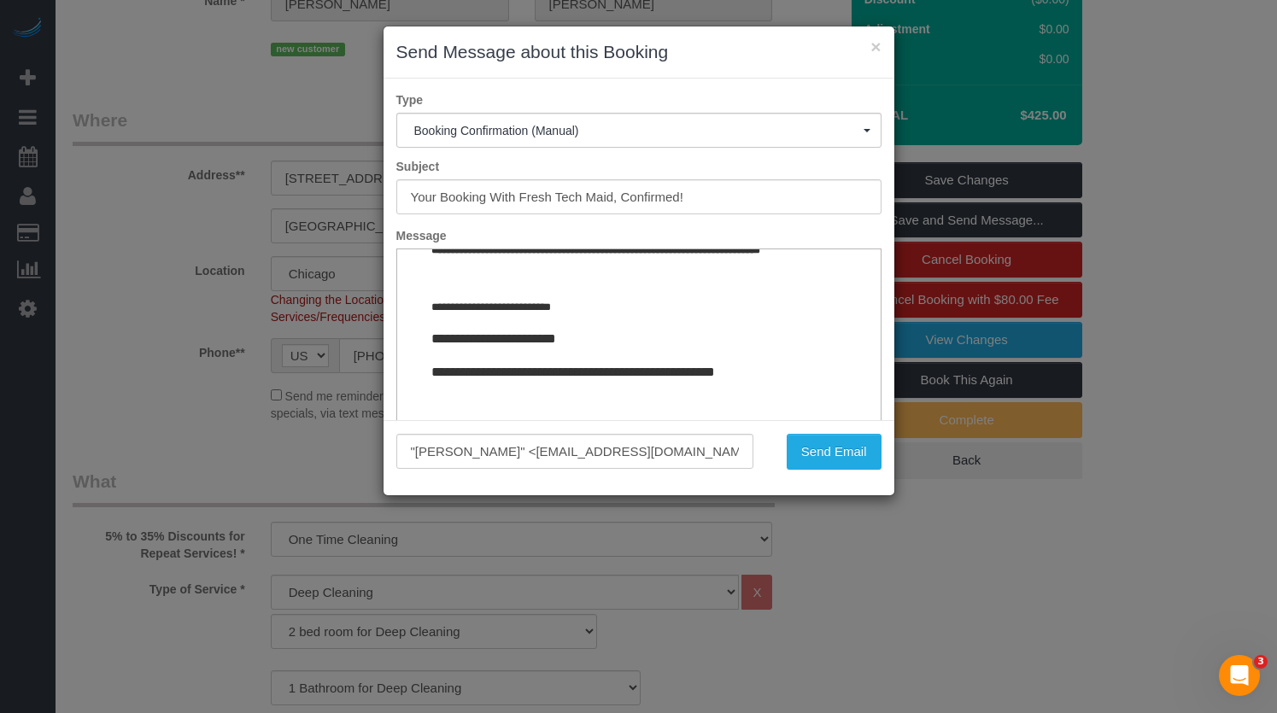
scroll to position [2095, 0]
click at [830, 455] on button "Send Email" at bounding box center [833, 452] width 95 height 36
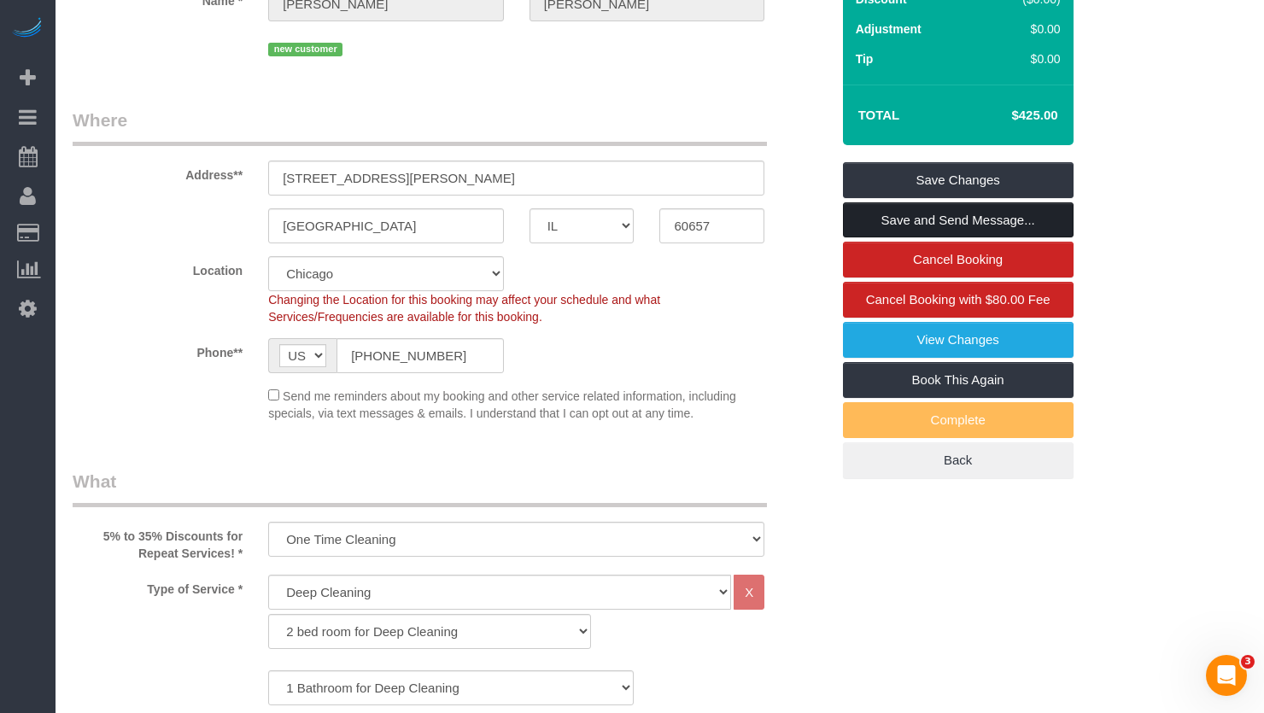
scroll to position [0, 0]
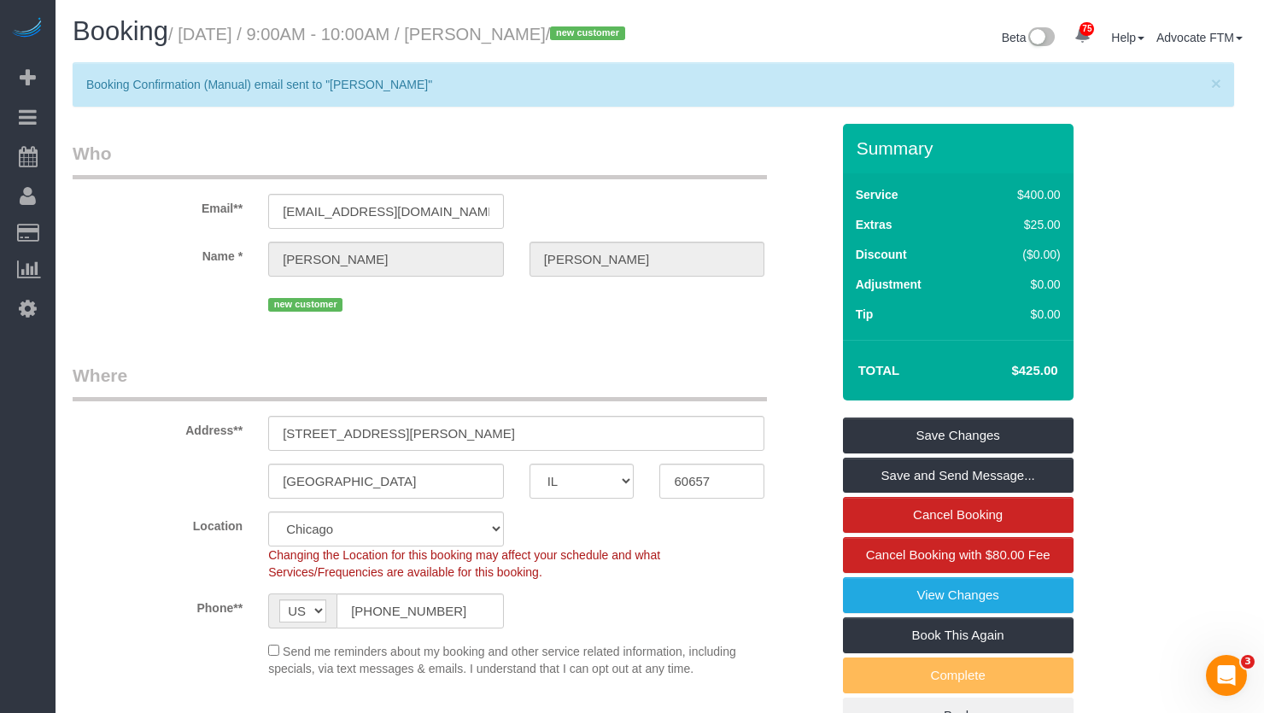
drag, startPoint x: 595, startPoint y: 34, endPoint x: 485, endPoint y: 46, distance: 110.8
click at [485, 46] on h1 "Booking / August 13, 2025 / 9:00AM - 10:00AM / Kelsey Lightsey / new customer" at bounding box center [360, 31] width 575 height 29
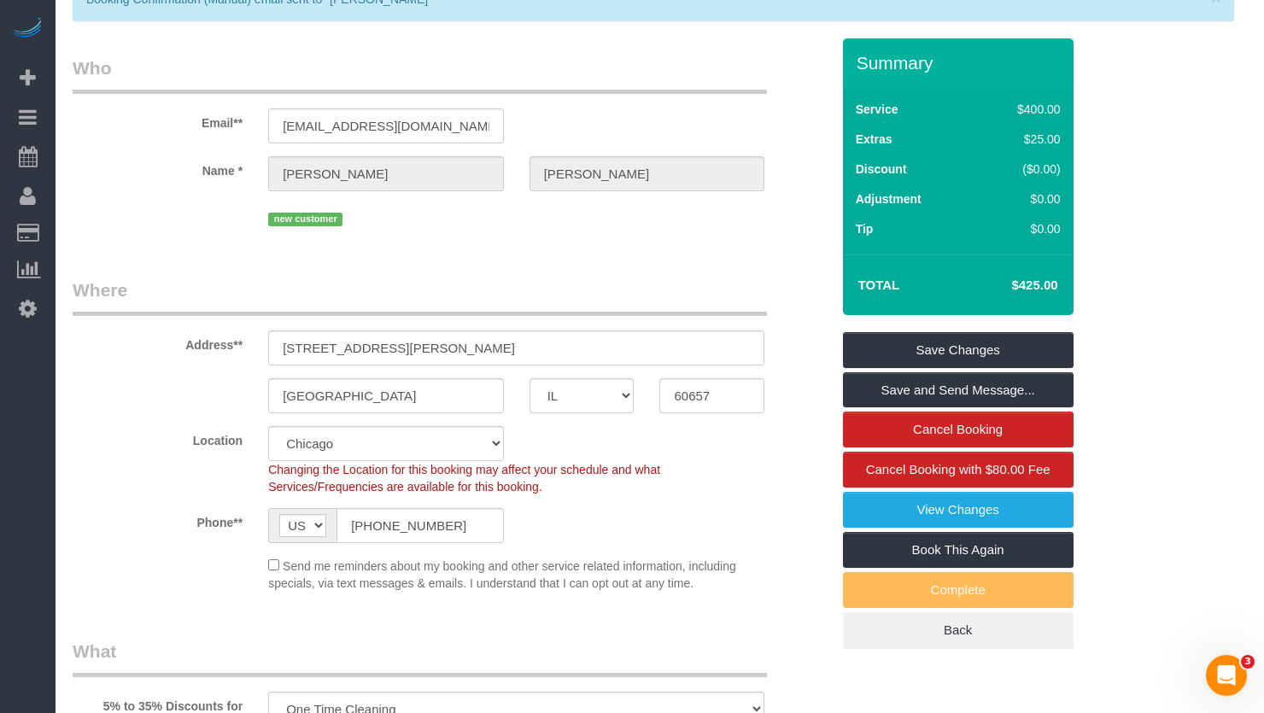
copy small "Kelsey Lightsey"
click at [1026, 293] on h4 "$425.00" at bounding box center [1008, 285] width 97 height 15
click at [1004, 293] on h4 "$425.00" at bounding box center [1008, 285] width 97 height 15
drag, startPoint x: 1007, startPoint y: 301, endPoint x: 1039, endPoint y: 306, distance: 32.8
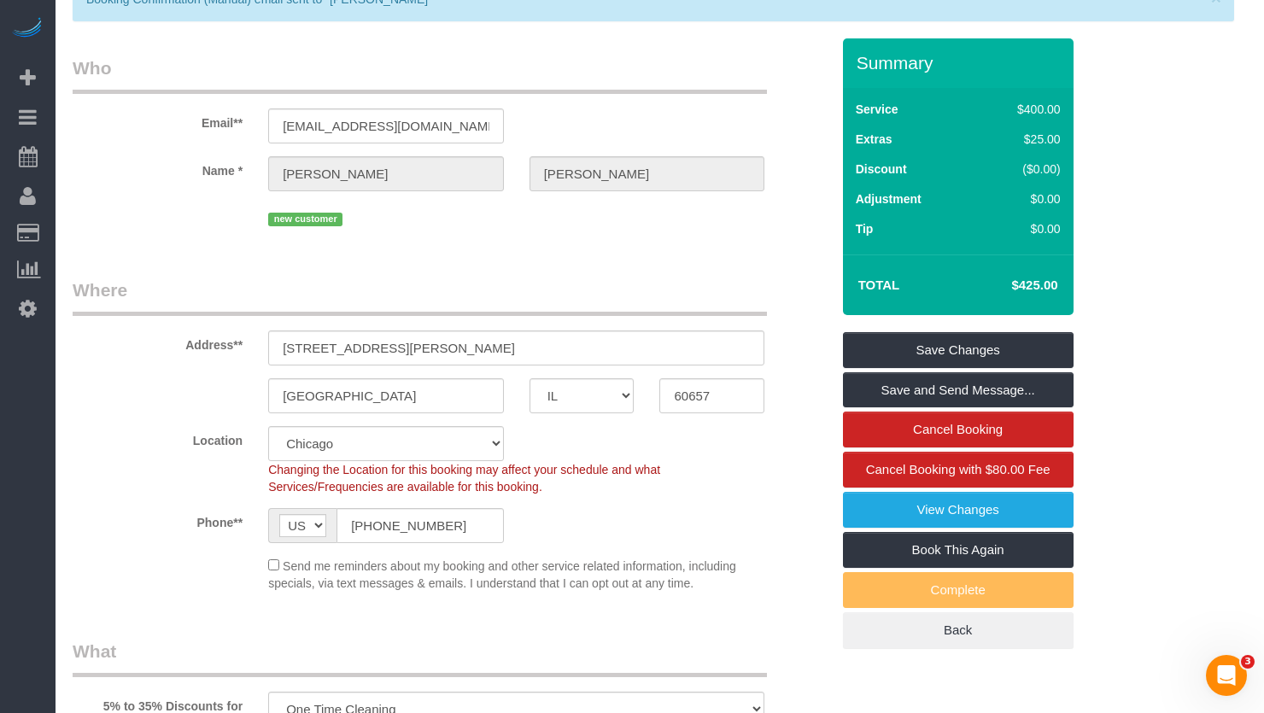
click at [1039, 293] on h4 "$425.00" at bounding box center [1008, 285] width 97 height 15
copy h4 "$425"
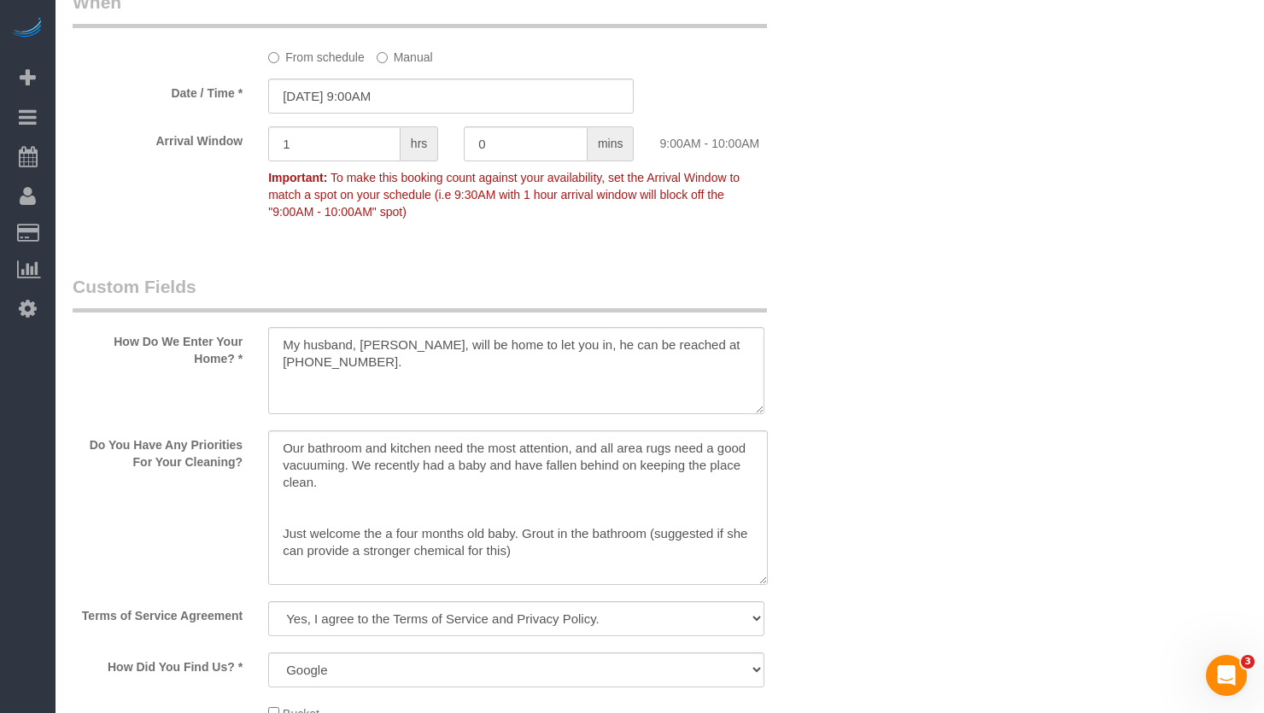
scroll to position [2049, 0]
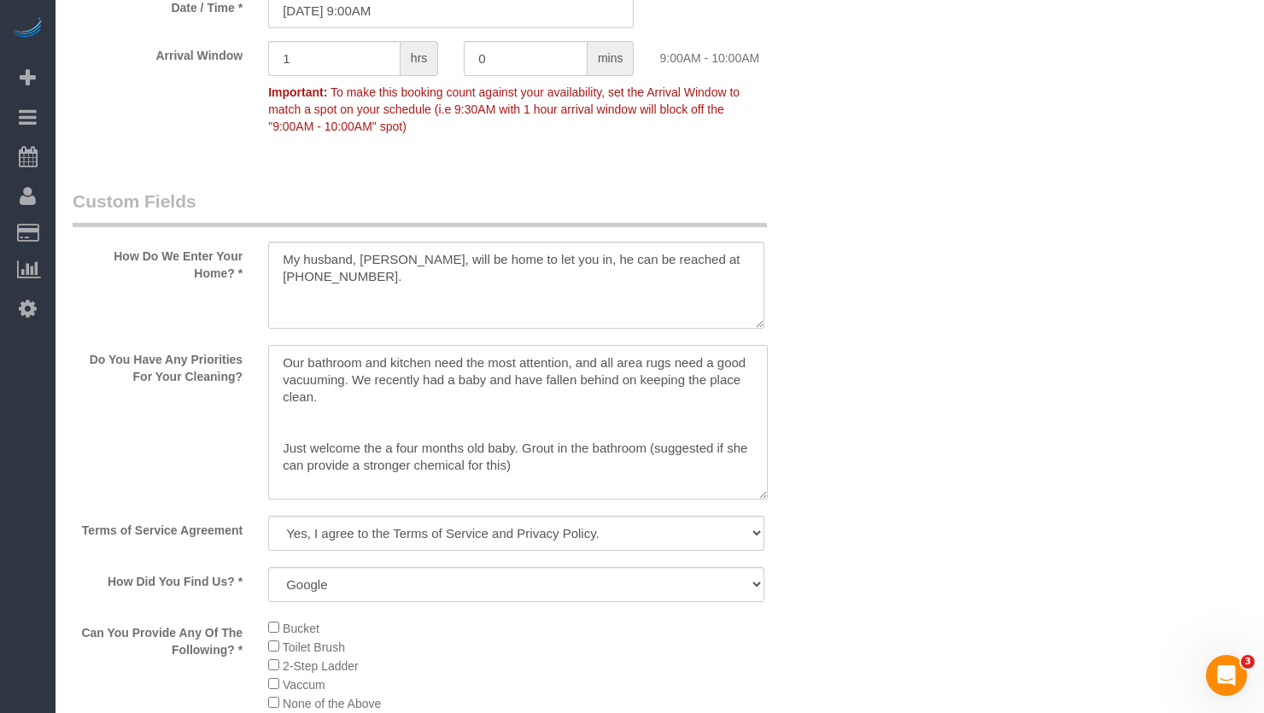
click at [354, 424] on textarea at bounding box center [518, 422] width 500 height 155
click at [428, 456] on textarea at bounding box center [518, 422] width 500 height 155
drag, startPoint x: 547, startPoint y: 486, endPoint x: 175, endPoint y: 349, distance: 396.6
click at [175, 349] on sui-booking-custom-fields "How Do We Enter Your Home? * Do You Have Any Priorities For Your Cleaning? Term…" at bounding box center [451, 690] width 757 height 1002
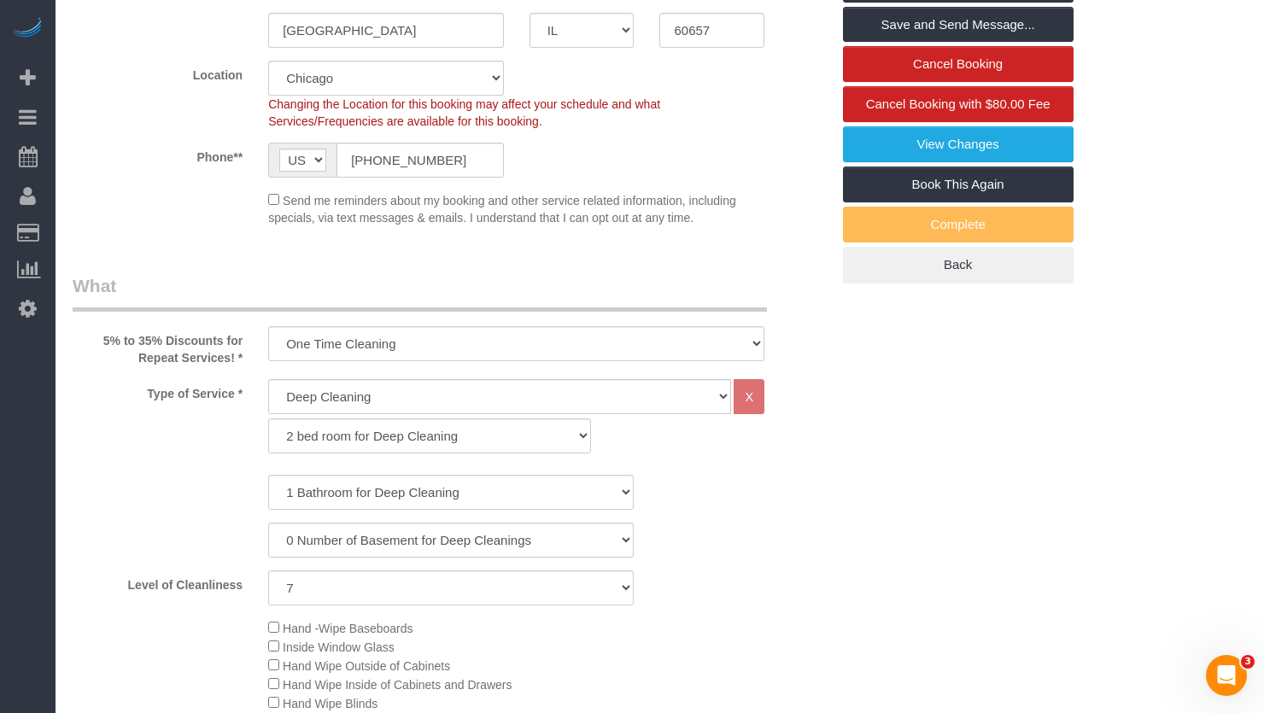
scroll to position [280, 0]
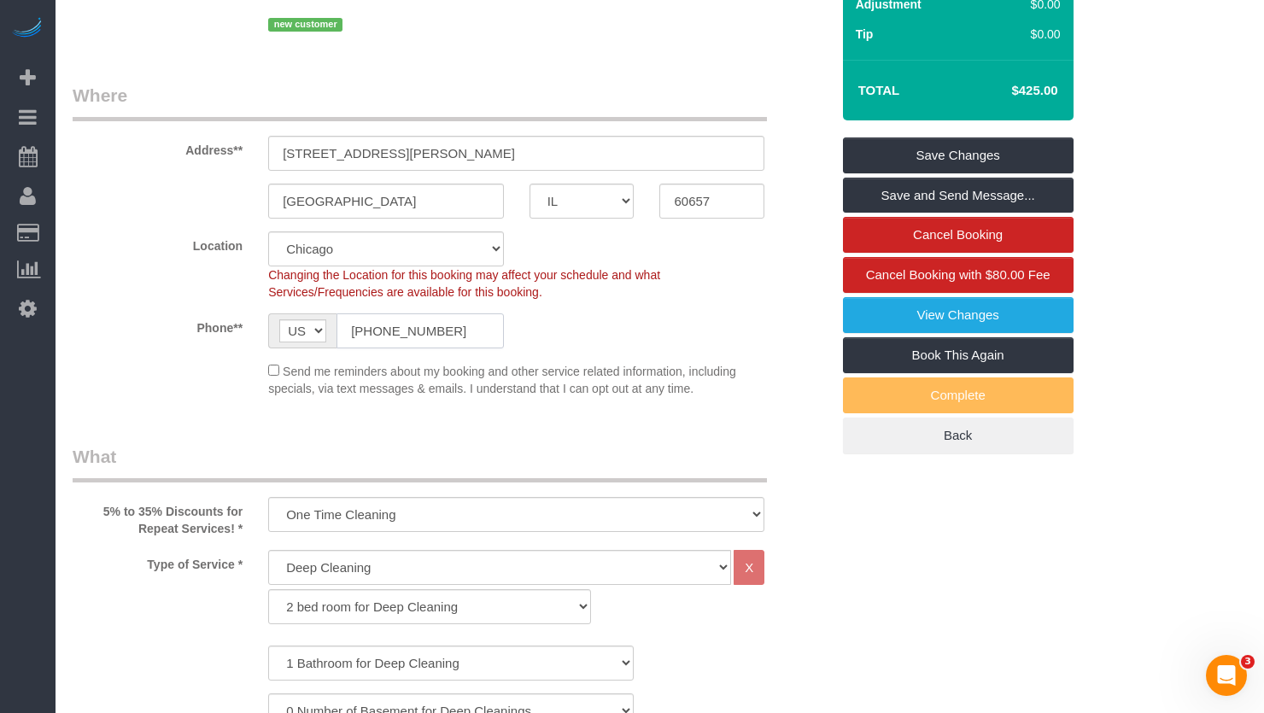
click at [425, 348] on input "(312) 783-6238" at bounding box center [419, 330] width 167 height 35
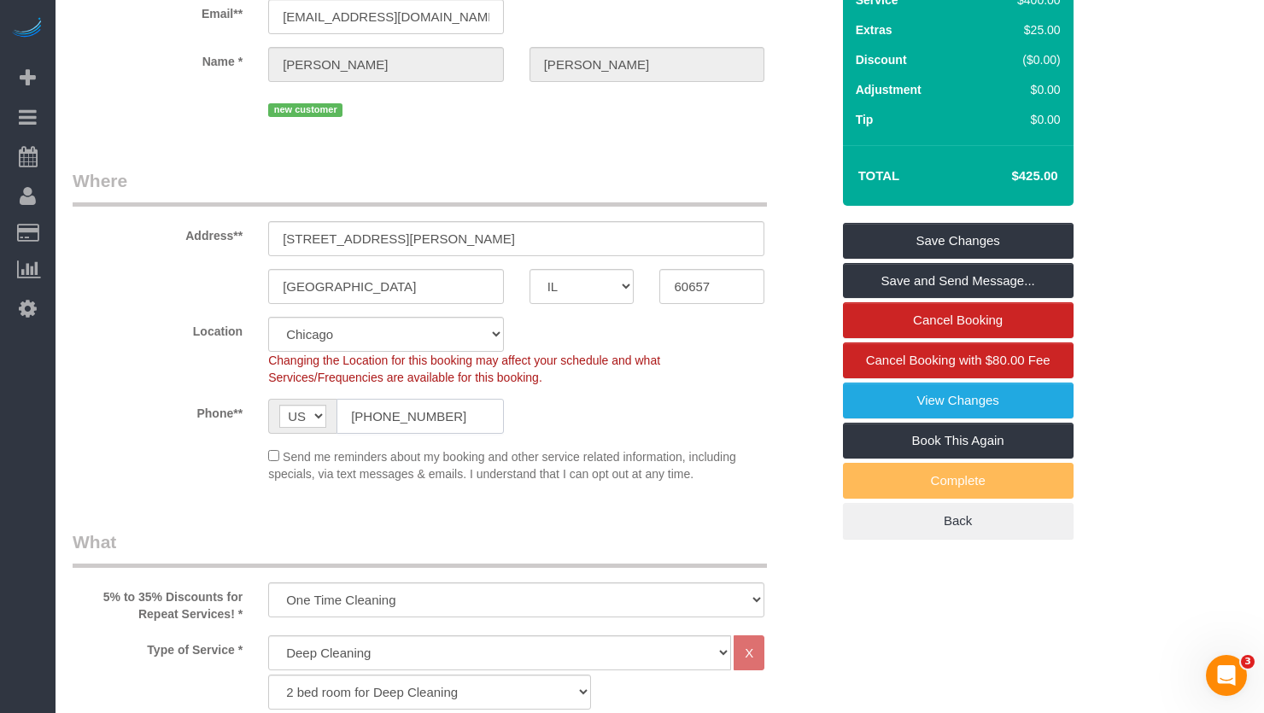
scroll to position [0, 0]
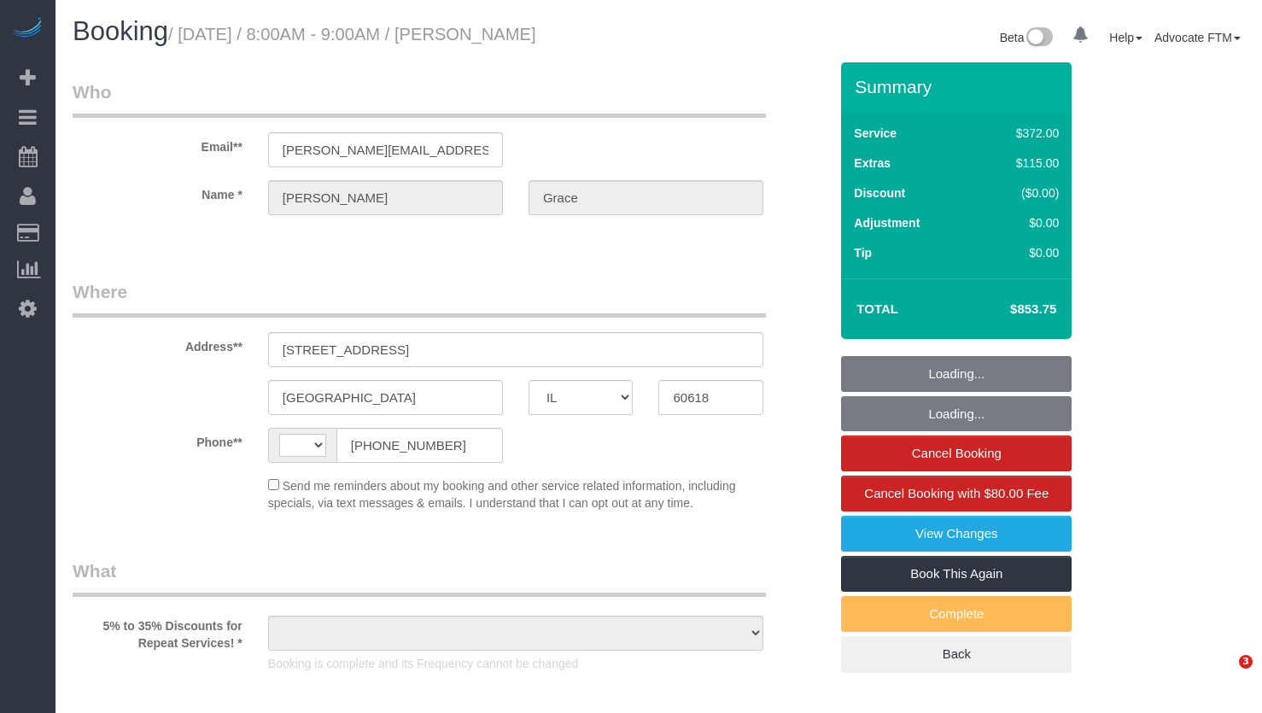
select select "IL"
select select "string:fspay-e5241045-a56c-4f22-a98b-43e82279b24e"
select select "number:1"
select select "number:58"
select select "number:139"
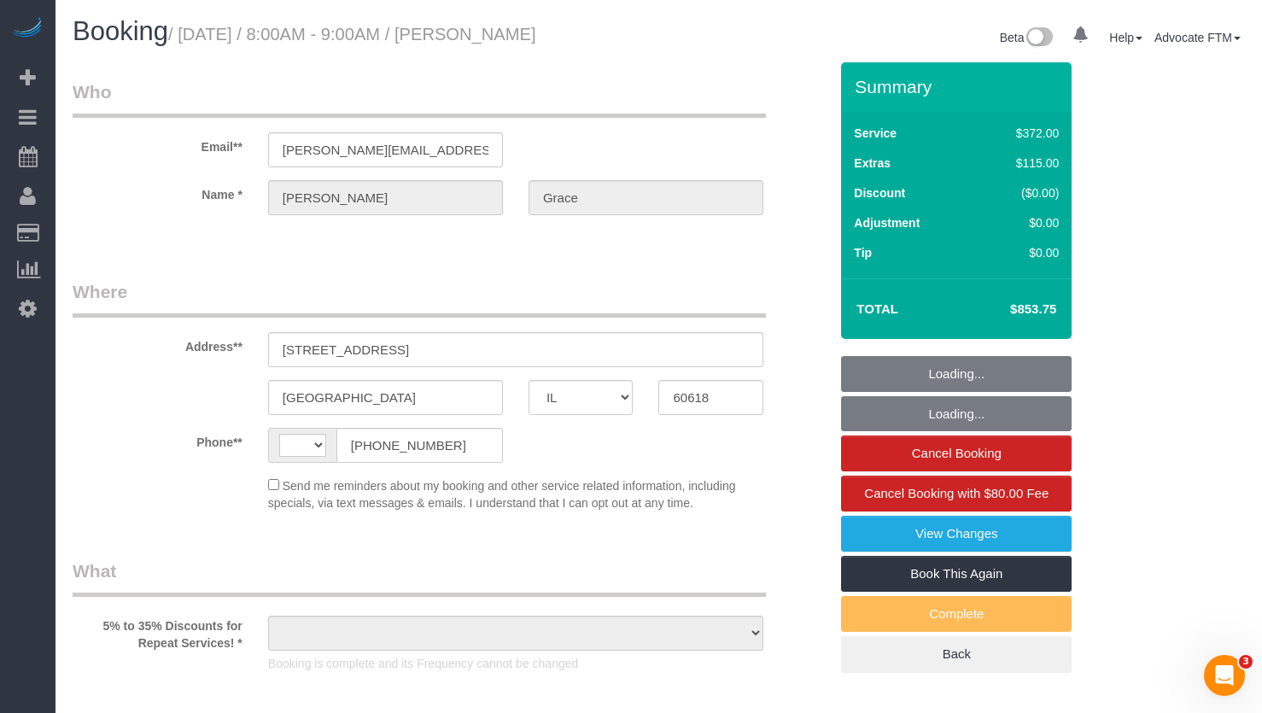
select select "number:105"
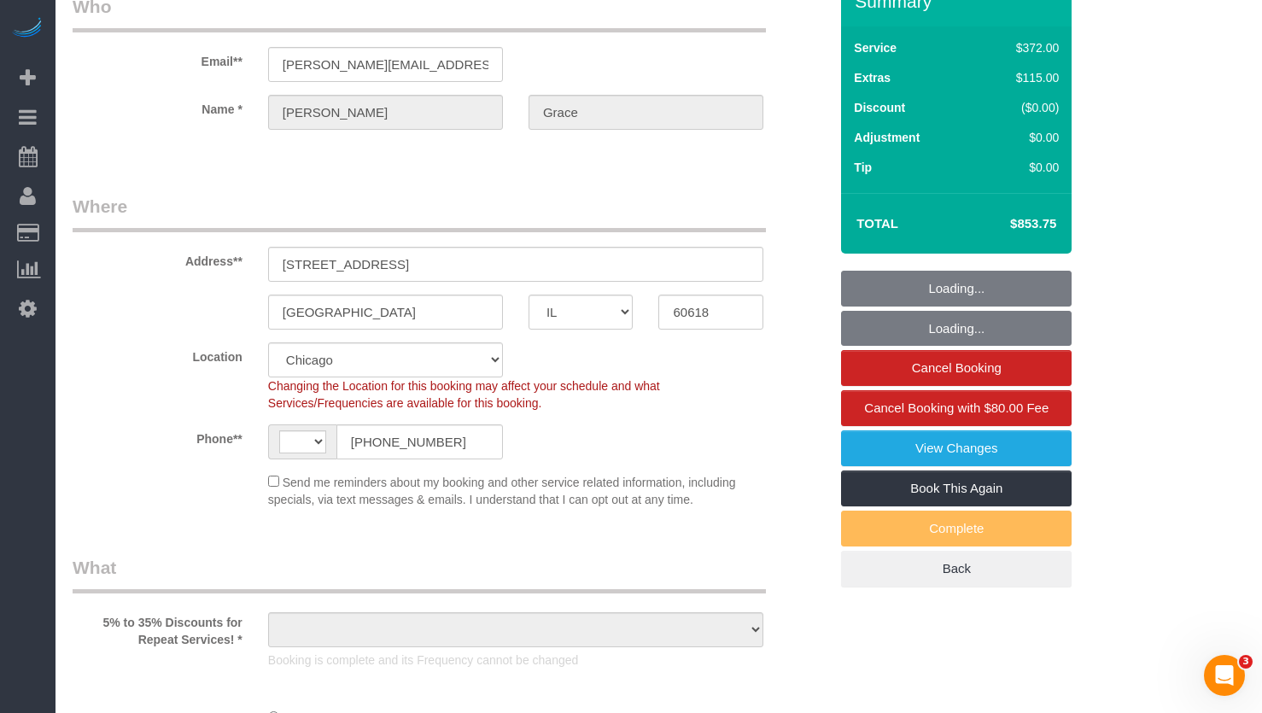
select select "string:[GEOGRAPHIC_DATA]"
select select "object:794"
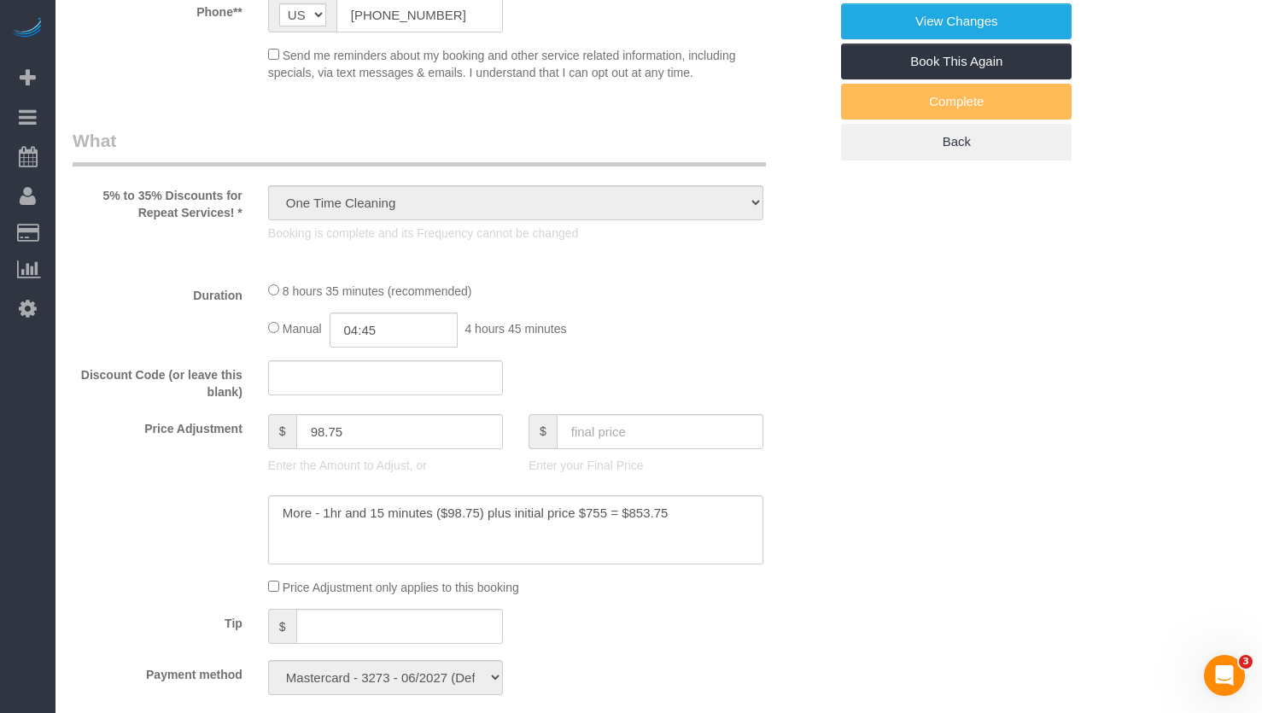
select select "spot1"
select select "object:1138"
select select "513"
select select "3"
select select "1"
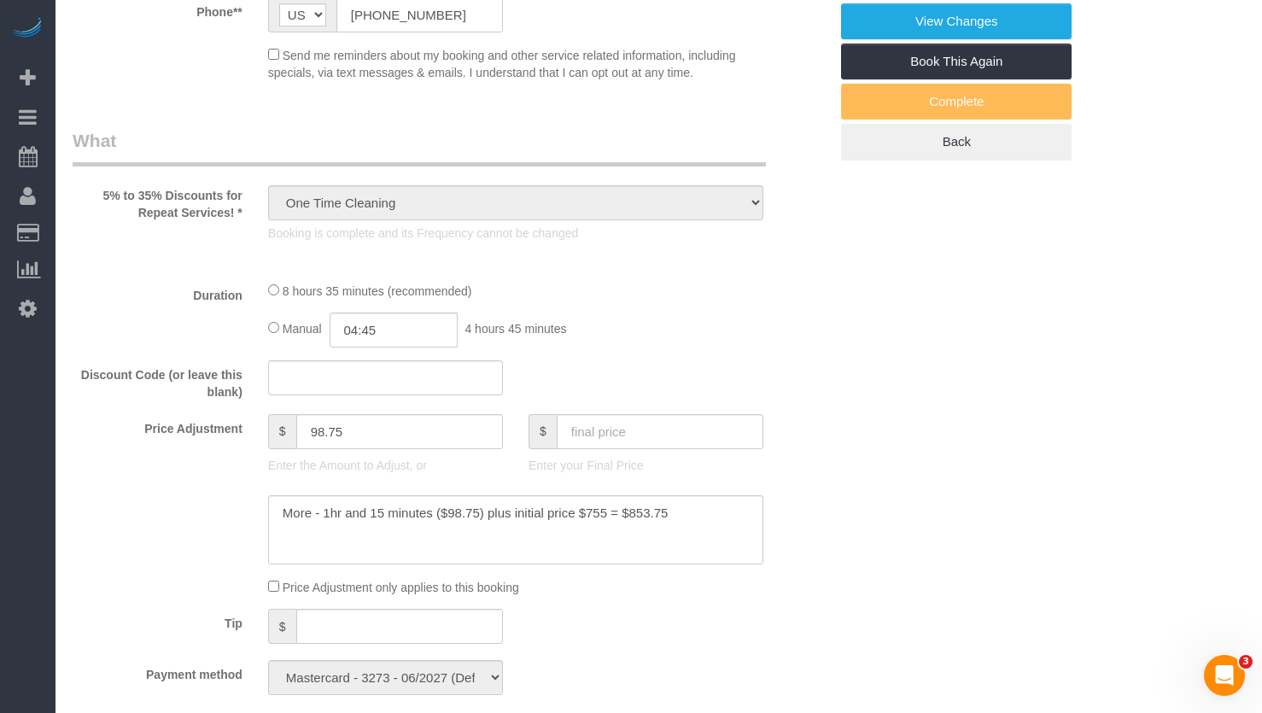
select select "10"
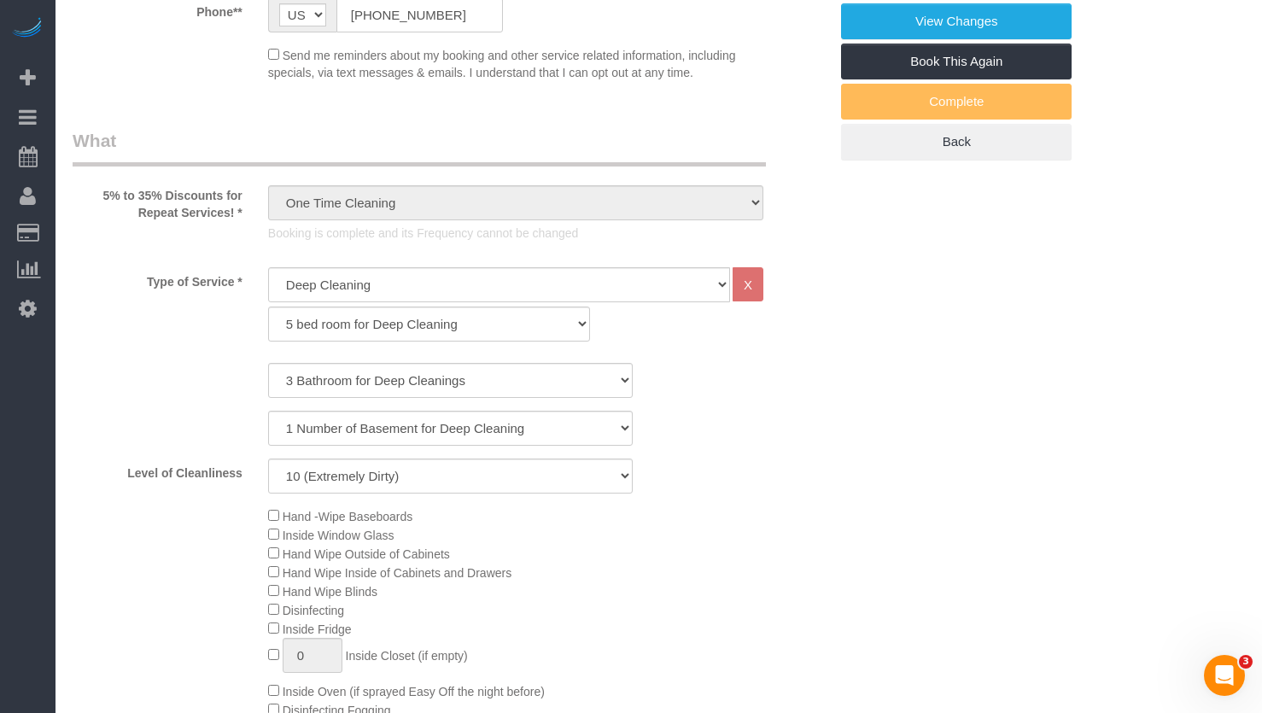
select select "3"
select select "1"
select select "10"
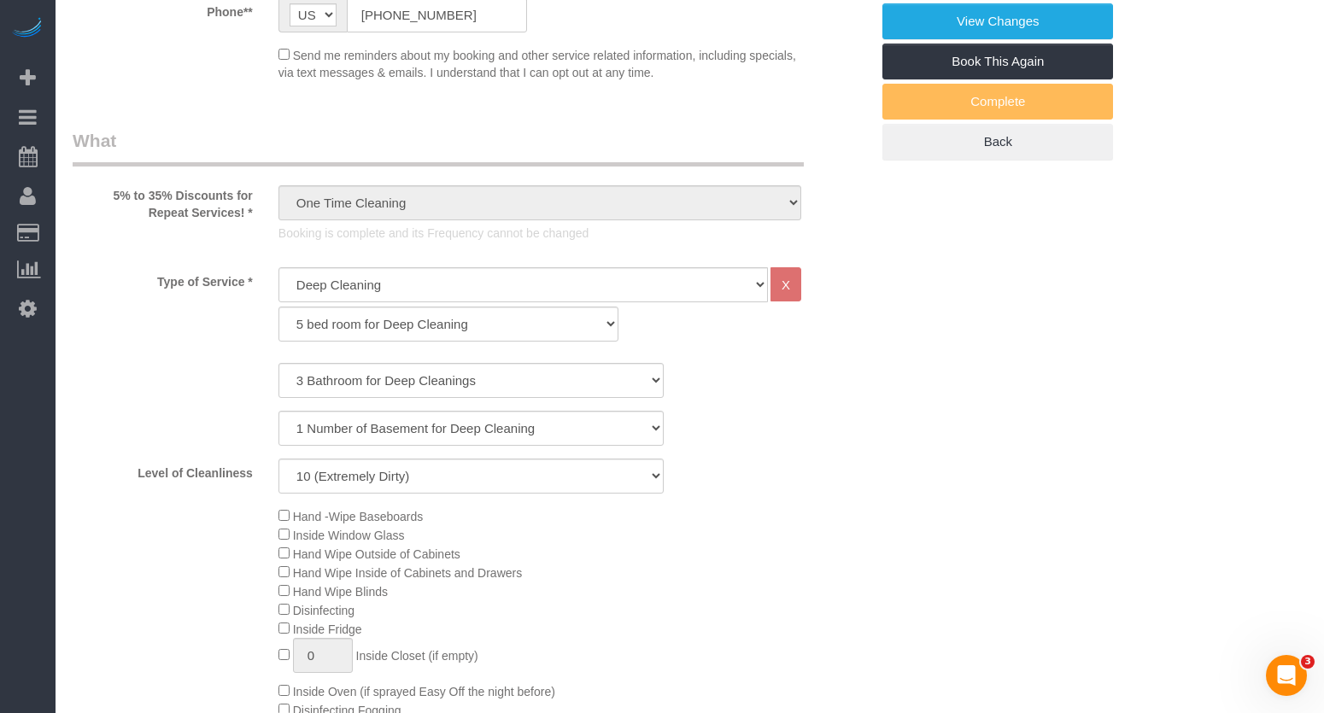
scroll to position [598, 0]
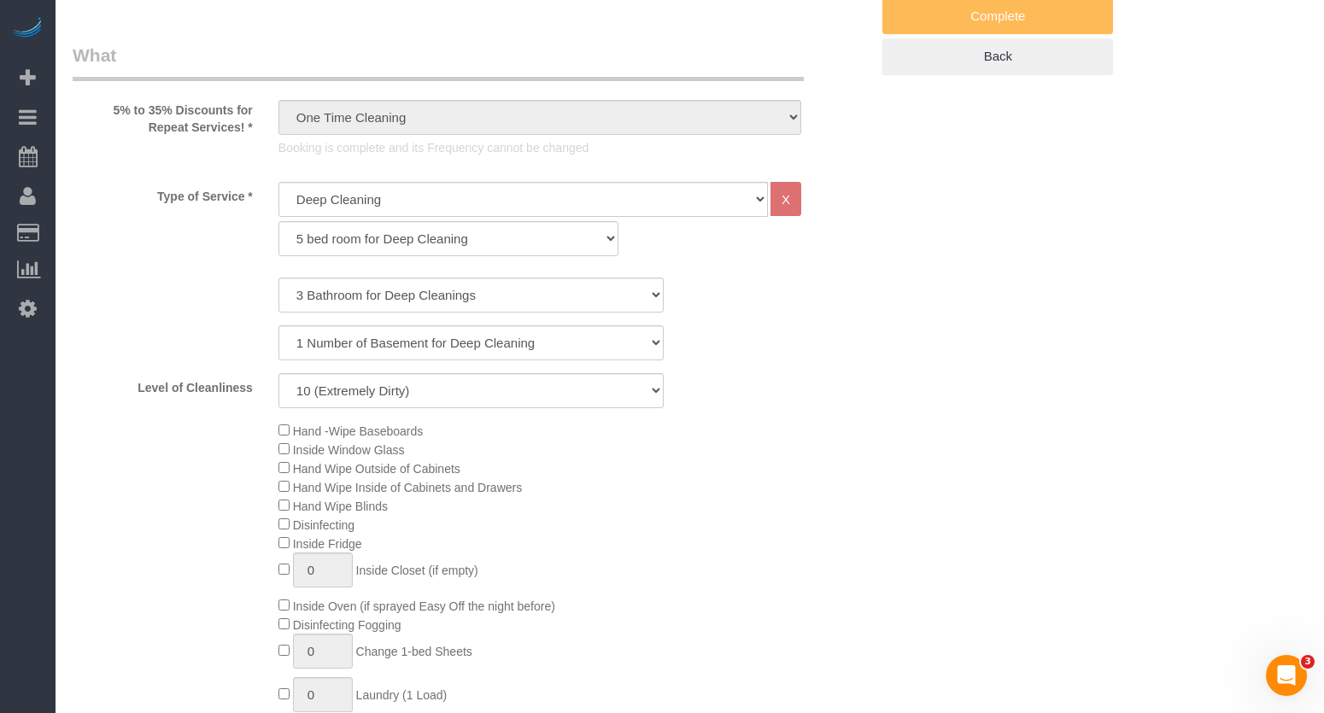
drag, startPoint x: 392, startPoint y: 546, endPoint x: 300, endPoint y: 544, distance: 92.3
click at [300, 544] on div "Hand -Wipe Baseboards Inside Window Glass Hand Wipe Outside of Cabinets Hand Wi…" at bounding box center [574, 608] width 616 height 375
drag, startPoint x: 394, startPoint y: 509, endPoint x: 300, endPoint y: 510, distance: 94.8
click at [300, 510] on div "Hand -Wipe Baseboards Inside Window Glass Hand Wipe Outside of Cabinets Hand Wi…" at bounding box center [574, 608] width 616 height 375
drag, startPoint x: 424, startPoint y: 446, endPoint x: 300, endPoint y: 452, distance: 124.8
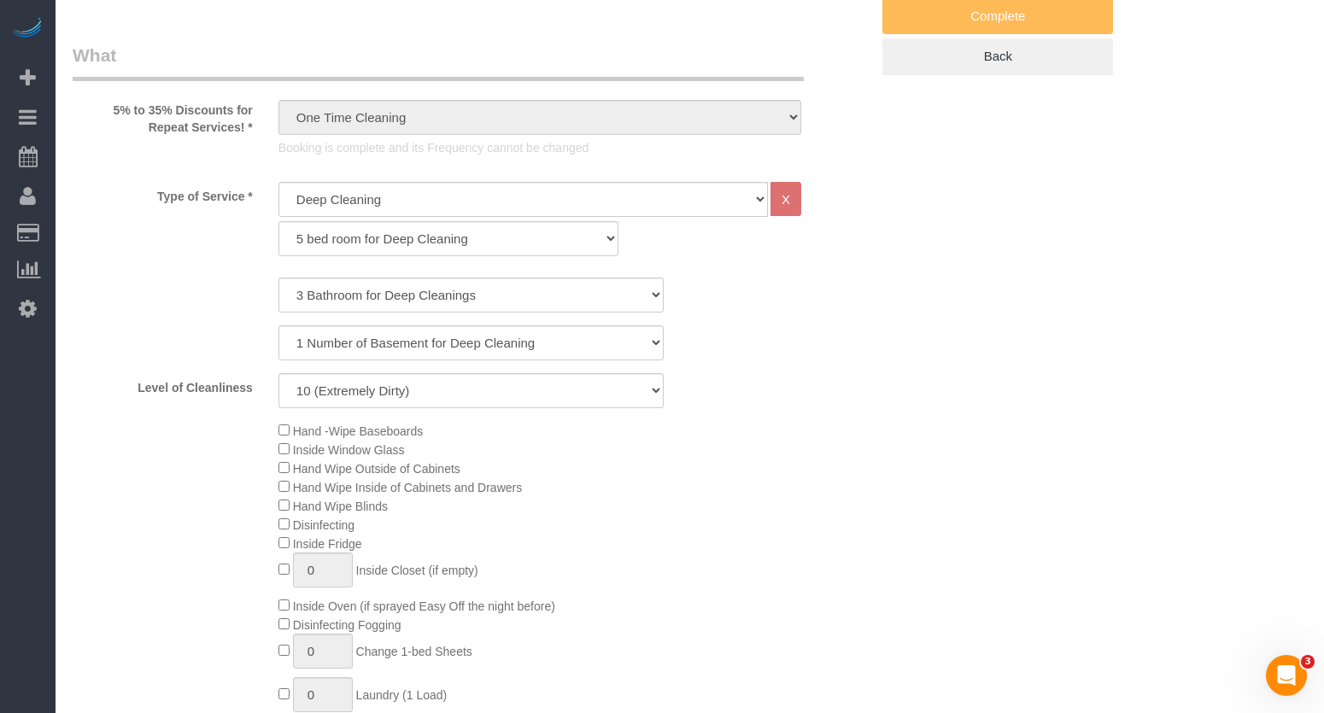
click at [300, 452] on div "Hand -Wipe Baseboards Inside Window Glass Hand Wipe Outside of Cabinets Hand Wi…" at bounding box center [574, 608] width 616 height 375
drag, startPoint x: 458, startPoint y: 434, endPoint x: 298, endPoint y: 438, distance: 159.7
click at [298, 438] on div "Hand -Wipe Baseboards Inside Window Glass Hand Wipe Outside of Cabinets Hand Wi…" at bounding box center [574, 608] width 616 height 375
click at [365, 447] on span "Inside Window Glass" at bounding box center [349, 450] width 112 height 14
drag, startPoint x: 419, startPoint y: 452, endPoint x: 299, endPoint y: 451, distance: 120.4
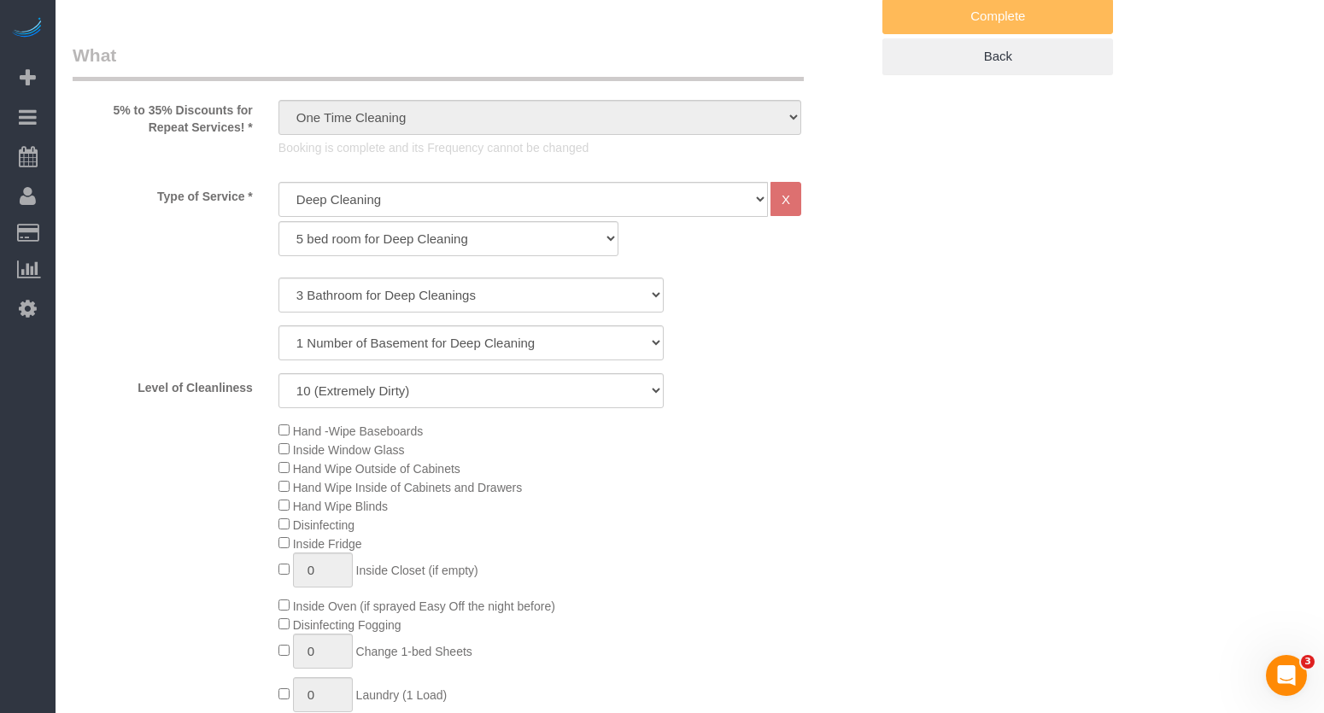
click at [299, 451] on div "Hand -Wipe Baseboards Inside Window Glass Hand Wipe Outside of Cabinets Hand Wi…" at bounding box center [574, 608] width 616 height 375
click at [863, 391] on div "Level of Cleanliness 1 (Very Clean) 2 3 4 5 (Average Condition) 6 7 8 9 10 (Ext…" at bounding box center [471, 390] width 822 height 35
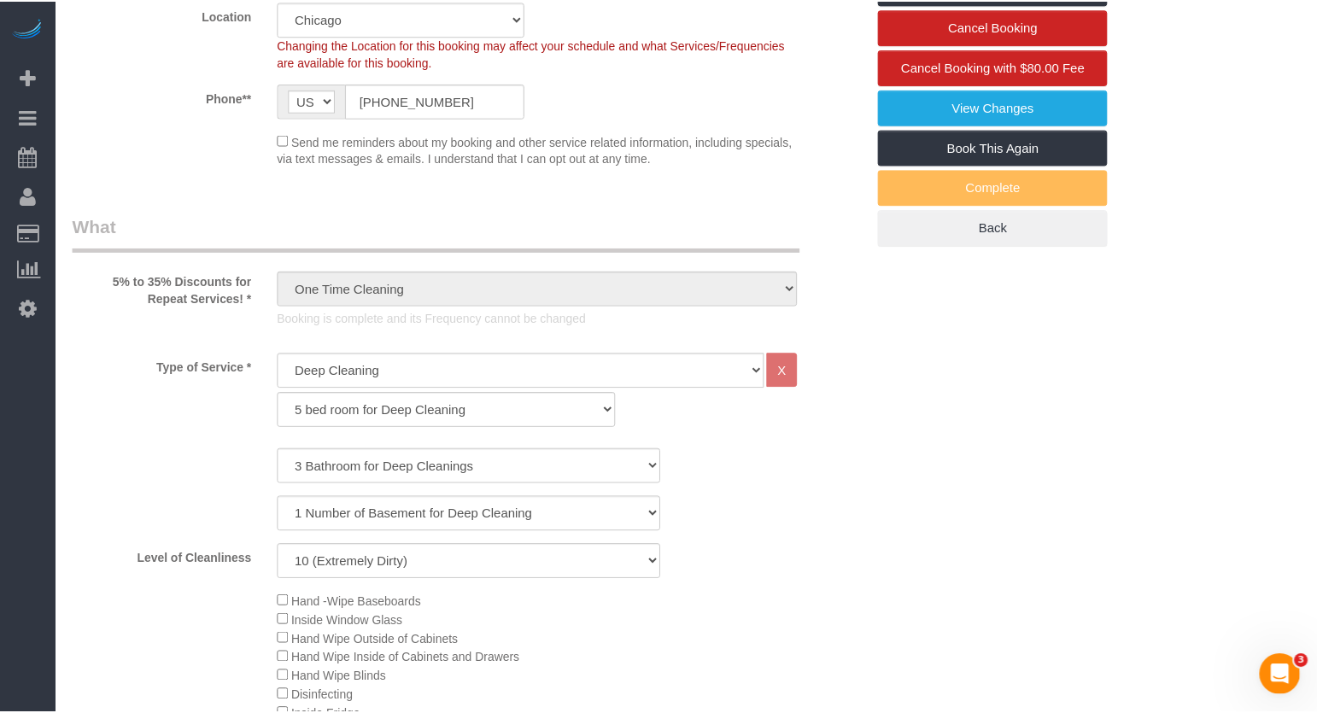
scroll to position [0, 0]
